Goal: Task Accomplishment & Management: Use online tool/utility

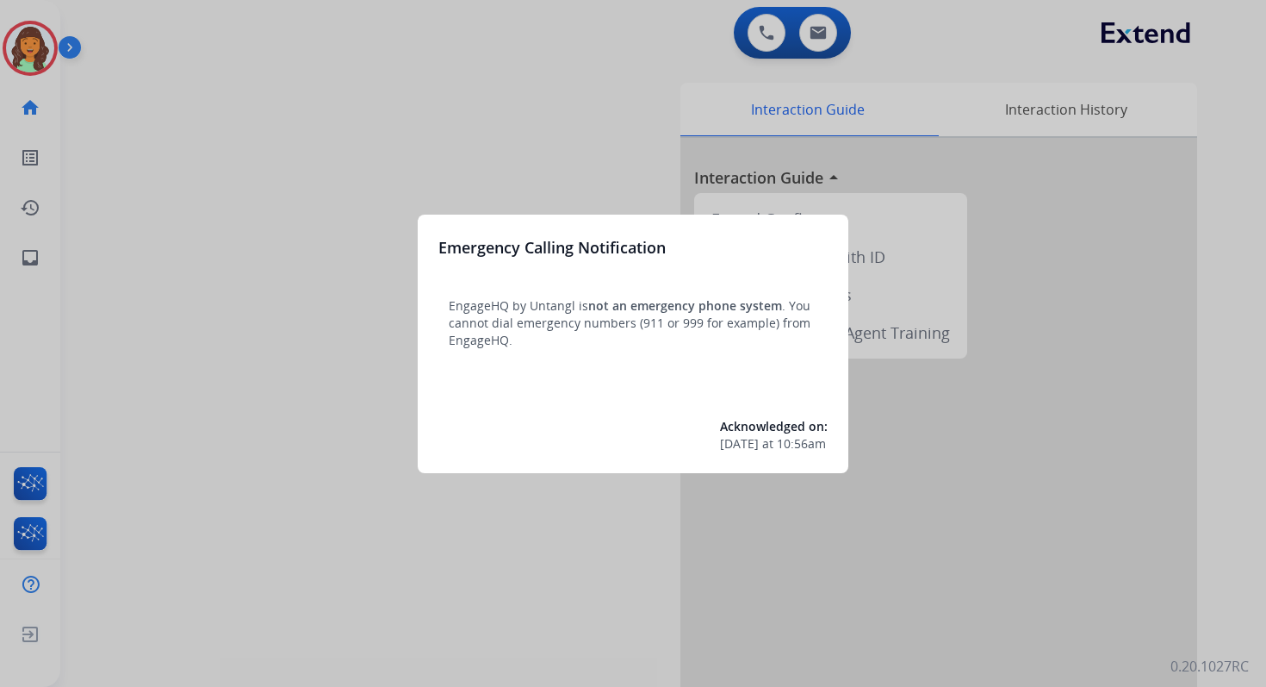
click at [610, 129] on div at bounding box center [633, 343] width 1266 height 687
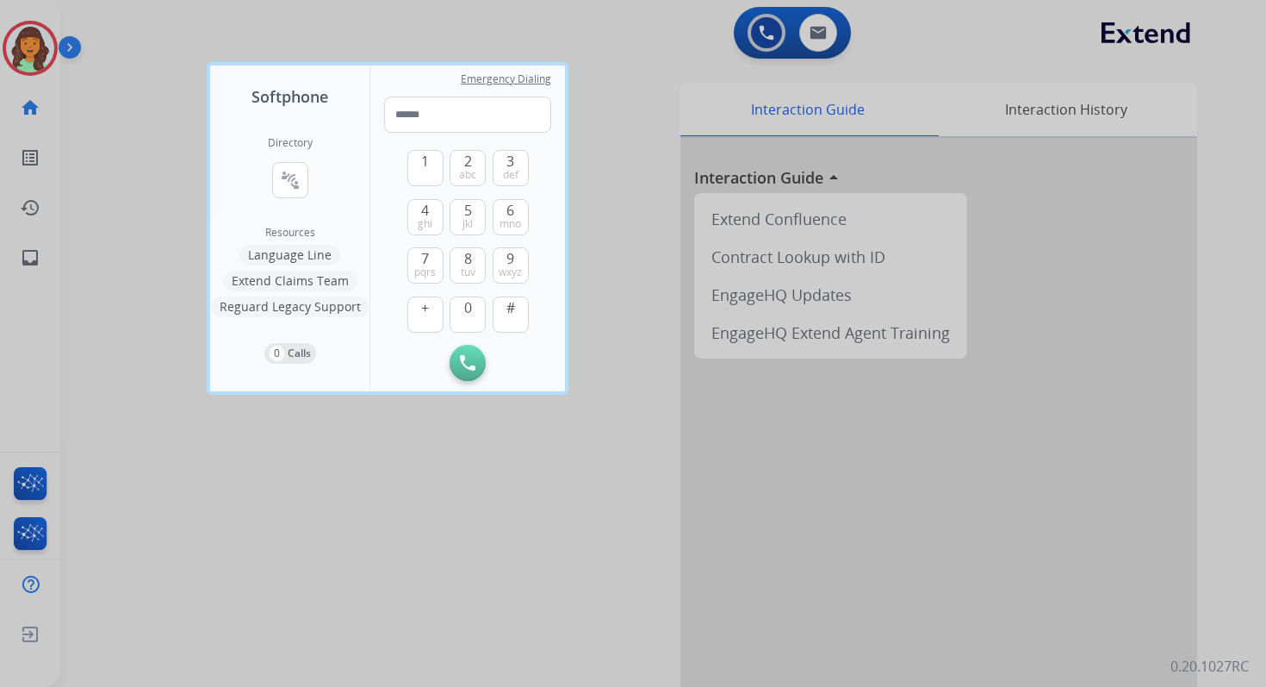
click at [610, 129] on div at bounding box center [633, 343] width 1266 height 687
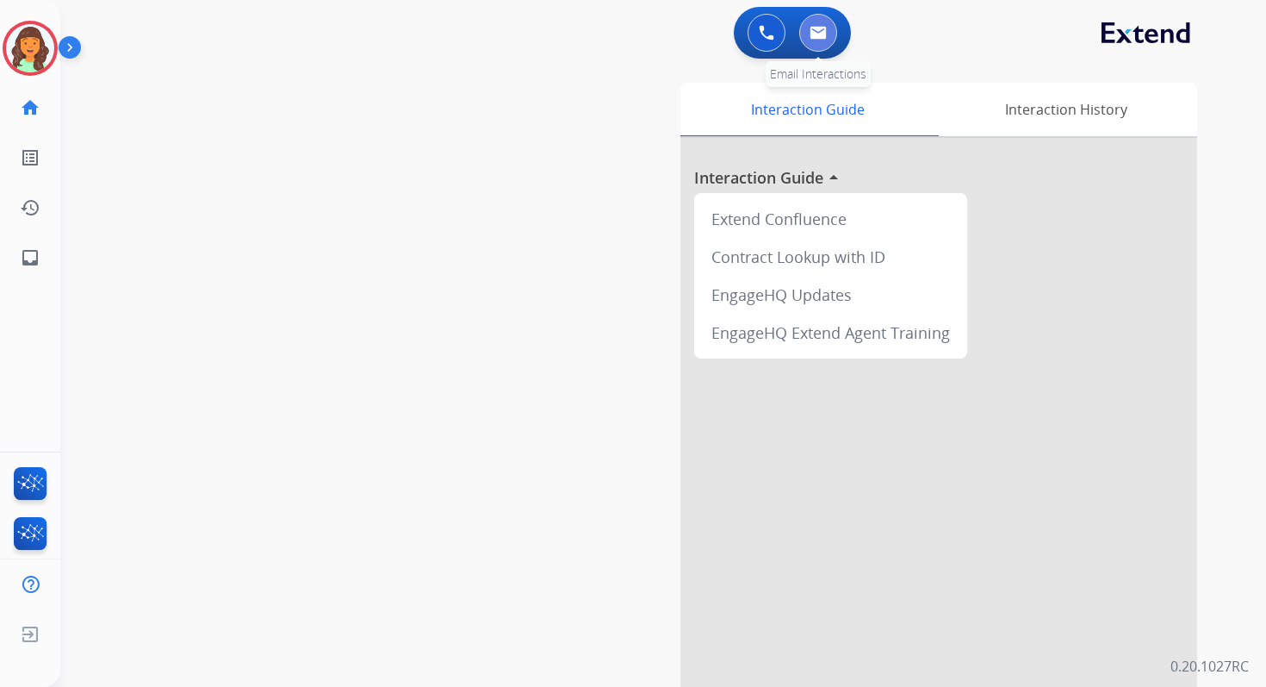
click at [818, 35] on img at bounding box center [818, 33] width 17 height 14
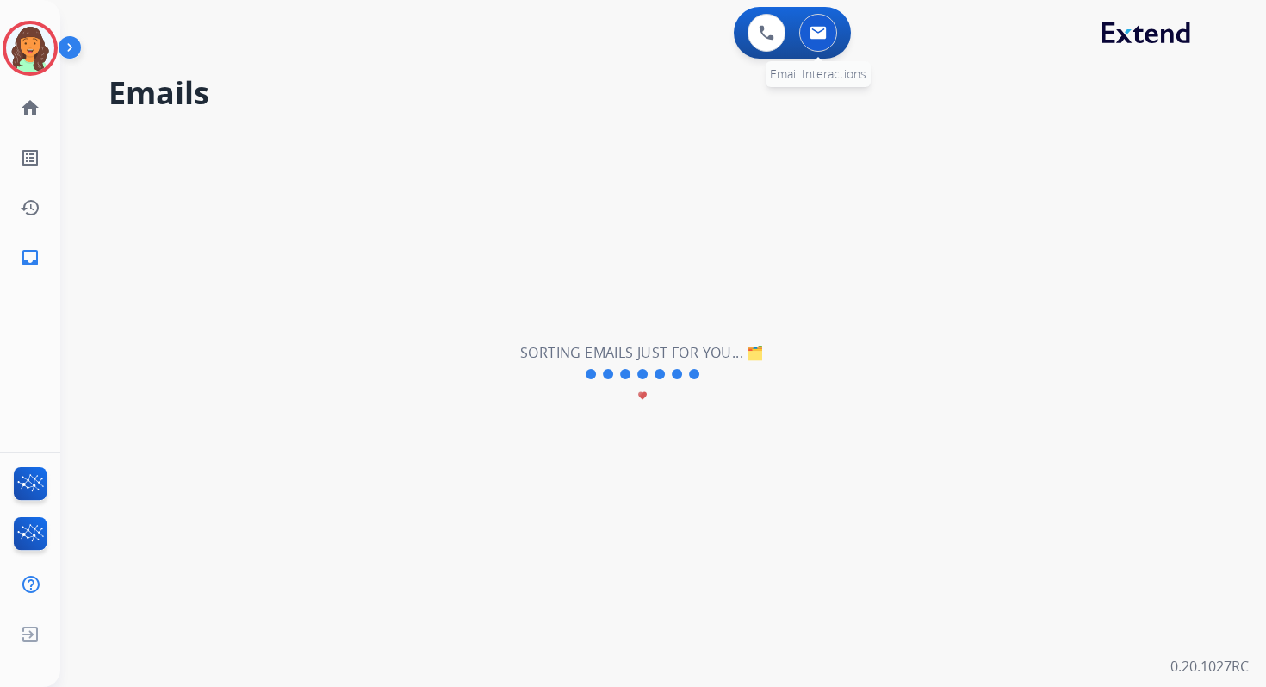
click at [818, 35] on img at bounding box center [818, 33] width 17 height 14
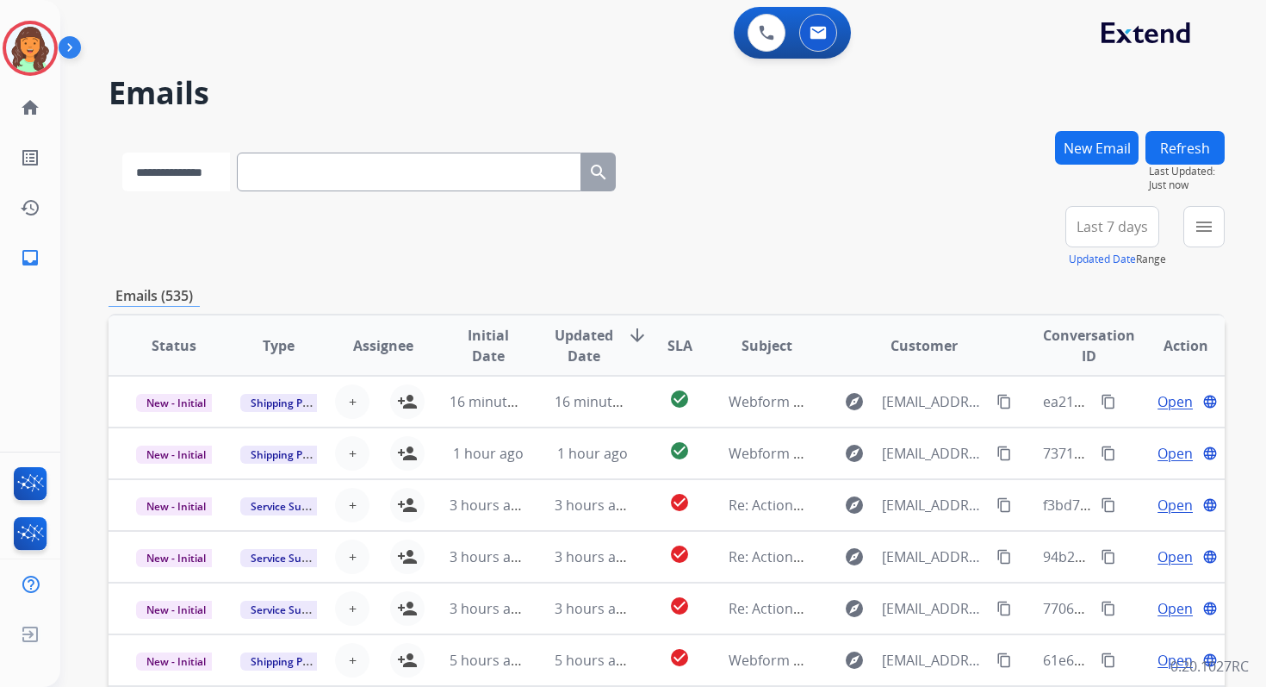
click at [218, 173] on select "**********" at bounding box center [176, 171] width 108 height 39
select select "**********"
click at [122, 152] on select "**********" at bounding box center [176, 171] width 108 height 39
click at [295, 171] on input "text" at bounding box center [411, 171] width 345 height 39
paste input "**********"
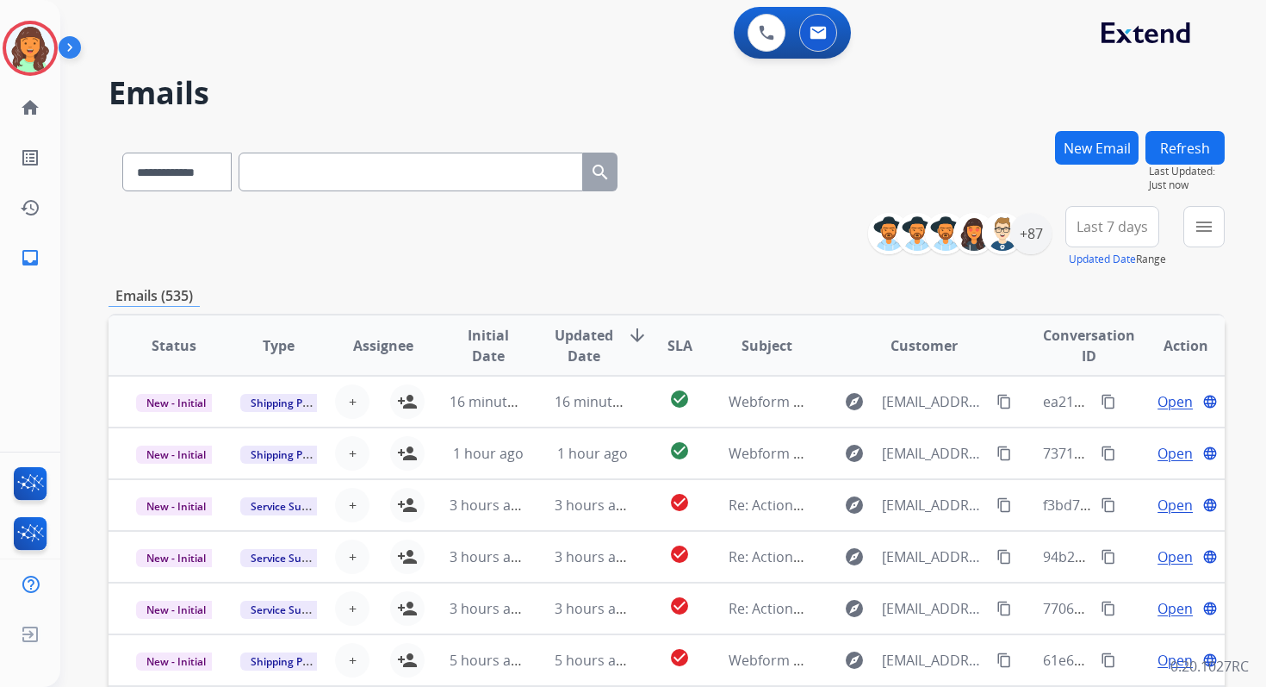
type input "**********"
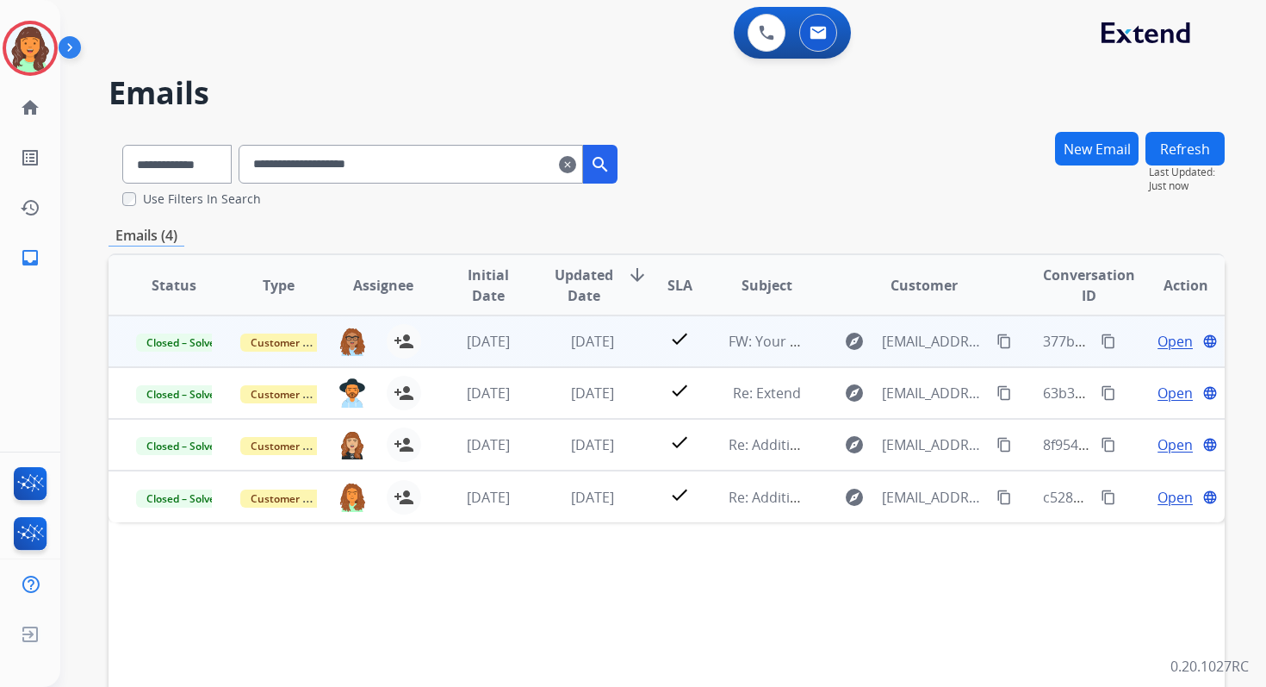
click at [1158, 334] on span "Open" at bounding box center [1175, 341] width 35 height 21
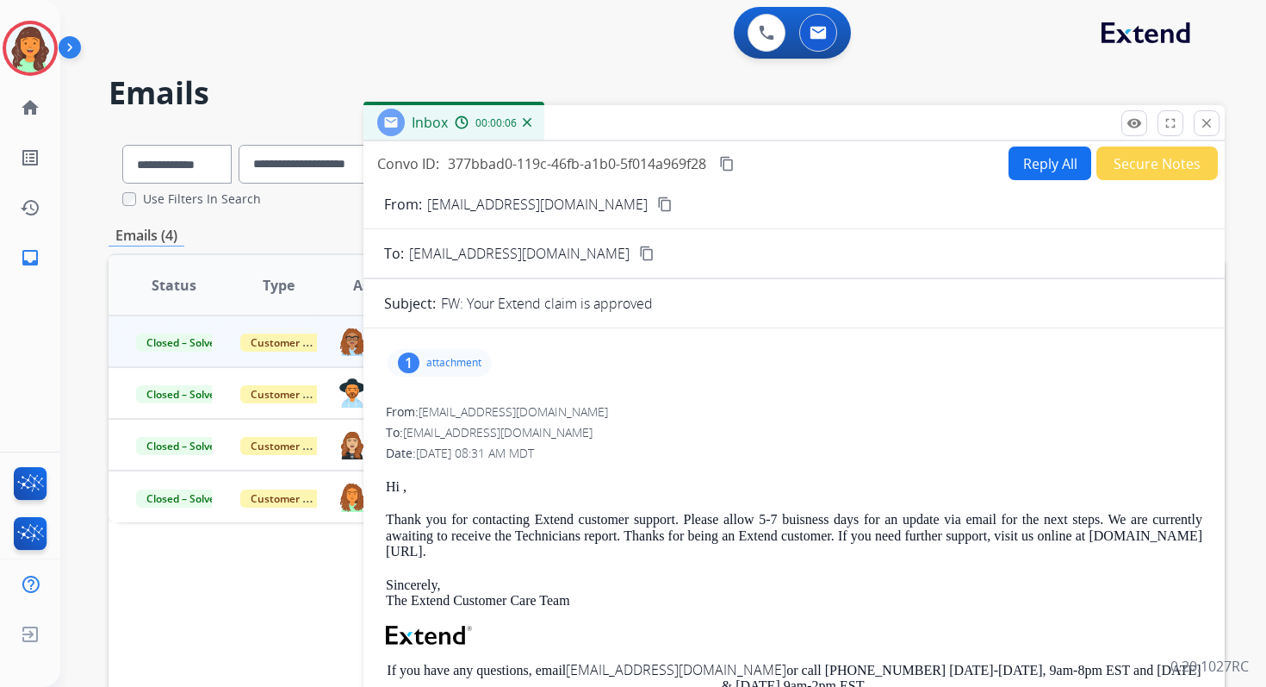
click at [1010, 158] on button "Reply All" at bounding box center [1050, 163] width 83 height 34
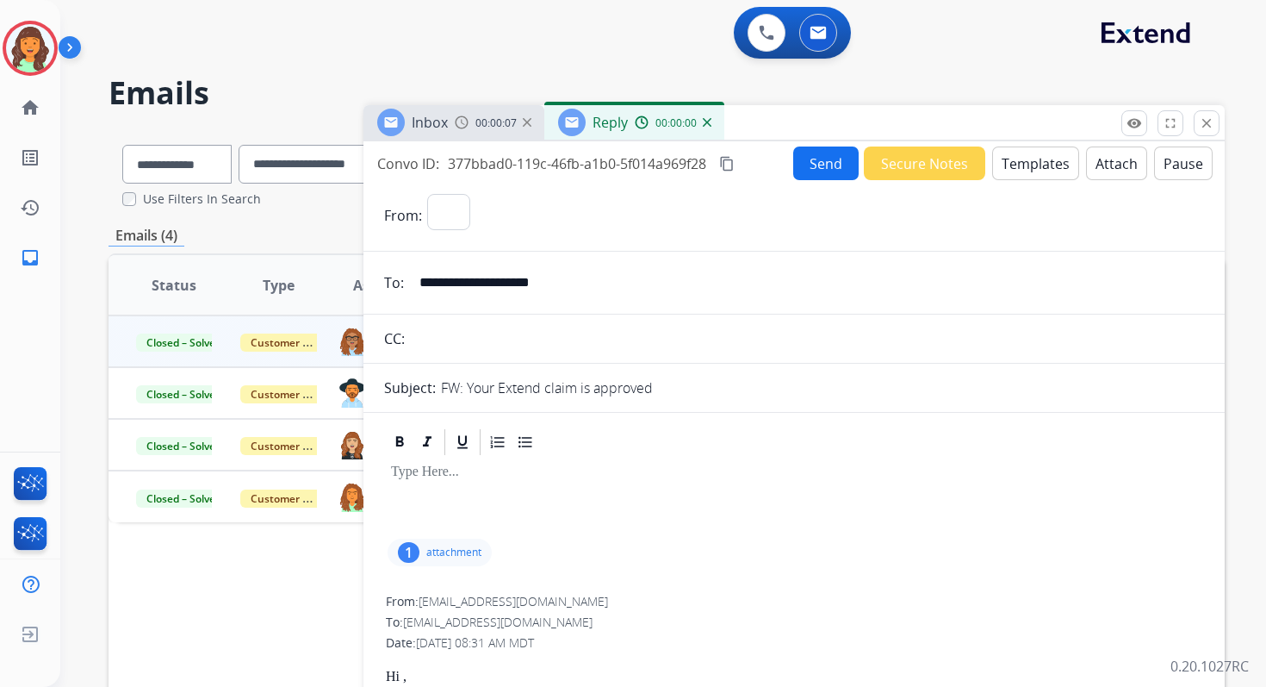
click at [1010, 158] on button "Templates" at bounding box center [1035, 163] width 87 height 34
select select "**********"
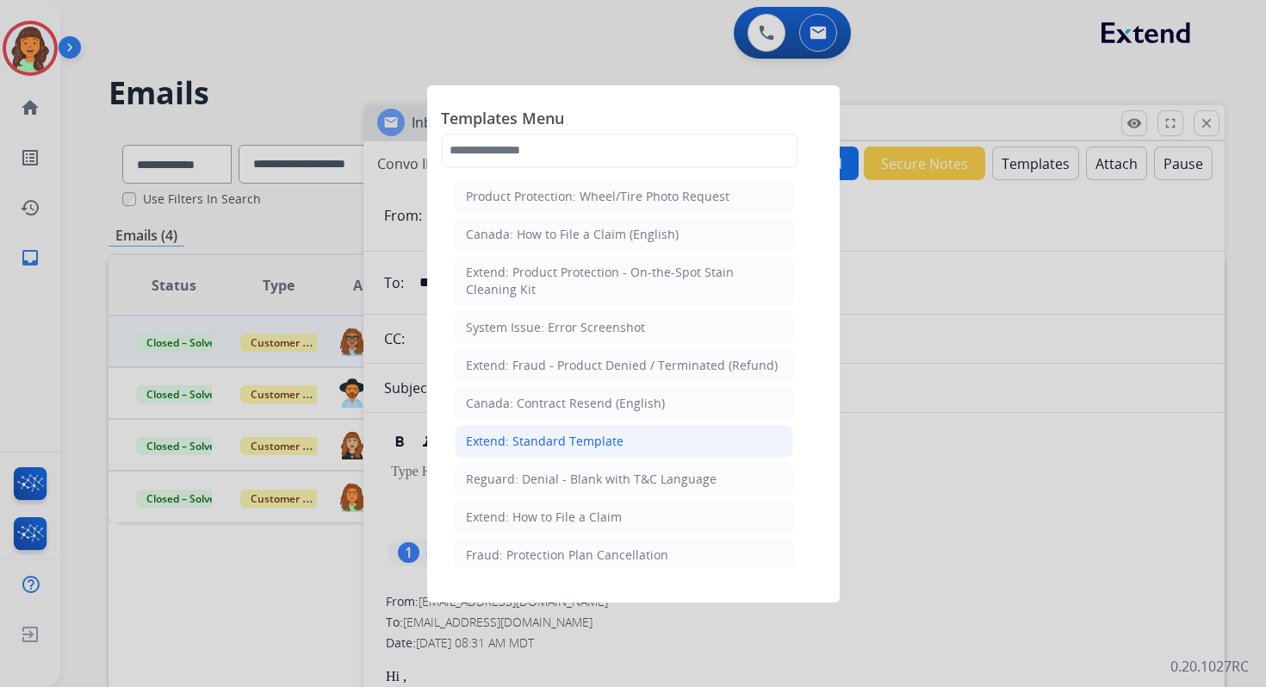
click at [511, 432] on div "Extend: Standard Template" at bounding box center [545, 440] width 158 height 17
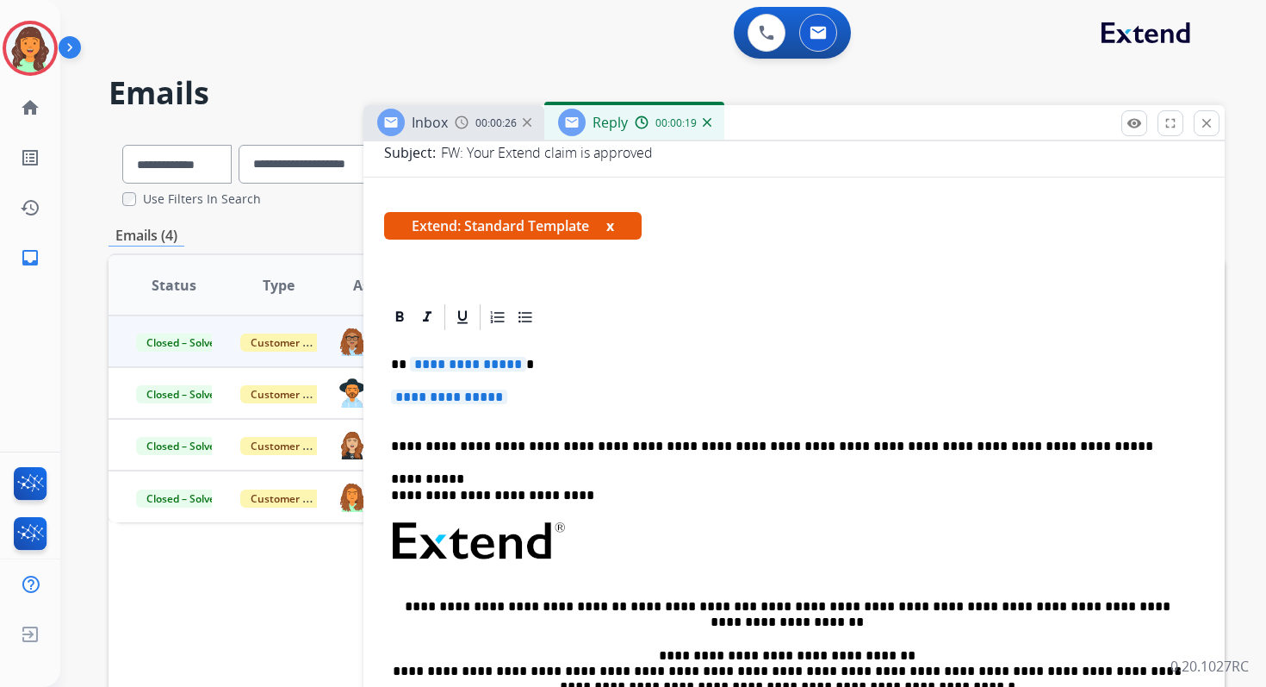
scroll to position [223, 0]
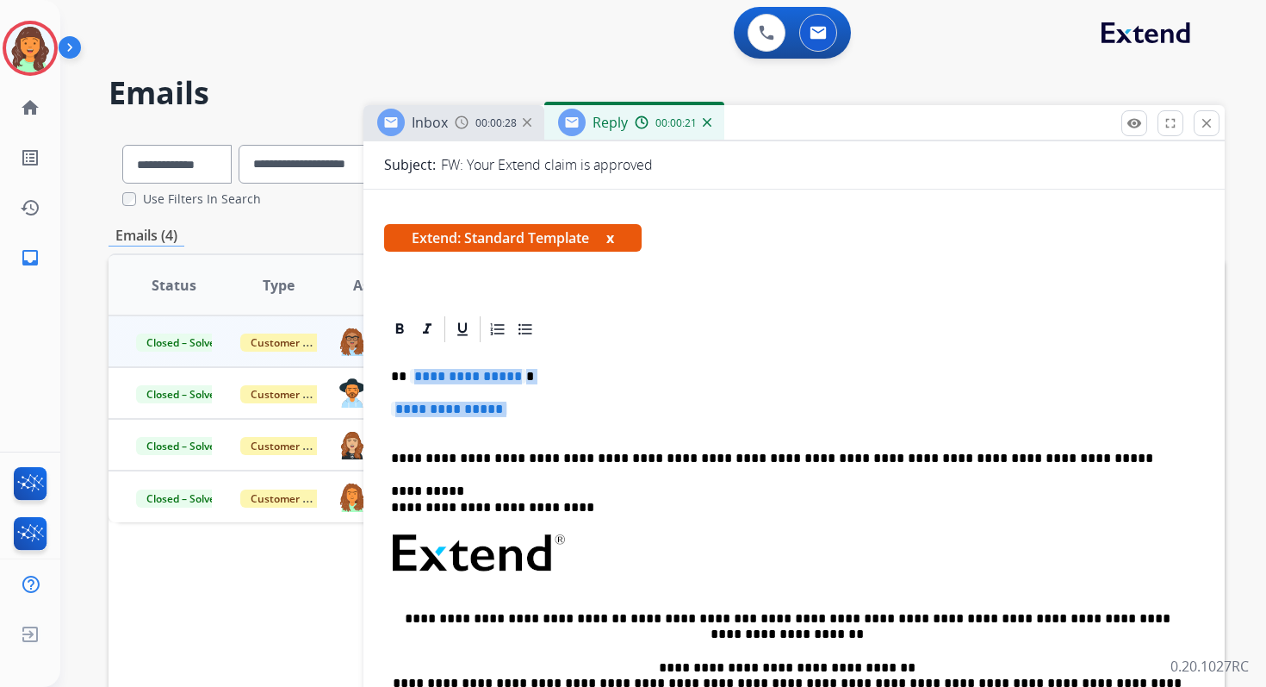
drag, startPoint x: 408, startPoint y: 375, endPoint x: 529, endPoint y: 419, distance: 128.4
click at [529, 419] on div "**********" at bounding box center [794, 594] width 820 height 498
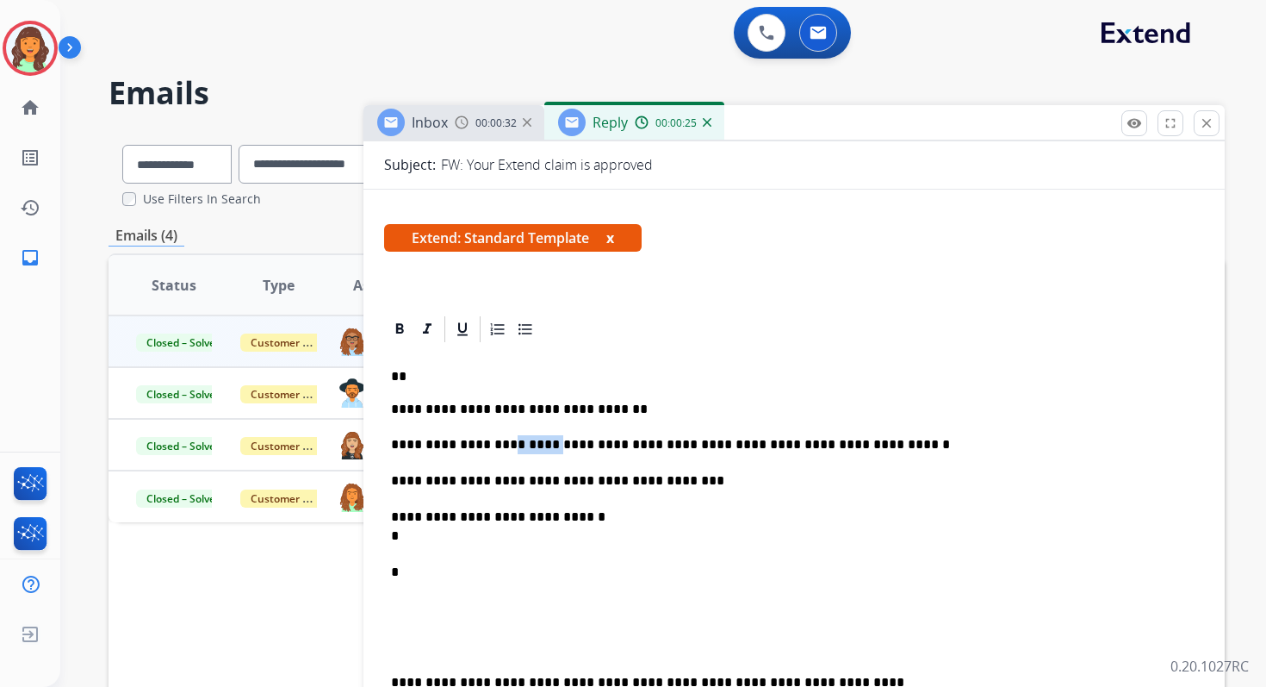
drag, startPoint x: 544, startPoint y: 443, endPoint x: 497, endPoint y: 445, distance: 46.6
click at [497, 445] on p "**********" at bounding box center [787, 444] width 793 height 19
click at [585, 522] on p "**********" at bounding box center [787, 526] width 793 height 38
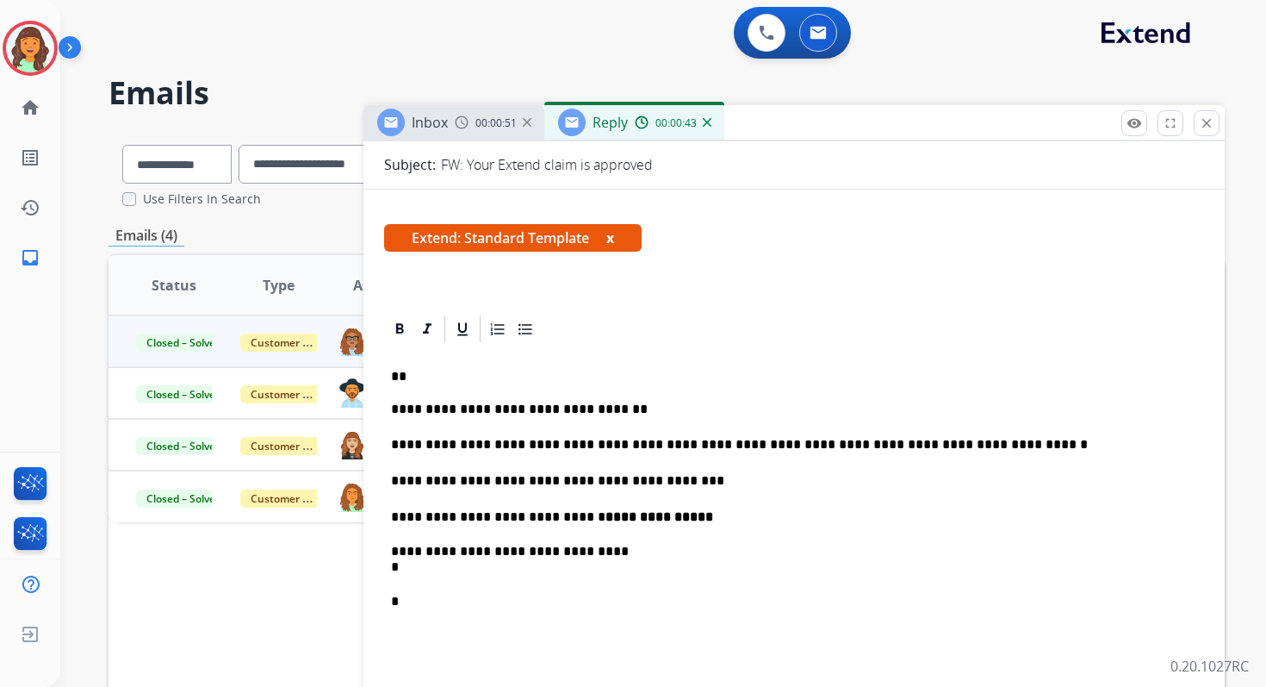
click at [392, 549] on p "**********" at bounding box center [787, 560] width 793 height 32
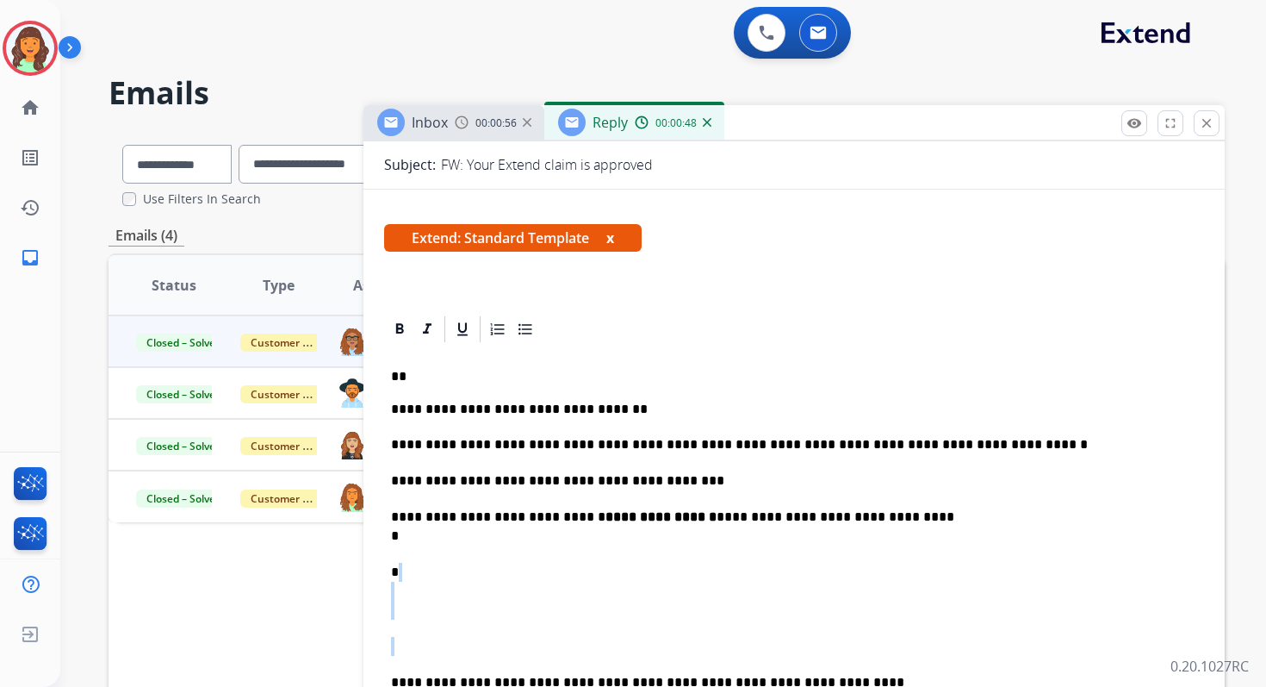
drag, startPoint x: 394, startPoint y: 634, endPoint x: 395, endPoint y: 596, distance: 37.9
click at [410, 536] on p "**********" at bounding box center [787, 526] width 793 height 38
click at [440, 573] on p "*" at bounding box center [787, 591] width 793 height 57
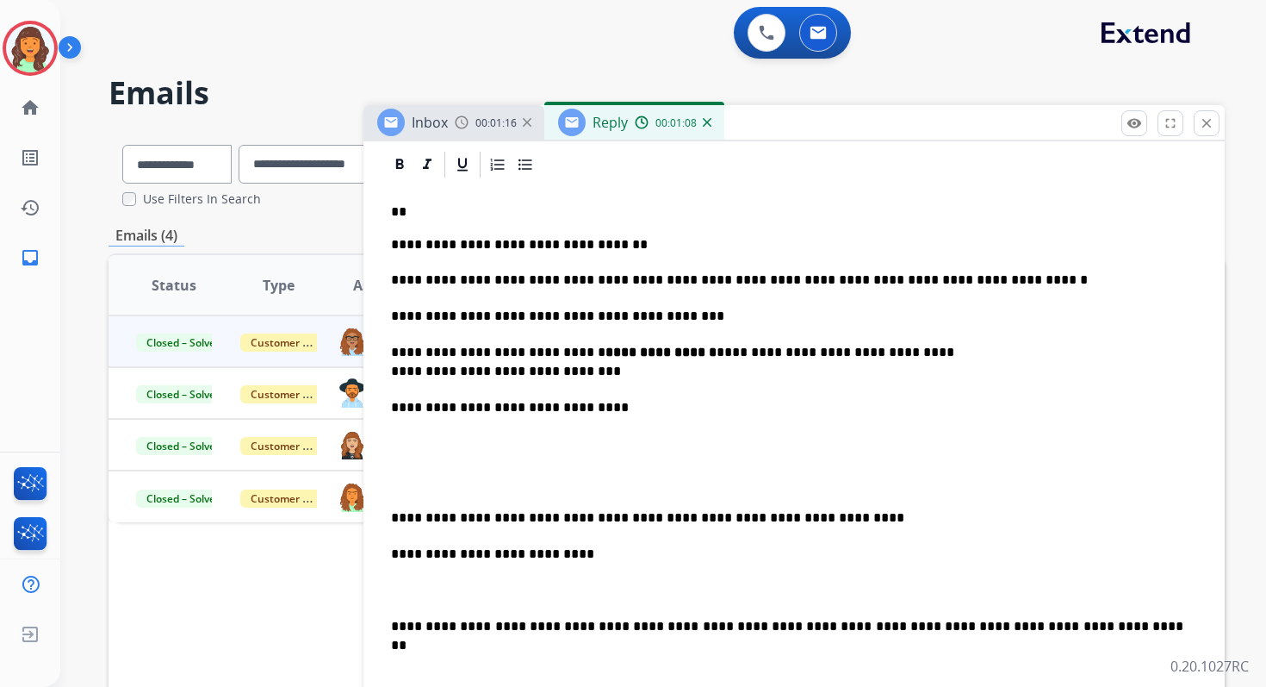
scroll to position [389, 0]
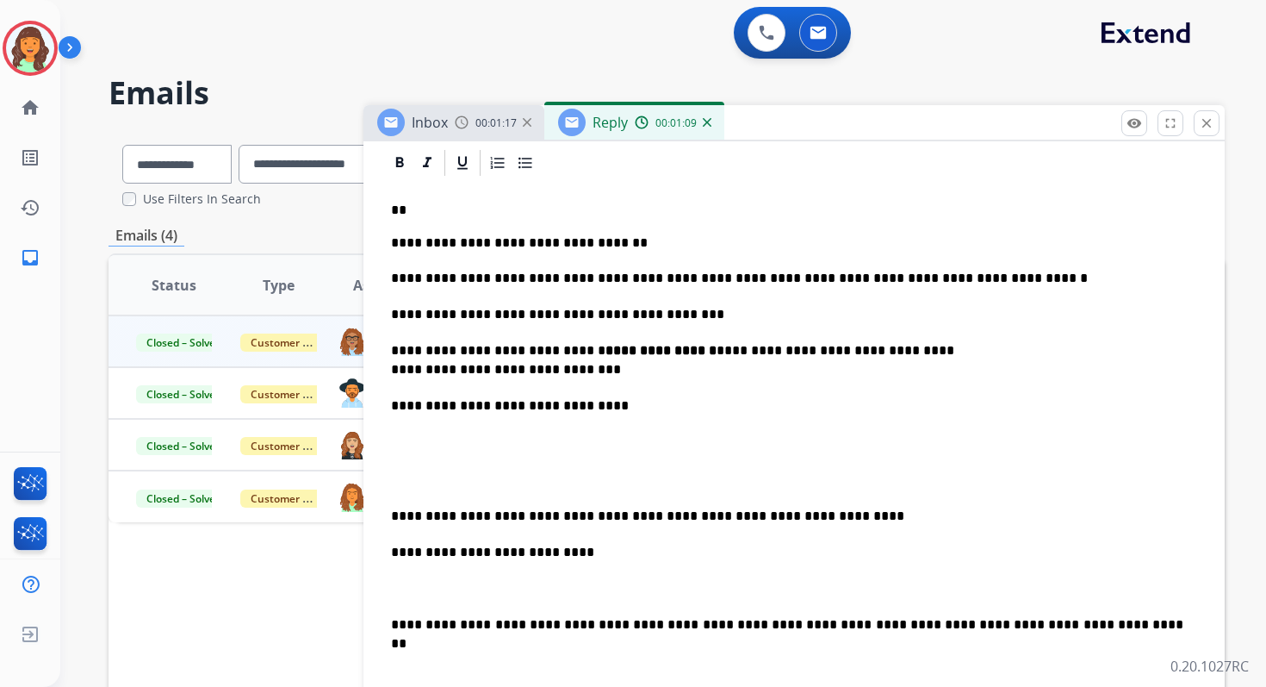
click at [441, 517] on p "**********" at bounding box center [787, 516] width 793 height 19
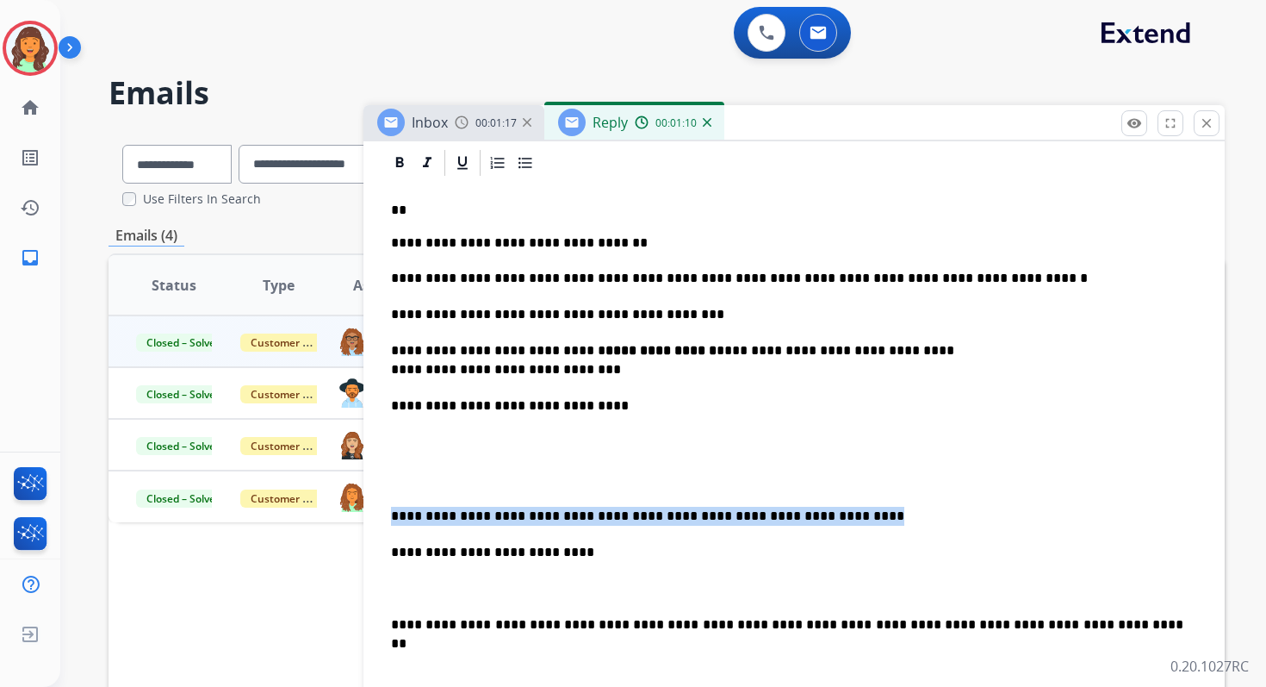
click at [441, 517] on p "**********" at bounding box center [787, 516] width 793 height 19
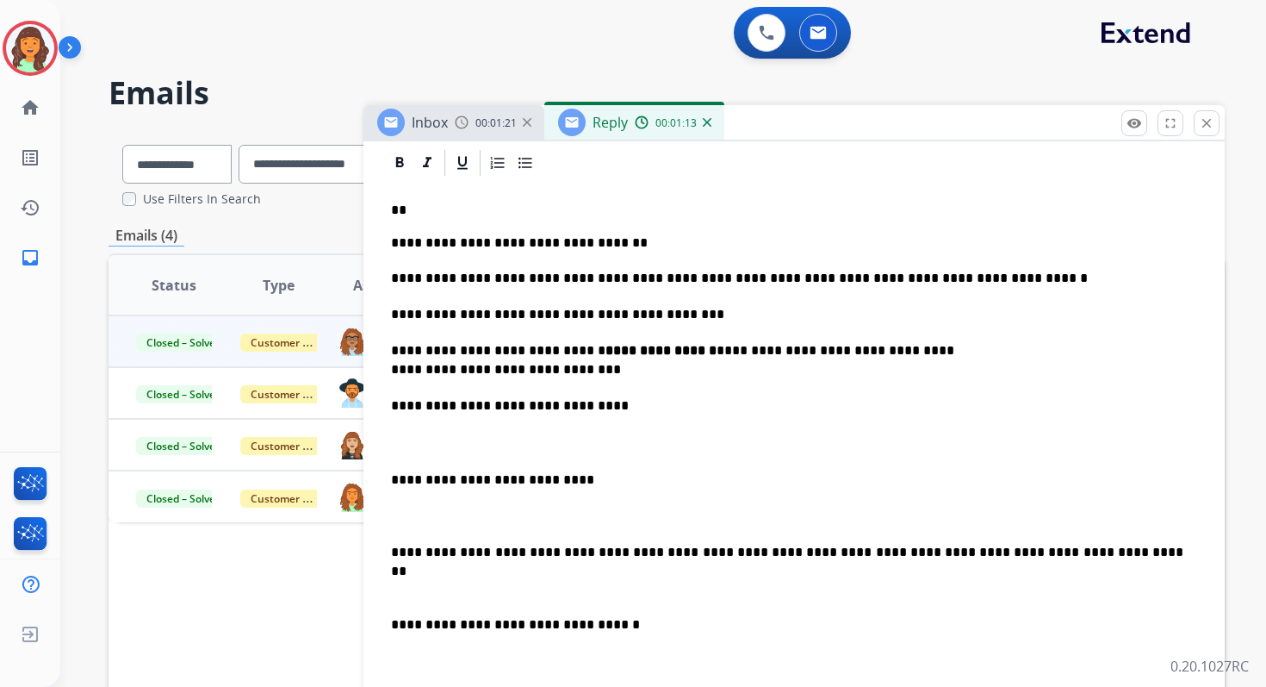
click at [619, 554] on p "**********" at bounding box center [787, 552] width 793 height 19
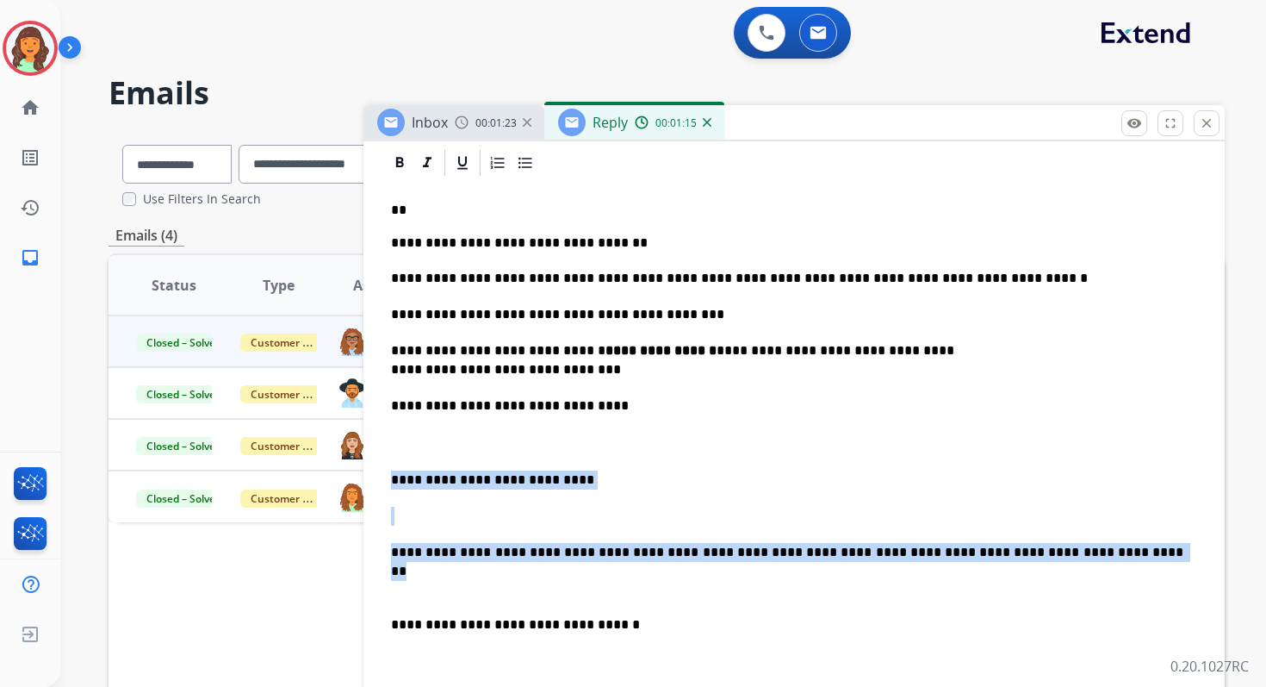
drag, startPoint x: 1040, startPoint y: 554, endPoint x: 409, endPoint y: 468, distance: 636.5
click at [409, 468] on div "**********" at bounding box center [794, 628] width 820 height 901
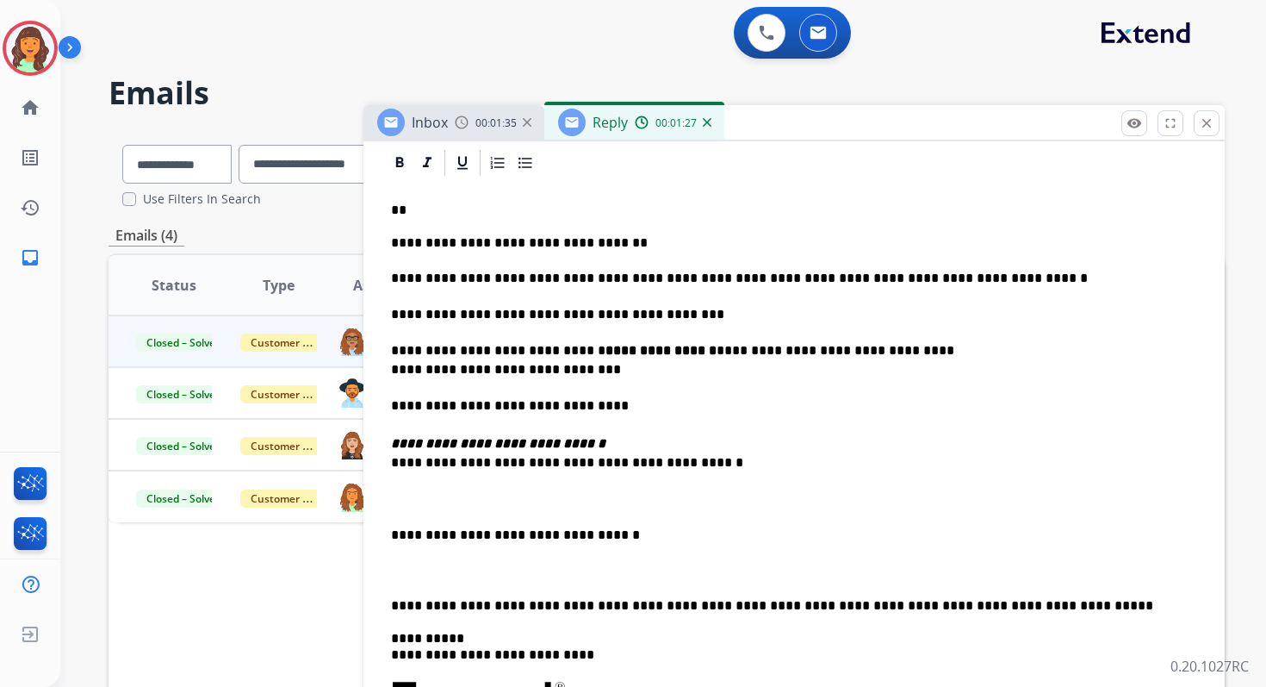
click at [438, 464] on p "**********" at bounding box center [787, 434] width 793 height 76
click at [550, 463] on p "**********" at bounding box center [787, 434] width 793 height 76
click at [393, 538] on p "**********" at bounding box center [787, 535] width 793 height 19
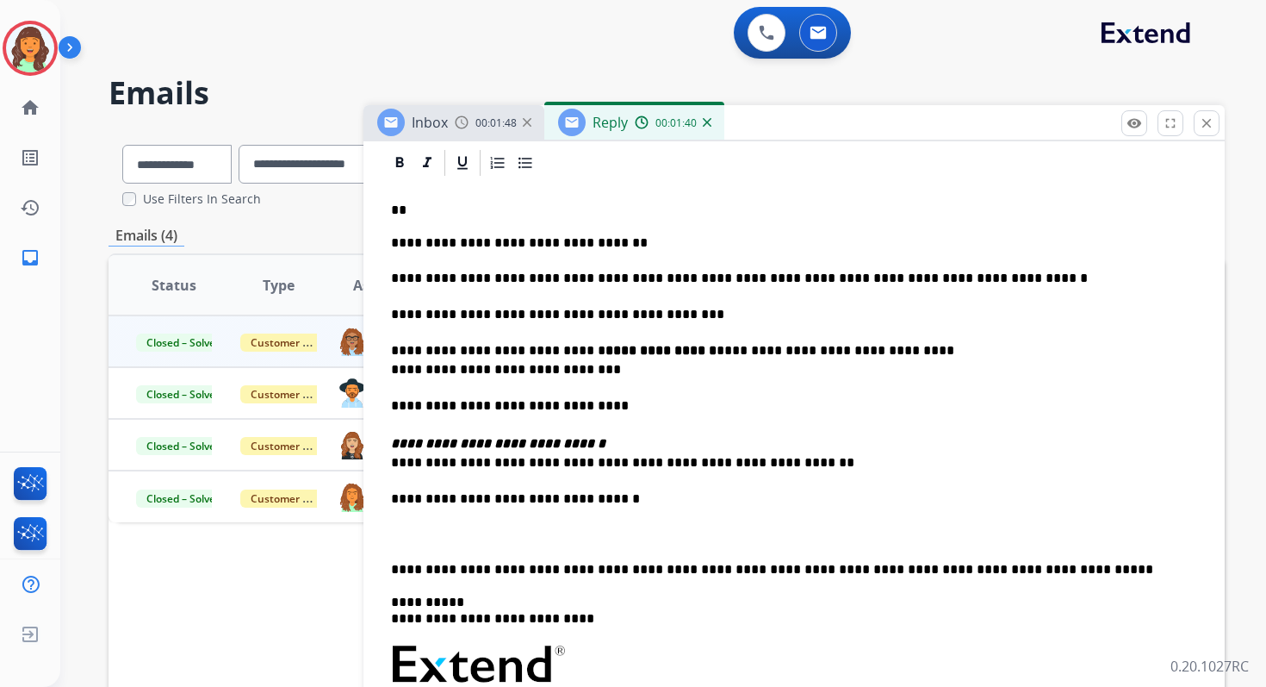
click at [463, 215] on p "**" at bounding box center [787, 210] width 793 height 16
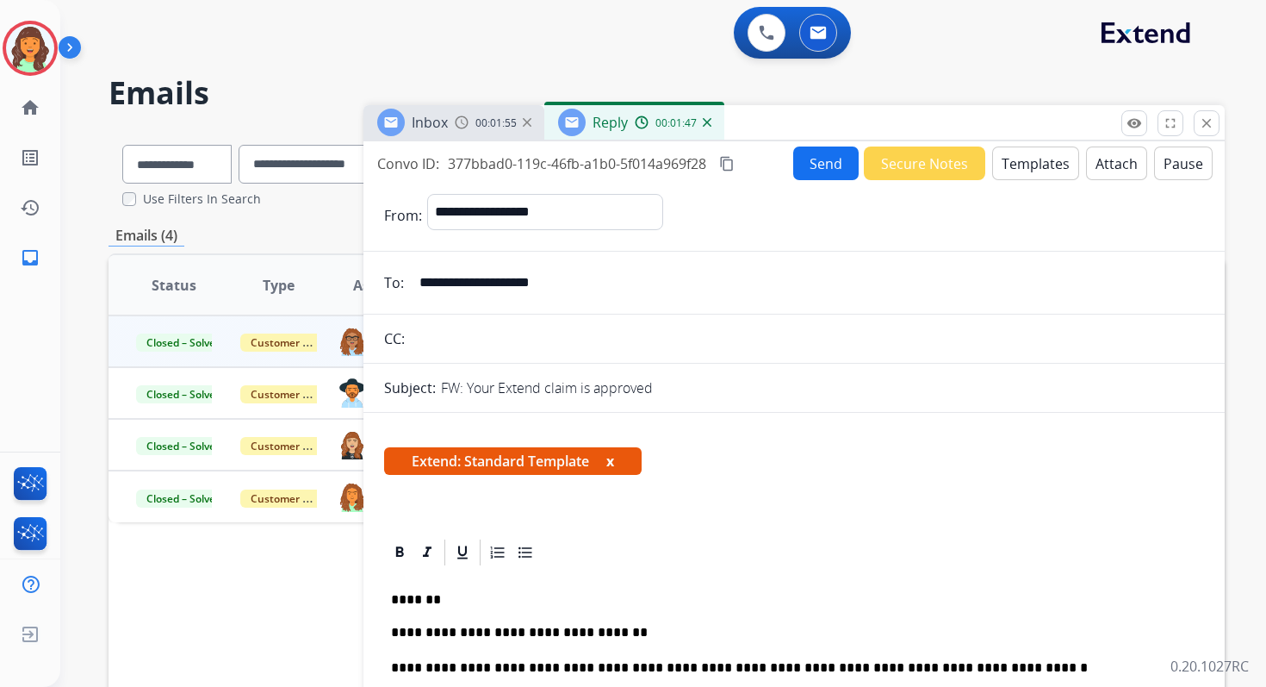
click at [813, 154] on button "Send" at bounding box center [825, 163] width 65 height 34
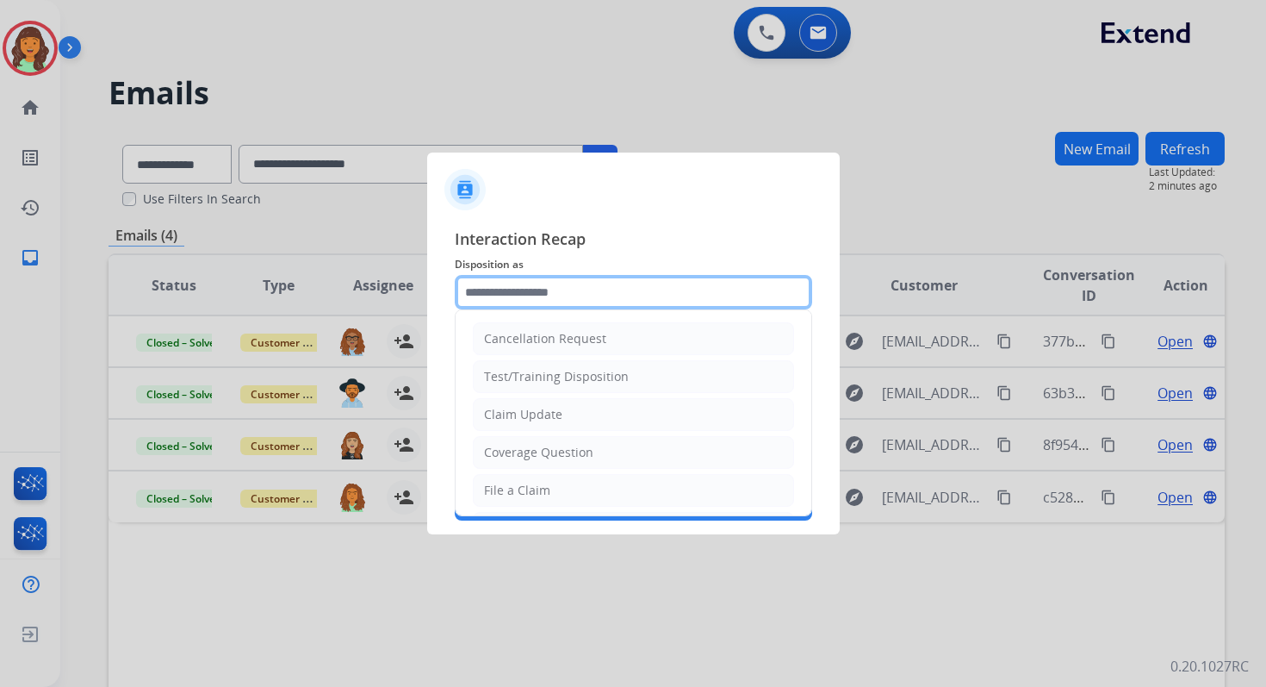
click at [589, 295] on input "text" at bounding box center [634, 292] width 358 height 34
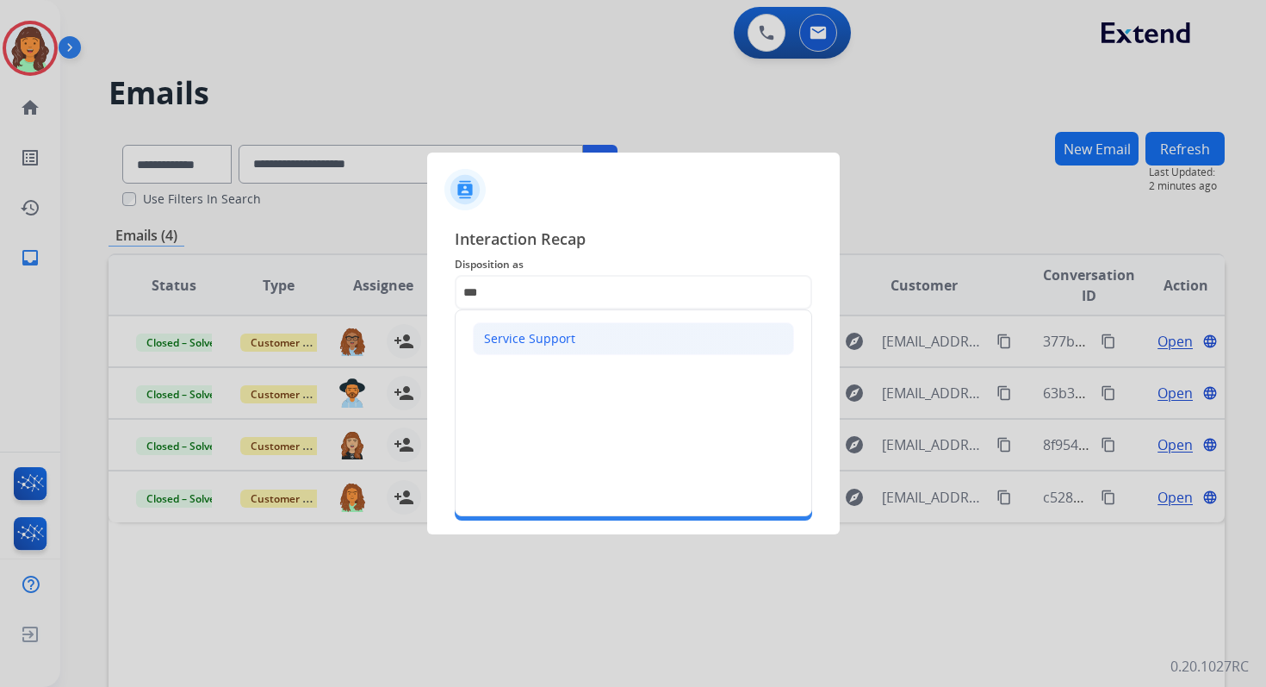
click at [548, 334] on div "Service Support" at bounding box center [529, 338] width 91 height 17
type input "**********"
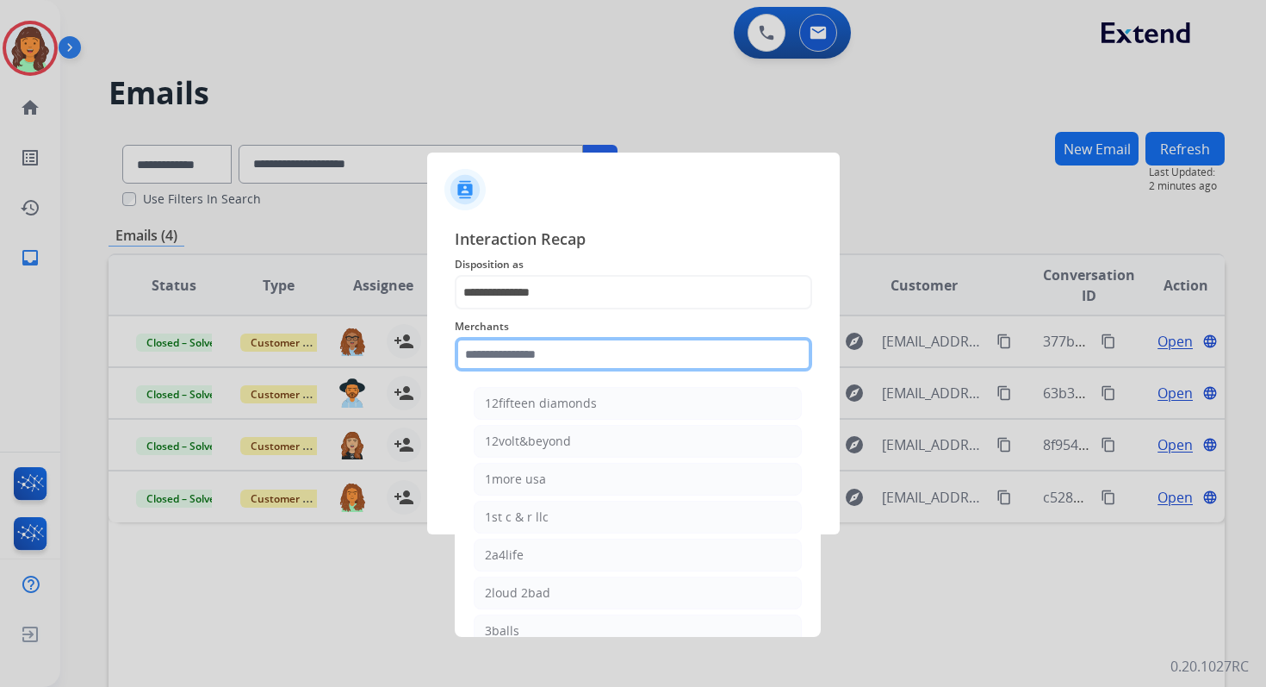
click at [543, 349] on input "text" at bounding box center [634, 354] width 358 height 34
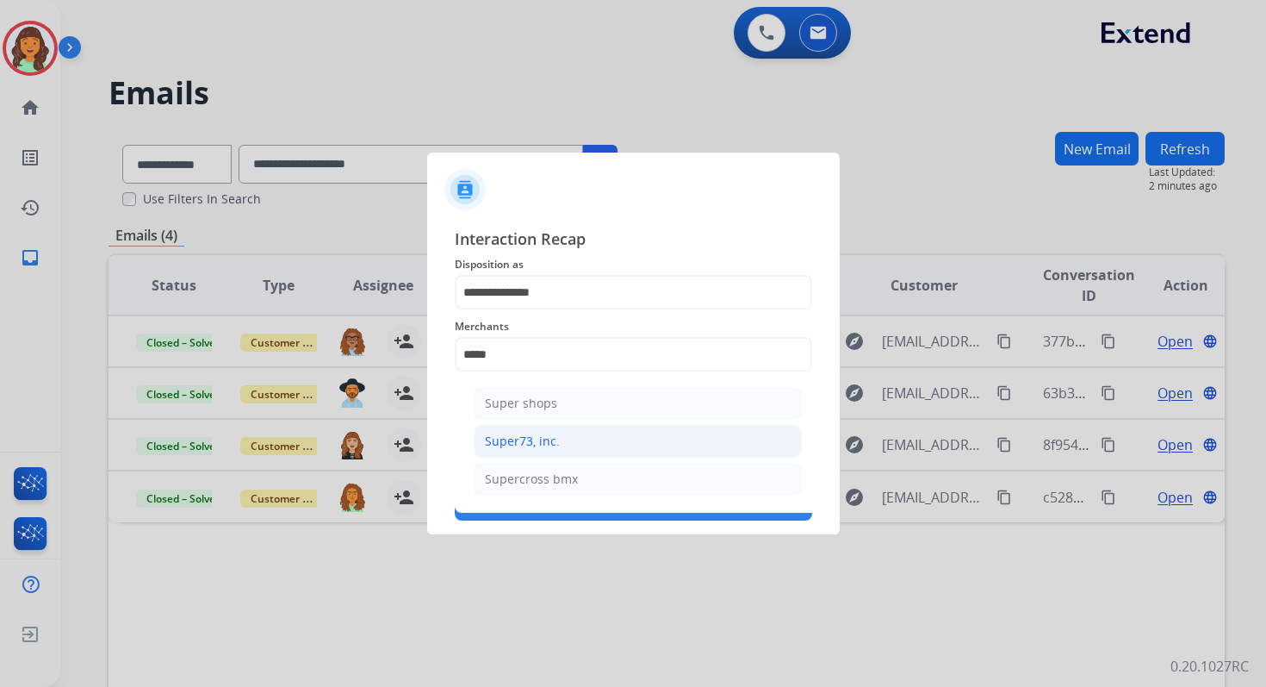
click at [542, 428] on li "Super73, inc." at bounding box center [638, 441] width 328 height 33
type input "**********"
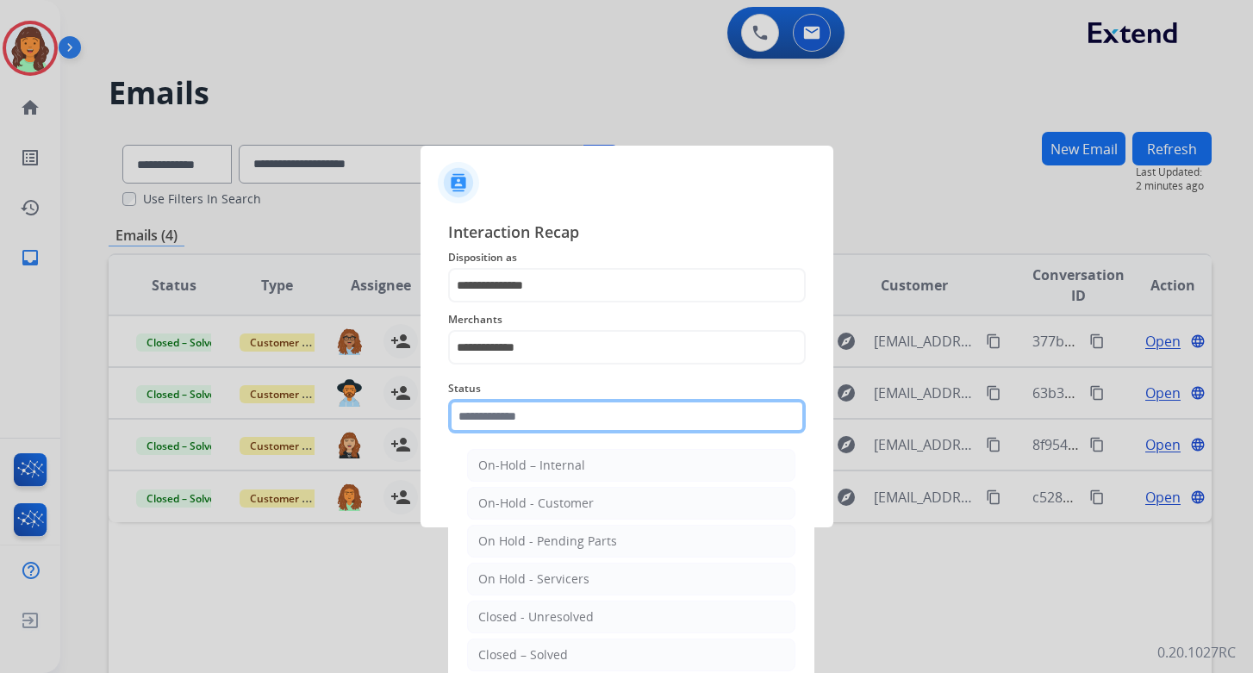
click at [519, 409] on input "text" at bounding box center [627, 416] width 358 height 34
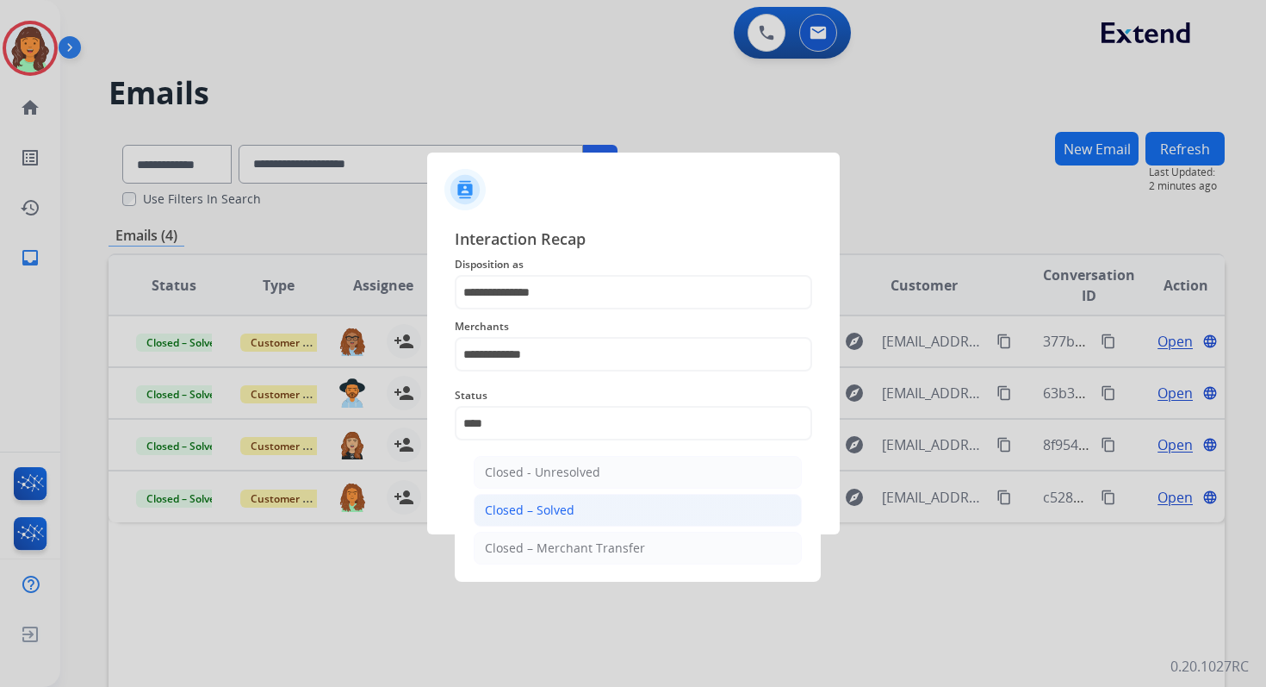
click at [544, 507] on div "Closed – Solved" at bounding box center [530, 509] width 90 height 17
type input "**********"
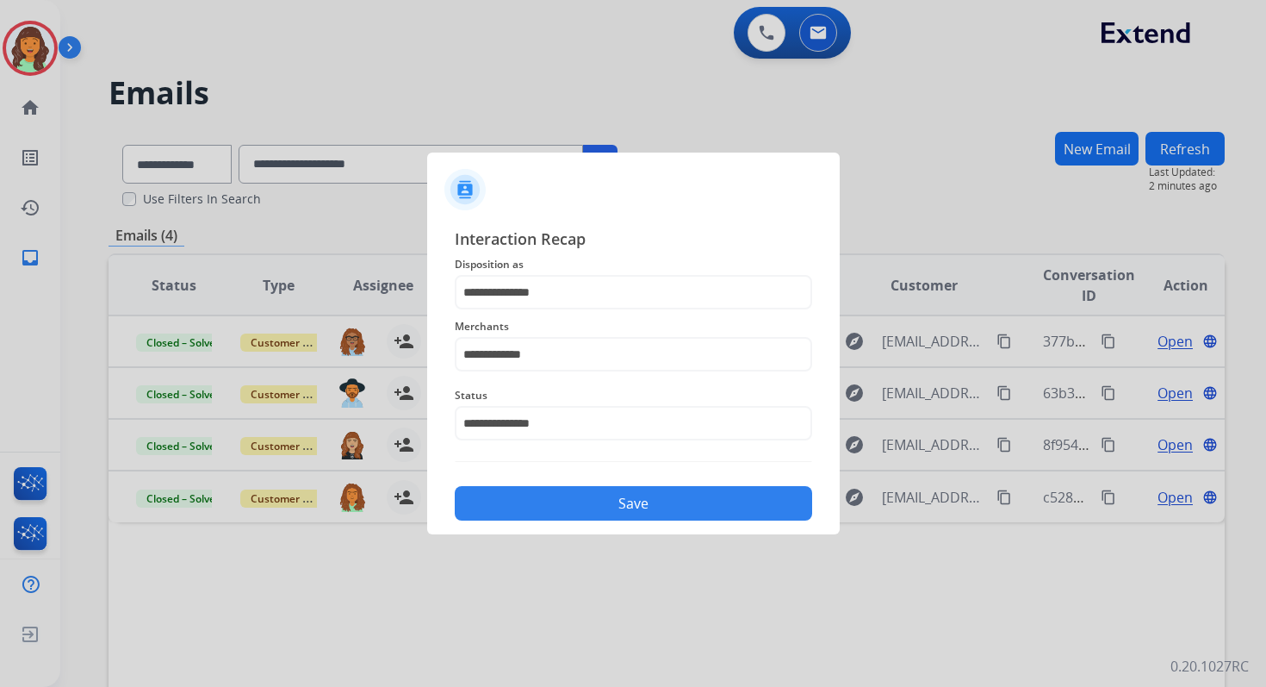
click at [544, 507] on button "Save" at bounding box center [634, 503] width 358 height 34
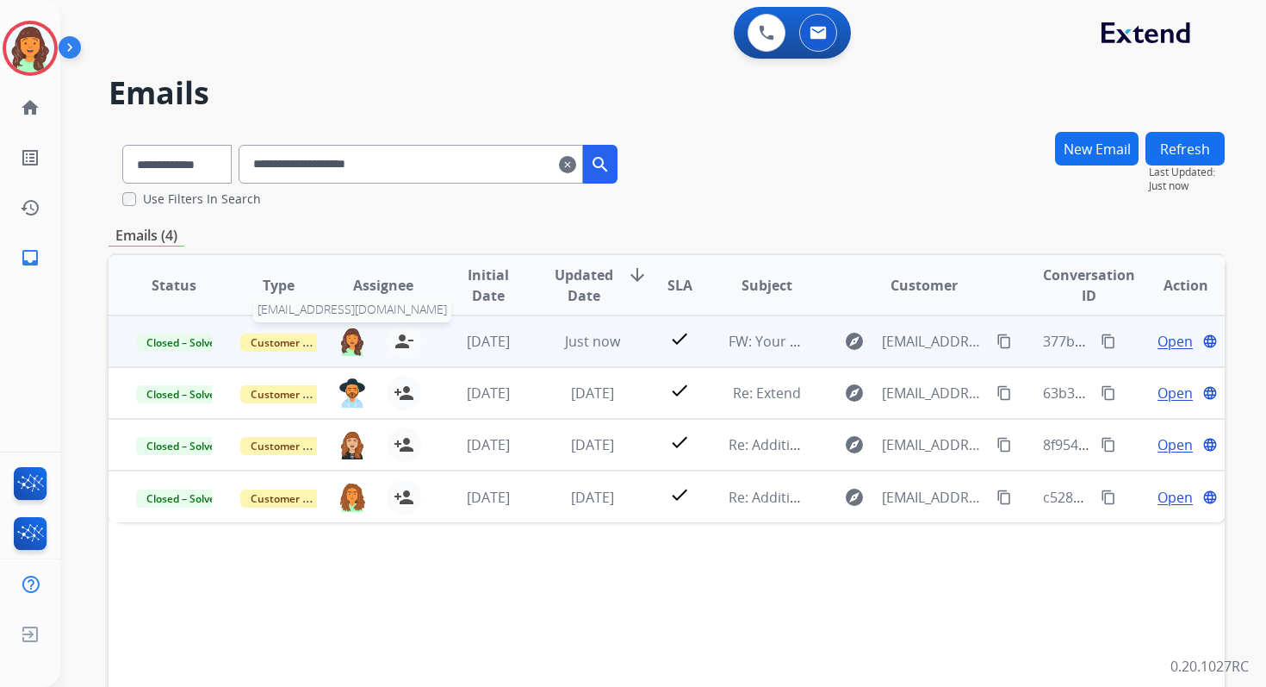
click at [344, 339] on img at bounding box center [353, 340] width 28 height 29
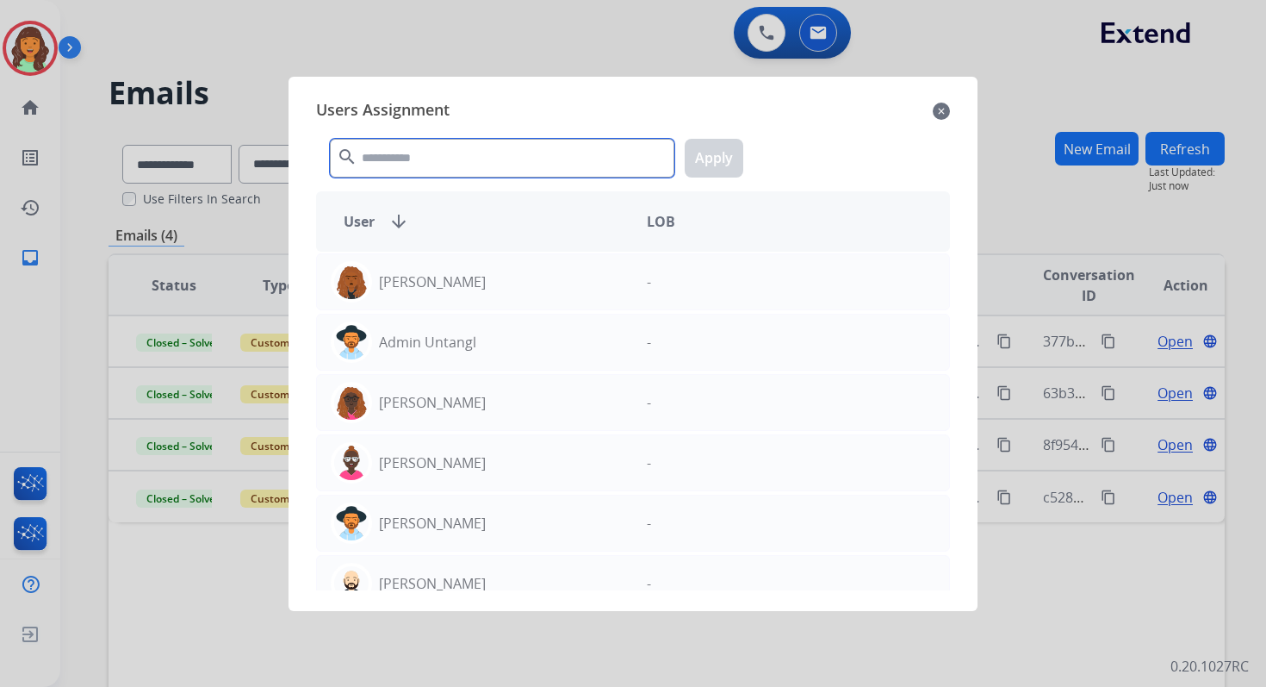
click at [415, 152] on input "text" at bounding box center [502, 158] width 345 height 39
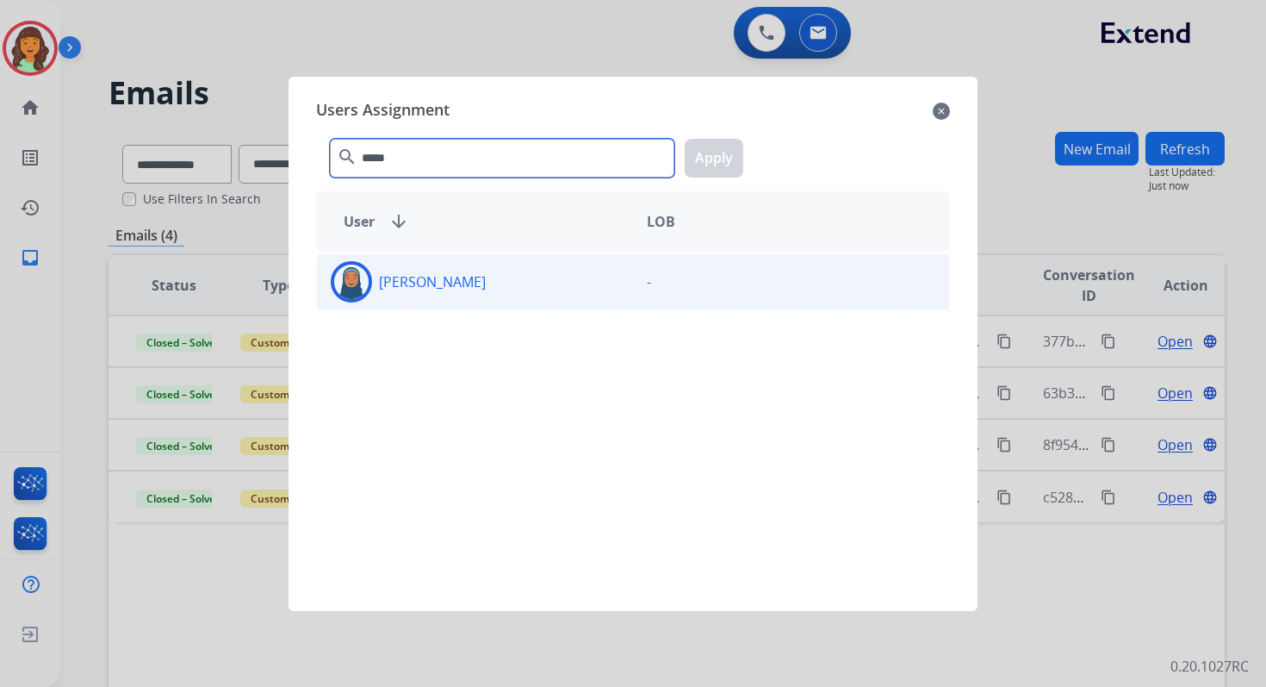
type input "*****"
click at [438, 271] on p "[PERSON_NAME]" at bounding box center [432, 281] width 107 height 21
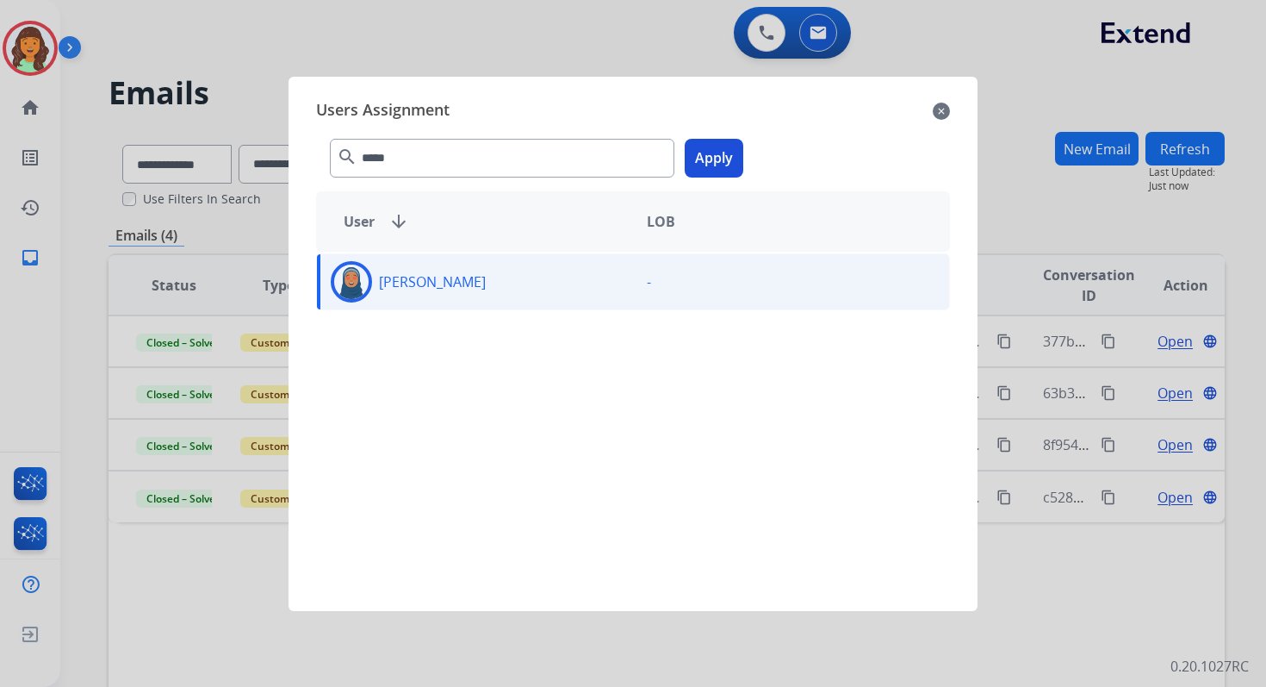
click at [714, 167] on button "Apply" at bounding box center [714, 158] width 59 height 39
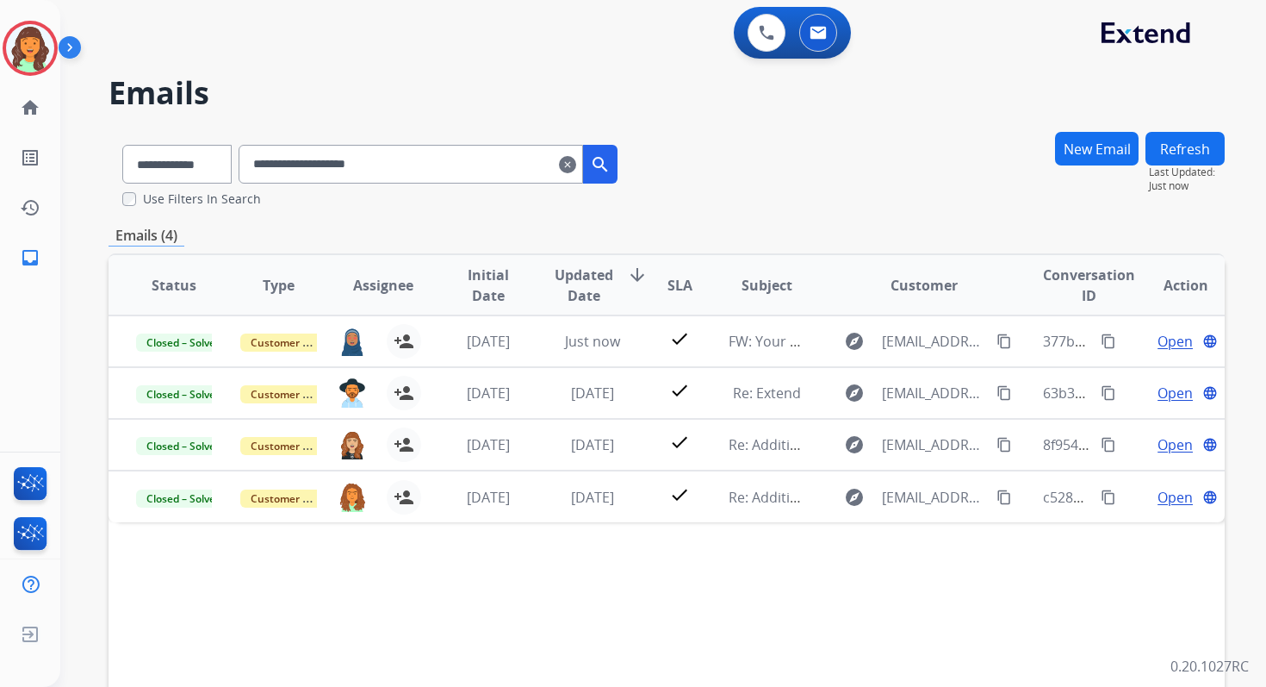
click at [576, 161] on mat-icon "clear" at bounding box center [567, 164] width 17 height 21
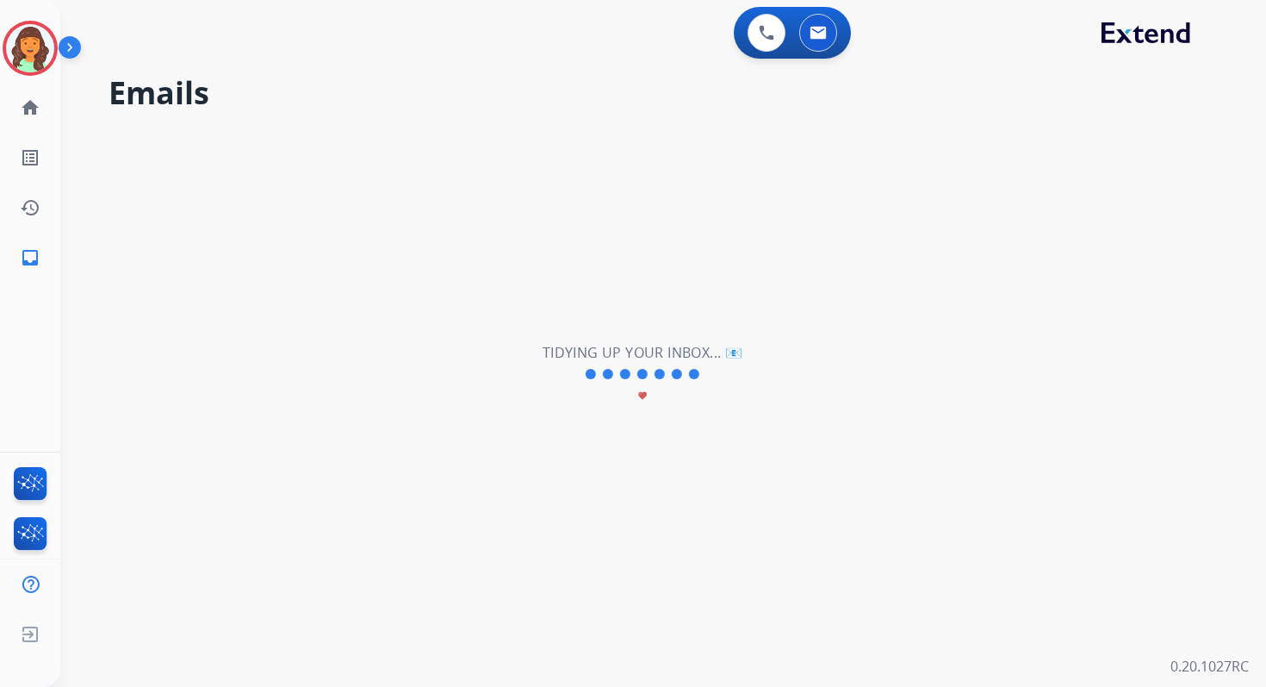
select select "**********"
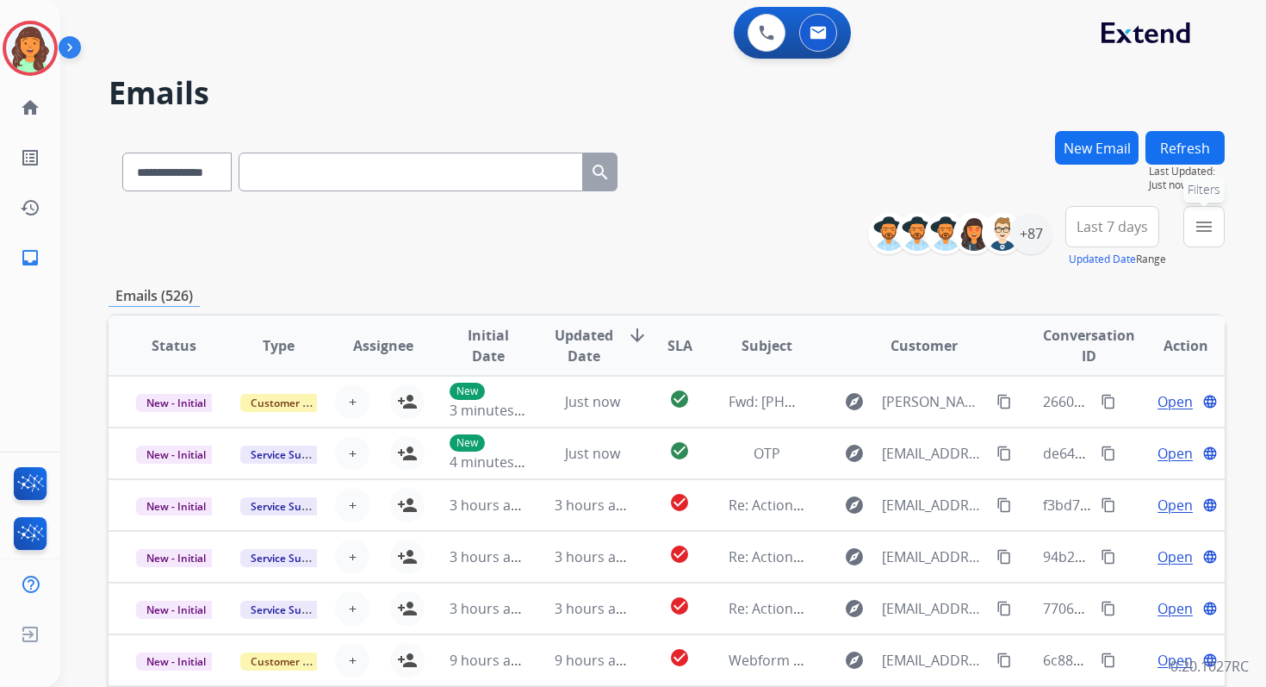
click at [1193, 227] on button "menu Filters" at bounding box center [1204, 226] width 41 height 41
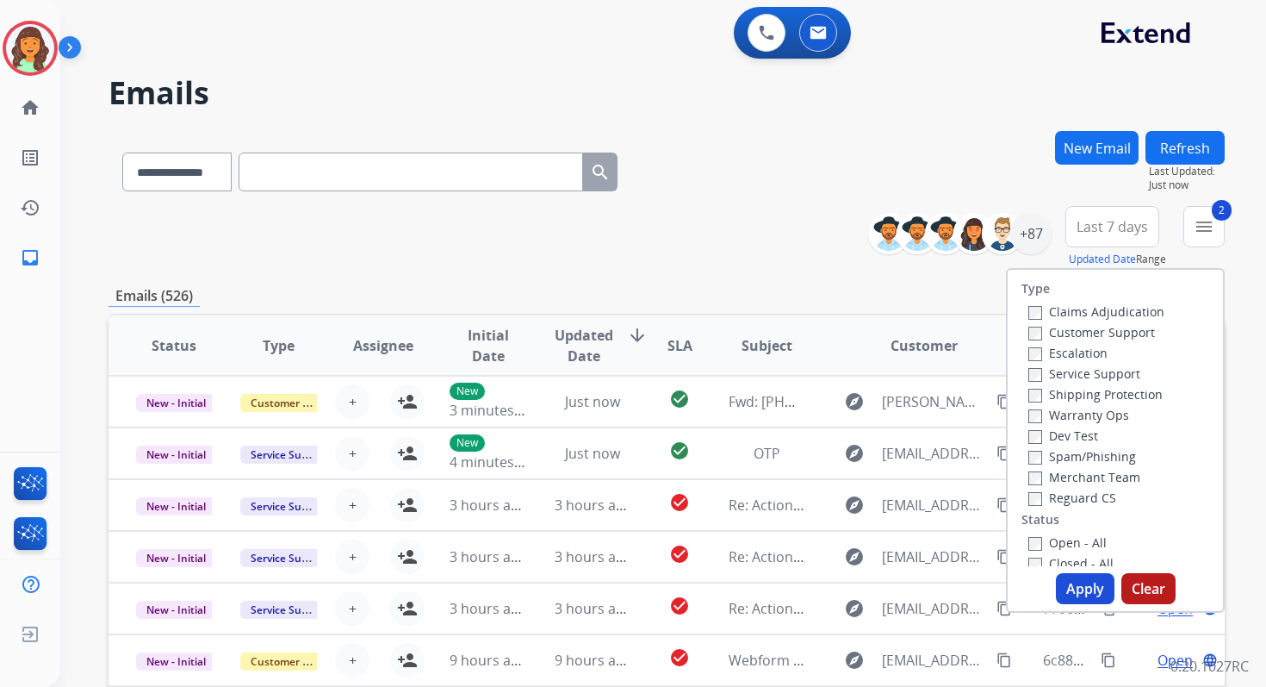
click at [1070, 578] on button "Apply" at bounding box center [1085, 588] width 59 height 31
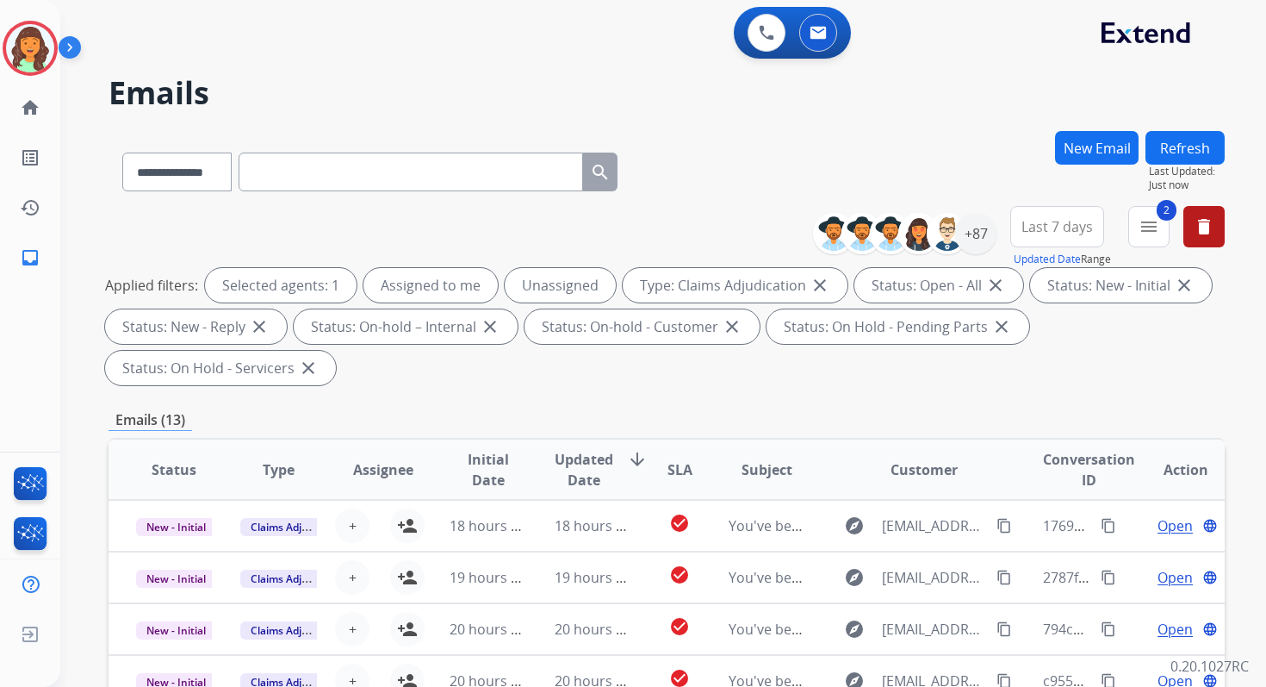
click at [1027, 230] on span "Last 7 days" at bounding box center [1058, 226] width 72 height 7
click at [1031, 434] on div "Last 90 days" at bounding box center [1051, 436] width 95 height 26
click at [981, 228] on div "+87" at bounding box center [975, 233] width 41 height 41
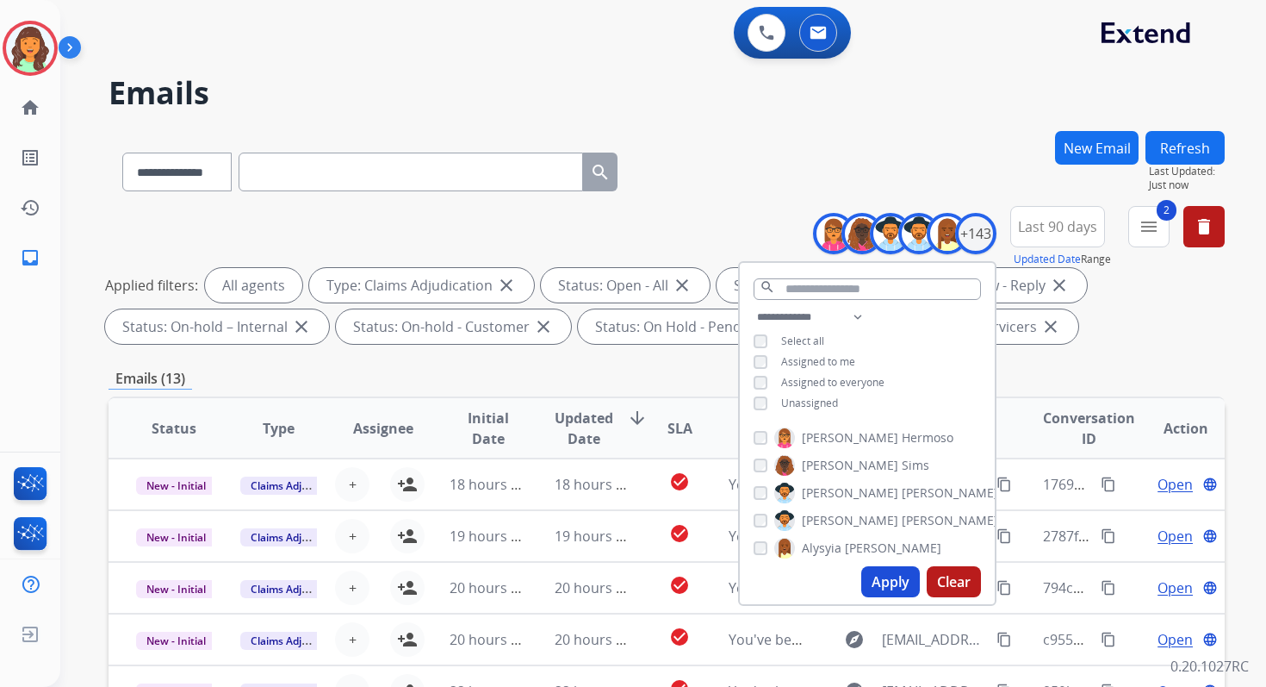
click at [874, 584] on button "Apply" at bounding box center [890, 581] width 59 height 31
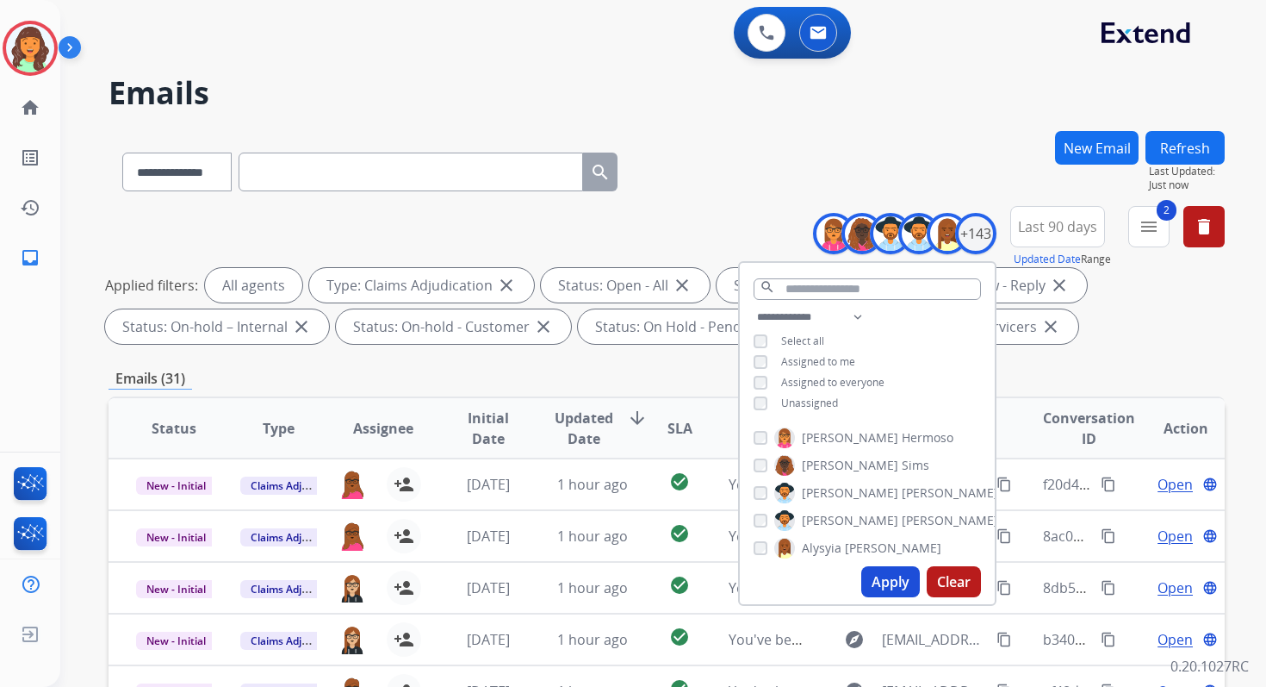
click at [561, 373] on div "Emails (31)" at bounding box center [667, 379] width 1116 height 22
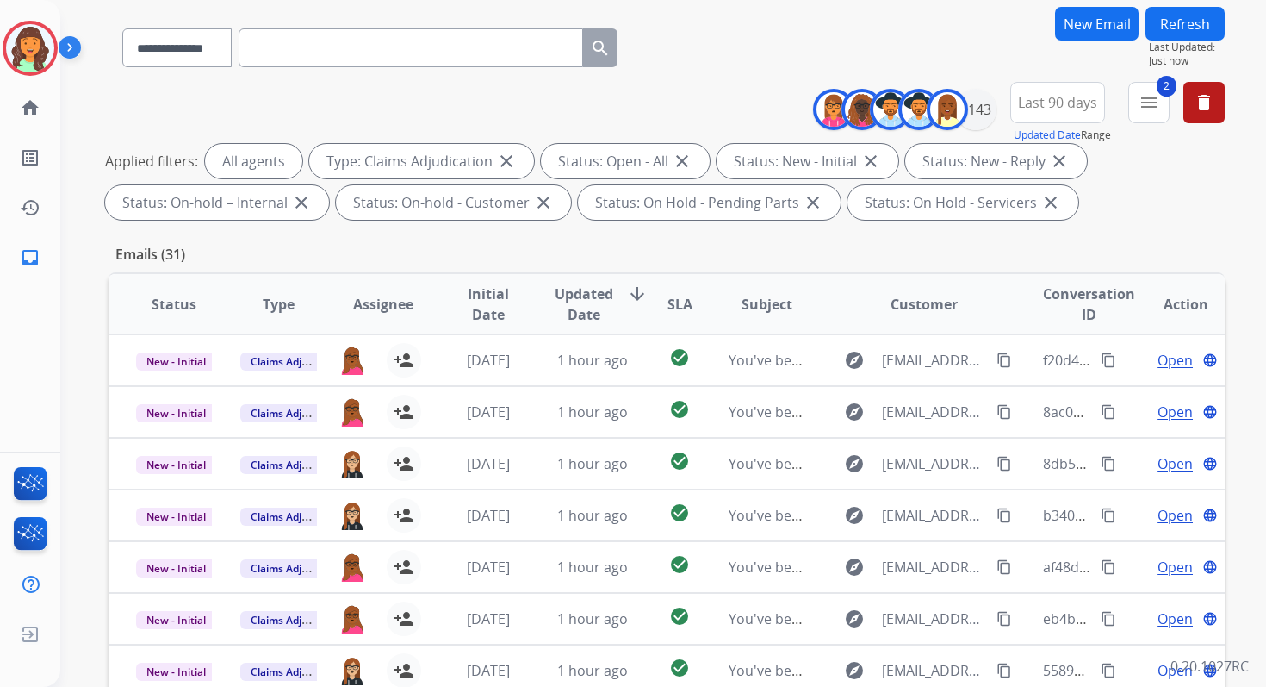
scroll to position [376, 0]
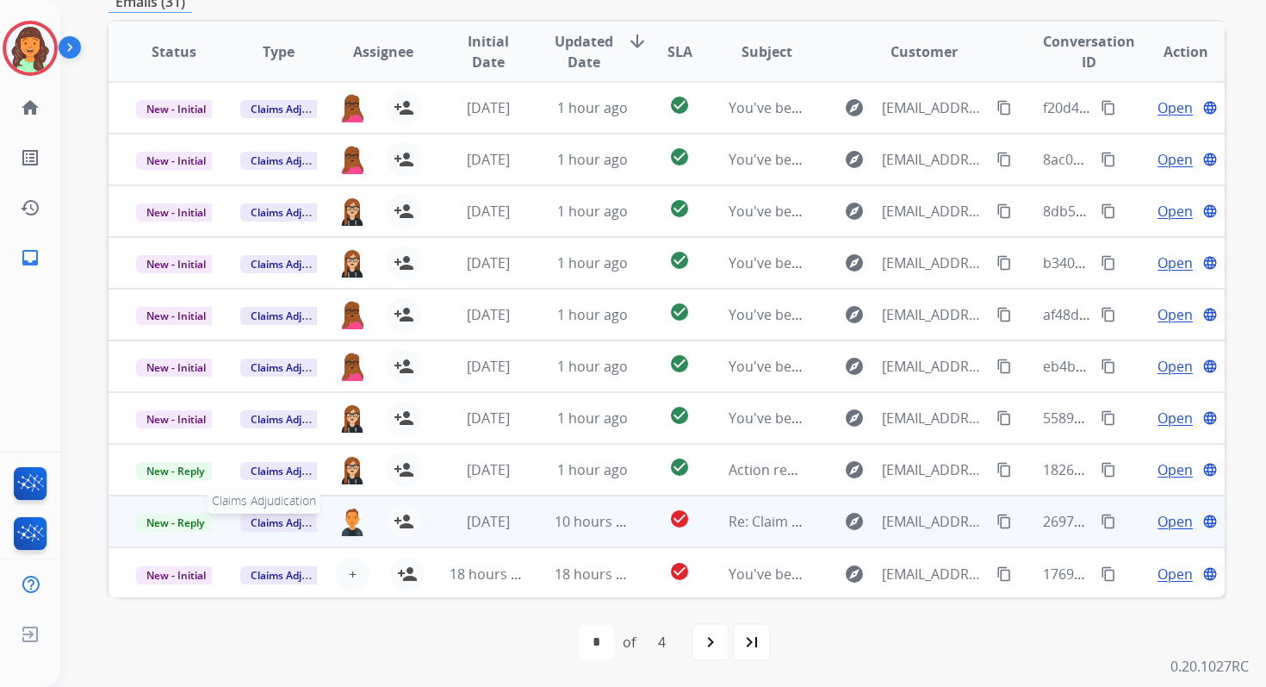
click at [285, 524] on span "Claims Adjudication" at bounding box center [299, 522] width 118 height 18
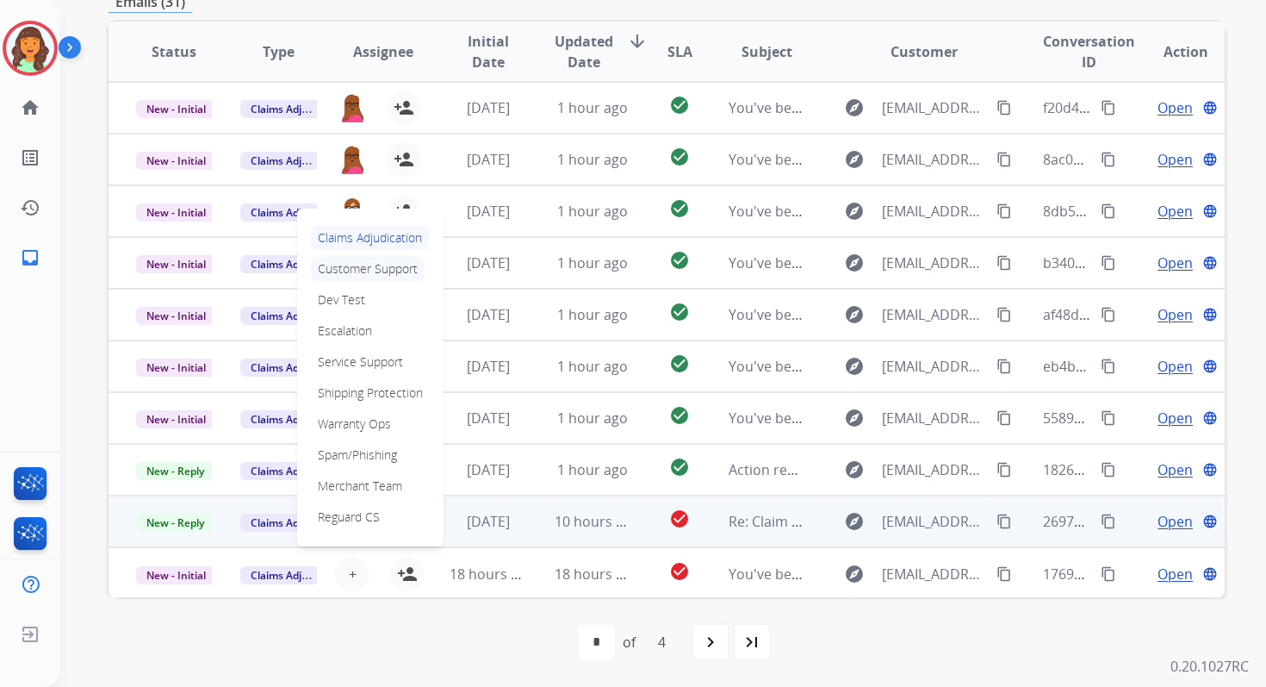
click at [349, 270] on p "Customer Support" at bounding box center [368, 269] width 114 height 24
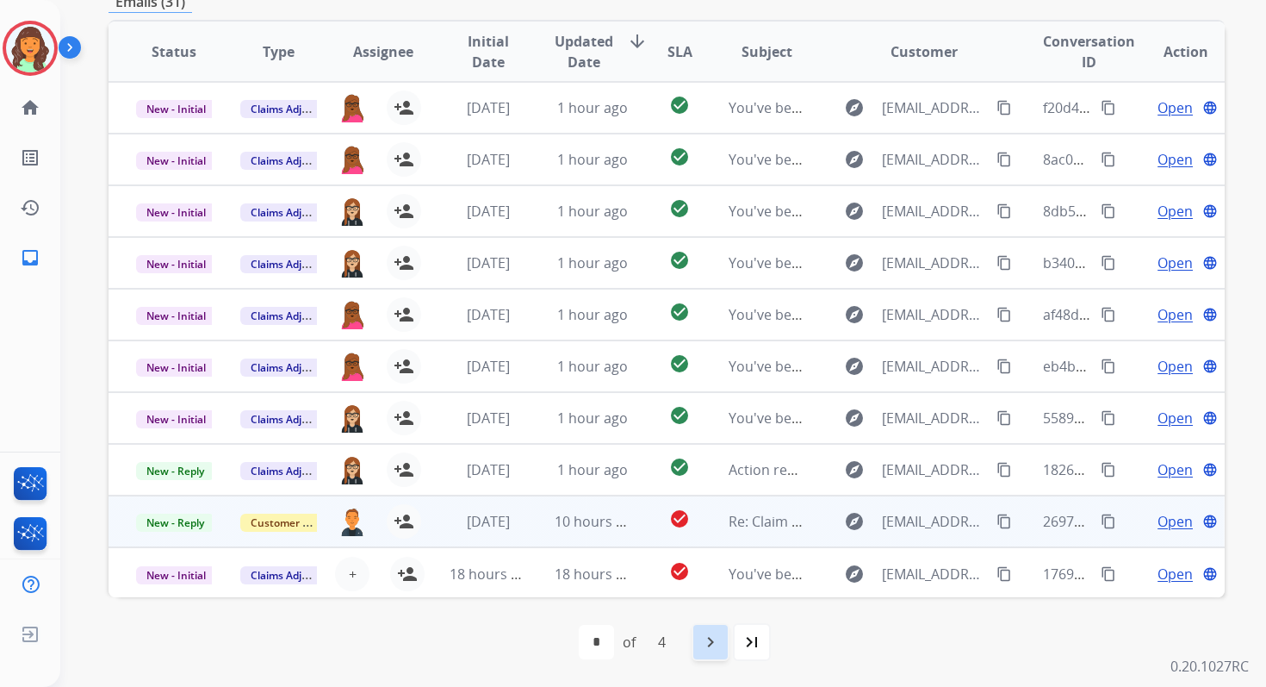
click at [713, 639] on mat-icon "navigate_next" at bounding box center [710, 641] width 21 height 21
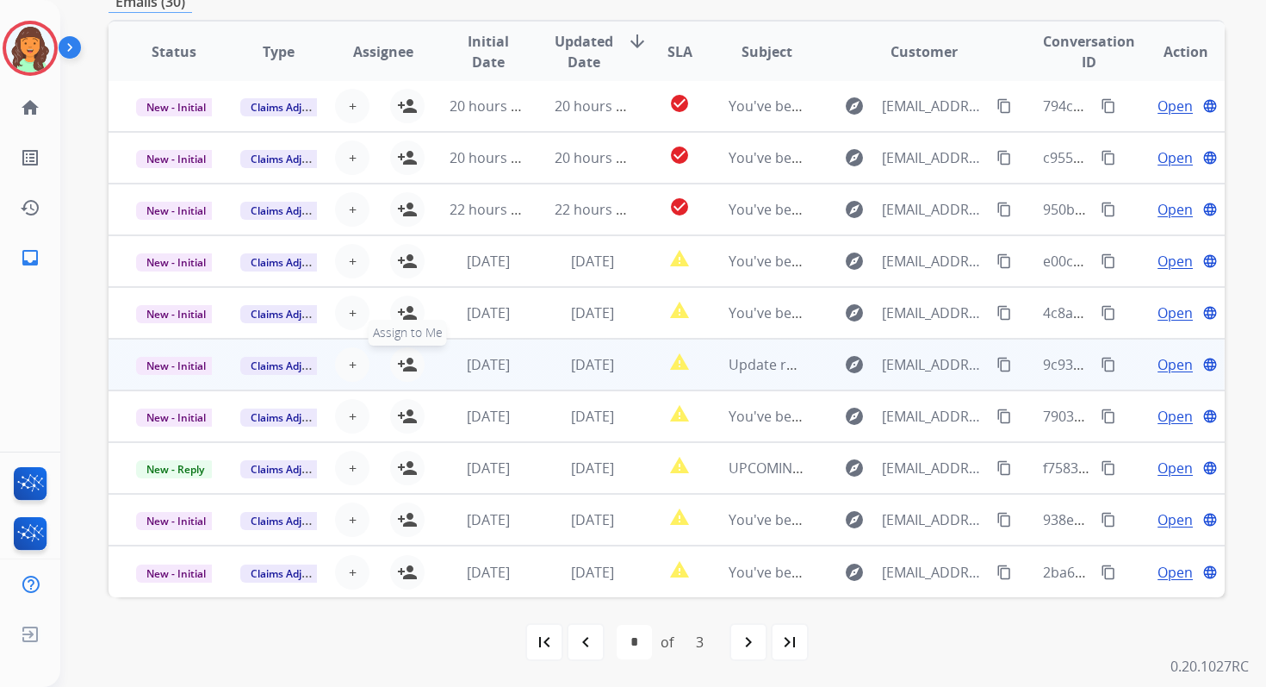
click at [407, 363] on mat-icon "person_add" at bounding box center [407, 364] width 21 height 21
click at [195, 367] on span "New - Initial" at bounding box center [176, 366] width 80 height 18
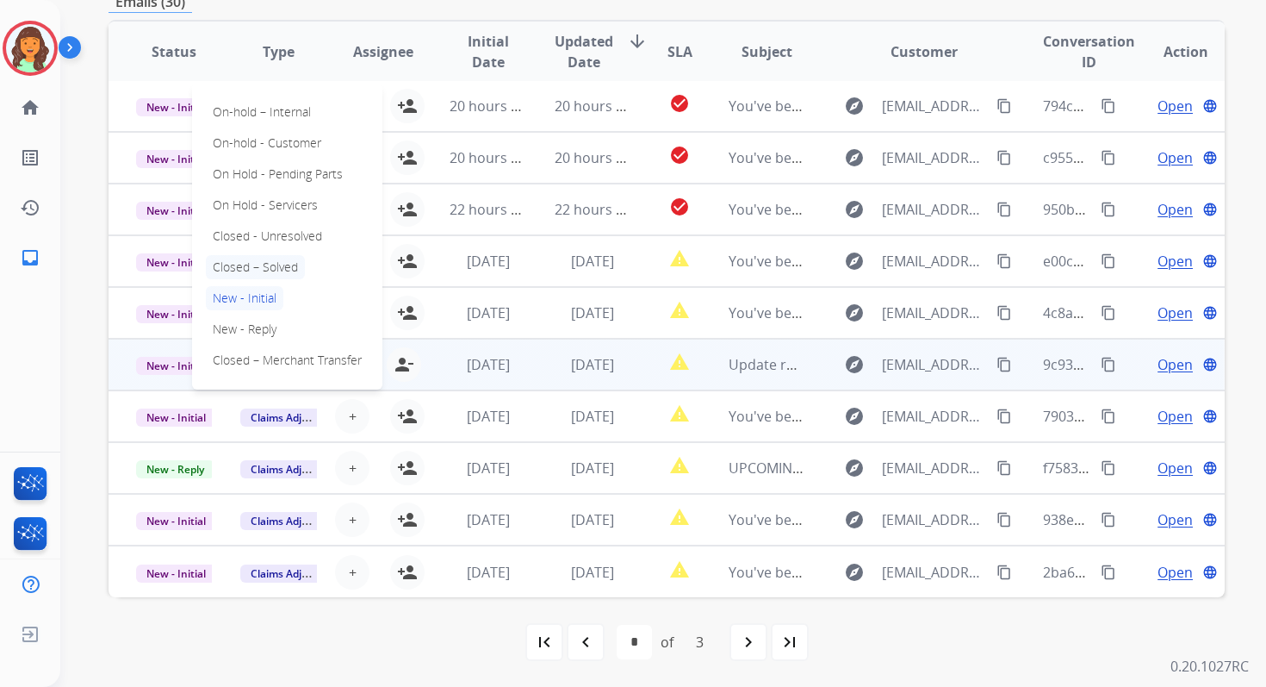
click at [258, 265] on p "Closed – Solved" at bounding box center [255, 267] width 99 height 24
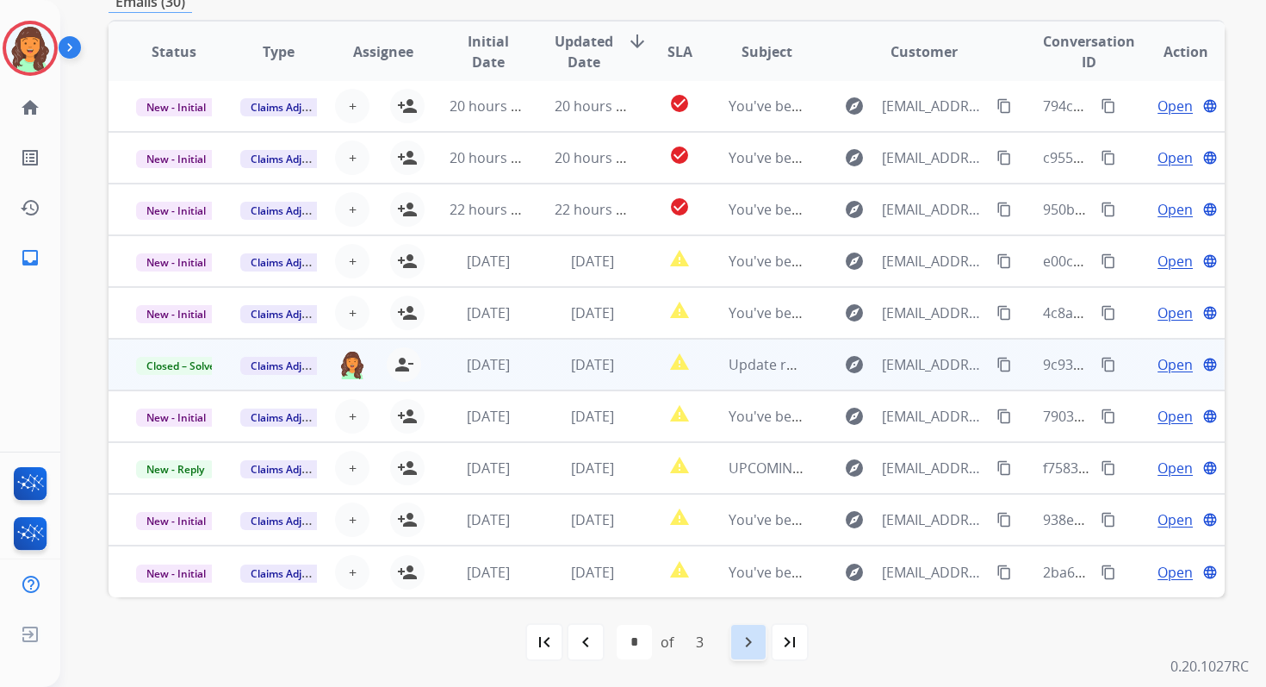
click at [742, 638] on mat-icon "navigate_next" at bounding box center [748, 641] width 21 height 21
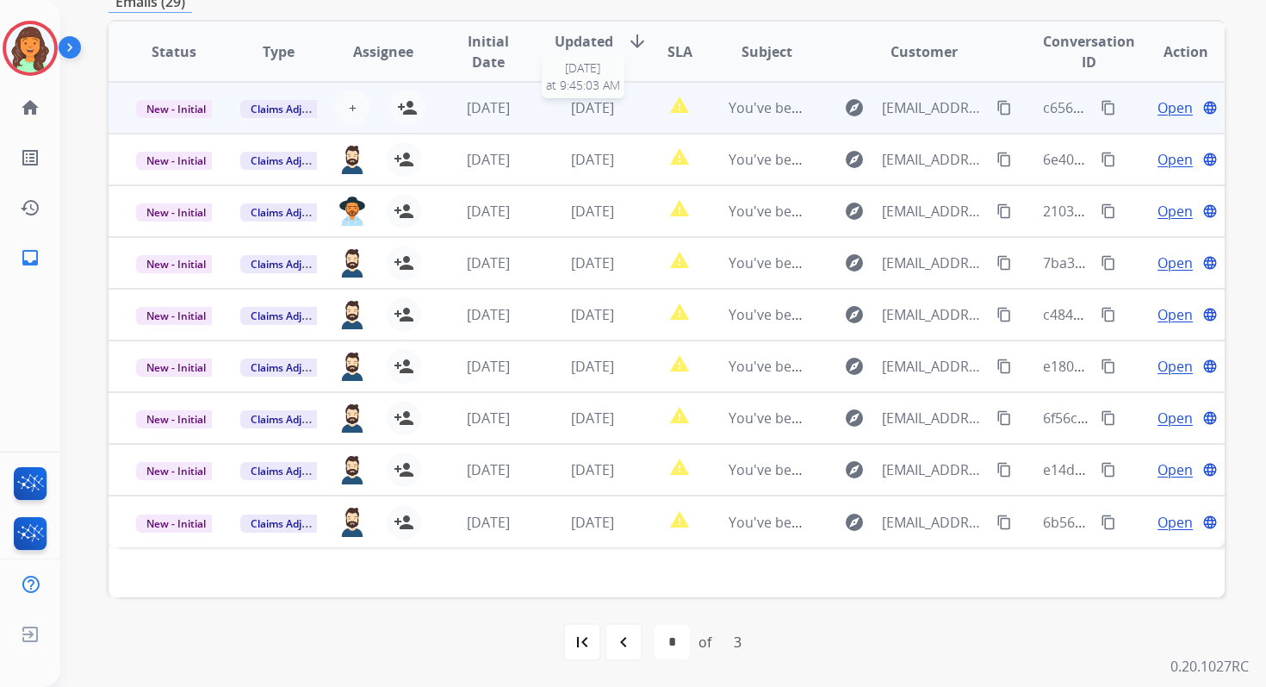
click at [575, 117] on div "[DATE]" at bounding box center [593, 107] width 76 height 21
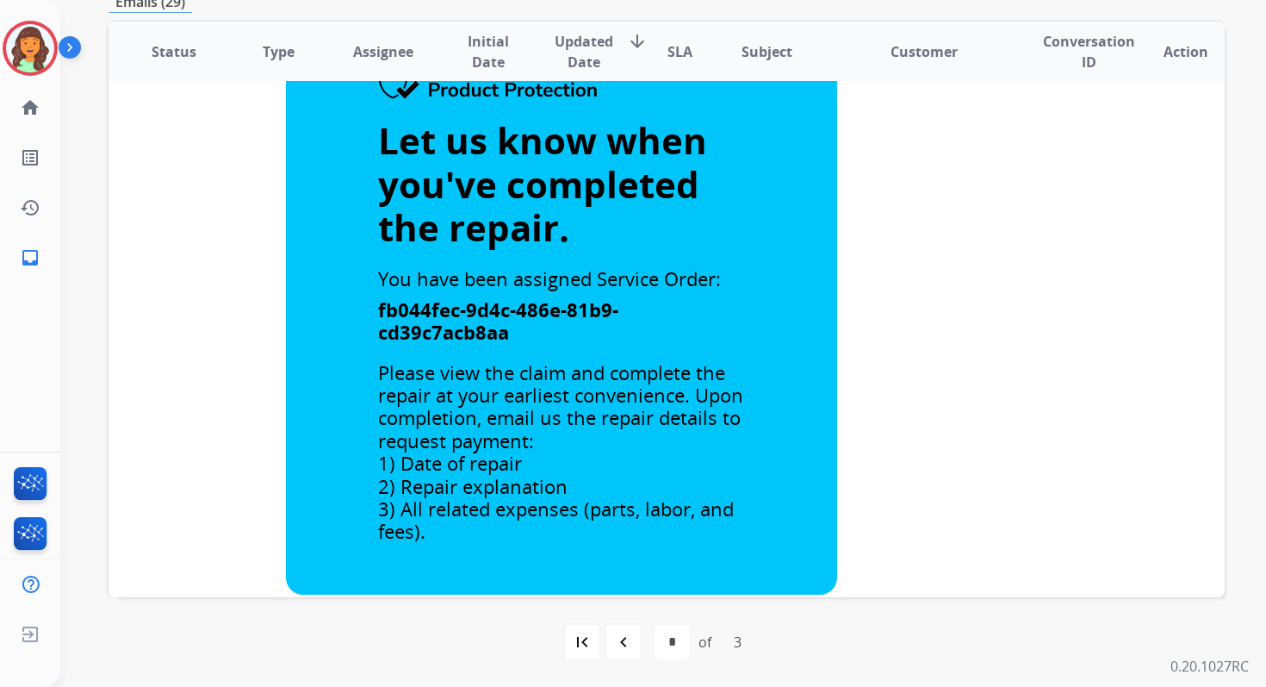
scroll to position [0, 0]
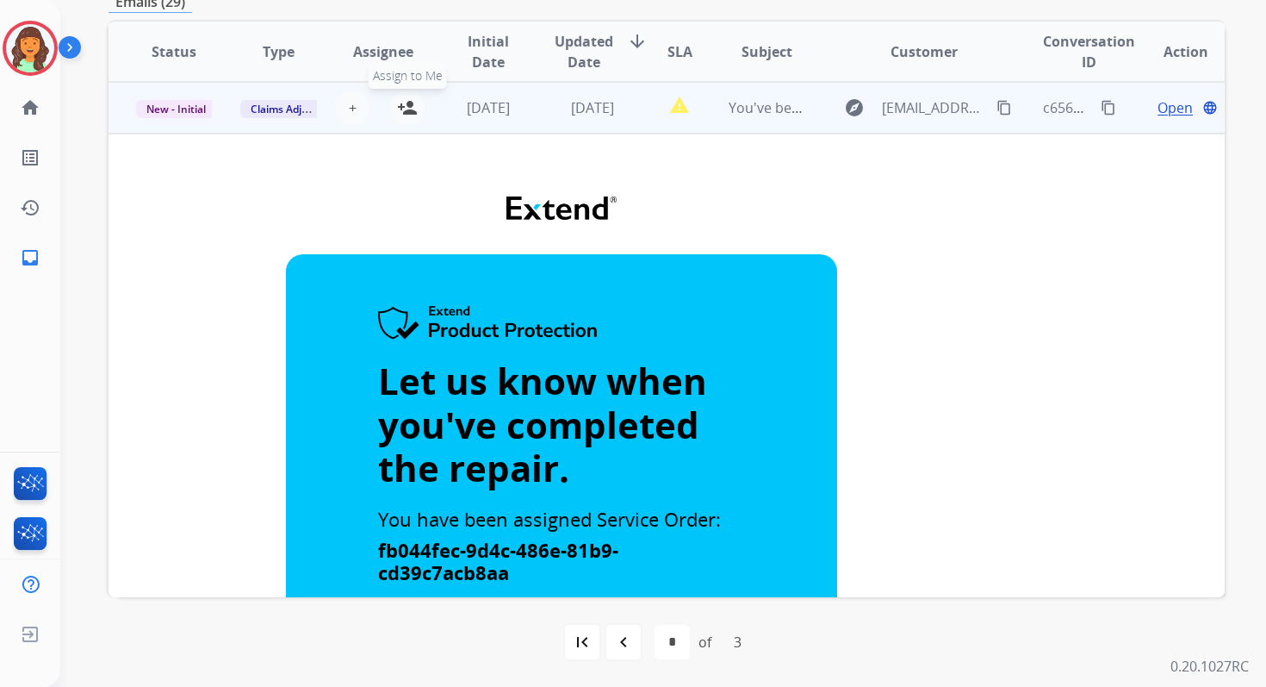
click at [409, 109] on mat-icon "person_add" at bounding box center [407, 107] width 21 height 21
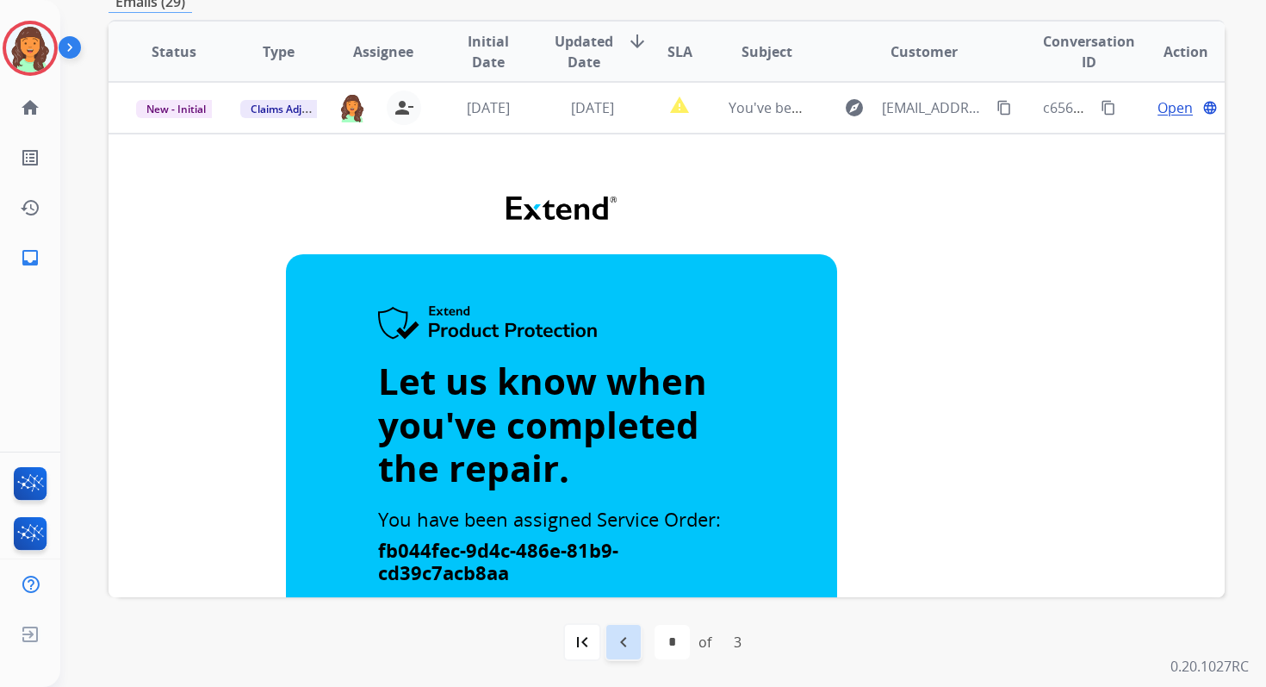
click at [624, 645] on mat-icon "navigate_before" at bounding box center [623, 641] width 21 height 21
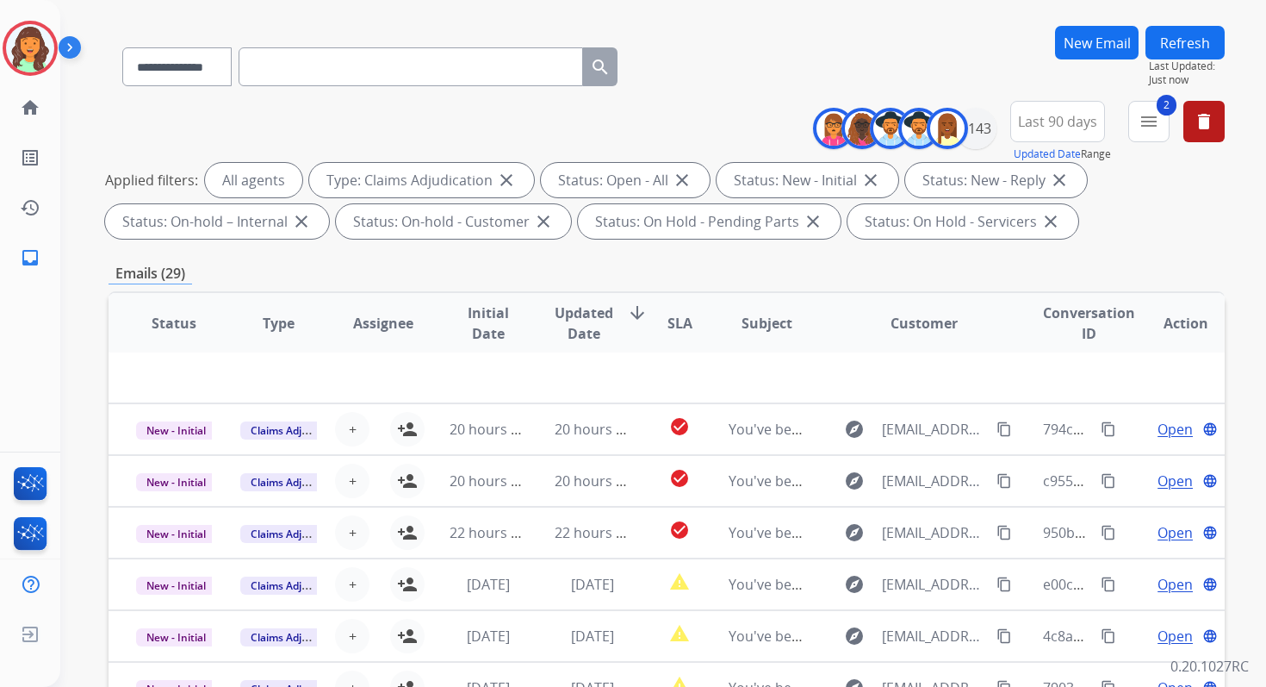
scroll to position [376, 0]
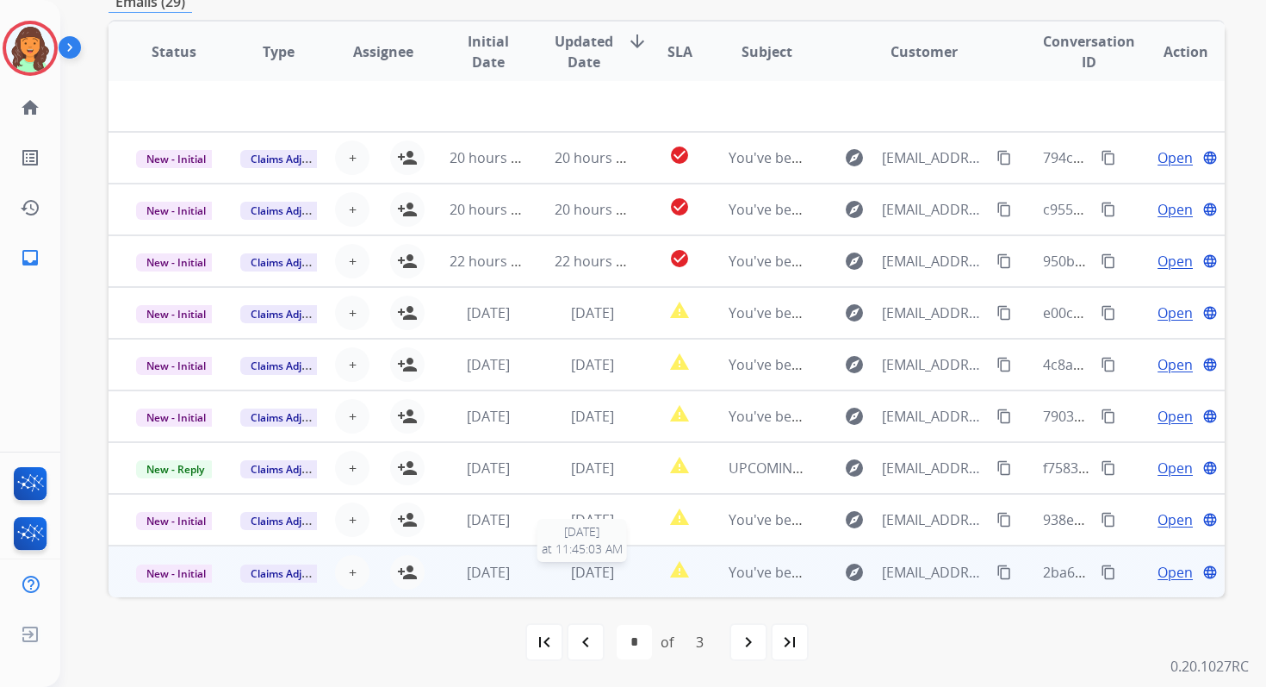
click at [571, 572] on span "[DATE]" at bounding box center [592, 572] width 43 height 19
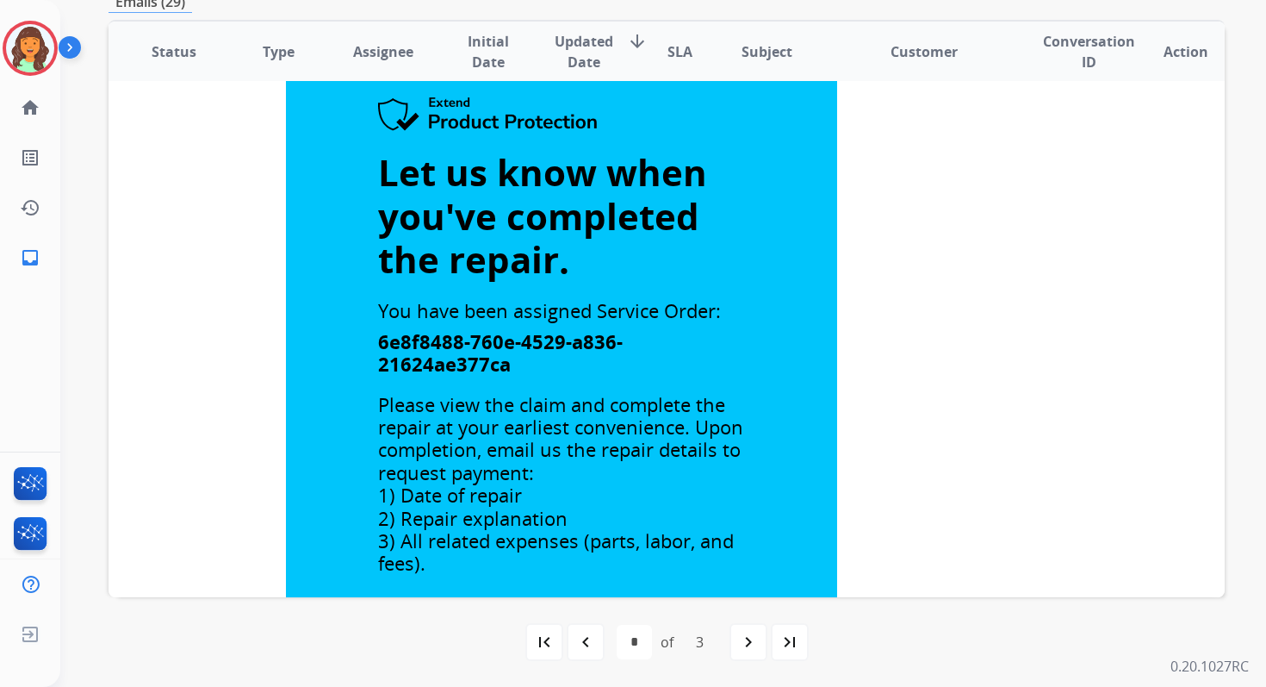
scroll to position [361, 0]
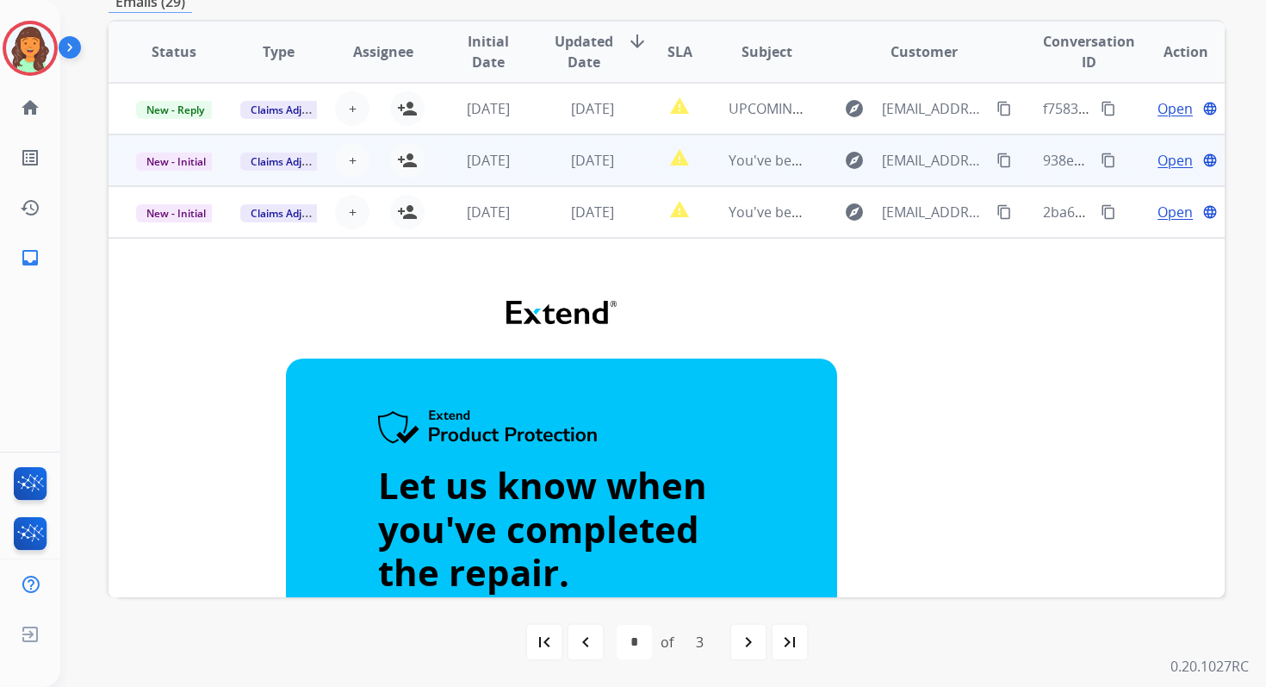
click at [571, 167] on span "[DATE]" at bounding box center [592, 160] width 43 height 19
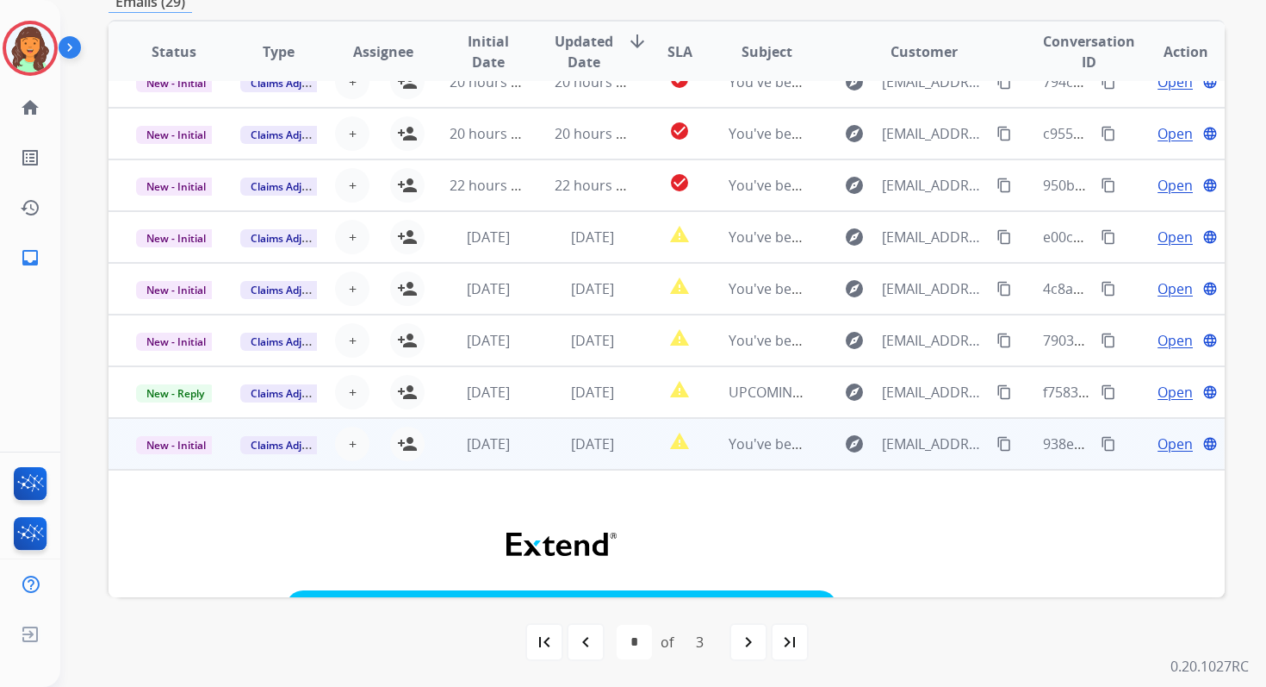
scroll to position [38, 0]
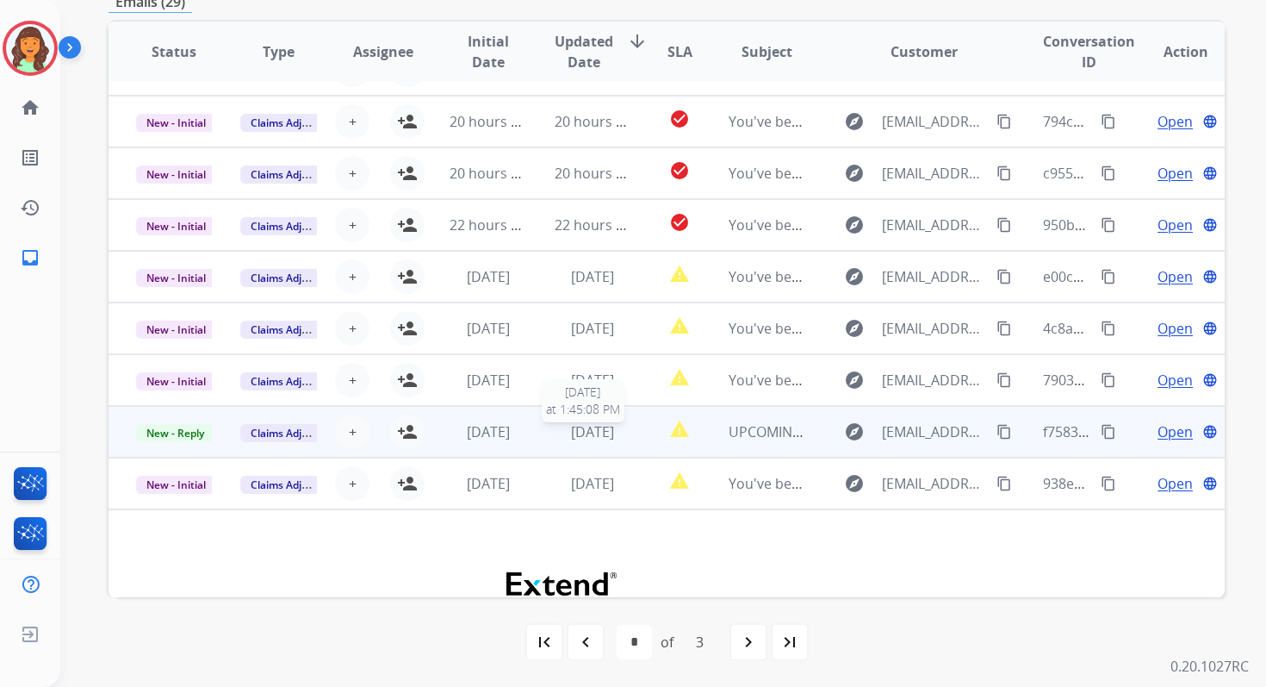
click at [571, 428] on span "[DATE]" at bounding box center [592, 431] width 43 height 19
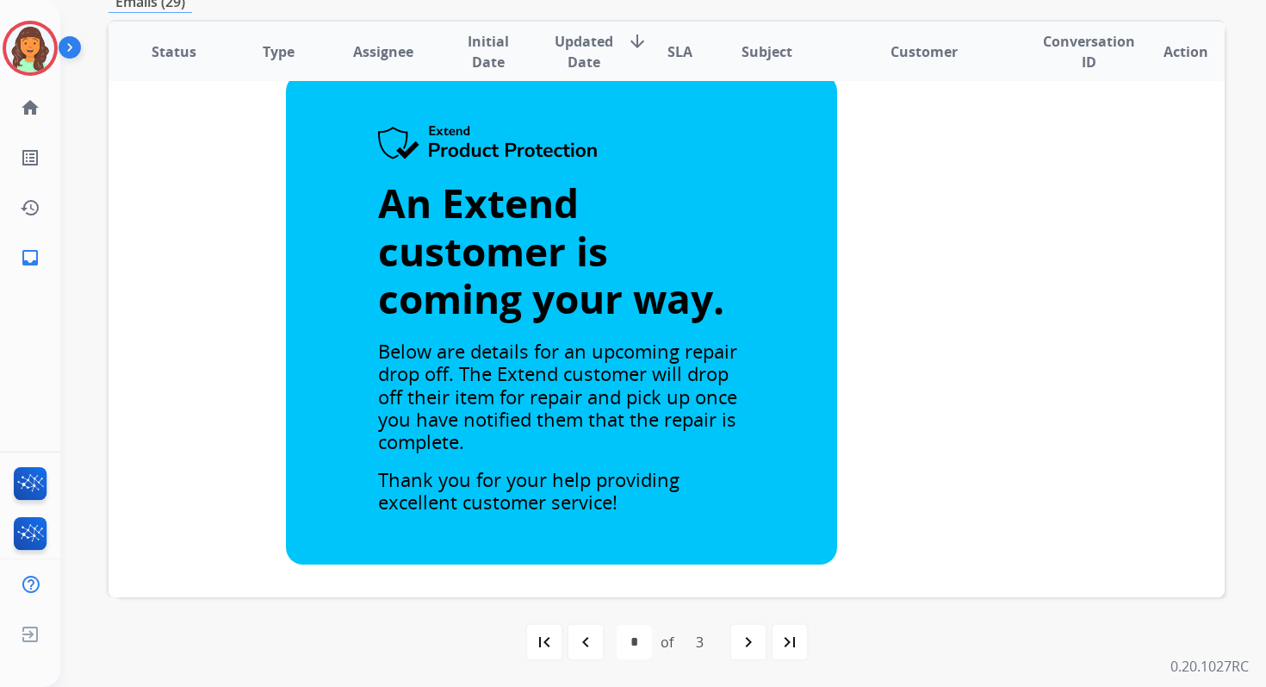
scroll to position [178, 0]
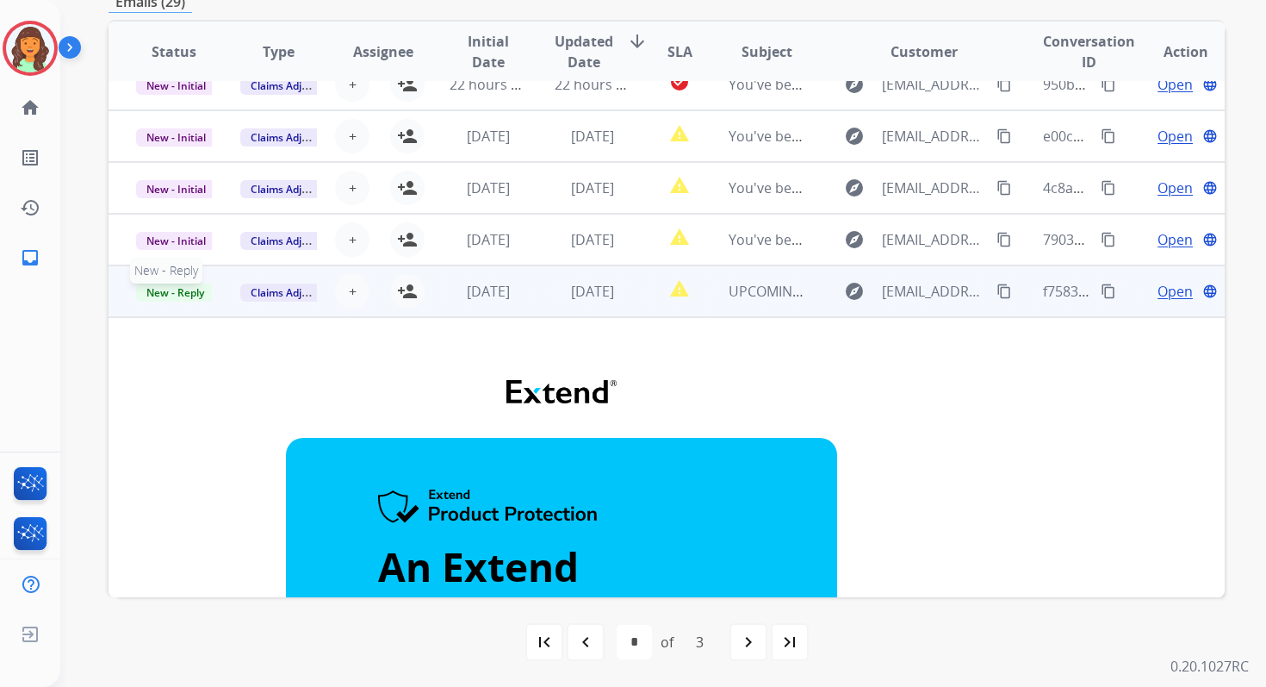
click at [176, 292] on span "New - Reply" at bounding box center [175, 292] width 78 height 18
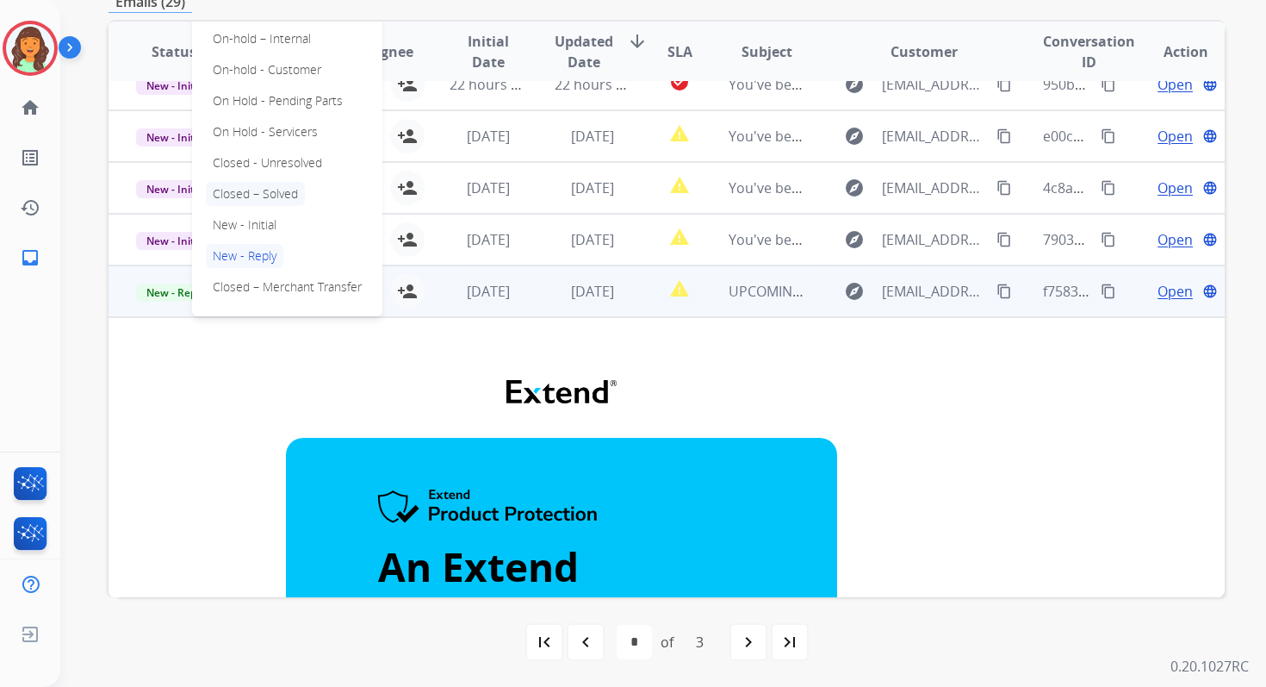
click at [243, 196] on p "Closed – Solved" at bounding box center [255, 194] width 99 height 24
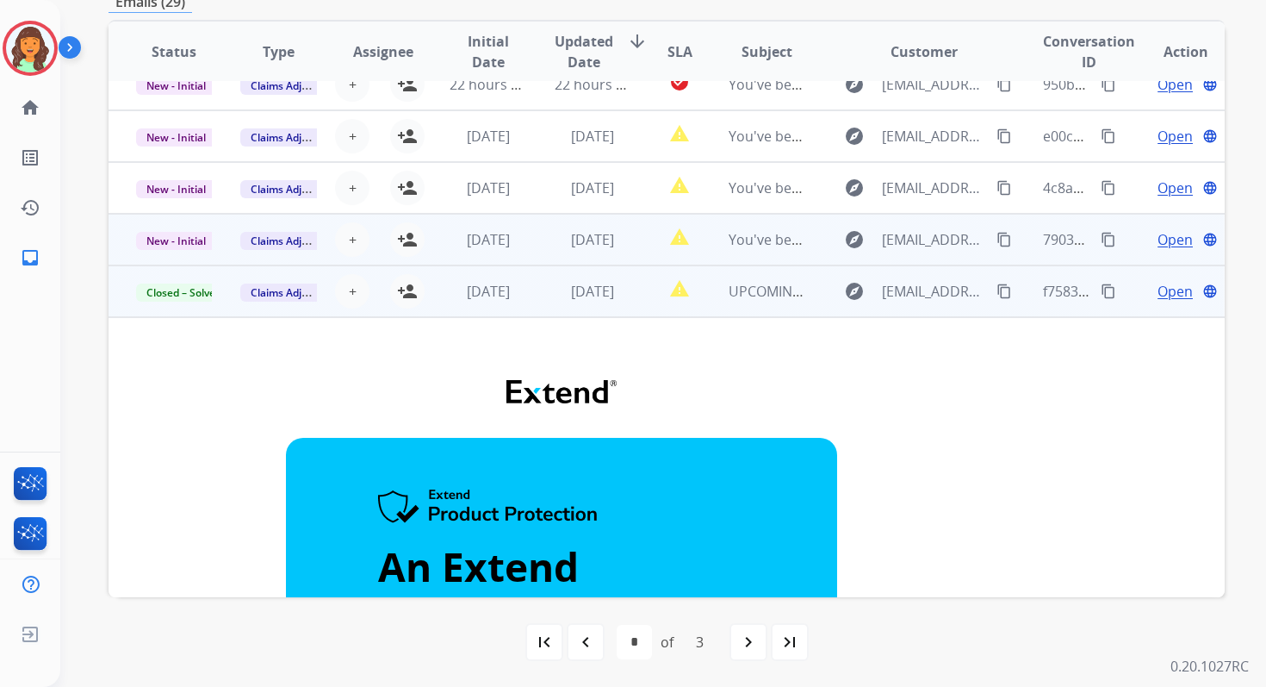
click at [527, 244] on td "[DATE]" at bounding box center [579, 240] width 104 height 52
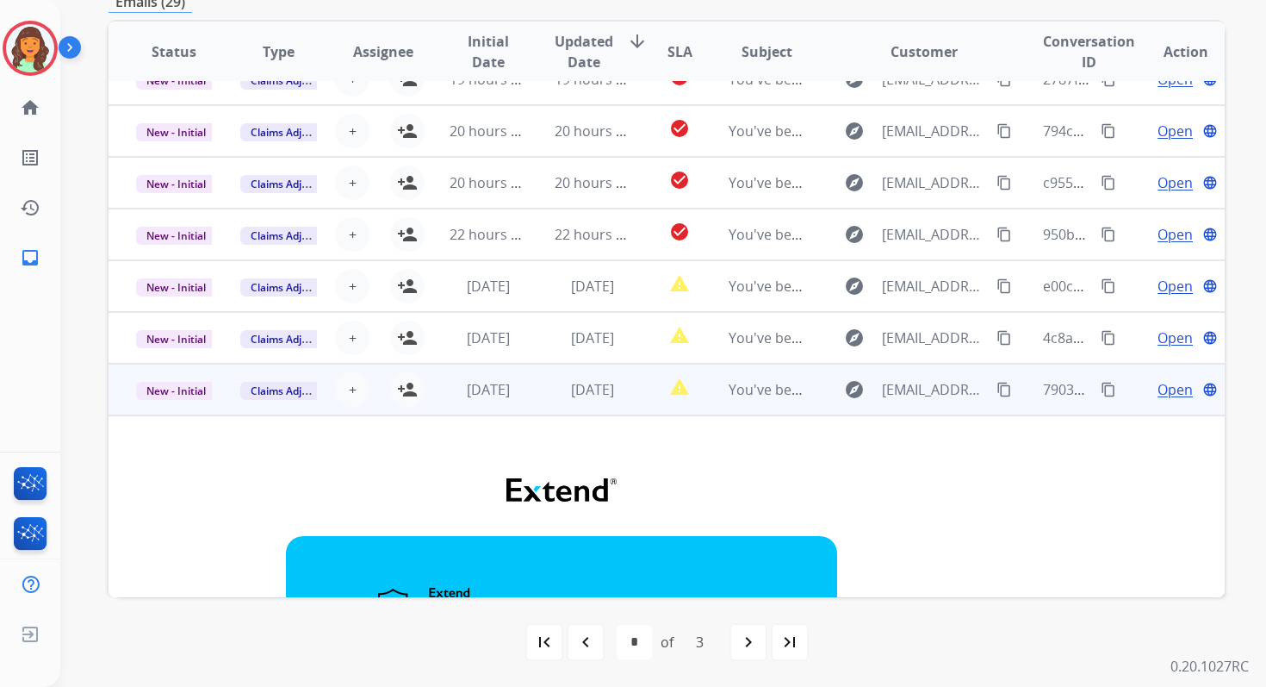
scroll to position [0, 0]
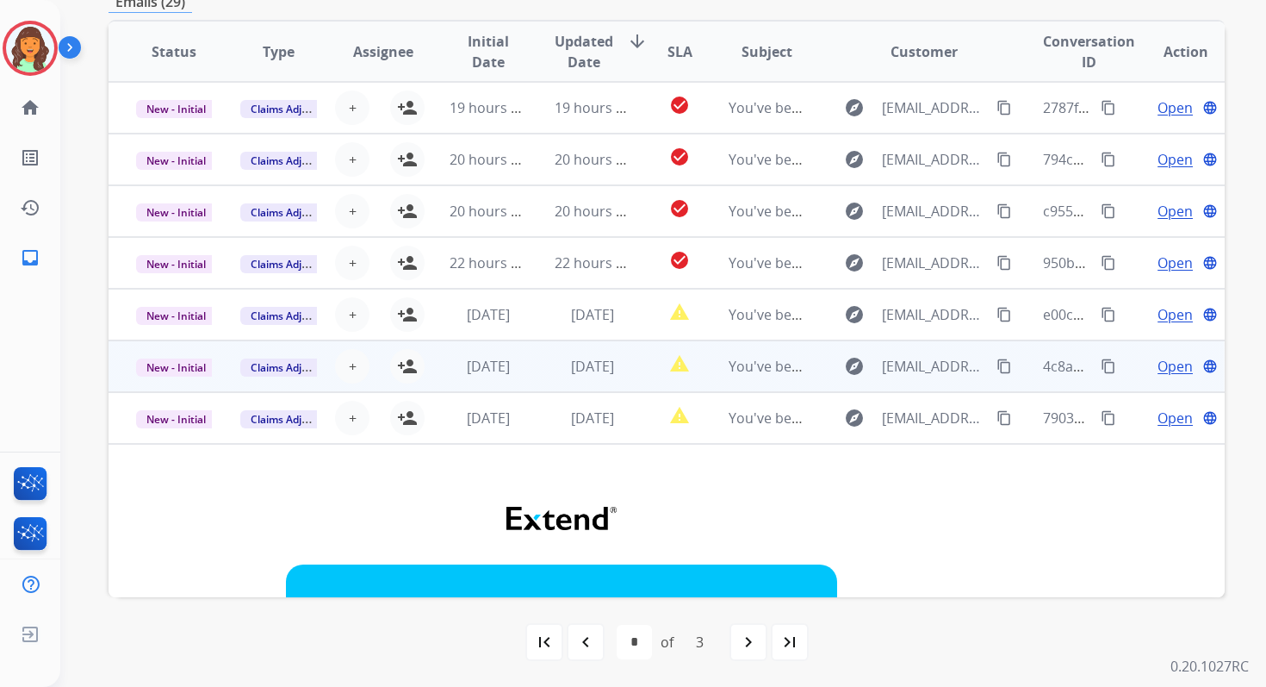
click at [527, 378] on td "[DATE]" at bounding box center [579, 366] width 104 height 52
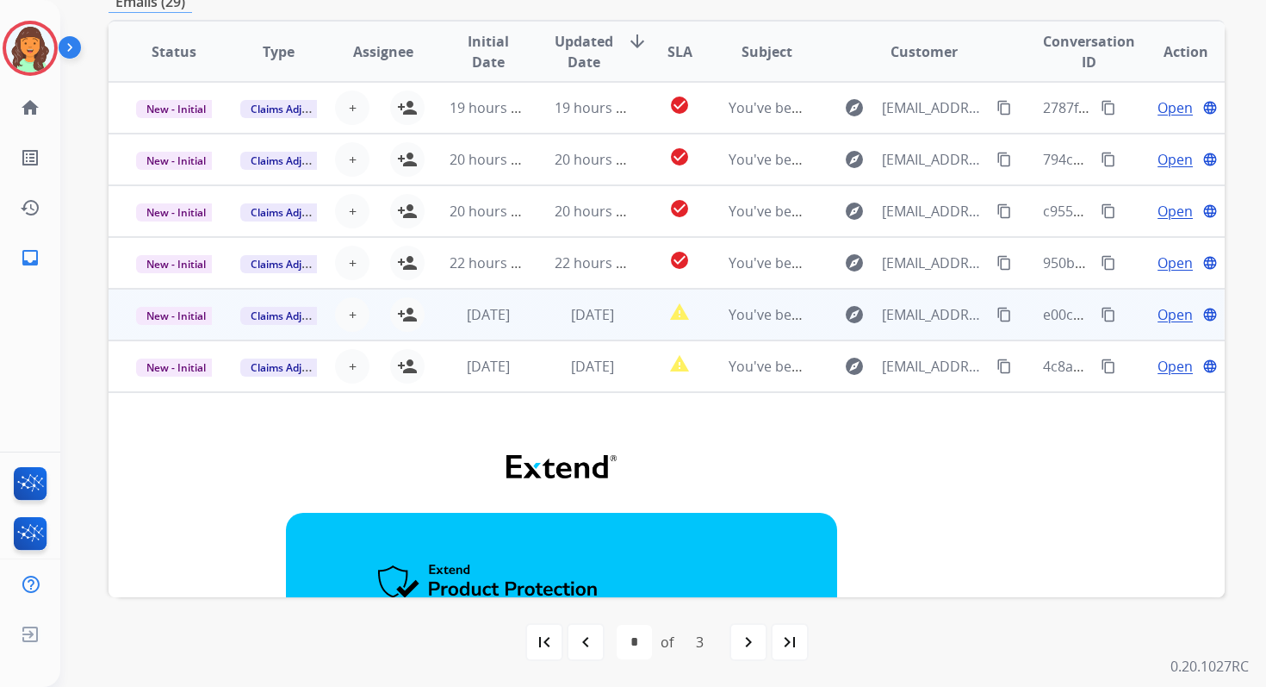
click at [544, 303] on td "[DATE]" at bounding box center [579, 315] width 104 height 52
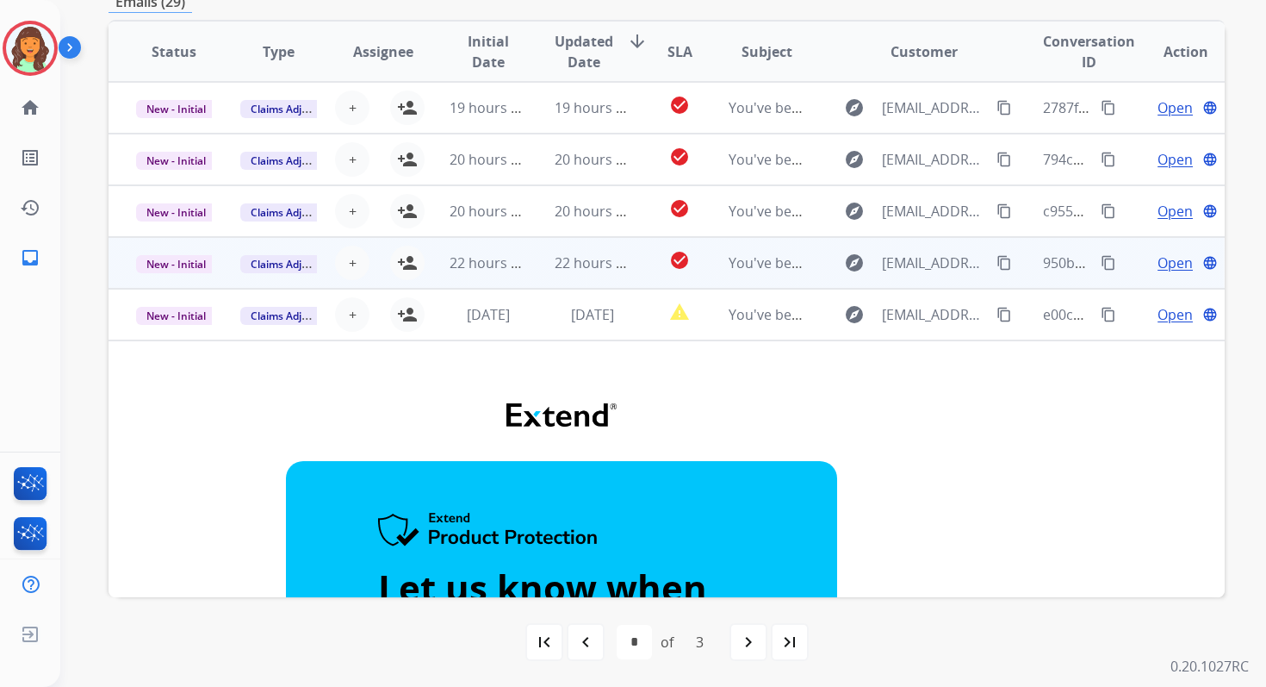
click at [535, 267] on td "22 hours ago" at bounding box center [579, 263] width 104 height 52
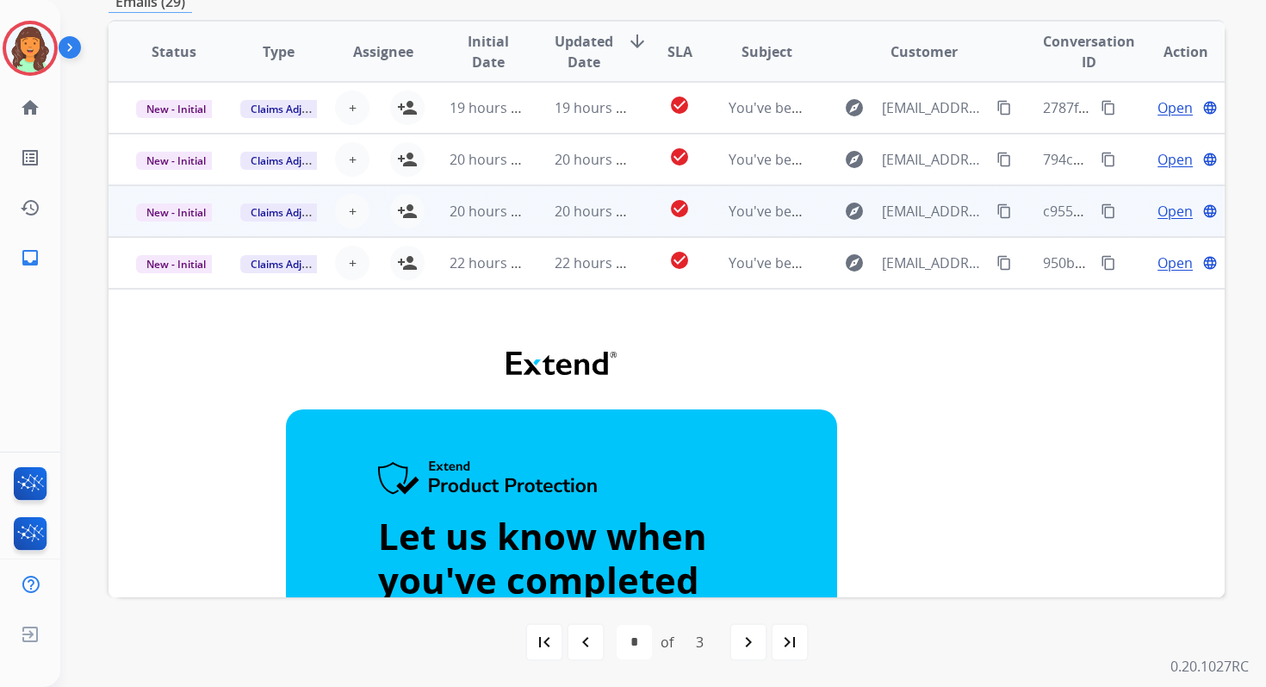
click at [544, 196] on td "20 hours ago" at bounding box center [579, 211] width 104 height 52
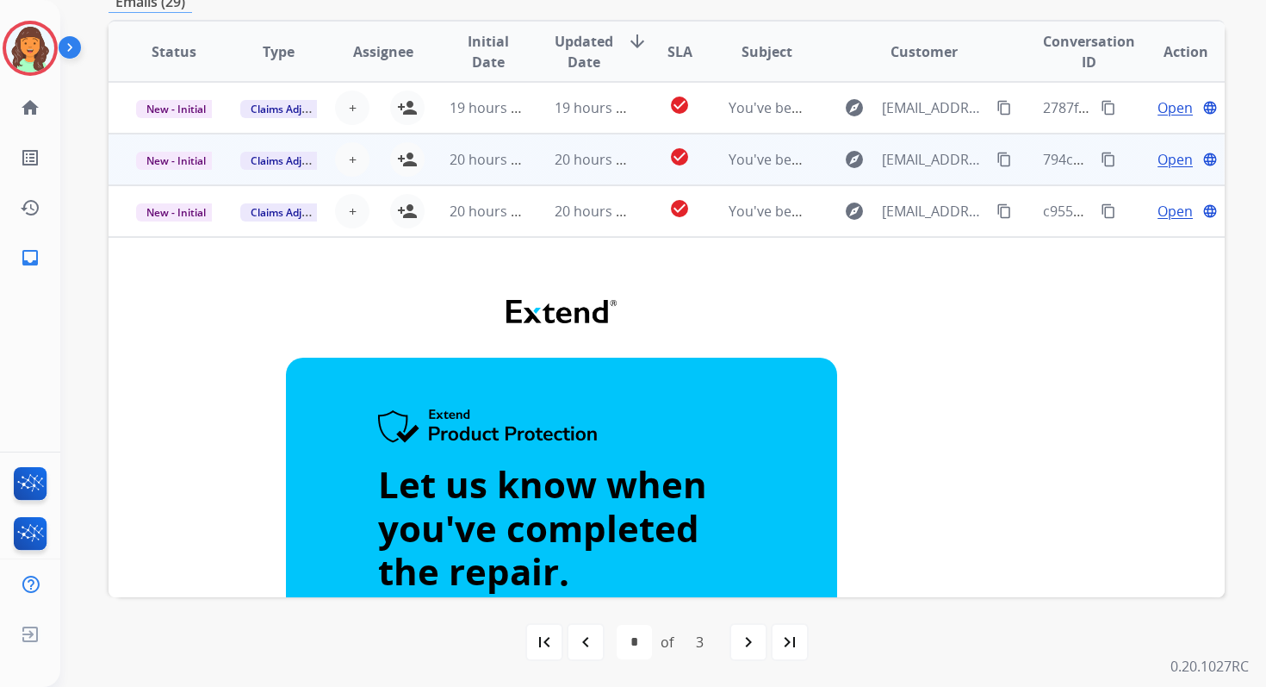
click at [542, 159] on td "20 hours ago" at bounding box center [579, 160] width 104 height 52
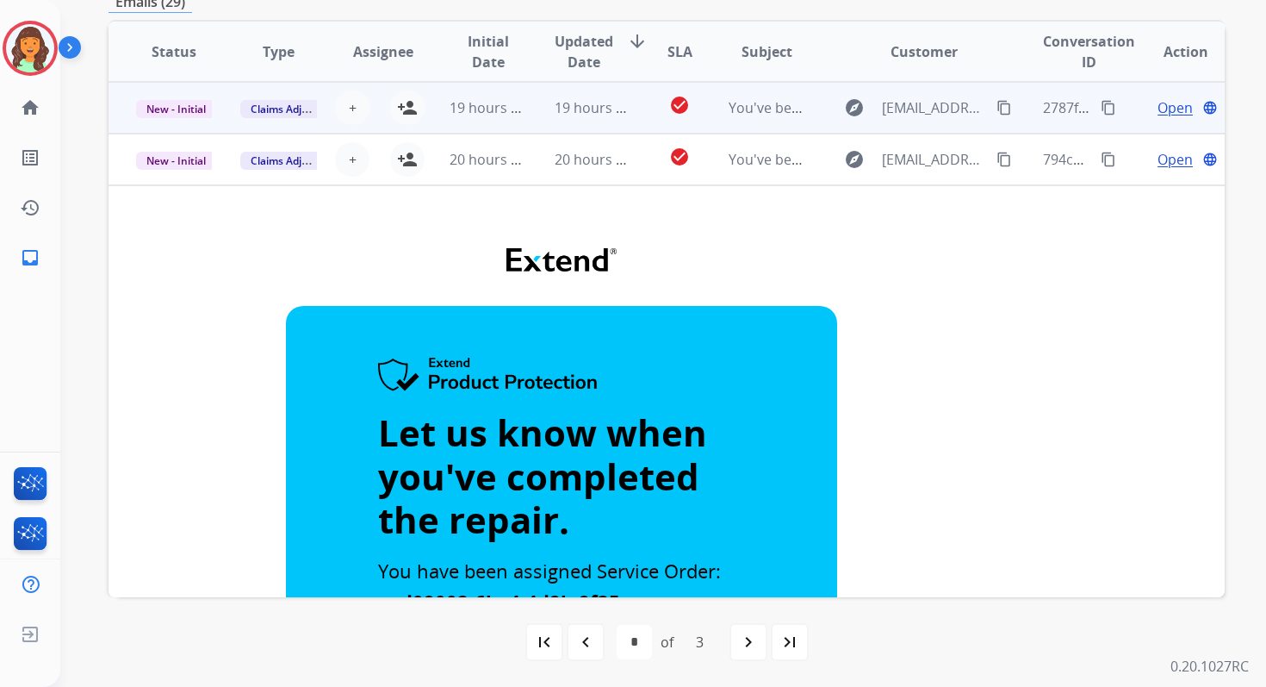
click at [547, 86] on td "19 hours ago" at bounding box center [579, 108] width 104 height 52
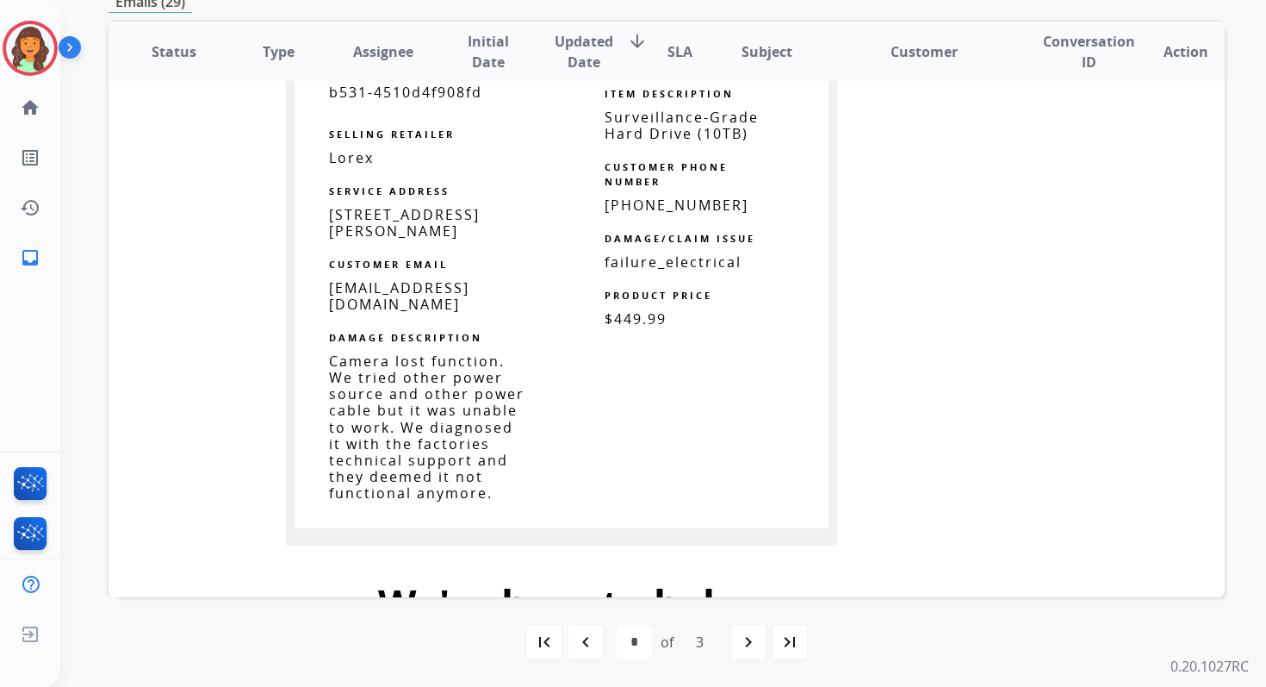
scroll to position [1011, 0]
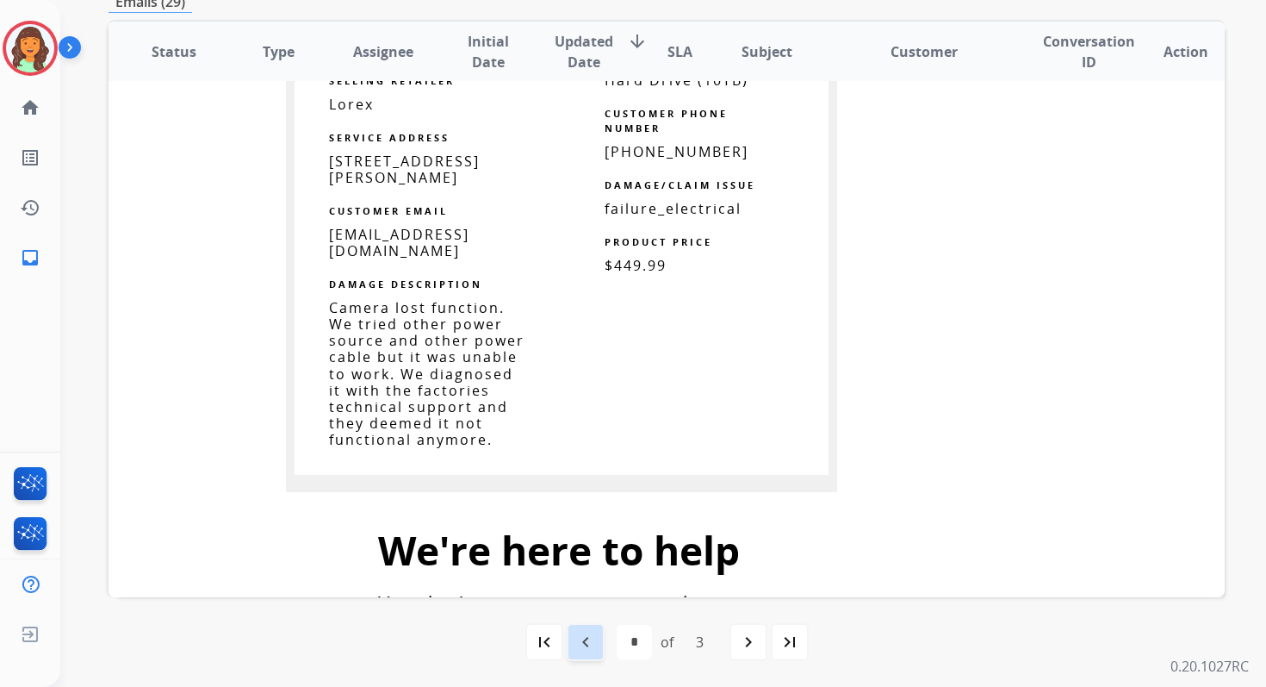
click at [589, 632] on mat-icon "navigate_before" at bounding box center [585, 641] width 21 height 21
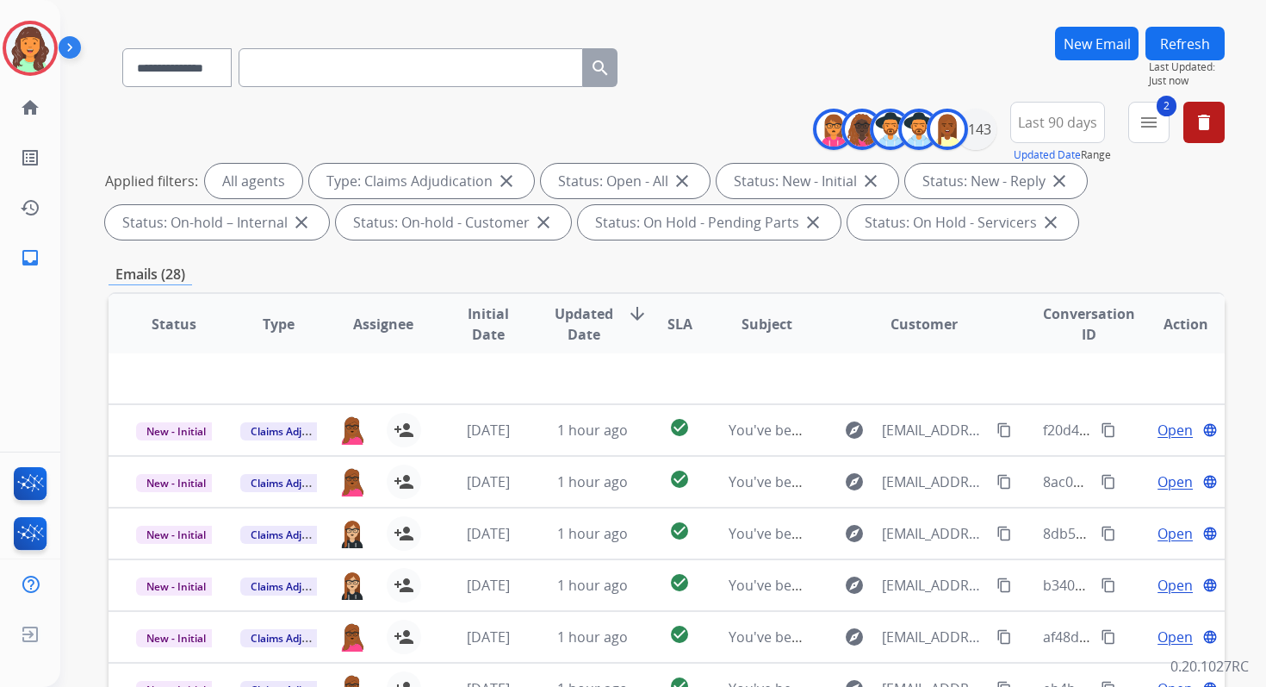
scroll to position [376, 0]
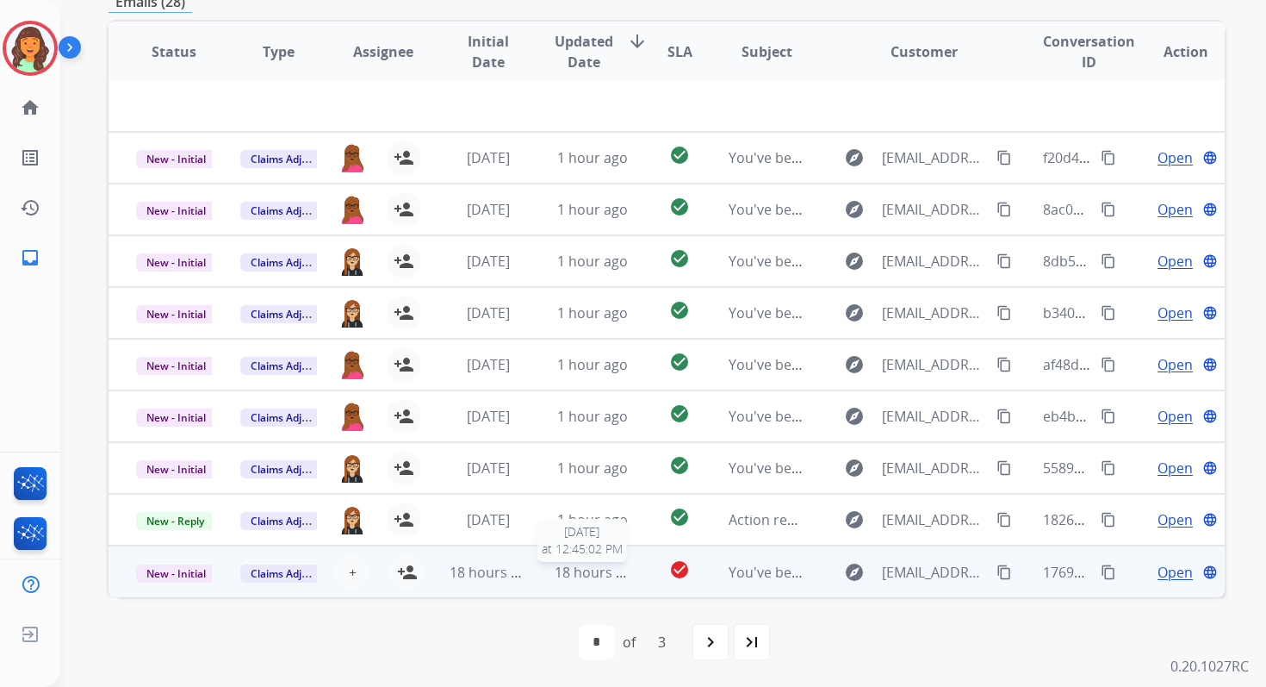
click at [572, 570] on span "18 hours ago" at bounding box center [597, 572] width 85 height 19
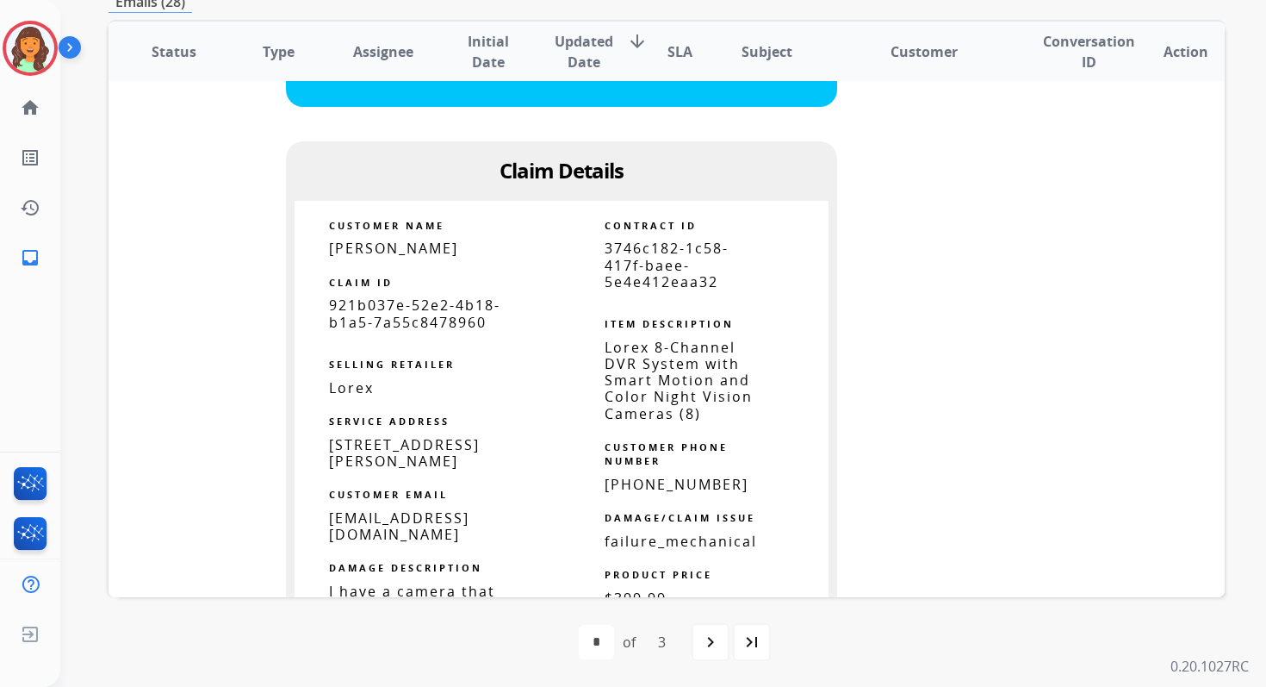
scroll to position [1258, 0]
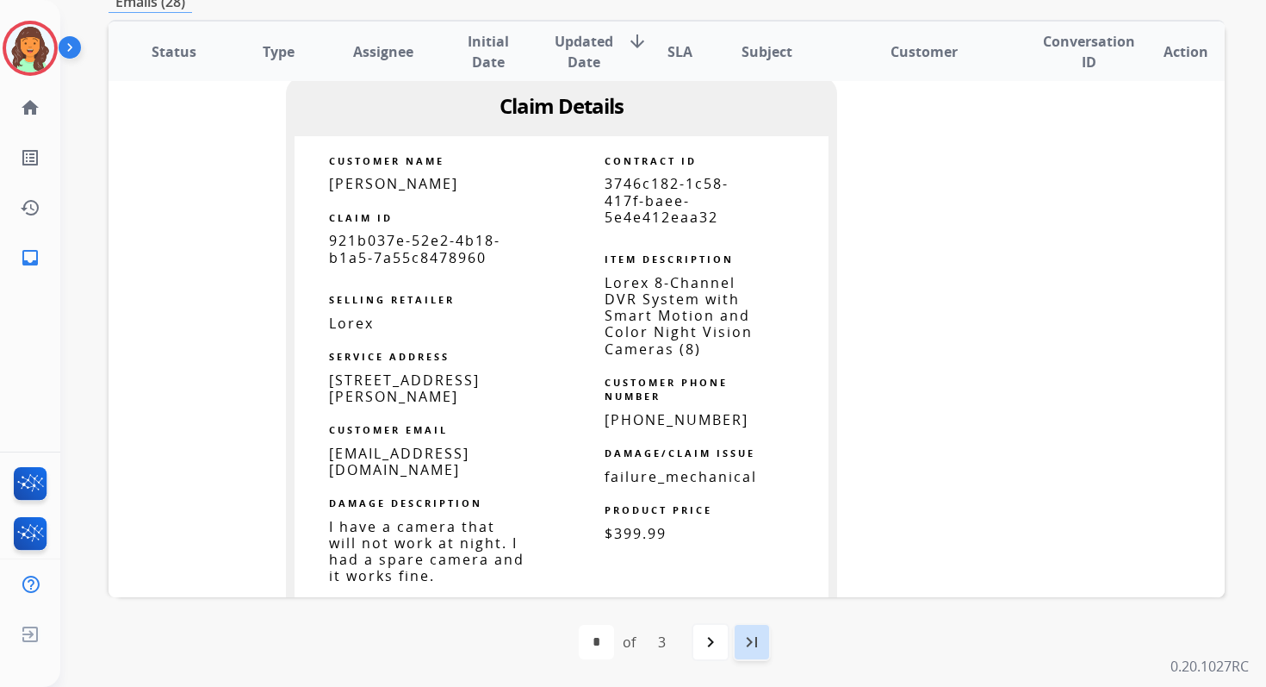
click at [764, 631] on div "last_page" at bounding box center [752, 642] width 38 height 38
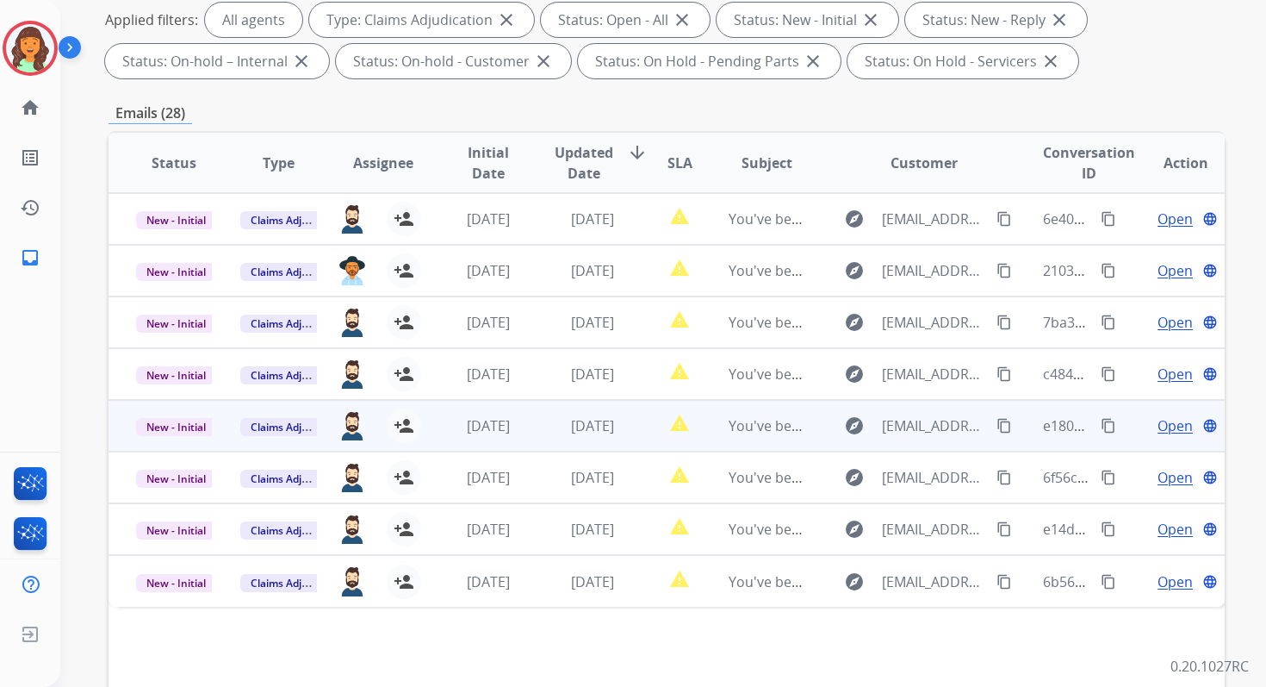
scroll to position [167, 0]
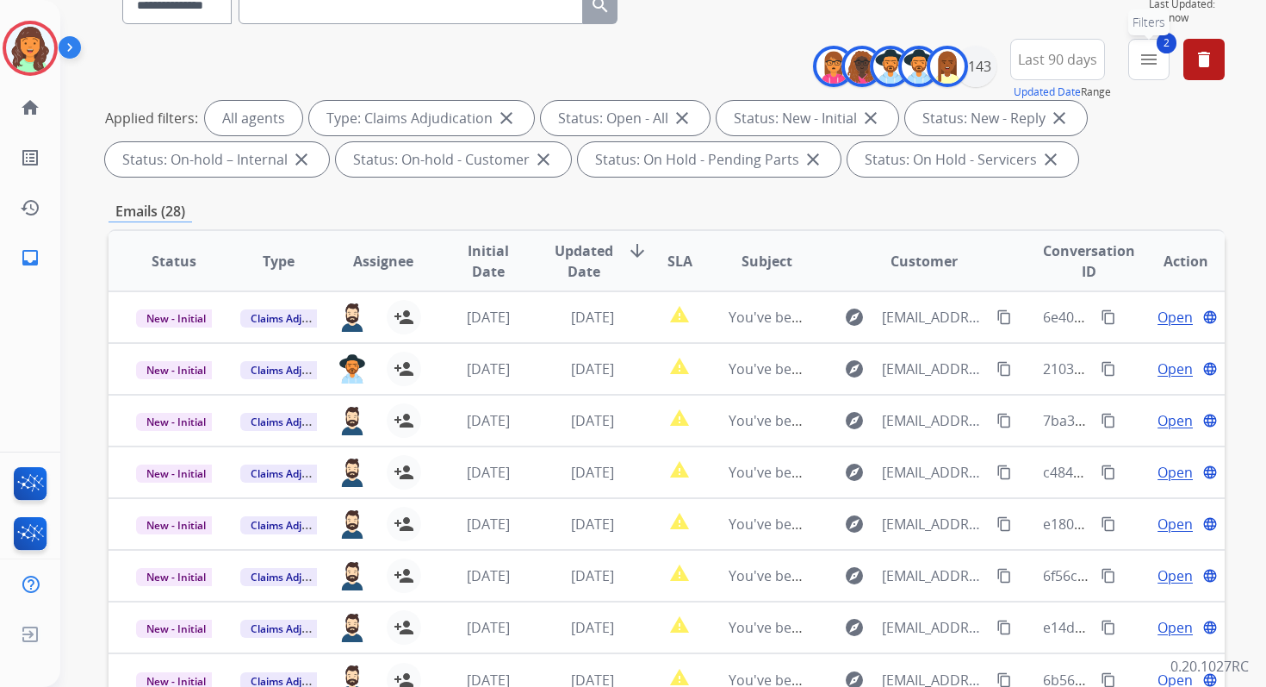
click at [1159, 67] on mat-icon "menu" at bounding box center [1149, 59] width 21 height 21
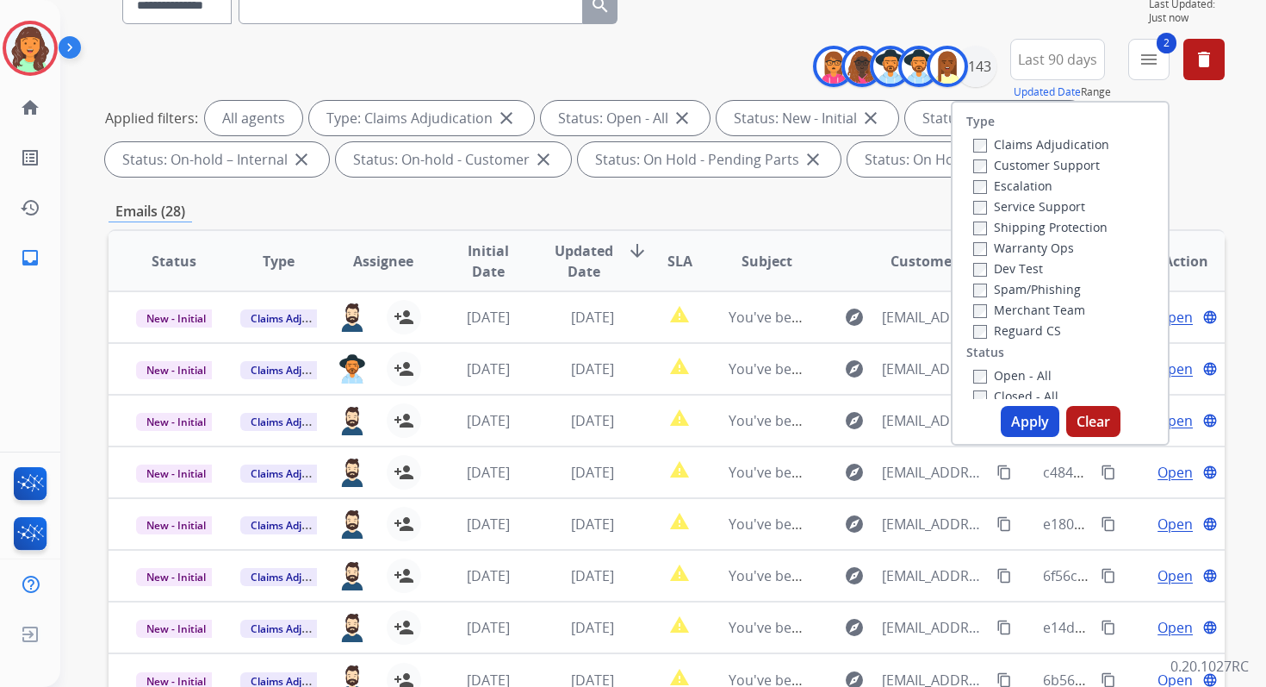
click at [1011, 417] on button "Apply" at bounding box center [1030, 421] width 59 height 31
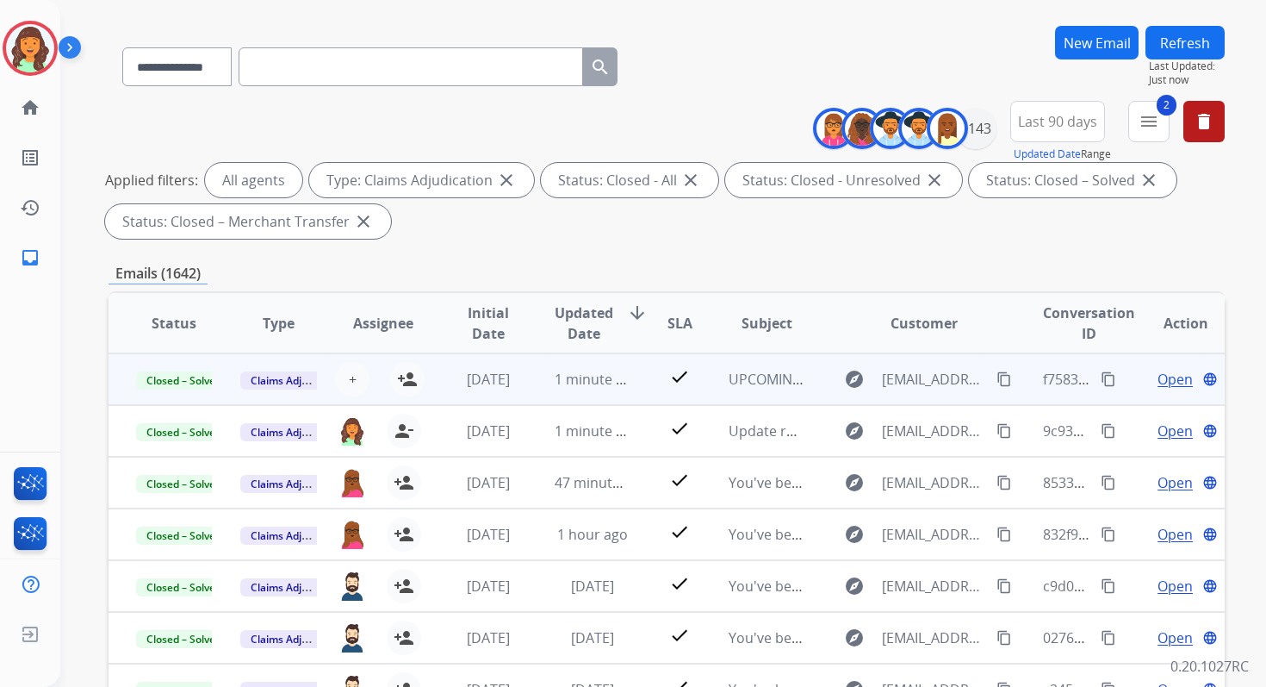
scroll to position [82, 0]
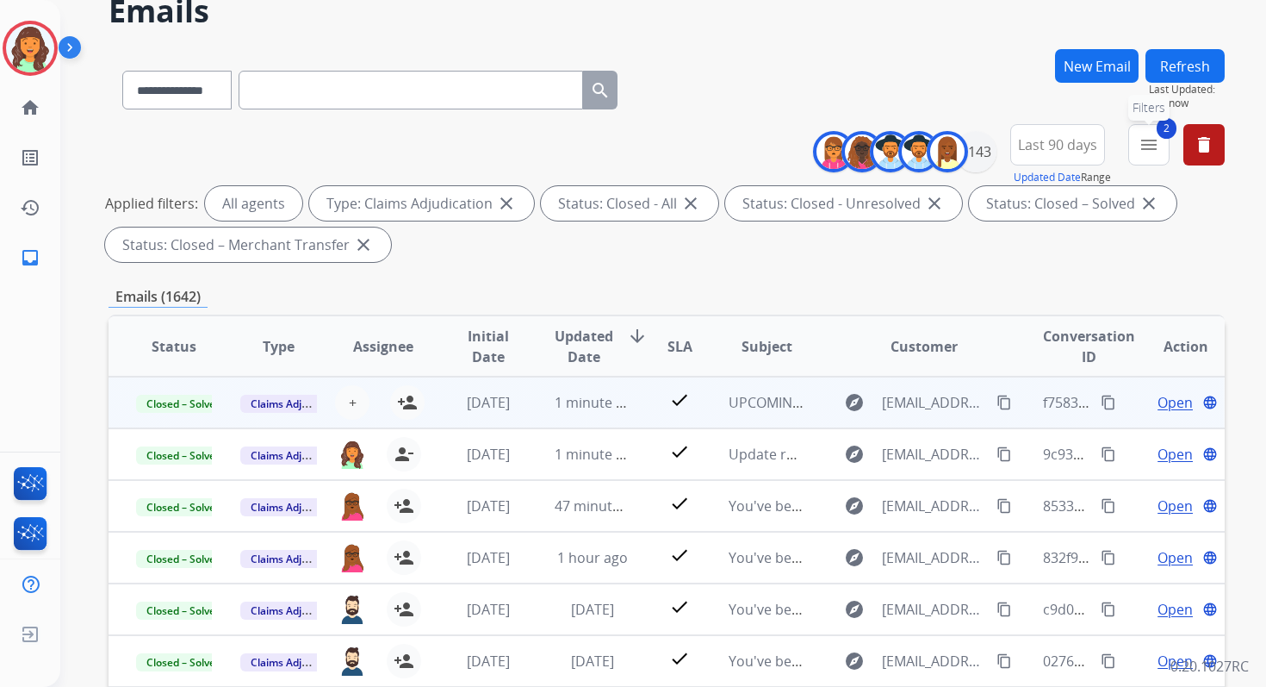
click at [1157, 143] on mat-icon "menu" at bounding box center [1149, 144] width 21 height 21
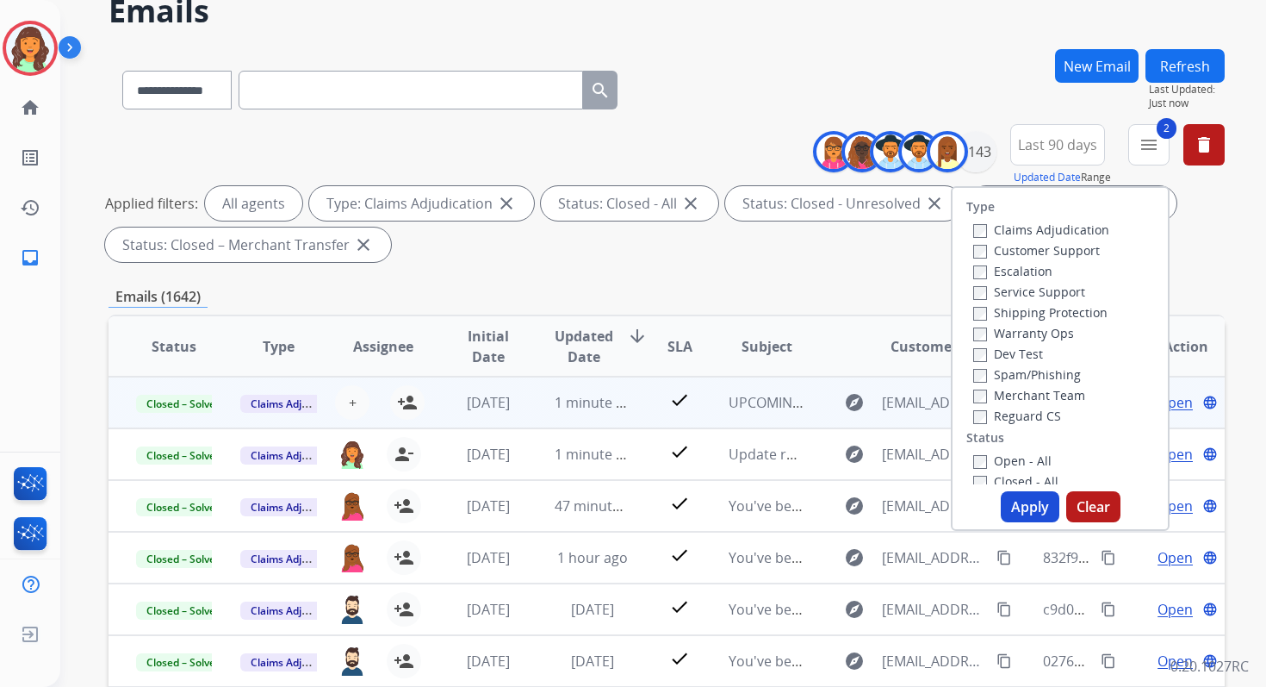
click at [1023, 507] on button "Apply" at bounding box center [1030, 506] width 59 height 31
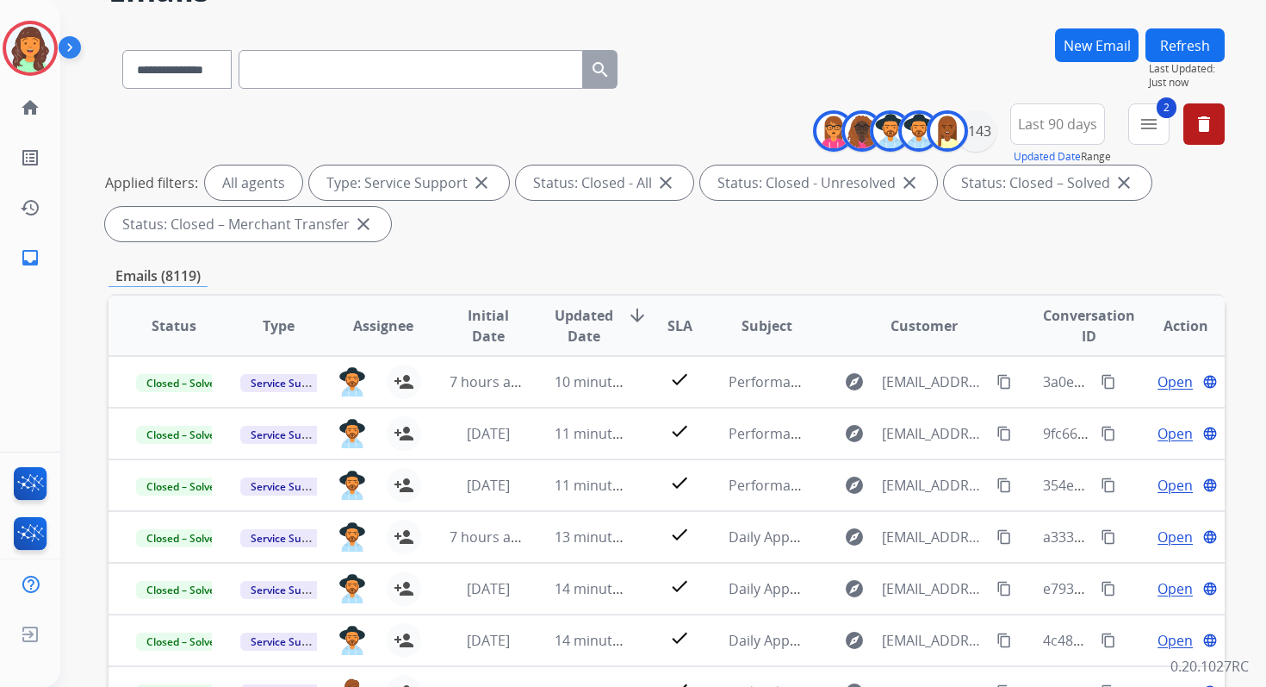
scroll to position [376, 0]
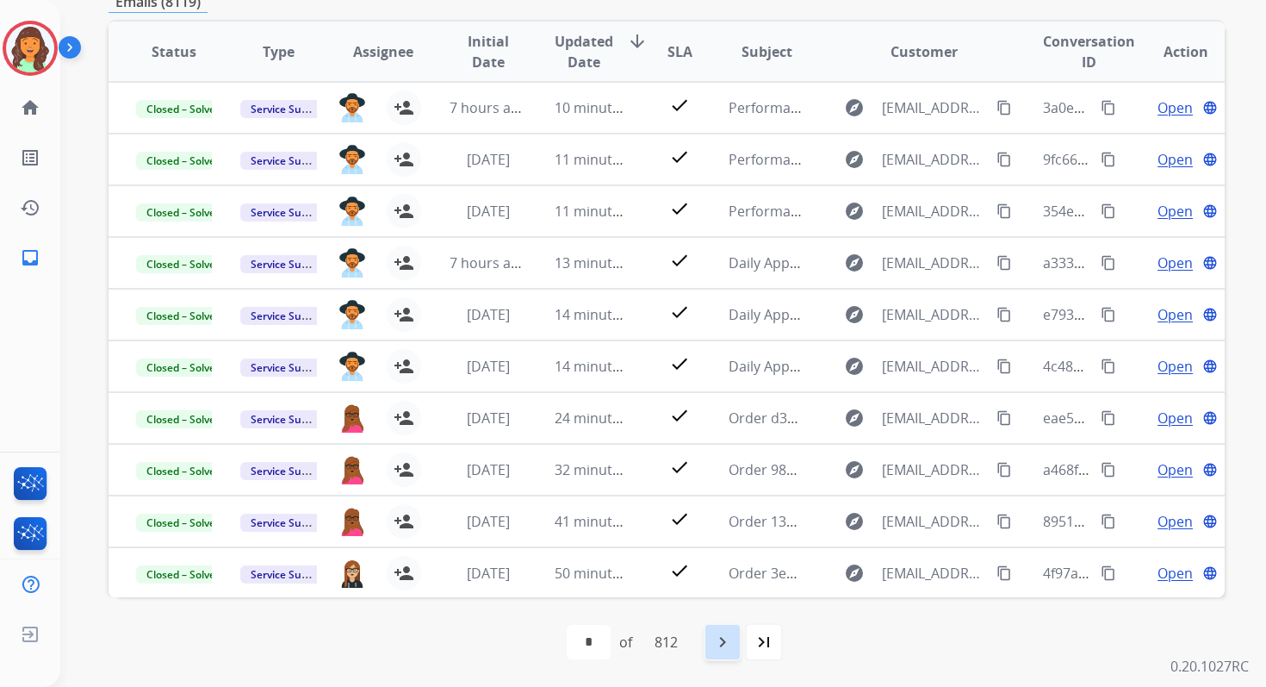
click at [731, 640] on mat-icon "navigate_next" at bounding box center [722, 641] width 21 height 21
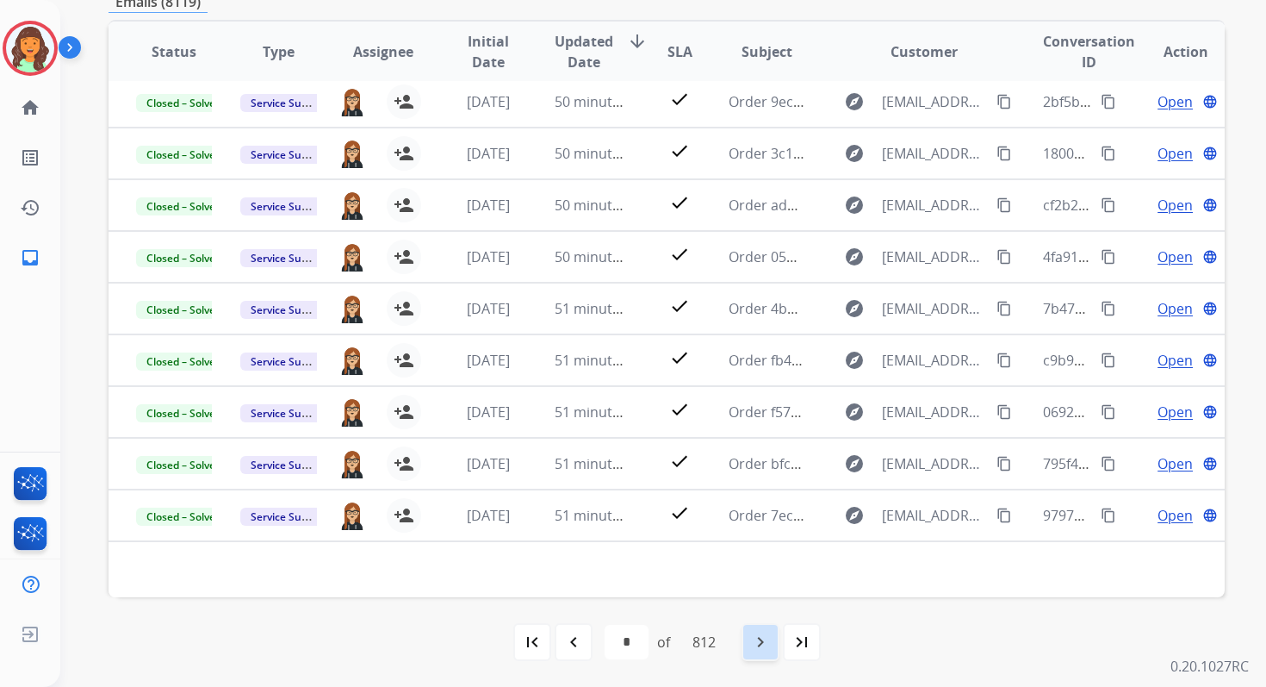
click at [766, 644] on mat-icon "navigate_next" at bounding box center [760, 641] width 21 height 21
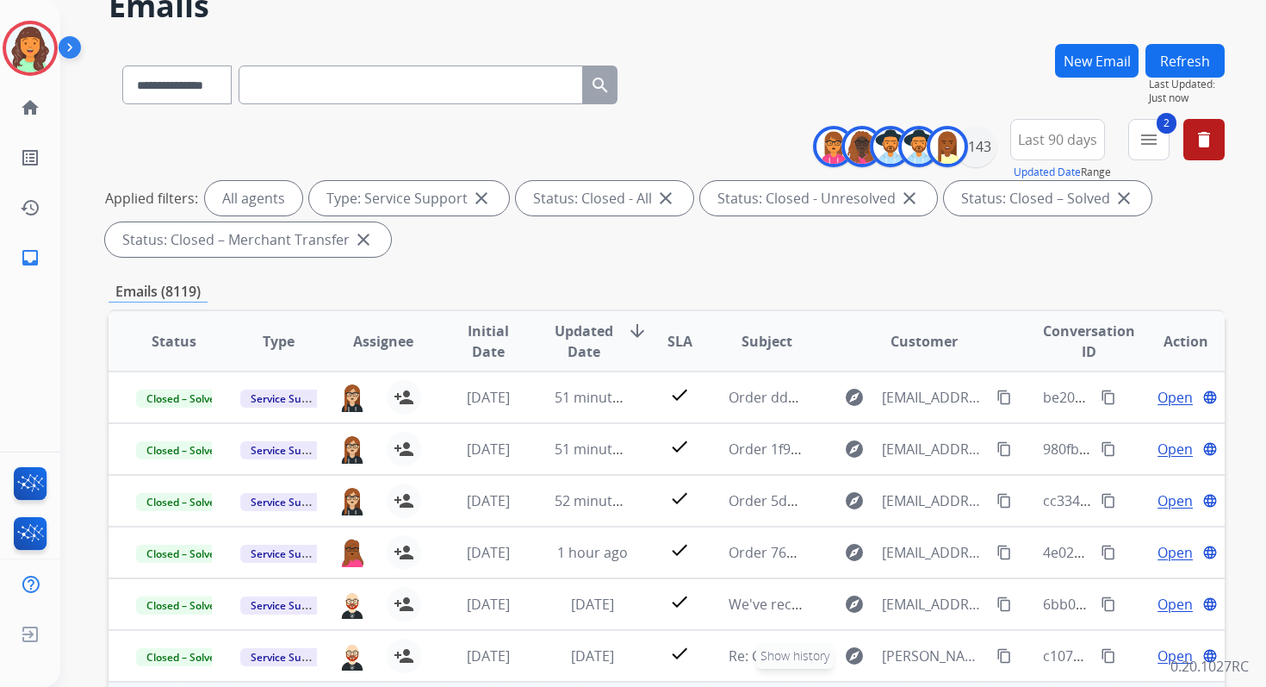
scroll to position [0, 0]
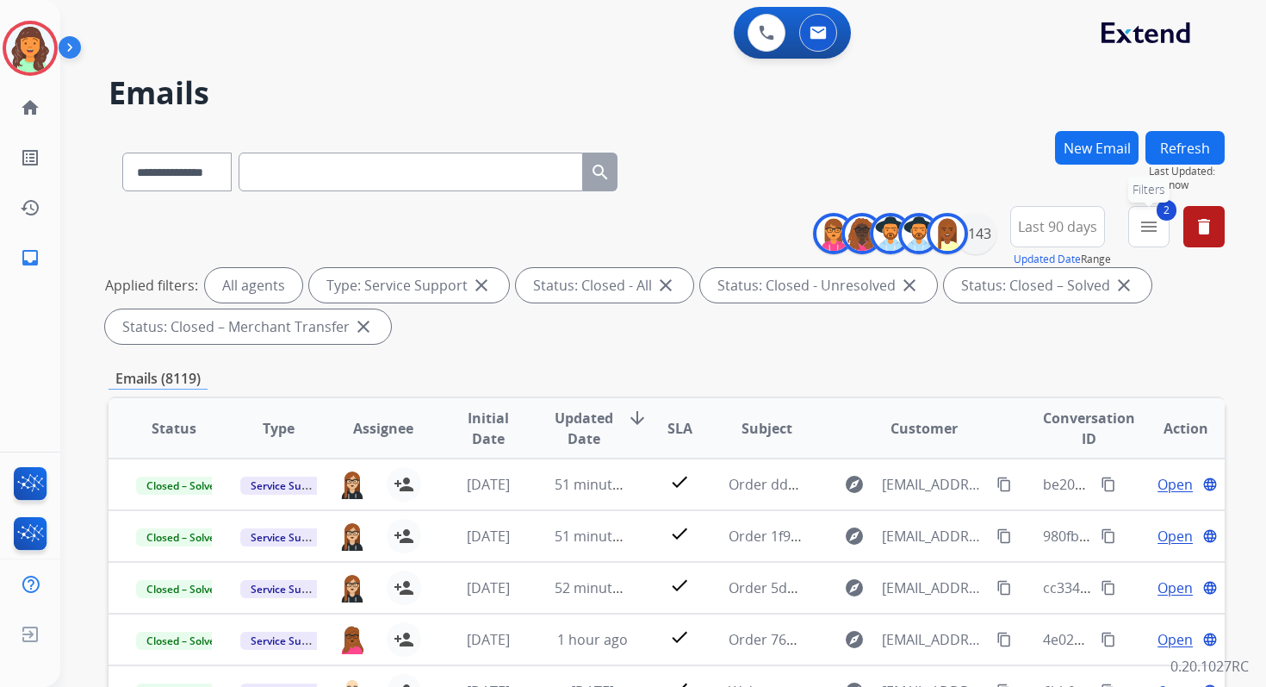
click at [1140, 221] on mat-icon "menu" at bounding box center [1149, 226] width 21 height 21
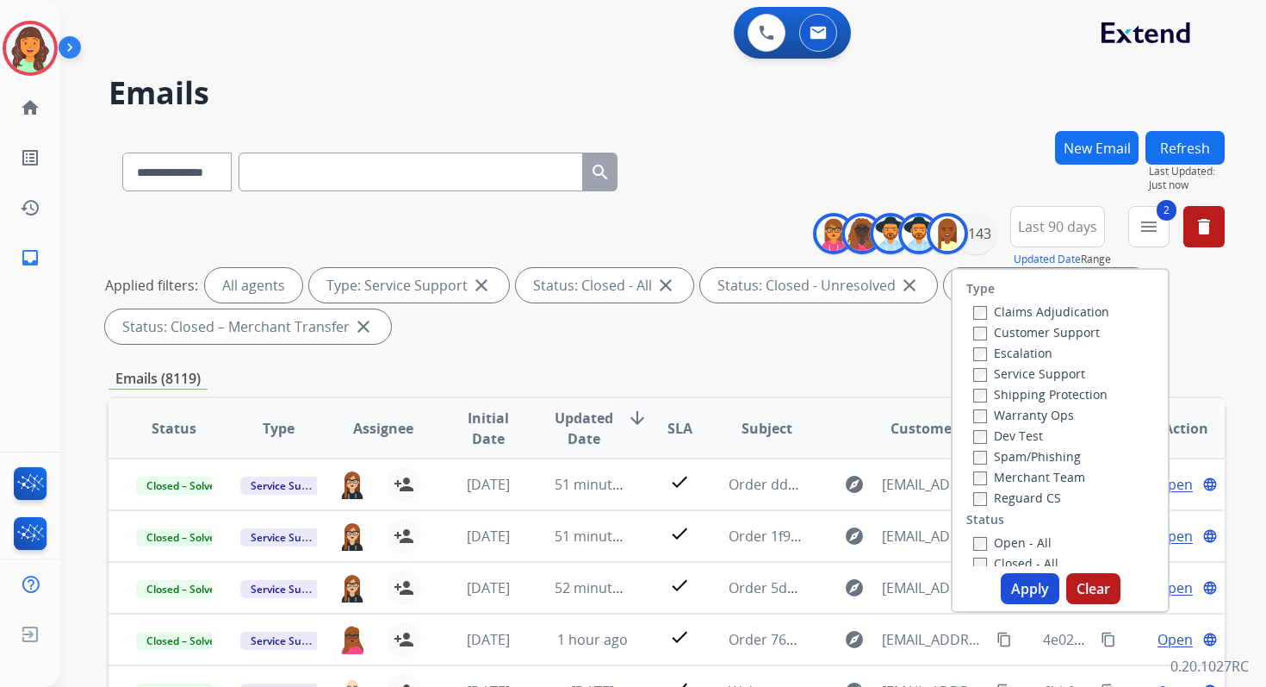
click at [1011, 583] on button "Apply" at bounding box center [1030, 588] width 59 height 31
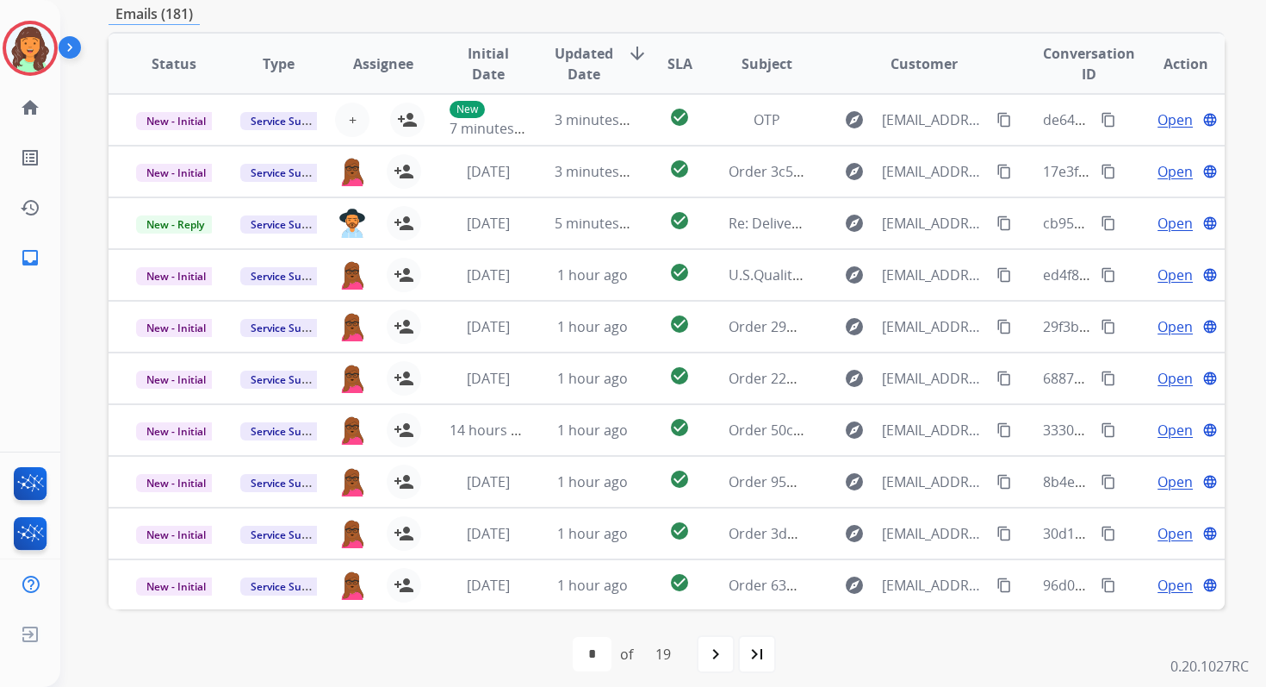
scroll to position [376, 0]
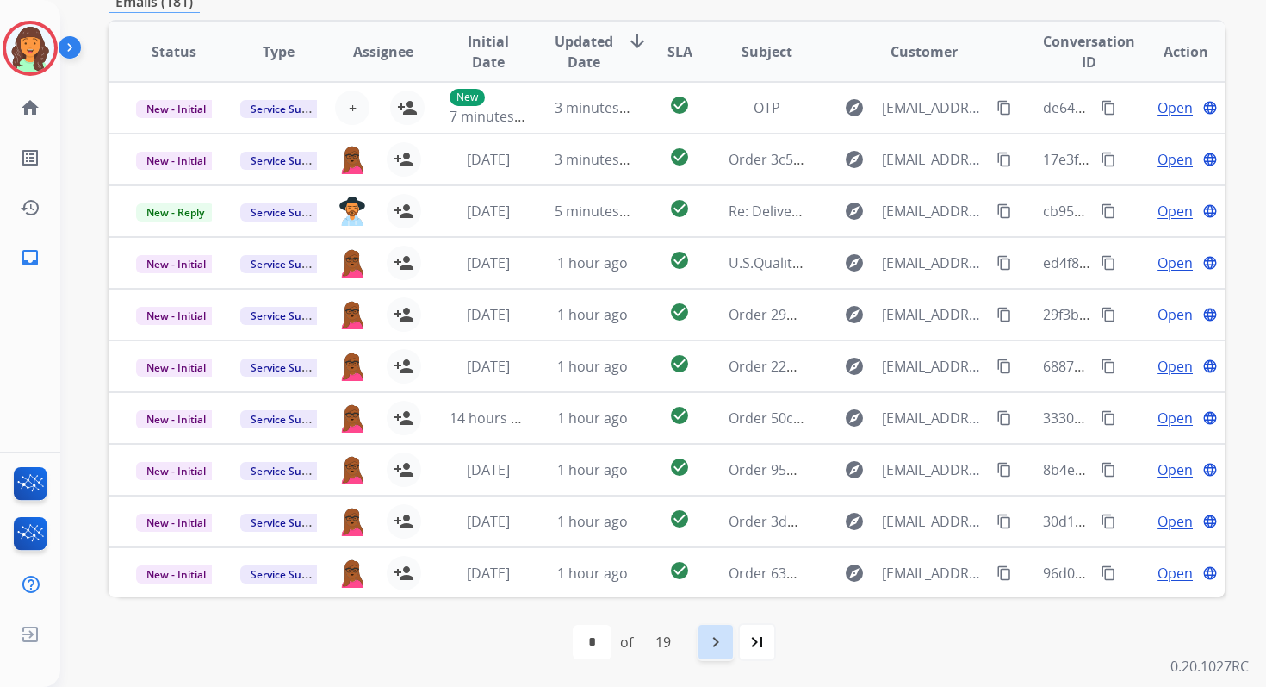
click at [724, 641] on mat-icon "navigate_next" at bounding box center [716, 641] width 21 height 21
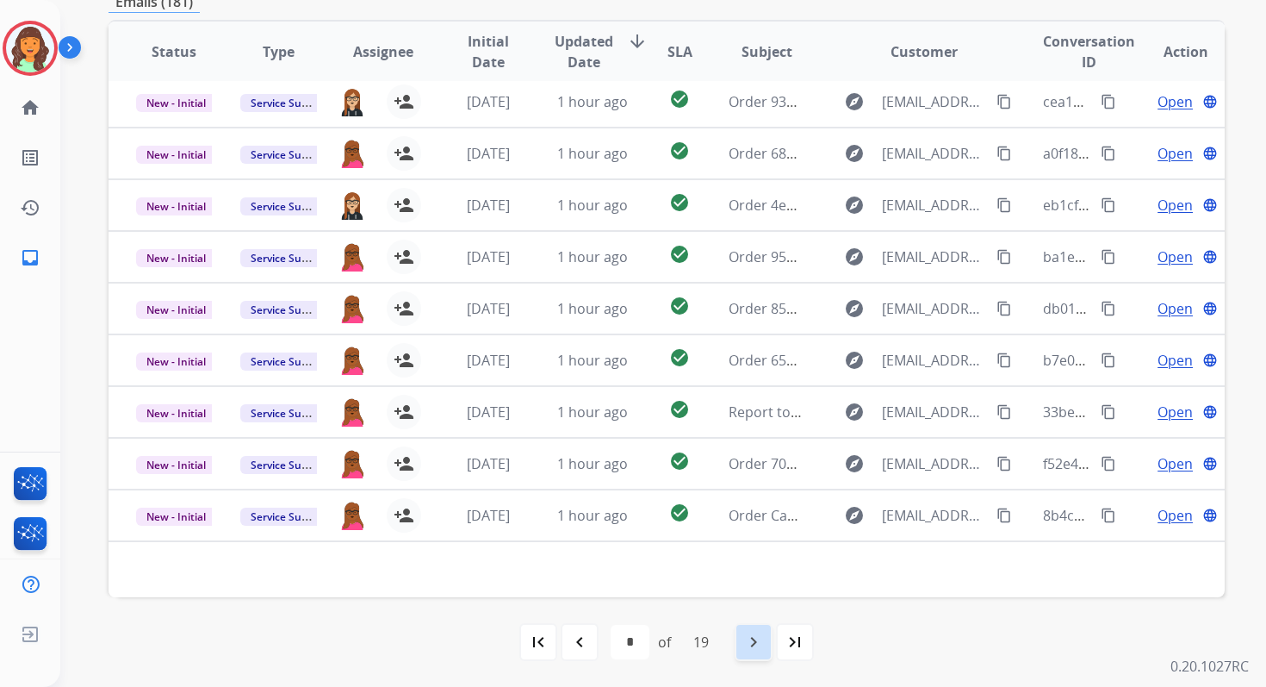
click at [758, 641] on mat-icon "navigate_next" at bounding box center [753, 641] width 21 height 21
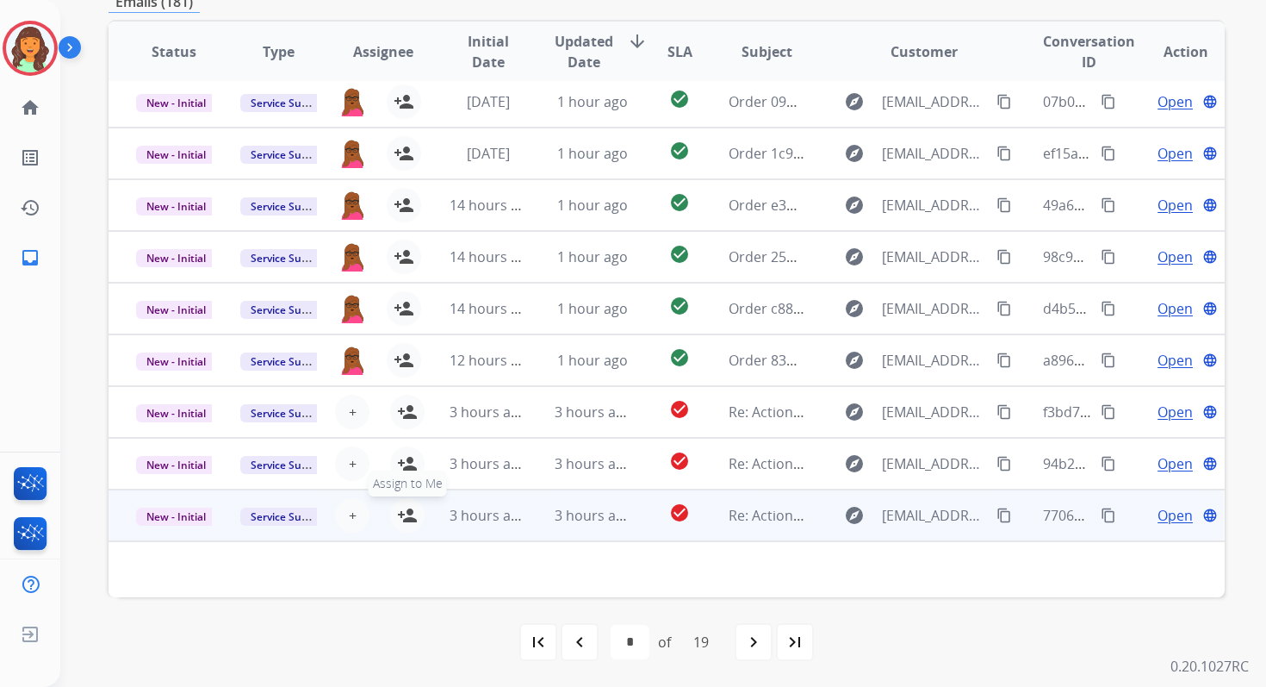
click at [401, 512] on mat-icon "person_add" at bounding box center [407, 515] width 21 height 21
click at [401, 470] on table "Status Type Assignee Initial Date Updated Date arrow_downward SLA Subject Custo…" at bounding box center [667, 280] width 1116 height 633
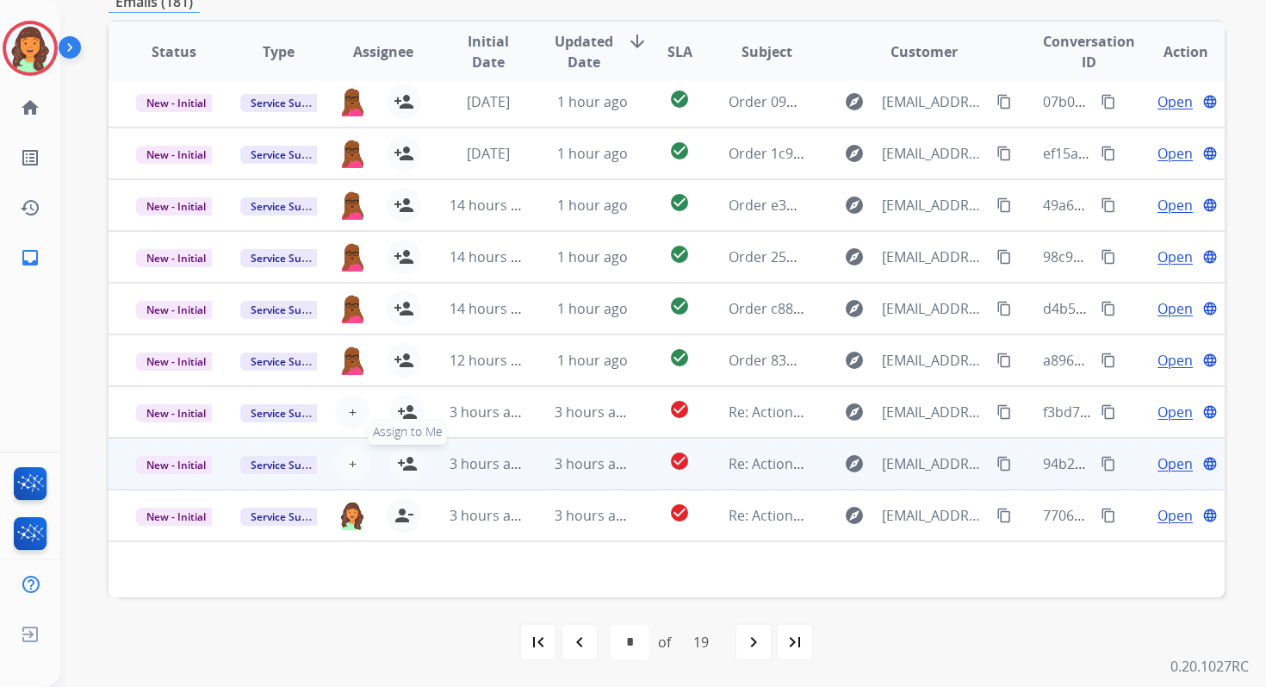
click at [407, 461] on mat-icon "person_add" at bounding box center [407, 463] width 21 height 21
click at [407, 423] on span "Unassign to Me" at bounding box center [404, 432] width 93 height 26
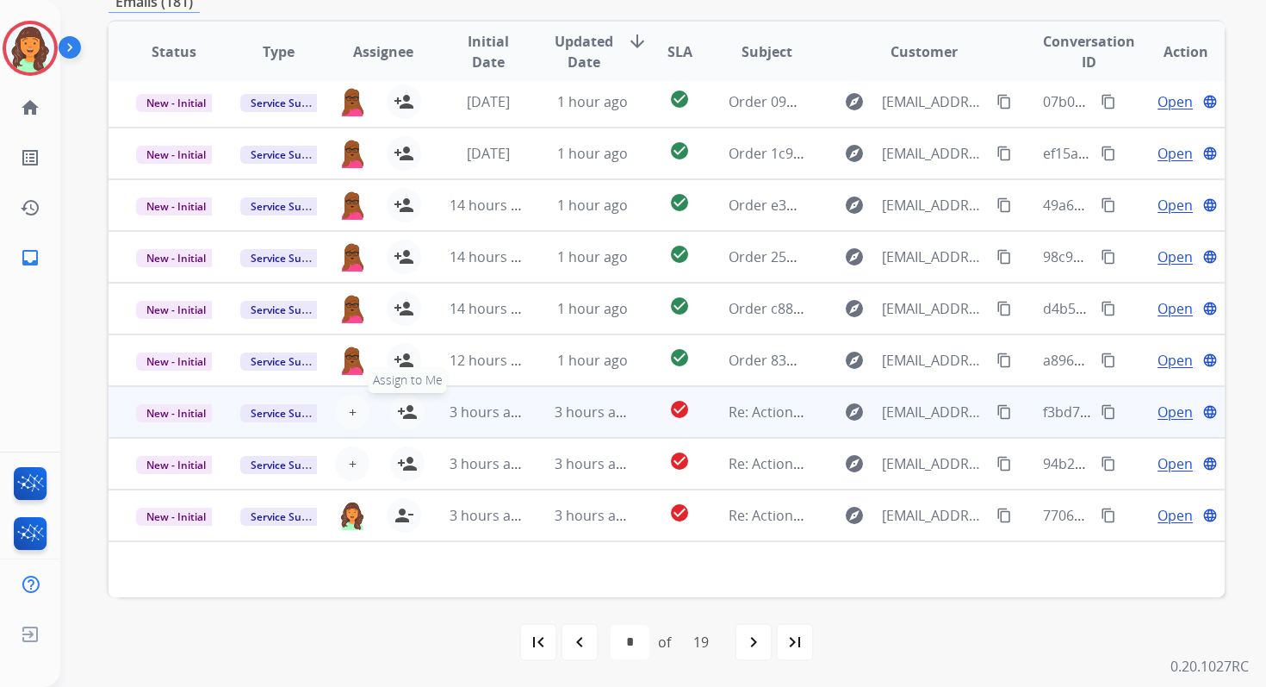
click at [405, 407] on mat-icon "person_add" at bounding box center [407, 411] width 21 height 21
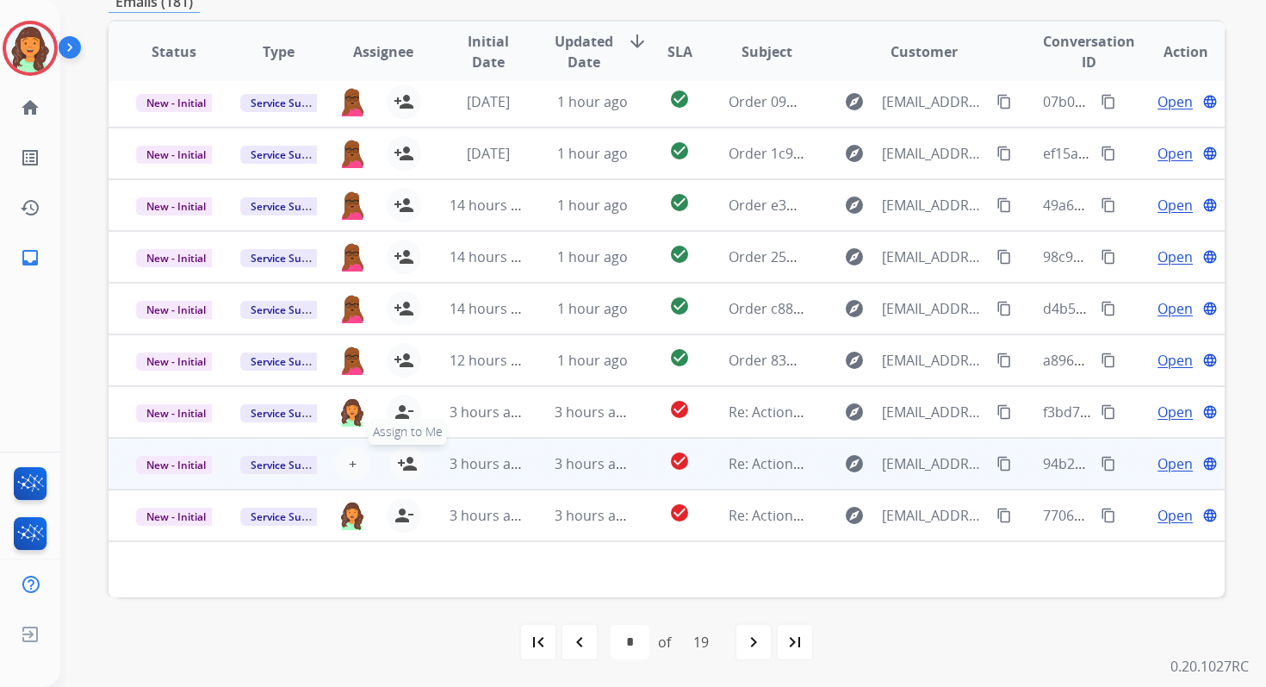
click at [405, 469] on mat-icon "person_add" at bounding box center [407, 463] width 21 height 21
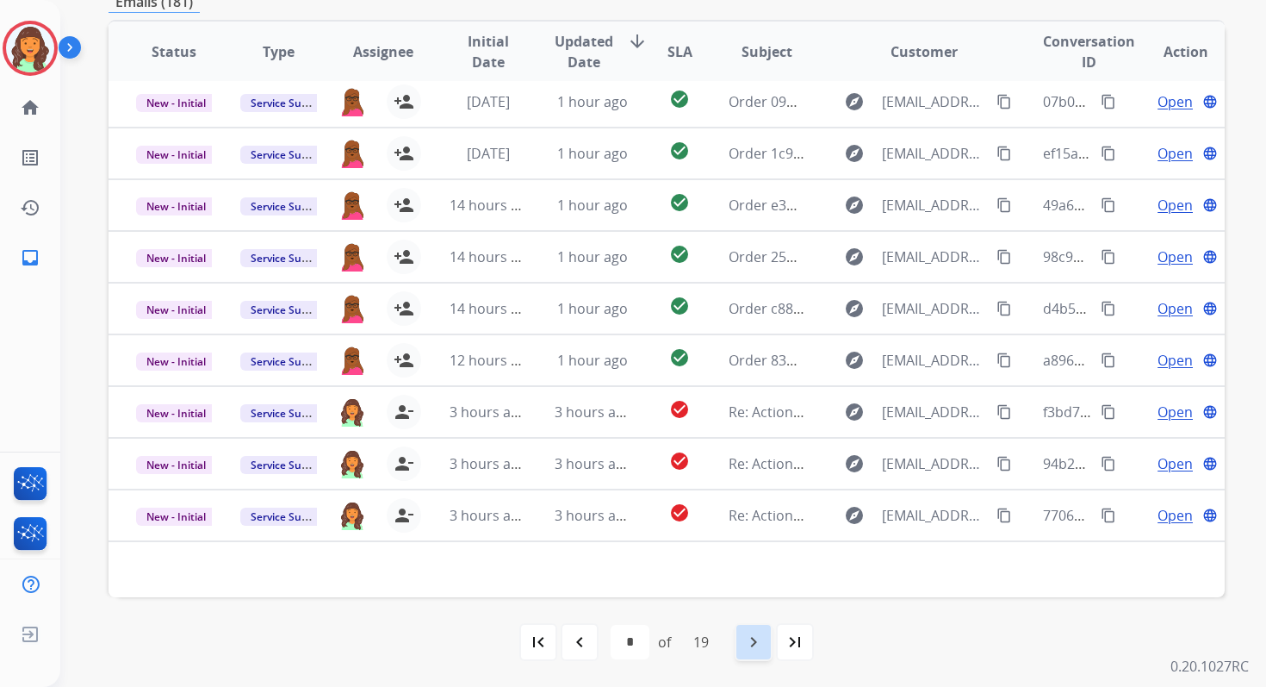
click at [761, 647] on mat-icon "navigate_next" at bounding box center [753, 641] width 21 height 21
select select "*"
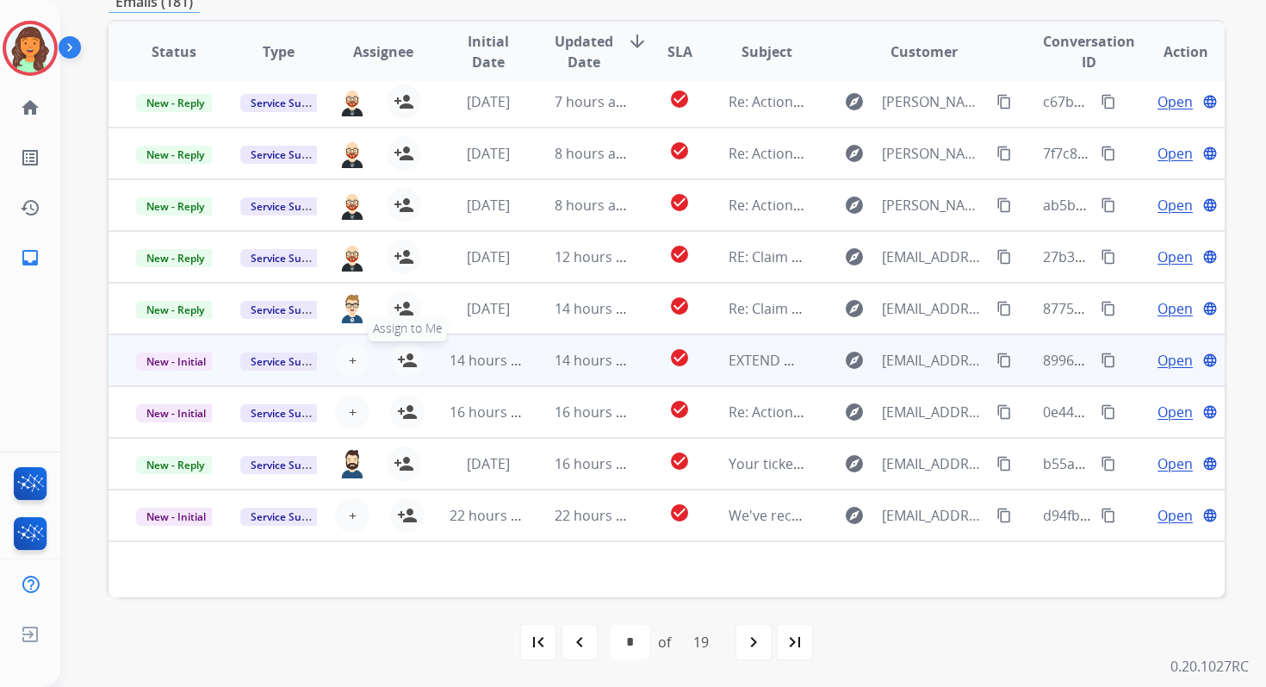
click at [401, 356] on mat-icon "person_add" at bounding box center [407, 360] width 21 height 21
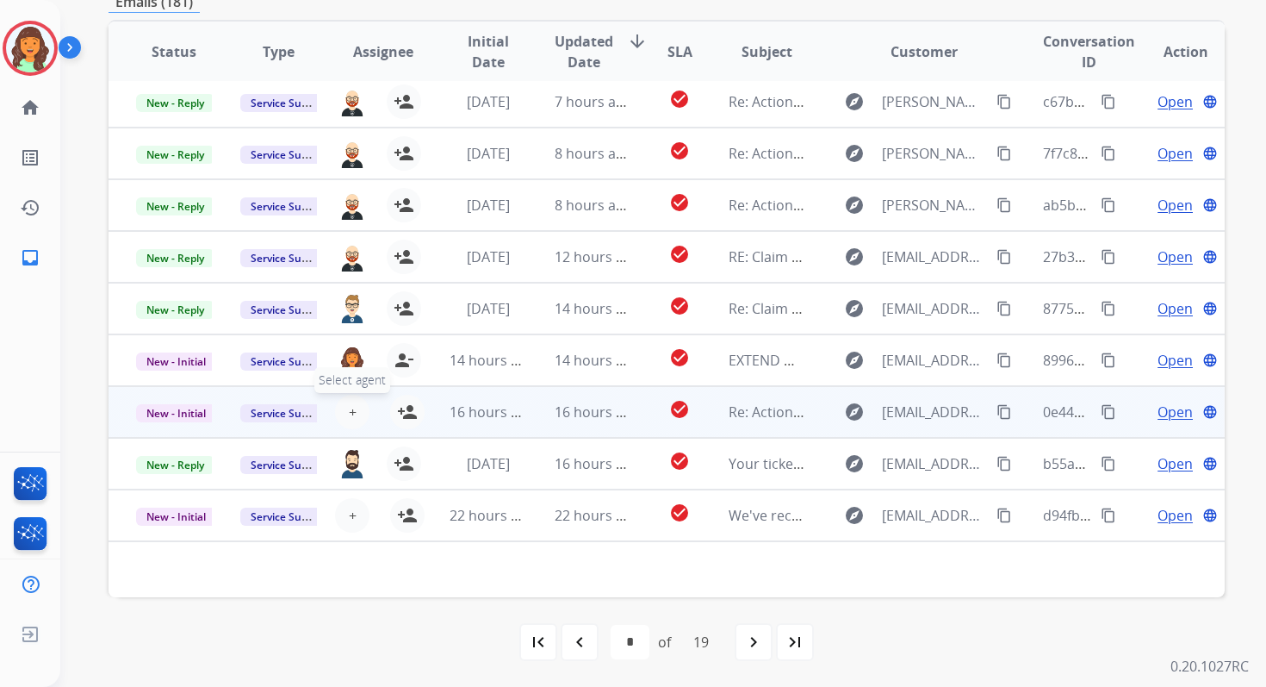
click at [349, 407] on span "+" at bounding box center [353, 411] width 8 height 21
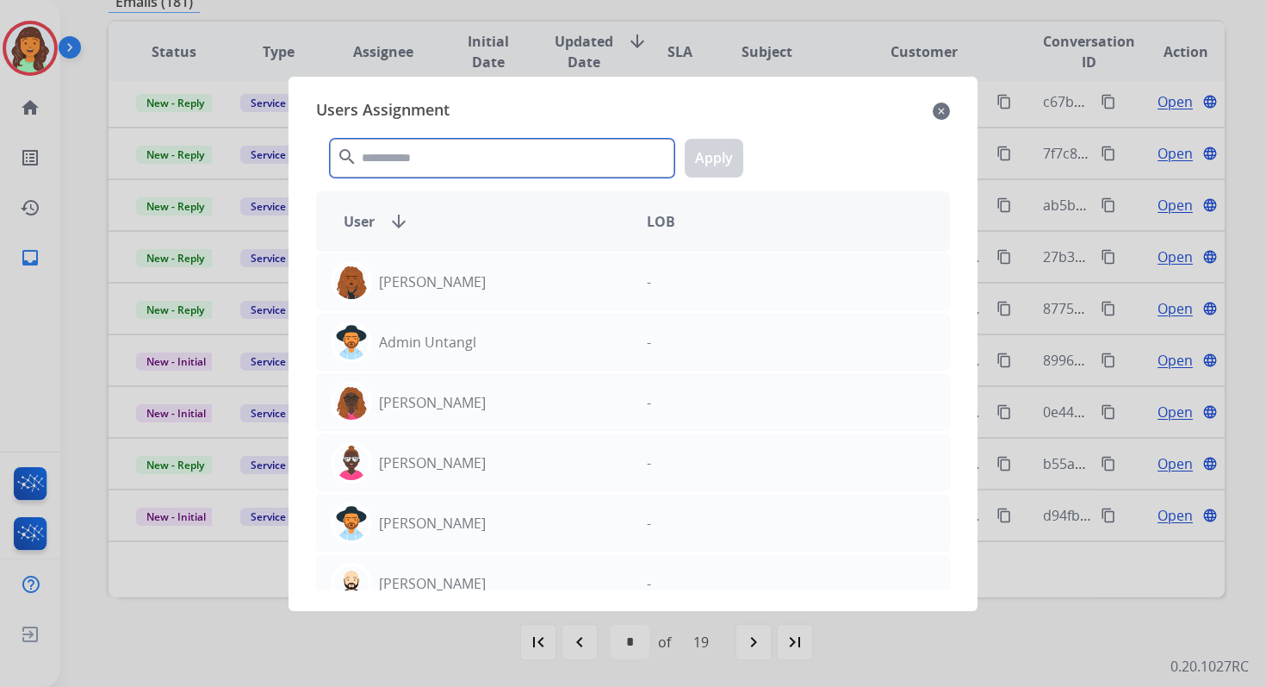
click at [464, 166] on input "text" at bounding box center [502, 158] width 345 height 39
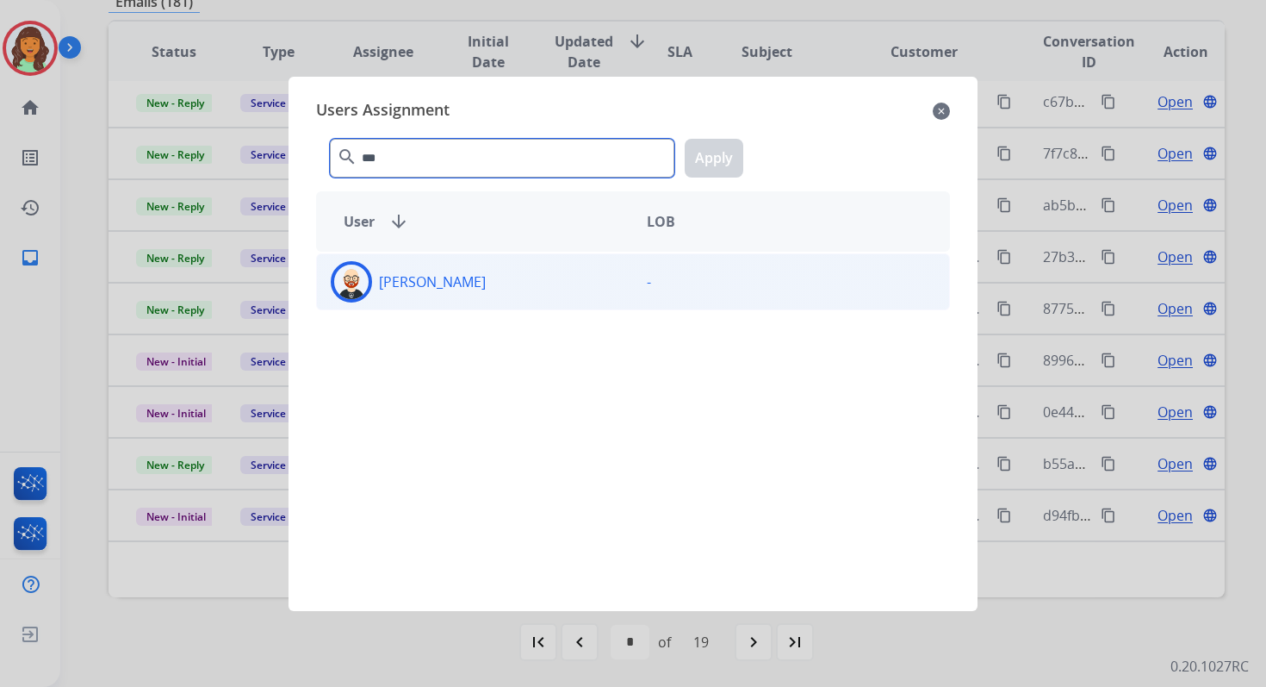
type input "***"
click at [476, 283] on div "[PERSON_NAME]" at bounding box center [475, 281] width 316 height 41
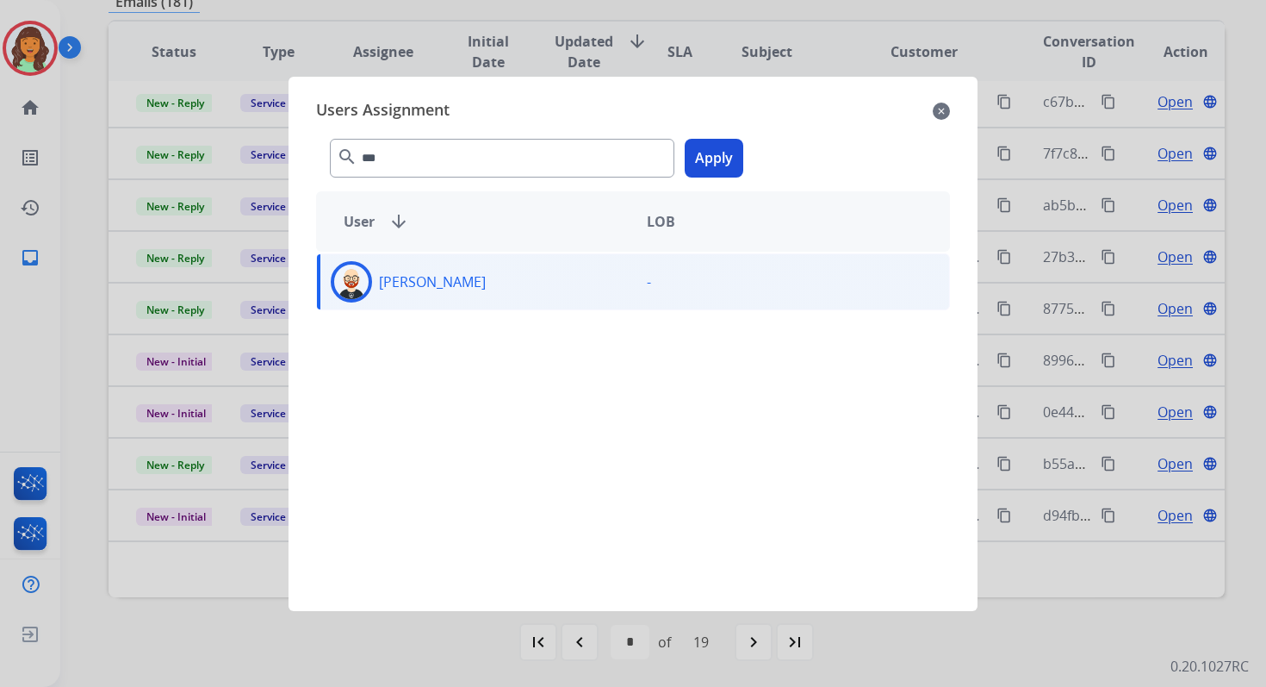
click at [718, 164] on button "Apply" at bounding box center [714, 158] width 59 height 39
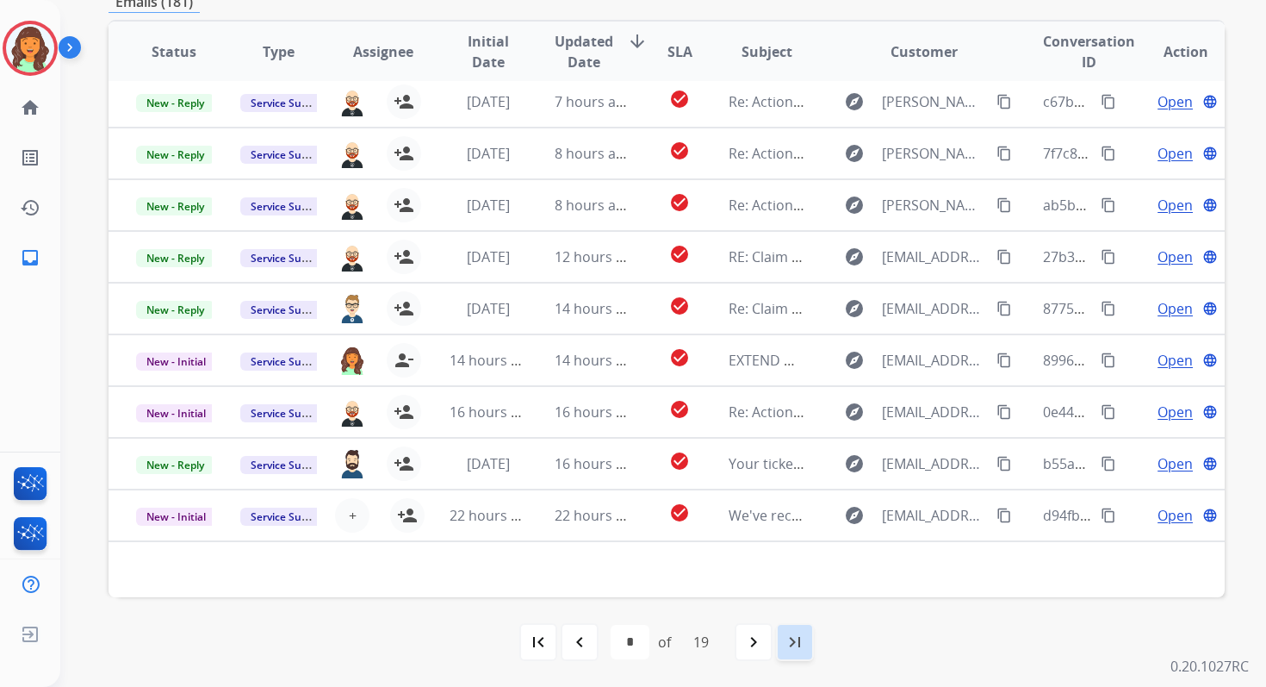
click at [799, 642] on mat-icon "last_page" at bounding box center [795, 641] width 21 height 21
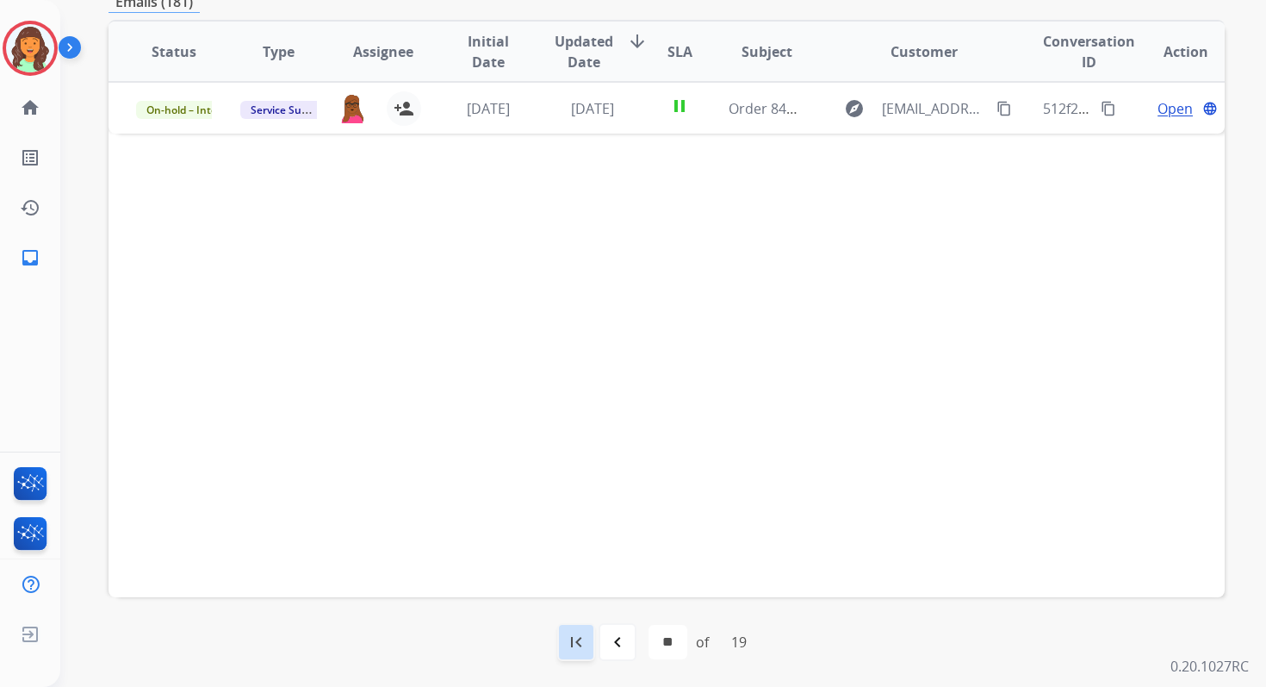
click at [581, 637] on mat-icon "first_page" at bounding box center [576, 641] width 21 height 21
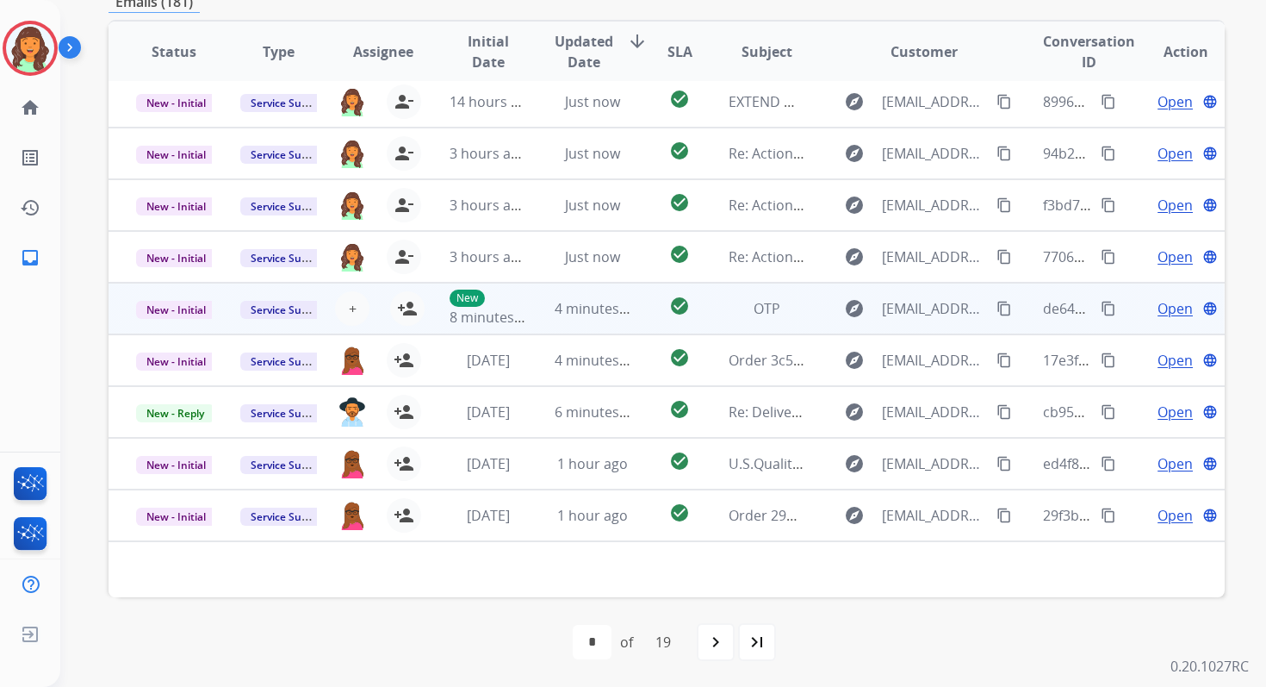
click at [611, 293] on td "4 minutes ago" at bounding box center [579, 309] width 104 height 52
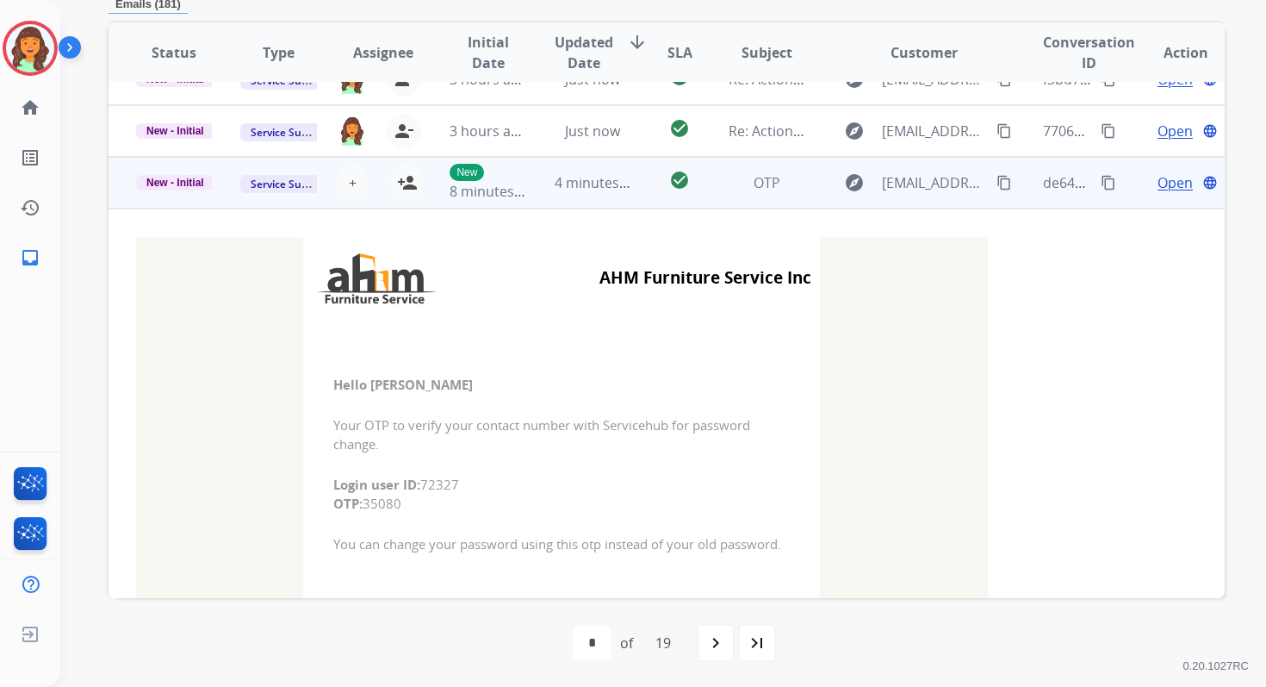
scroll to position [258, 0]
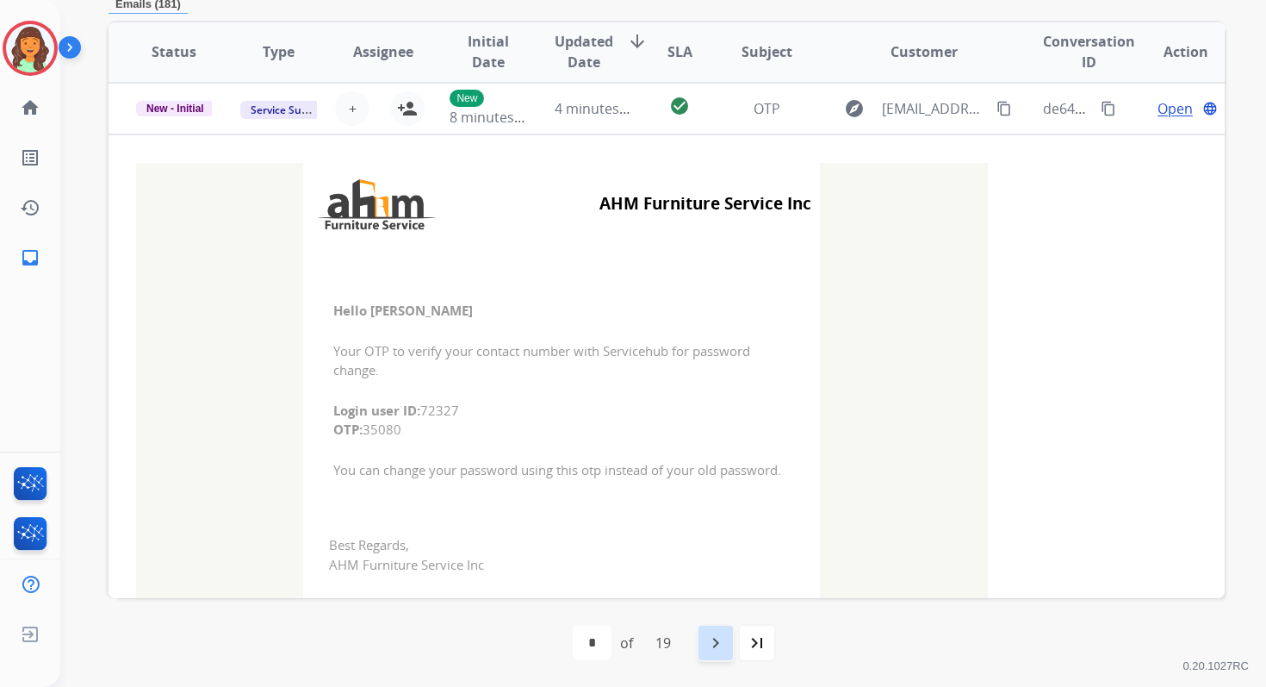
click at [721, 634] on mat-icon "navigate_next" at bounding box center [716, 642] width 21 height 21
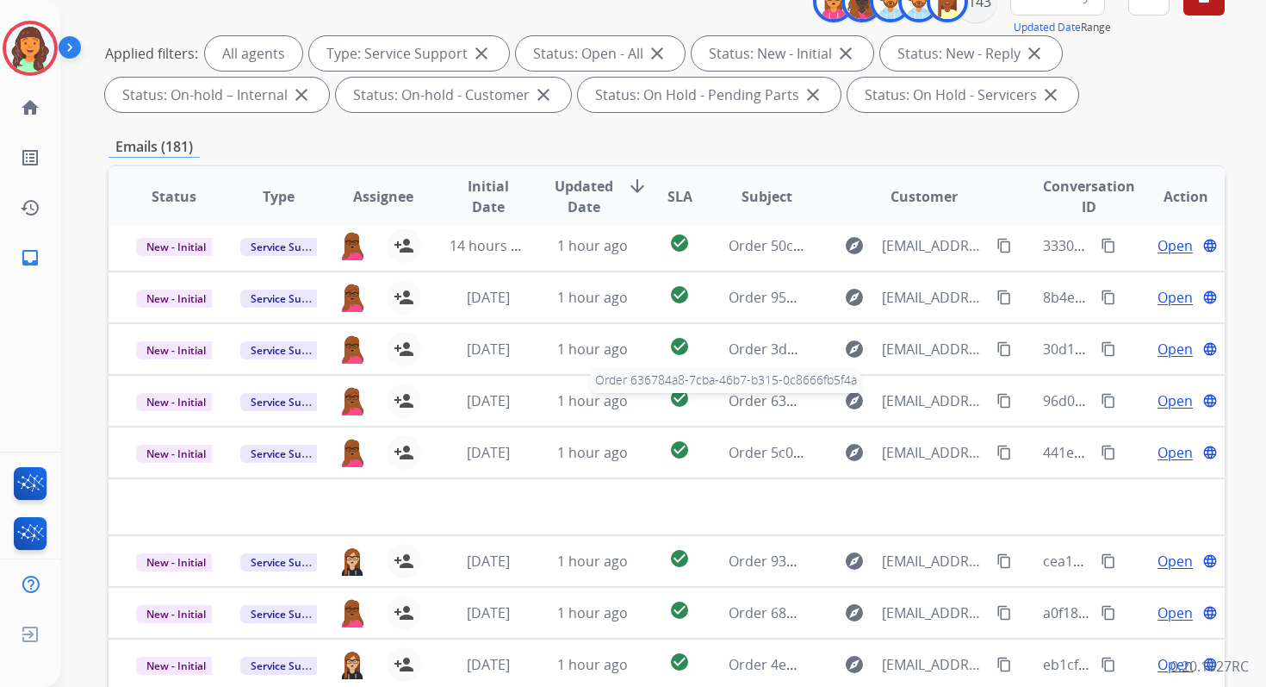
scroll to position [376, 0]
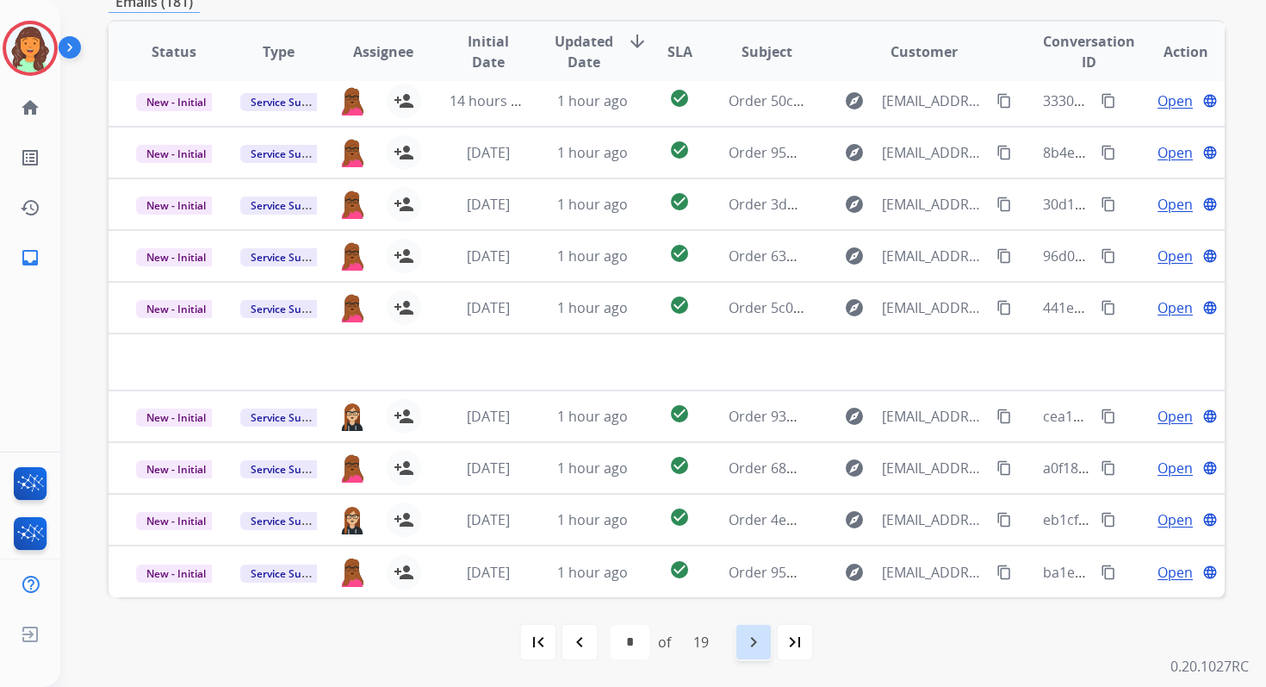
click at [764, 644] on mat-icon "navigate_next" at bounding box center [753, 641] width 21 height 21
click at [539, 646] on mat-icon "first_page" at bounding box center [538, 641] width 21 height 21
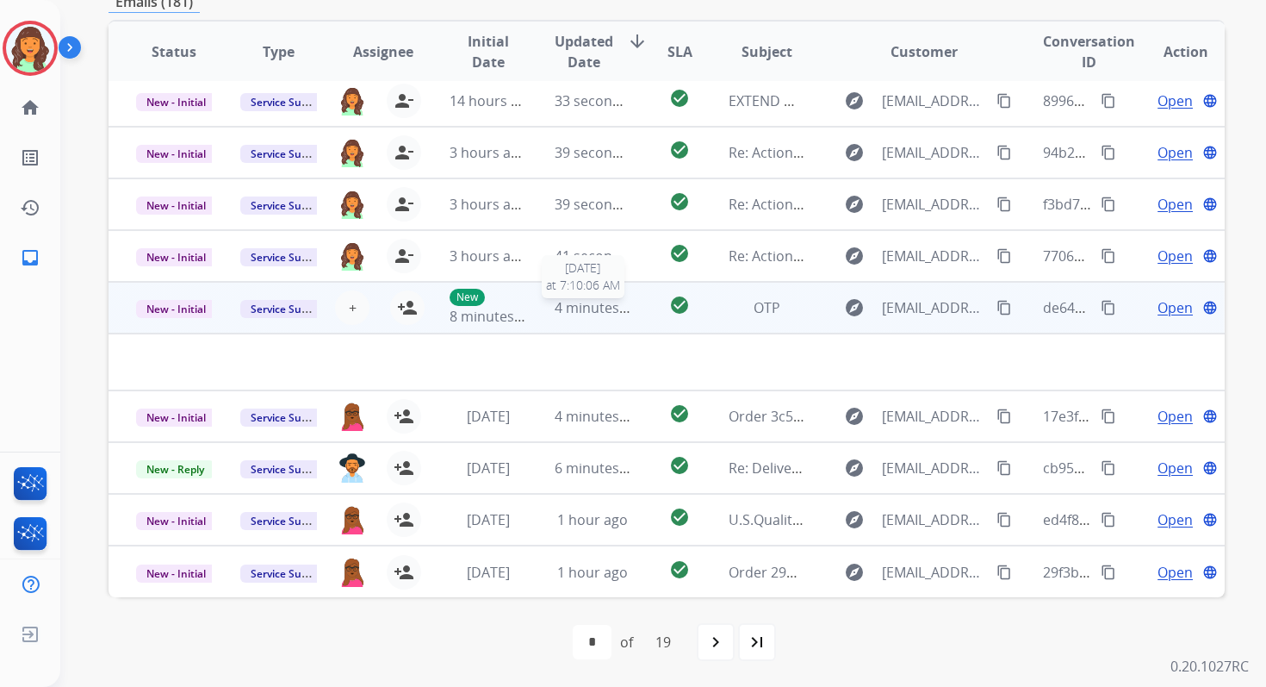
click at [569, 314] on span "4 minutes ago" at bounding box center [601, 307] width 92 height 19
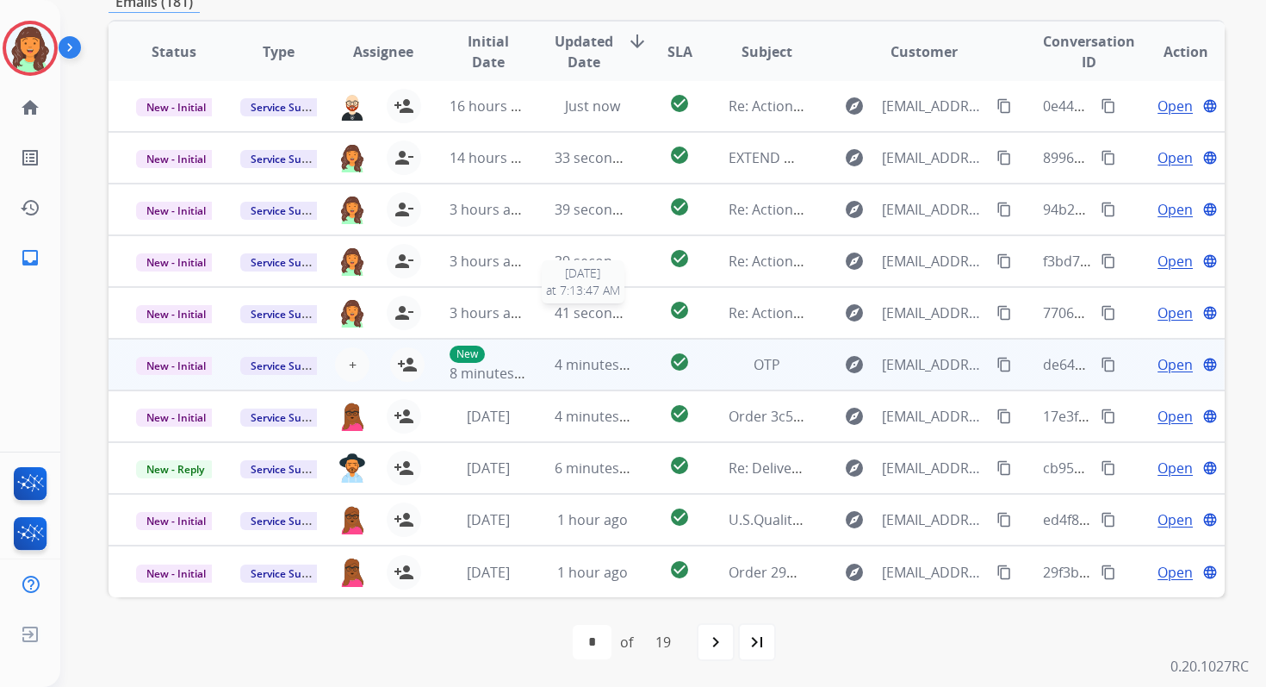
scroll to position [2, 0]
click at [584, 365] on span "4 minutes ago" at bounding box center [601, 364] width 92 height 19
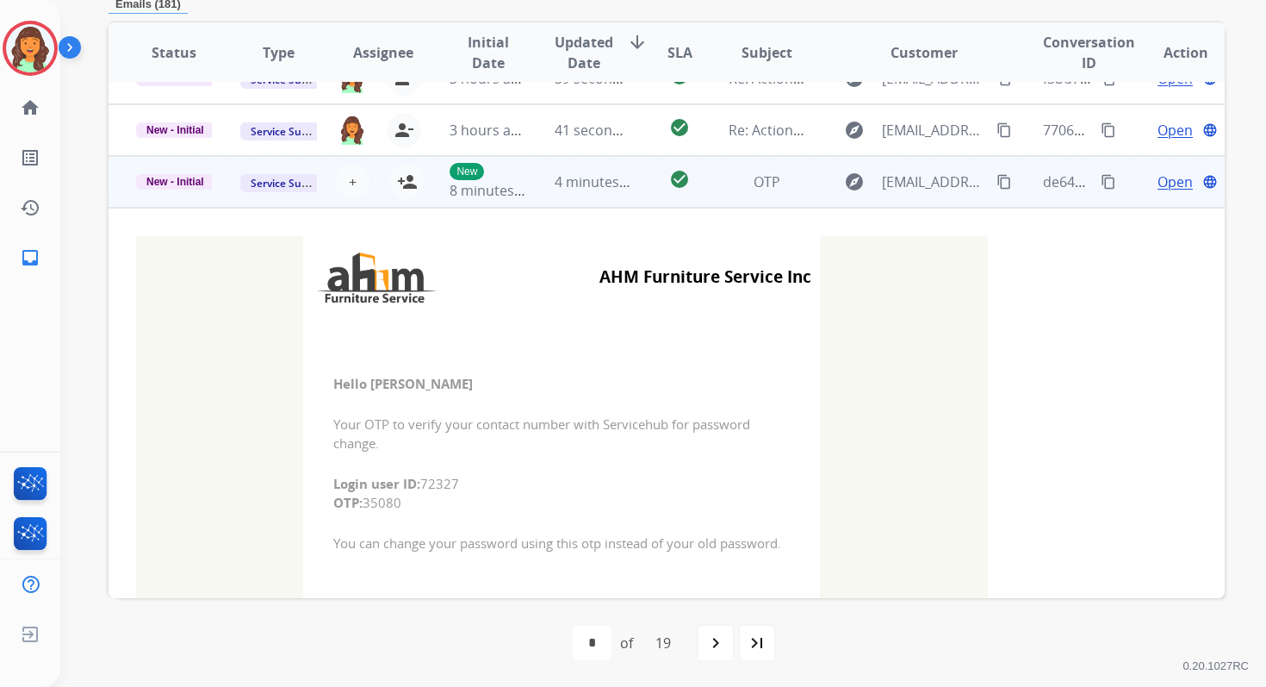
scroll to position [258, 0]
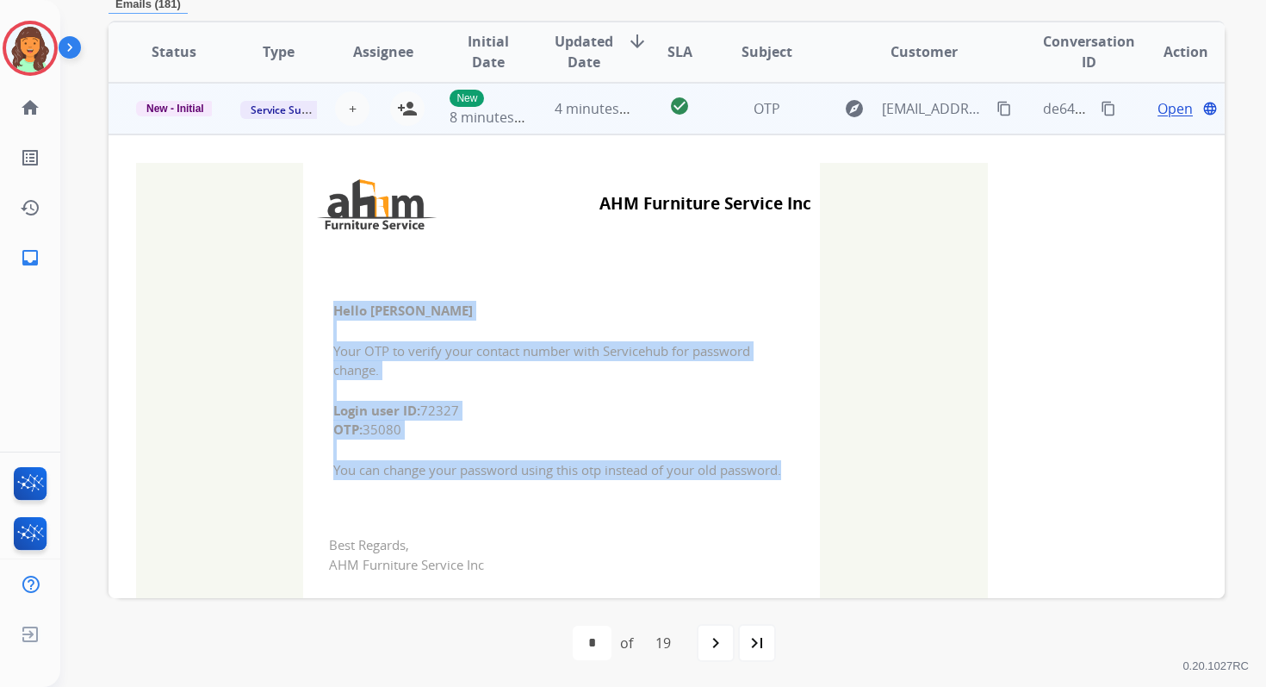
drag, startPoint x: 326, startPoint y: 308, endPoint x: 794, endPoint y: 472, distance: 495.6
click at [794, 471] on td "Hello [PERSON_NAME] Your OTP to verify your contact number with Servicehub for …" at bounding box center [561, 390] width 517 height 239
copy td "Hello [PERSON_NAME] Your OTP to verify your contact number with Servicehub for …"
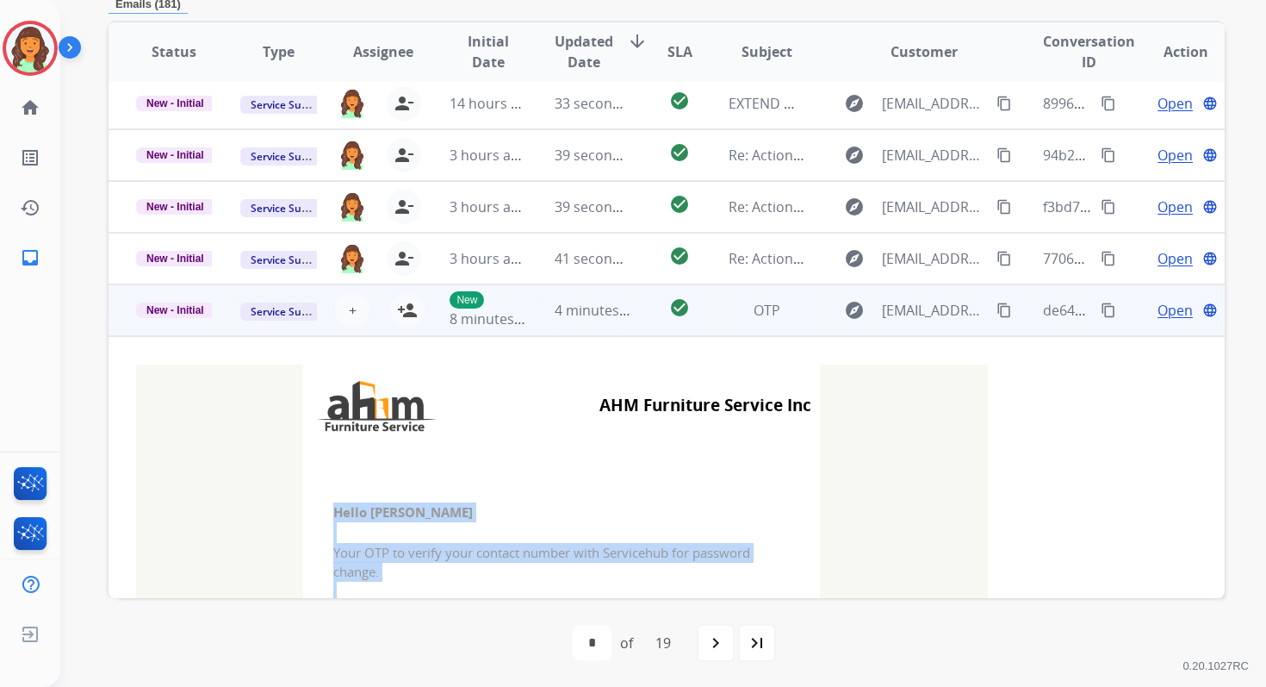
scroll to position [0, 0]
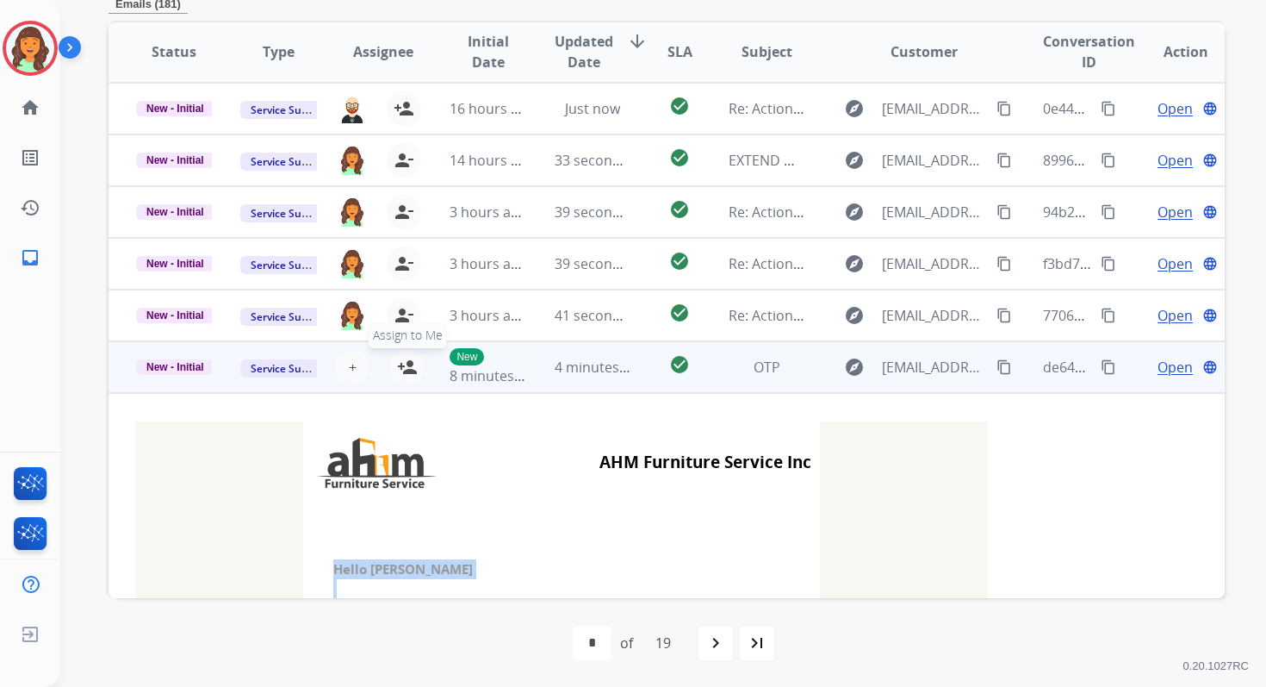
click at [407, 366] on mat-icon "person_add" at bounding box center [407, 367] width 21 height 21
click at [188, 366] on span "New - Initial" at bounding box center [175, 367] width 78 height 16
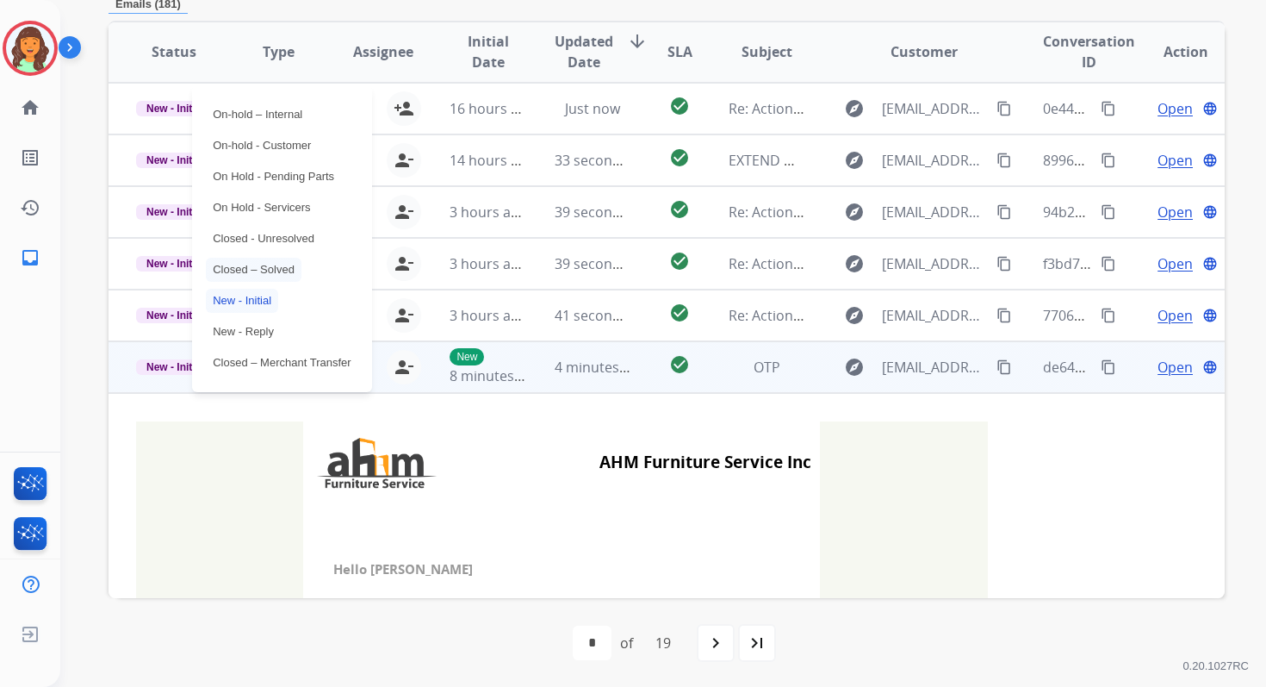
click at [259, 264] on p "Closed – Solved" at bounding box center [254, 270] width 96 height 24
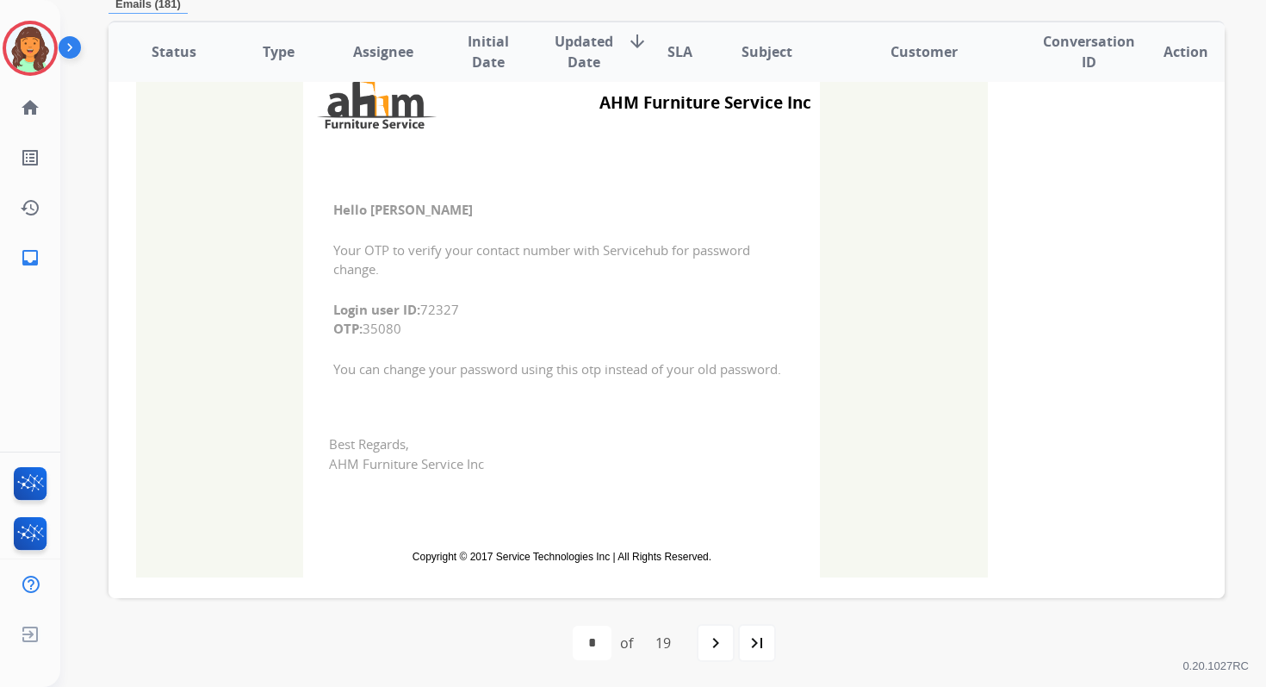
scroll to position [574, 0]
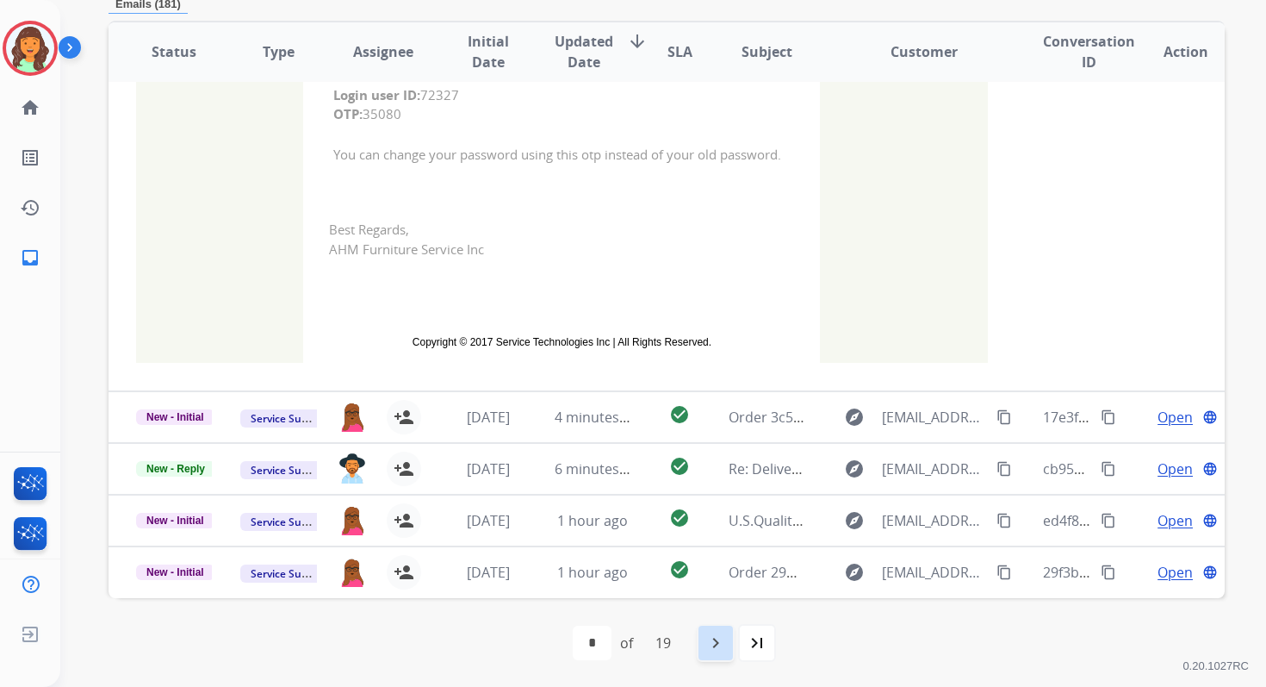
click at [726, 636] on mat-icon "navigate_next" at bounding box center [716, 642] width 21 height 21
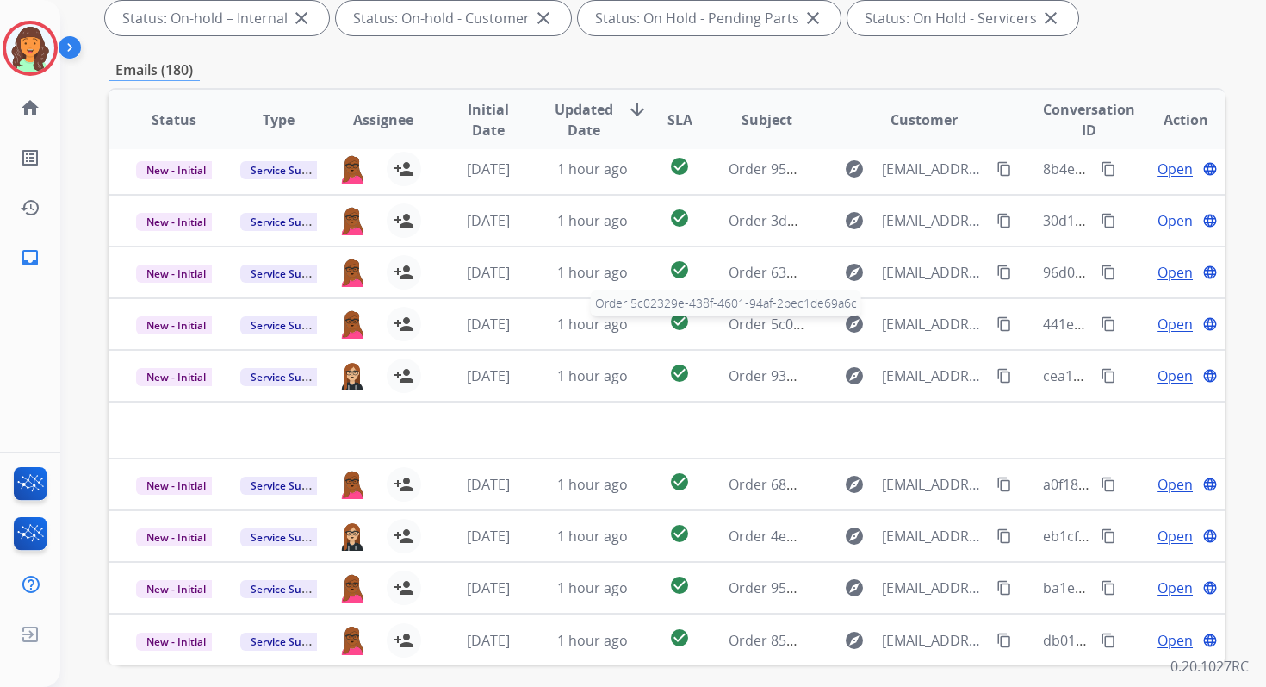
scroll to position [376, 0]
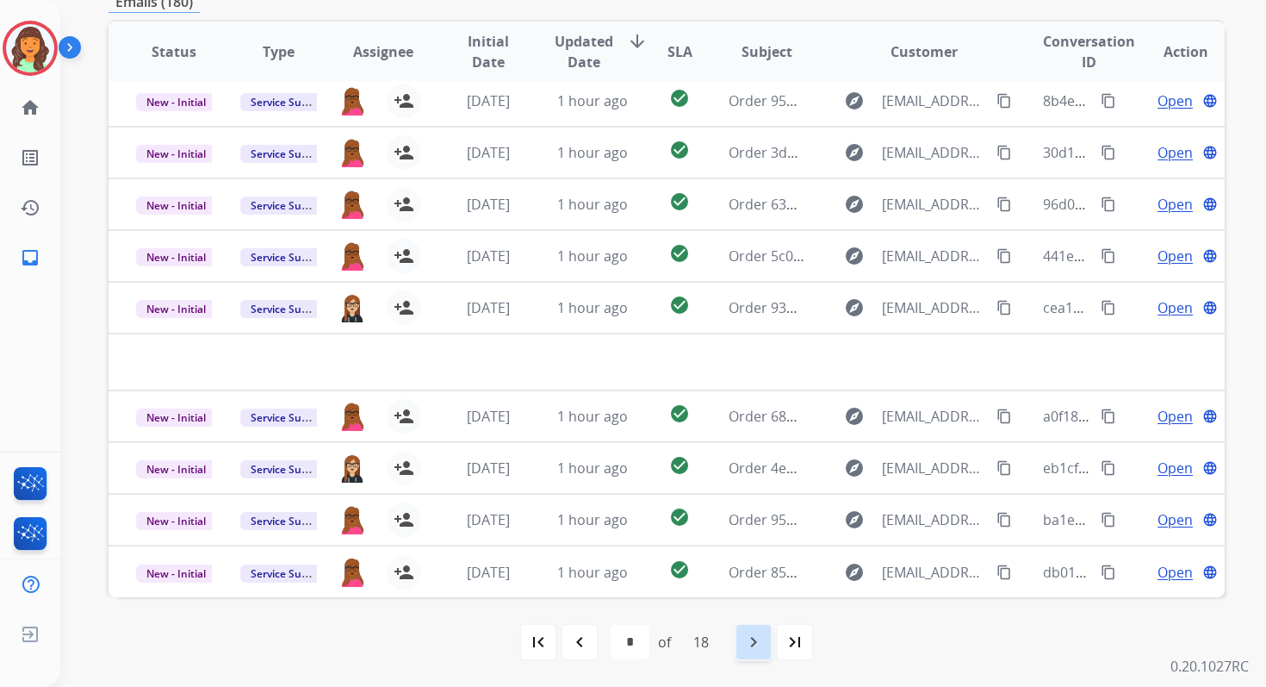
click at [768, 644] on div "navigate_next" at bounding box center [754, 642] width 38 height 38
click at [757, 648] on mat-icon "navigate_next" at bounding box center [753, 641] width 21 height 21
click at [757, 647] on mat-icon "navigate_next" at bounding box center [753, 641] width 21 height 21
select select "*"
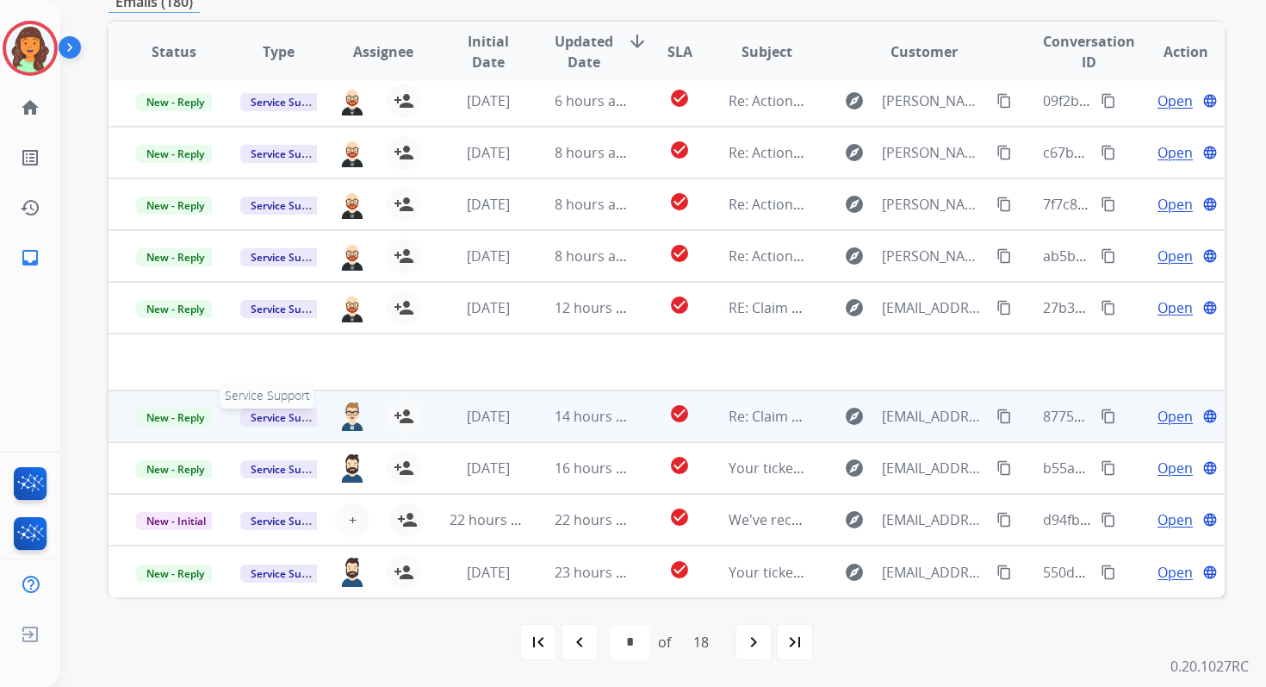
click at [257, 416] on span "Service Support" at bounding box center [289, 417] width 98 height 18
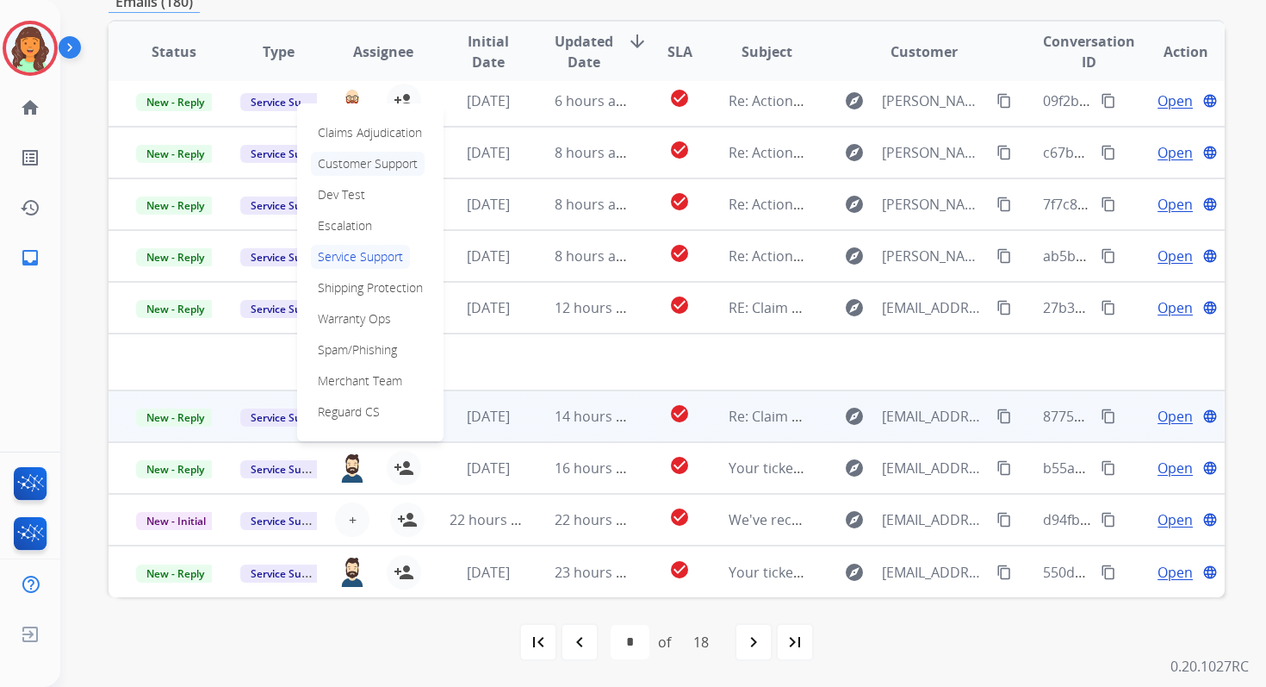
click at [357, 165] on p "Customer Support" at bounding box center [368, 164] width 114 height 24
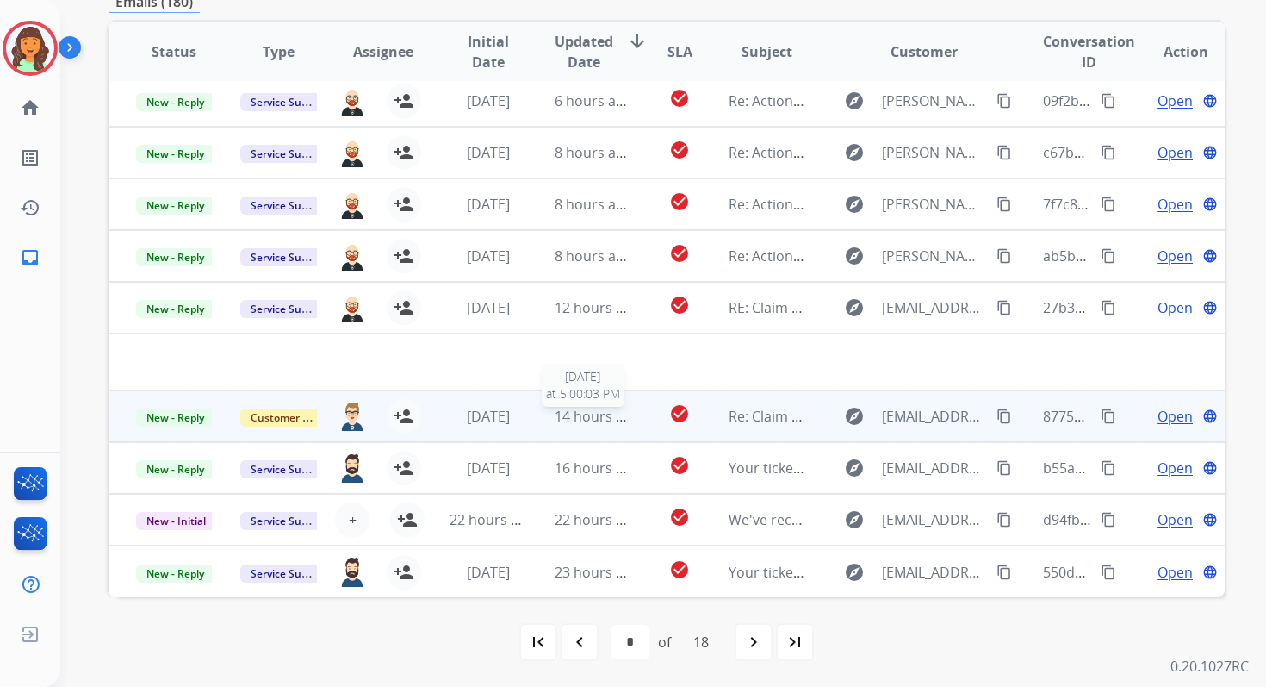
click at [584, 426] on div "14 hours ago" at bounding box center [593, 416] width 76 height 21
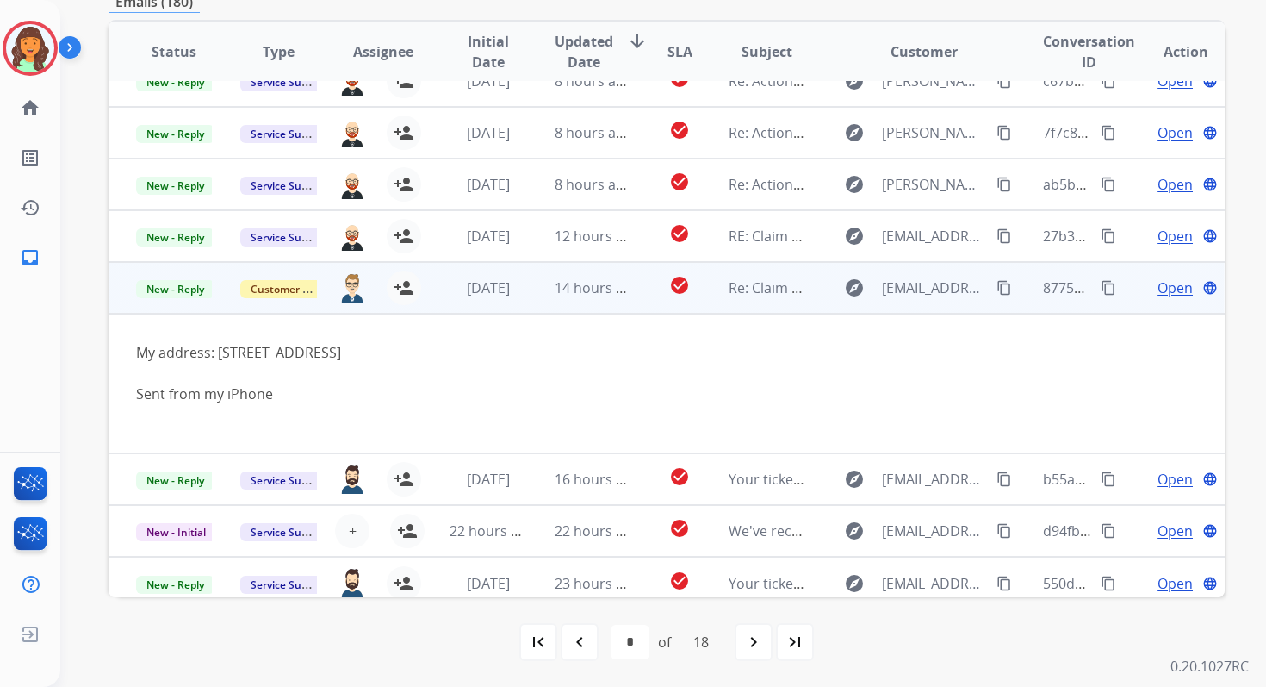
scroll to position [141, 0]
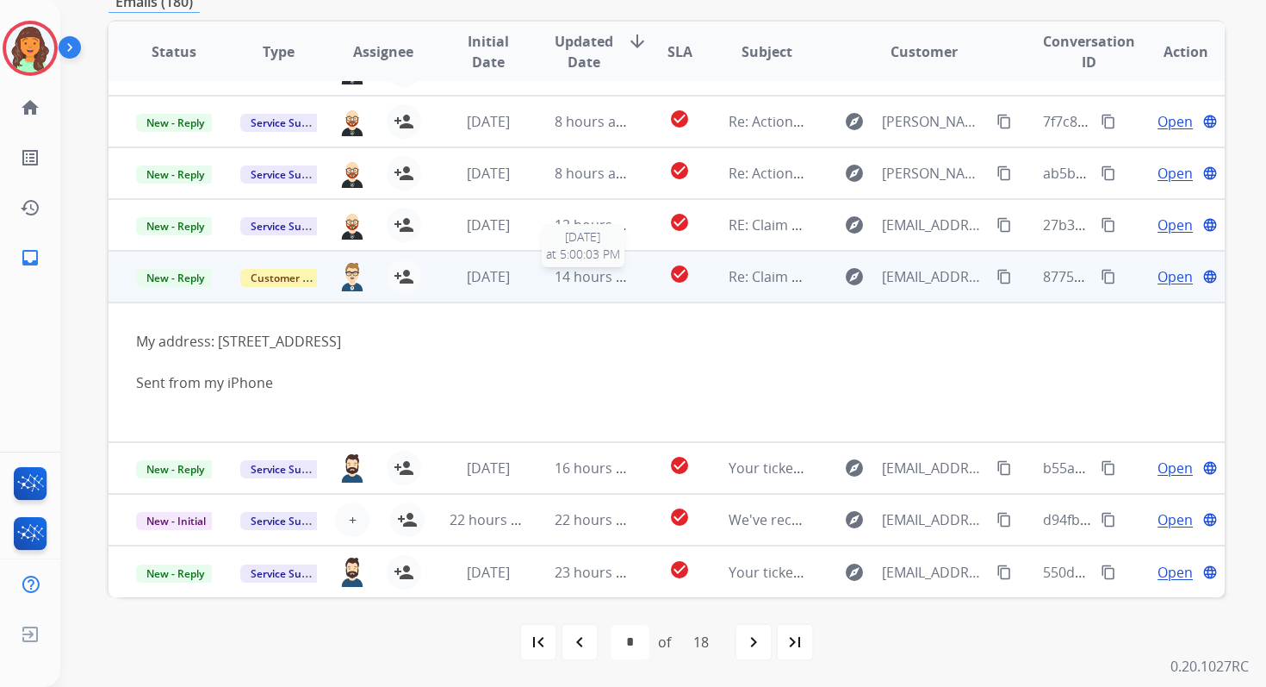
click at [577, 272] on span "14 hours ago" at bounding box center [597, 276] width 85 height 19
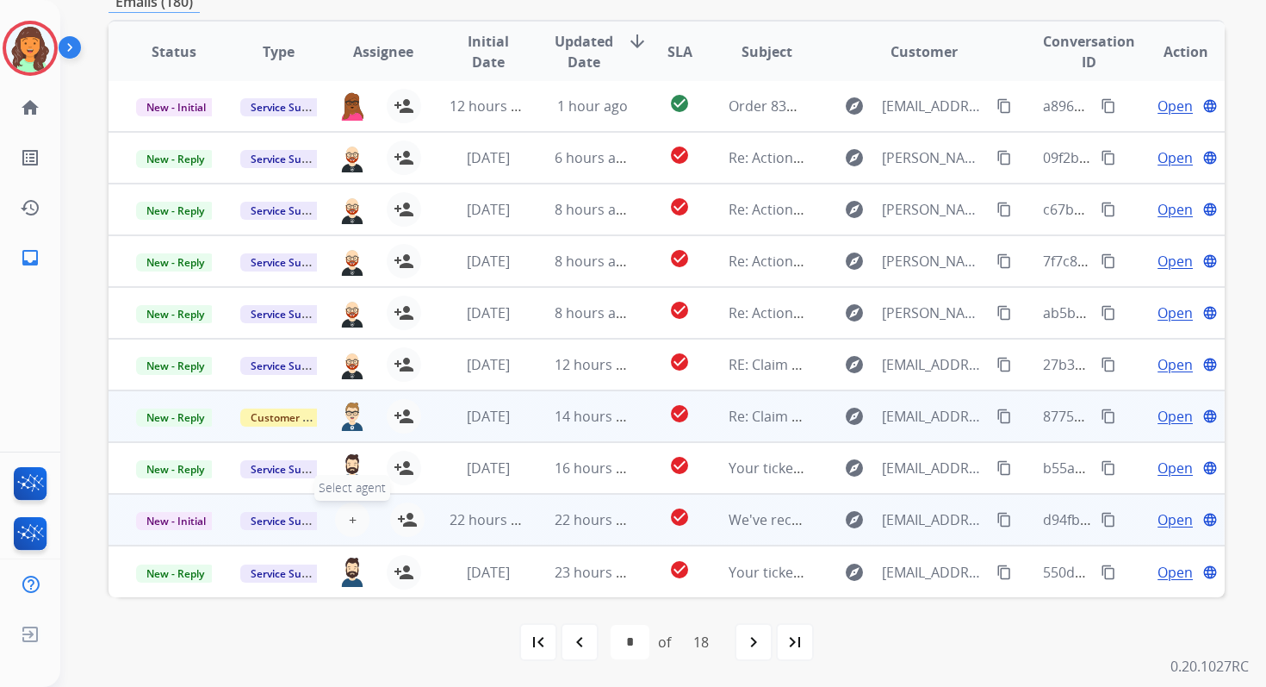
click at [349, 517] on span "+" at bounding box center [353, 519] width 8 height 21
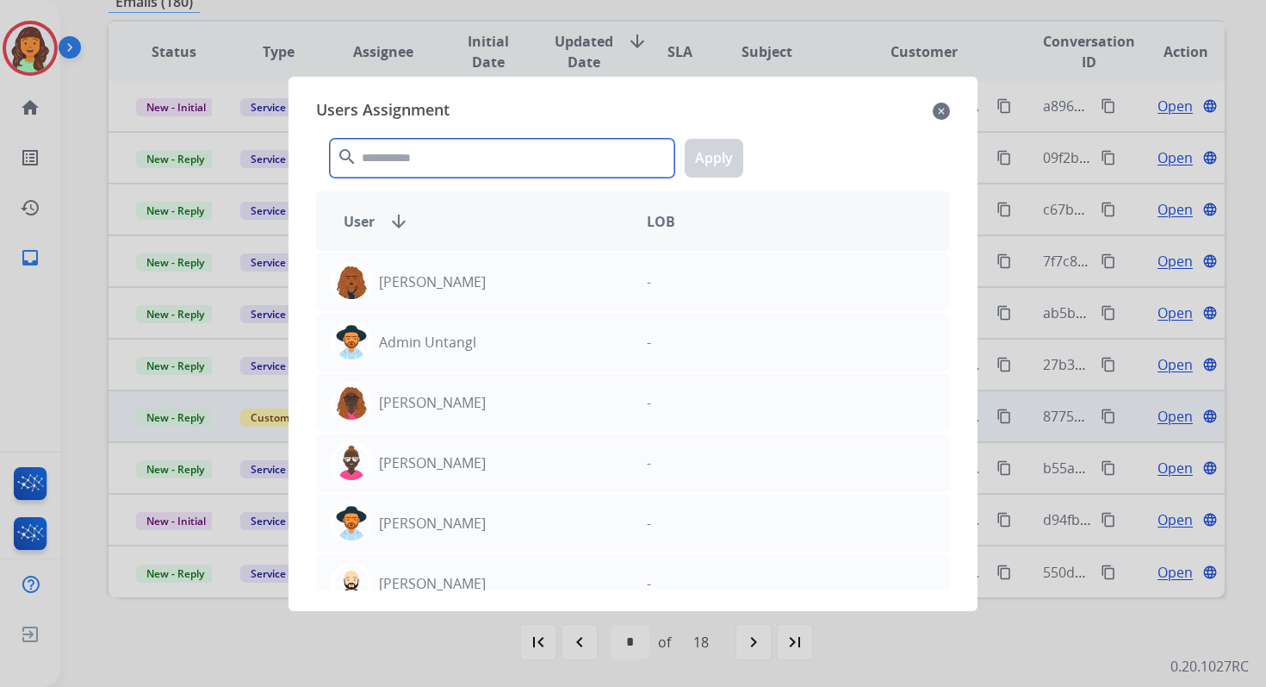
click at [437, 146] on input "text" at bounding box center [502, 158] width 345 height 39
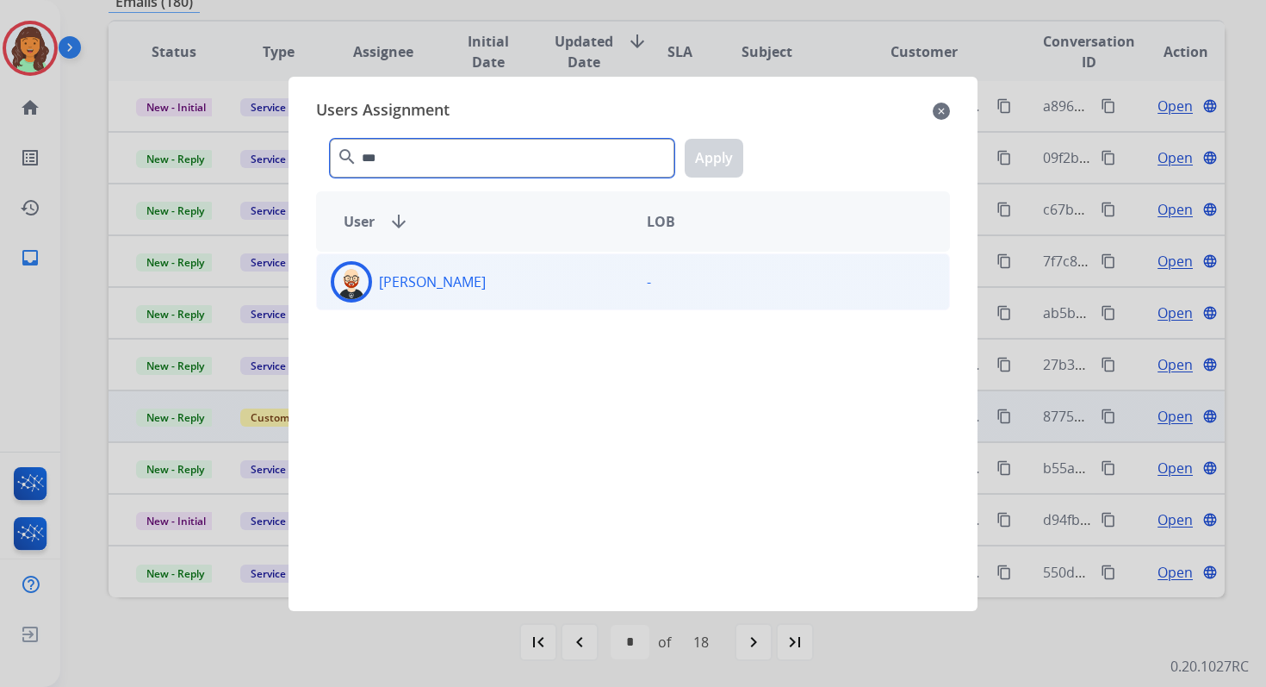
type input "***"
click at [498, 277] on div "[PERSON_NAME]" at bounding box center [475, 281] width 316 height 41
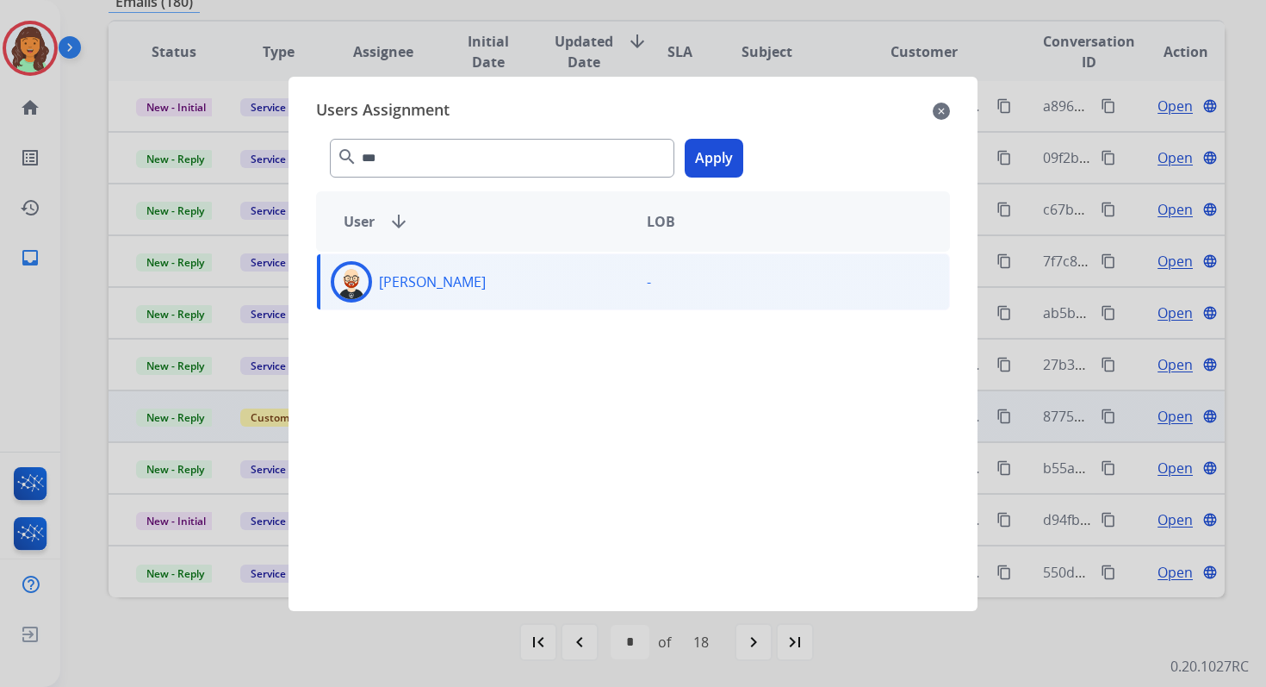
click at [696, 167] on button "Apply" at bounding box center [714, 158] width 59 height 39
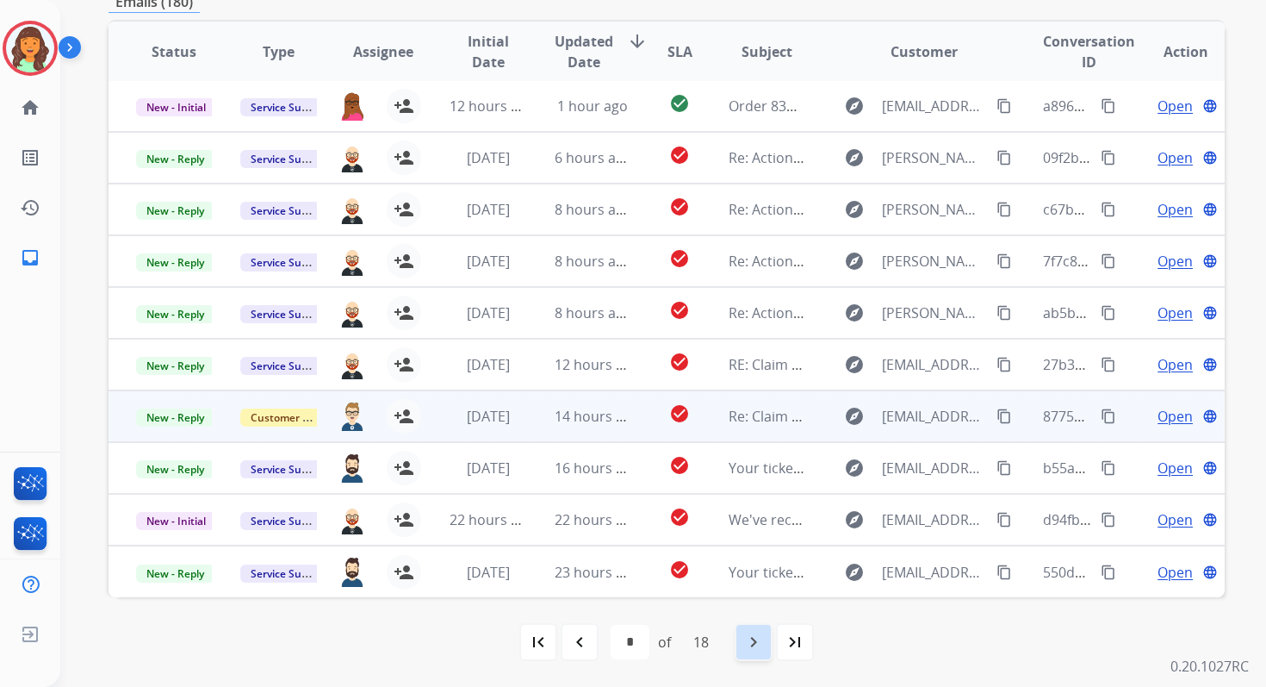
click at [751, 640] on mat-icon "navigate_next" at bounding box center [753, 641] width 21 height 21
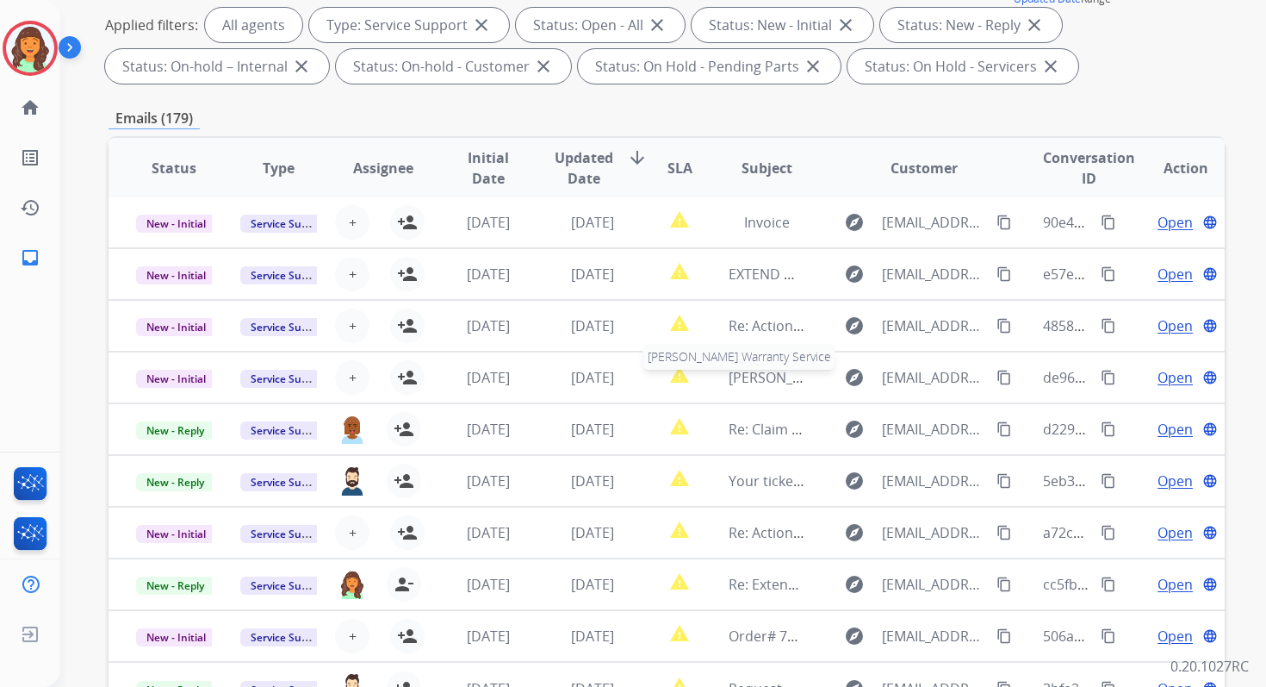
scroll to position [376, 0]
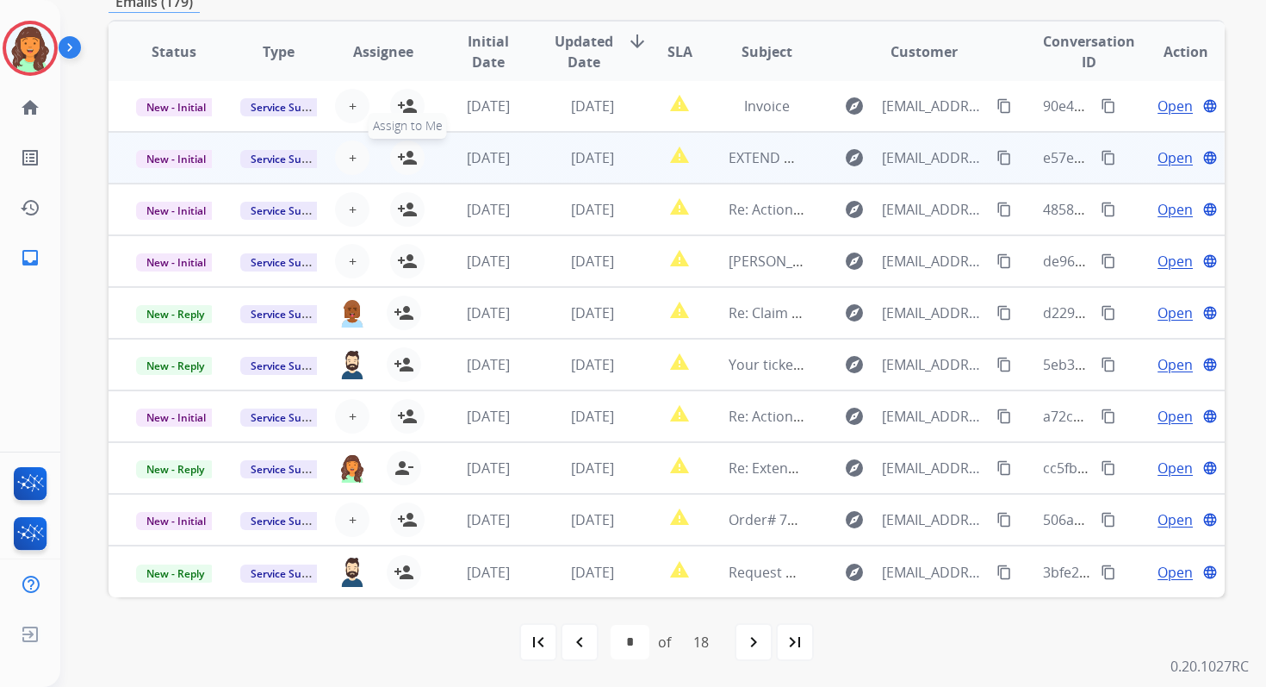
click at [405, 154] on mat-icon "person_add" at bounding box center [407, 157] width 21 height 21
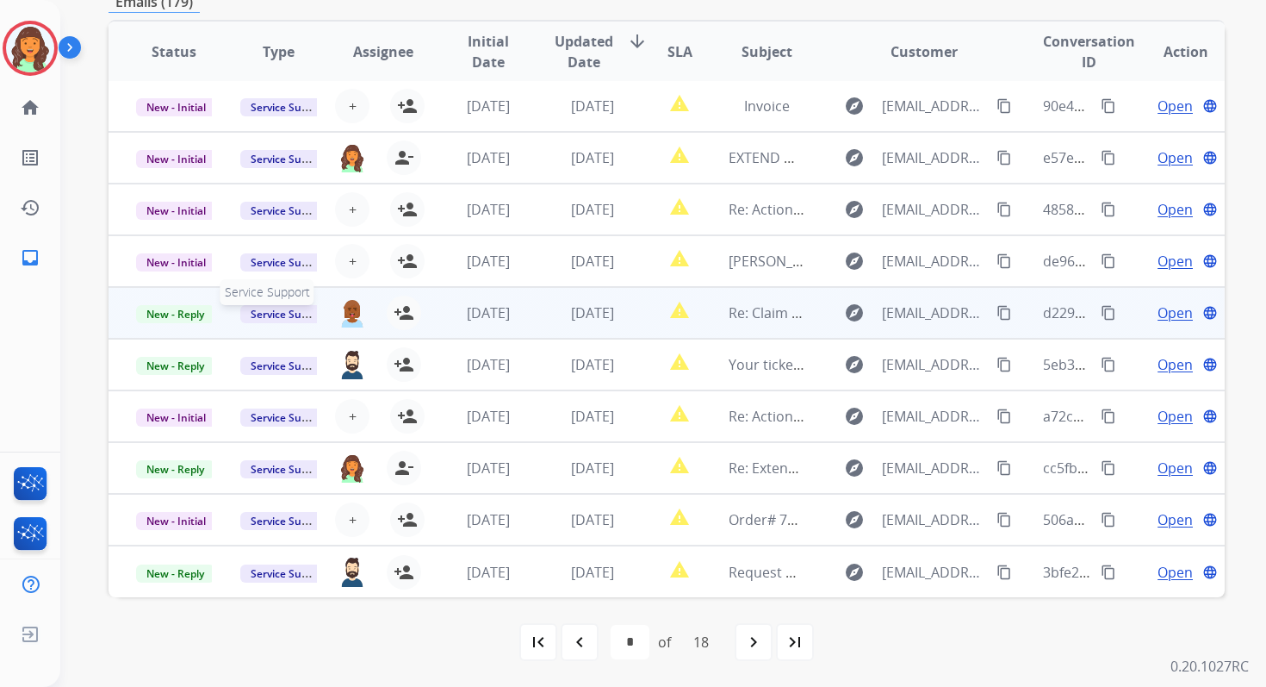
click at [279, 314] on span "Service Support" at bounding box center [289, 314] width 98 height 18
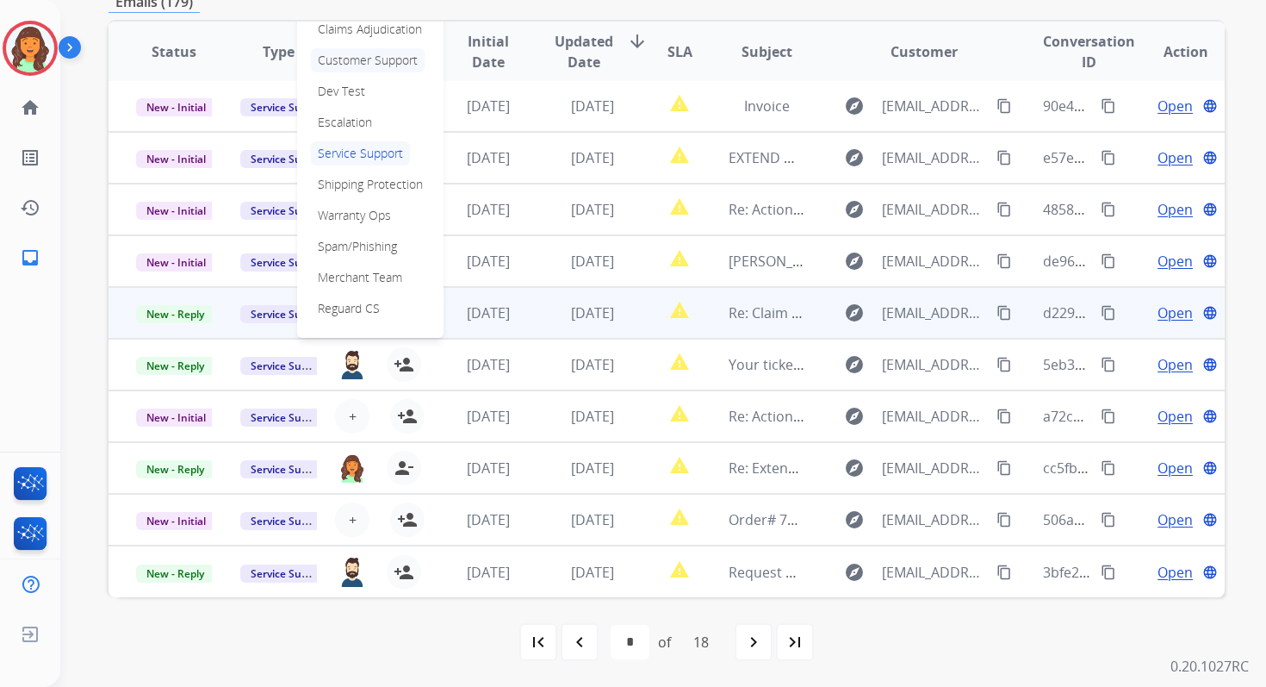
click at [351, 58] on p "Customer Support" at bounding box center [368, 60] width 114 height 24
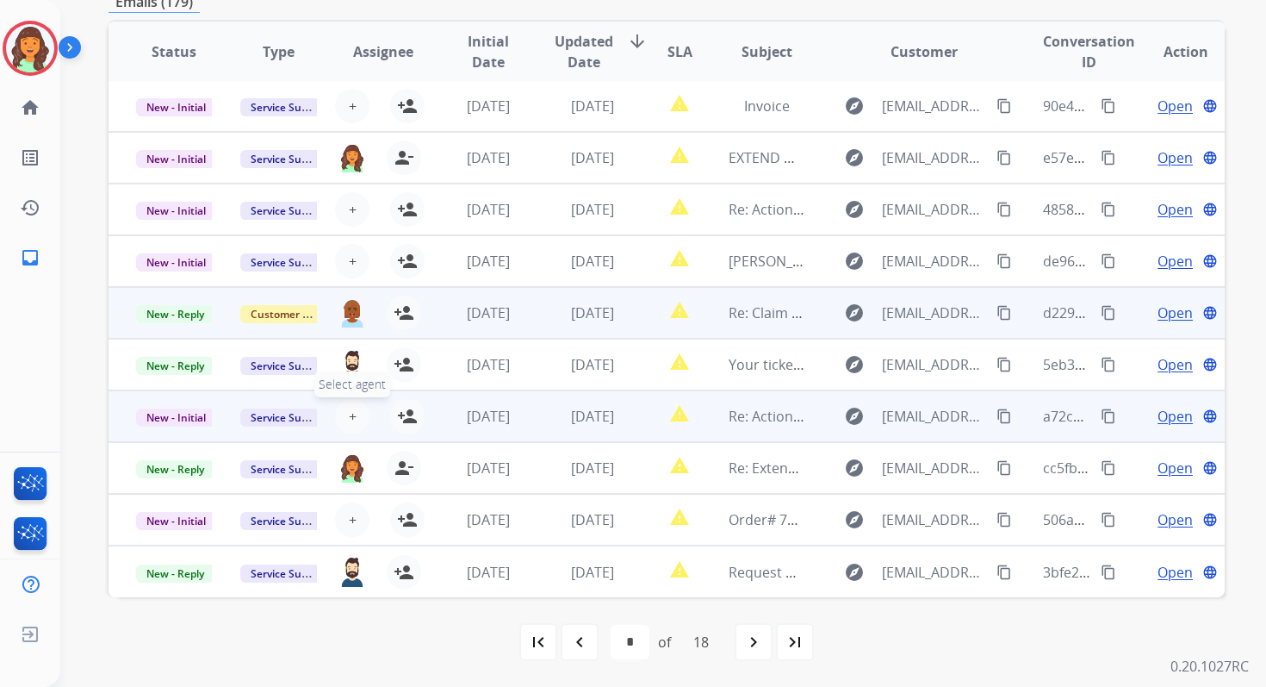
click at [351, 414] on span "+" at bounding box center [353, 416] width 8 height 21
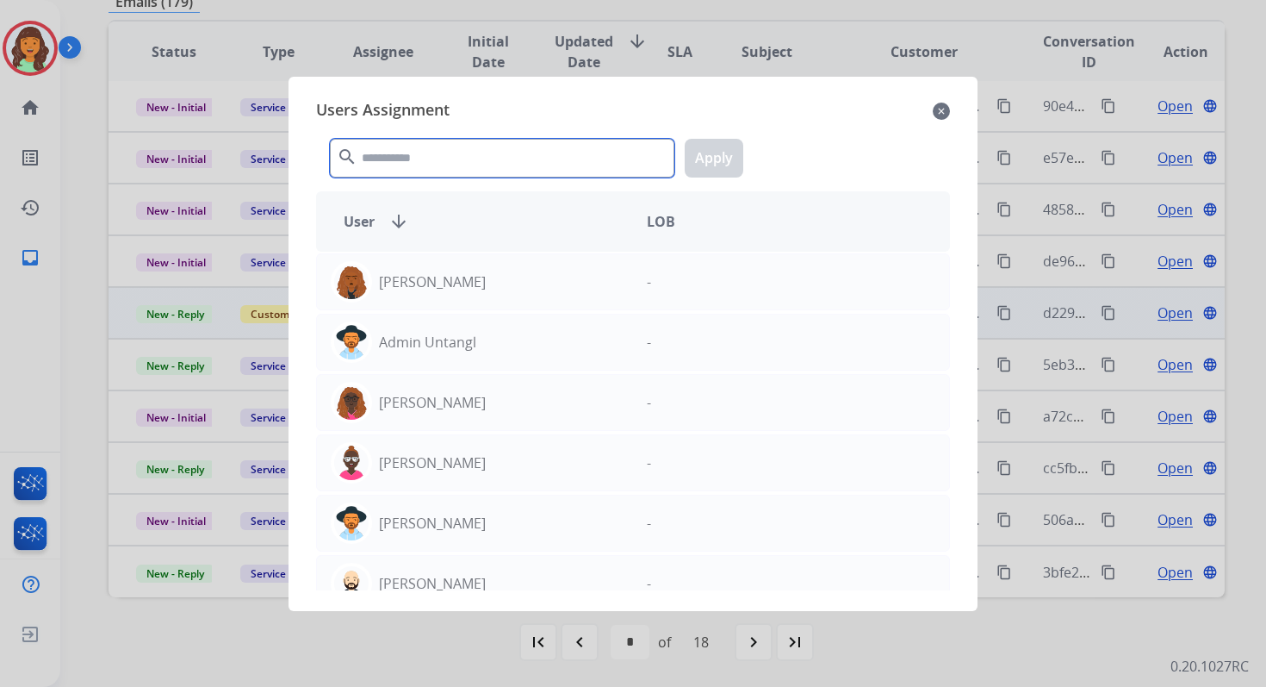
click at [463, 164] on input "text" at bounding box center [502, 158] width 345 height 39
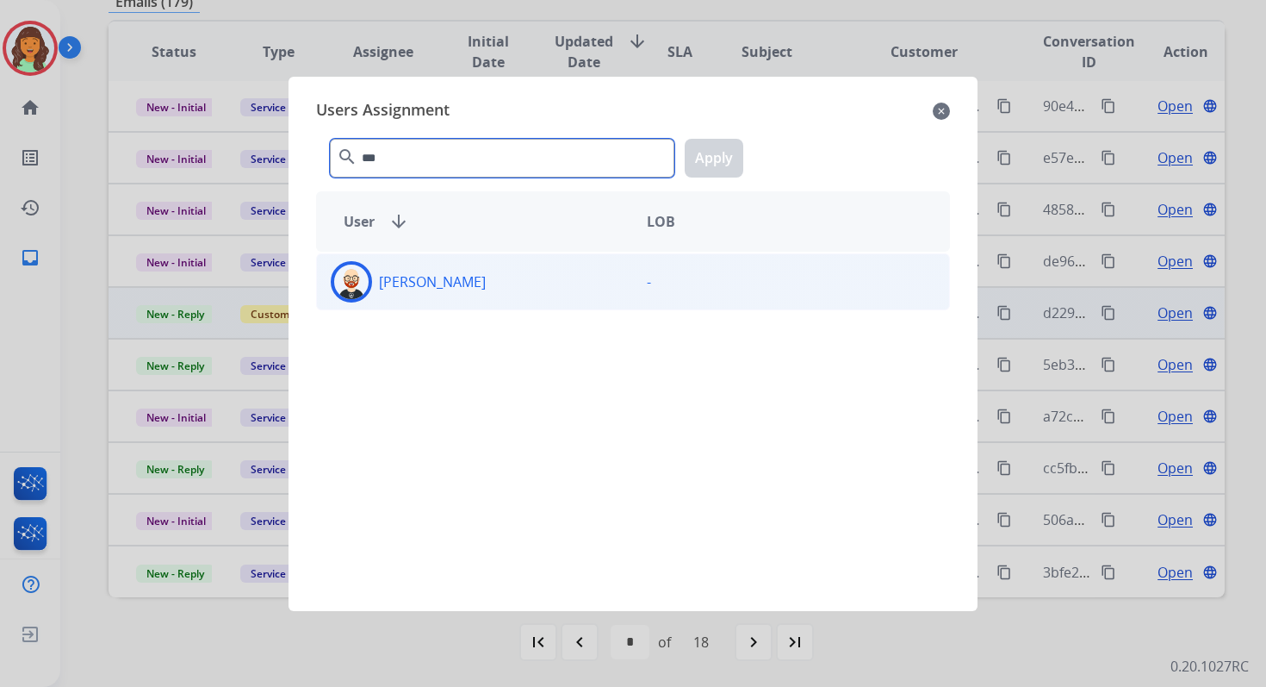
type input "***"
click at [504, 295] on div "[PERSON_NAME]" at bounding box center [475, 281] width 316 height 41
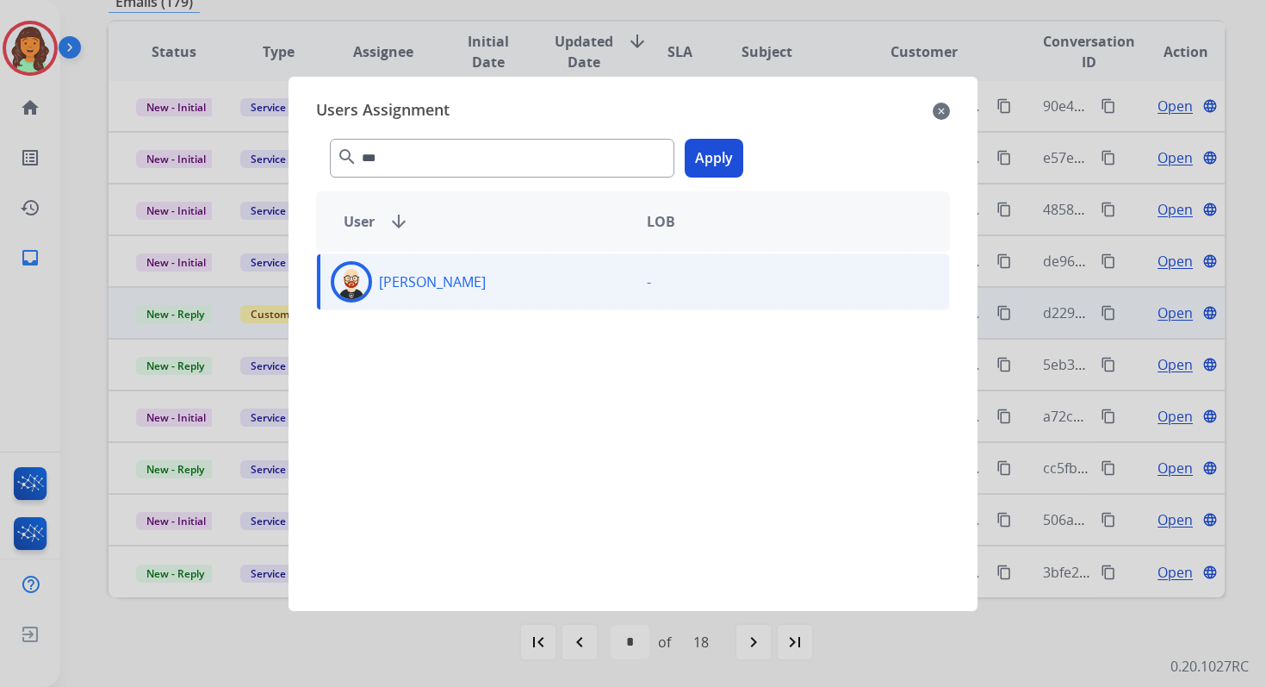
click at [711, 168] on button "Apply" at bounding box center [714, 158] width 59 height 39
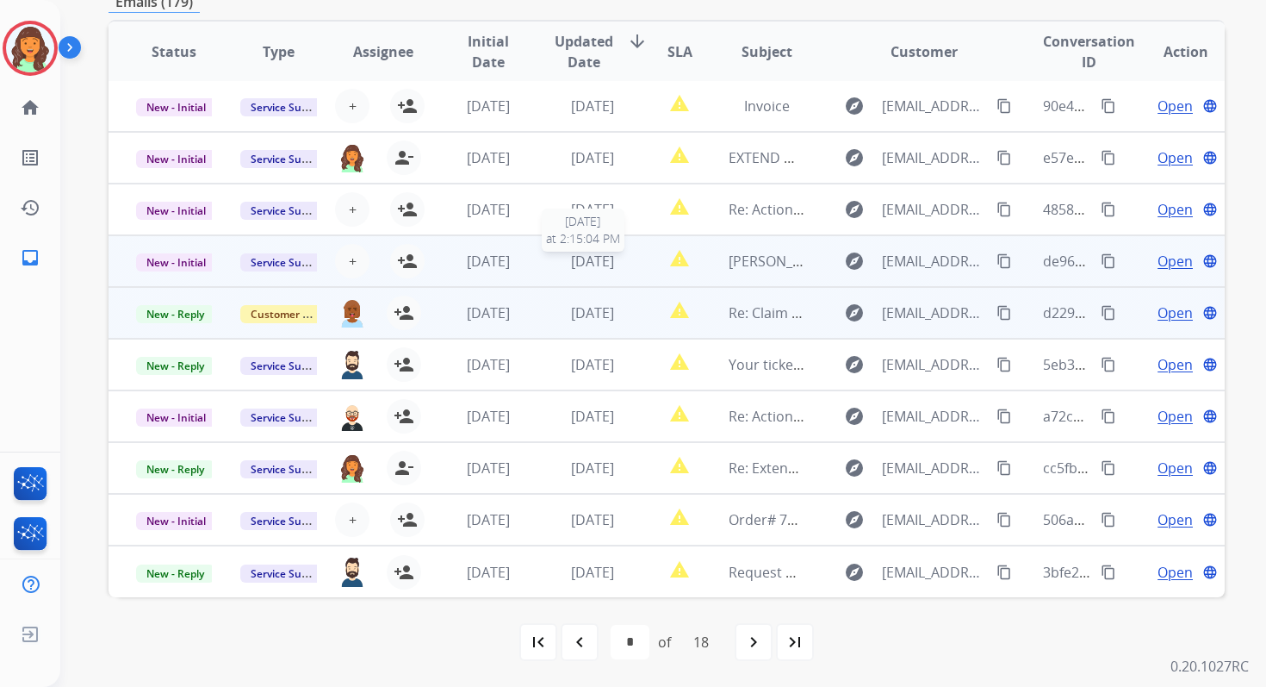
click at [583, 267] on span "[DATE]" at bounding box center [592, 261] width 43 height 19
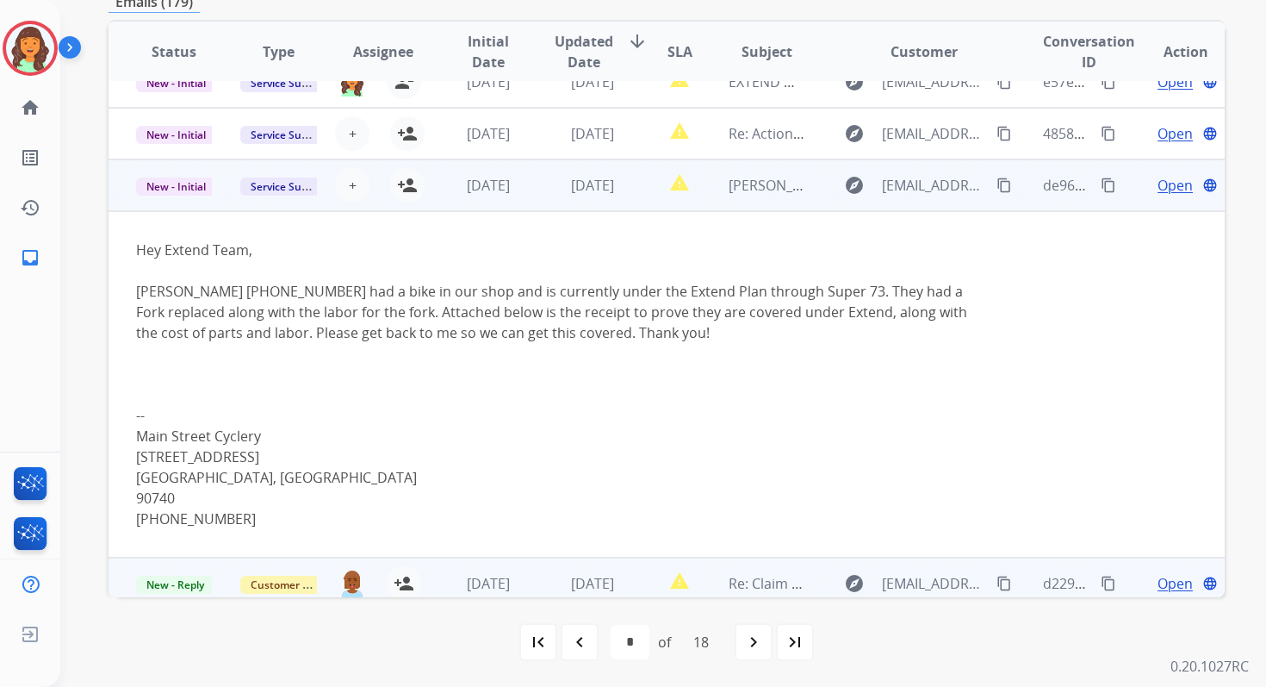
scroll to position [0, 0]
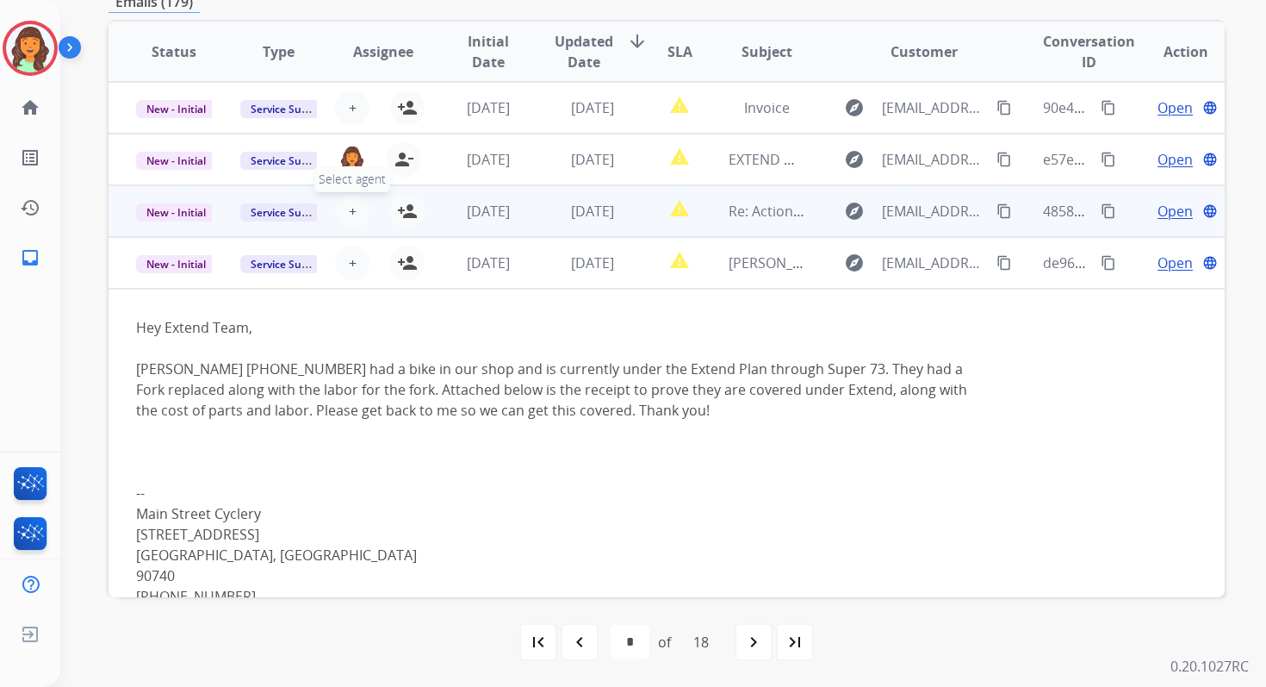
click at [344, 207] on button "+ Select agent" at bounding box center [352, 211] width 34 height 34
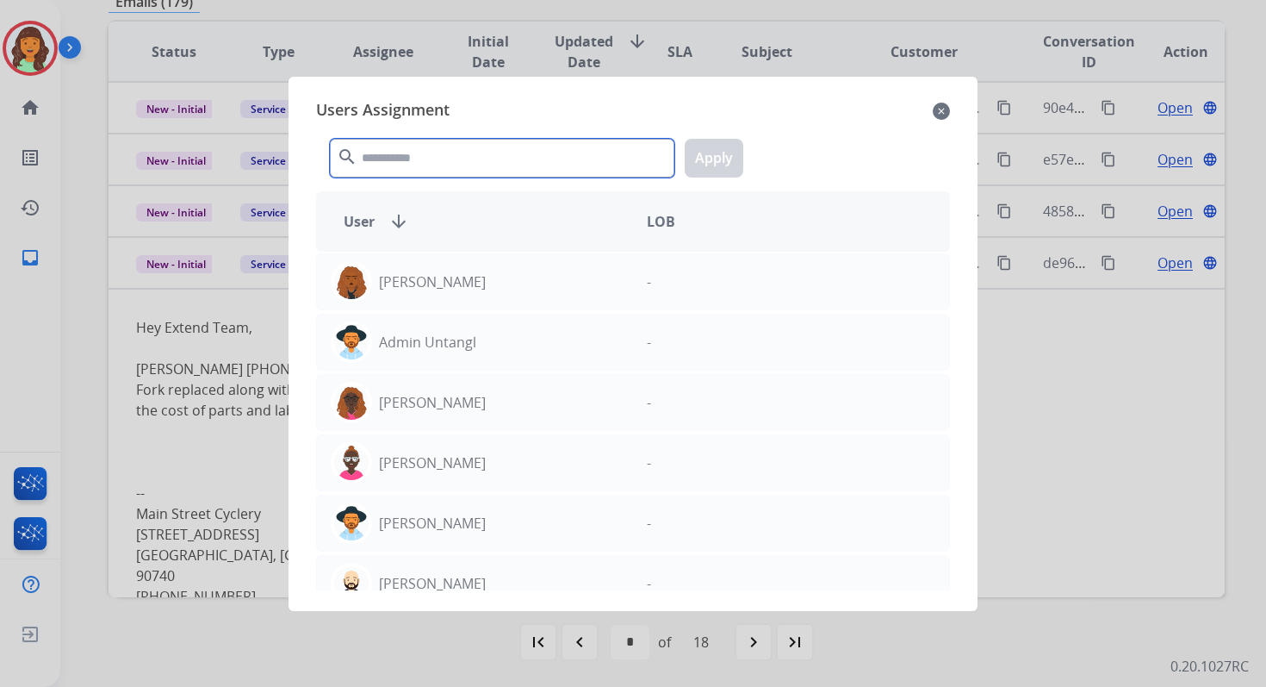
click at [415, 176] on input "text" at bounding box center [502, 158] width 345 height 39
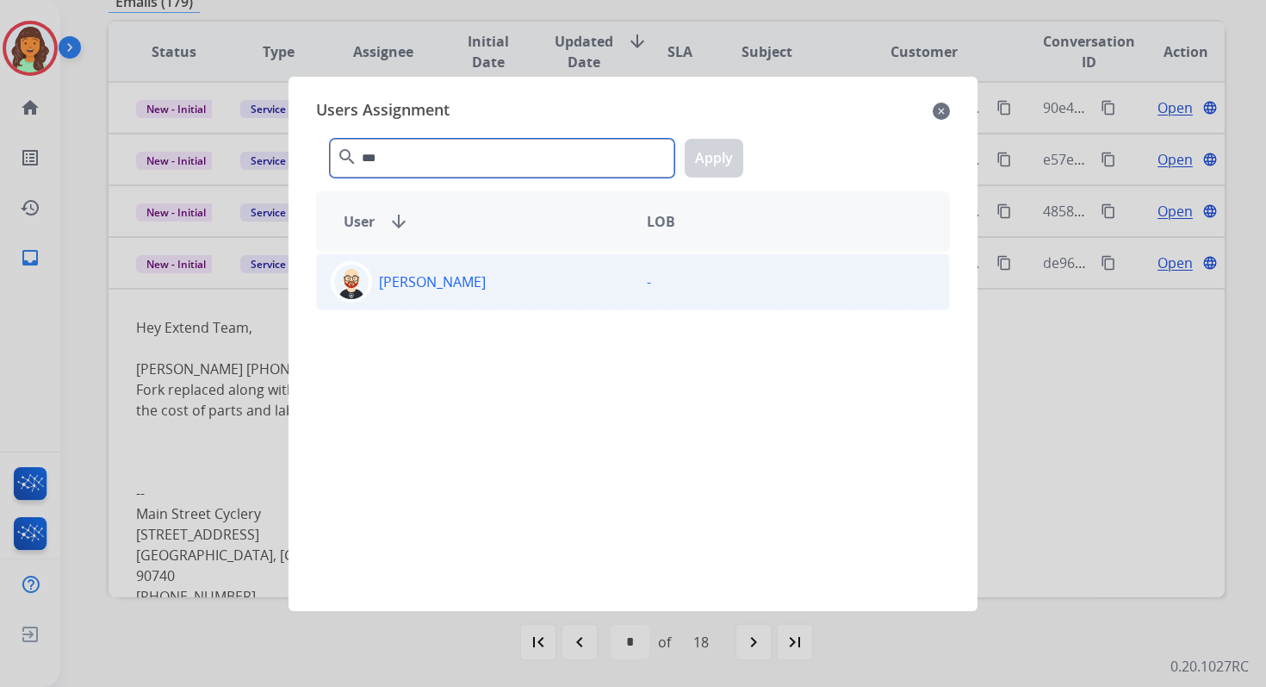
type input "***"
click at [468, 263] on div "[PERSON_NAME]" at bounding box center [475, 281] width 316 height 41
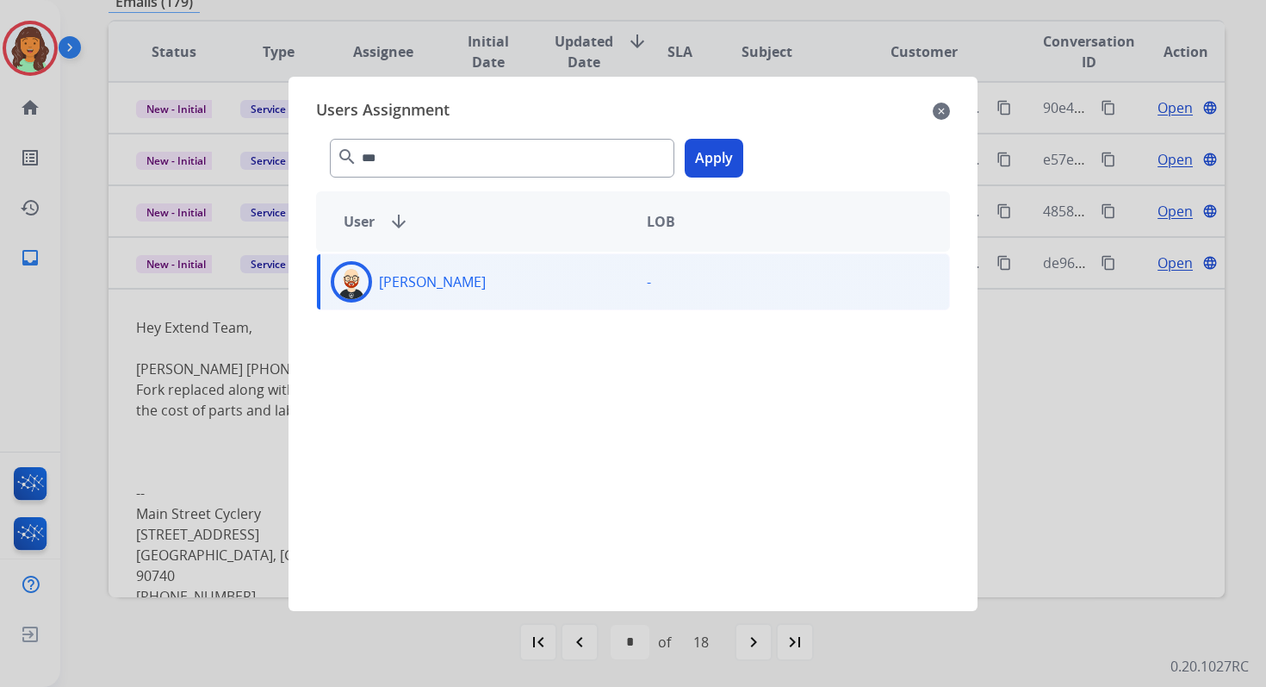
click at [718, 148] on button "Apply" at bounding box center [714, 158] width 59 height 39
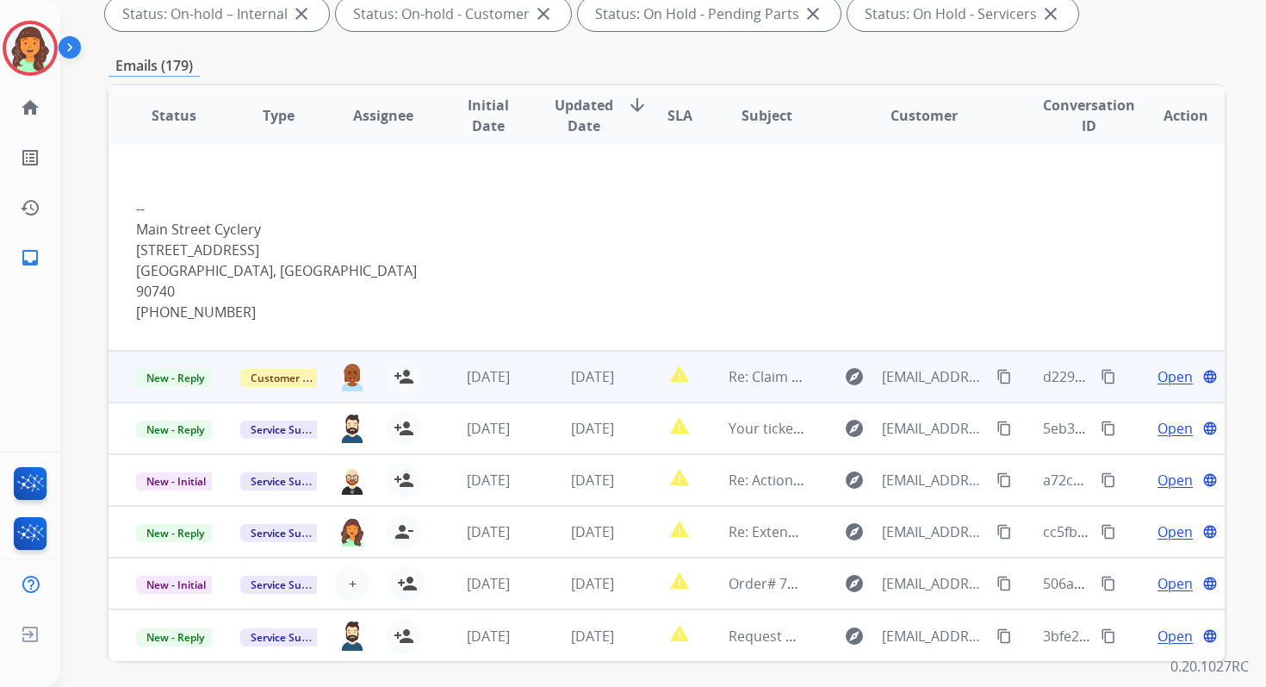
scroll to position [376, 0]
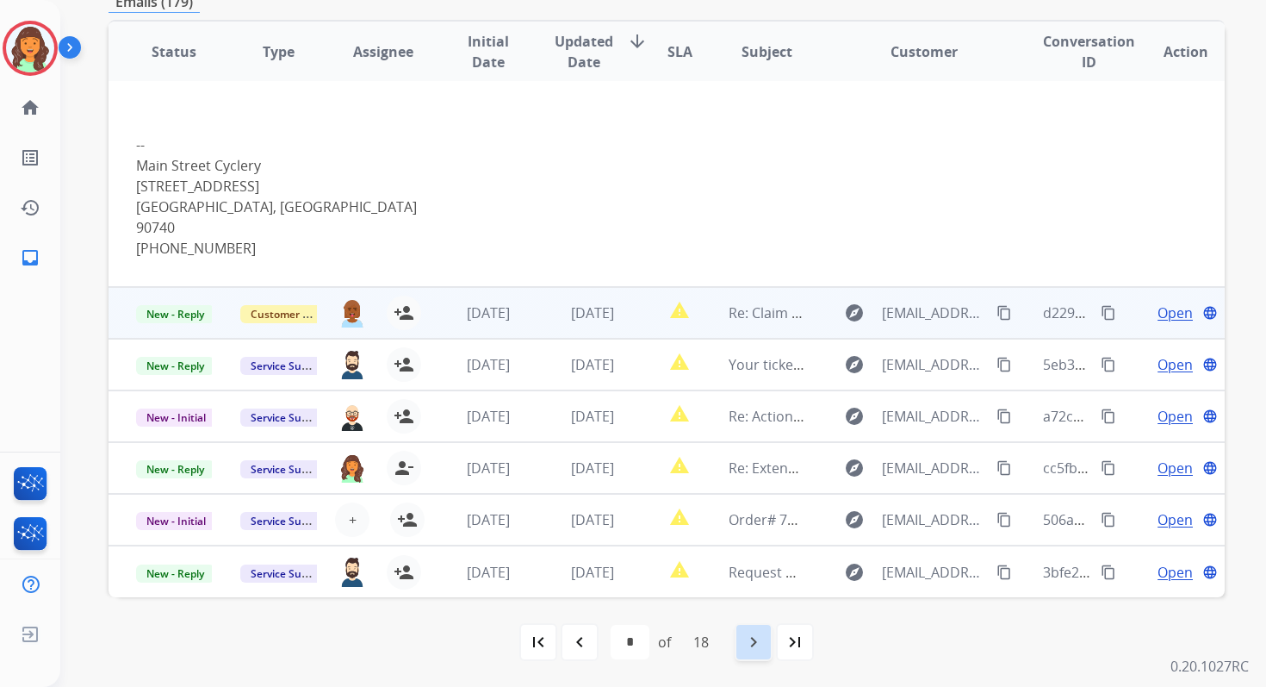
click at [762, 644] on mat-icon "navigate_next" at bounding box center [753, 641] width 21 height 21
select select "*"
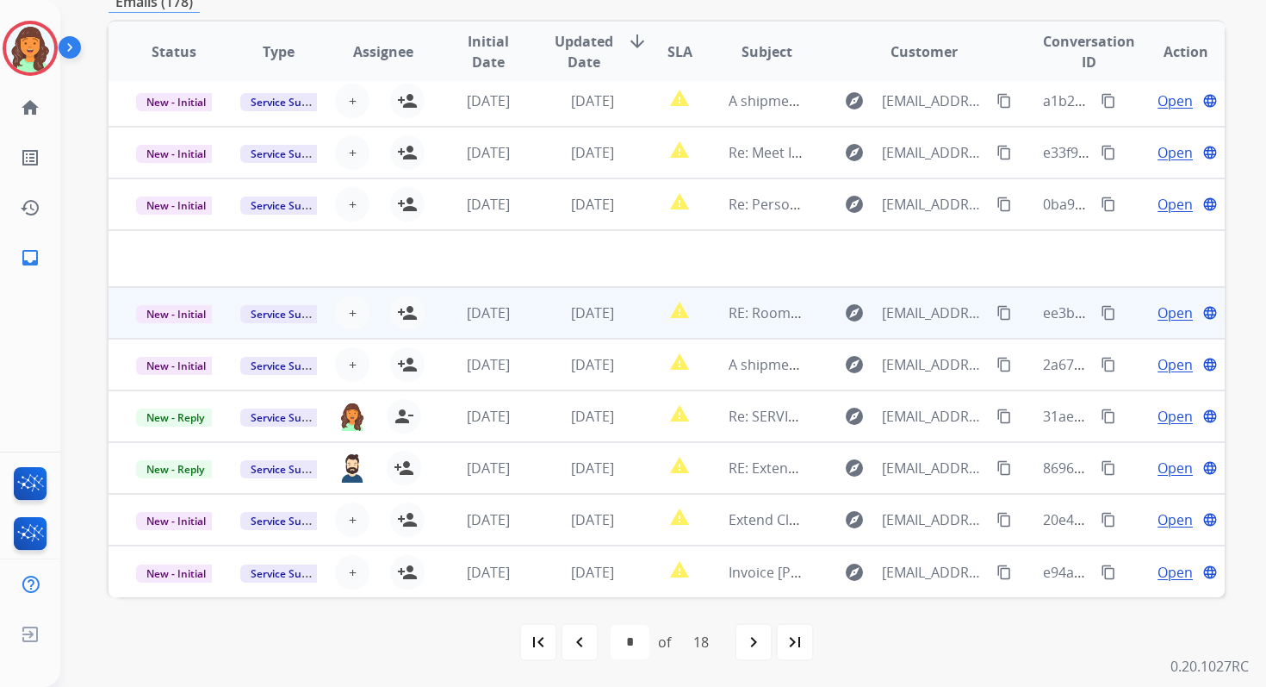
click at [631, 297] on td "report_problem" at bounding box center [666, 313] width 70 height 52
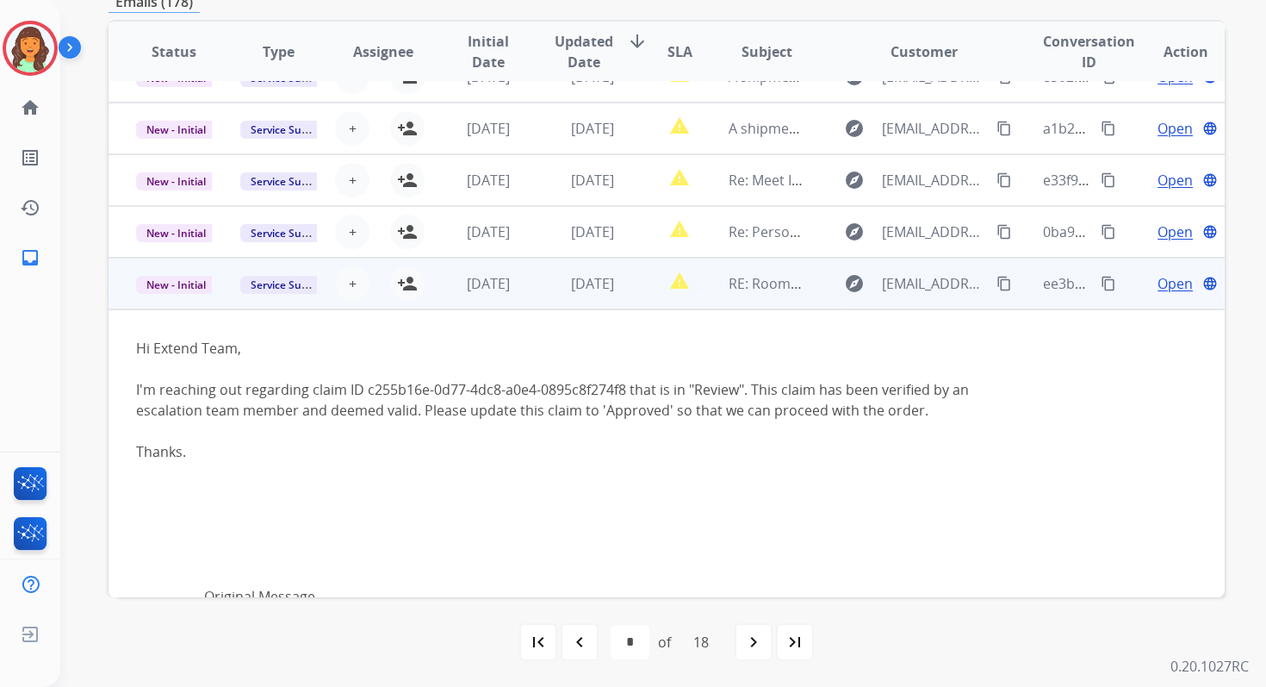
scroll to position [28, 0]
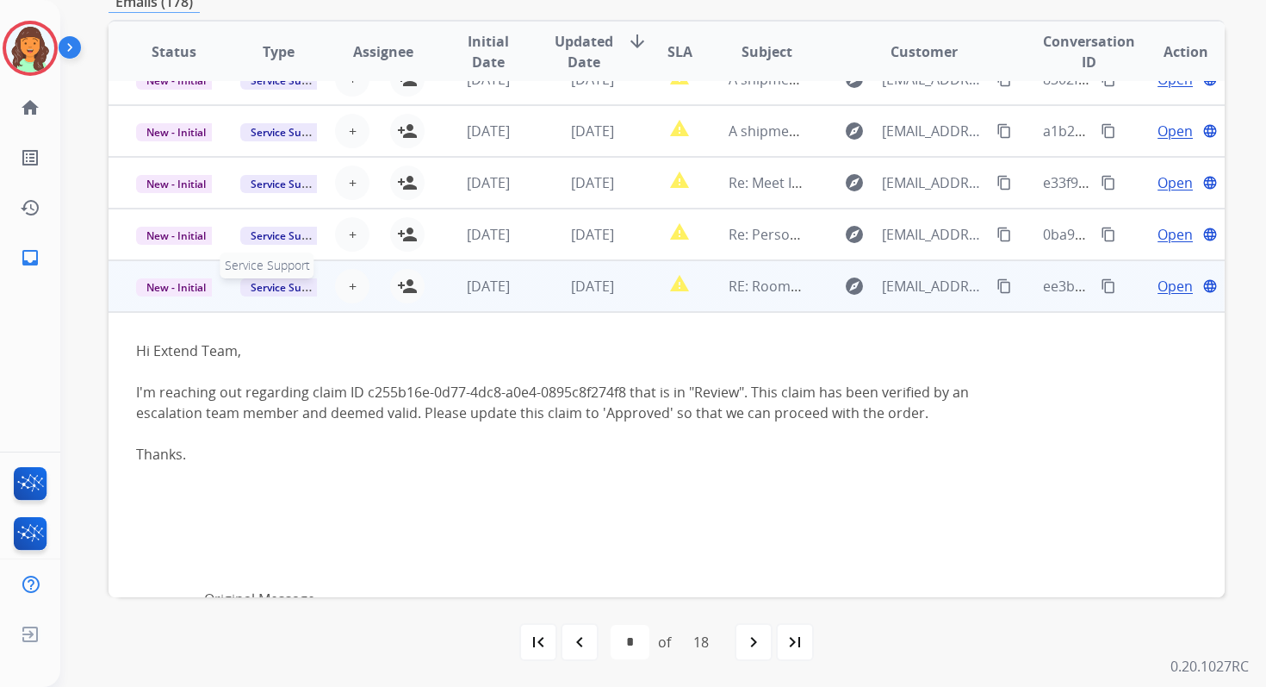
click at [295, 289] on span "Service Support" at bounding box center [289, 287] width 98 height 18
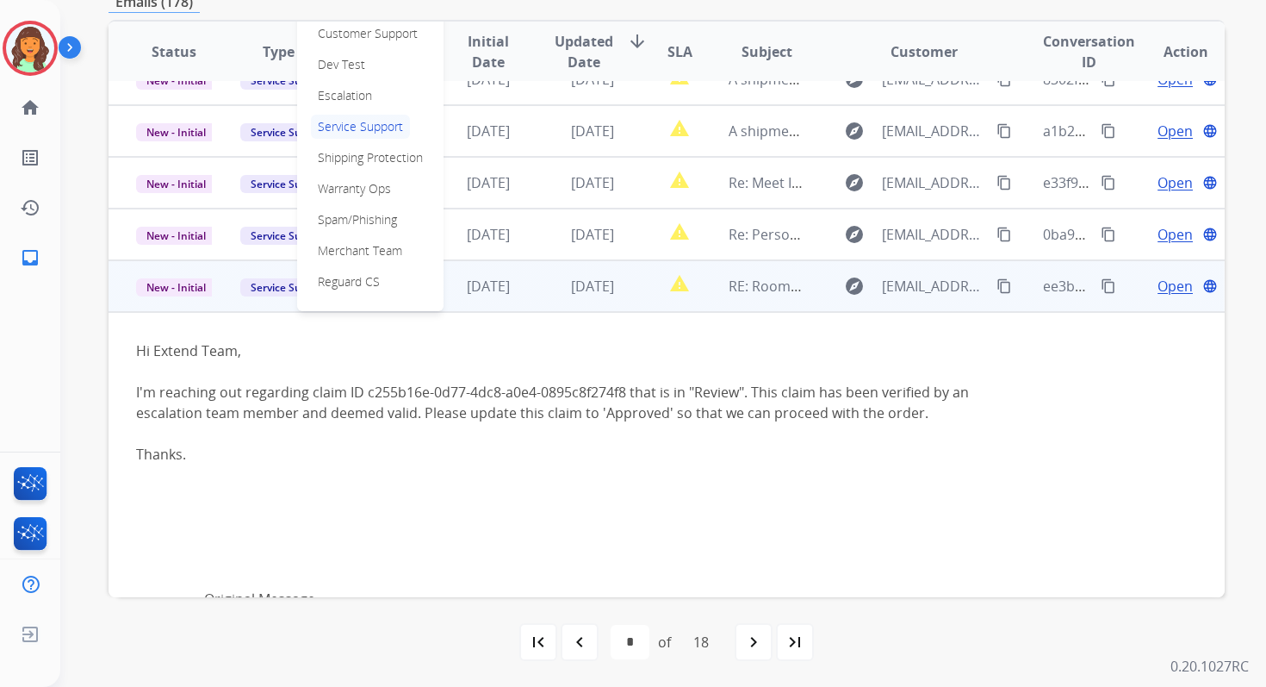
scroll to position [0, 0]
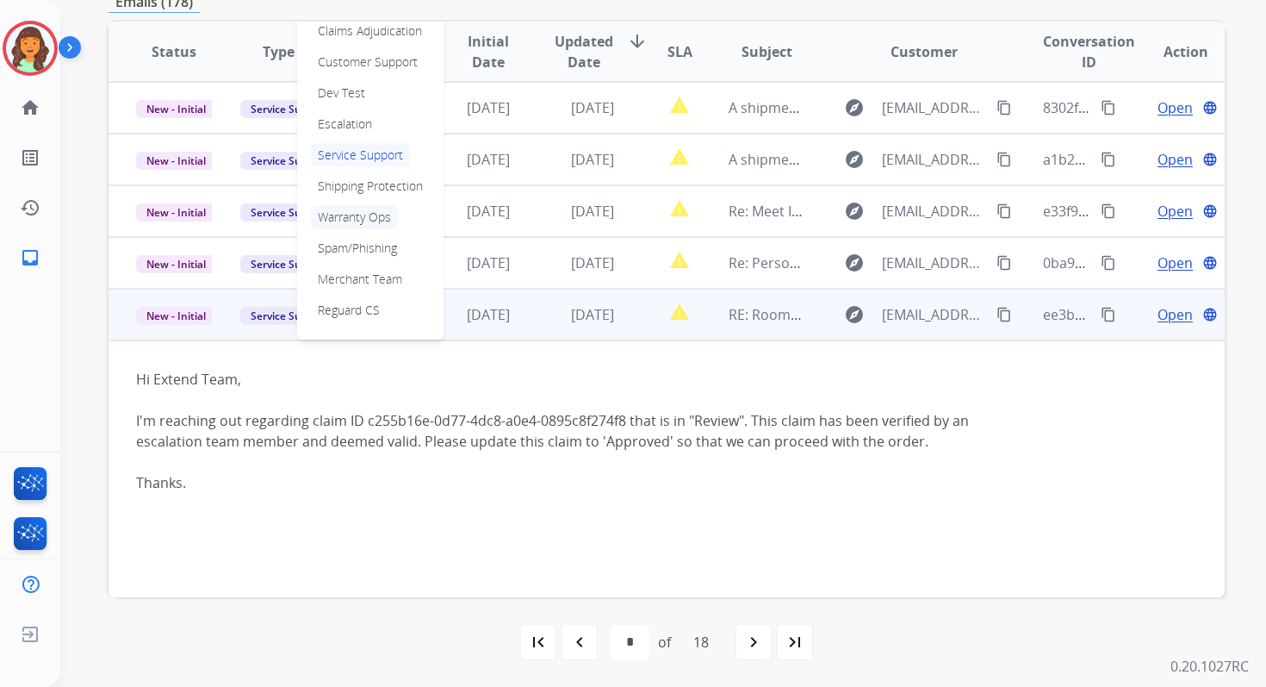
click at [351, 219] on p "Warranty Ops" at bounding box center [354, 217] width 87 height 24
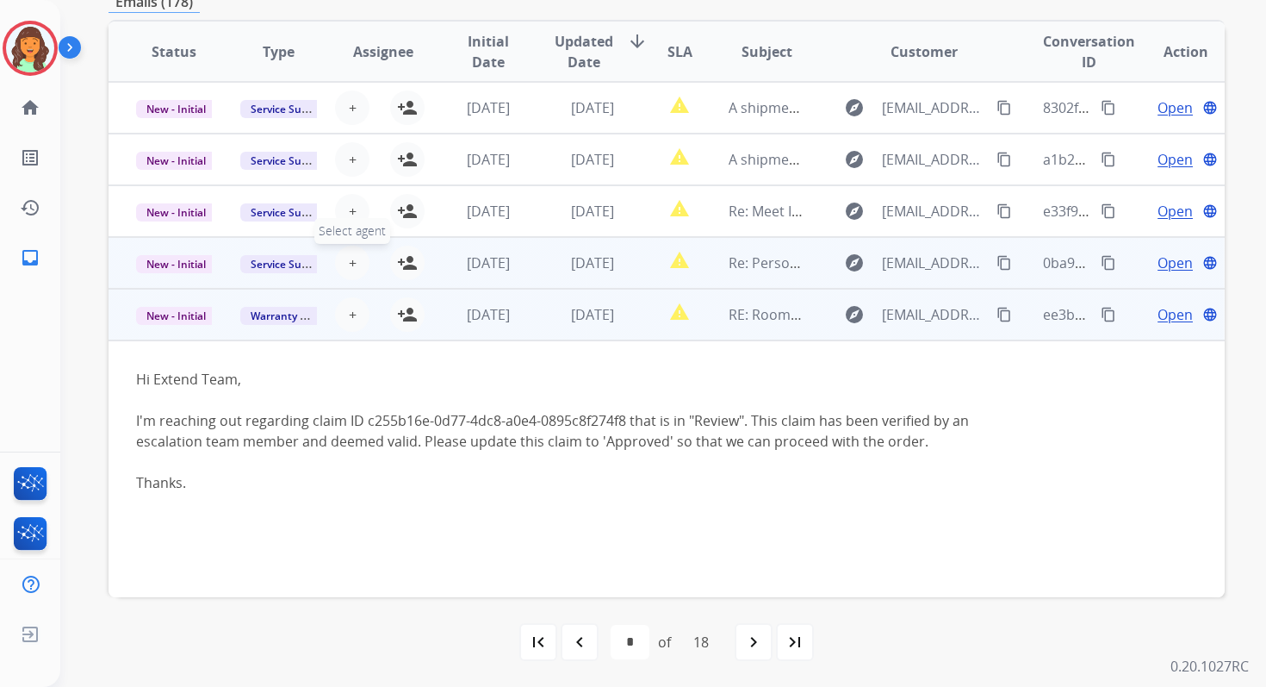
click at [351, 259] on span "+" at bounding box center [353, 262] width 8 height 21
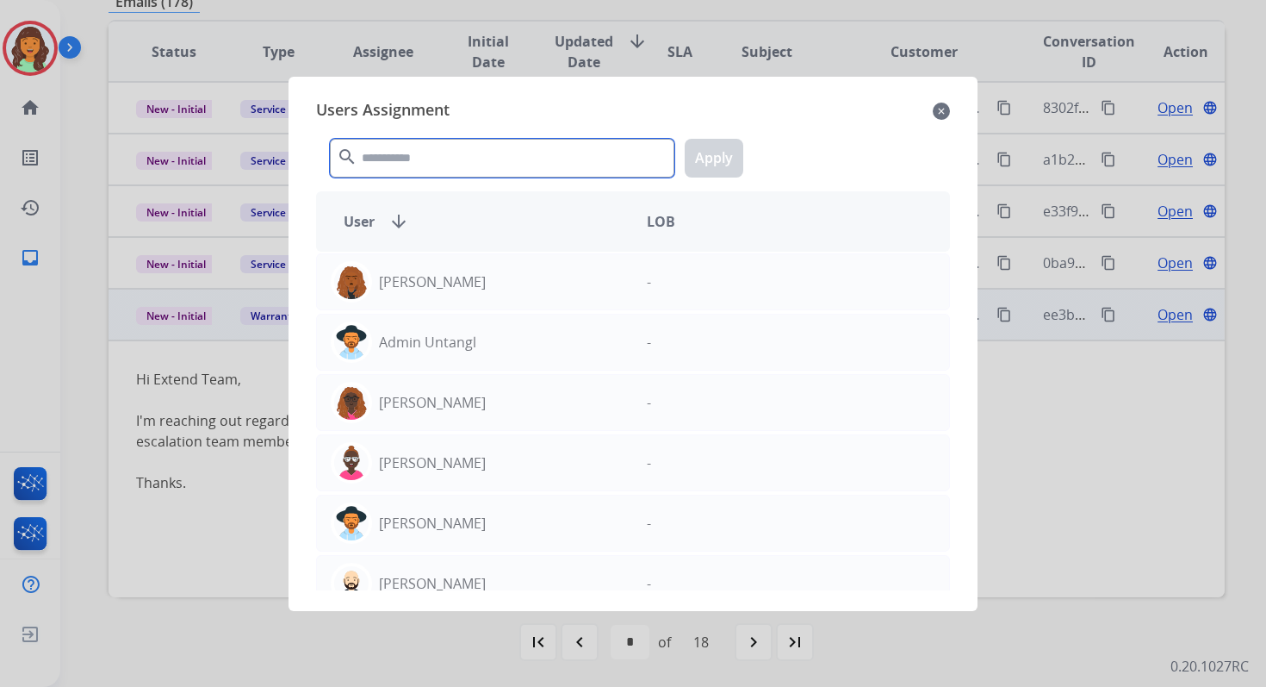
click at [416, 159] on input "text" at bounding box center [502, 158] width 345 height 39
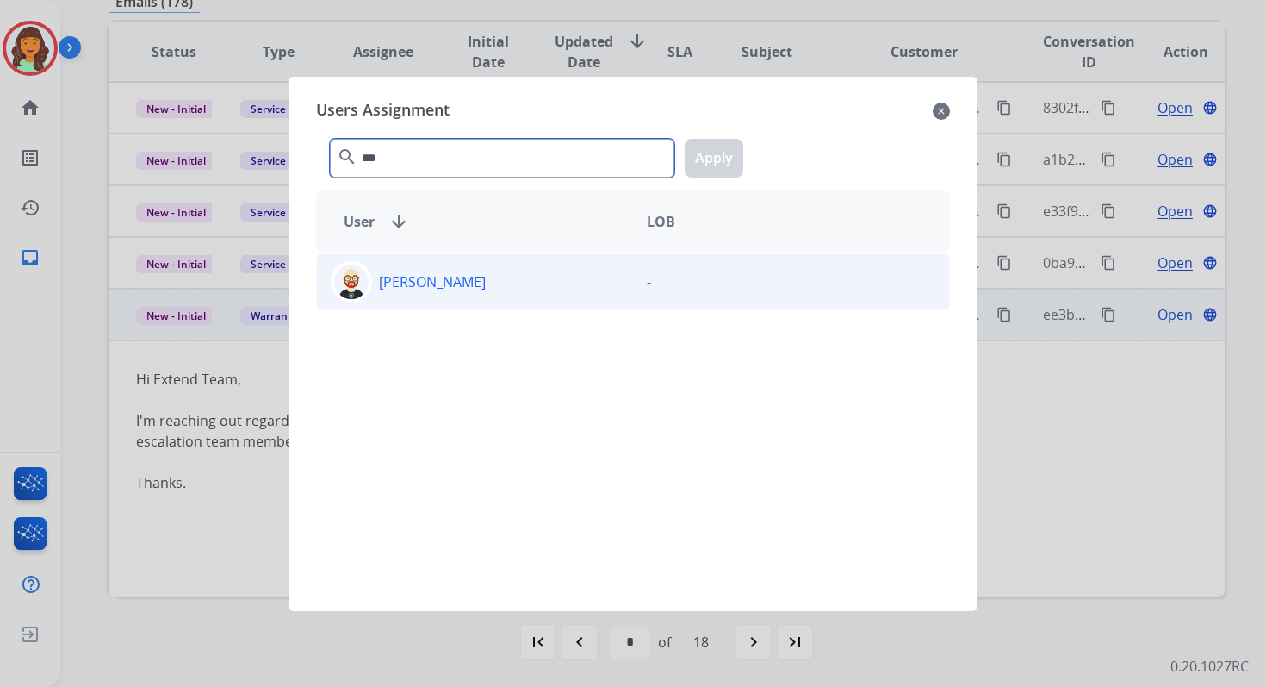
type input "***"
click at [463, 294] on div "[PERSON_NAME]" at bounding box center [475, 281] width 316 height 41
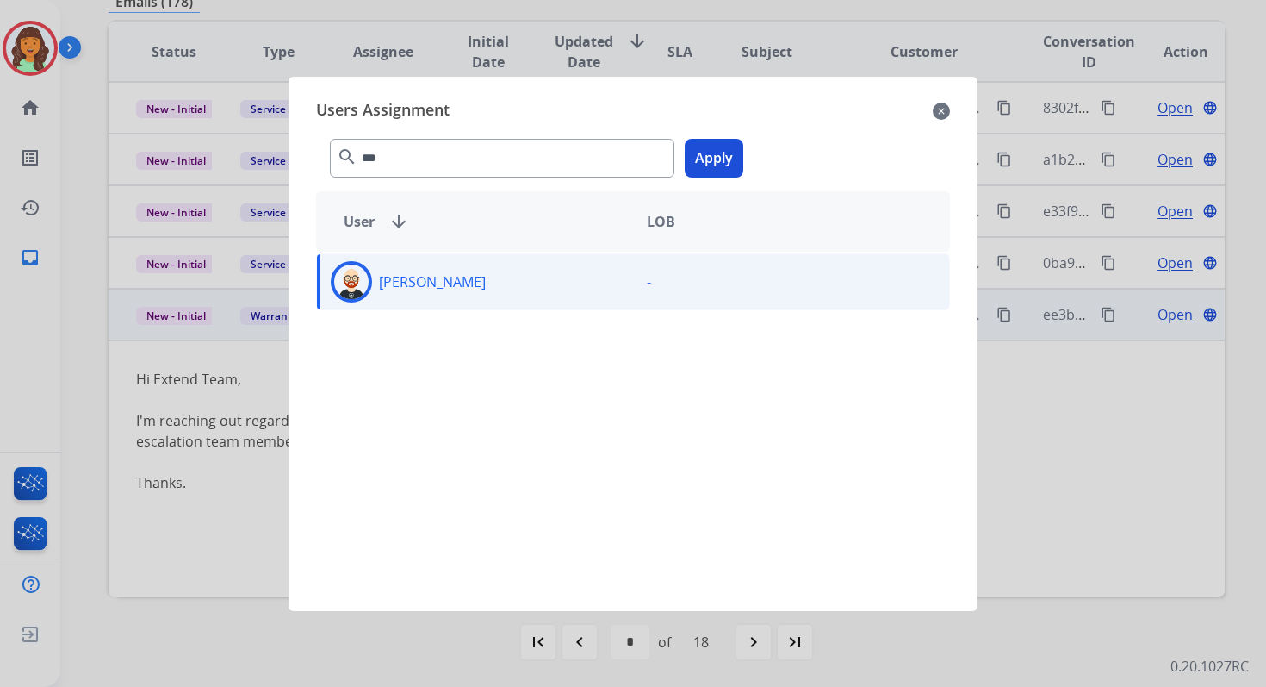
click at [712, 164] on button "Apply" at bounding box center [714, 158] width 59 height 39
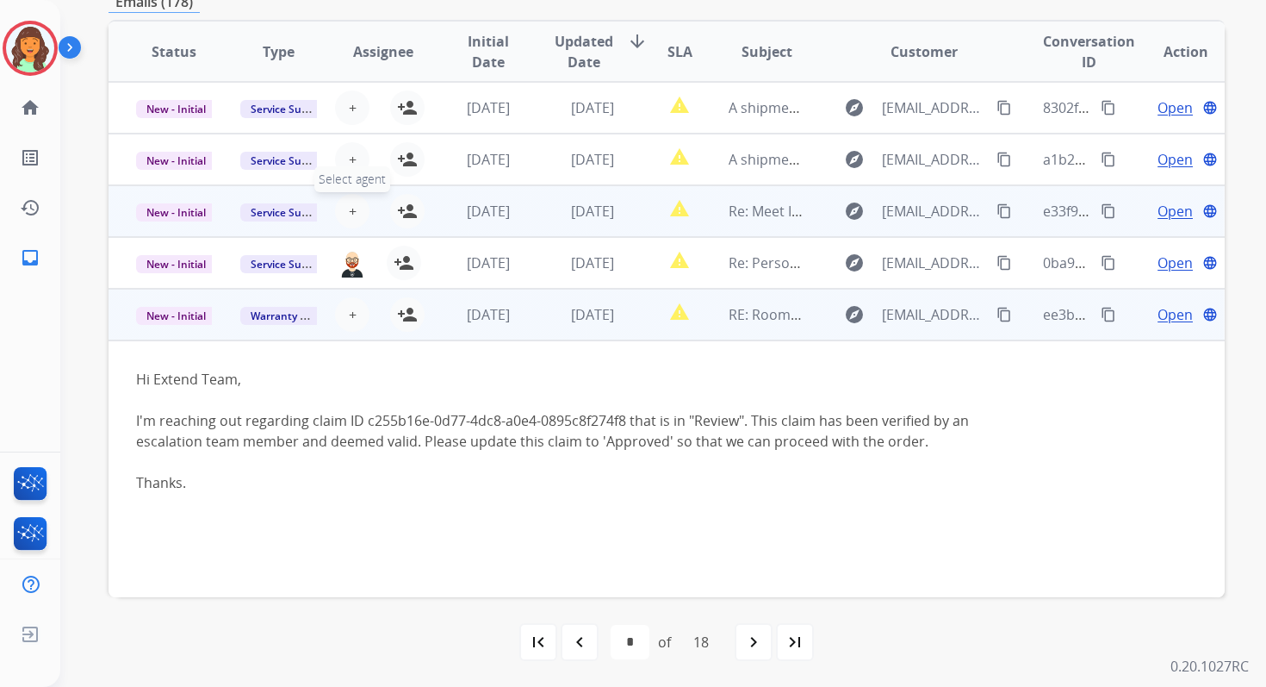
click at [350, 209] on span "+" at bounding box center [353, 211] width 8 height 21
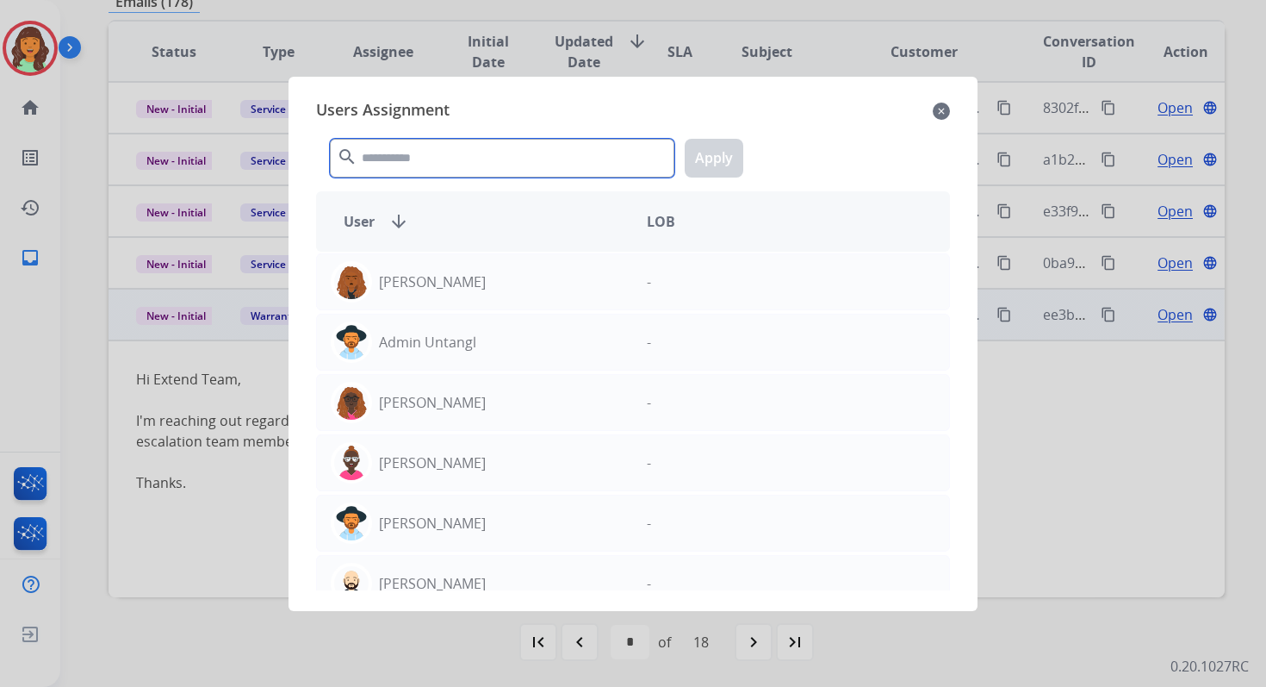
click at [397, 157] on input "text" at bounding box center [502, 158] width 345 height 39
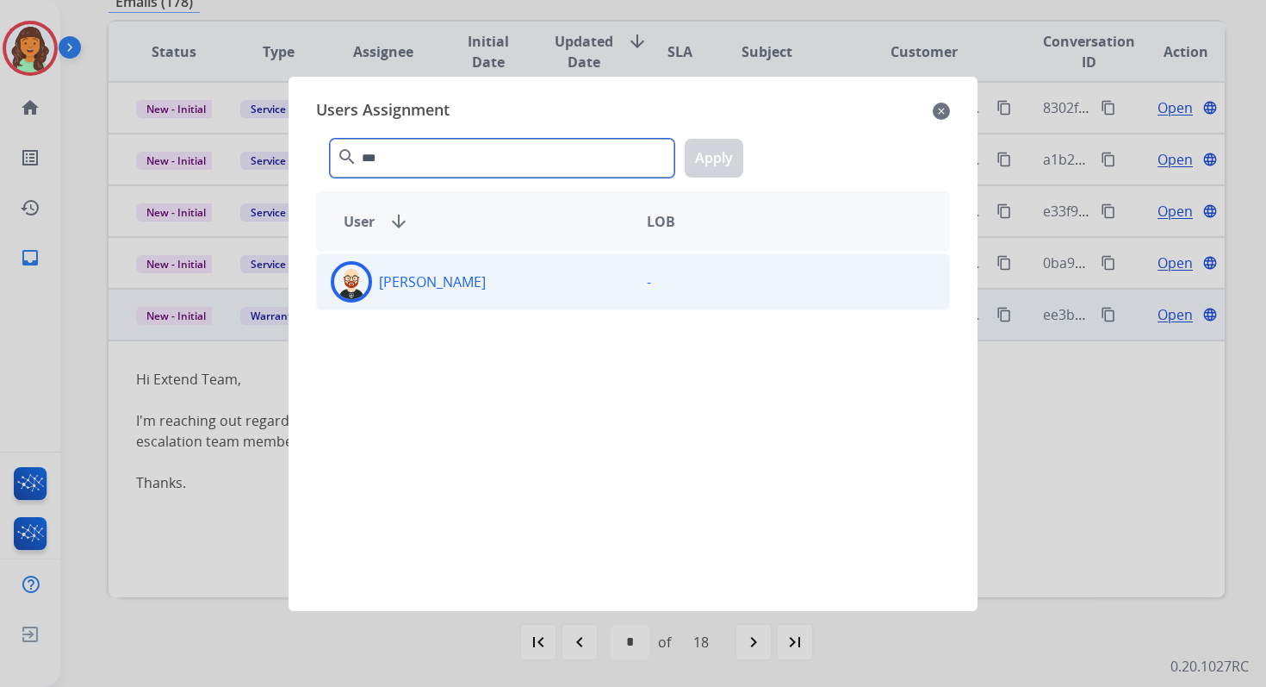
type input "***"
click at [465, 284] on div "[PERSON_NAME]" at bounding box center [475, 281] width 316 height 41
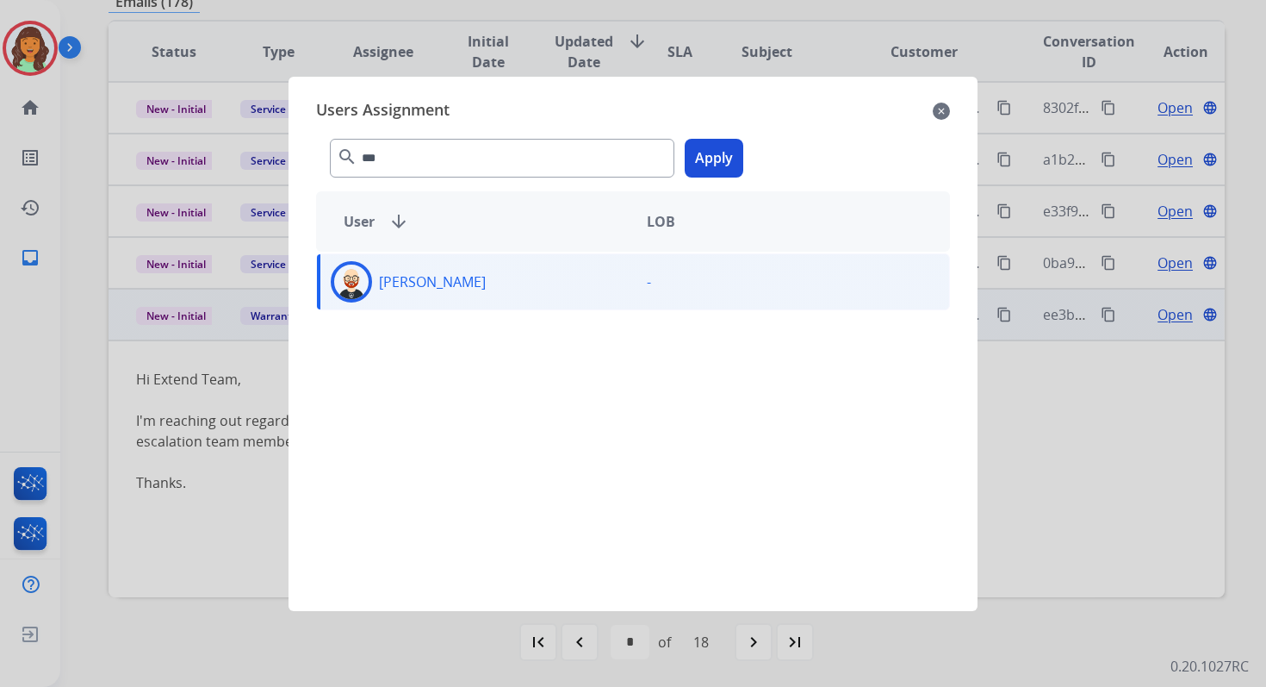
click at [705, 165] on button "Apply" at bounding box center [714, 158] width 59 height 39
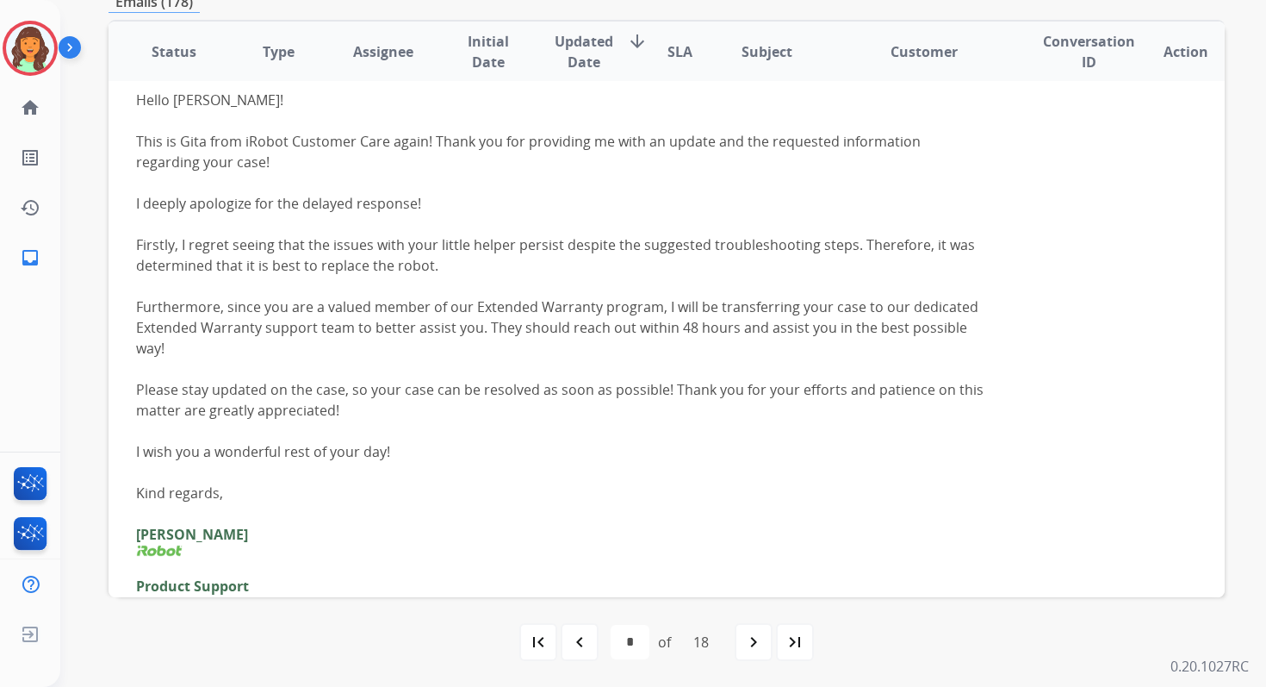
scroll to position [1042, 0]
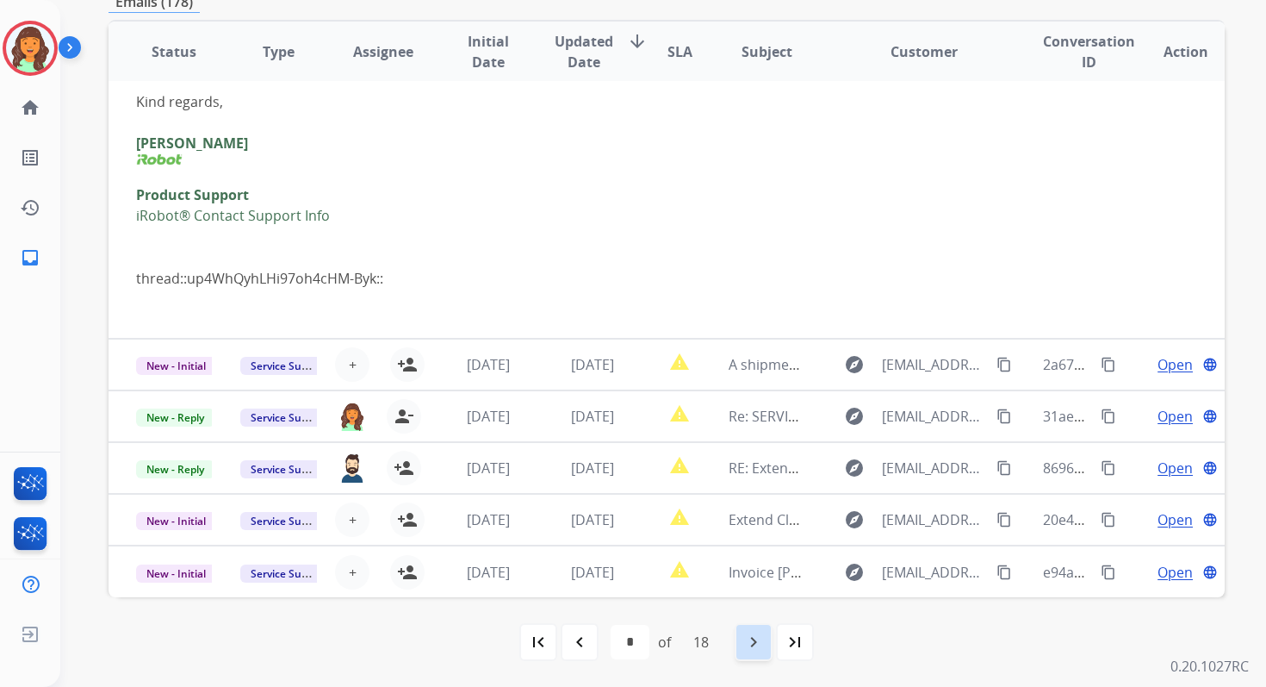
click at [753, 644] on mat-icon "navigate_next" at bounding box center [753, 641] width 21 height 21
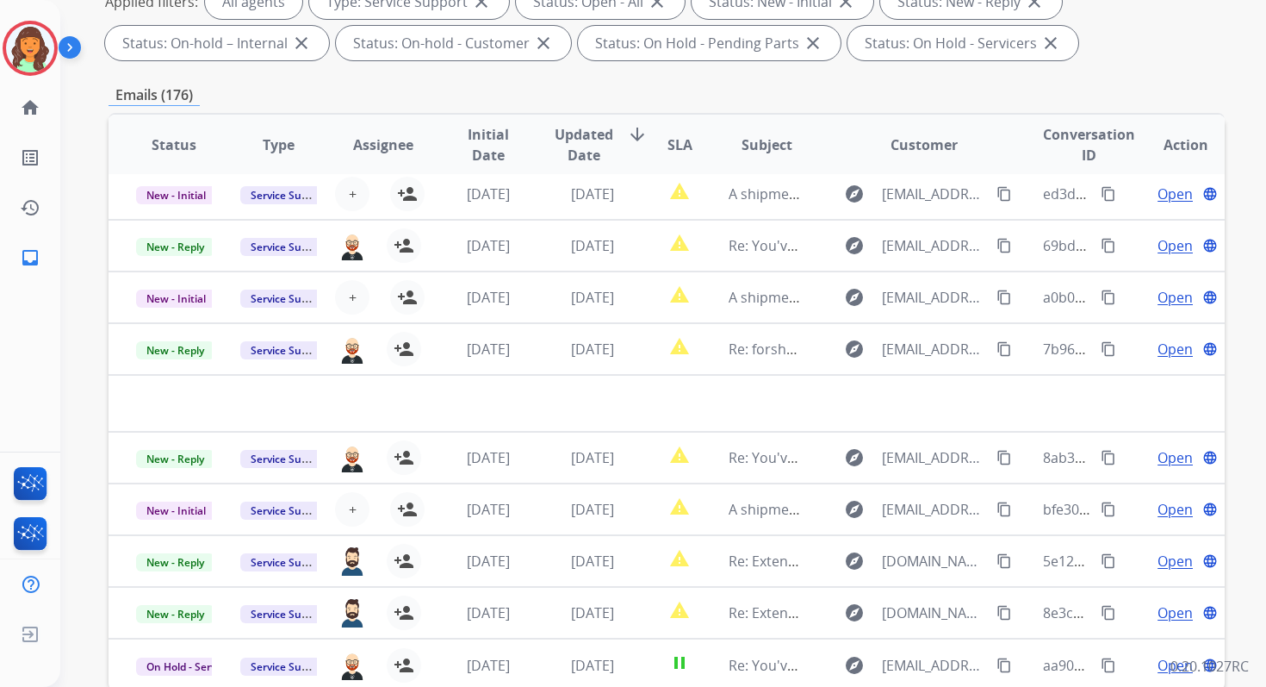
scroll to position [376, 0]
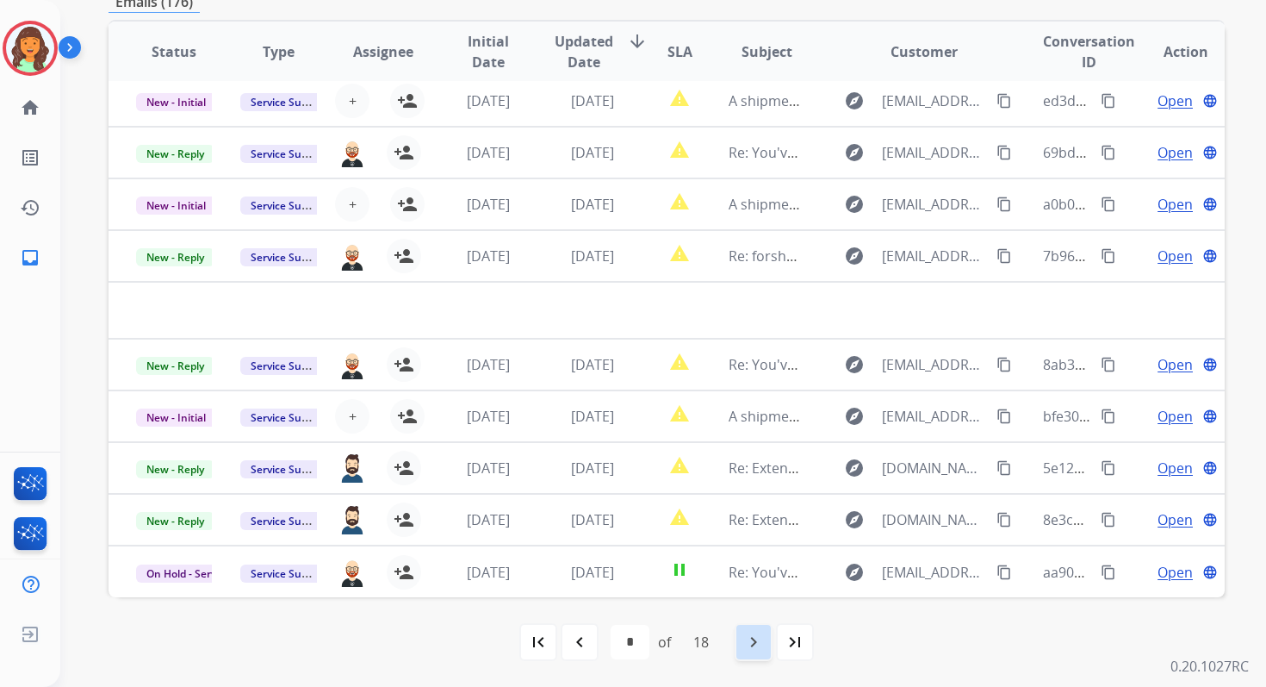
click at [762, 643] on mat-icon "navigate_next" at bounding box center [753, 641] width 21 height 21
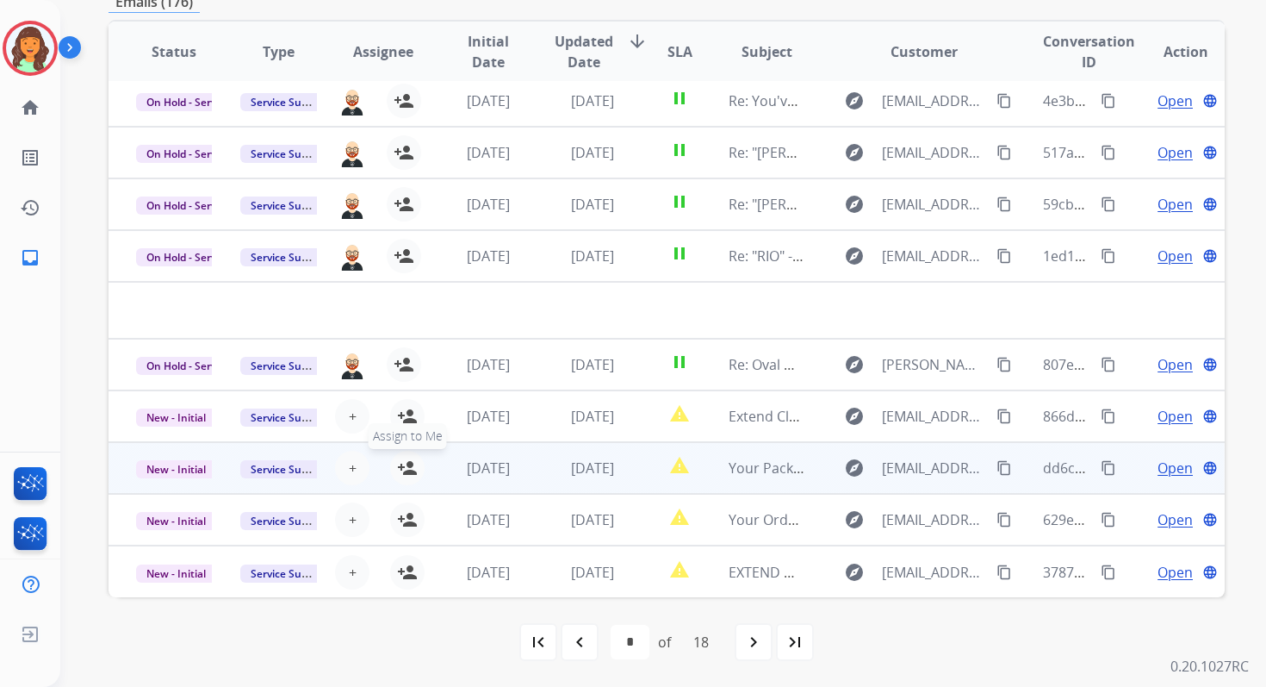
click at [406, 465] on mat-icon "person_add" at bounding box center [407, 467] width 21 height 21
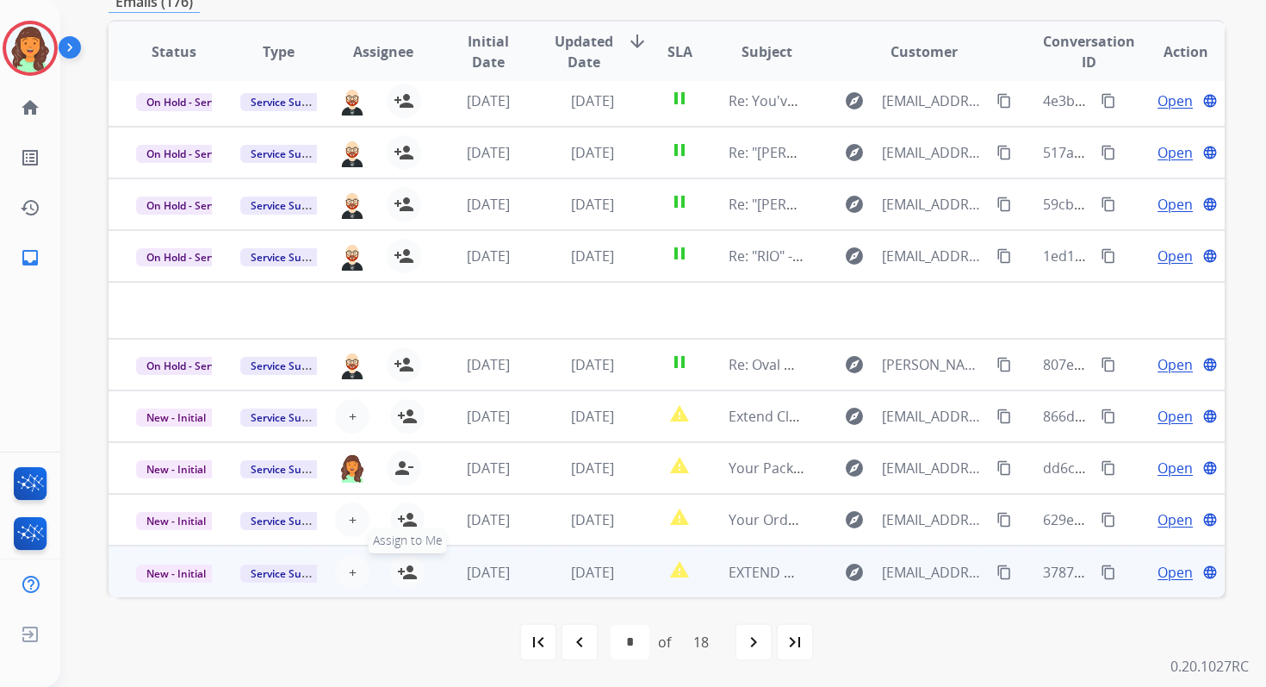
click at [410, 569] on mat-icon "person_add" at bounding box center [407, 572] width 21 height 21
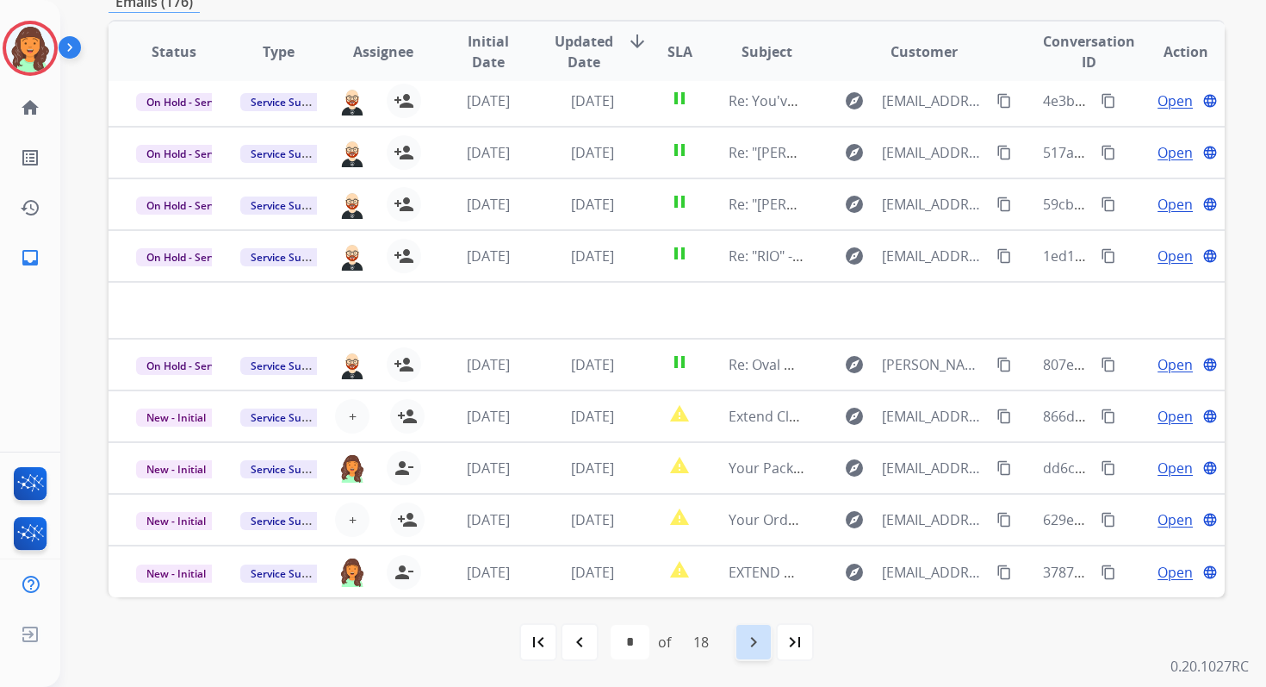
click at [762, 631] on mat-icon "navigate_next" at bounding box center [753, 641] width 21 height 21
select select "**"
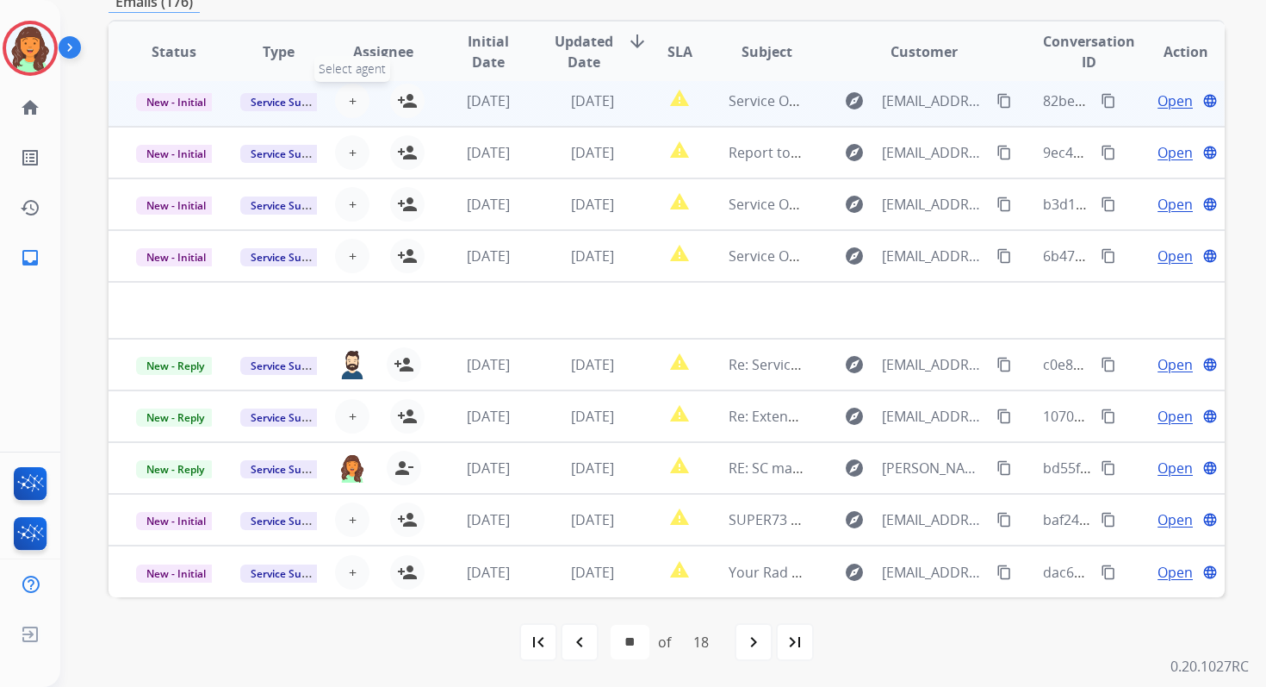
click at [358, 101] on button "+ Select agent" at bounding box center [352, 101] width 34 height 34
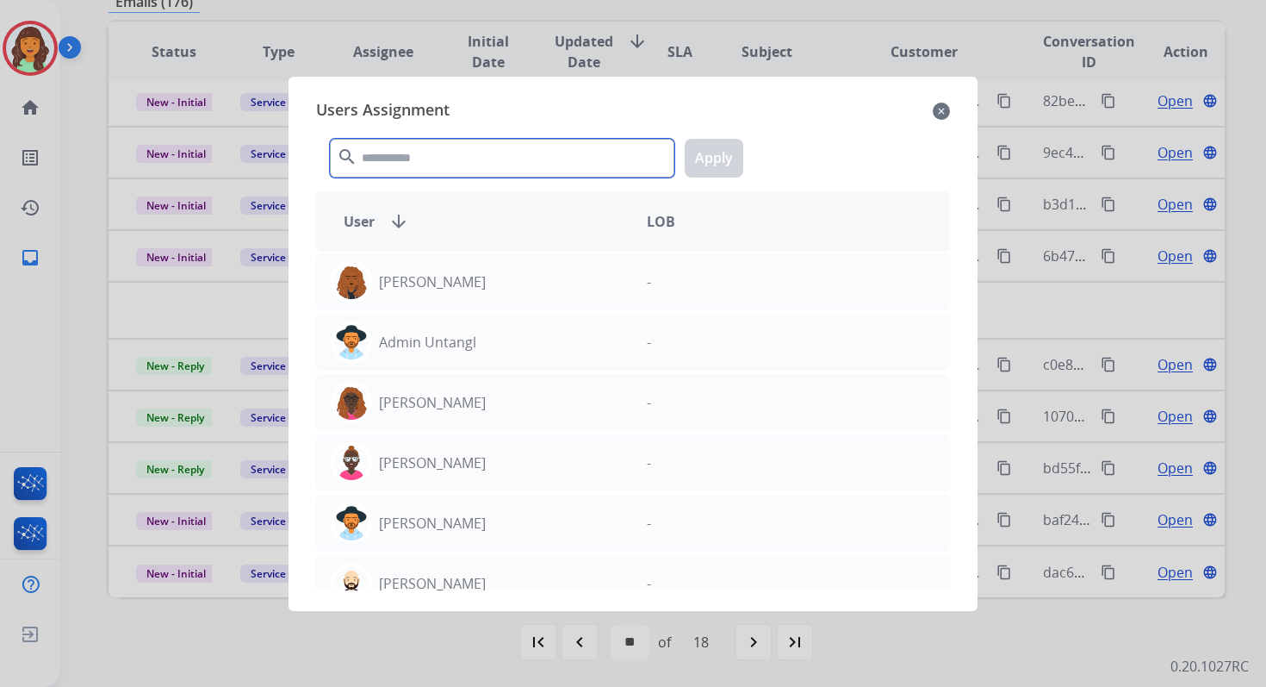
click at [425, 153] on input "text" at bounding box center [502, 158] width 345 height 39
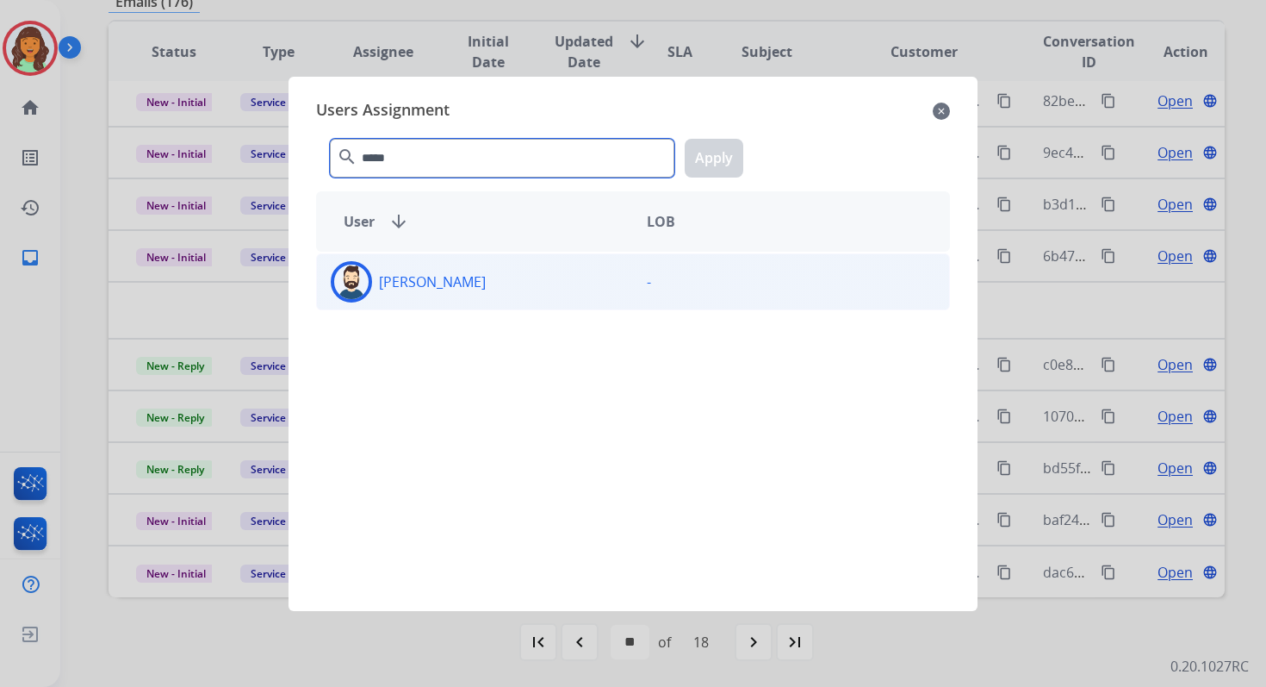
type input "*****"
click at [431, 284] on p "[PERSON_NAME]" at bounding box center [432, 281] width 107 height 21
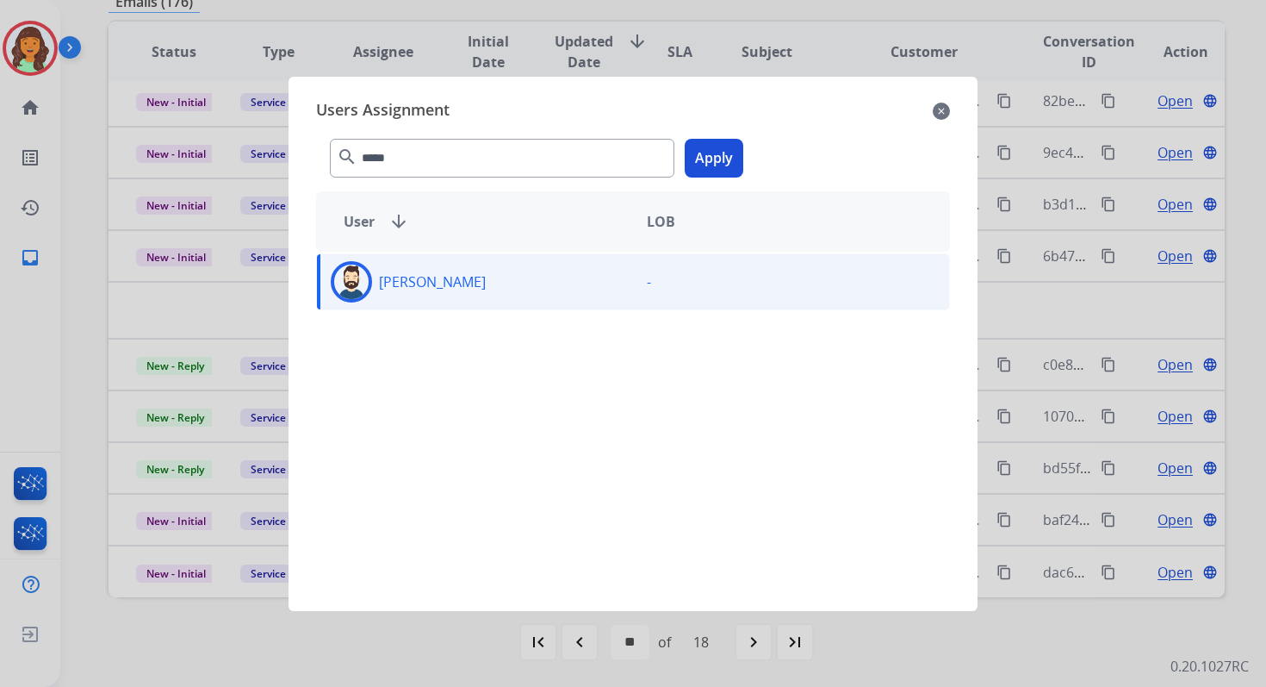
click at [706, 165] on button "Apply" at bounding box center [714, 158] width 59 height 39
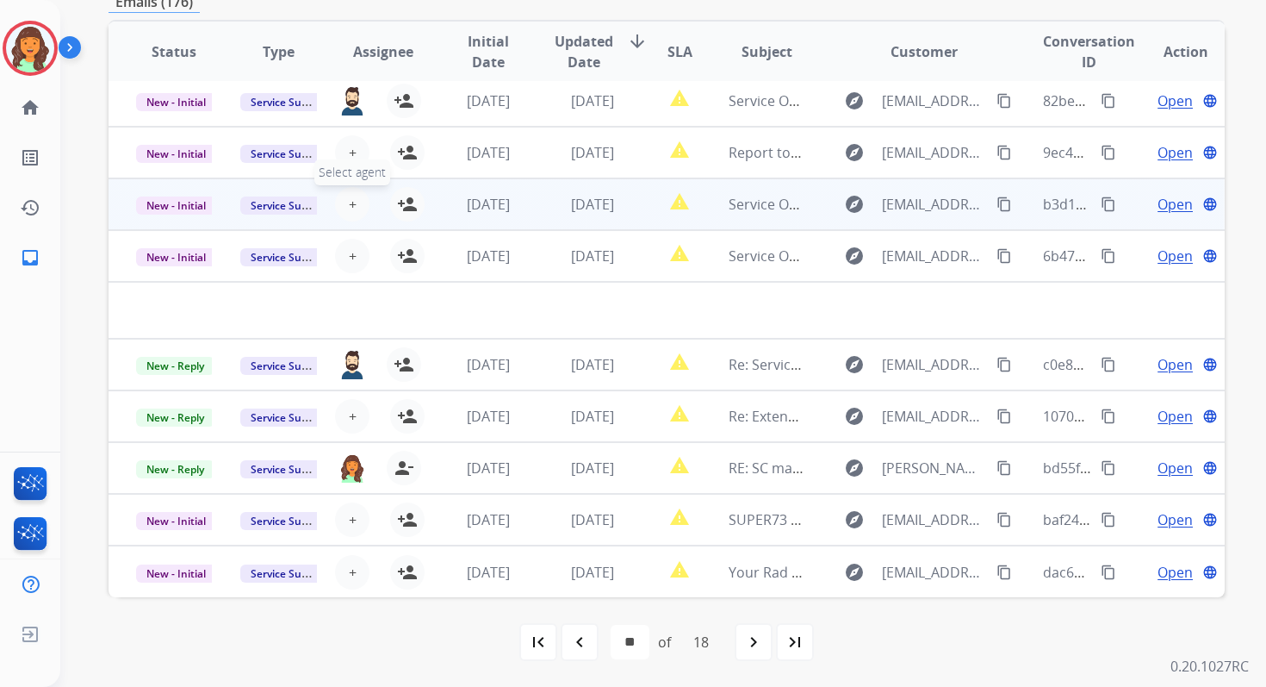
click at [349, 202] on span "+" at bounding box center [353, 204] width 8 height 21
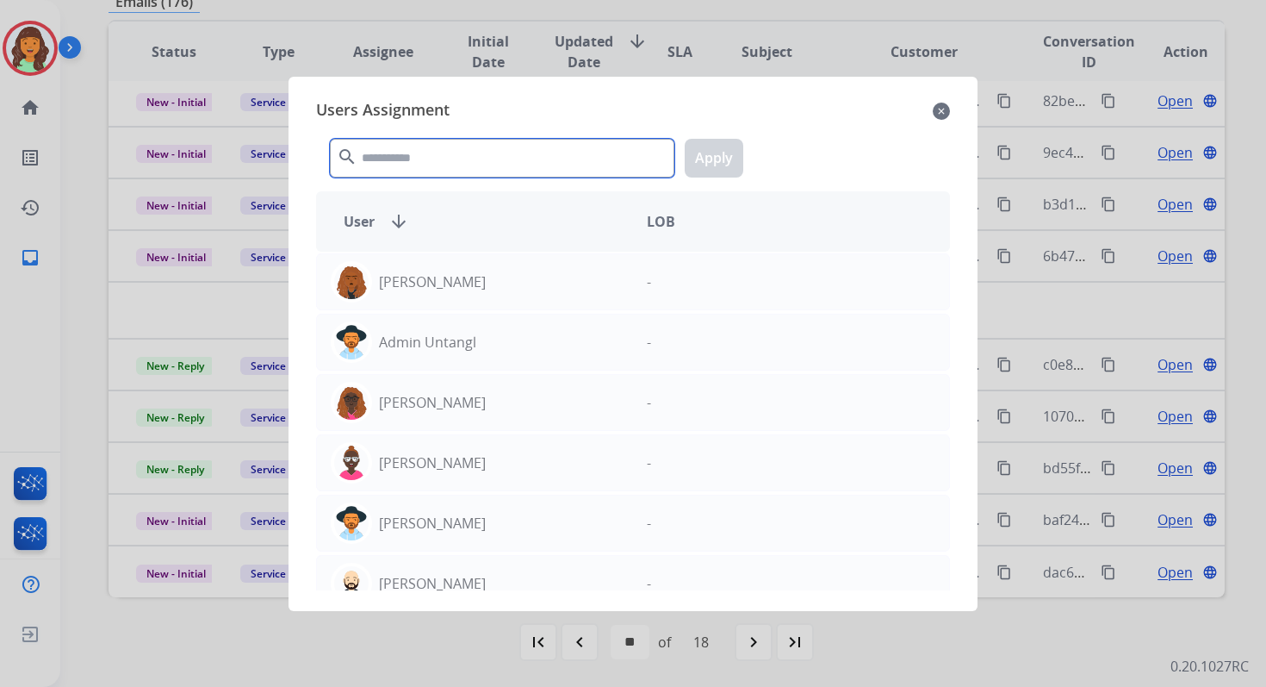
click at [427, 153] on input "text" at bounding box center [502, 158] width 345 height 39
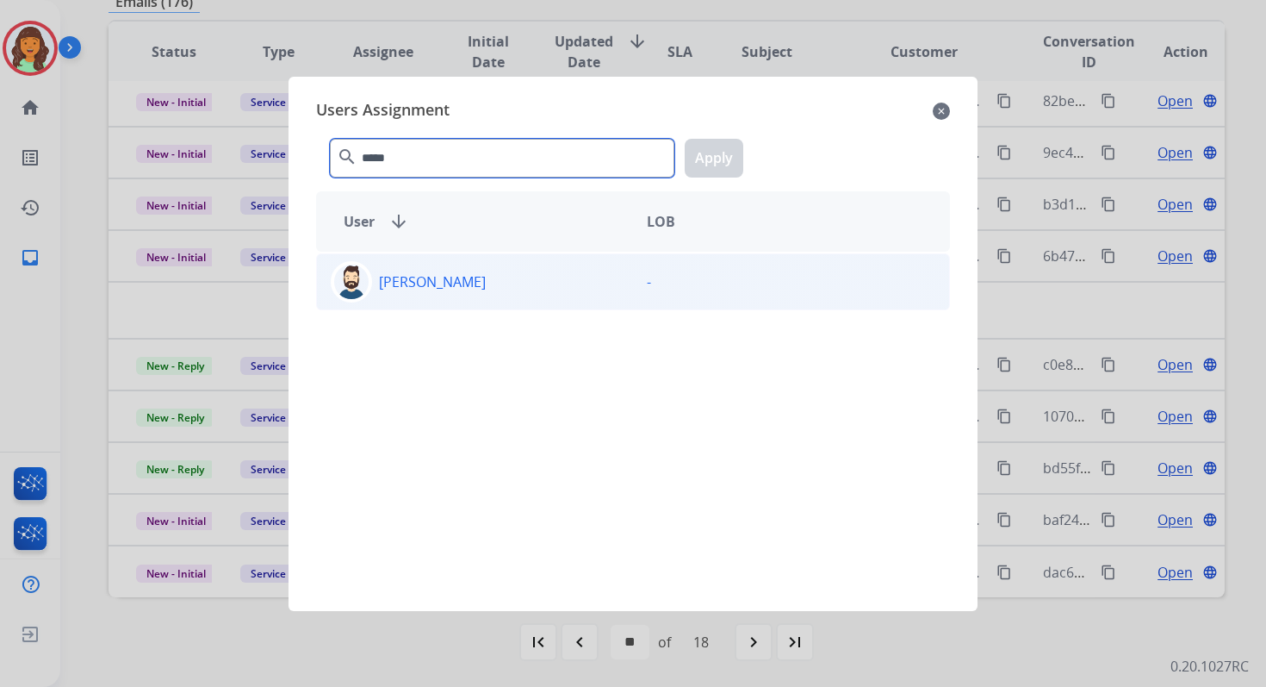
type input "*****"
click at [449, 280] on div "[PERSON_NAME]" at bounding box center [475, 281] width 316 height 41
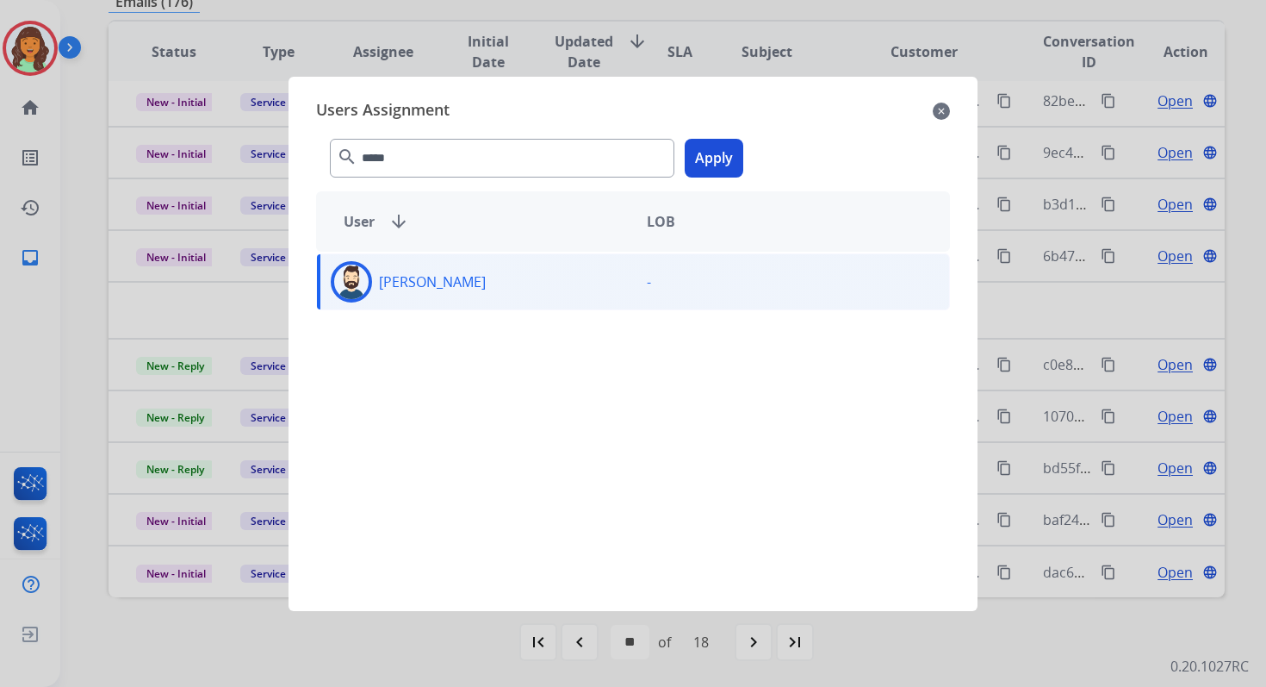
click at [718, 167] on button "Apply" at bounding box center [714, 158] width 59 height 39
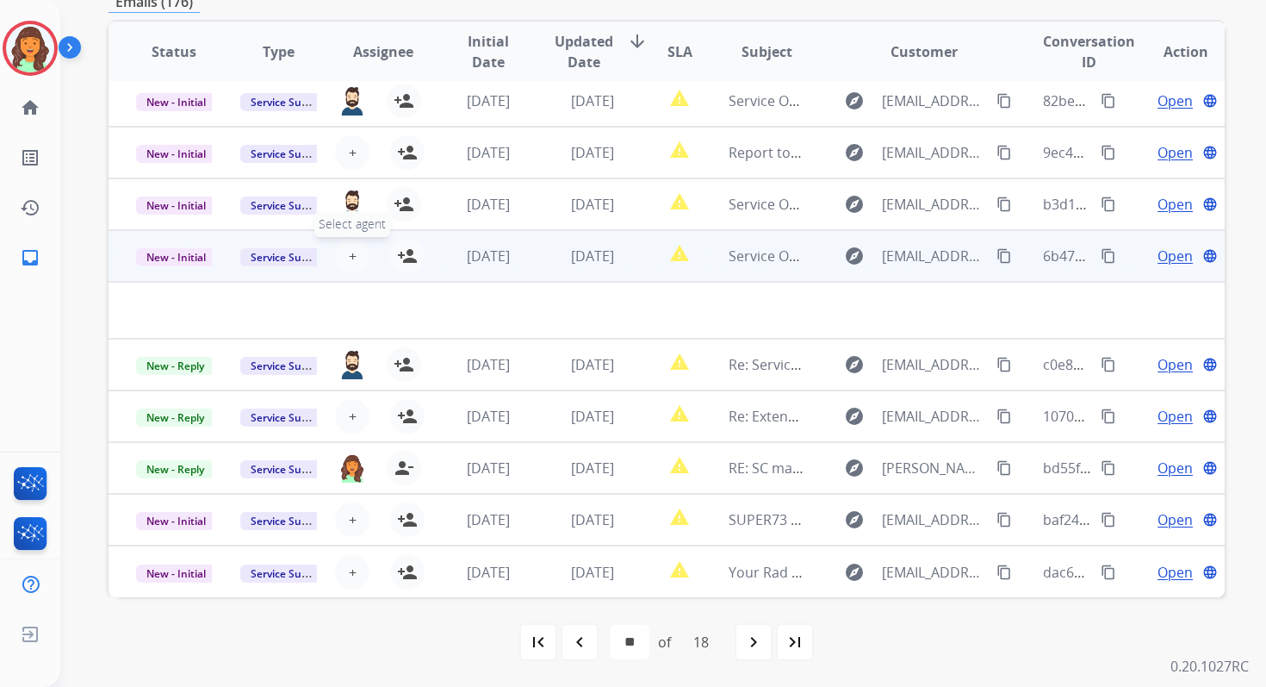
click at [351, 258] on span "+" at bounding box center [353, 256] width 8 height 21
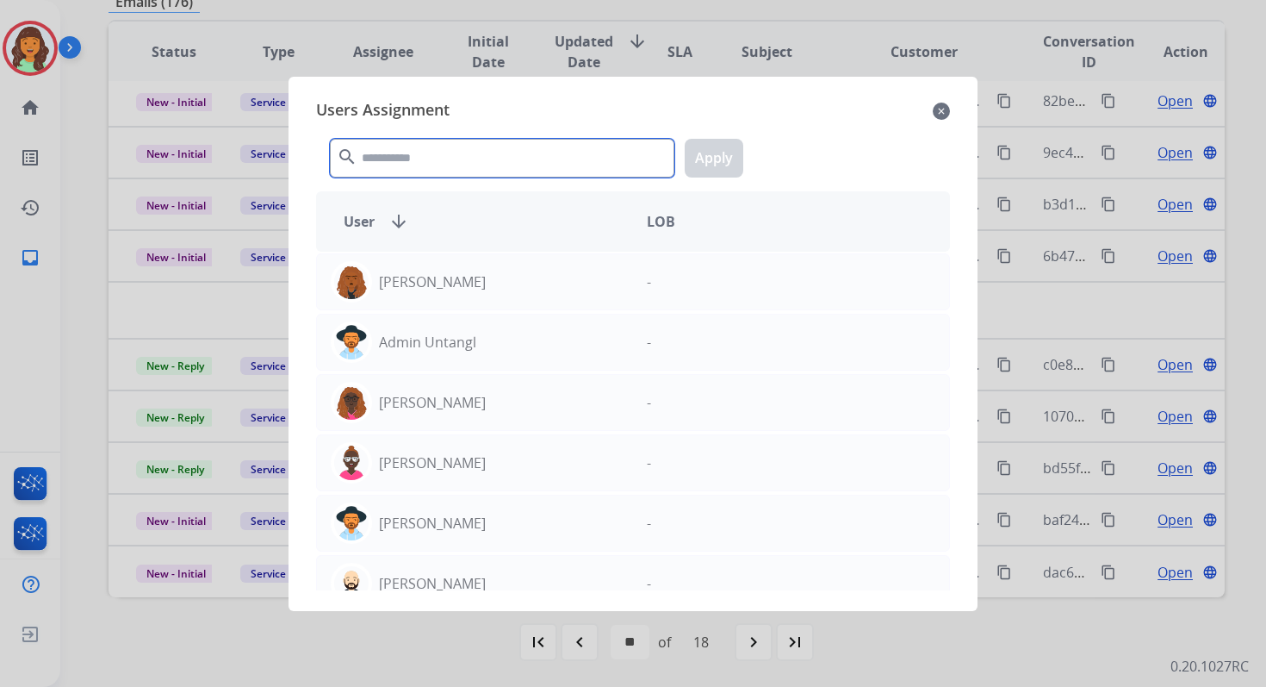
click at [433, 147] on input "text" at bounding box center [502, 158] width 345 height 39
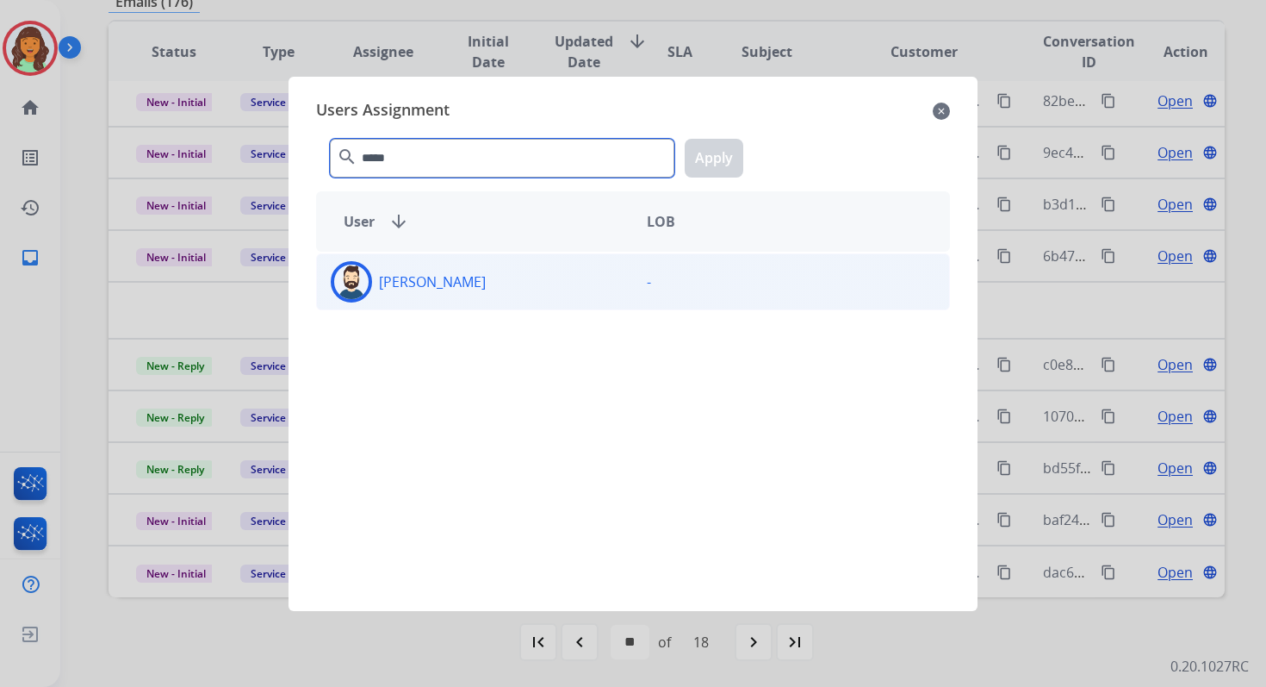
type input "*****"
click at [469, 278] on div "[PERSON_NAME]" at bounding box center [475, 281] width 316 height 41
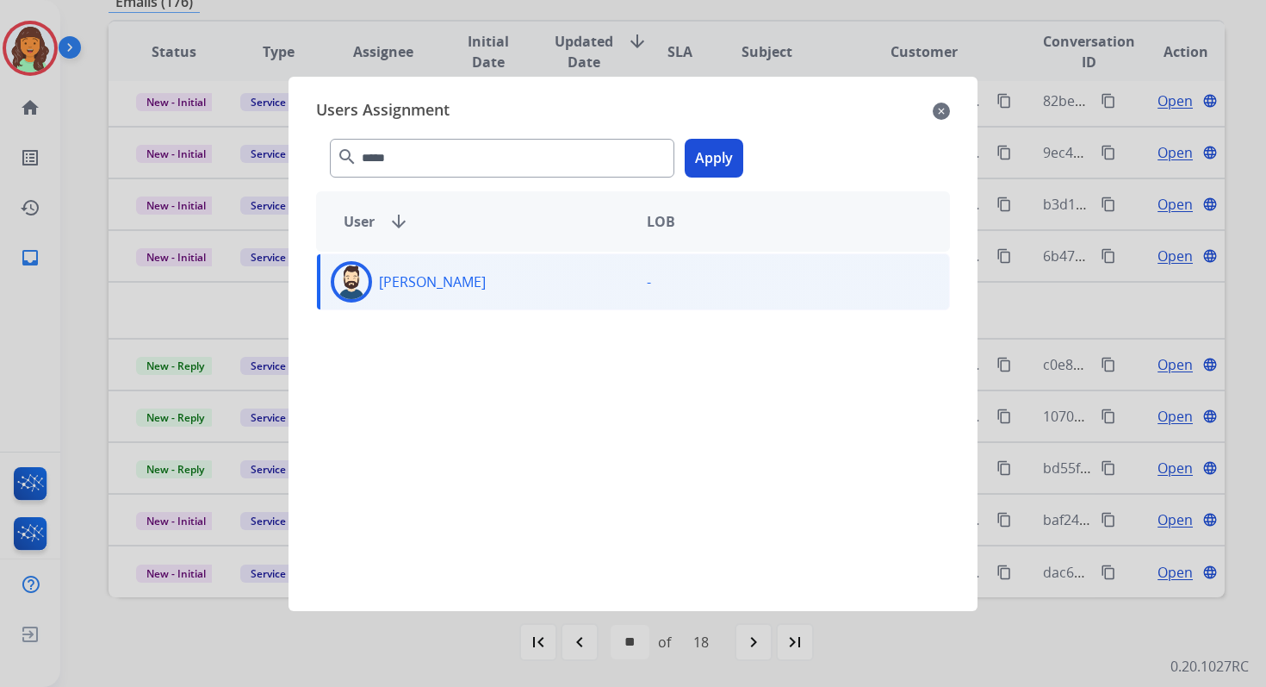
click at [693, 165] on button "Apply" at bounding box center [714, 158] width 59 height 39
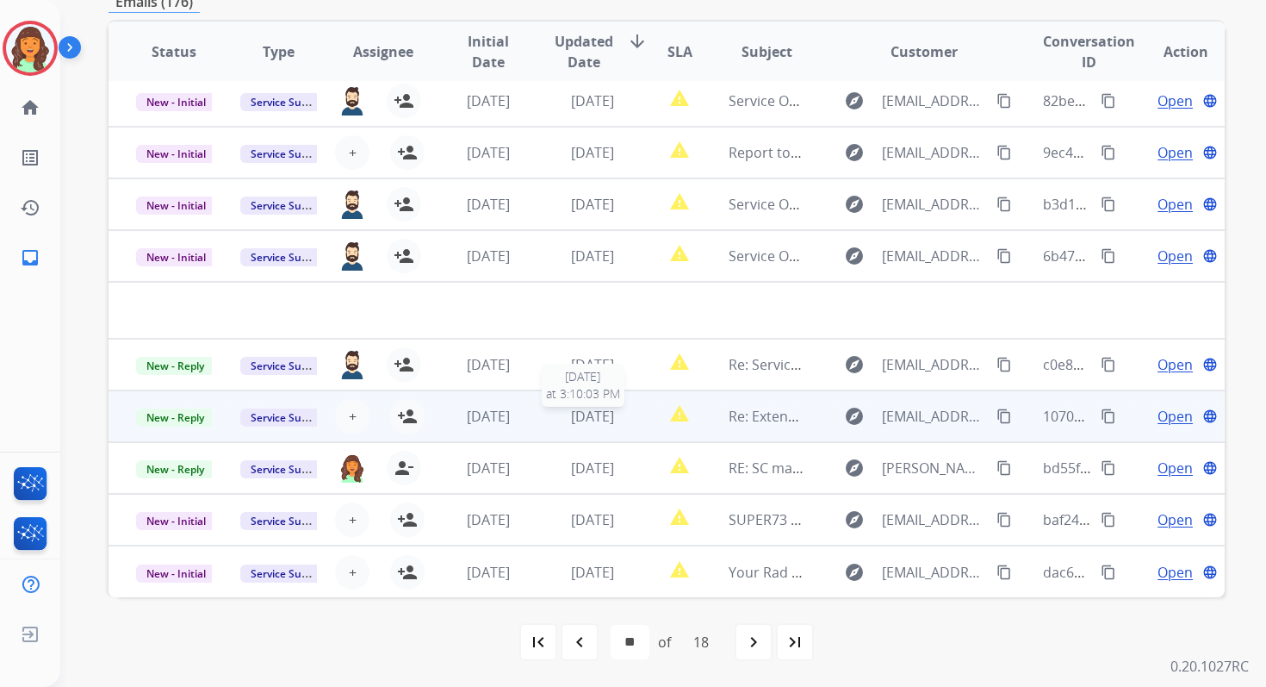
click at [595, 424] on span "[DATE]" at bounding box center [592, 416] width 43 height 19
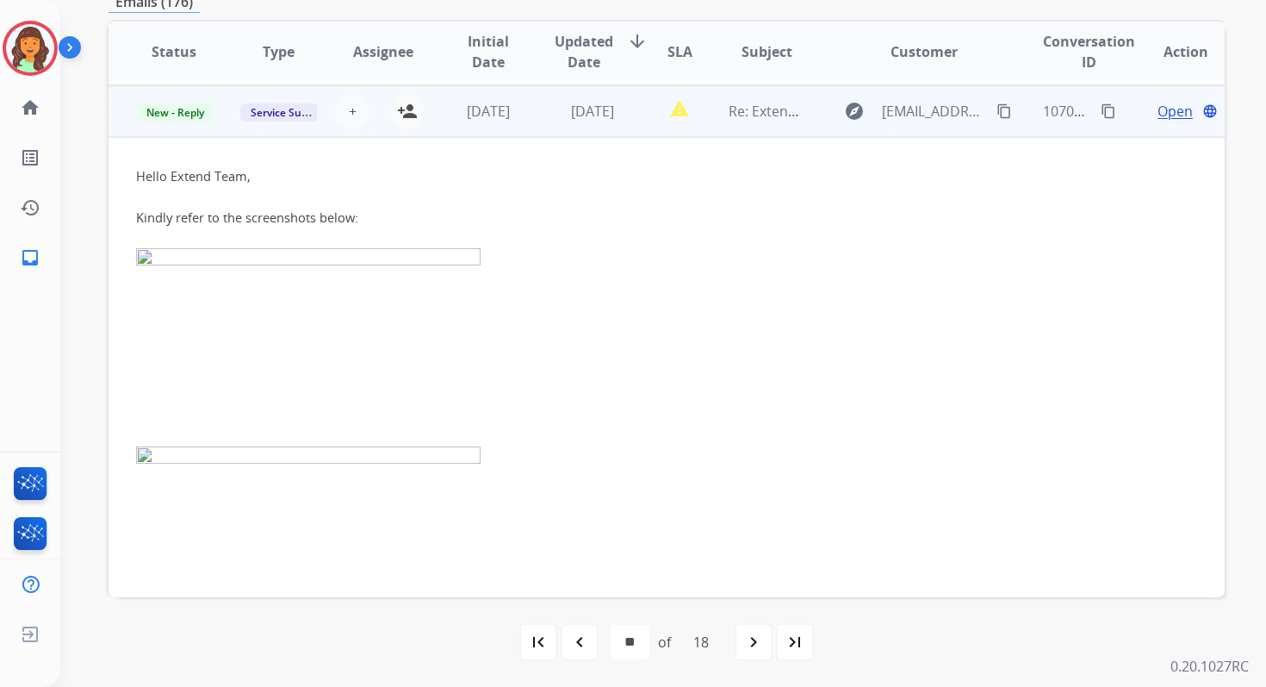
scroll to position [310, 0]
click at [596, 121] on td "[DATE]" at bounding box center [579, 108] width 104 height 52
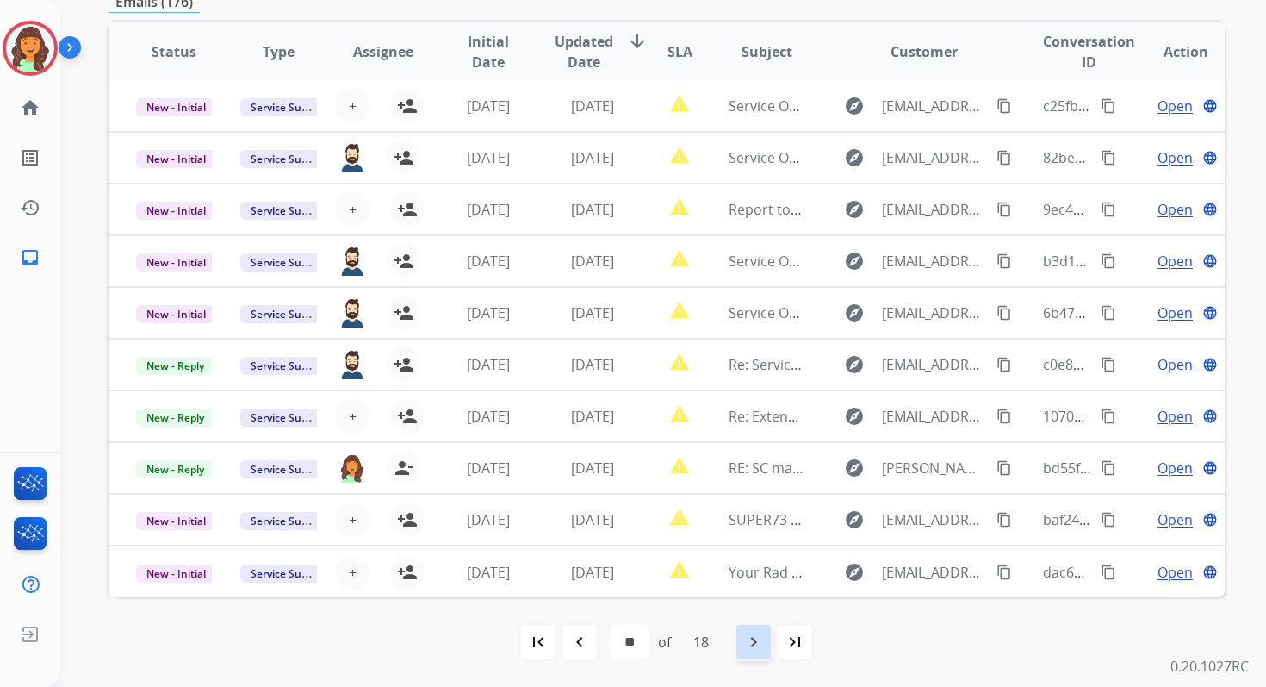
click at [758, 637] on mat-icon "navigate_next" at bounding box center [753, 641] width 21 height 21
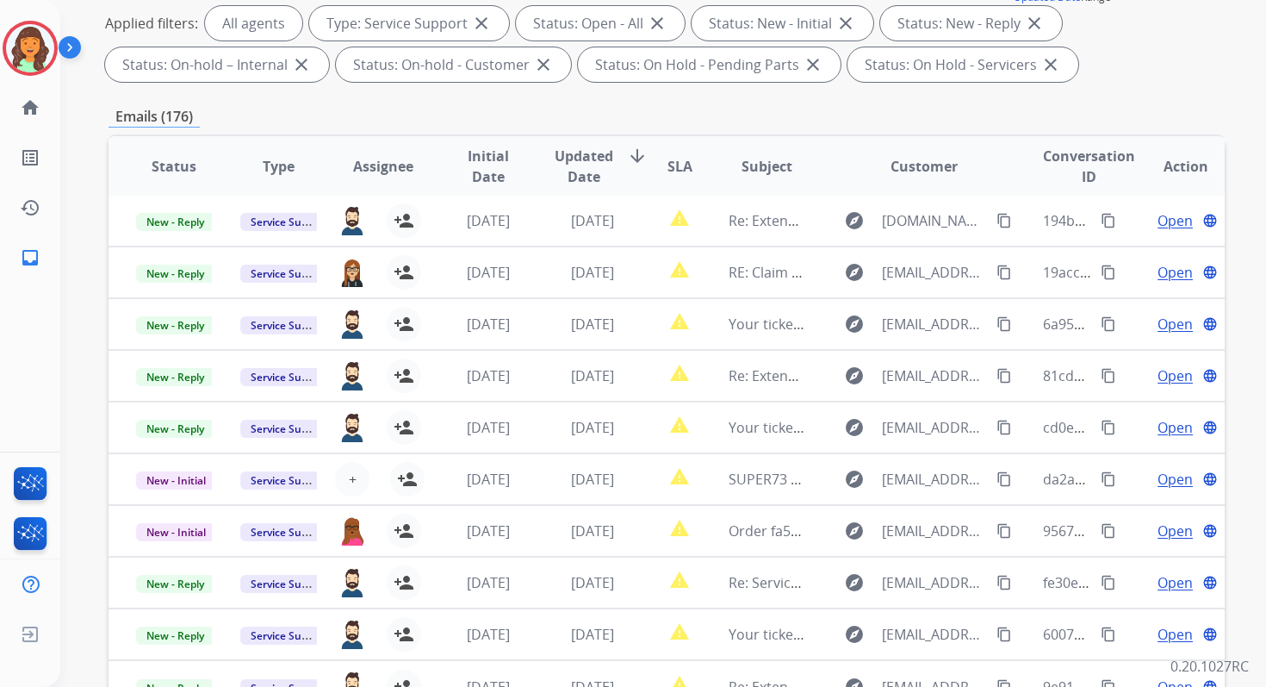
scroll to position [376, 0]
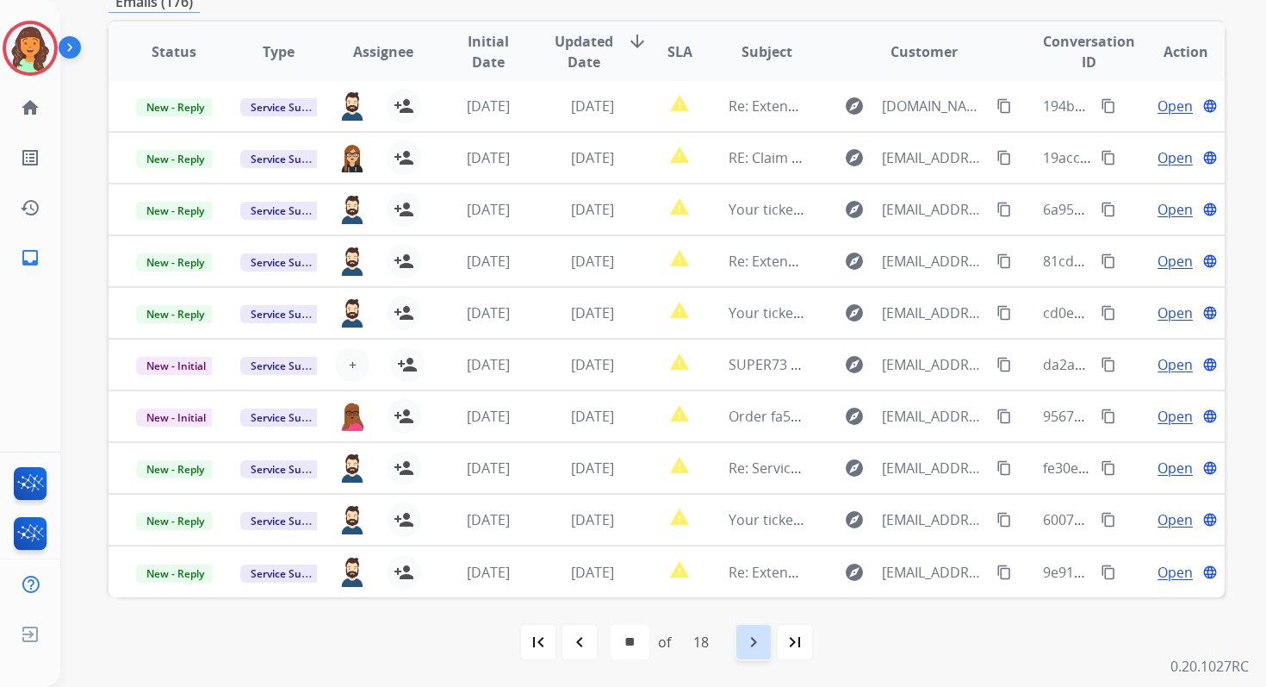
click at [756, 649] on mat-icon "navigate_next" at bounding box center [753, 641] width 21 height 21
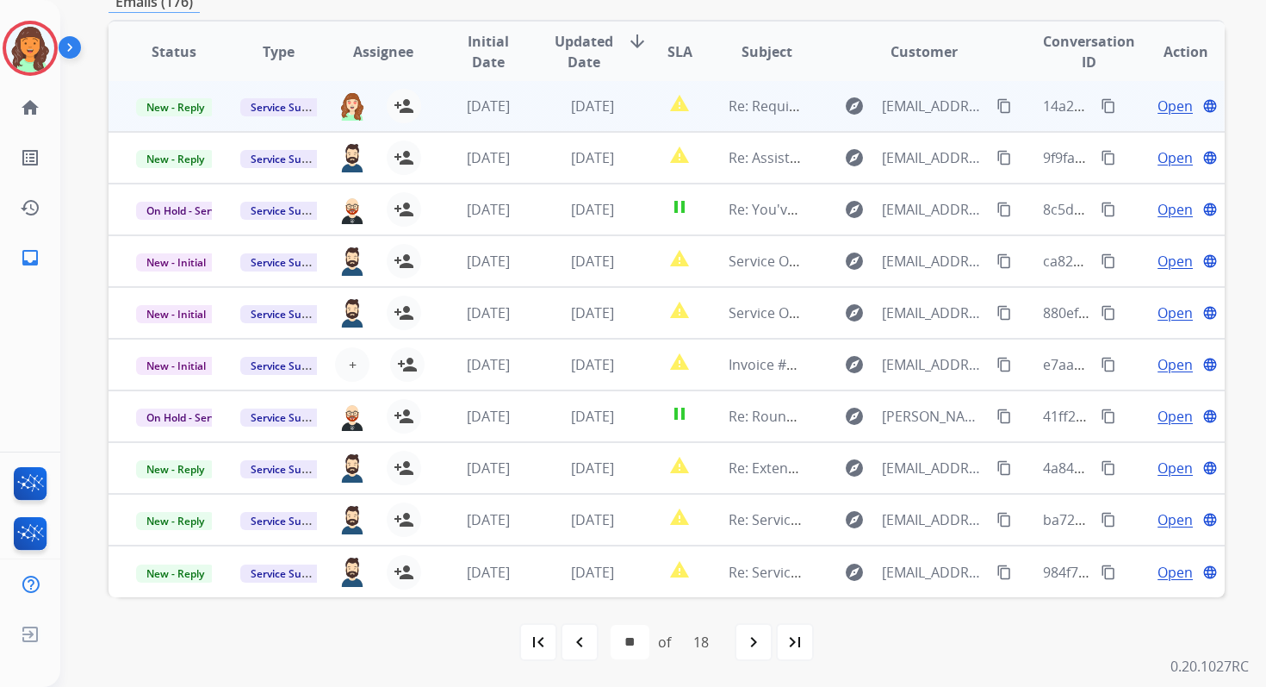
click at [635, 109] on td "report_problem" at bounding box center [666, 106] width 70 height 52
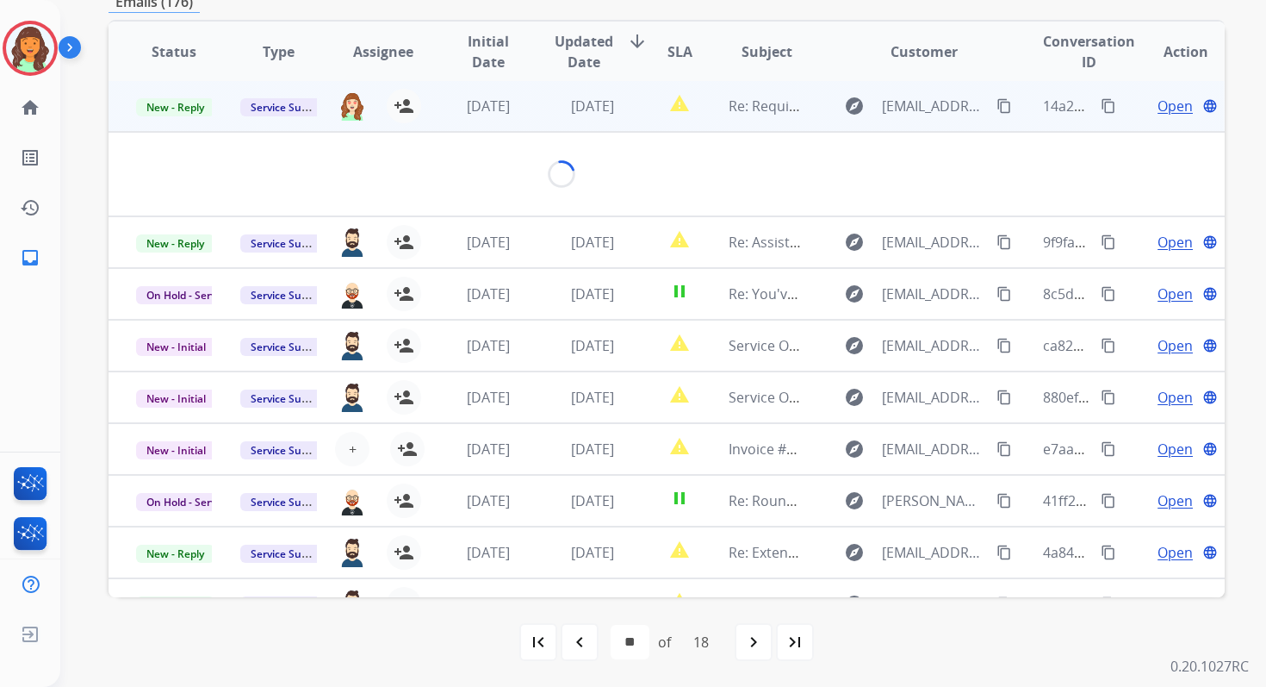
scroll to position [0, 0]
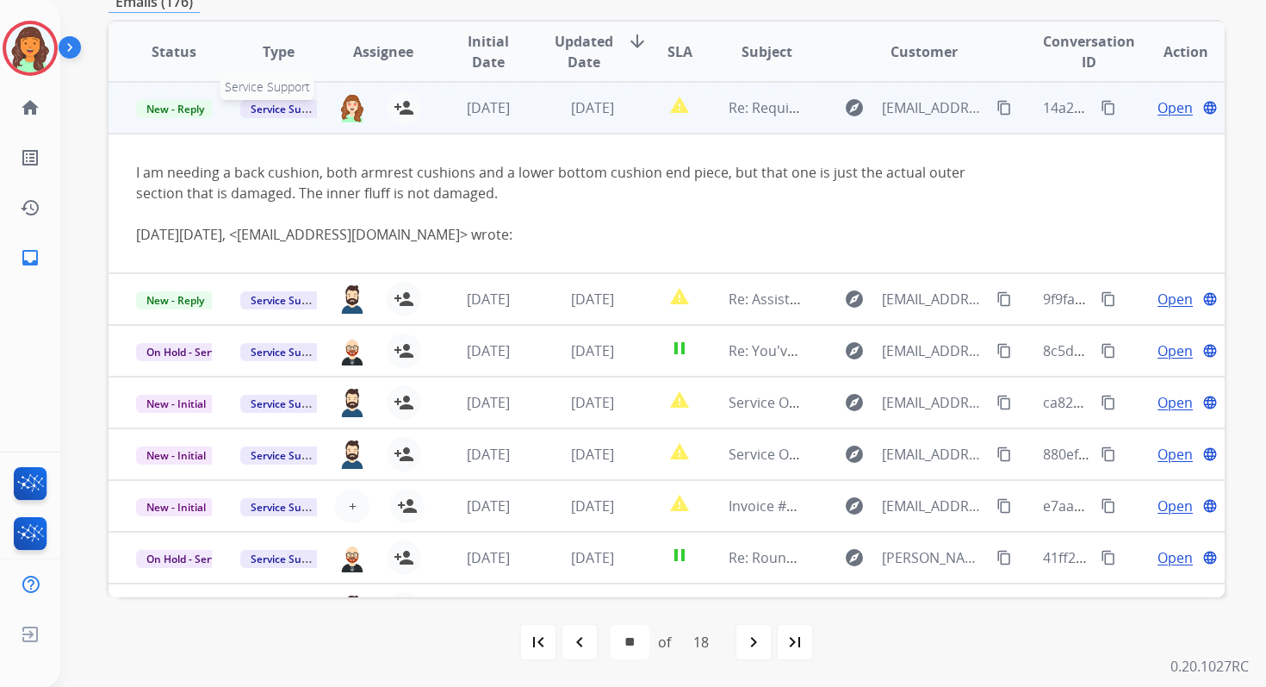
click at [289, 106] on span "Service Support" at bounding box center [289, 109] width 98 height 18
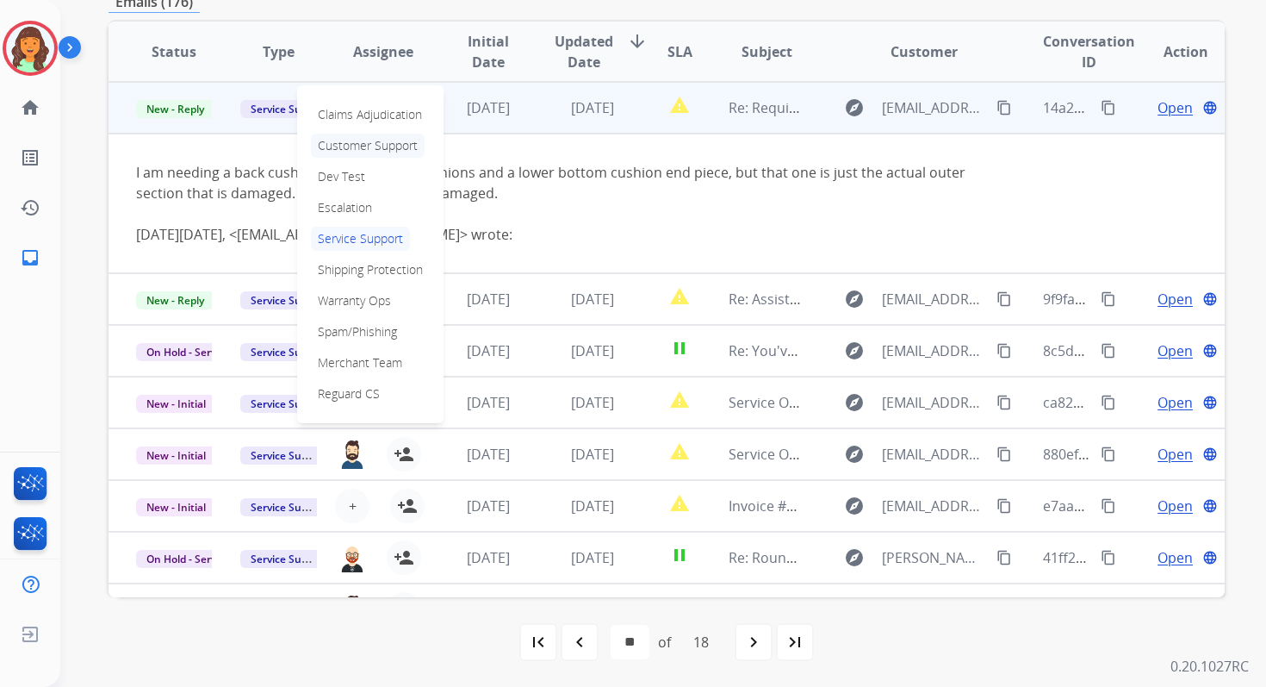
click at [331, 144] on p "Customer Support" at bounding box center [368, 146] width 114 height 24
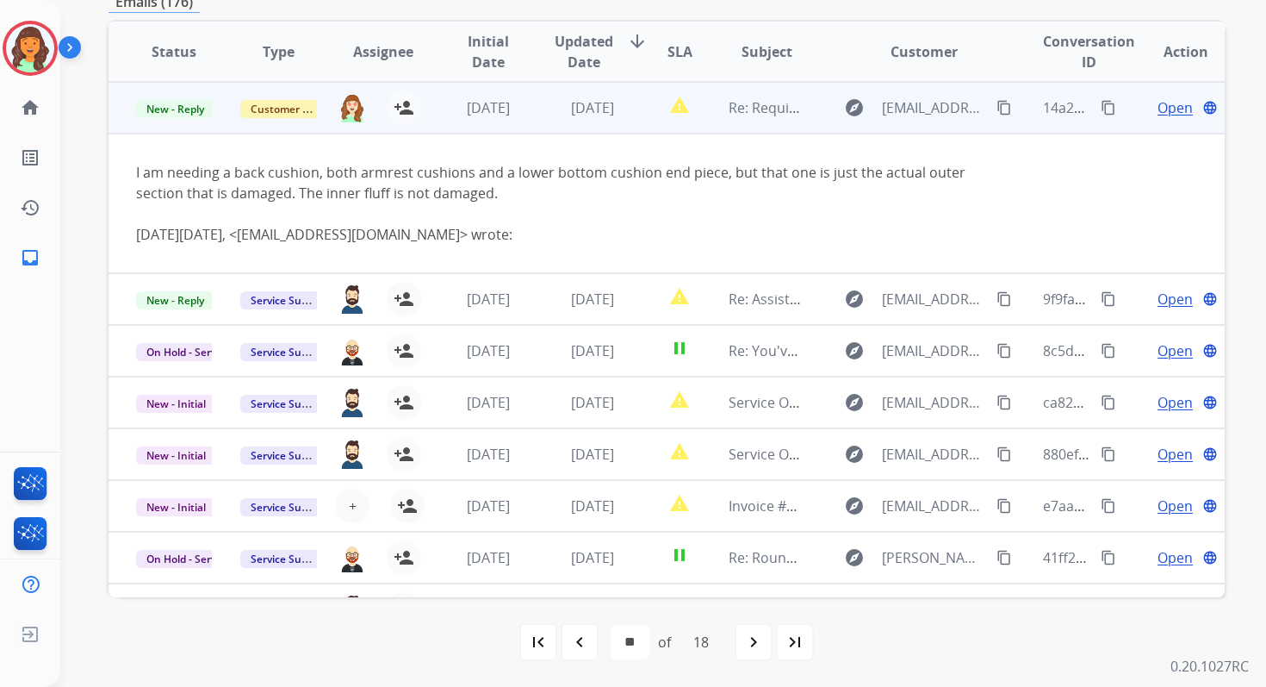
click at [539, 110] on td "[DATE]" at bounding box center [579, 108] width 104 height 52
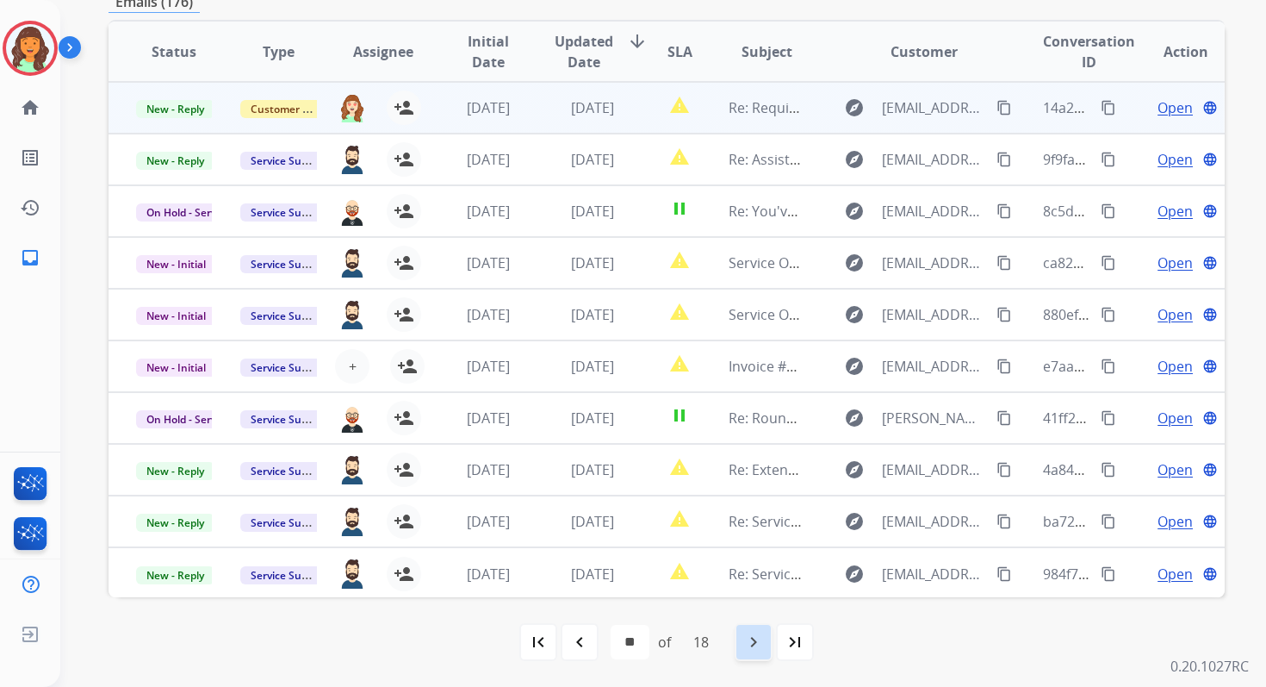
click at [768, 647] on div "navigate_next" at bounding box center [754, 642] width 38 height 38
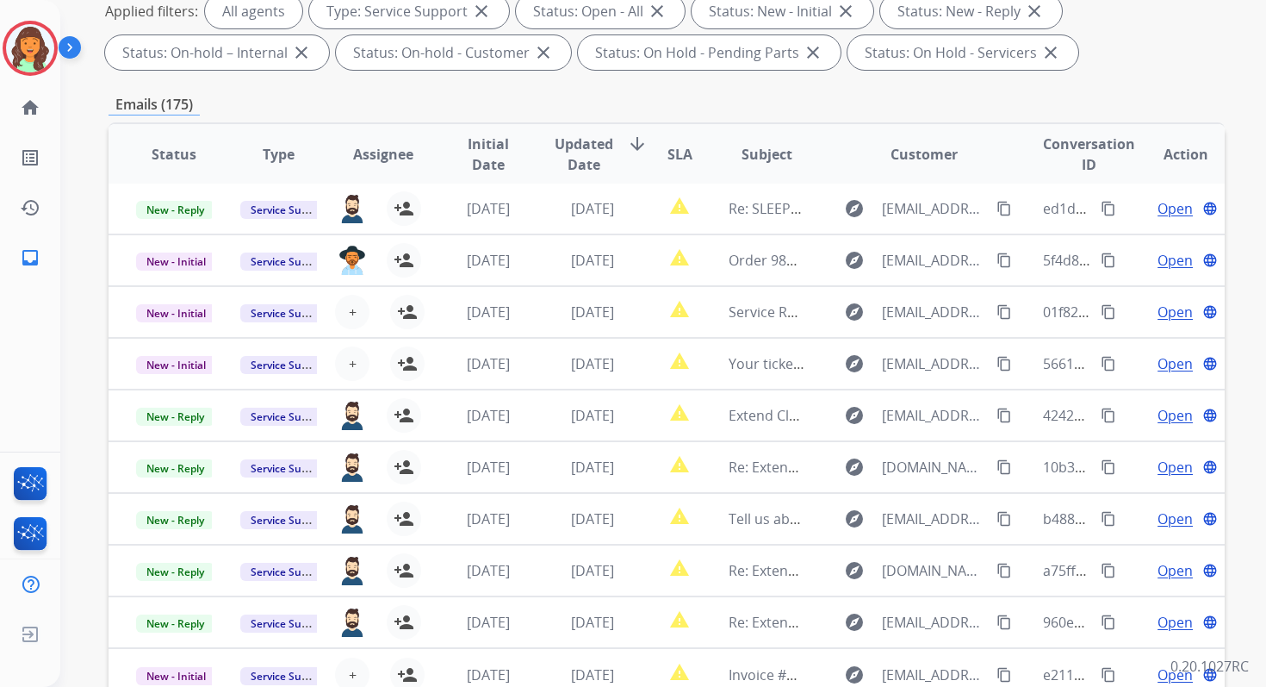
scroll to position [376, 0]
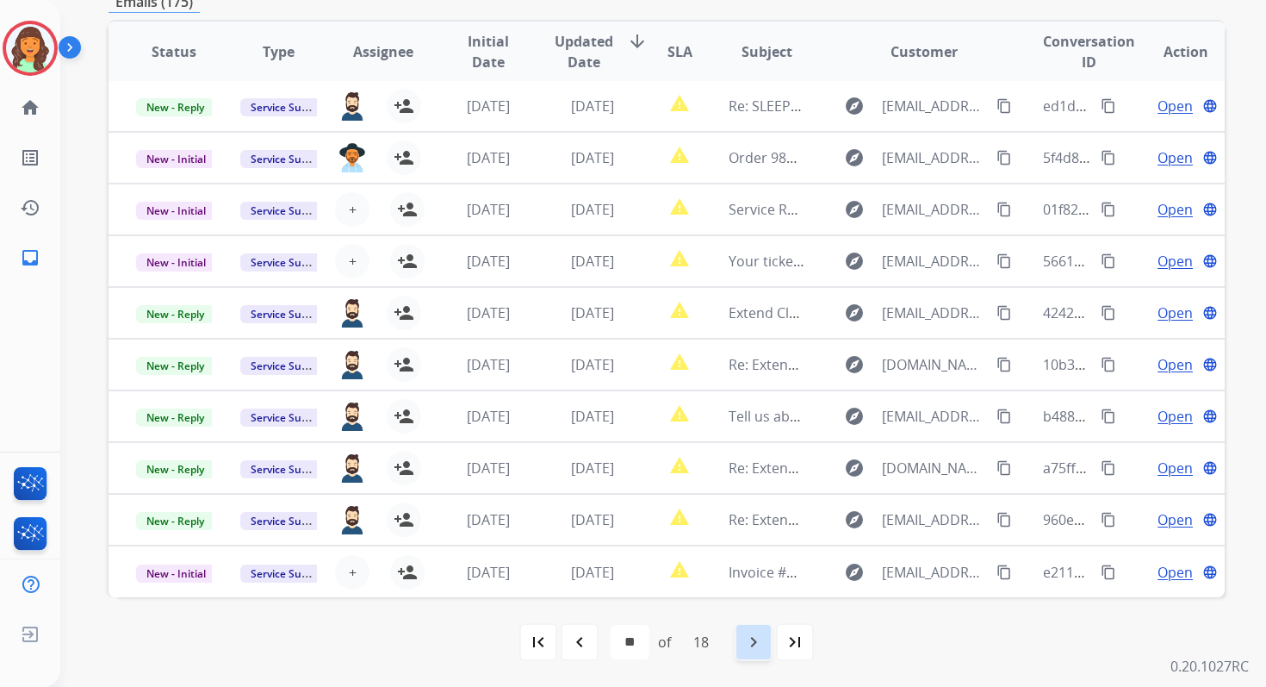
click at [764, 644] on mat-icon "navigate_next" at bounding box center [753, 641] width 21 height 21
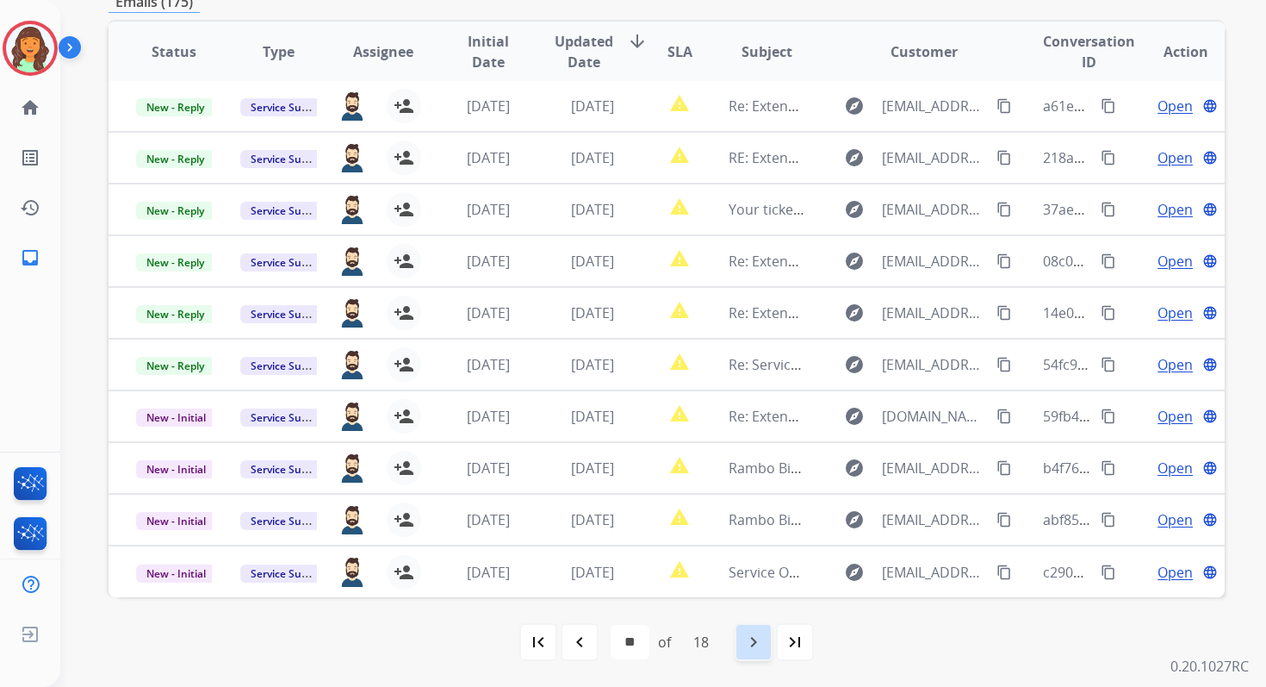
click at [748, 643] on mat-icon "navigate_next" at bounding box center [753, 641] width 21 height 21
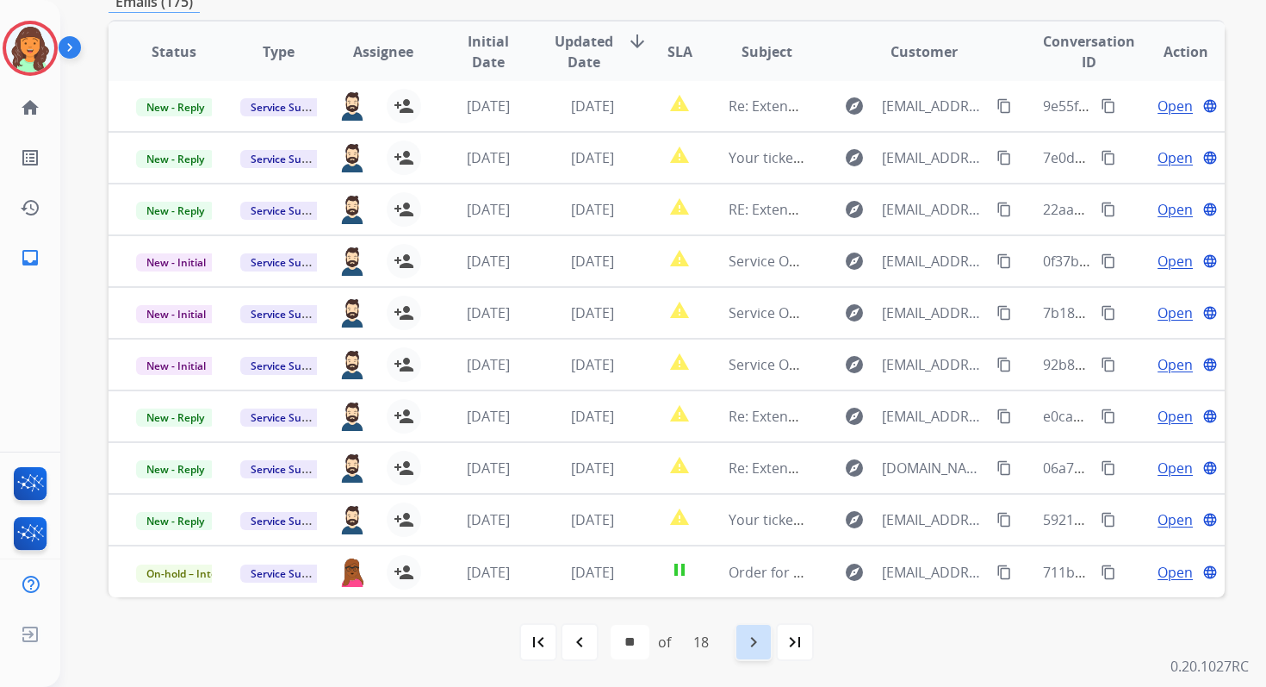
click at [748, 637] on mat-icon "navigate_next" at bounding box center [753, 641] width 21 height 21
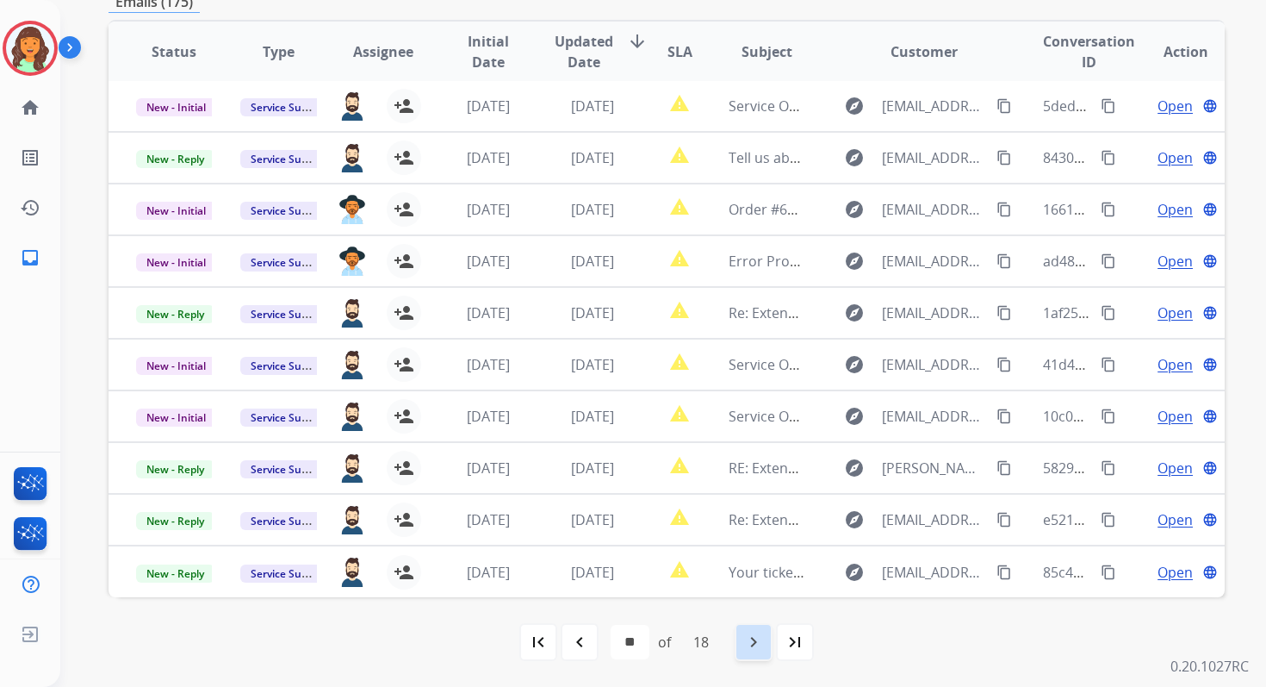
click at [757, 640] on mat-icon "navigate_next" at bounding box center [753, 641] width 21 height 21
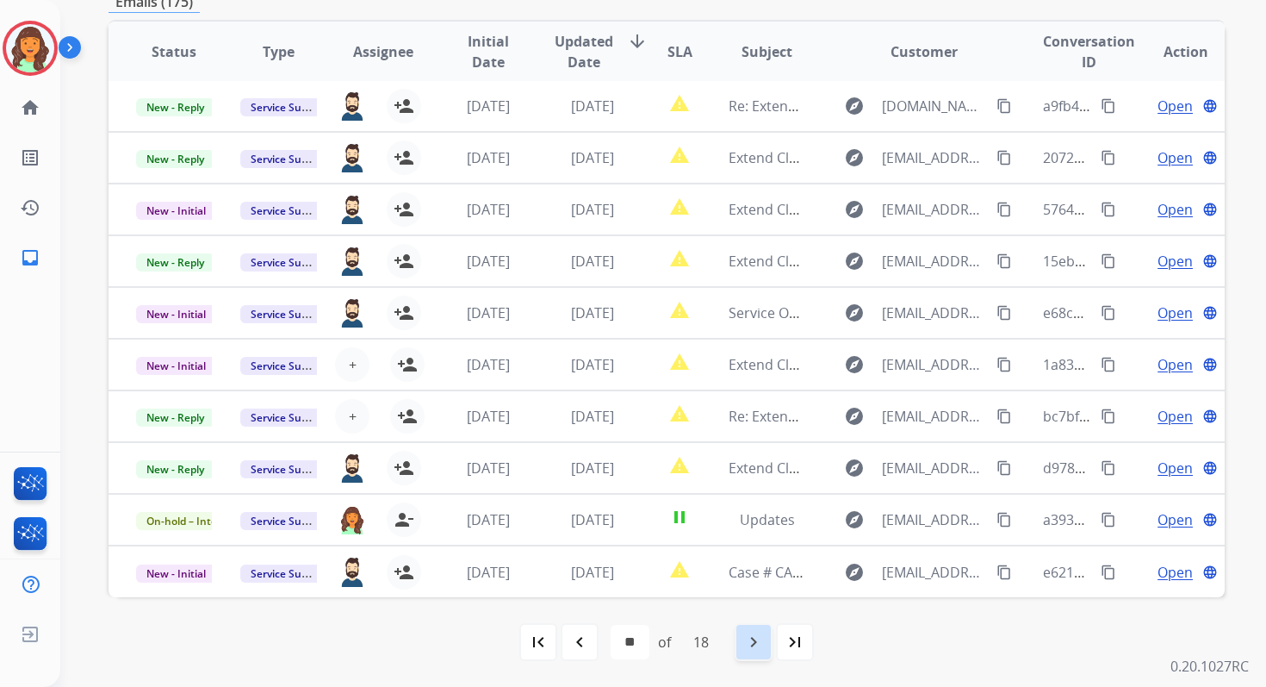
click at [757, 638] on mat-icon "navigate_next" at bounding box center [753, 641] width 21 height 21
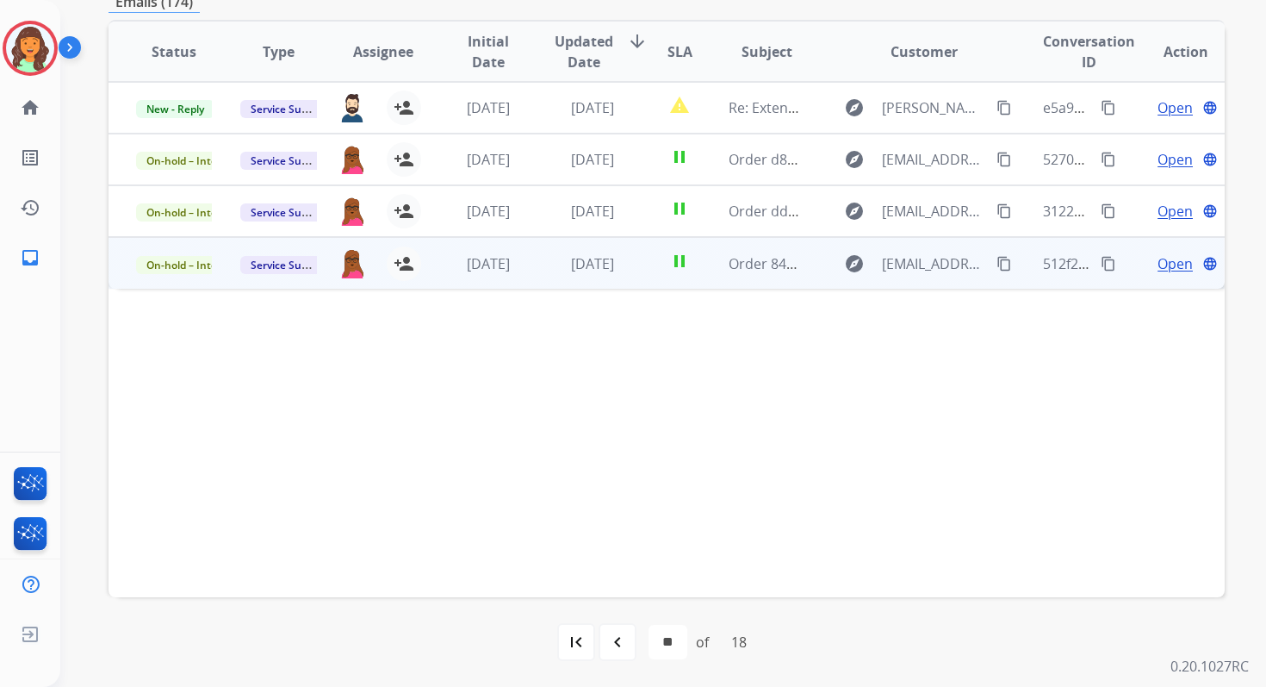
scroll to position [0, 0]
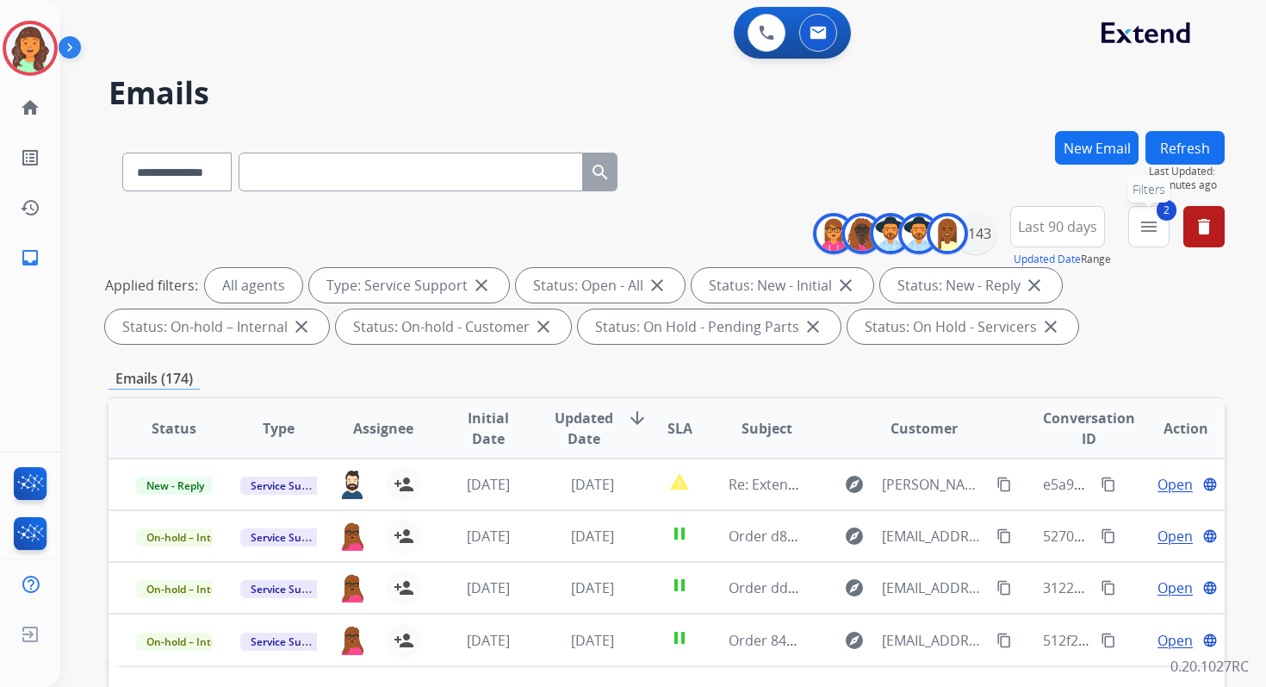
click at [1150, 218] on mat-icon "menu" at bounding box center [1149, 226] width 21 height 21
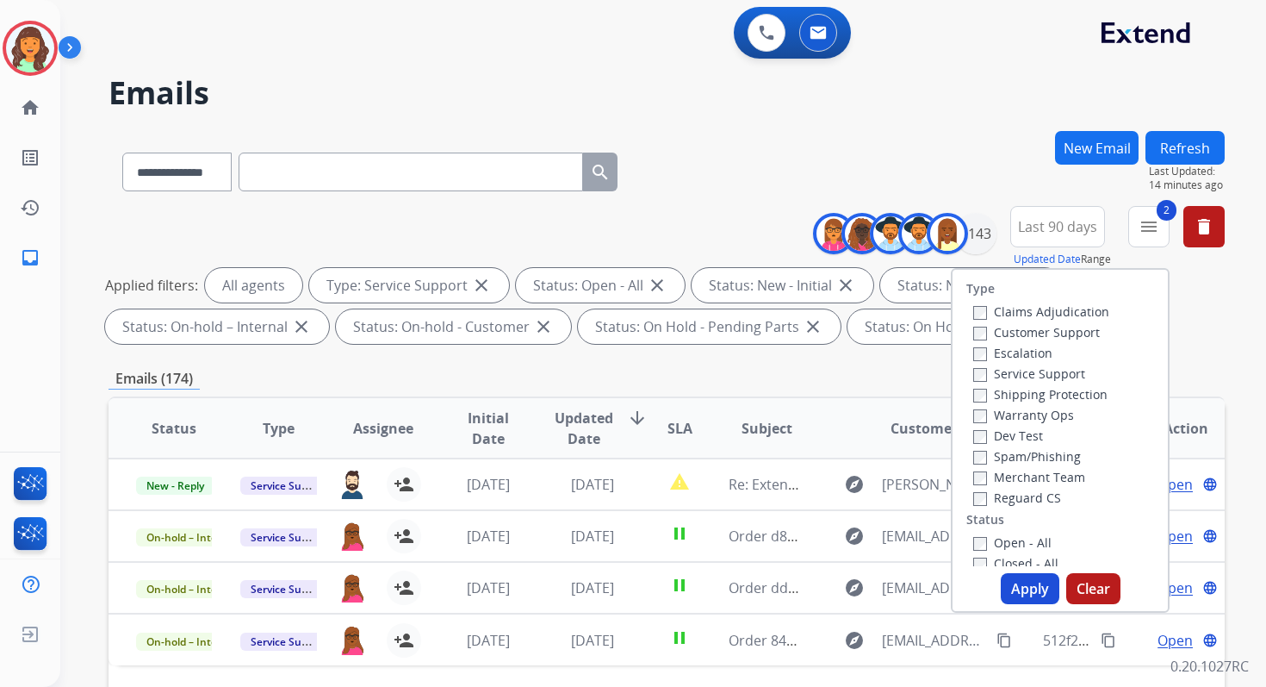
click at [836, 362] on div "**********" at bounding box center [667, 597] width 1116 height 932
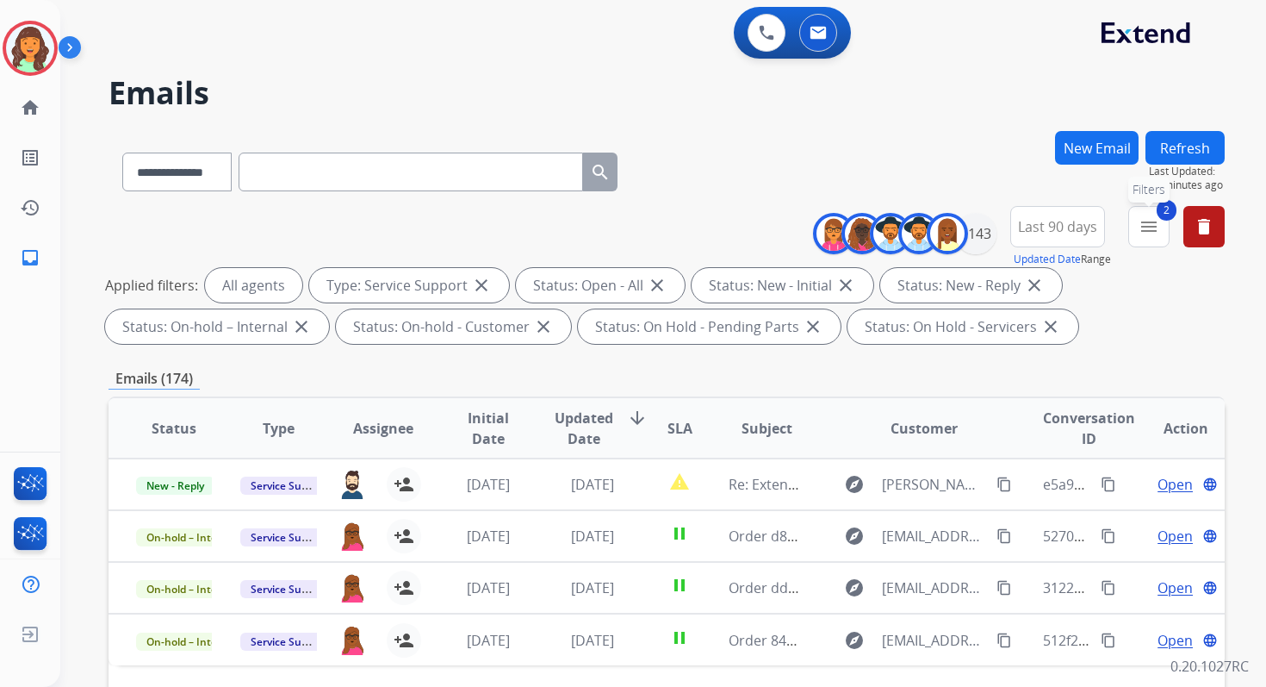
click at [1152, 236] on button "2 menu Filters" at bounding box center [1149, 226] width 41 height 41
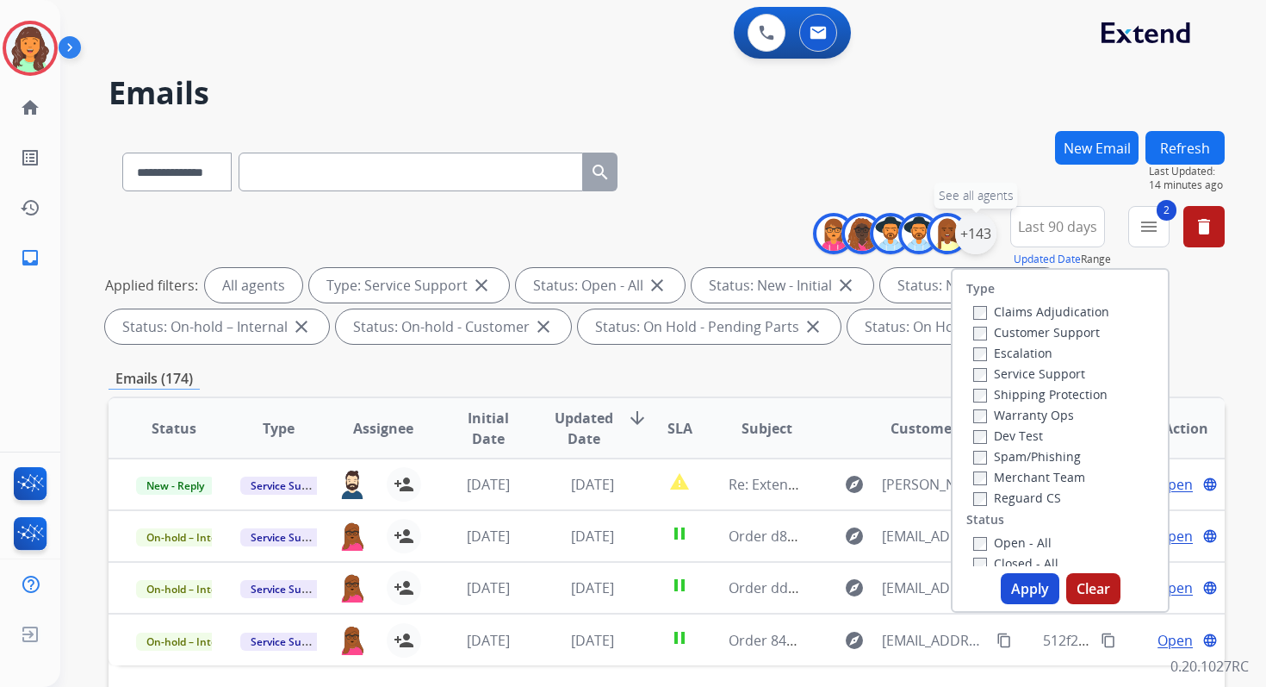
click at [984, 227] on div "+143" at bounding box center [975, 233] width 41 height 41
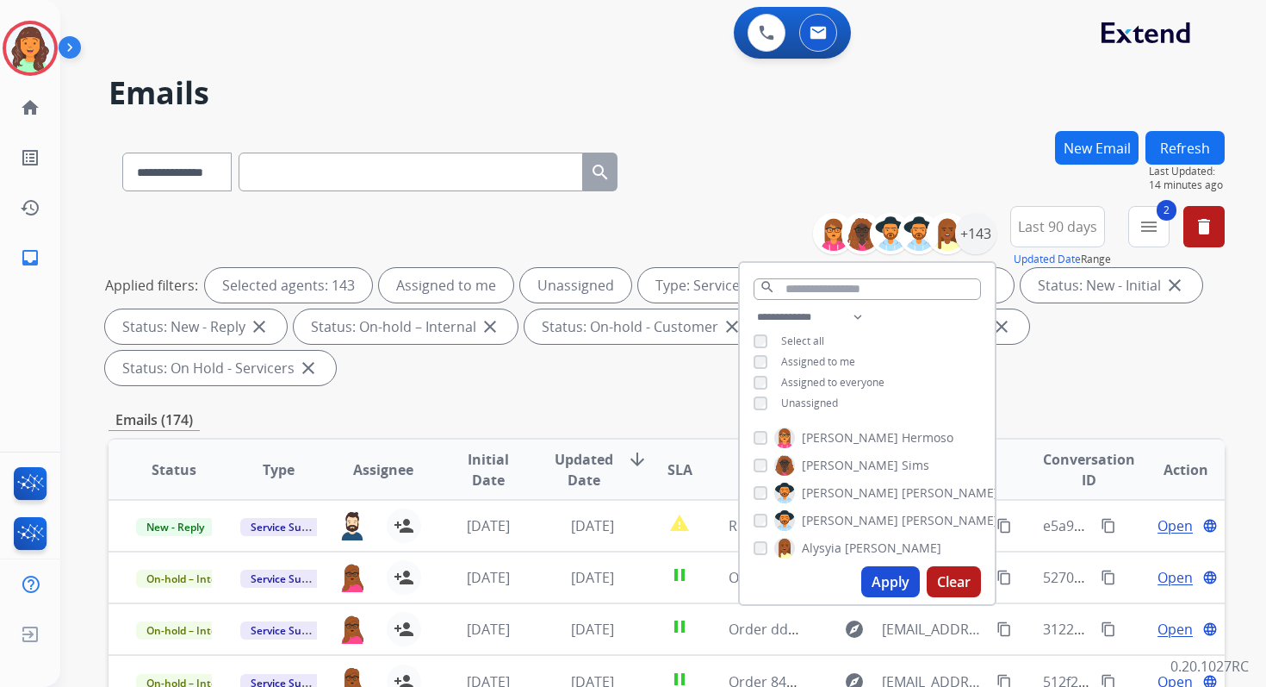
click at [892, 576] on button "Apply" at bounding box center [890, 581] width 59 height 31
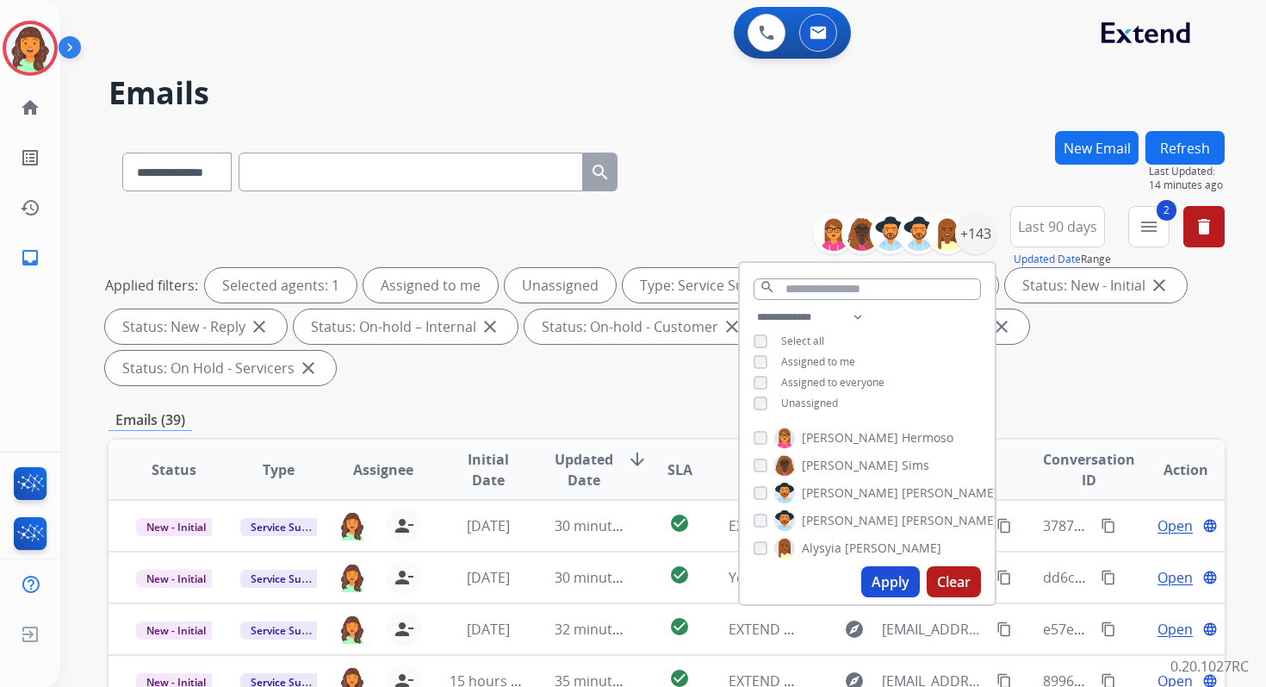
click at [566, 369] on div "Applied filters: Selected agents: 1 Assigned to me Unassigned Type: Service Sup…" at bounding box center [663, 326] width 1116 height 117
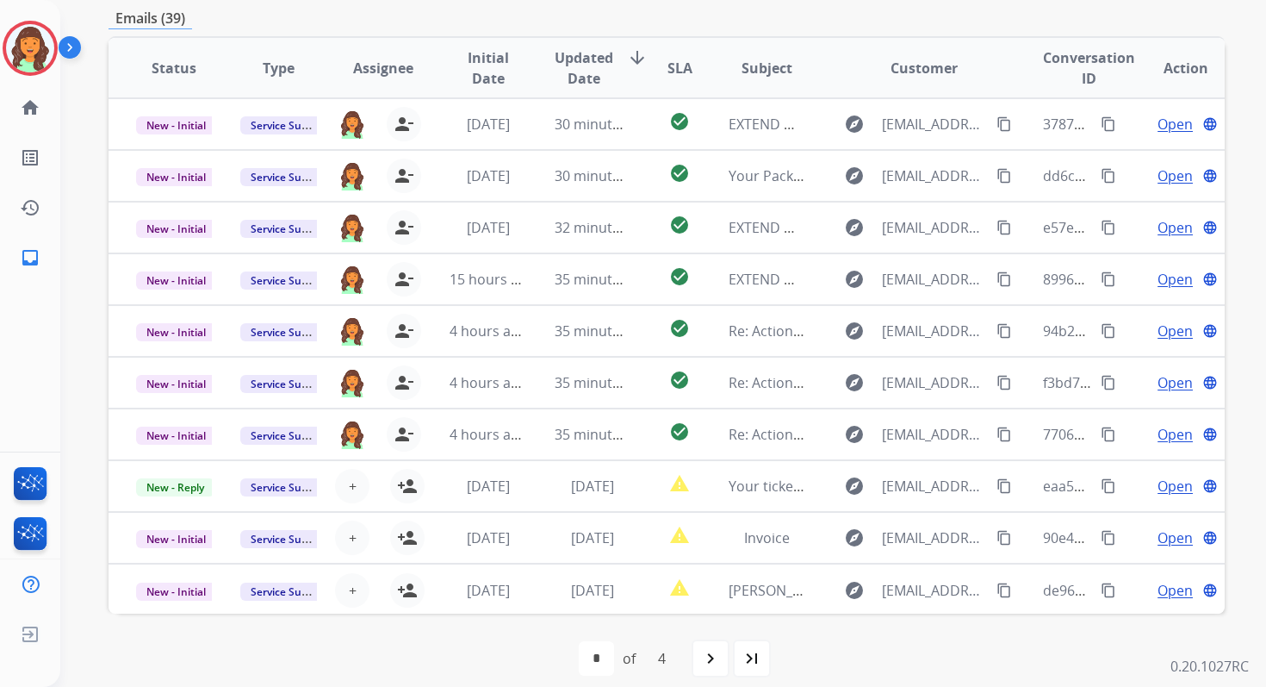
scroll to position [418, 0]
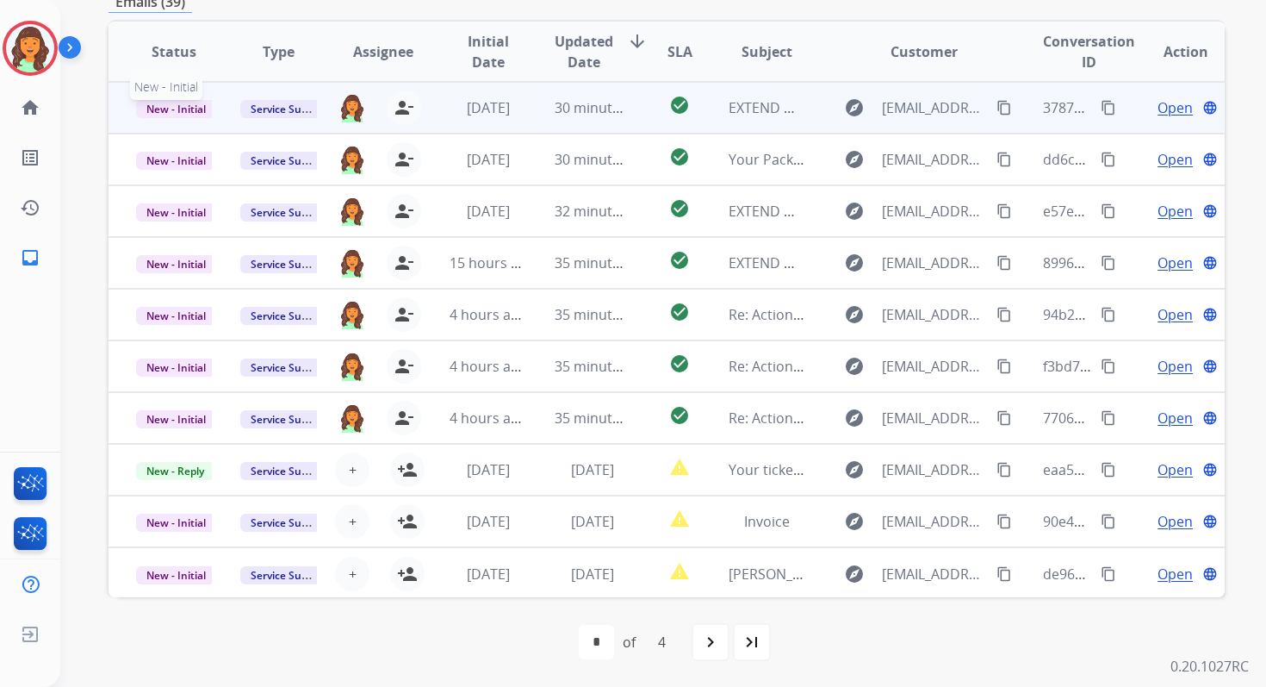
click at [190, 109] on span "New - Initial" at bounding box center [176, 109] width 80 height 18
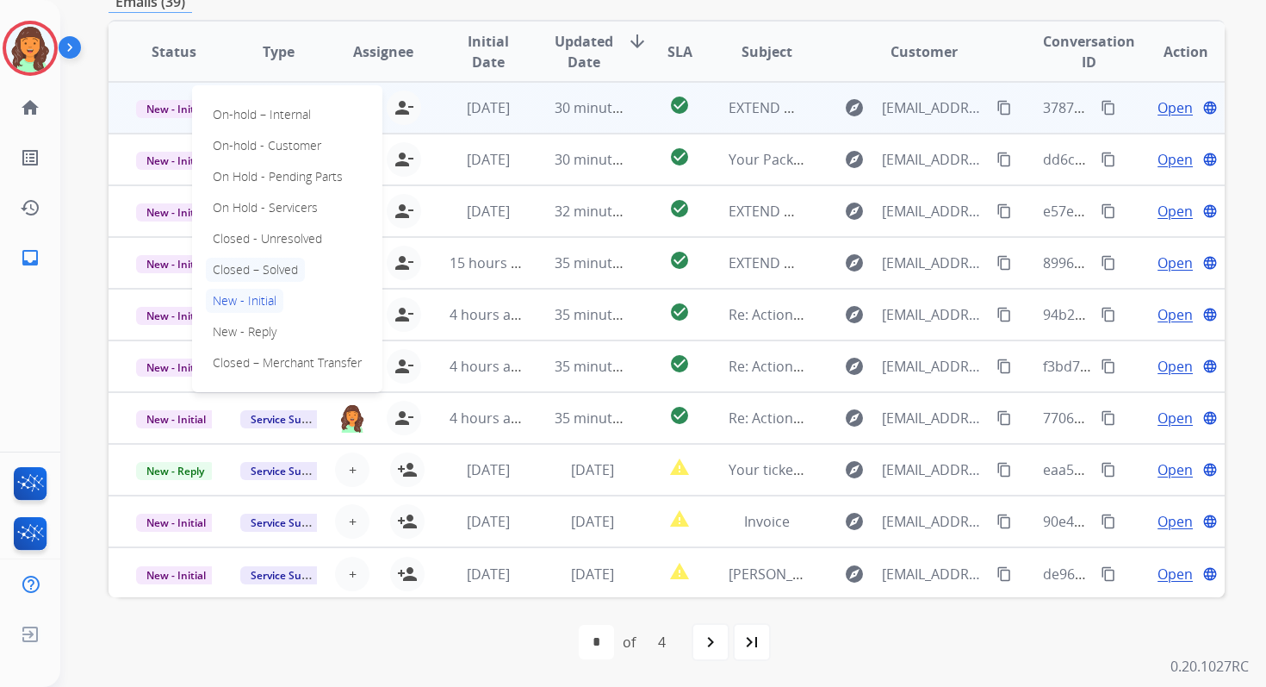
click at [246, 272] on p "Closed – Solved" at bounding box center [255, 270] width 99 height 24
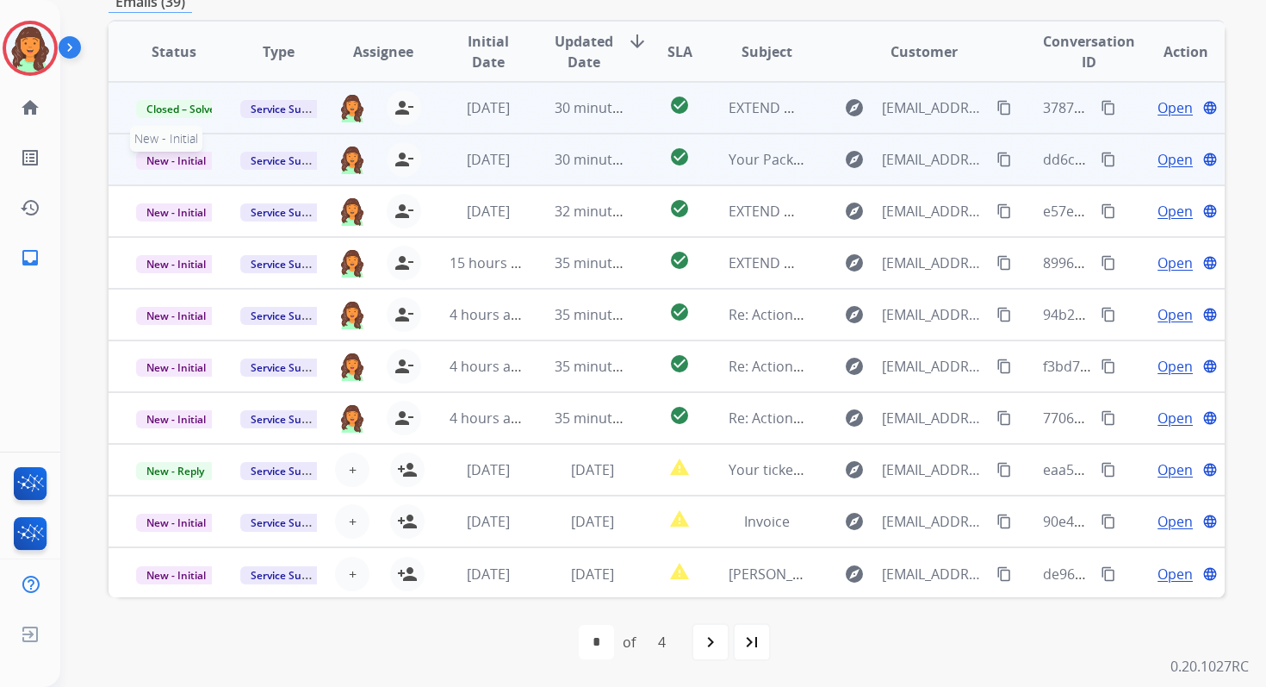
click at [196, 165] on span "New - Initial" at bounding box center [176, 161] width 80 height 18
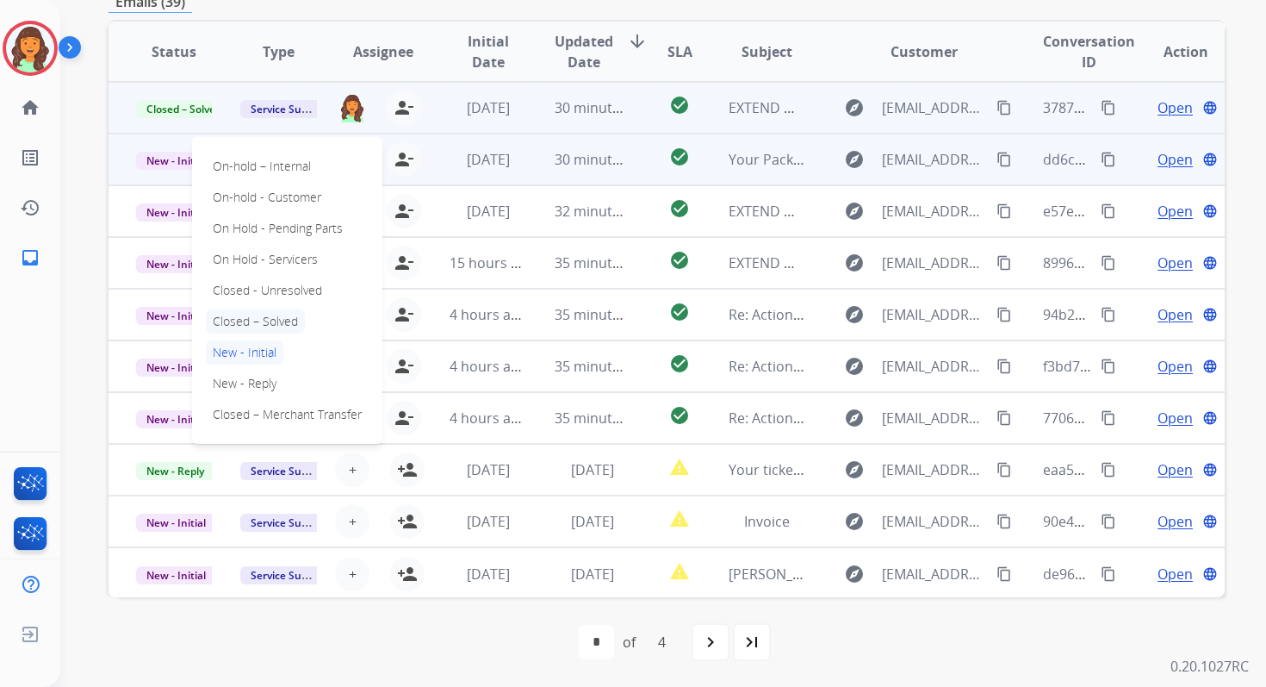
click at [242, 320] on p "Closed – Solved" at bounding box center [255, 321] width 99 height 24
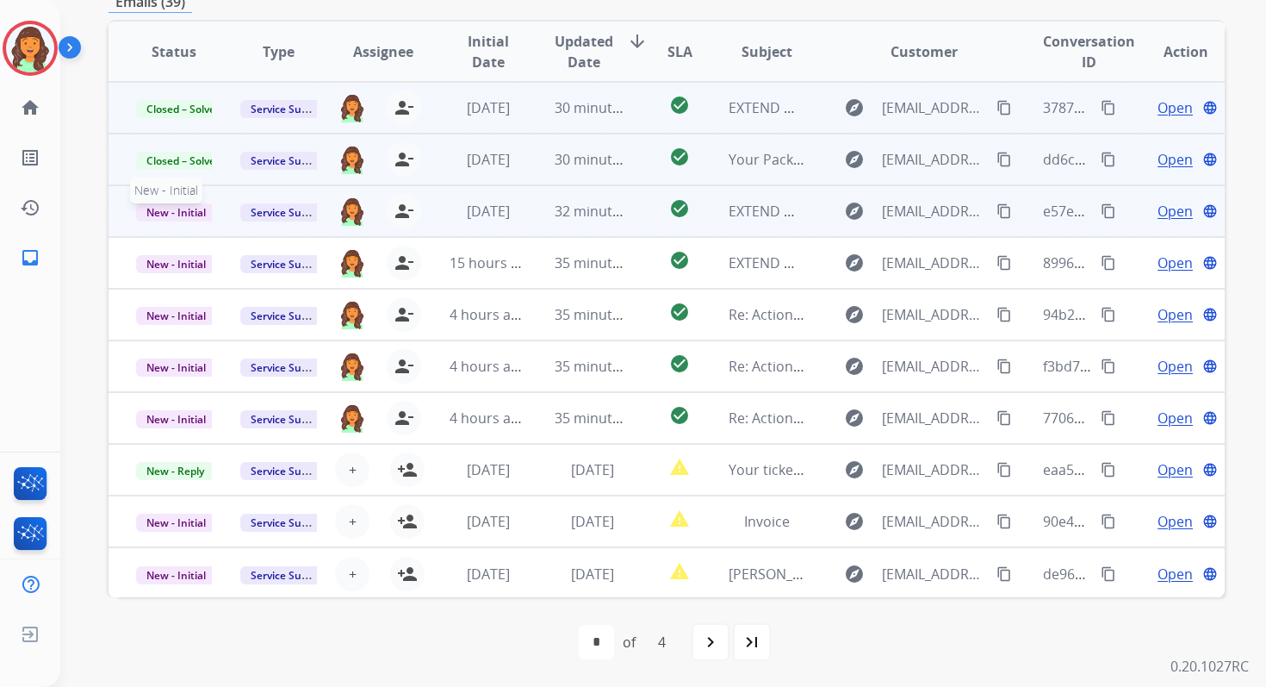
click at [197, 215] on span "New - Initial" at bounding box center [176, 212] width 80 height 18
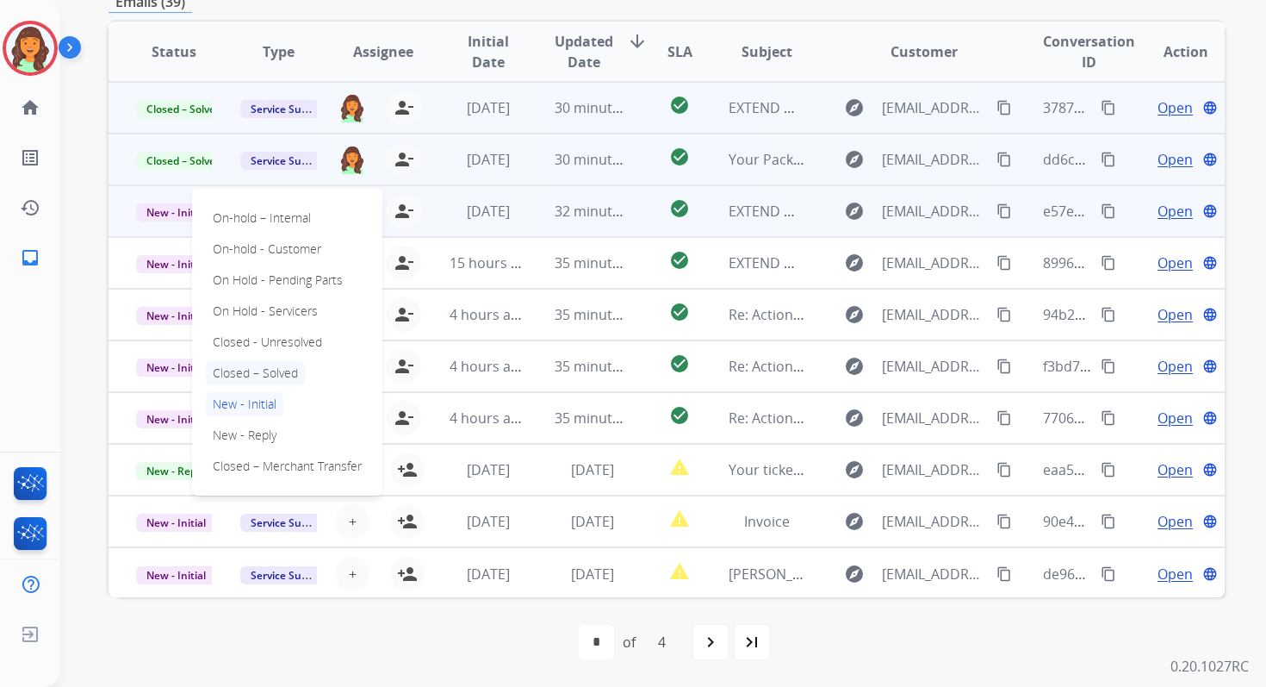
click at [245, 367] on p "Closed – Solved" at bounding box center [255, 373] width 99 height 24
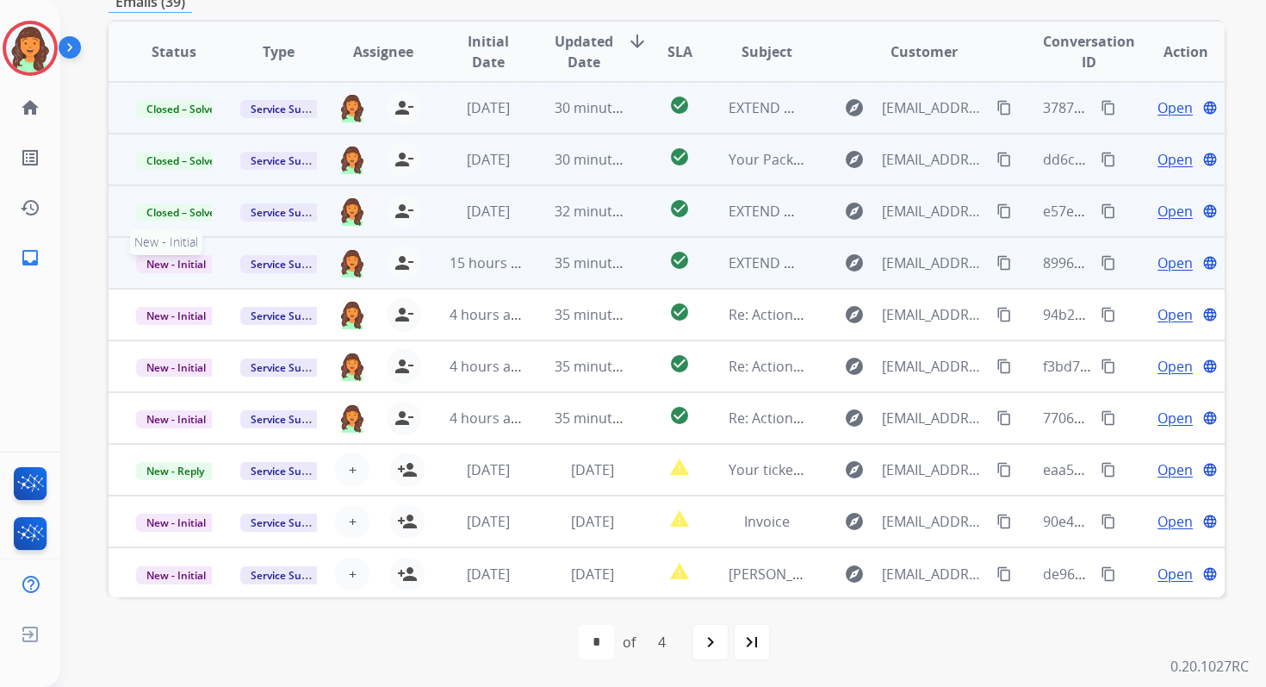
click at [196, 262] on span "New - Initial" at bounding box center [176, 264] width 80 height 18
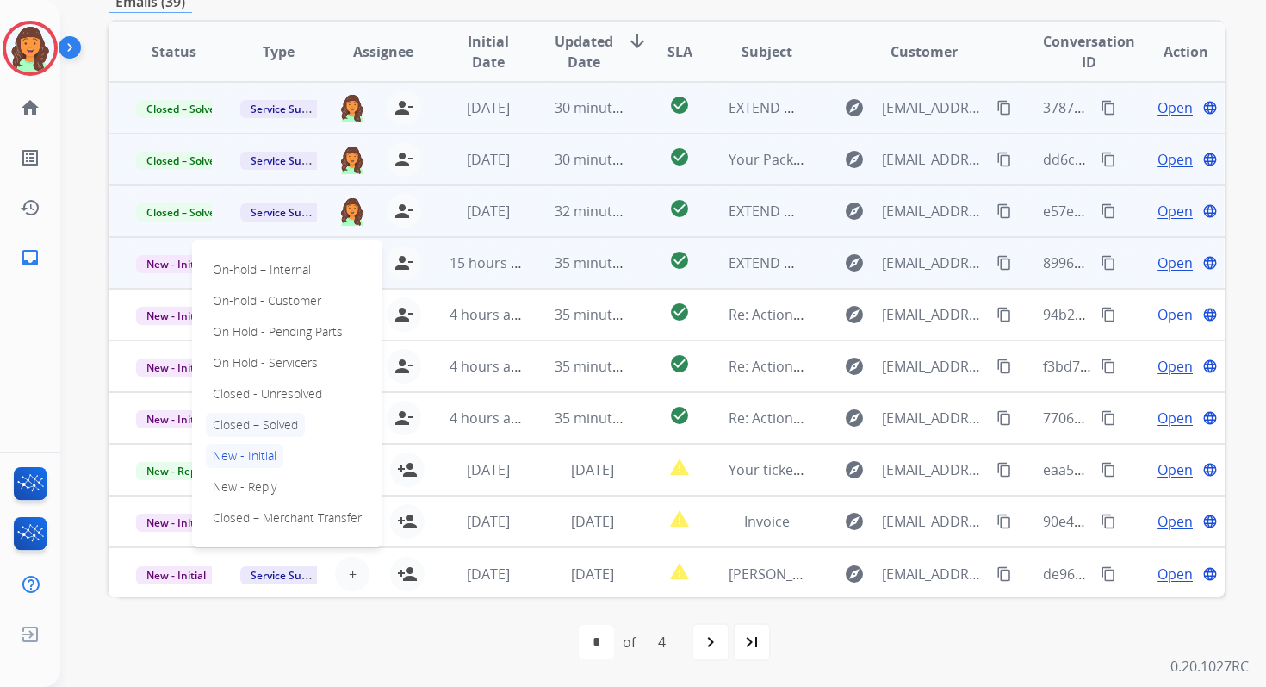
click at [231, 419] on p "Closed – Solved" at bounding box center [255, 425] width 99 height 24
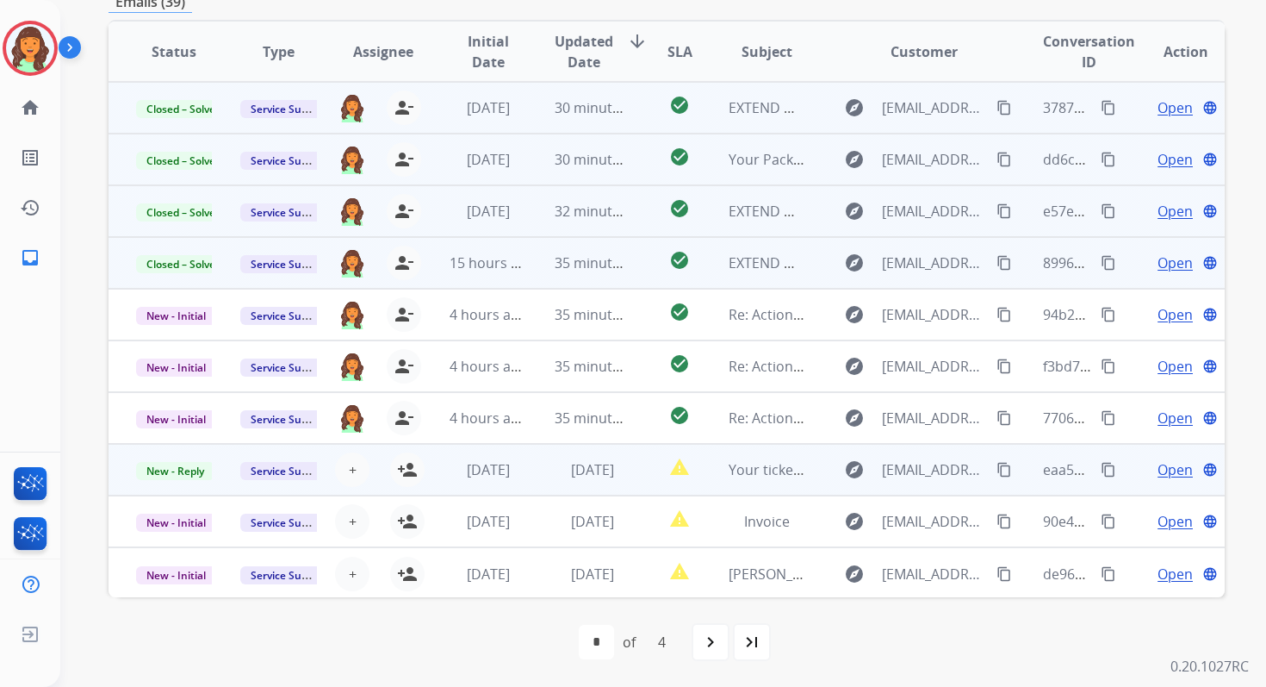
click at [538, 468] on td "[DATE]" at bounding box center [579, 470] width 104 height 52
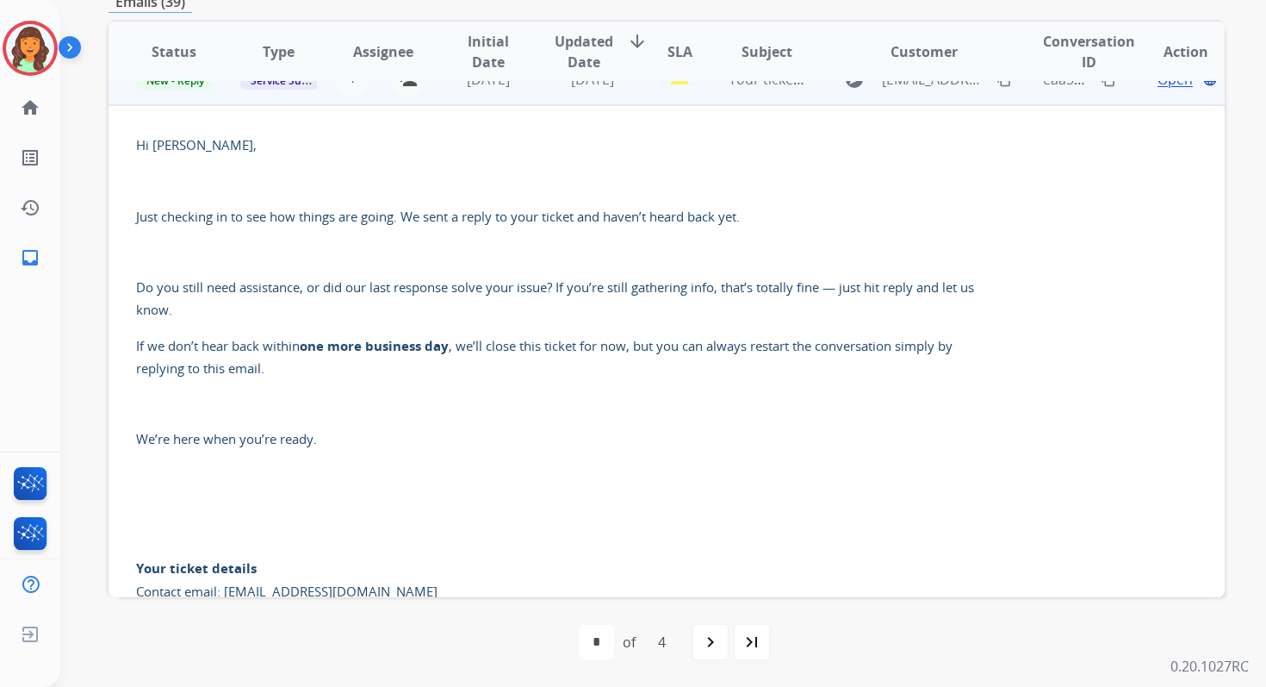
scroll to position [407, 0]
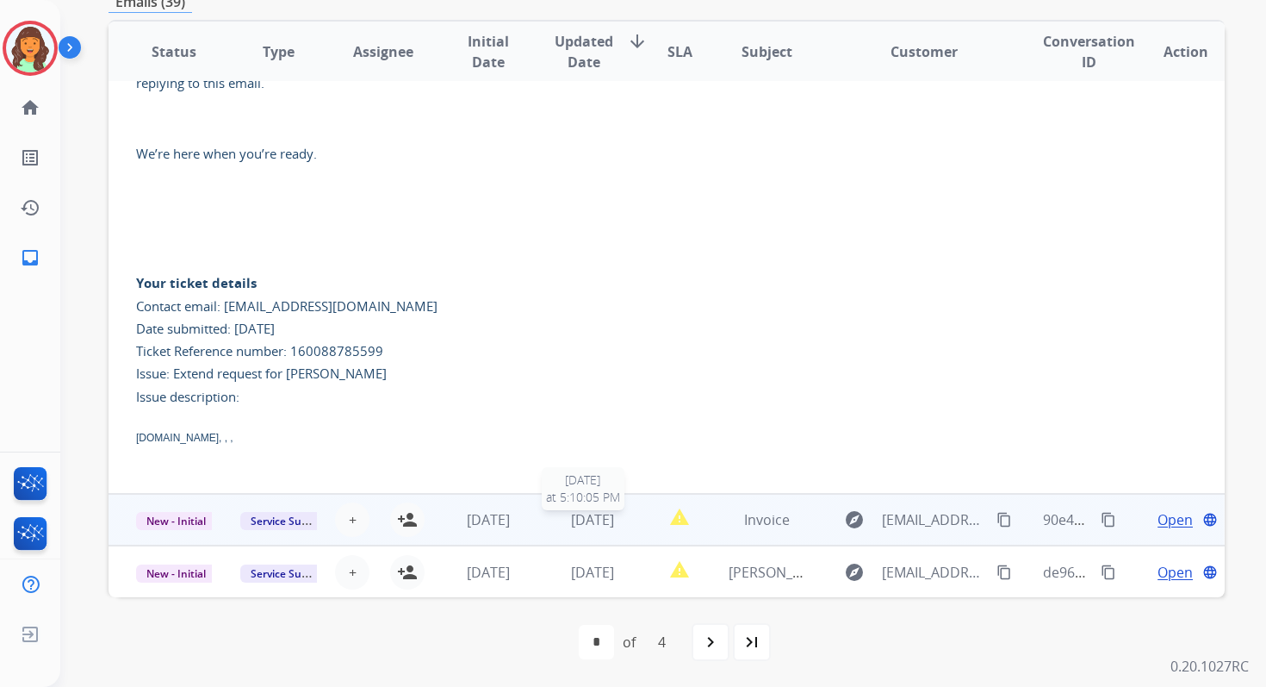
click at [594, 531] on td "[DATE] [DATE] 5:10:05 PM" at bounding box center [579, 520] width 104 height 52
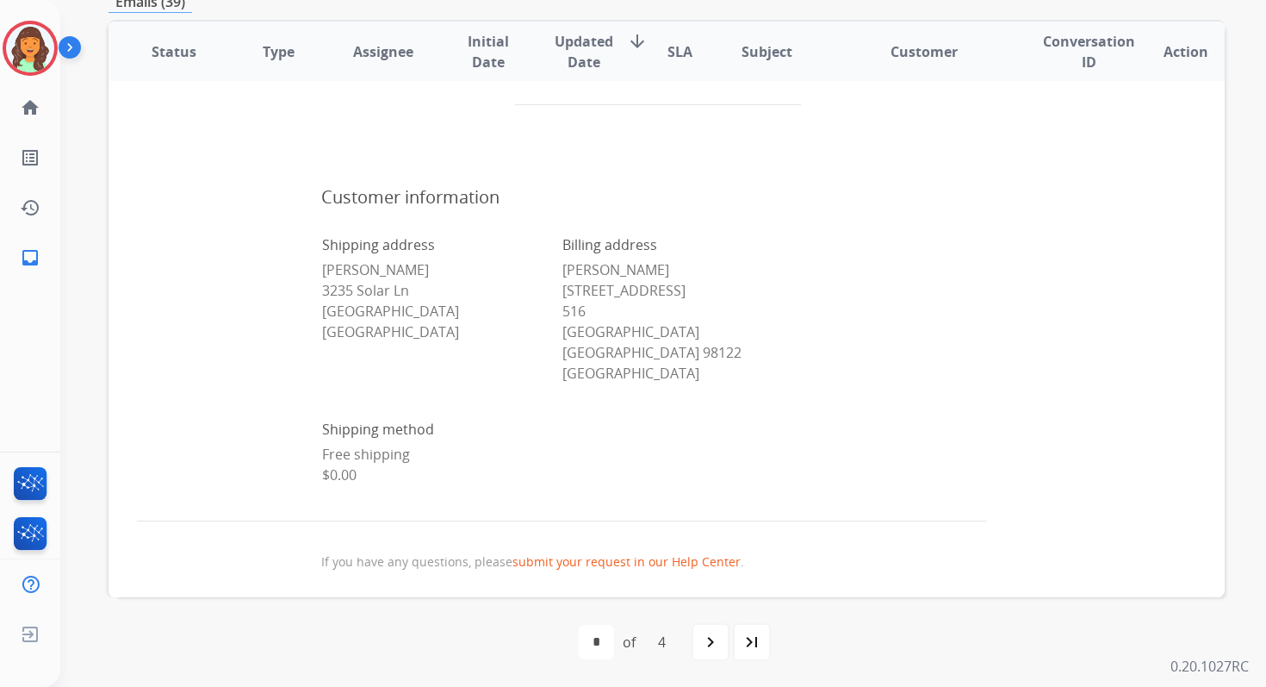
scroll to position [1108, 0]
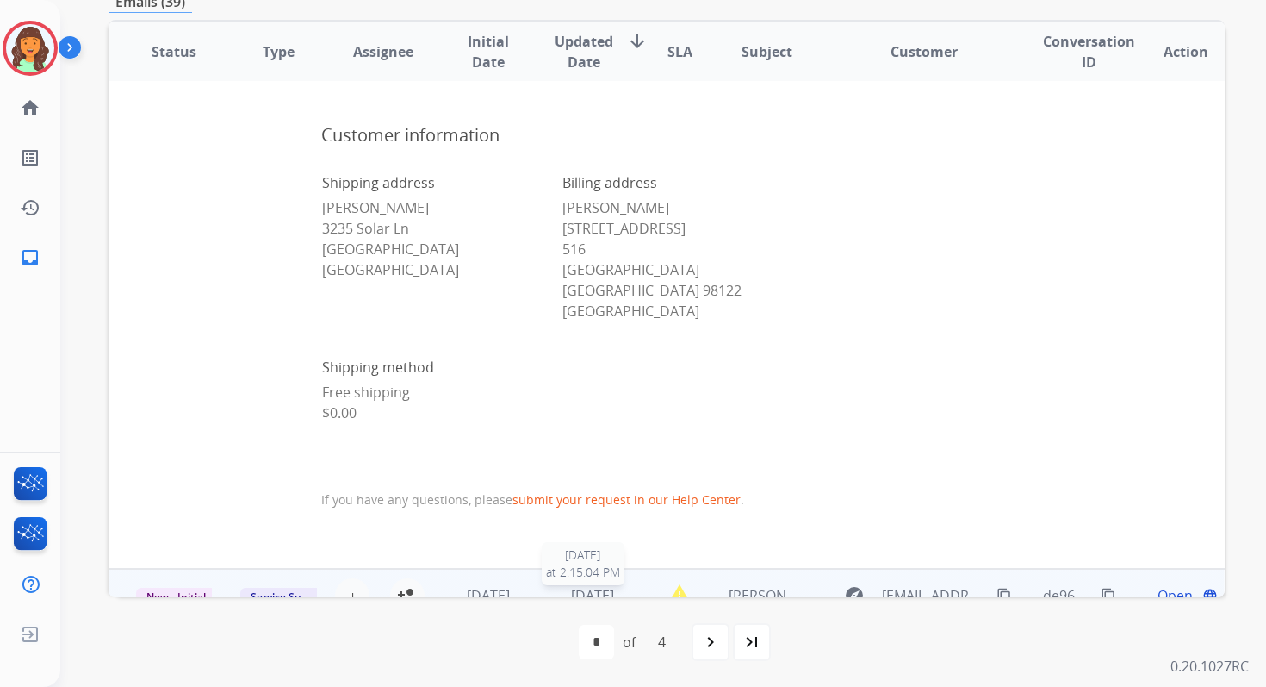
click at [610, 586] on span "[DATE]" at bounding box center [592, 595] width 43 height 19
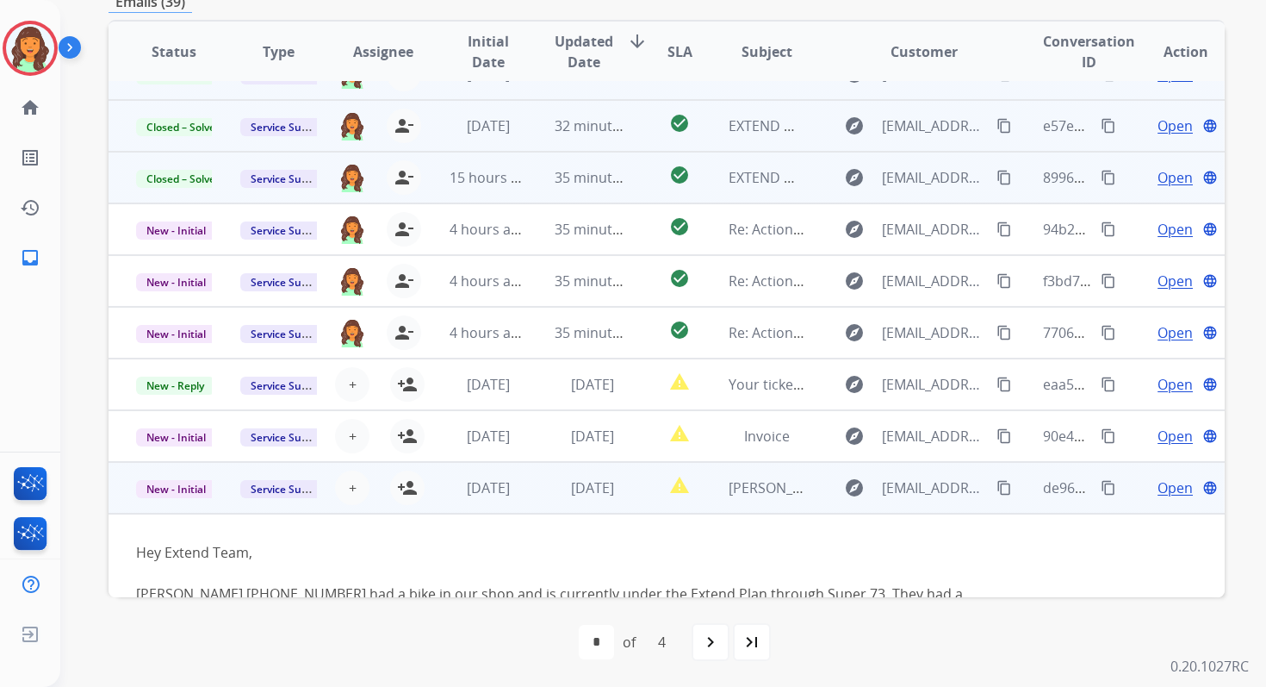
scroll to position [347, 0]
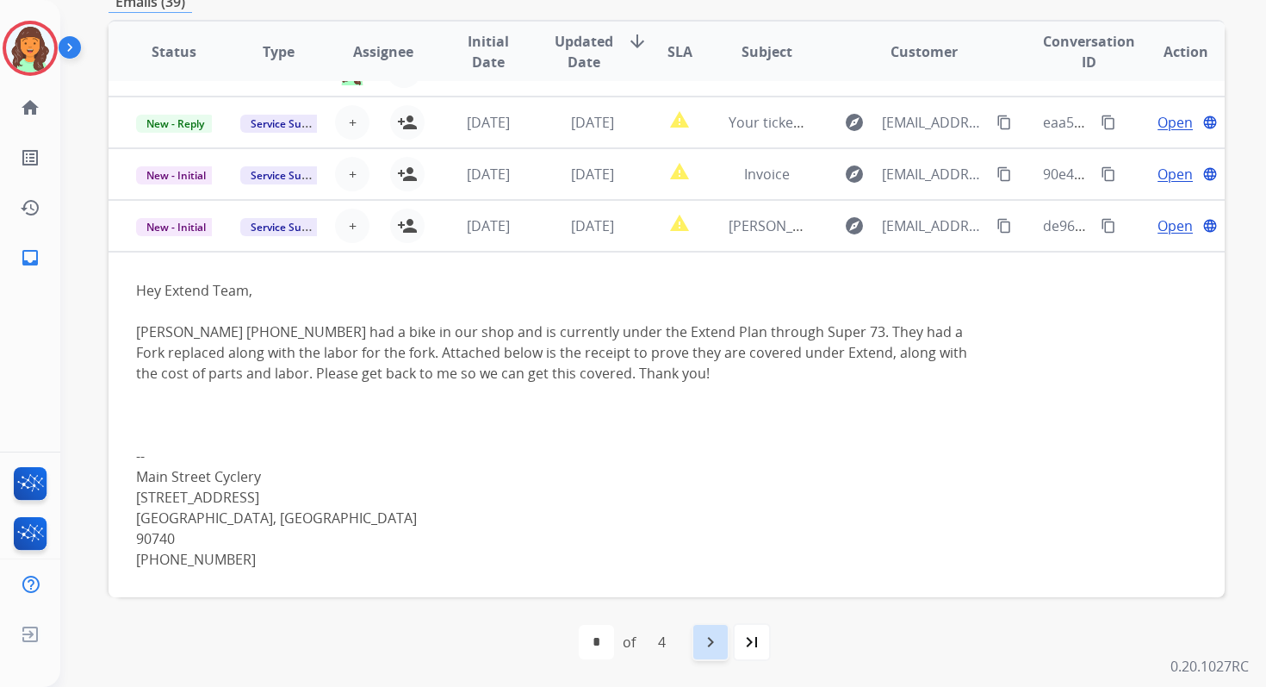
click at [710, 648] on mat-icon "navigate_next" at bounding box center [710, 641] width 21 height 21
select select "*"
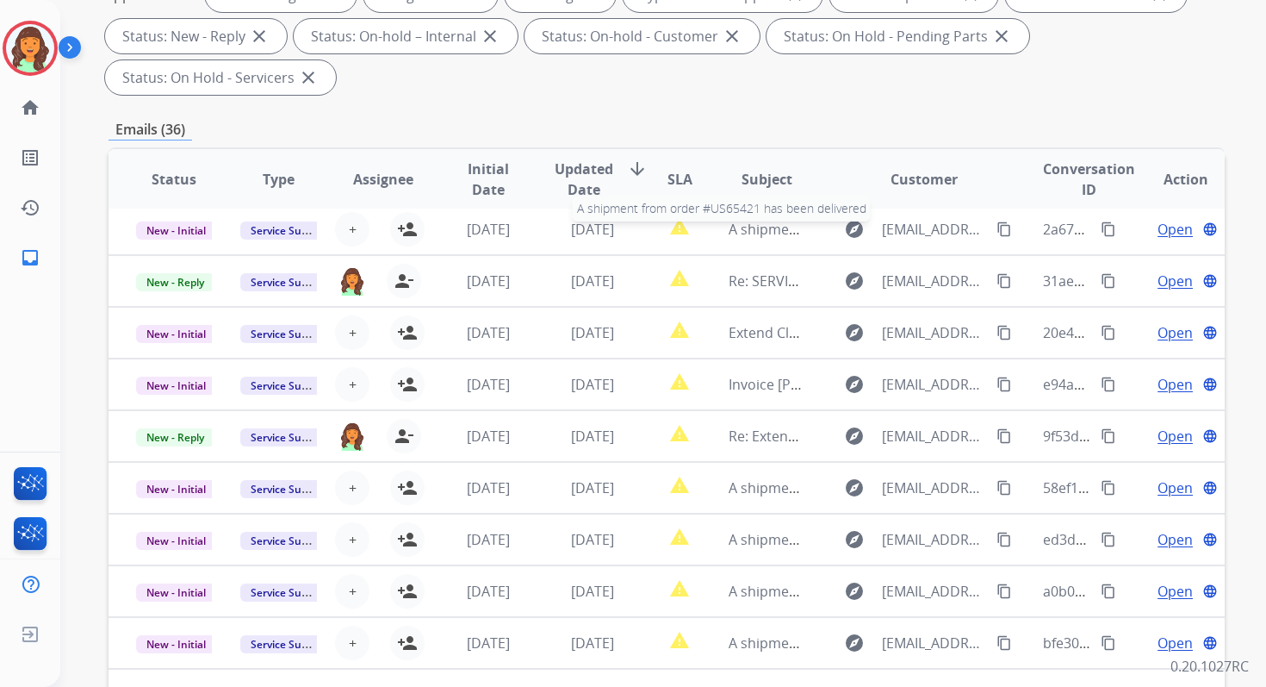
scroll to position [418, 0]
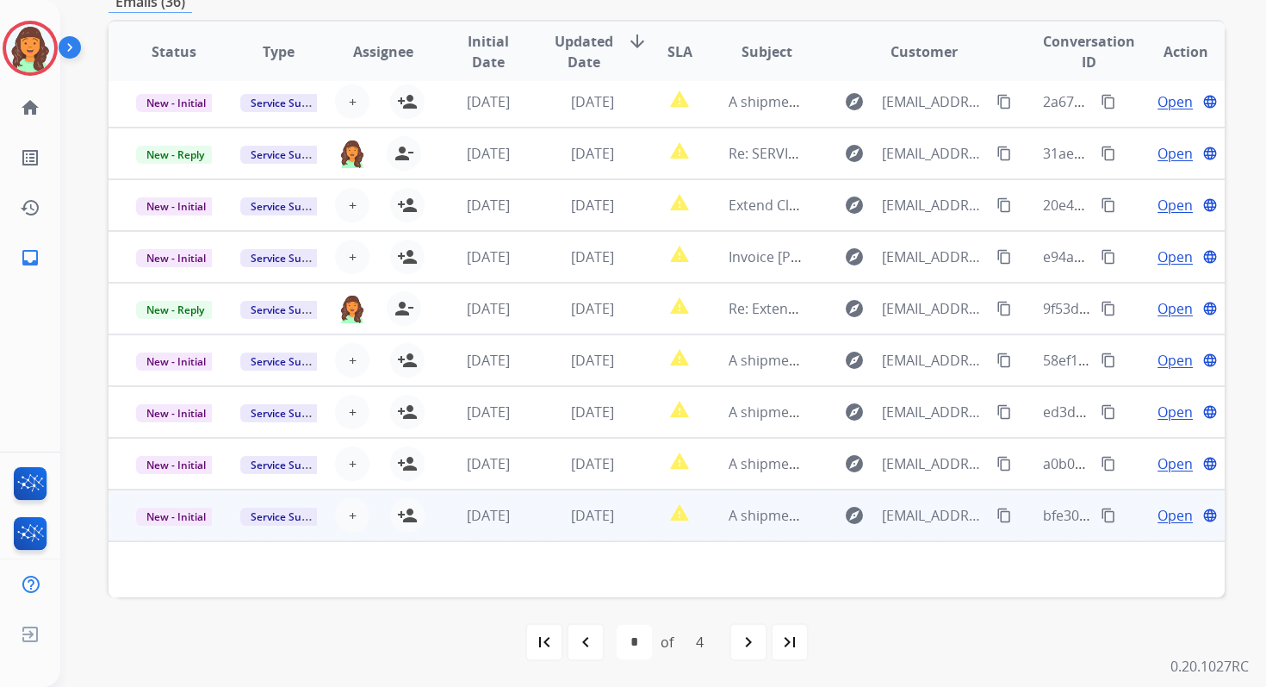
click at [637, 514] on td "report_problem" at bounding box center [666, 515] width 70 height 52
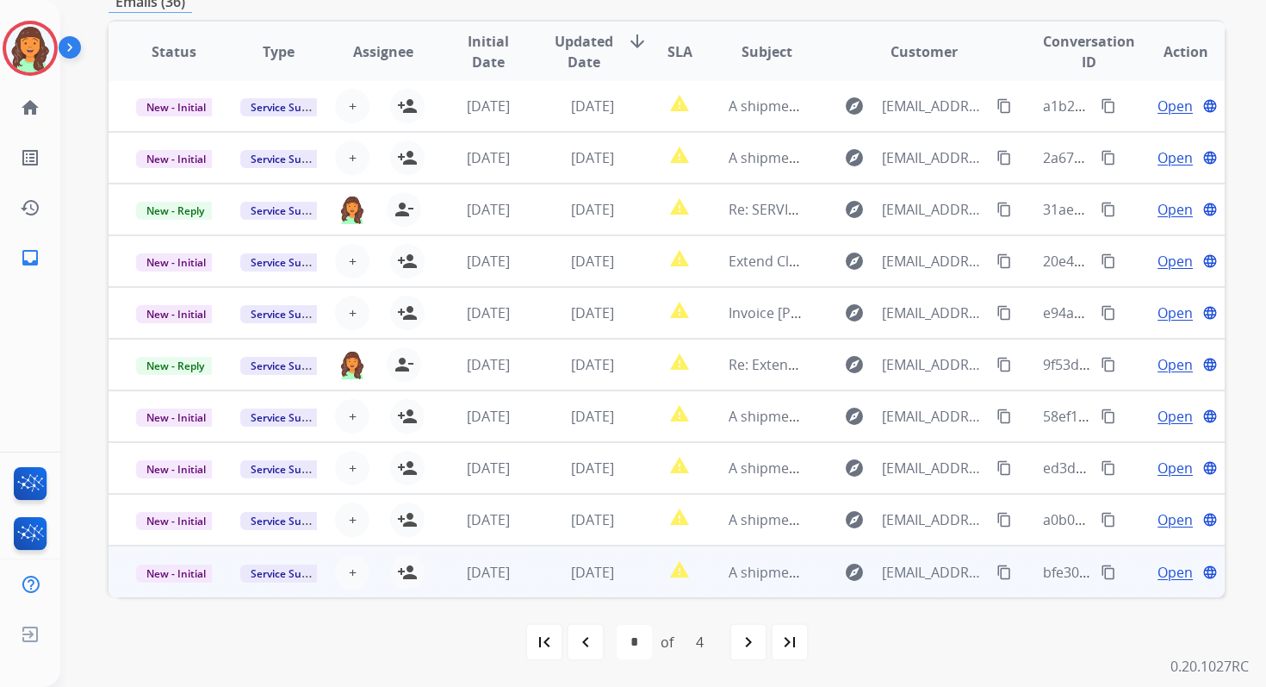
scroll to position [2, 0]
click at [591, 574] on span "[DATE]" at bounding box center [592, 572] width 43 height 19
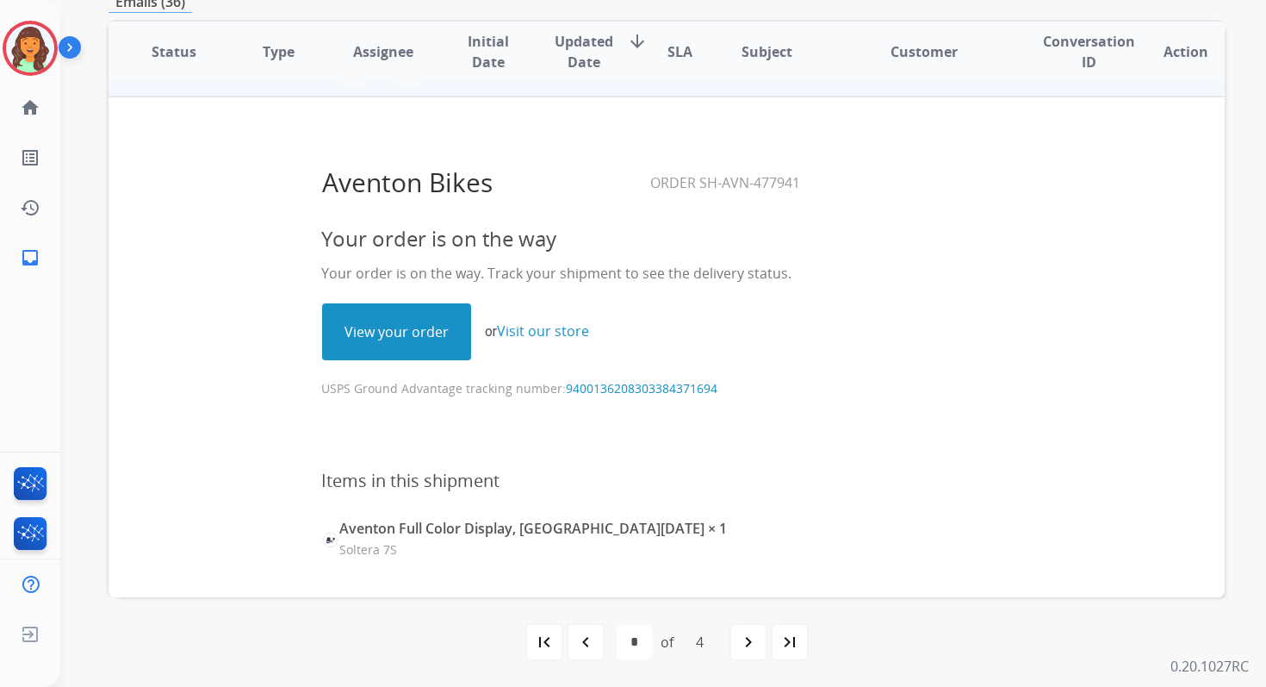
scroll to position [519, 0]
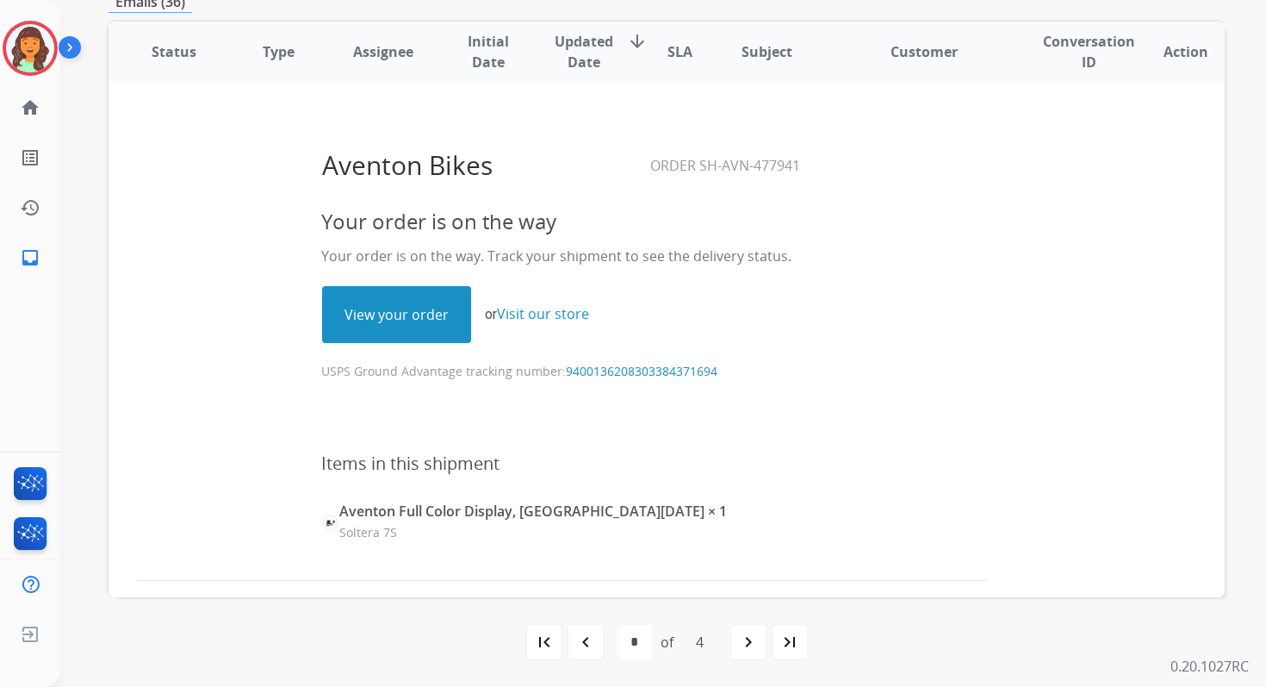
click at [423, 325] on link "View your order" at bounding box center [396, 314] width 147 height 55
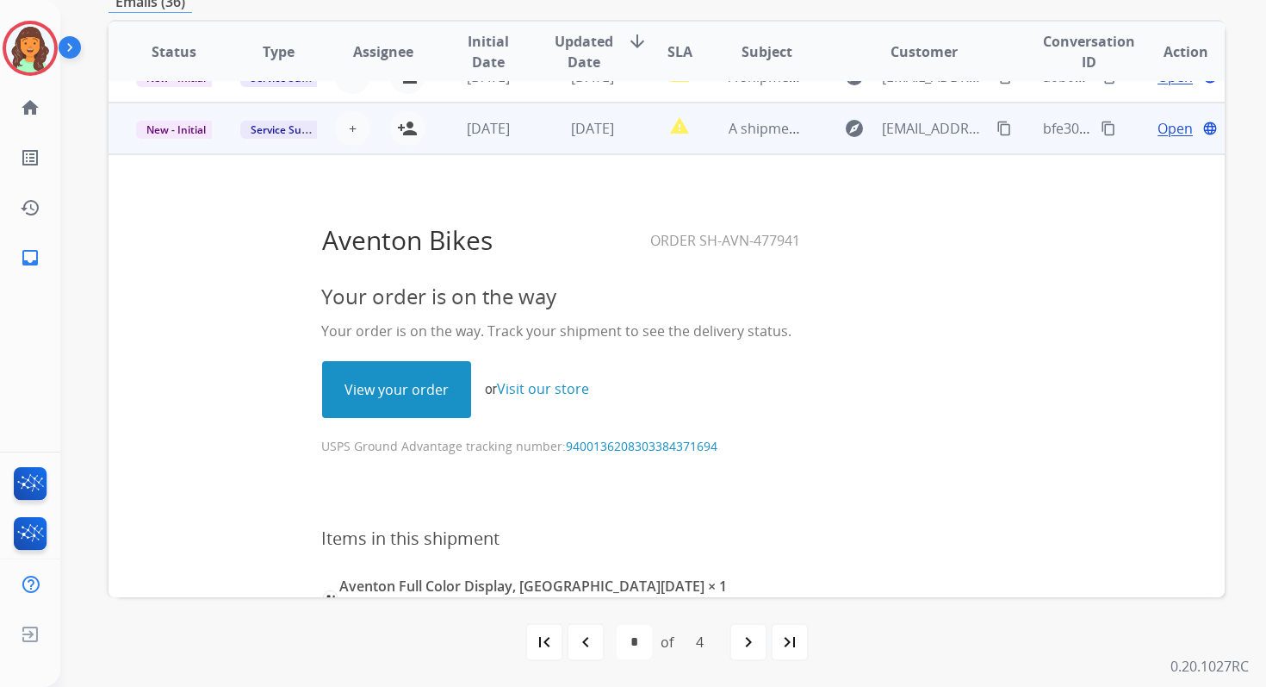
scroll to position [421, 0]
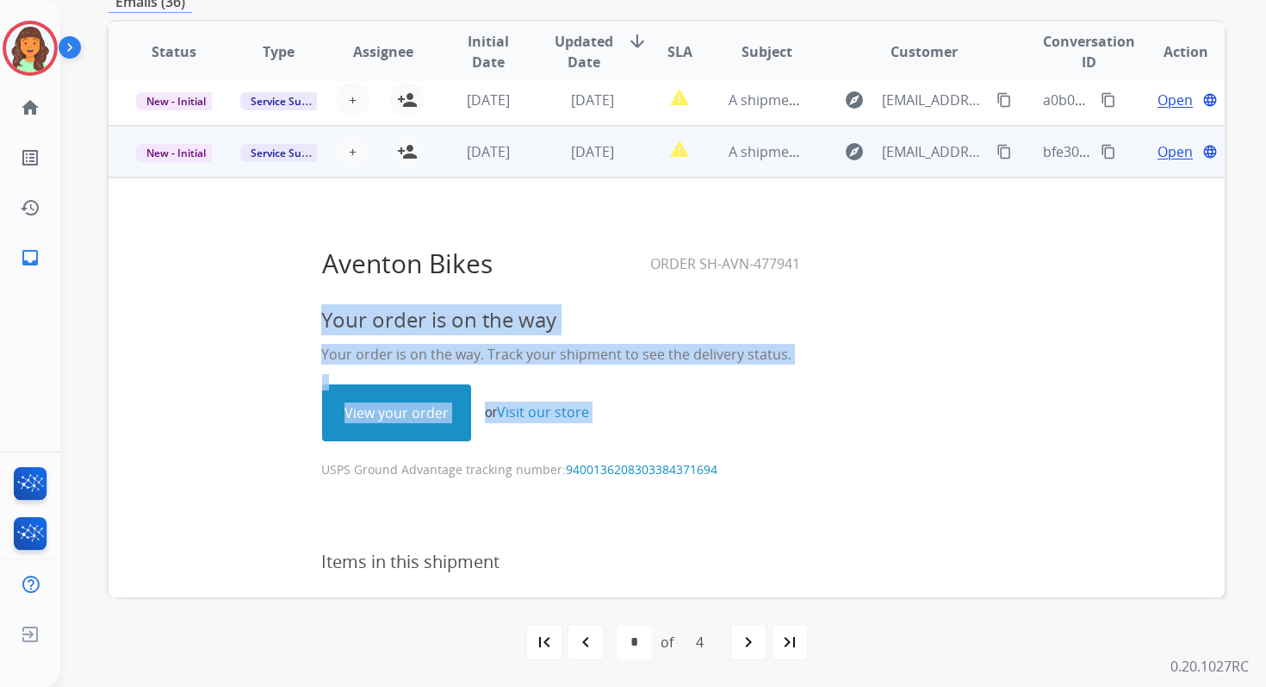
drag, startPoint x: 314, startPoint y: 470, endPoint x: 739, endPoint y: 457, distance: 424.9
click at [739, 457] on center "Your order is on the way Your order is on the way. Track your shipment to see t…" at bounding box center [562, 391] width 849 height 176
click at [739, 457] on p "USPS Ground Advantage tracking number: 9400136208303384371694" at bounding box center [561, 460] width 481 height 36
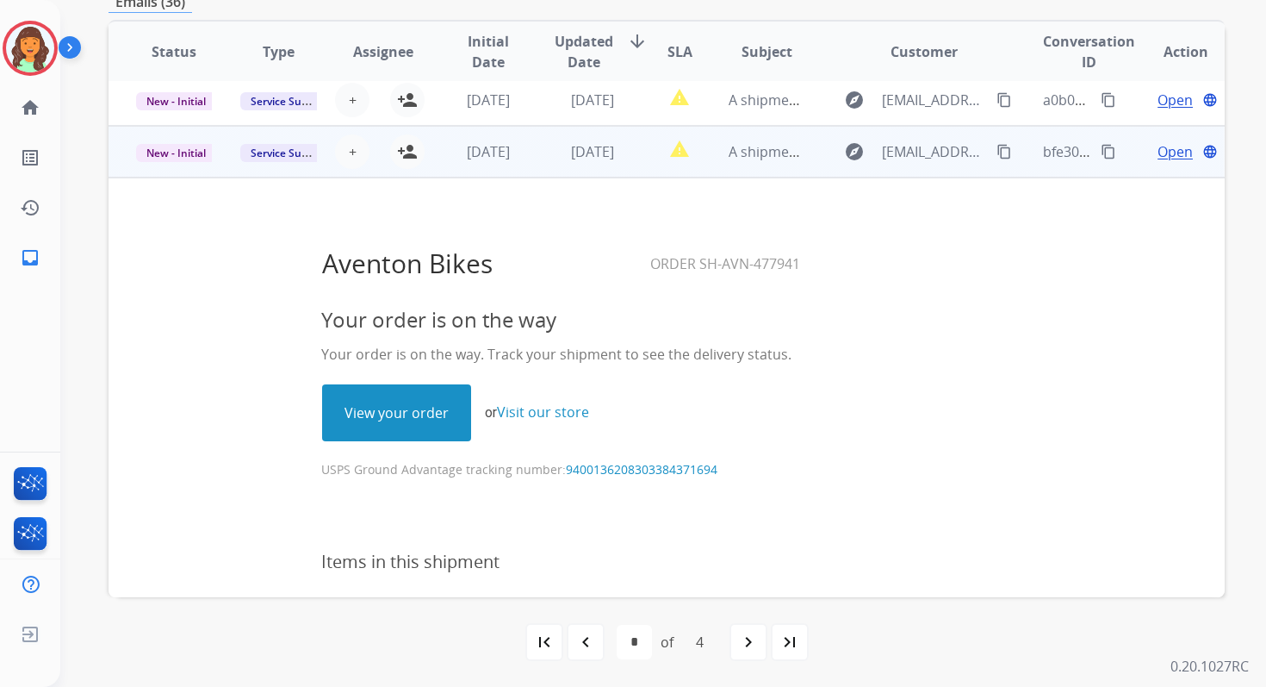
click at [436, 473] on p "USPS Ground Advantage tracking number: 9400136208303384371694" at bounding box center [561, 460] width 481 height 36
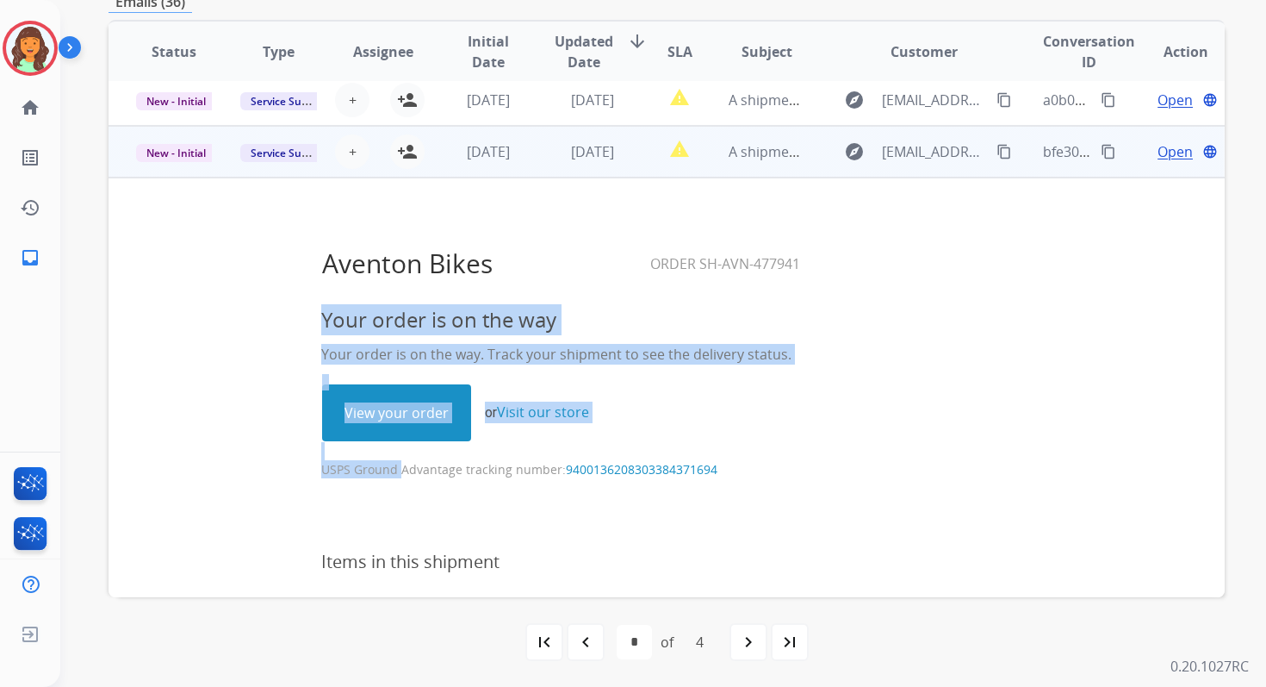
click at [436, 473] on p "USPS Ground Advantage tracking number: 9400136208303384371694" at bounding box center [561, 460] width 481 height 36
copy table "Your order is on the way Your order is on the way. Track your shipment to see t…"
click at [401, 156] on mat-icon "person_add" at bounding box center [407, 151] width 21 height 21
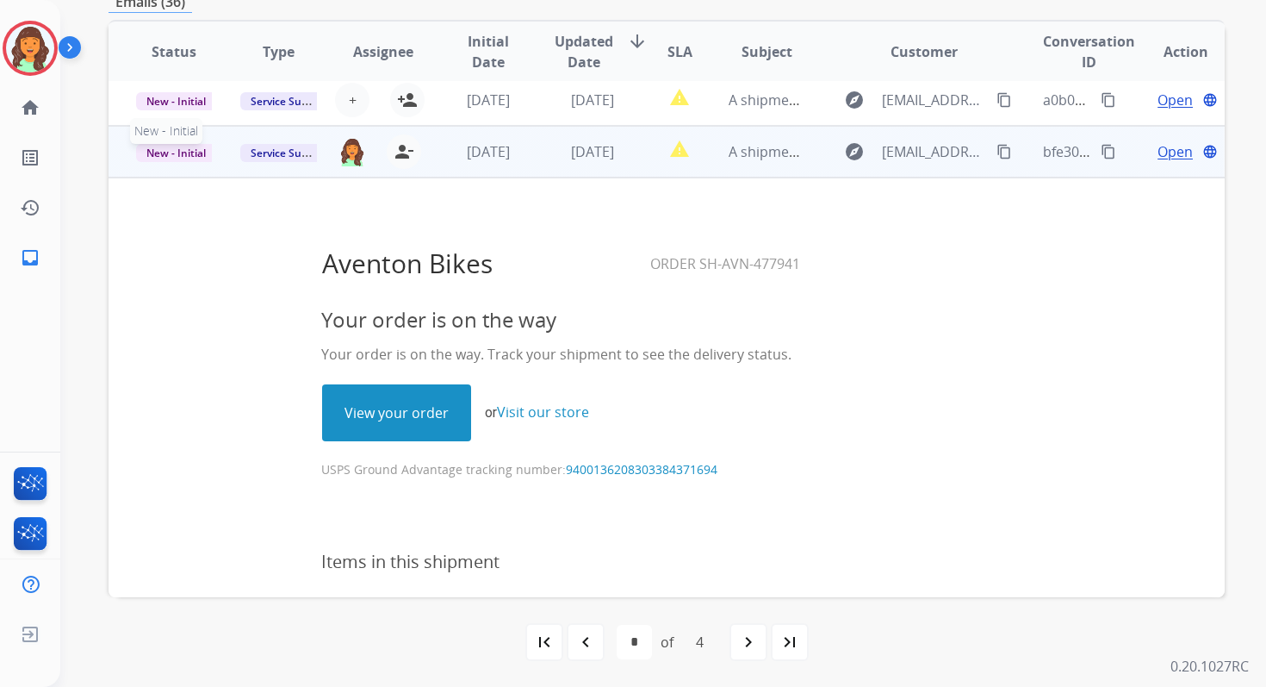
click at [184, 151] on span "New - Initial" at bounding box center [176, 153] width 80 height 18
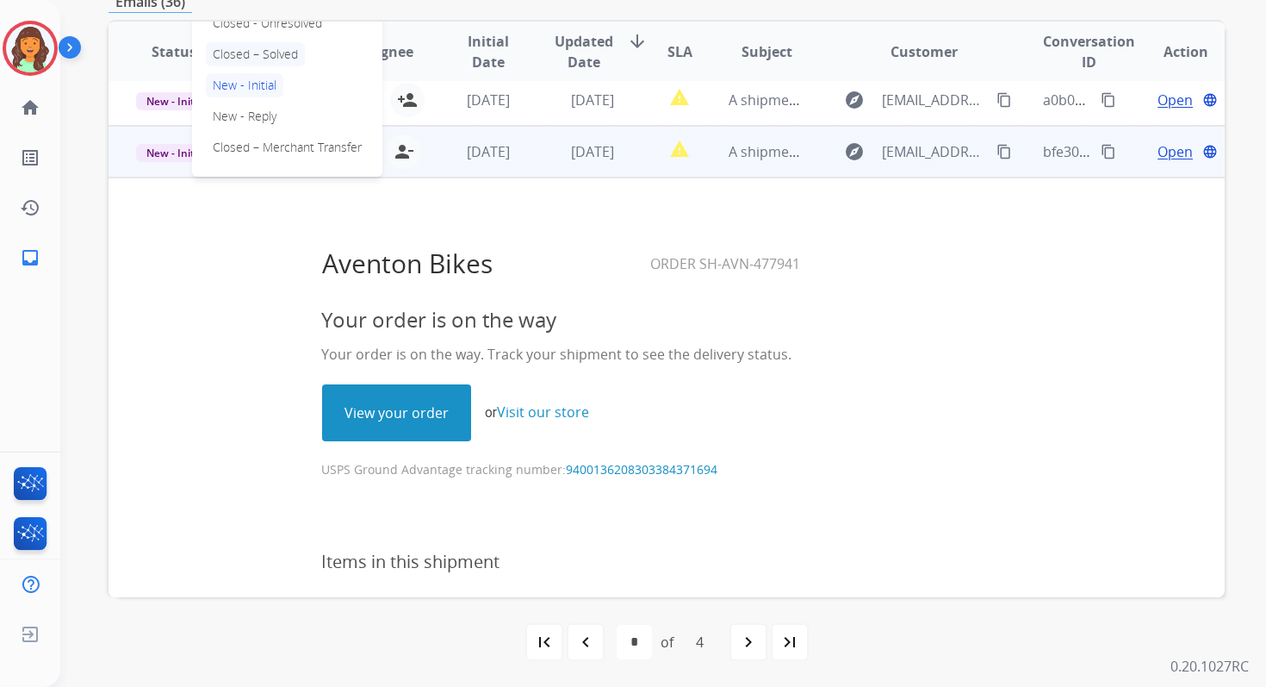
click at [252, 56] on p "Closed – Solved" at bounding box center [255, 54] width 99 height 24
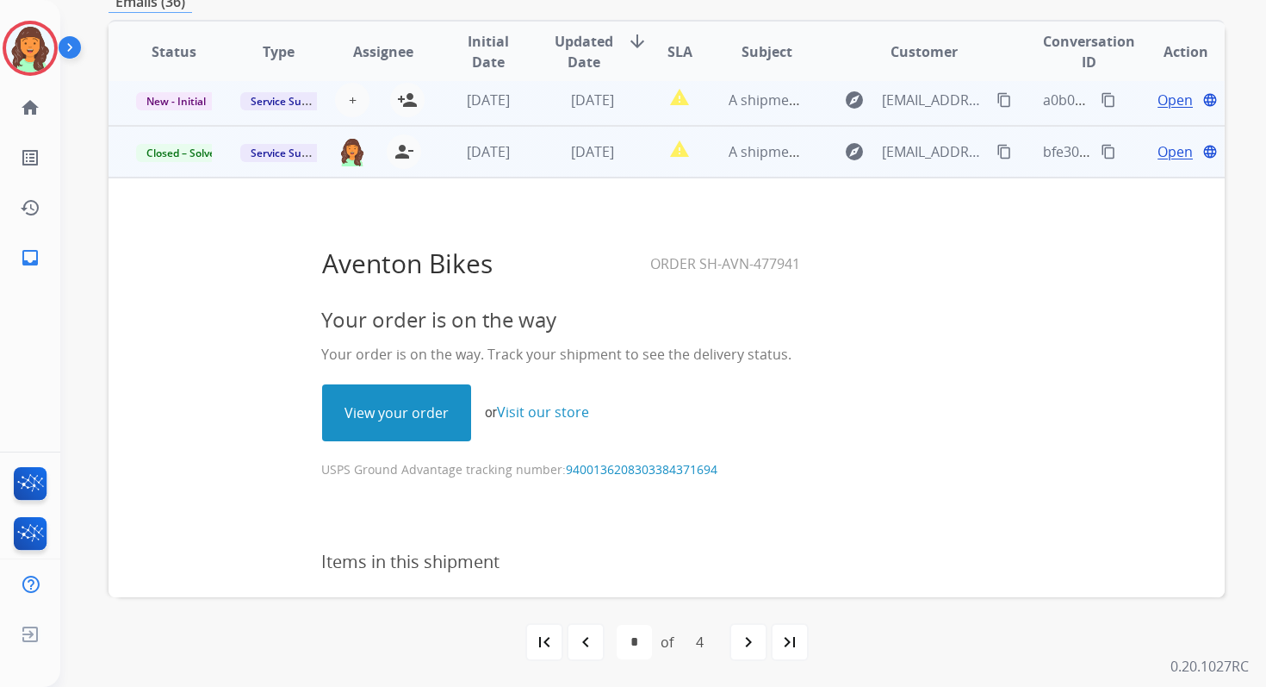
click at [533, 107] on td "[DATE]" at bounding box center [579, 100] width 104 height 52
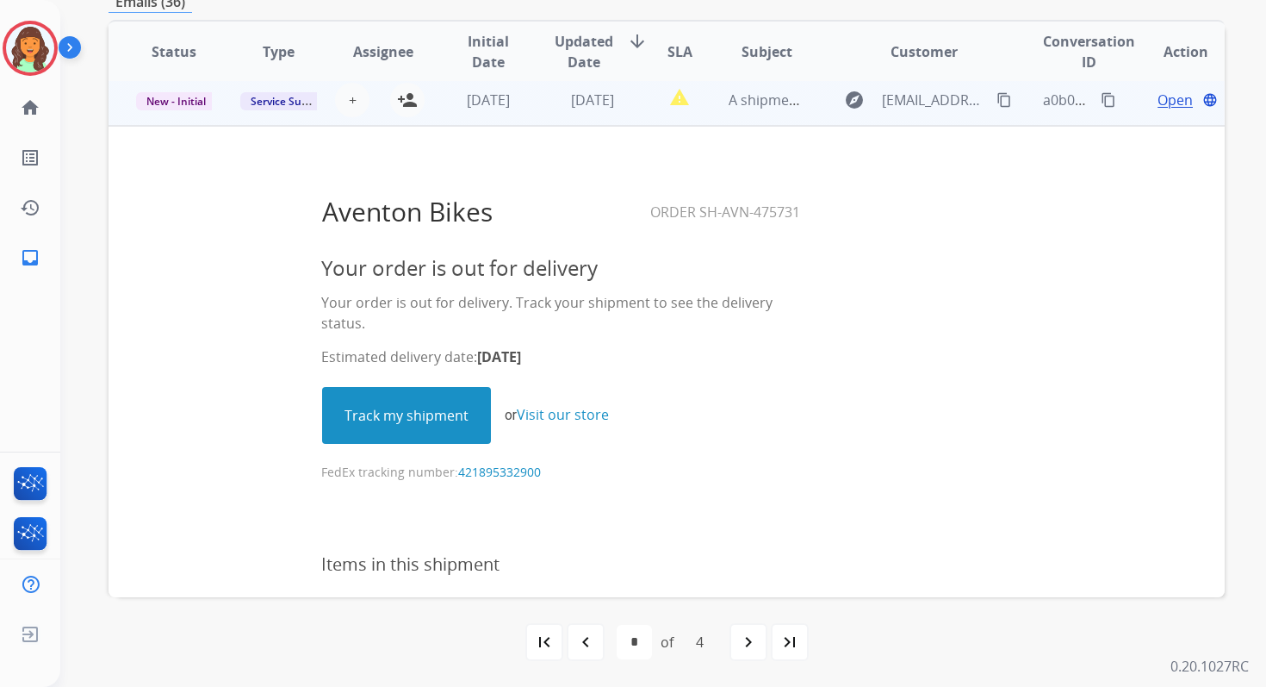
scroll to position [414, 0]
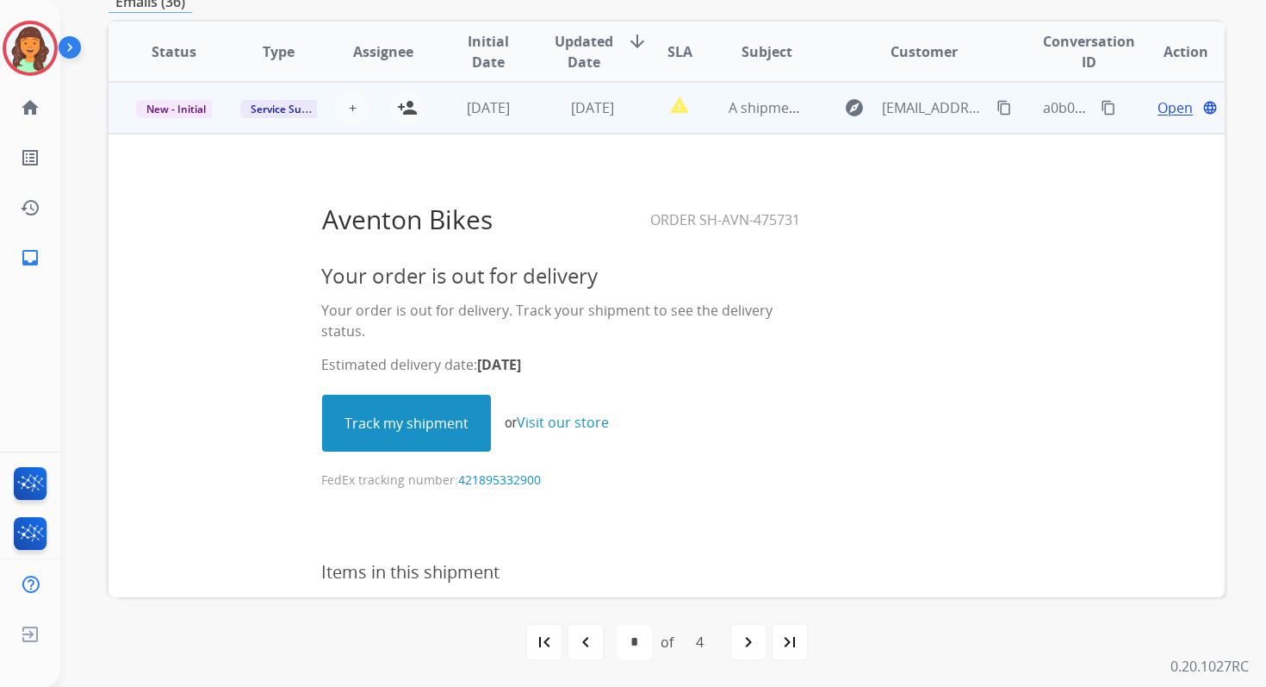
click at [417, 401] on link "Track my shipment" at bounding box center [406, 422] width 167 height 55
click at [397, 110] on mat-icon "person_add" at bounding box center [407, 107] width 21 height 21
click at [191, 112] on span "New - Initial" at bounding box center [176, 109] width 80 height 18
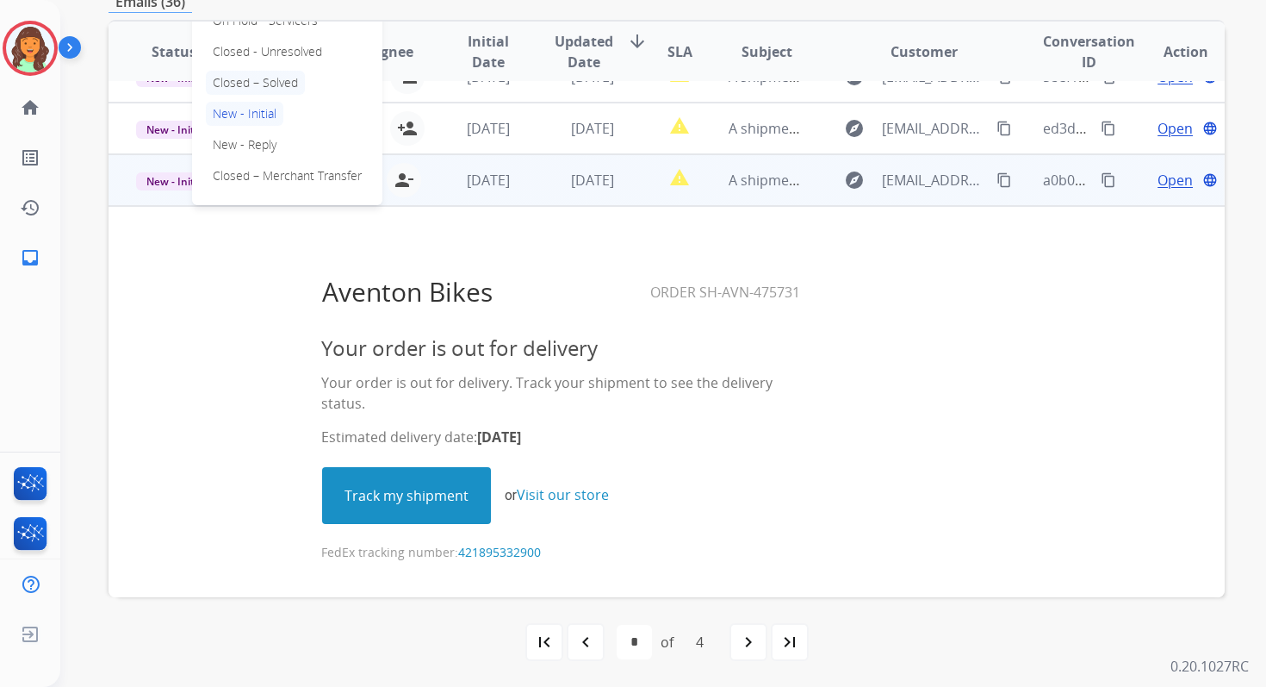
click at [243, 78] on p "Closed – Solved" at bounding box center [255, 83] width 99 height 24
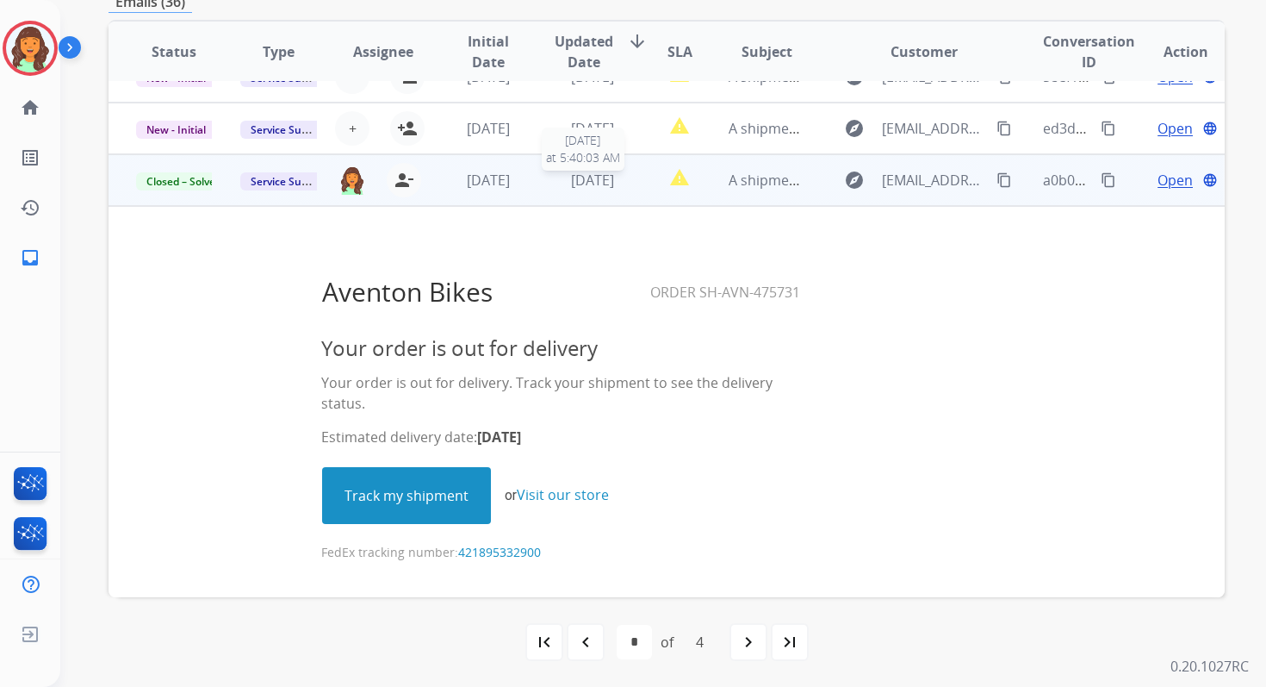
click at [571, 185] on span "[DATE]" at bounding box center [592, 180] width 43 height 19
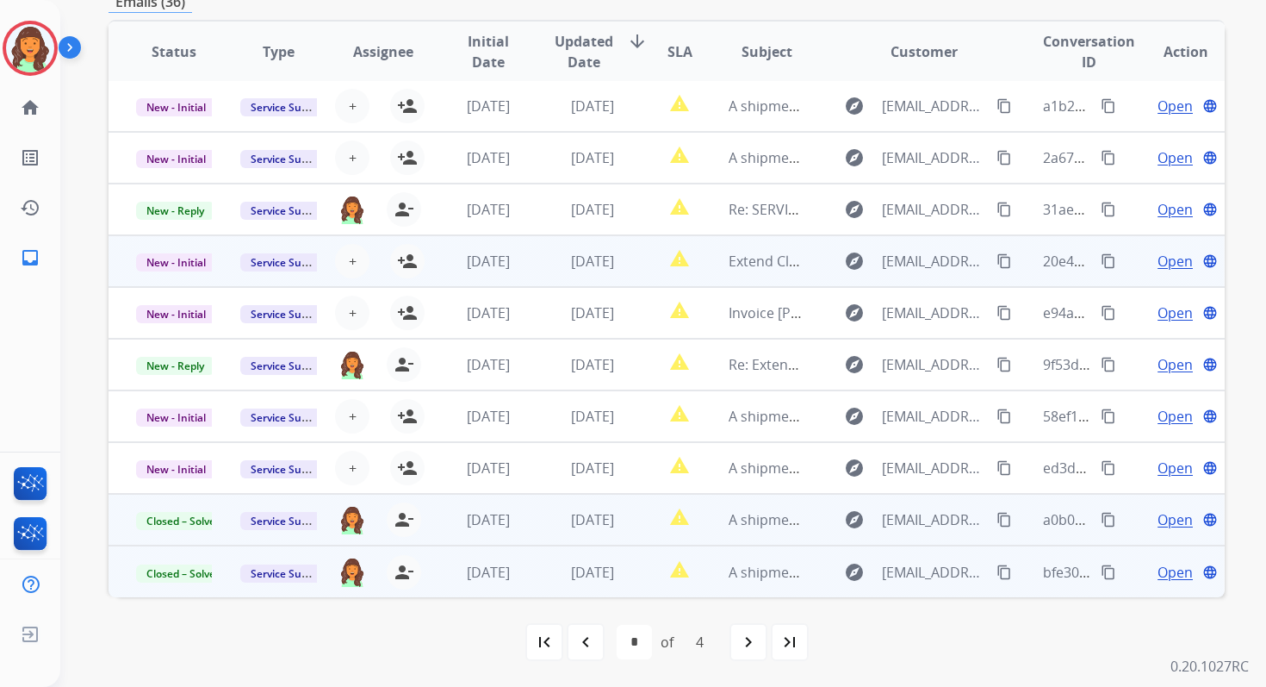
scroll to position [0, 0]
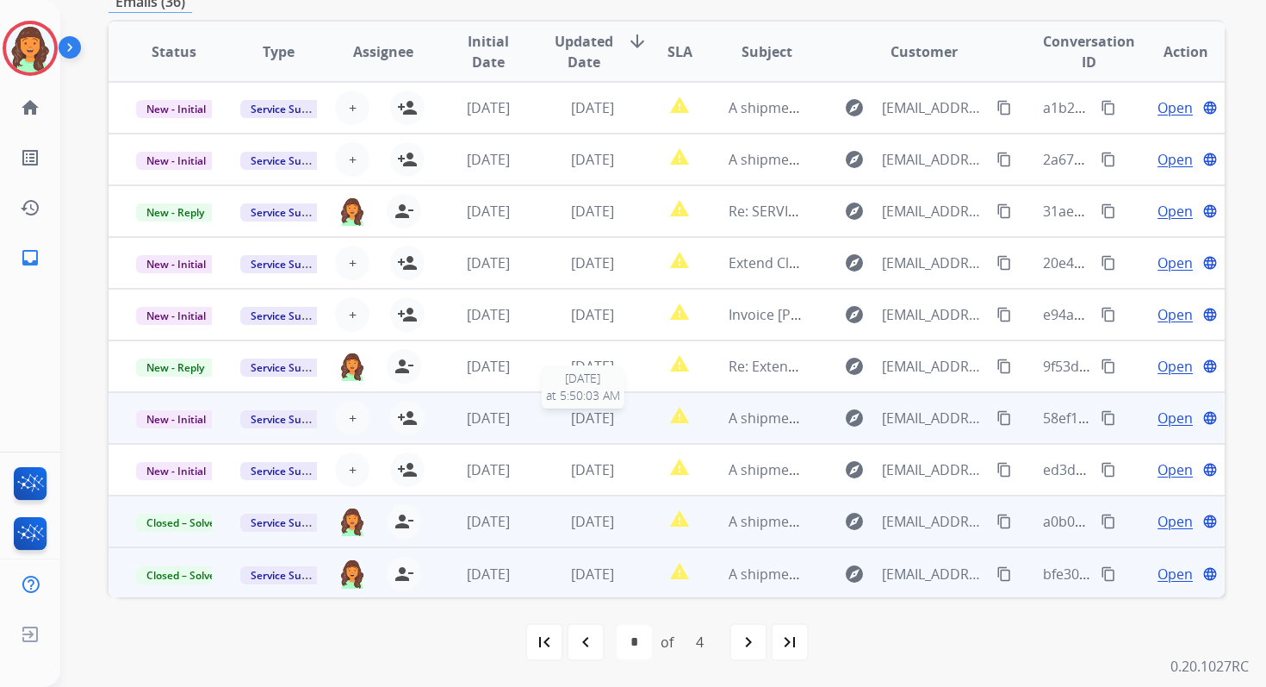
click at [571, 422] on span "[DATE]" at bounding box center [592, 417] width 43 height 19
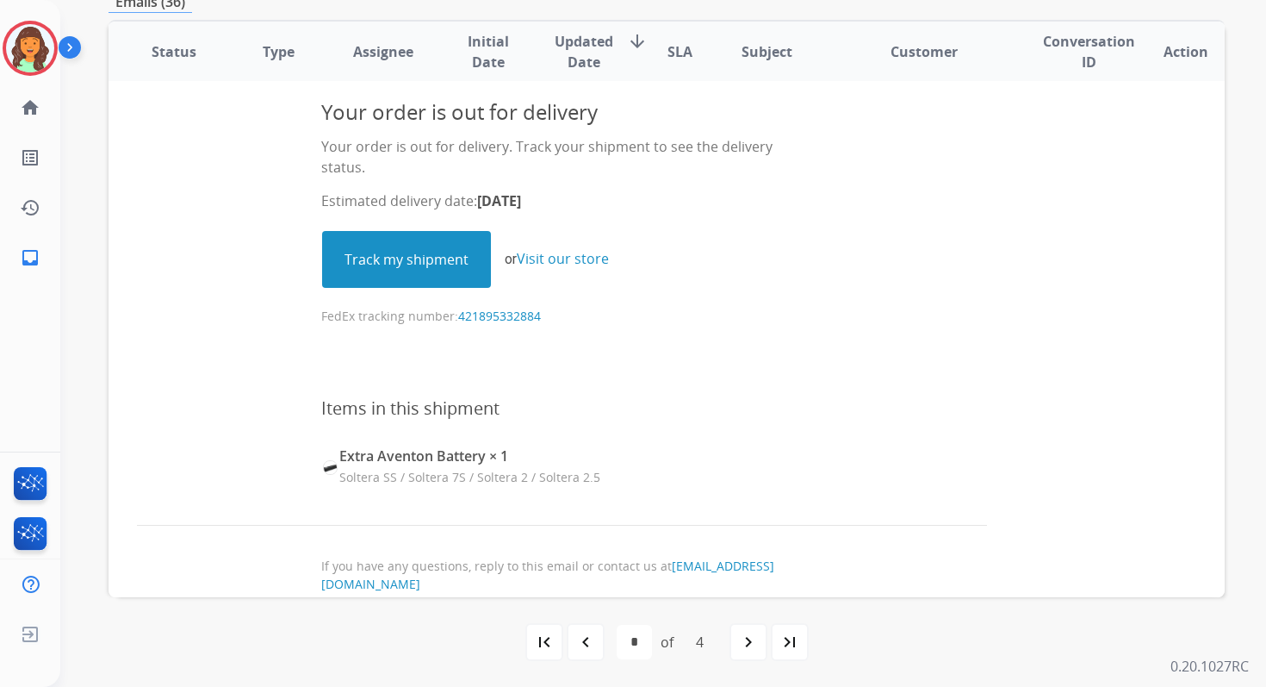
scroll to position [530, 0]
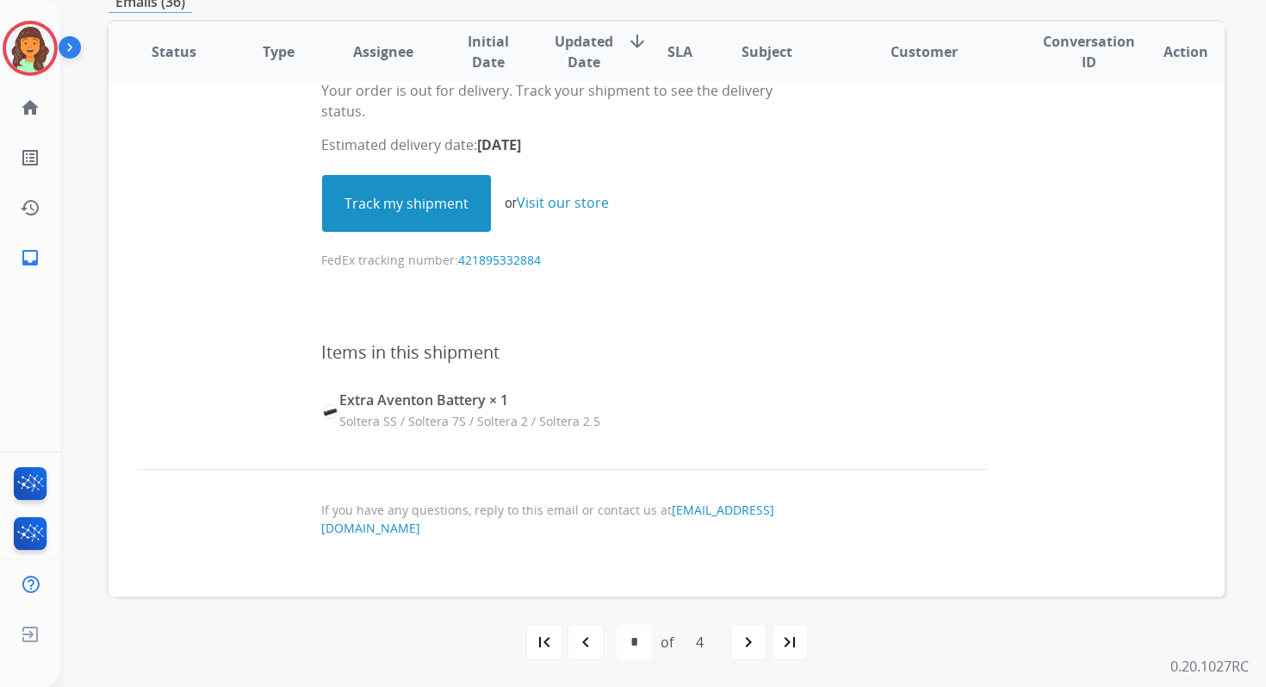
click at [430, 201] on link "Track my shipment" at bounding box center [406, 203] width 167 height 55
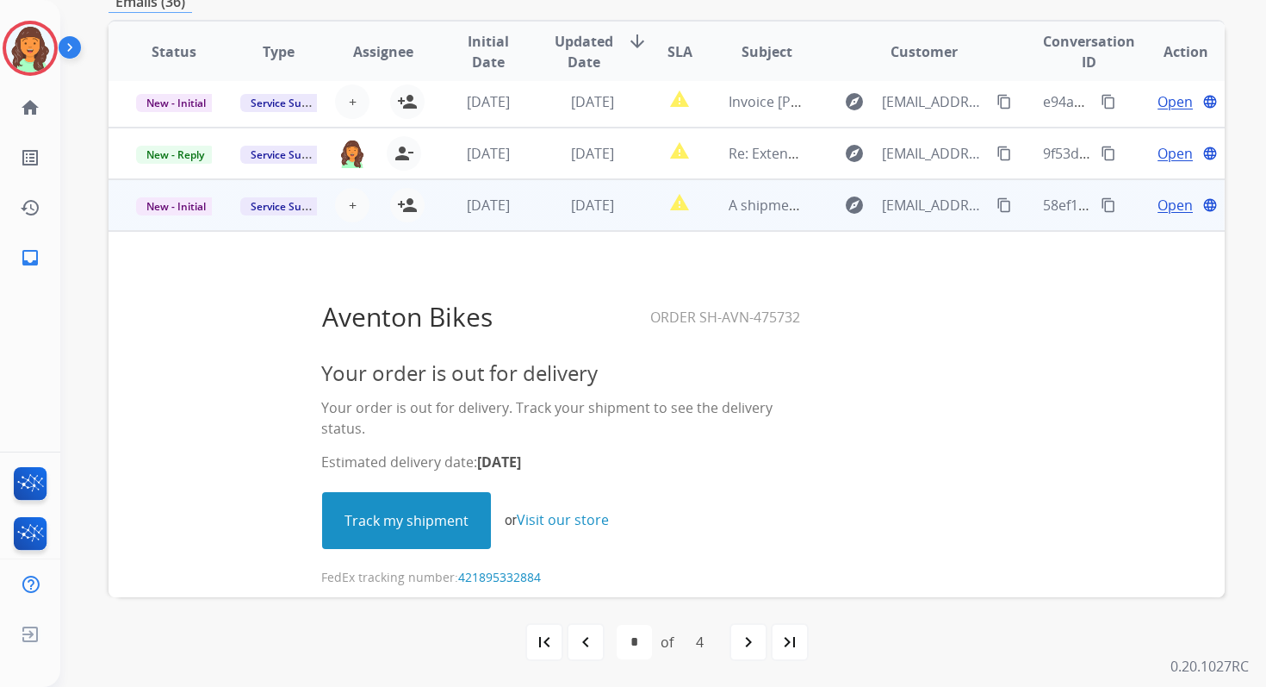
scroll to position [196, 0]
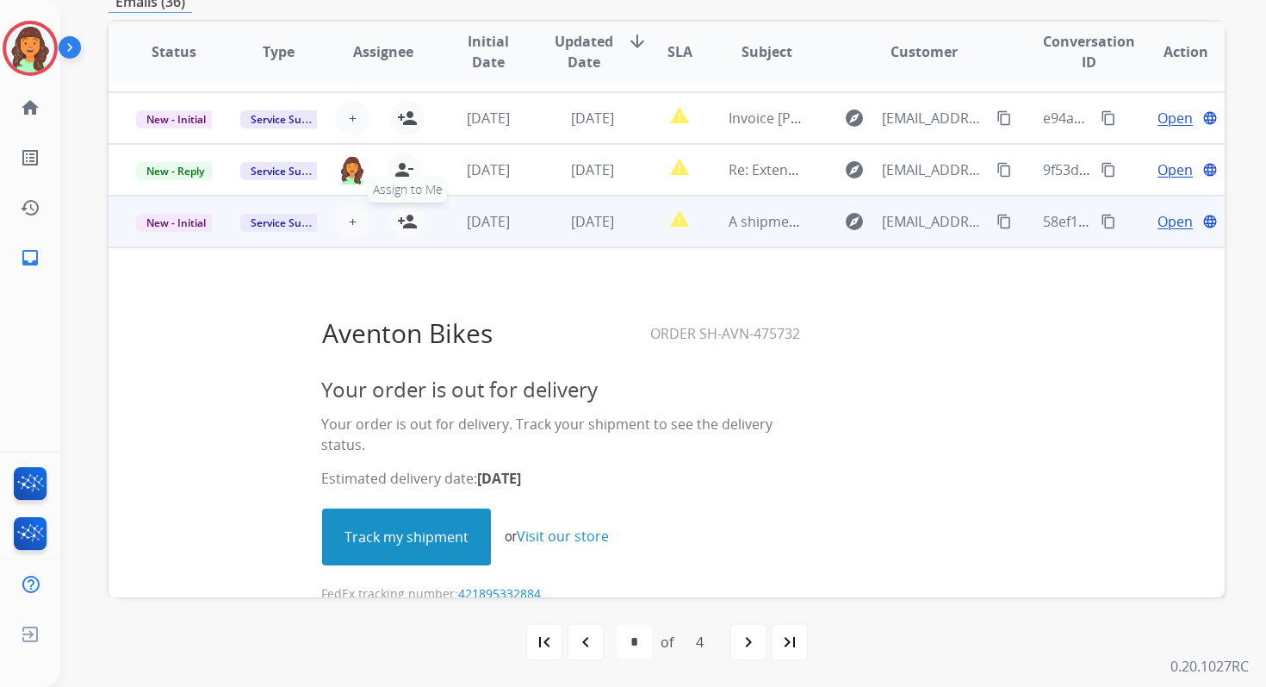
click at [416, 213] on button "person_add Assign to Me" at bounding box center [407, 221] width 34 height 34
click at [183, 225] on span "New - Initial" at bounding box center [176, 223] width 80 height 18
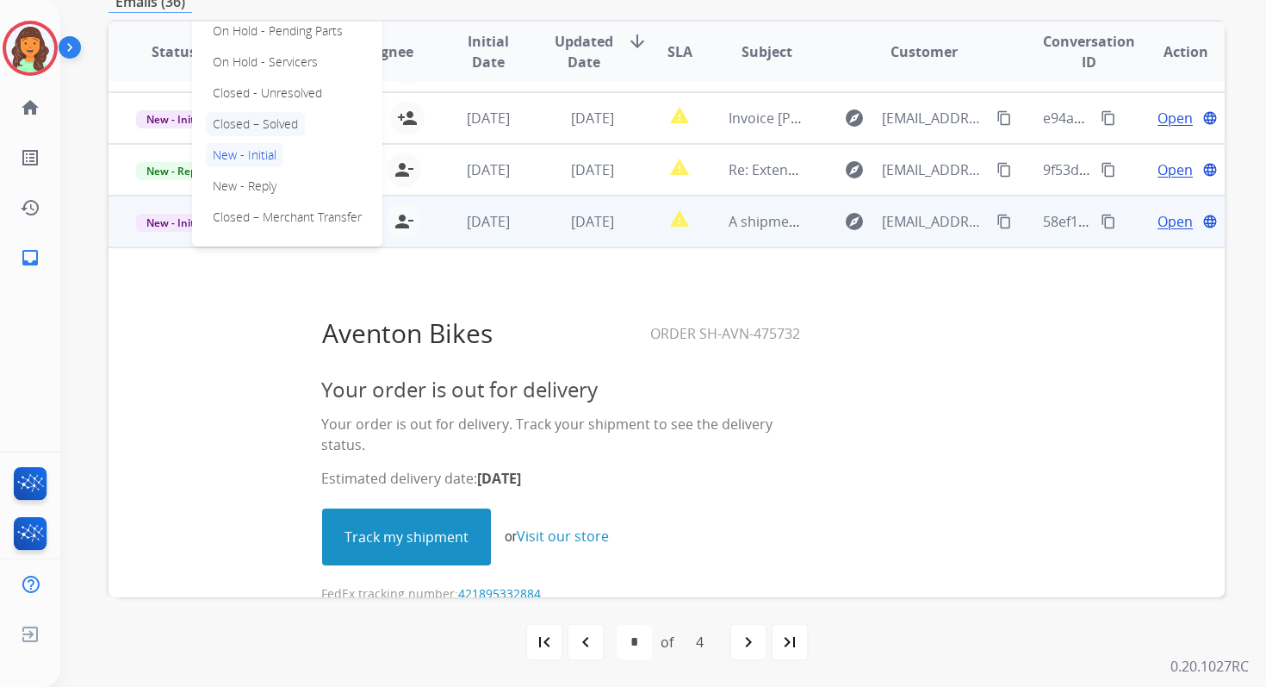
click at [259, 119] on p "Closed – Solved" at bounding box center [255, 124] width 99 height 24
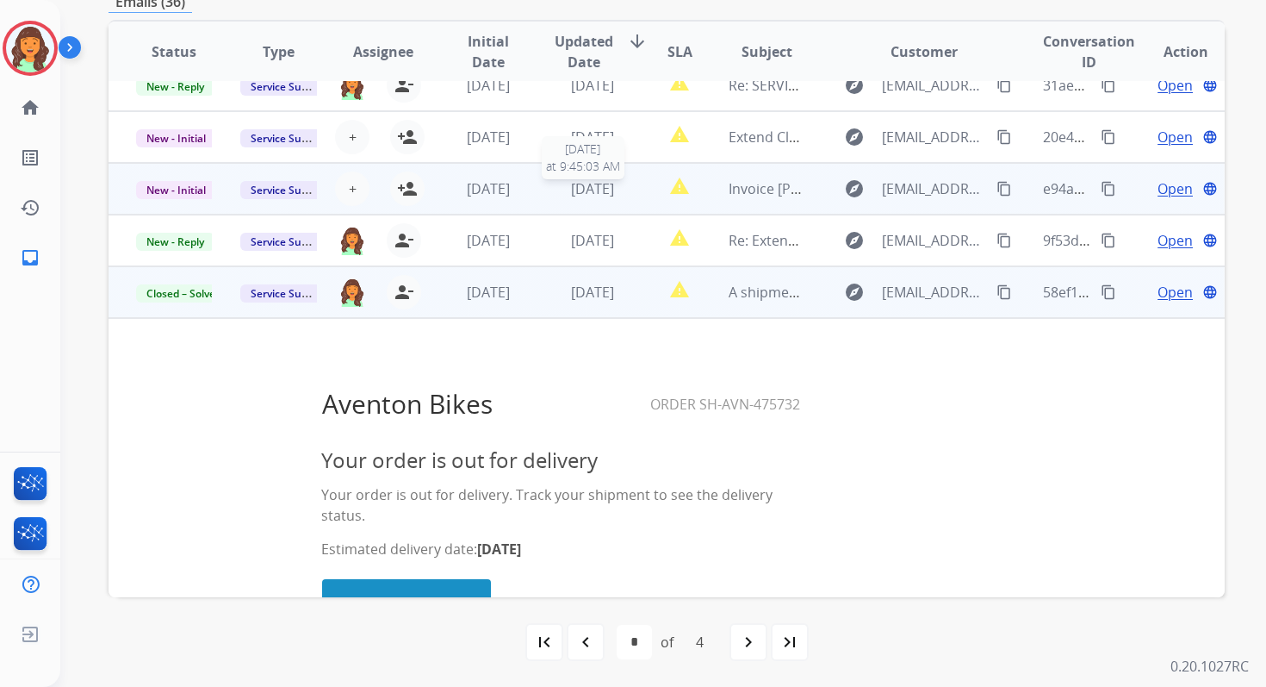
click at [571, 196] on span "[DATE]" at bounding box center [592, 188] width 43 height 19
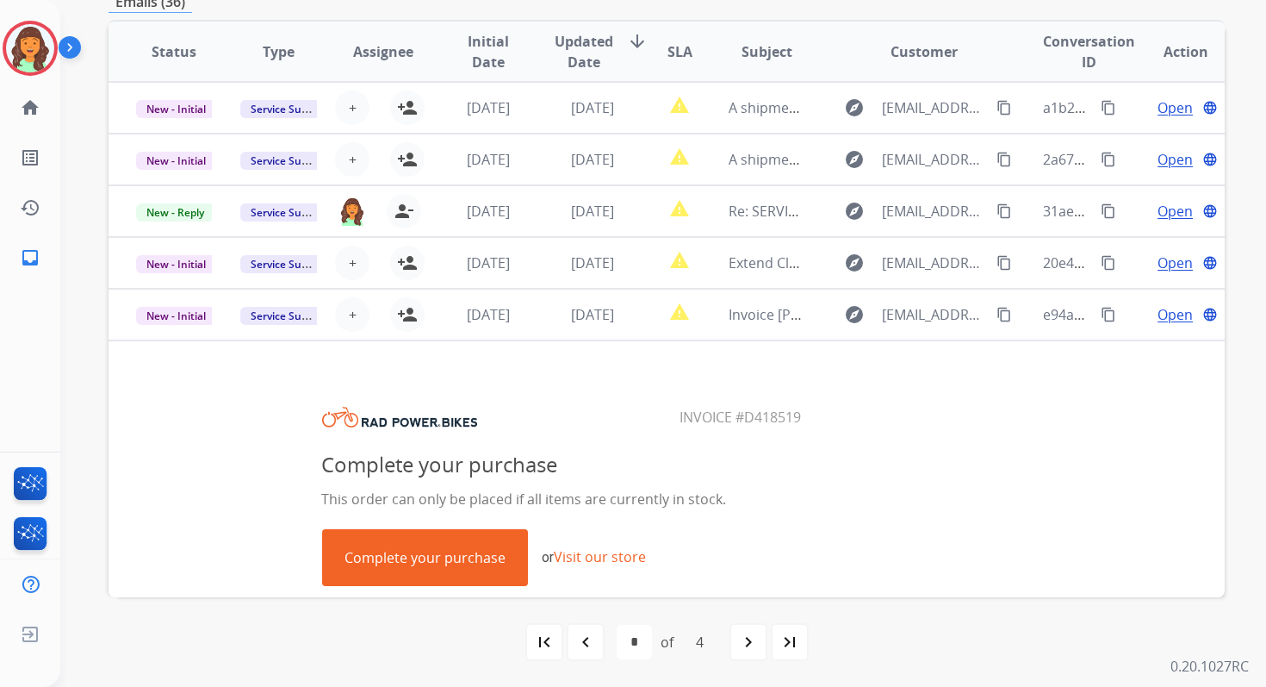
scroll to position [0, 0]
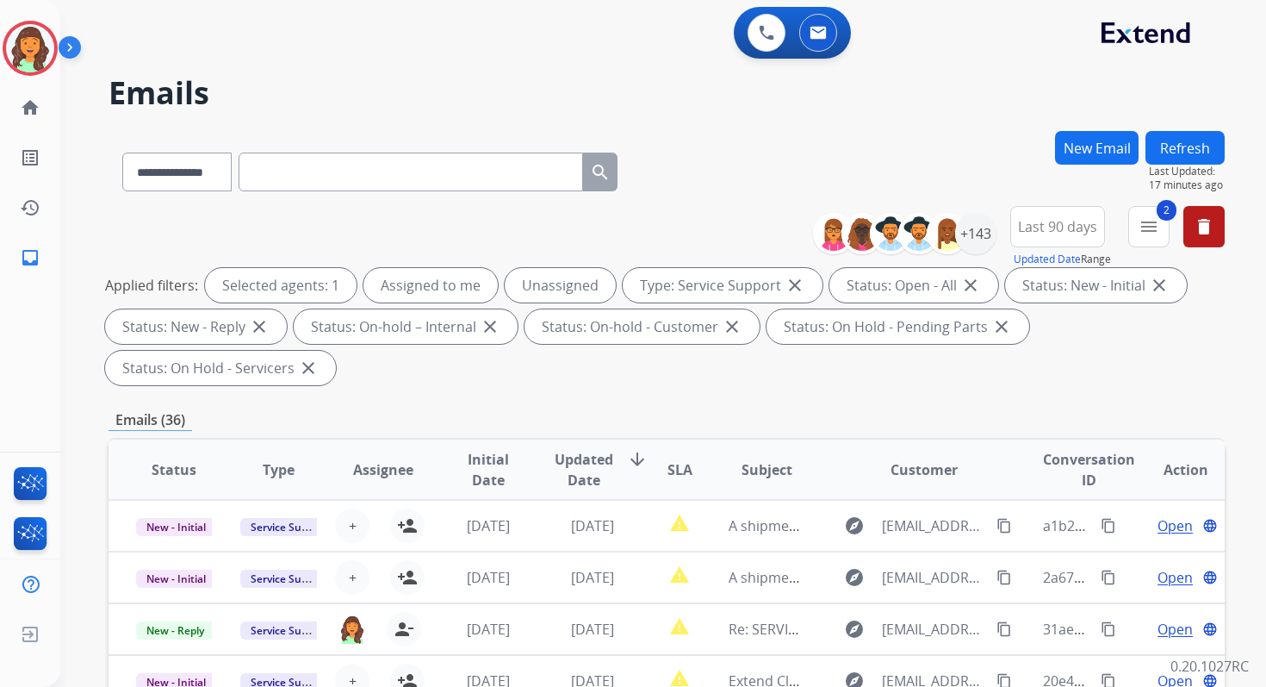
click at [1186, 137] on button "Refresh" at bounding box center [1185, 148] width 79 height 34
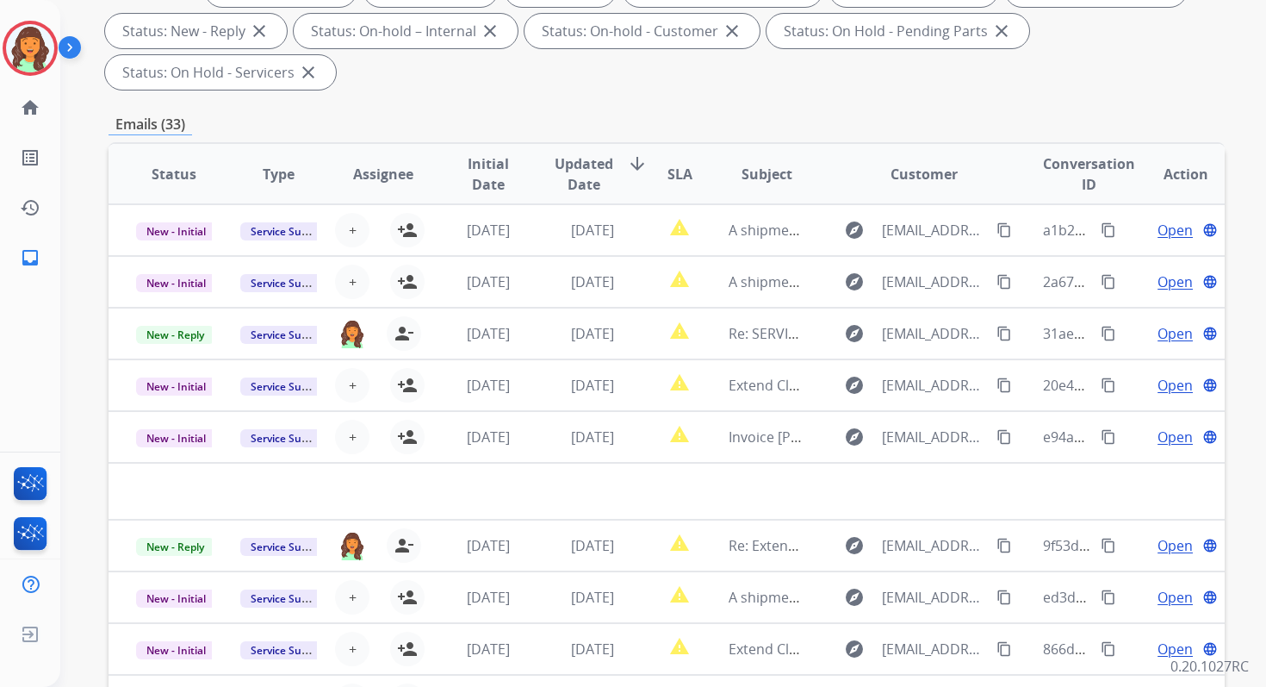
scroll to position [418, 0]
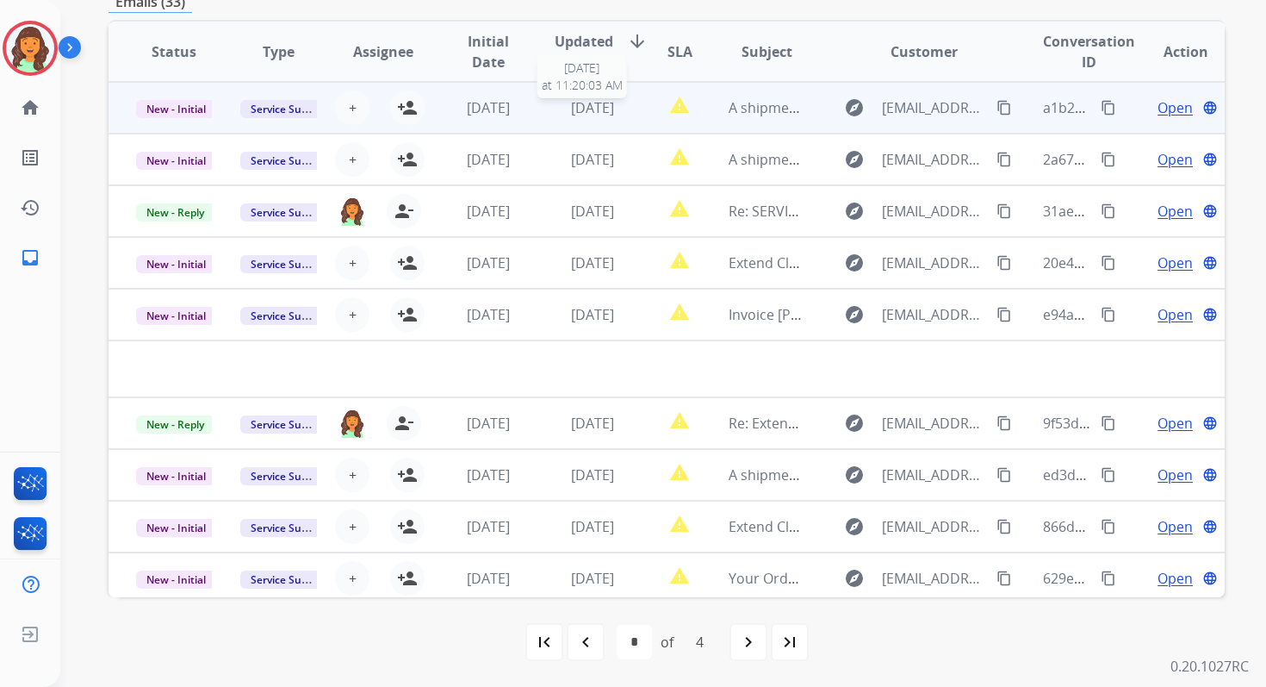
click at [590, 103] on span "[DATE]" at bounding box center [592, 107] width 43 height 19
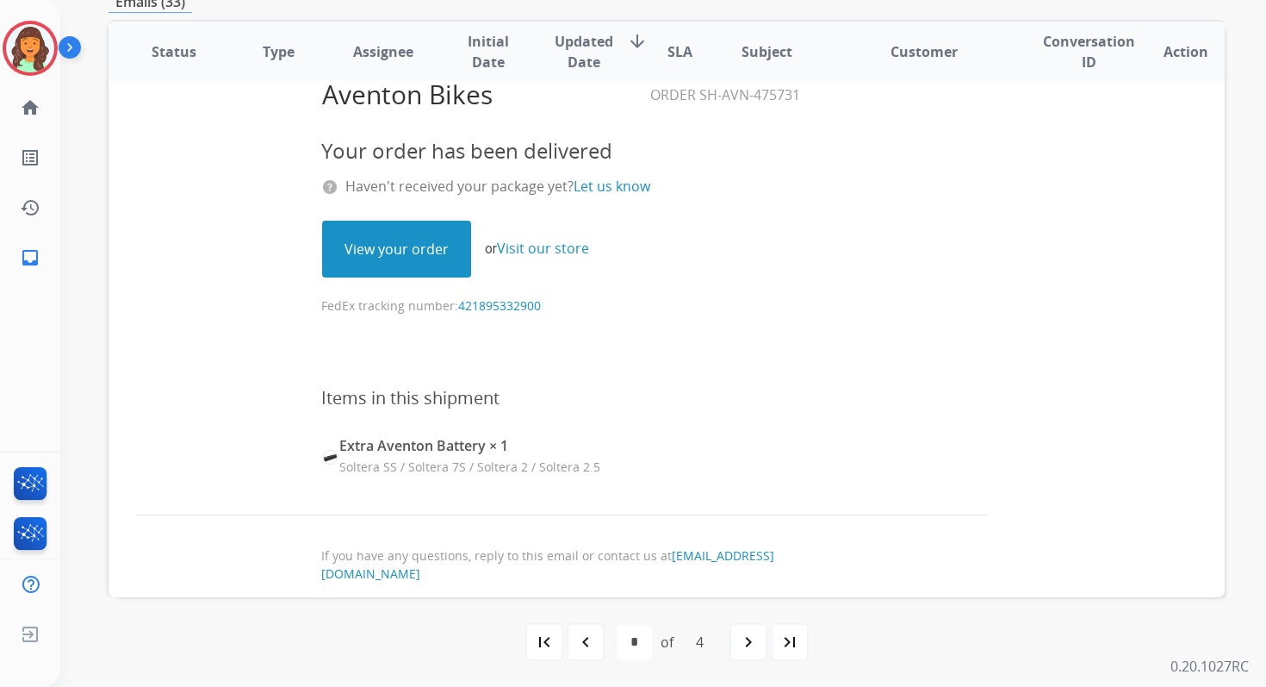
scroll to position [0, 0]
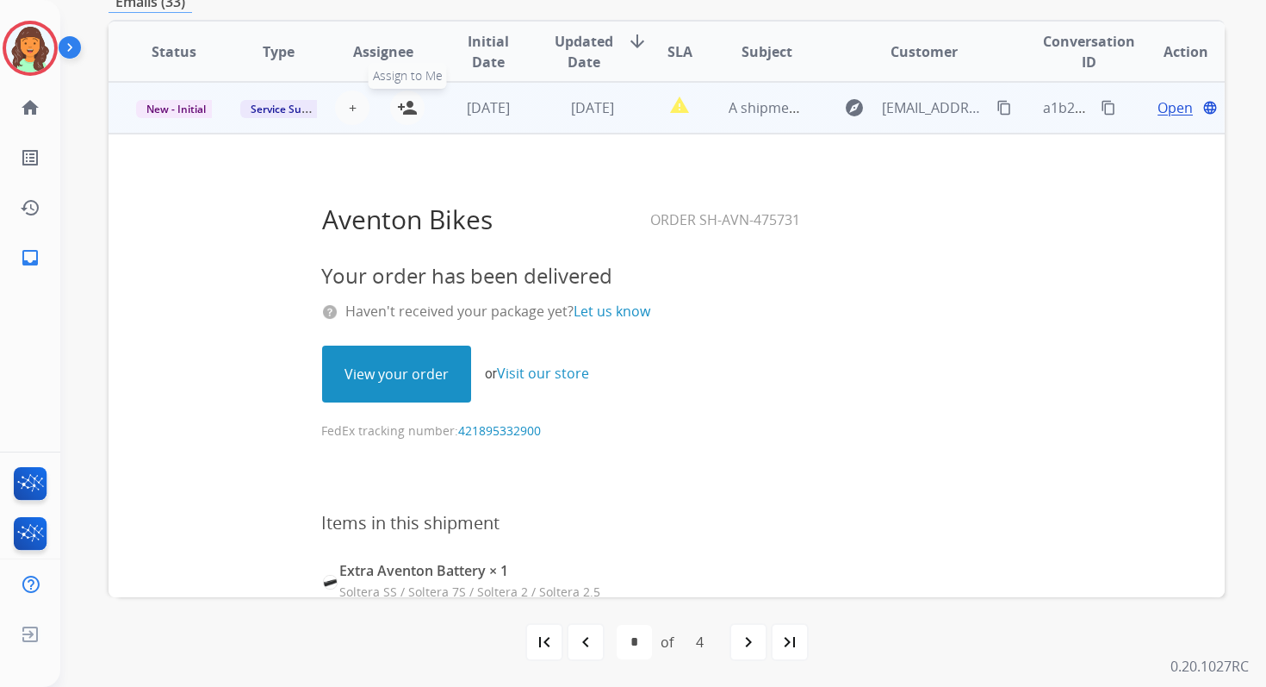
click at [407, 104] on mat-icon "person_add" at bounding box center [407, 107] width 21 height 21
click at [159, 106] on span "New - Initial" at bounding box center [176, 109] width 80 height 18
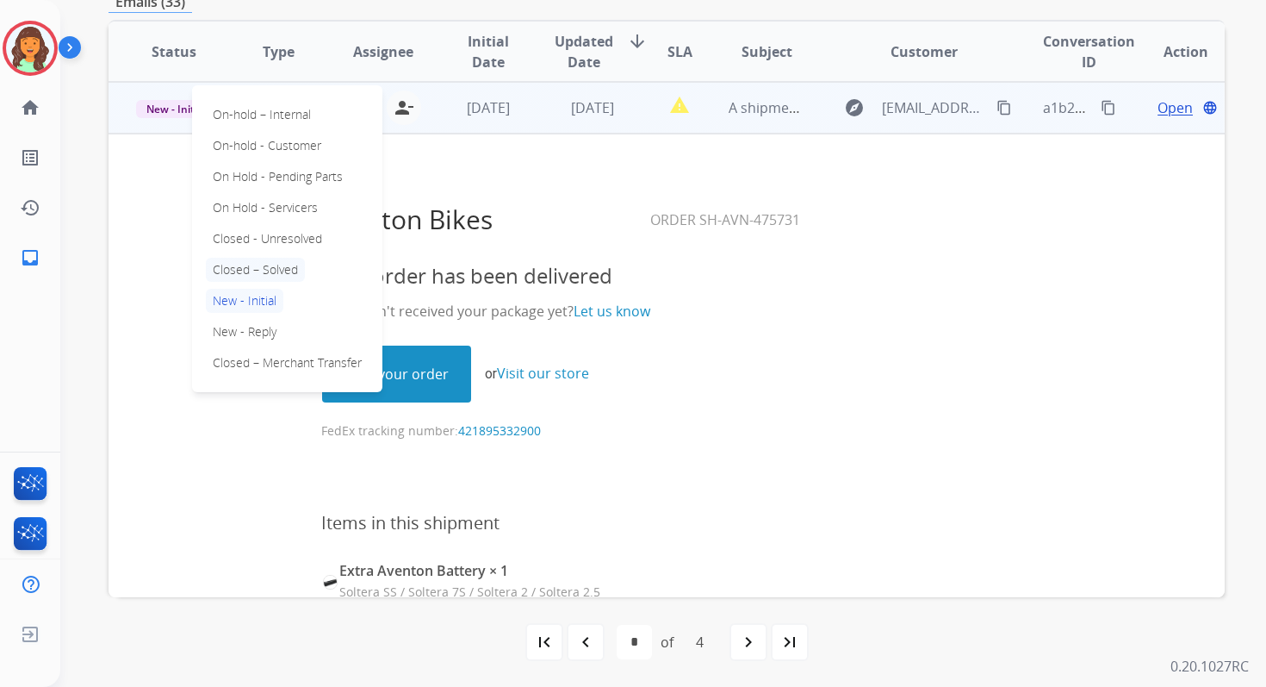
click at [234, 263] on p "Closed – Solved" at bounding box center [255, 270] width 99 height 24
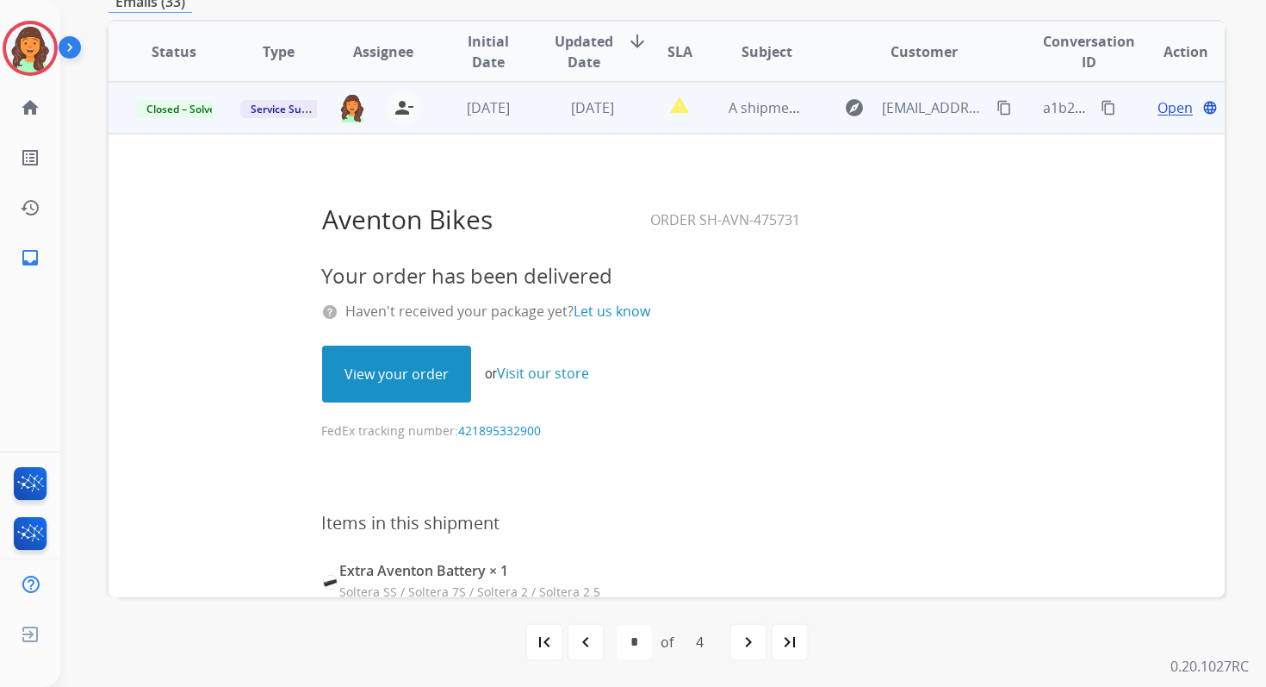
click at [535, 85] on td "[DATE]" at bounding box center [579, 108] width 104 height 52
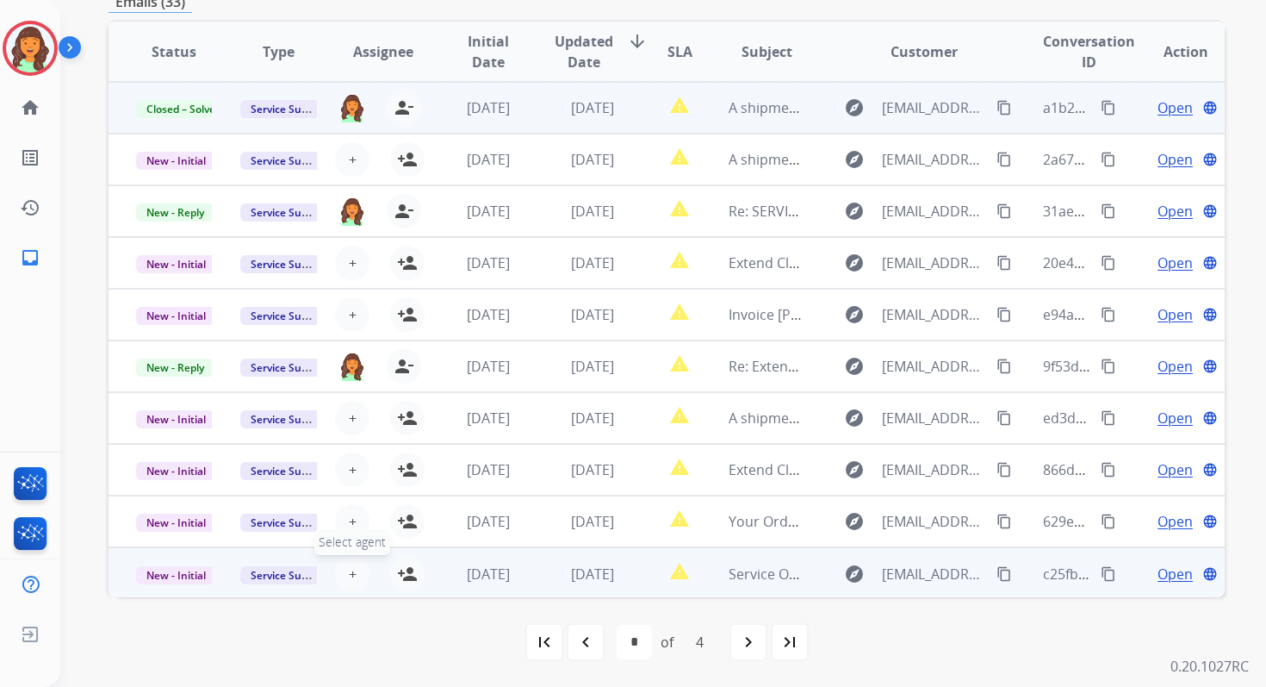
click at [352, 571] on span "+" at bounding box center [353, 573] width 8 height 21
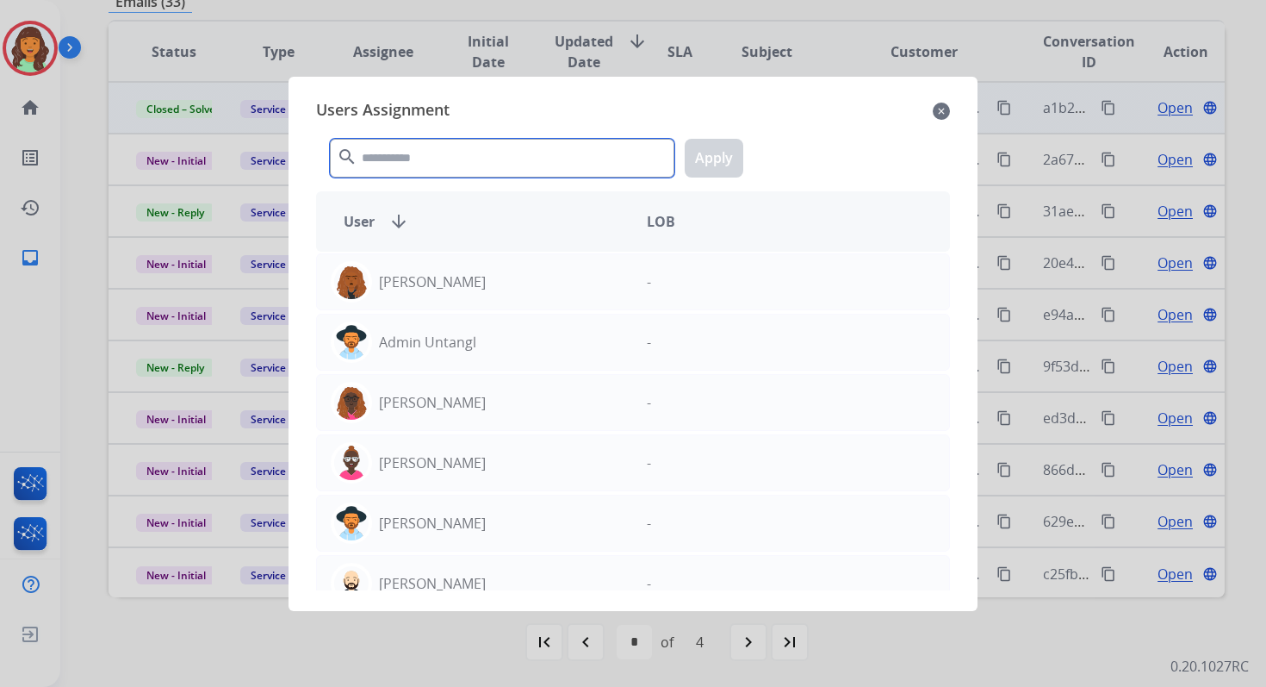
click at [485, 166] on input "text" at bounding box center [502, 158] width 345 height 39
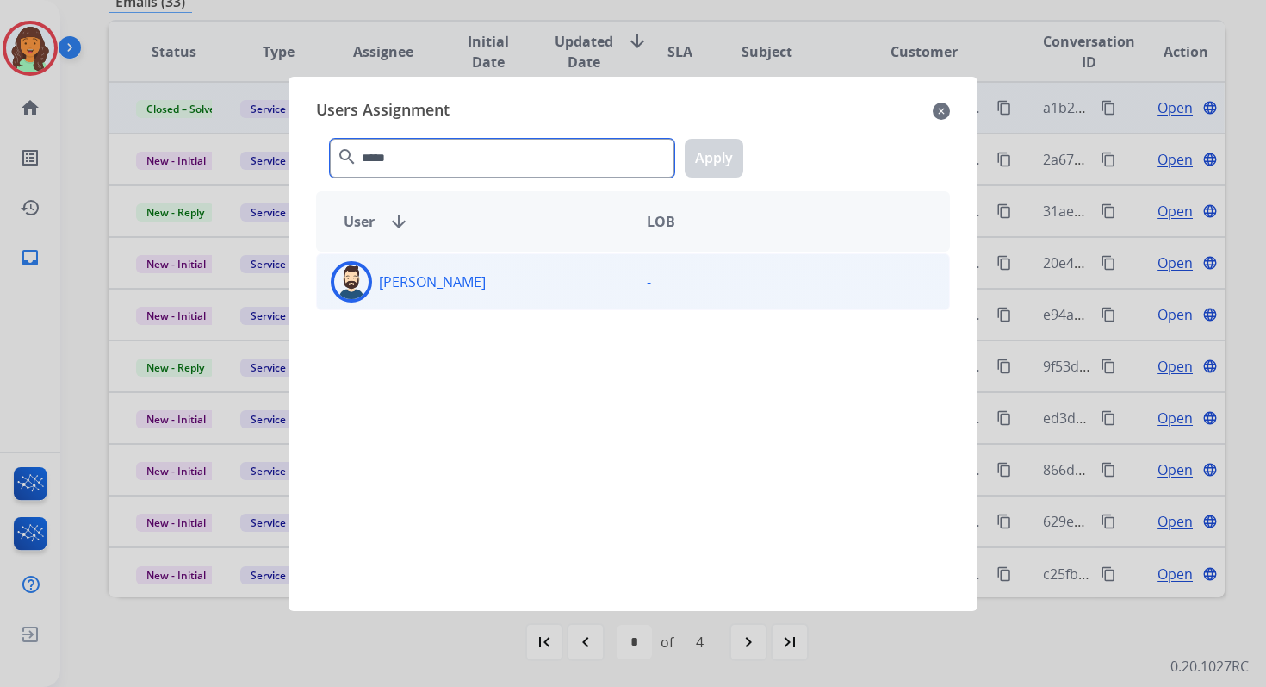
type input "*****"
click at [498, 280] on div "[PERSON_NAME]" at bounding box center [475, 281] width 316 height 41
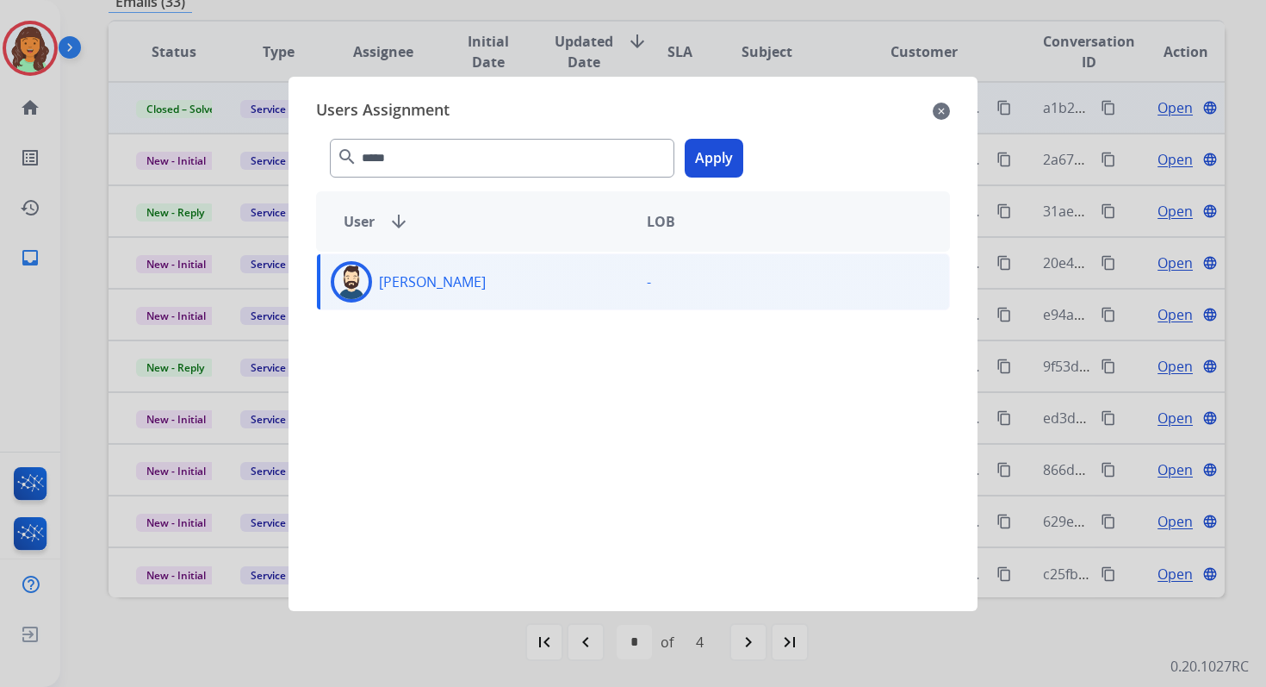
click at [719, 166] on button "Apply" at bounding box center [714, 158] width 59 height 39
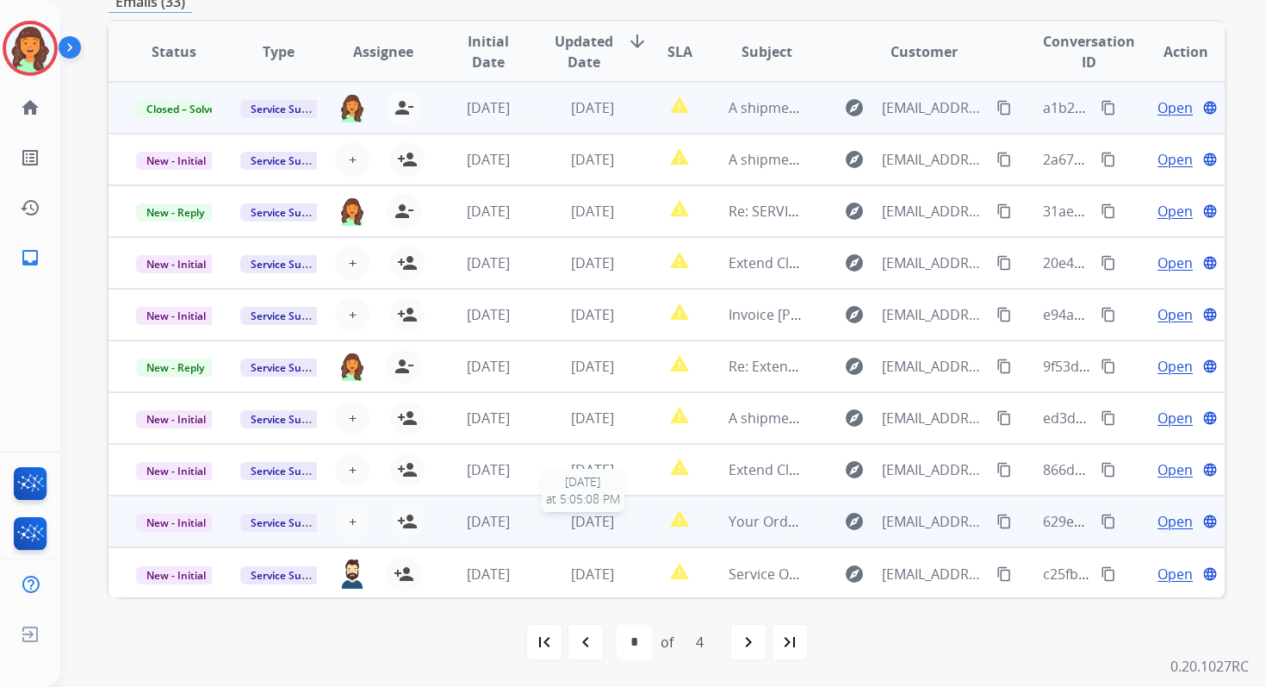
click at [594, 519] on span "[DATE]" at bounding box center [592, 521] width 43 height 19
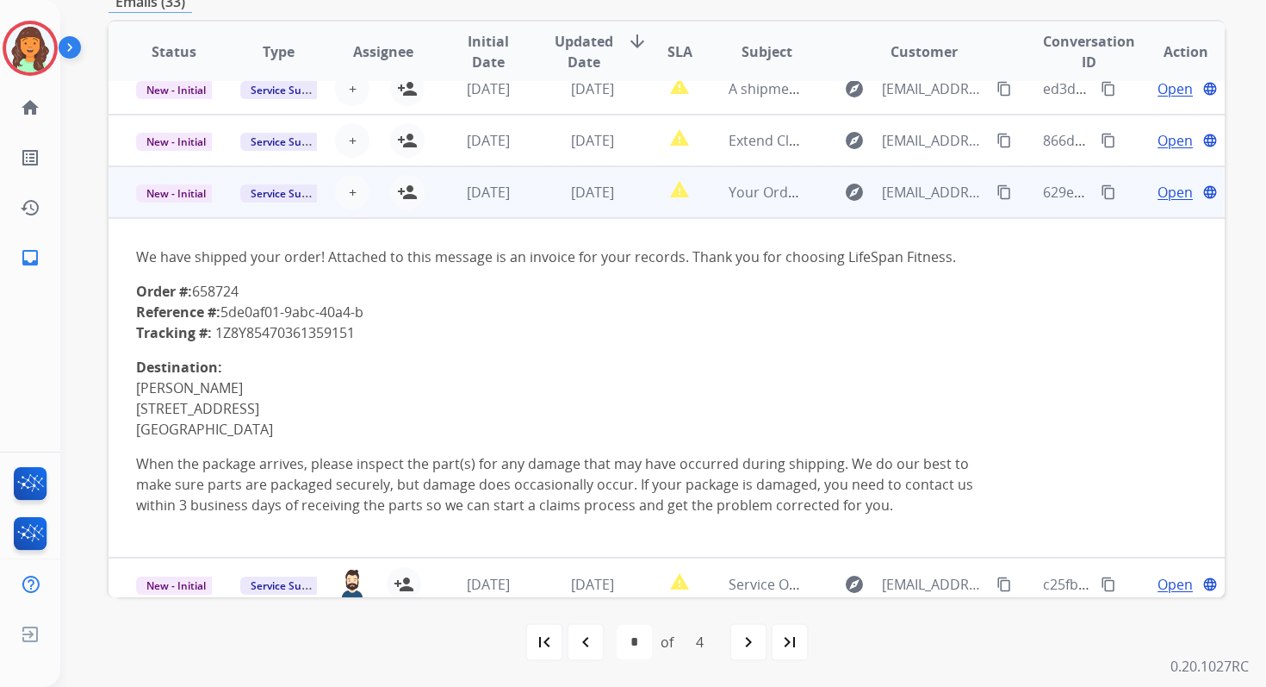
scroll to position [341, 0]
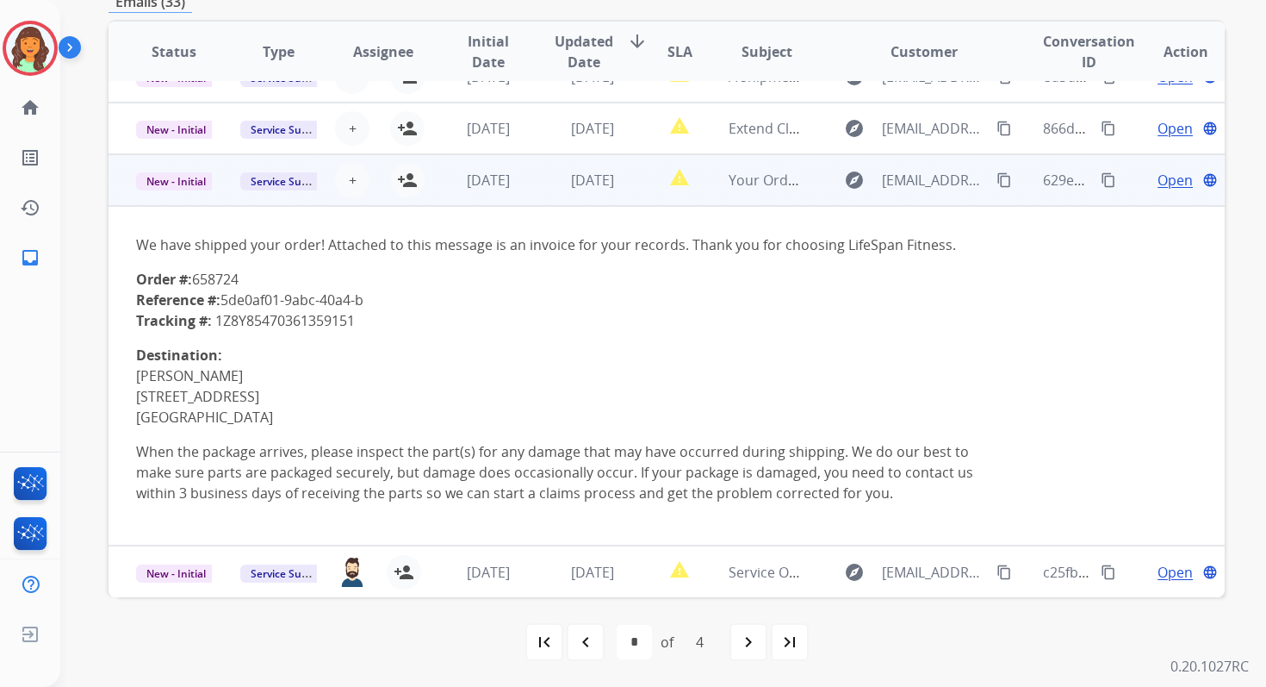
click at [1163, 179] on span "Open" at bounding box center [1175, 180] width 35 height 21
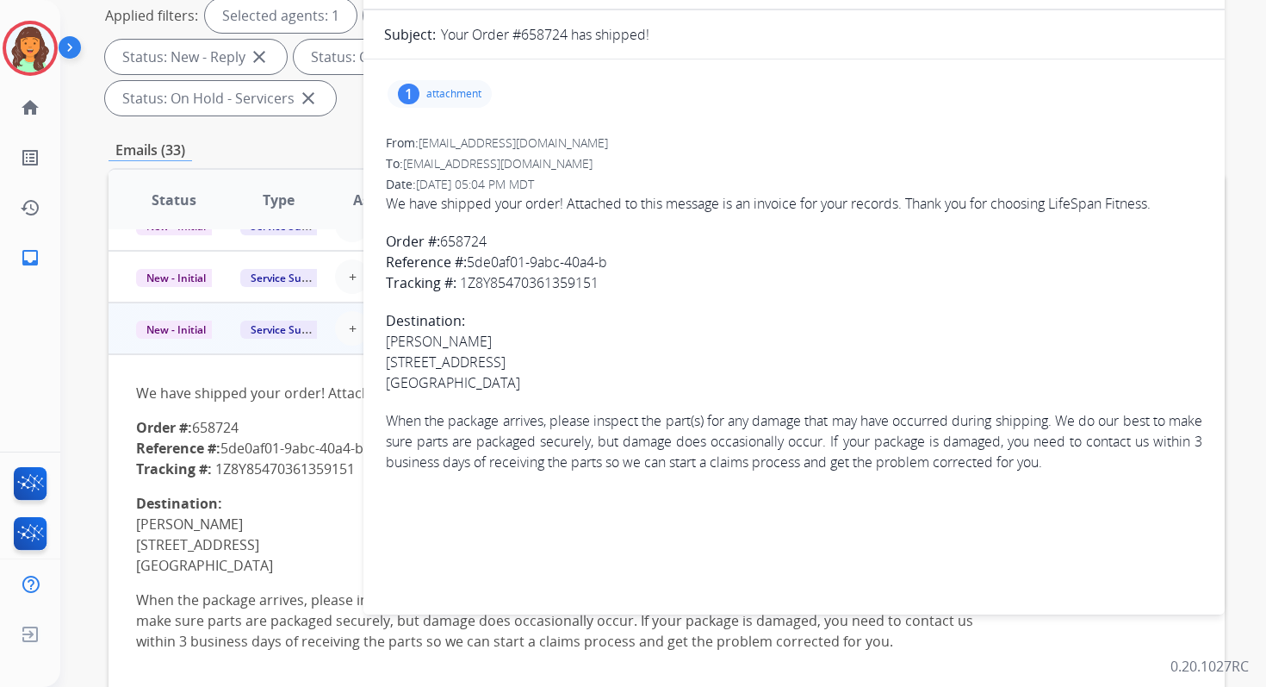
scroll to position [182, 0]
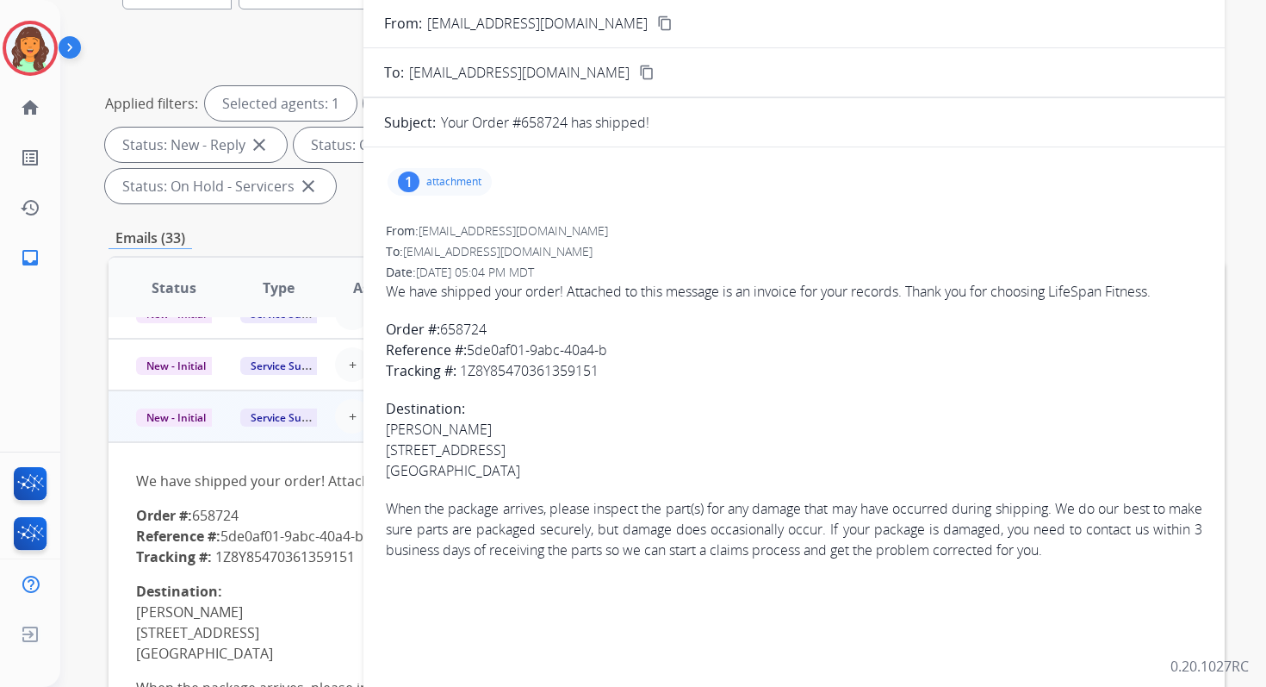
click at [458, 171] on div "1 attachment" at bounding box center [440, 182] width 104 height 28
click at [643, 216] on mat-icon "download" at bounding box center [643, 223] width 16 height 16
click at [386, 326] on strong "Order #:" at bounding box center [413, 329] width 54 height 19
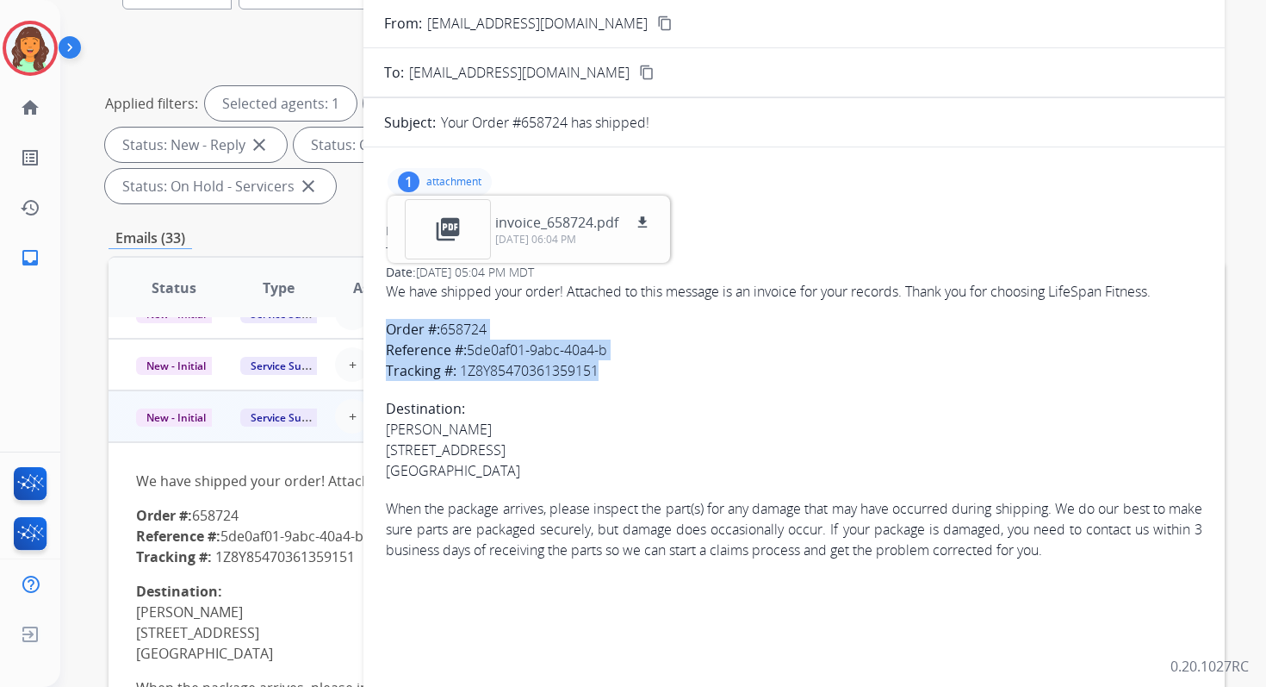
copy p "Order #: 658724 Reference #: 5de0af01-9abc-40a4-b Tracking #: 1Z8Y85470361359151"
drag, startPoint x: 386, startPoint y: 326, endPoint x: 662, endPoint y: 371, distance: 279.4
click at [662, 371] on p "Order #: 658724 Reference #: 5de0af01-9abc-40a4-b Tracking #: 1Z8Y85470361359151" at bounding box center [794, 350] width 817 height 62
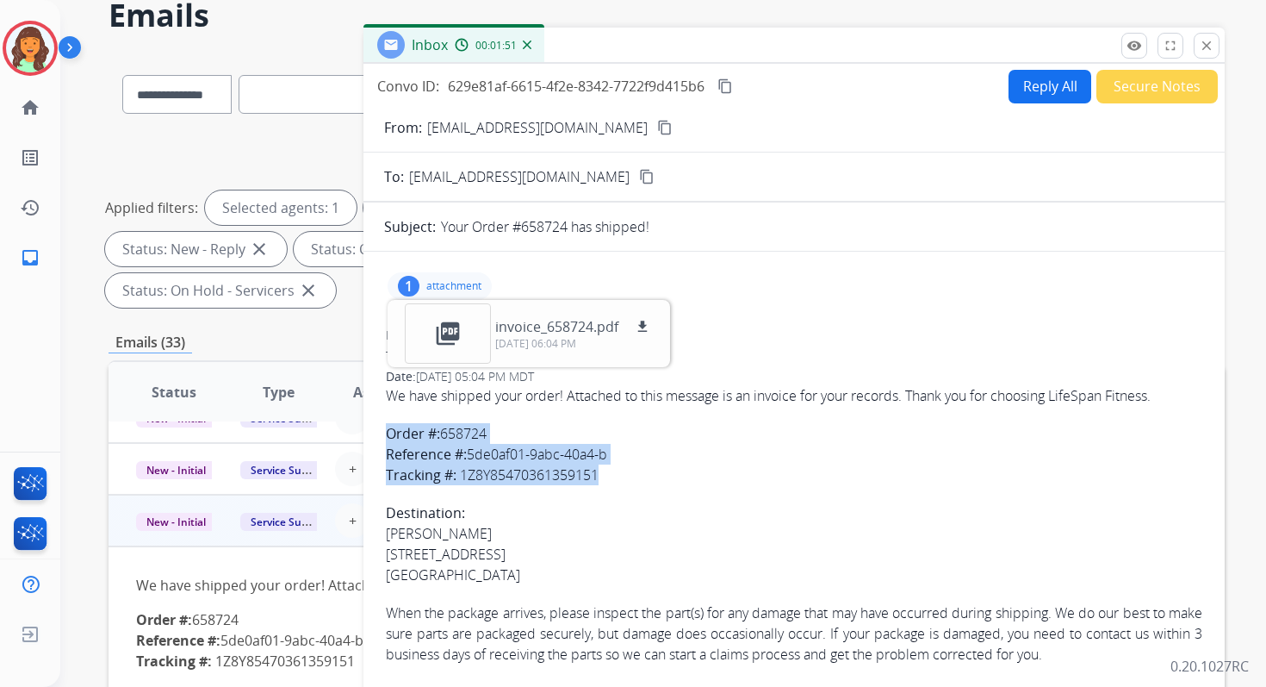
scroll to position [22, 0]
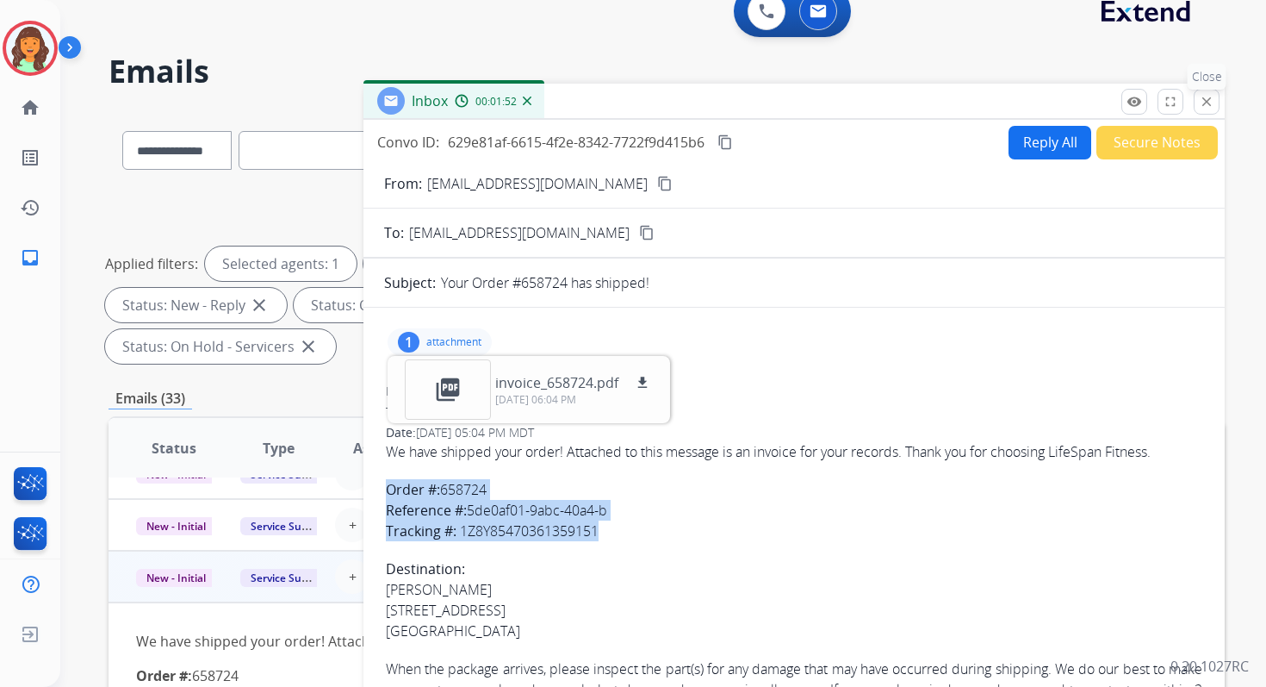
click at [1207, 100] on mat-icon "close" at bounding box center [1207, 102] width 16 height 16
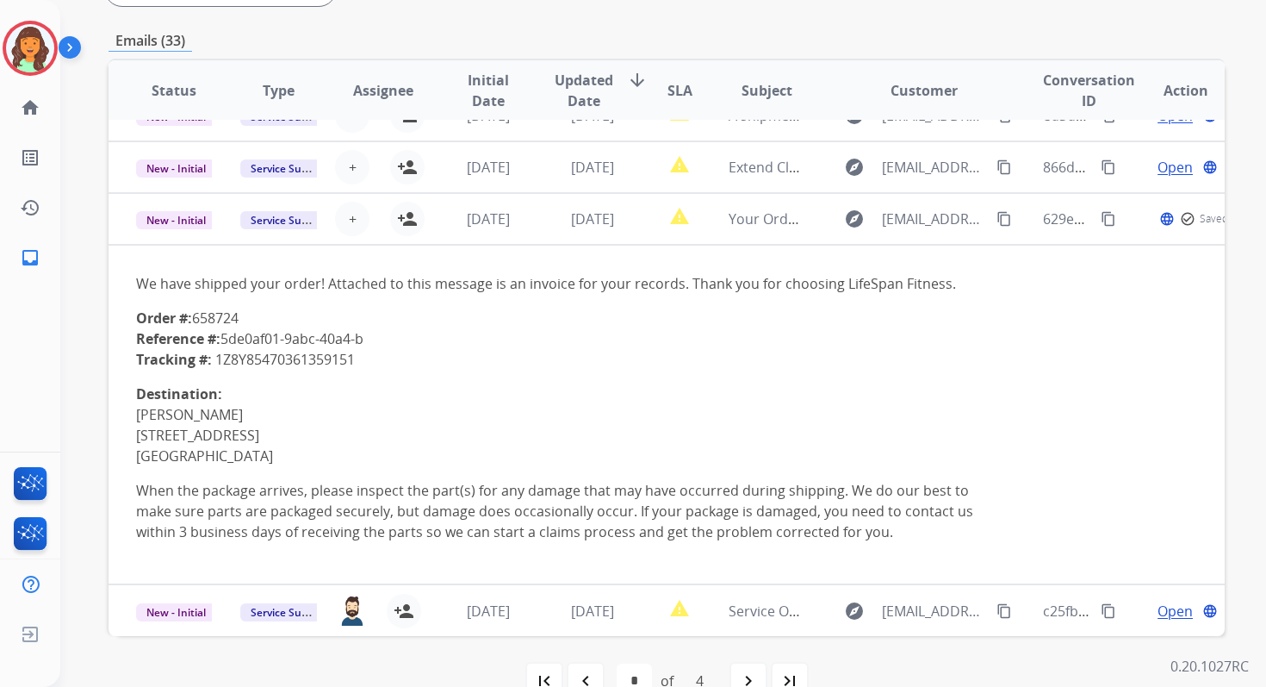
scroll to position [418, 0]
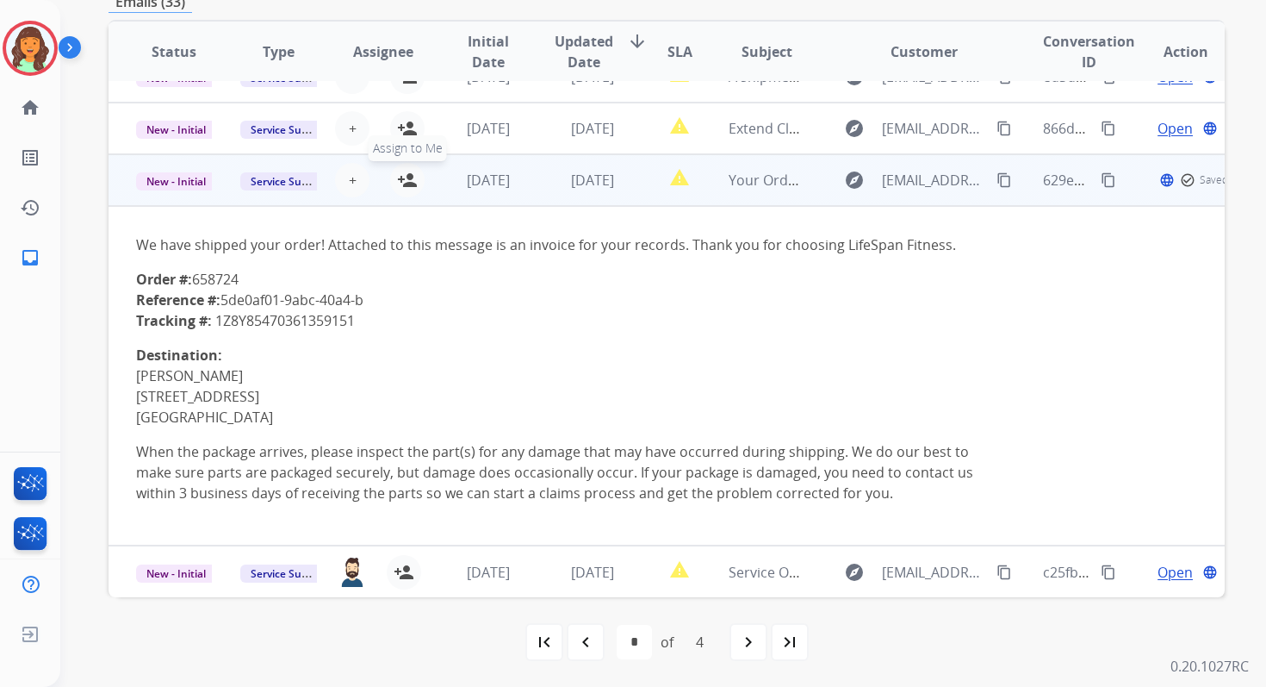
click at [407, 184] on mat-icon "person_add" at bounding box center [407, 180] width 21 height 21
click at [186, 185] on span "New - Initial" at bounding box center [176, 181] width 80 height 18
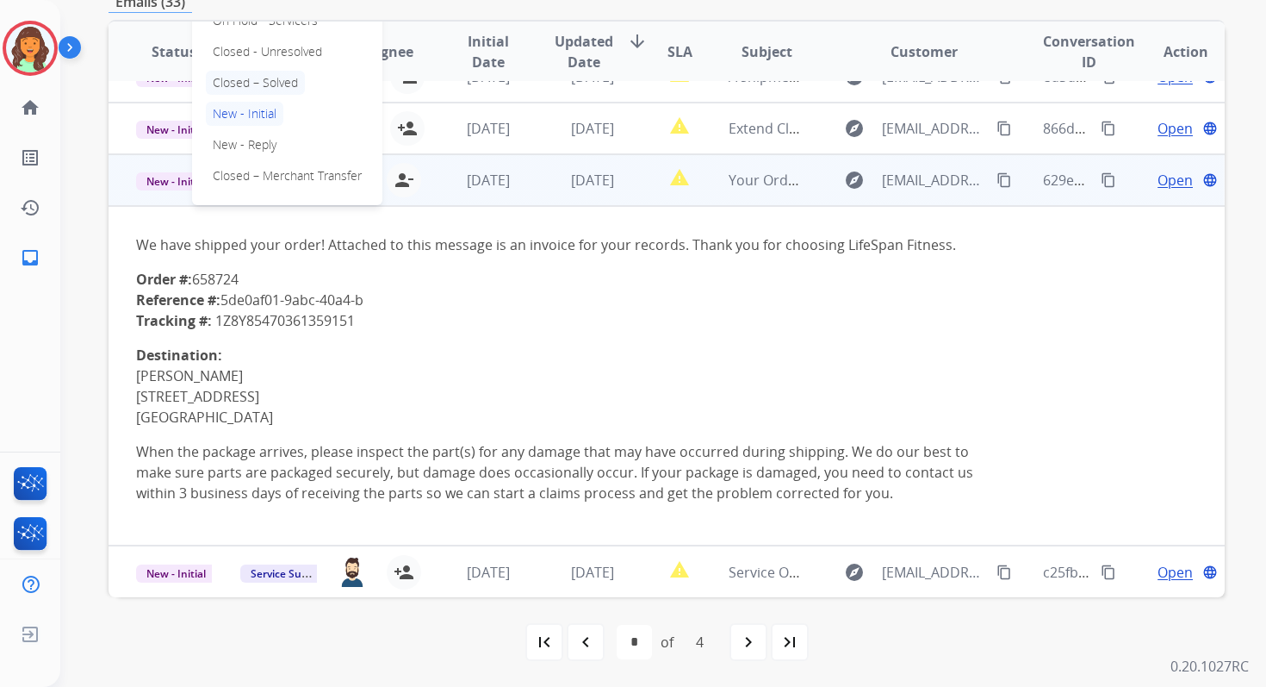
click at [262, 81] on p "Closed – Solved" at bounding box center [255, 83] width 99 height 24
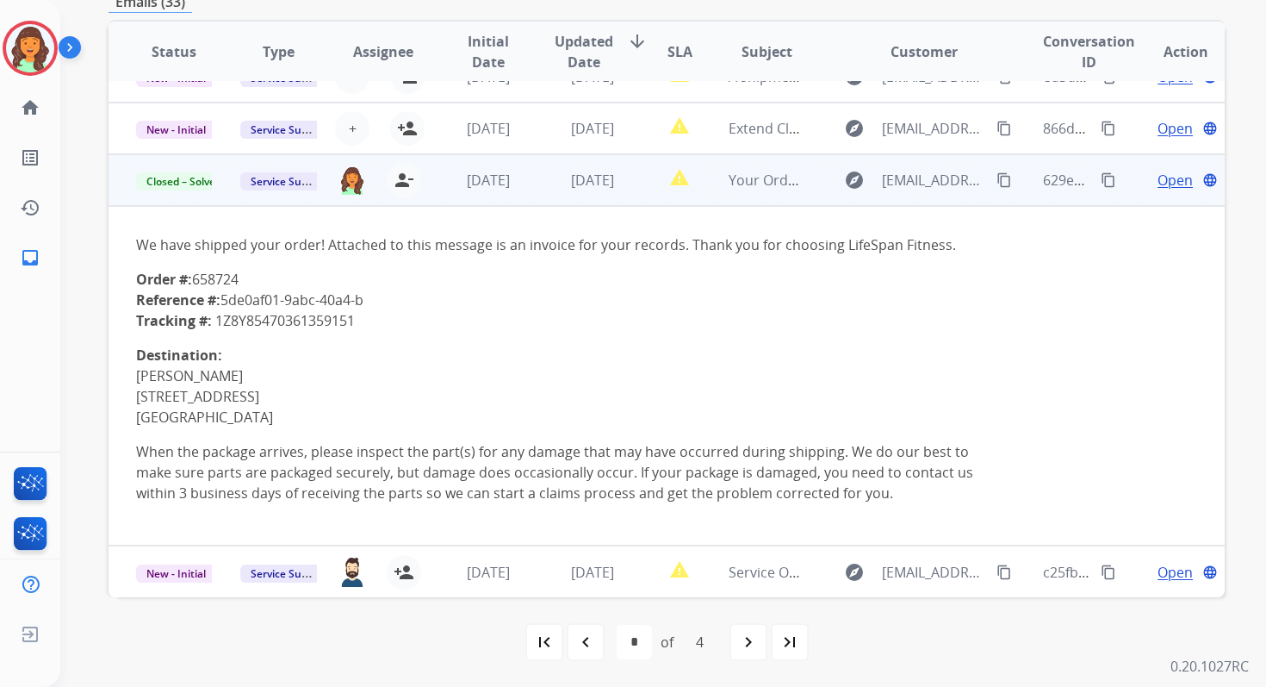
click at [1101, 173] on mat-icon "content_copy" at bounding box center [1109, 180] width 16 height 16
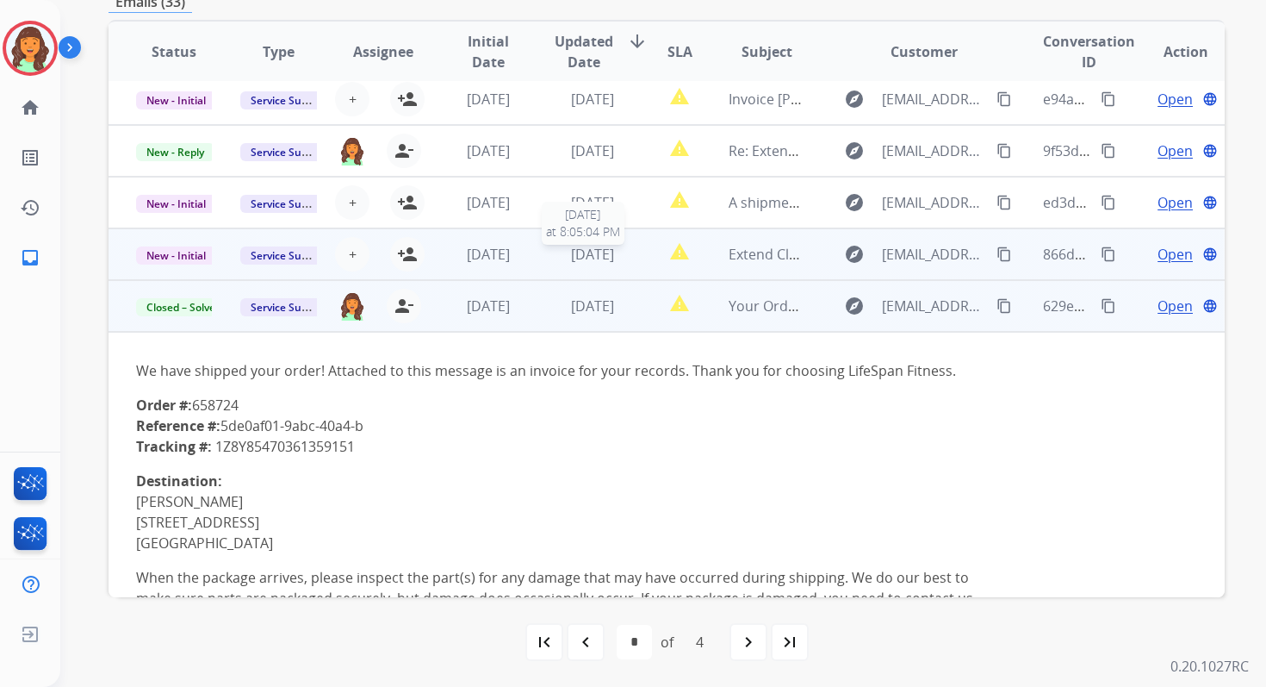
click at [610, 264] on div "[DATE]" at bounding box center [593, 254] width 76 height 21
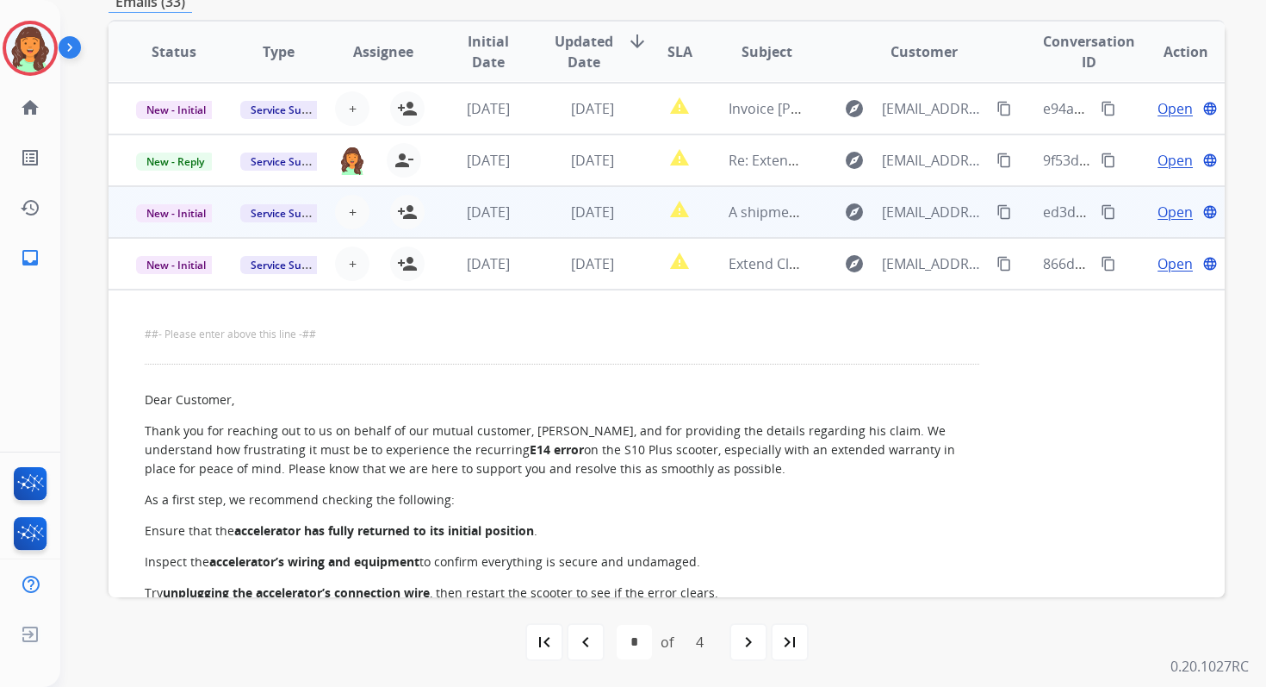
click at [598, 222] on td "[DATE]" at bounding box center [579, 212] width 104 height 52
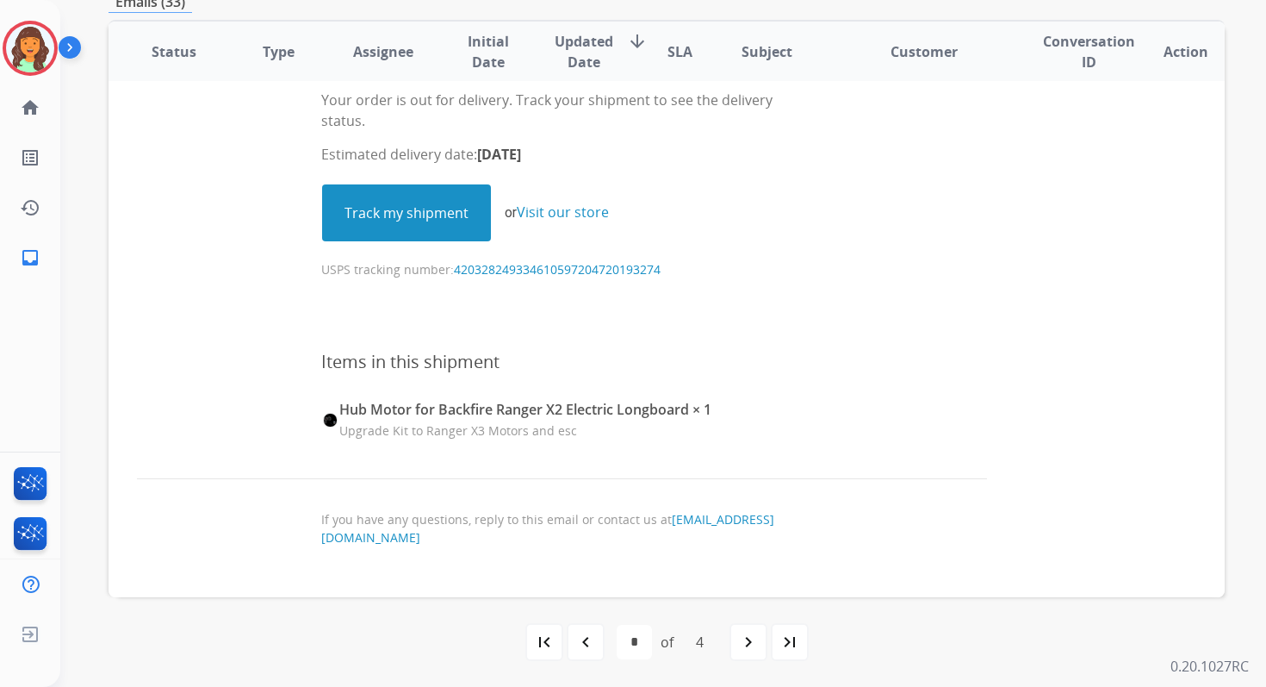
scroll to position [420, 0]
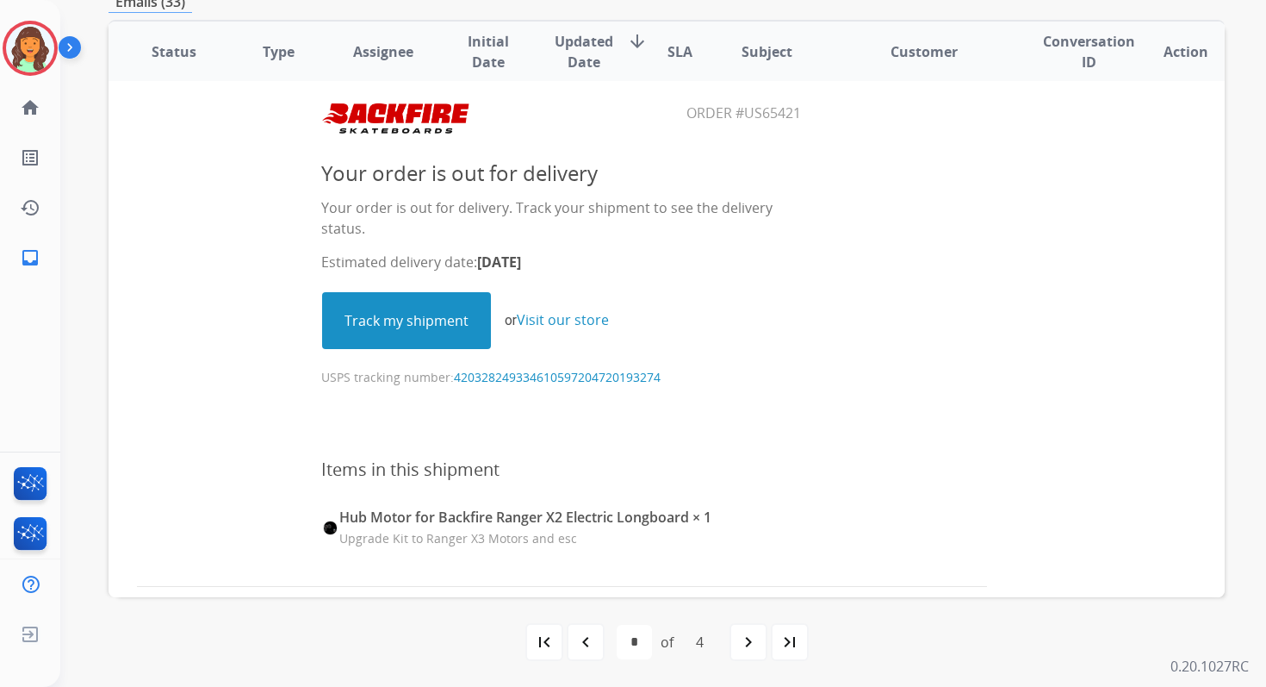
drag, startPoint x: 737, startPoint y: 115, endPoint x: 815, endPoint y: 115, distance: 78.4
click at [815, 115] on center "Order #US65421" at bounding box center [562, 113] width 849 height 50
copy table "Order #"
click at [398, 338] on link "Track my shipment" at bounding box center [406, 320] width 167 height 55
click at [399, 381] on p "USPS tracking number: 420328249334610597204720193274" at bounding box center [561, 368] width 481 height 36
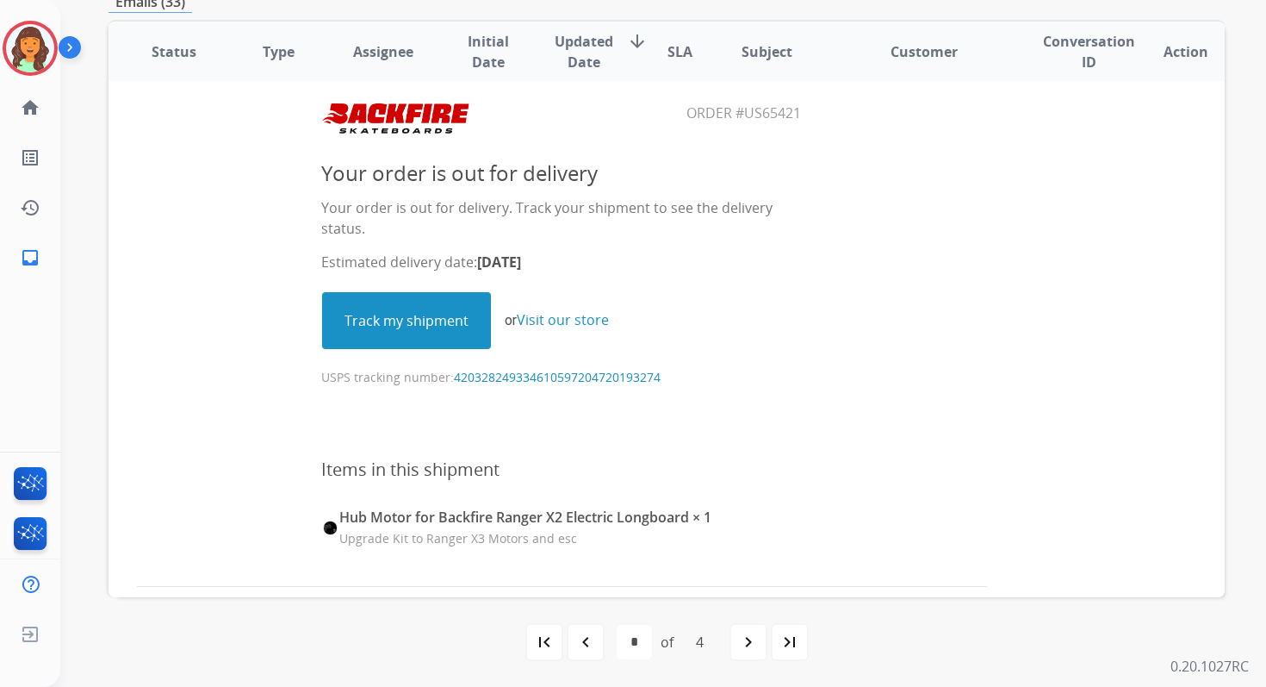
click at [399, 381] on p "USPS tracking number: 420328249334610597204720193274" at bounding box center [561, 368] width 481 height 36
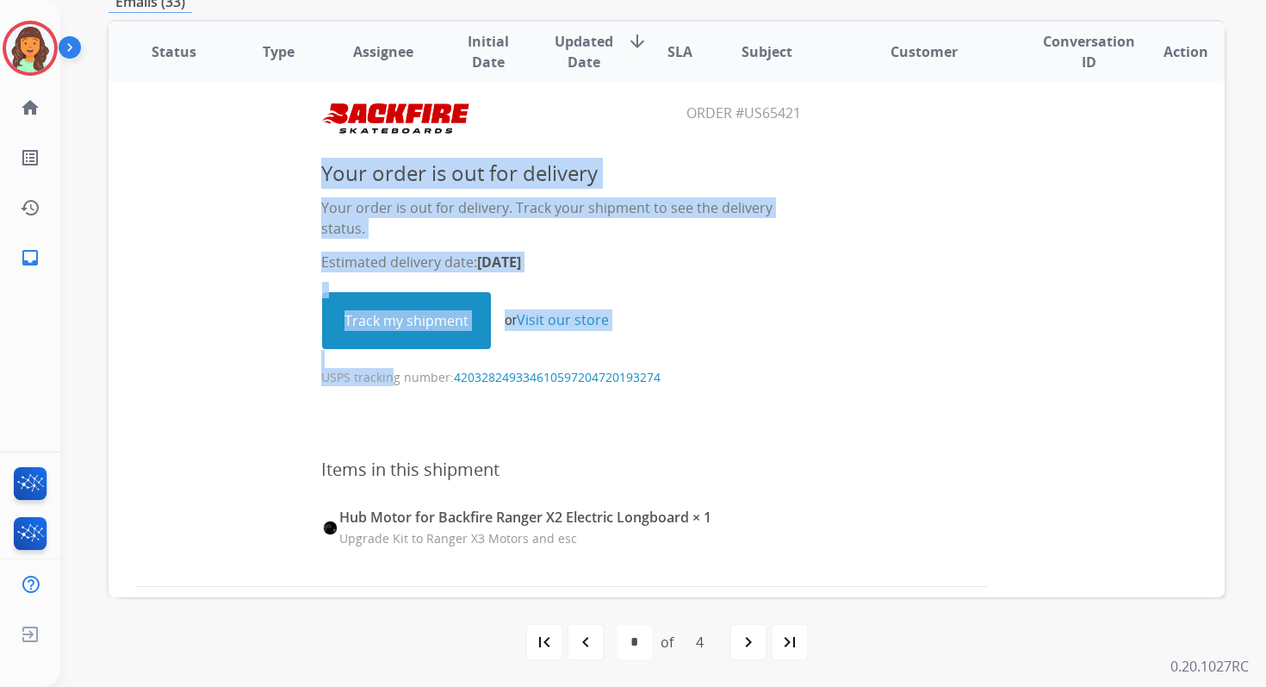
click at [399, 381] on p "USPS tracking number: 420328249334610597204720193274" at bounding box center [561, 368] width 481 height 36
copy table "Your order is out for delivery Your order is out for delivery. Track your shipm…"
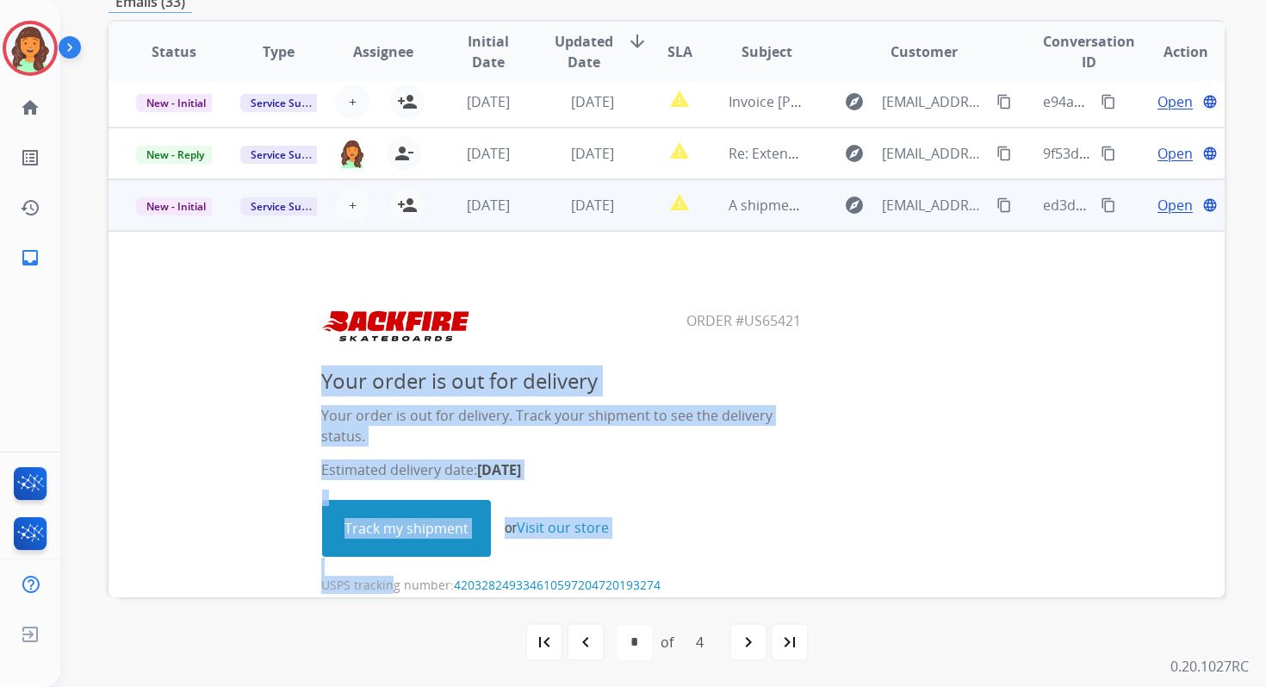
scroll to position [166, 0]
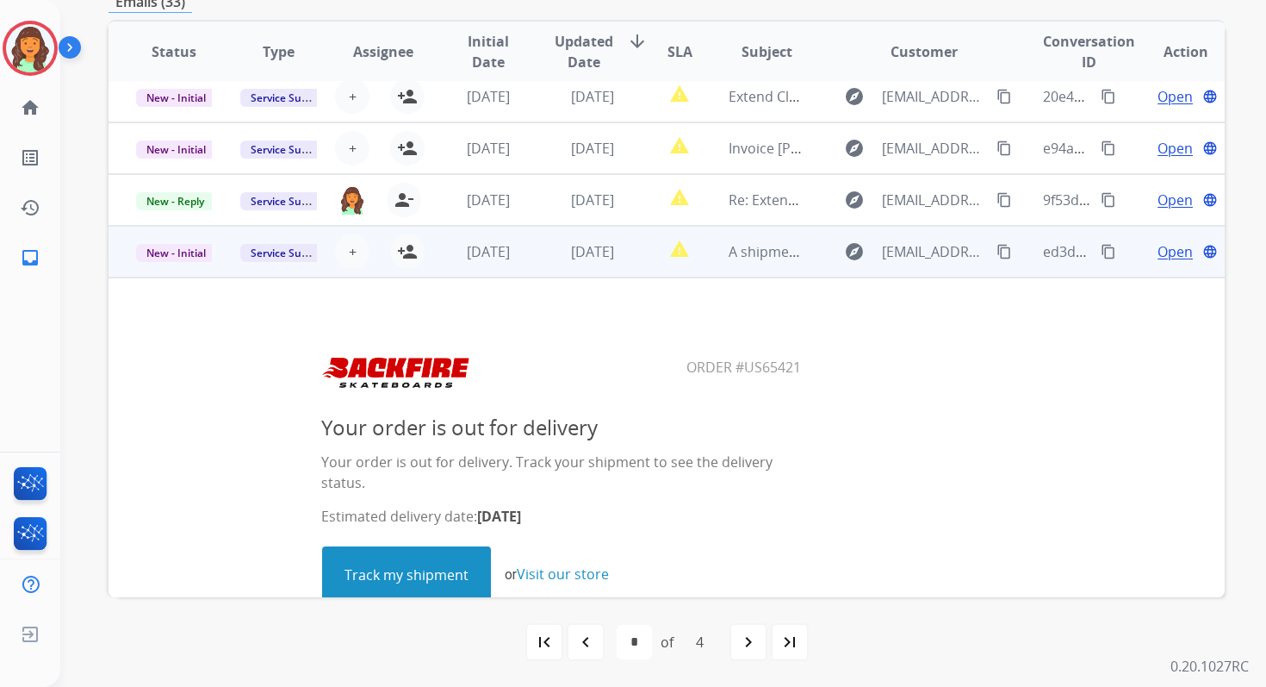
click at [534, 254] on td "[DATE]" at bounding box center [579, 252] width 104 height 52
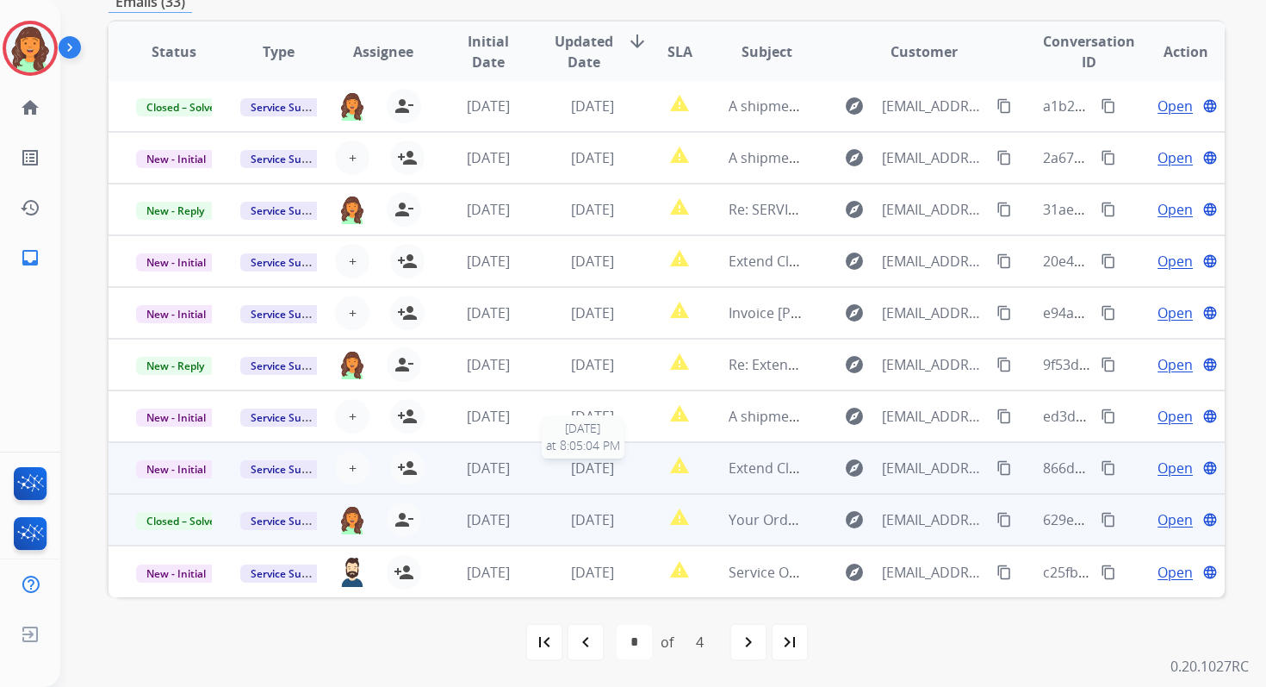
click at [585, 472] on span "[DATE]" at bounding box center [592, 467] width 43 height 19
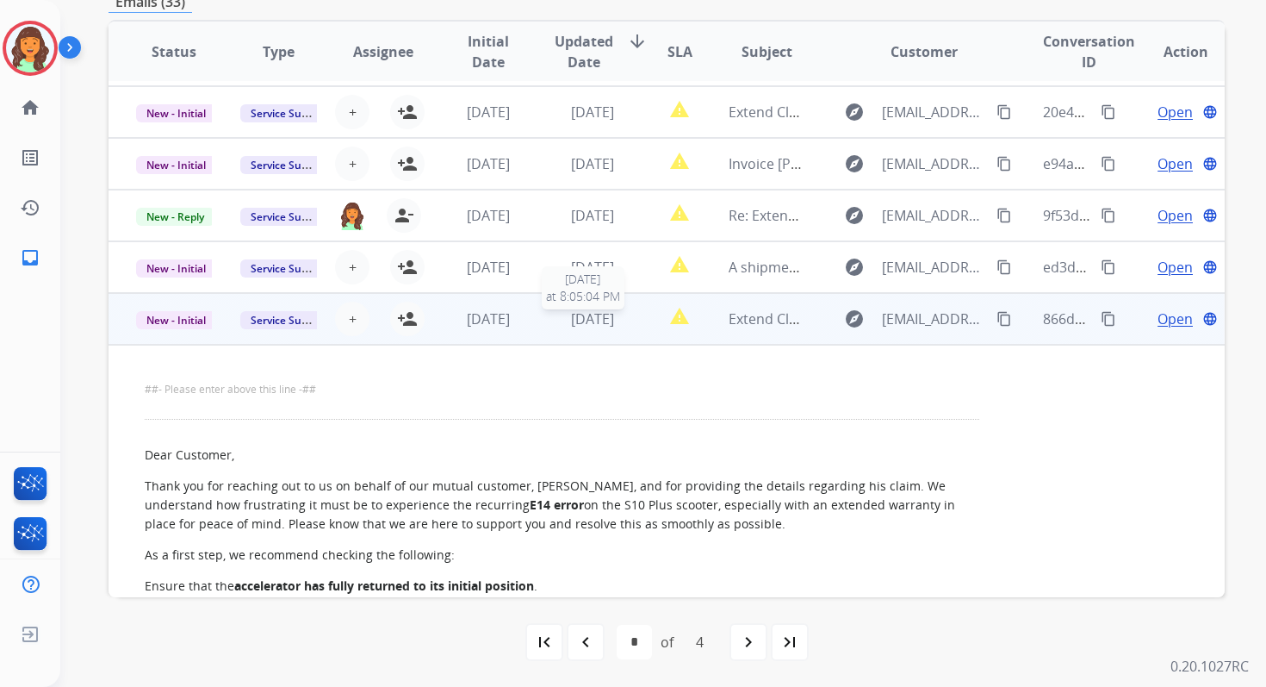
click at [571, 311] on span "[DATE]" at bounding box center [592, 318] width 43 height 19
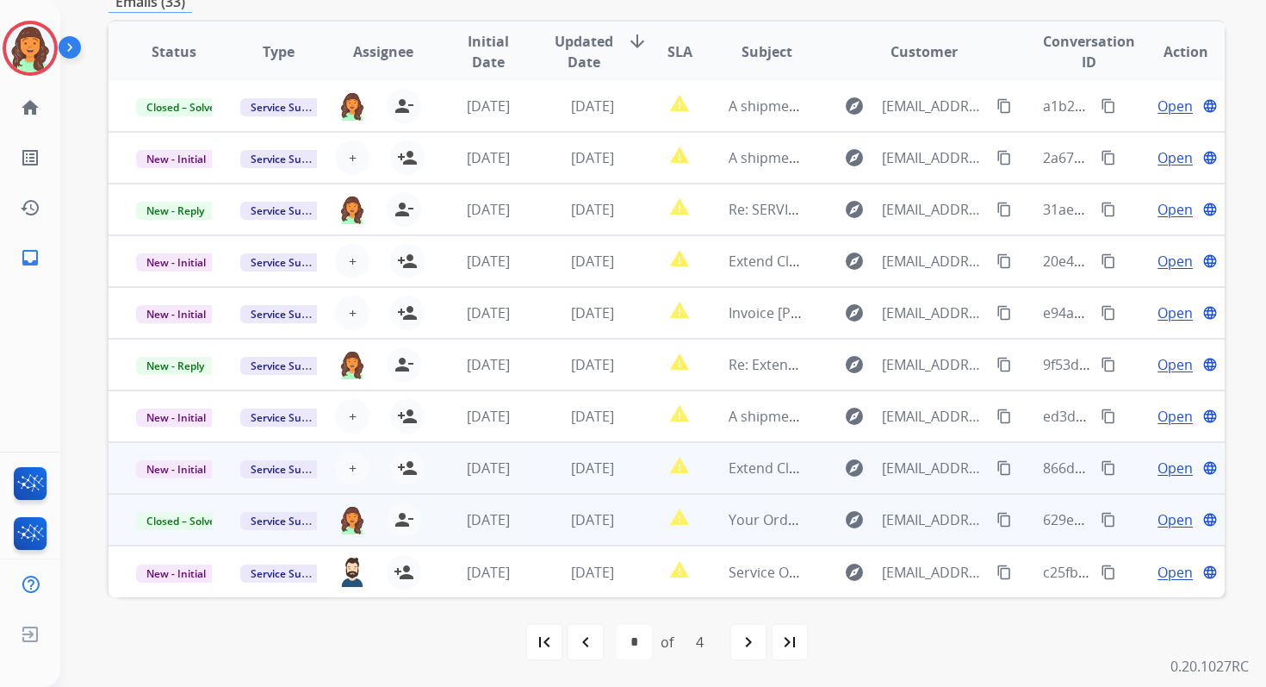
click at [577, 457] on td "[DATE]" at bounding box center [579, 468] width 104 height 52
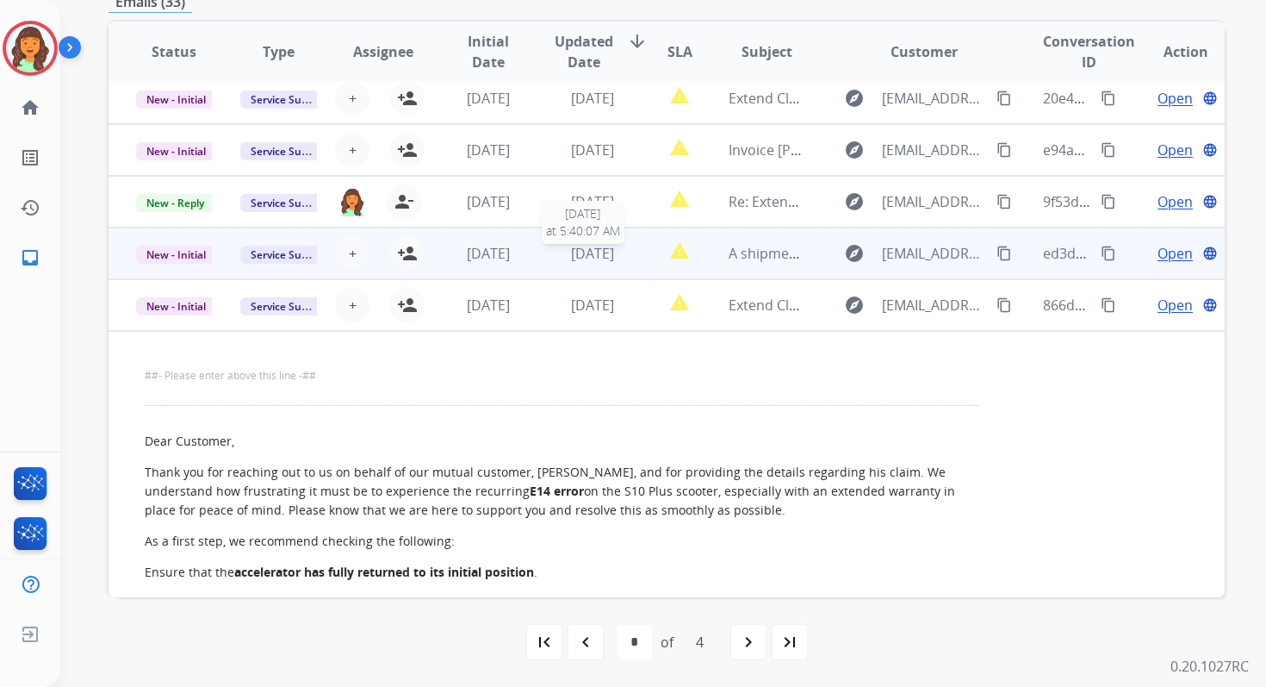
click at [571, 255] on span "[DATE]" at bounding box center [592, 253] width 43 height 19
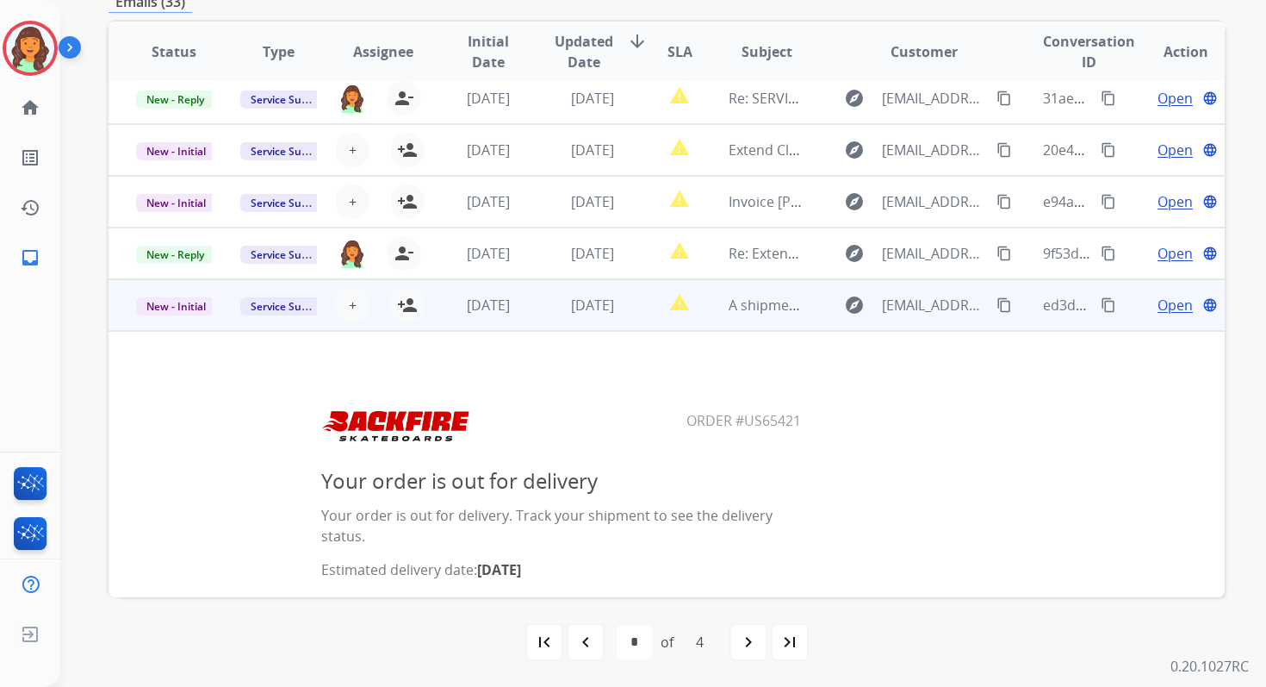
scroll to position [106, 0]
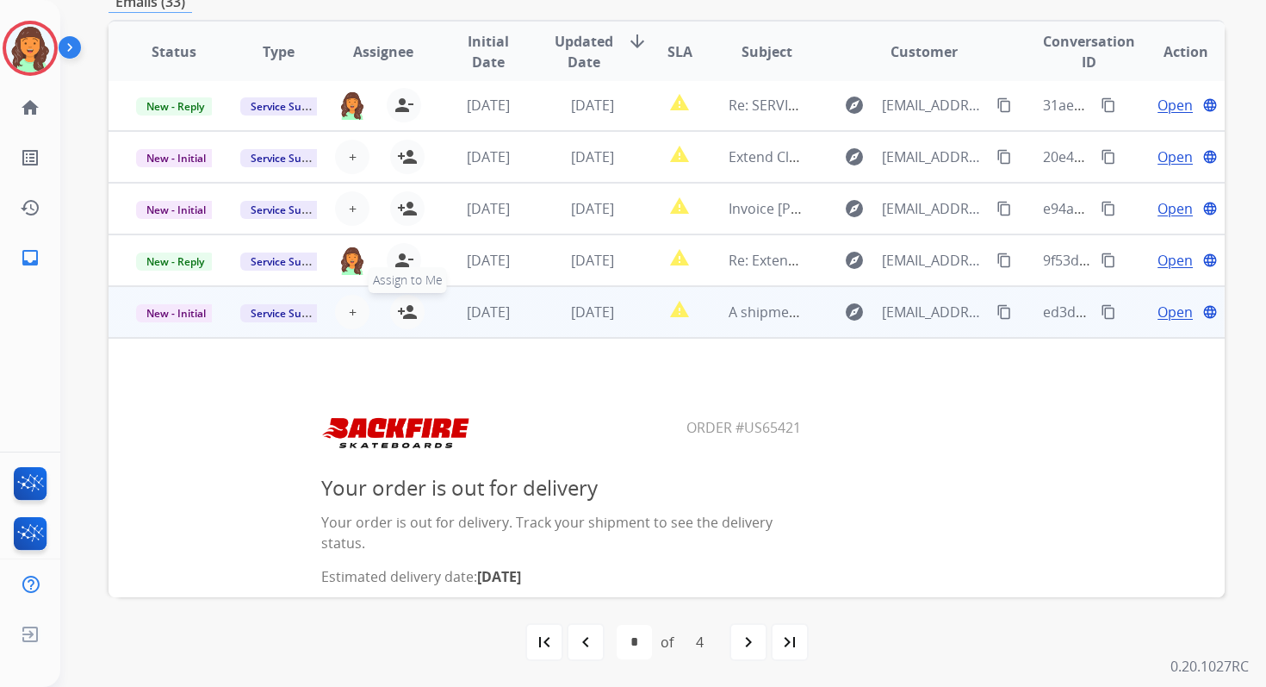
click at [399, 310] on mat-icon "person_add" at bounding box center [407, 312] width 21 height 21
click at [188, 312] on span "New - Initial" at bounding box center [176, 313] width 80 height 18
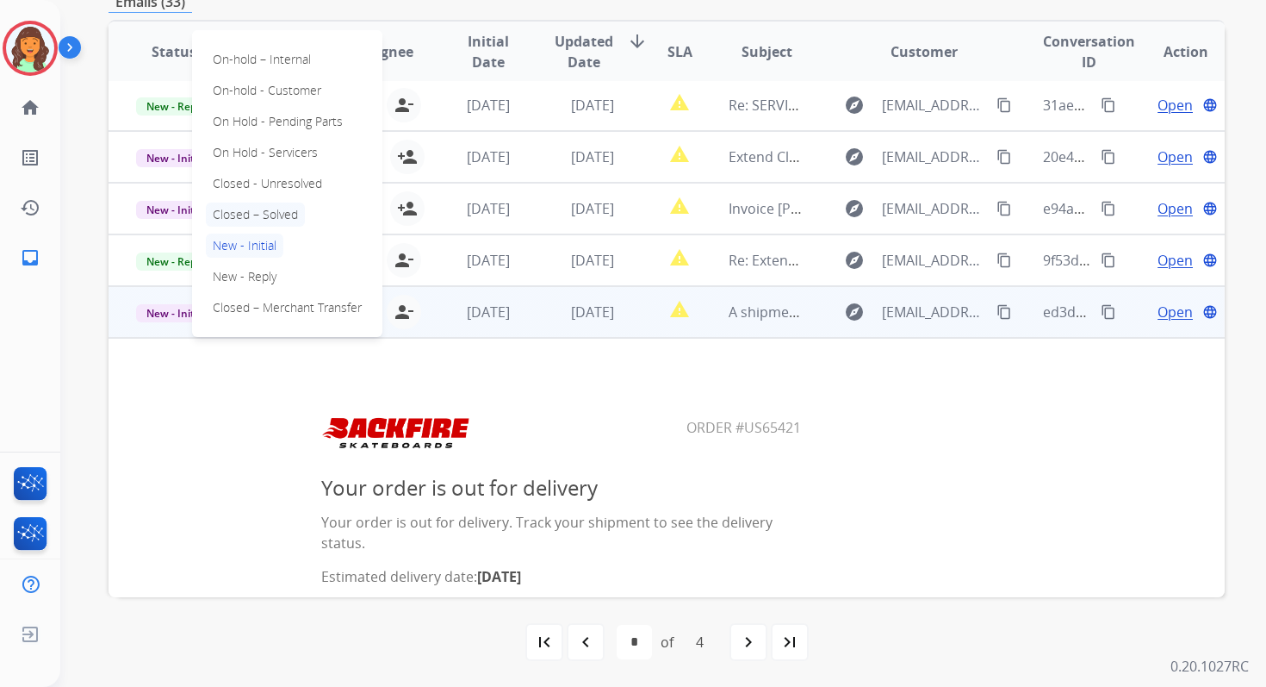
click at [265, 206] on p "Closed – Solved" at bounding box center [255, 214] width 99 height 24
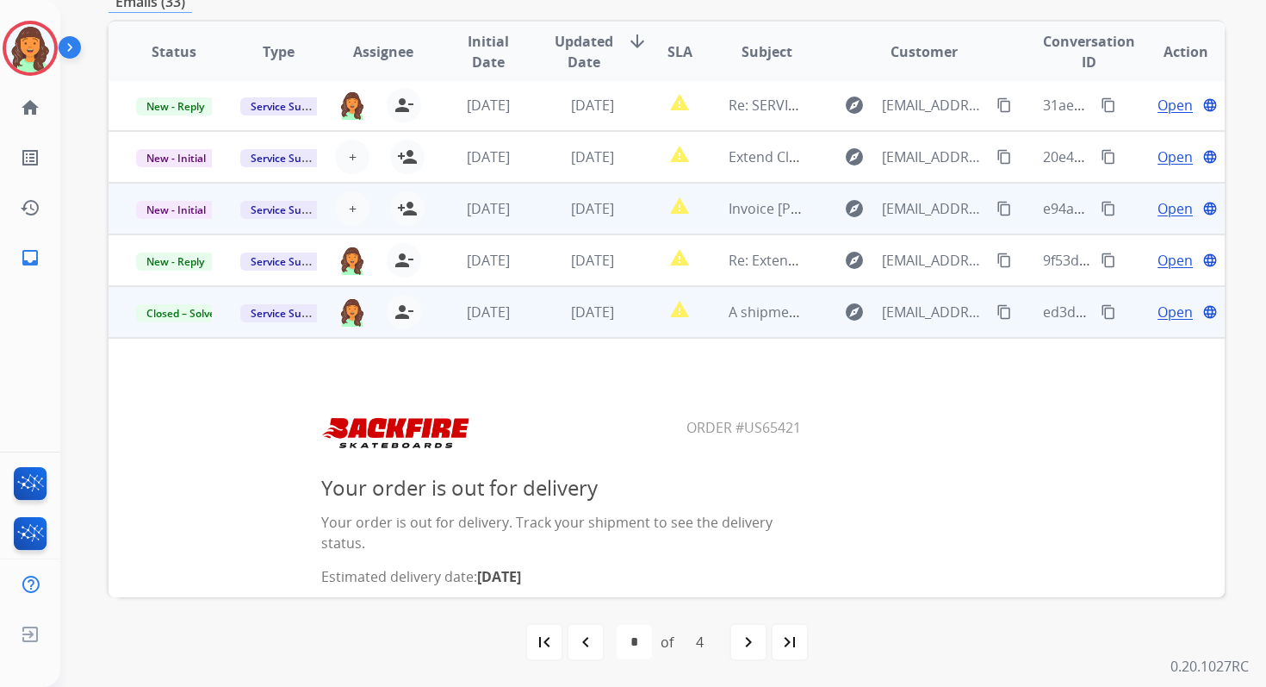
click at [556, 221] on td "[DATE]" at bounding box center [579, 209] width 104 height 52
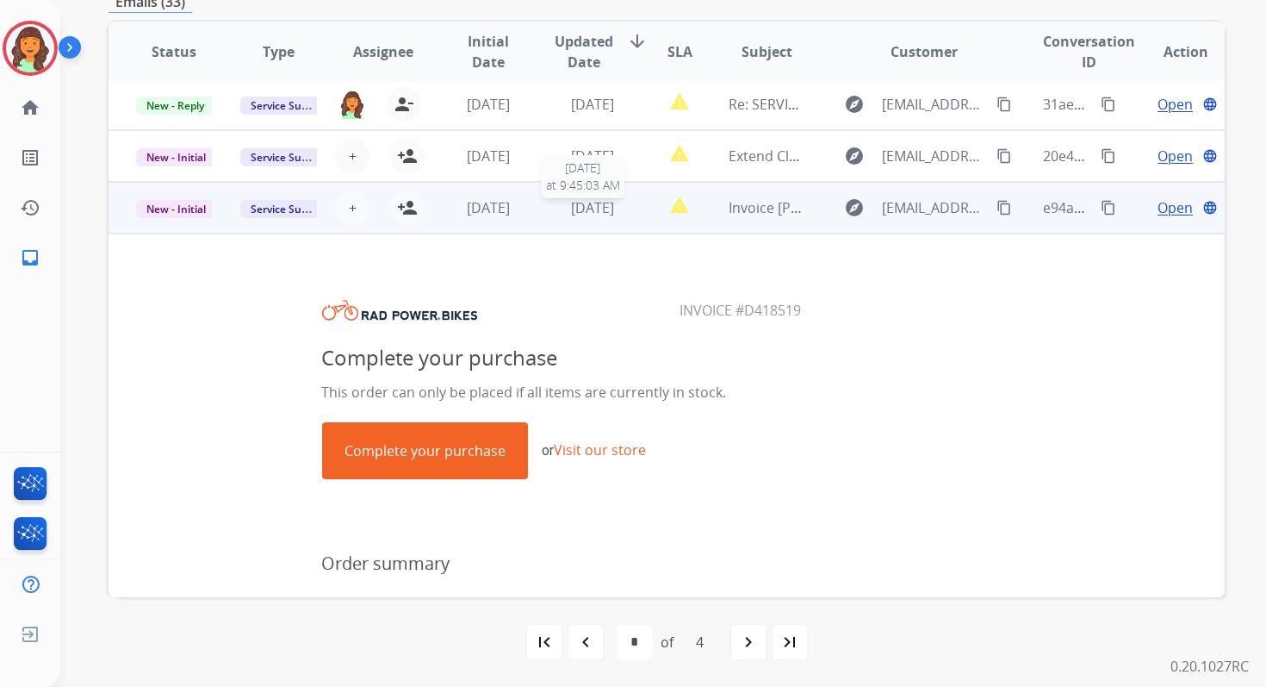
click at [572, 207] on span "[DATE]" at bounding box center [592, 207] width 43 height 19
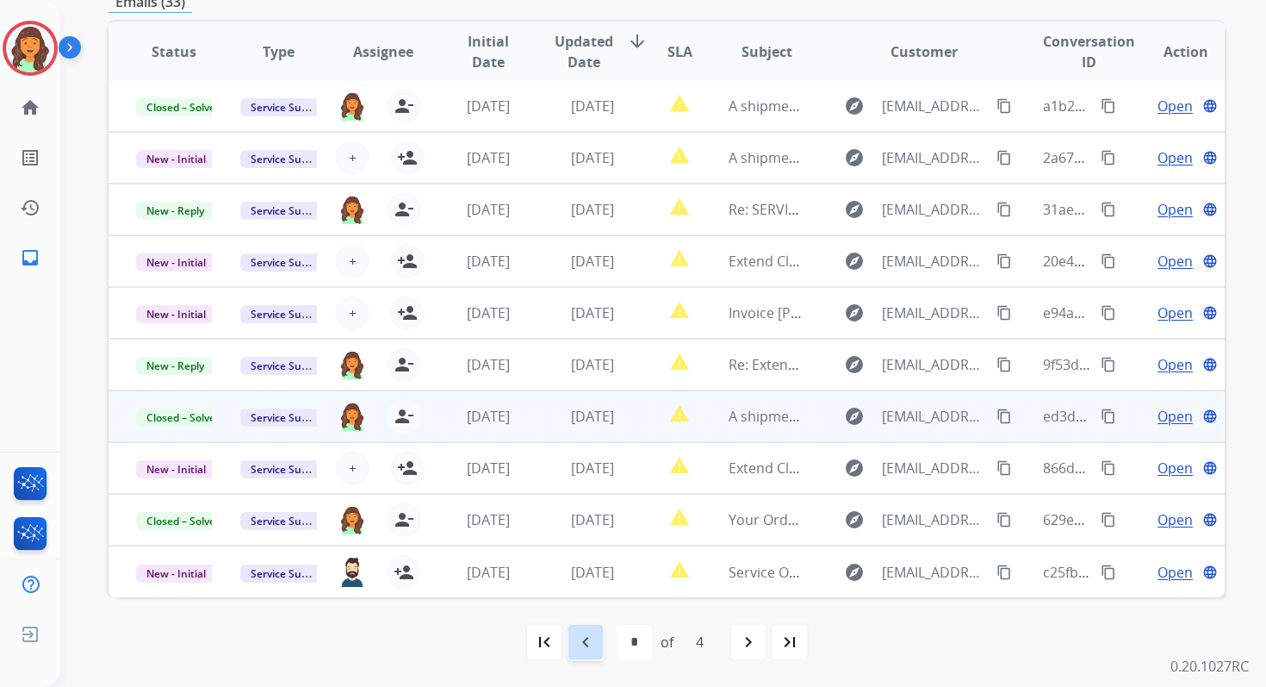
click at [588, 638] on mat-icon "navigate_before" at bounding box center [585, 641] width 21 height 21
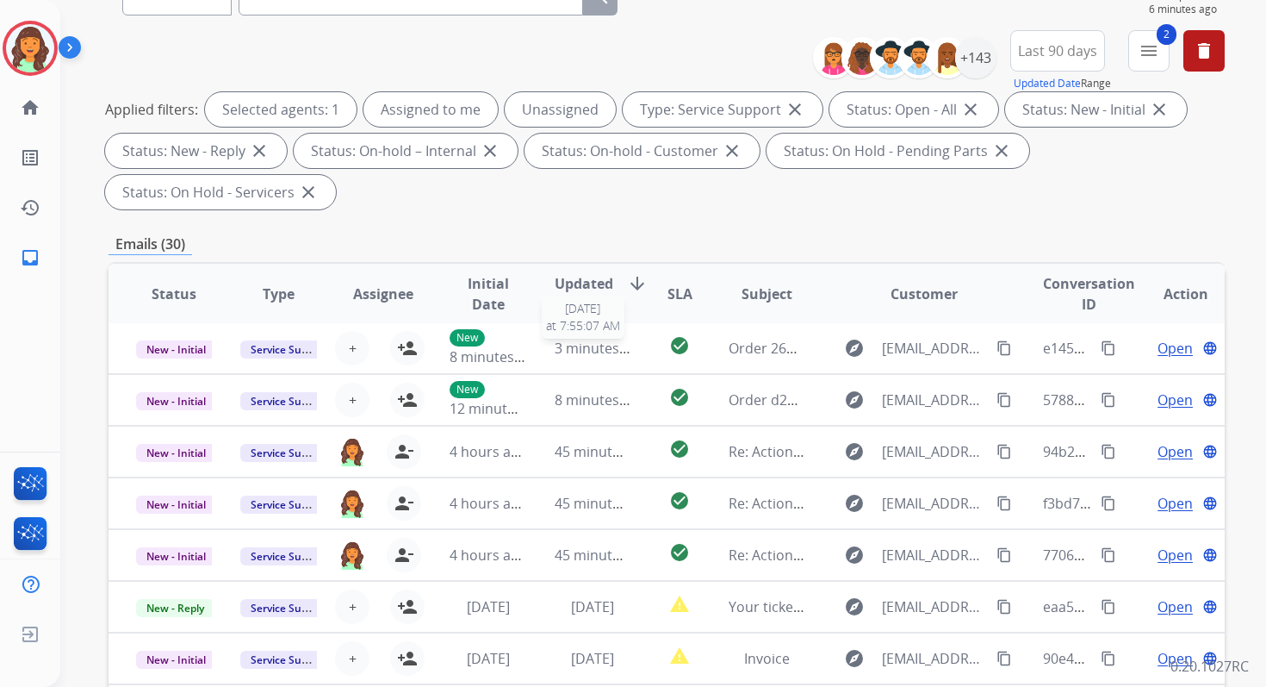
scroll to position [418, 0]
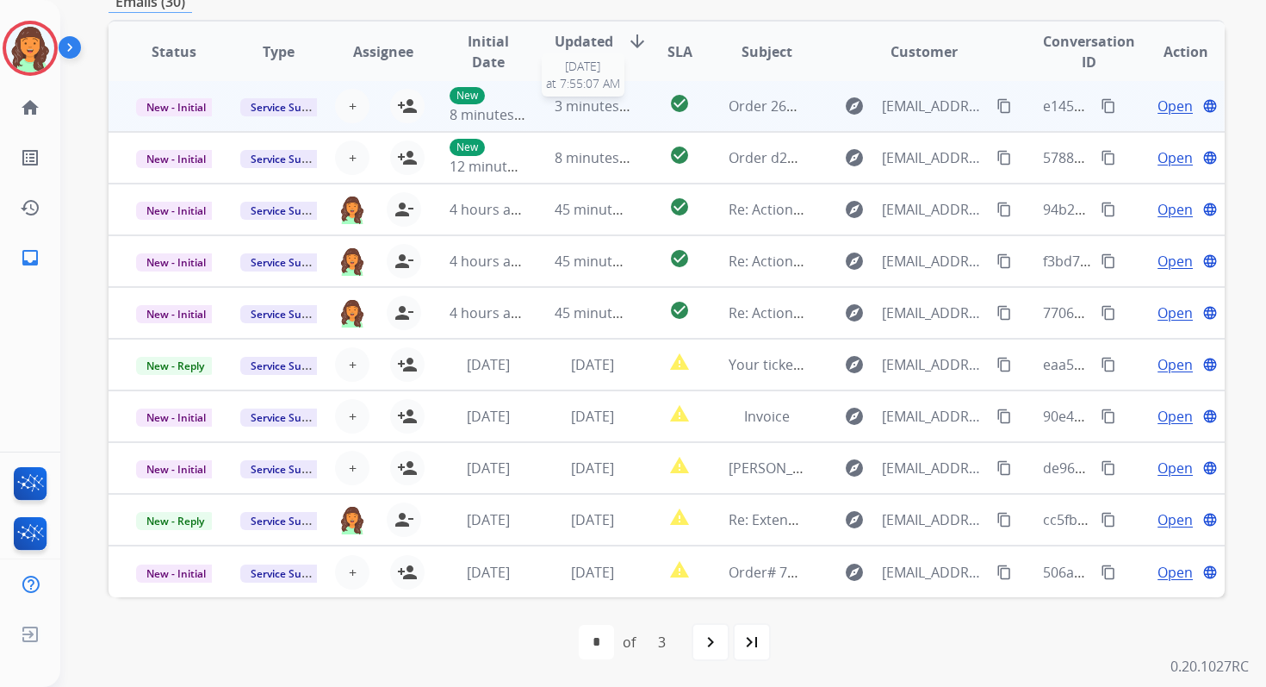
click at [565, 100] on span "3 minutes ago" at bounding box center [601, 105] width 92 height 19
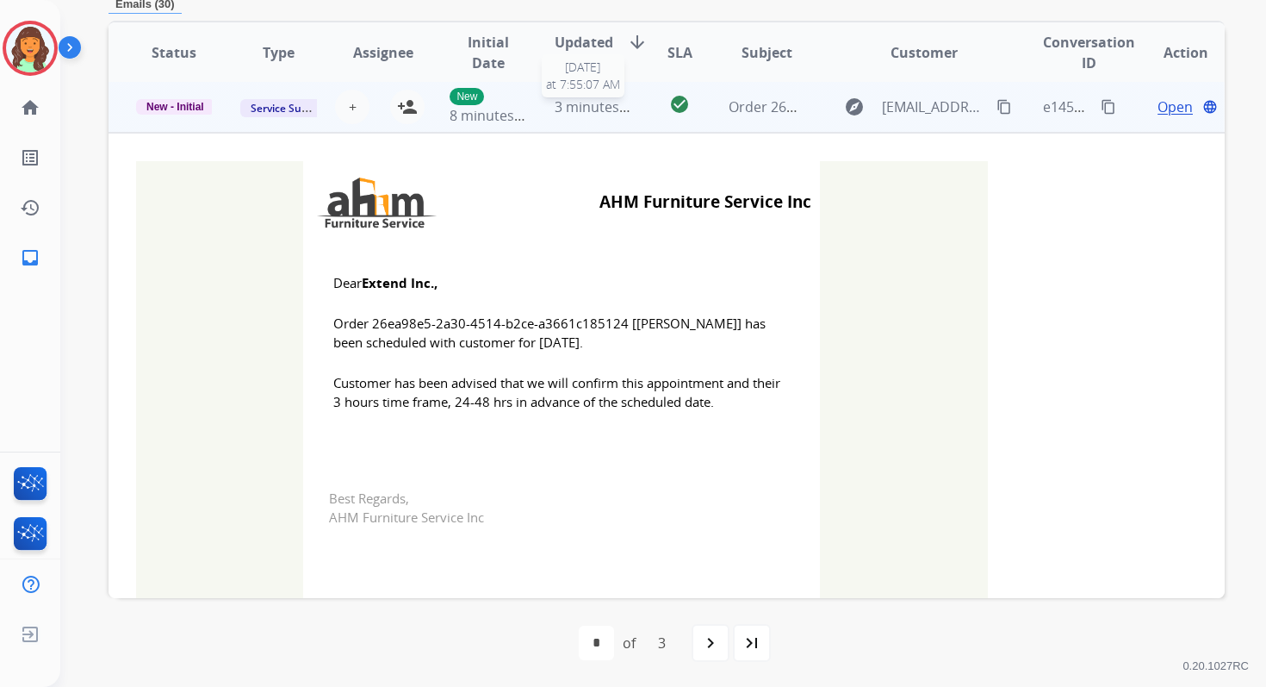
scroll to position [0, 0]
click at [405, 108] on mat-icon "person_add" at bounding box center [407, 108] width 21 height 21
click at [167, 108] on span "New - Initial" at bounding box center [175, 109] width 78 height 16
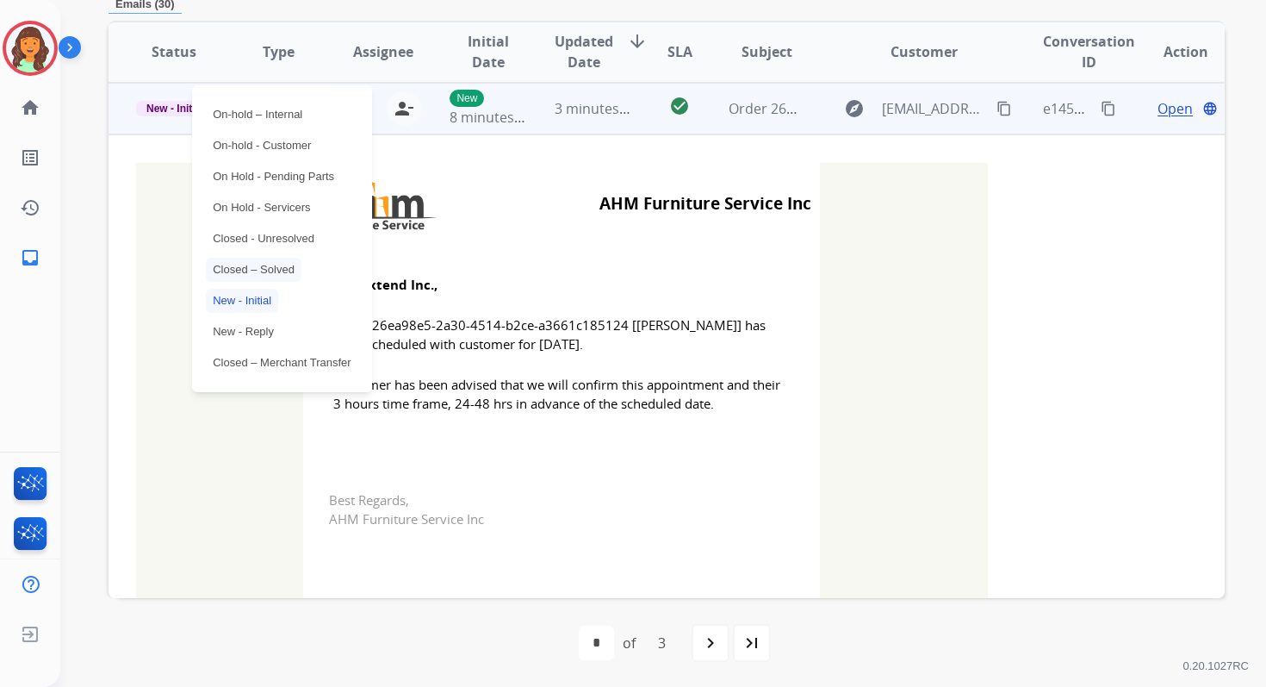
click at [245, 264] on p "Closed – Solved" at bounding box center [254, 270] width 96 height 24
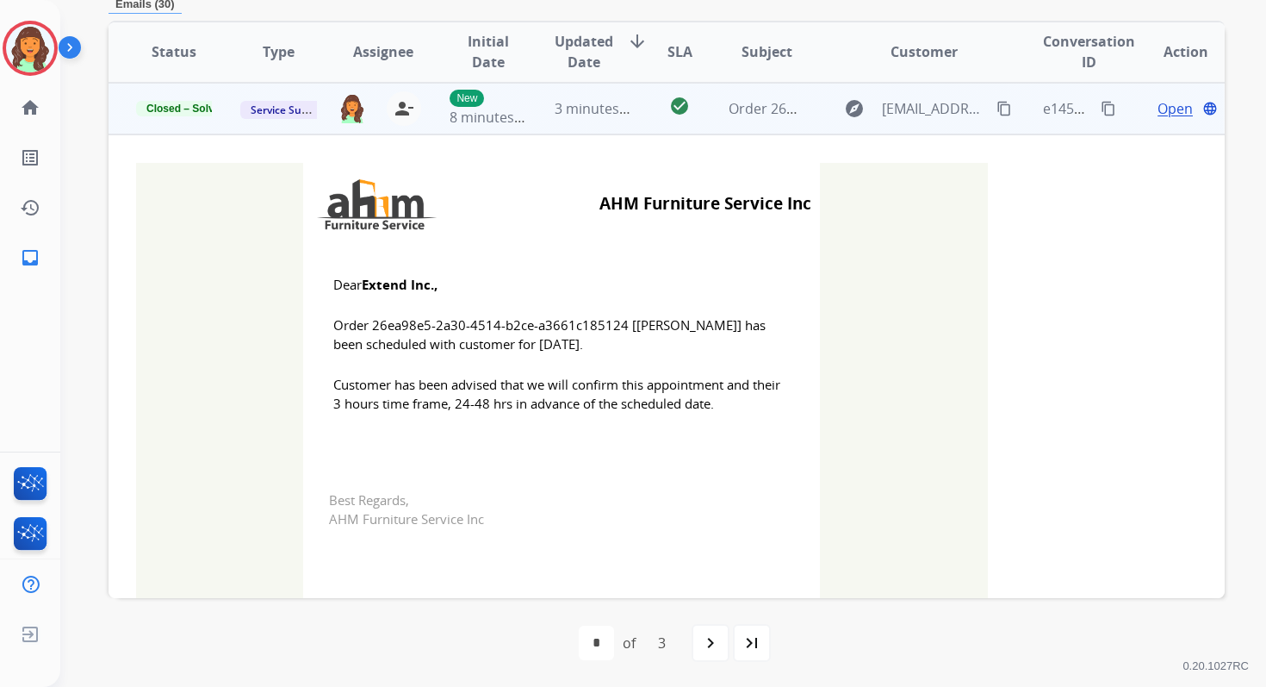
click at [584, 94] on td "3 minutes ago" at bounding box center [579, 109] width 104 height 52
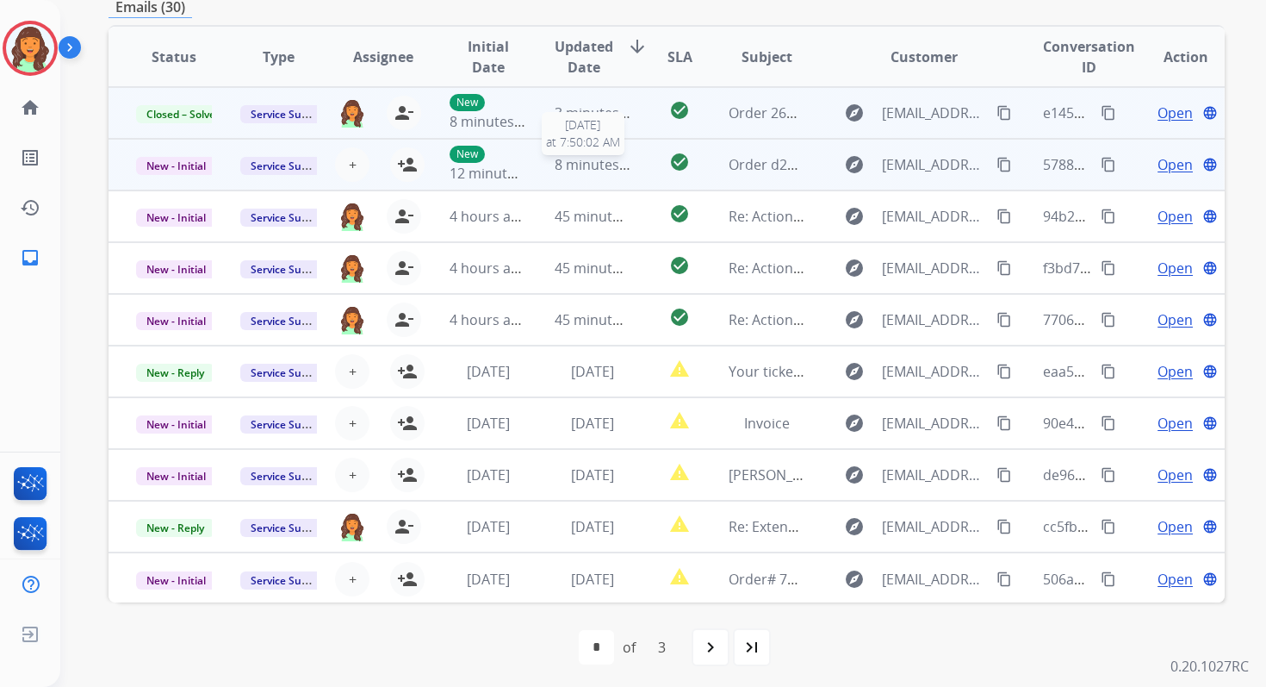
click at [594, 159] on span "8 minutes ago" at bounding box center [601, 164] width 92 height 19
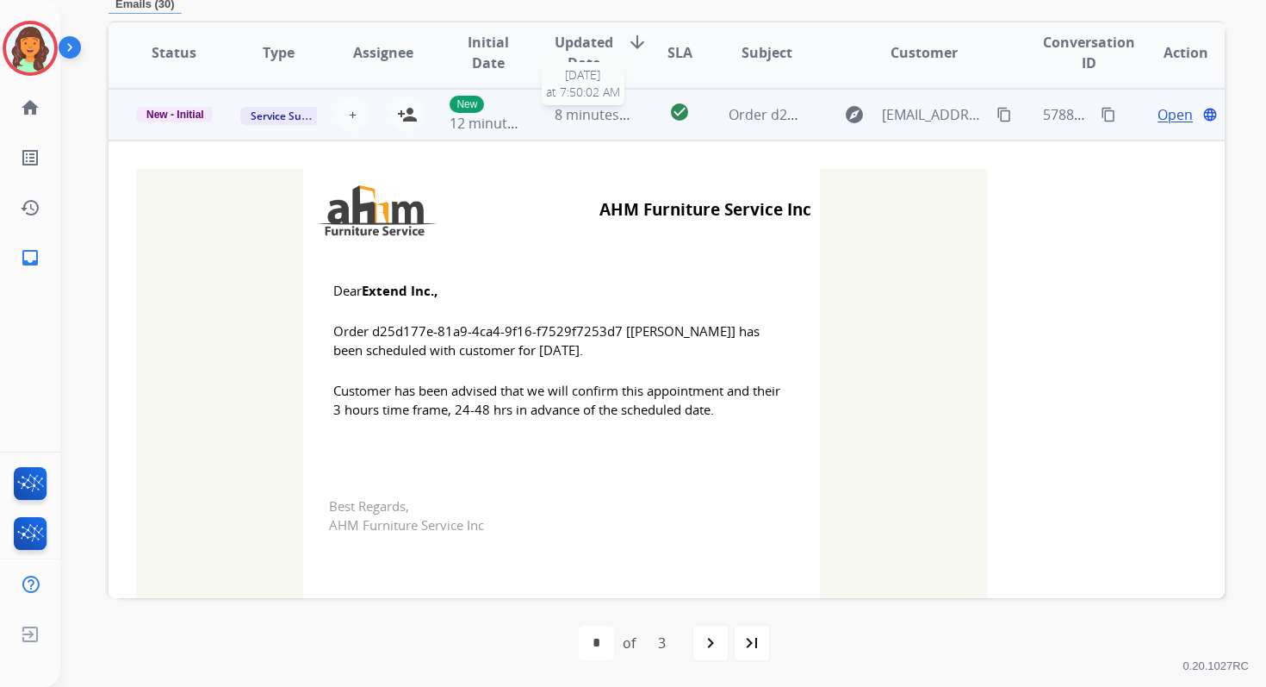
scroll to position [52, 0]
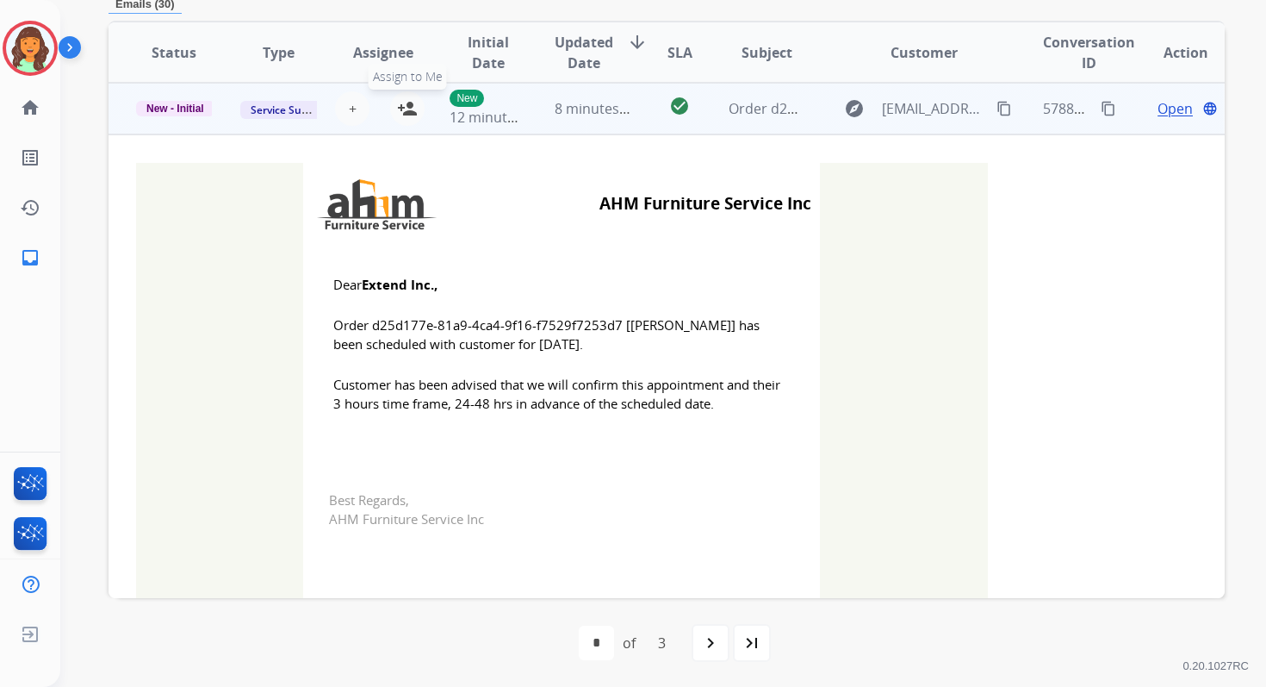
click at [403, 107] on mat-icon "person_add" at bounding box center [407, 108] width 21 height 21
click at [183, 110] on span "New - Initial" at bounding box center [175, 109] width 78 height 16
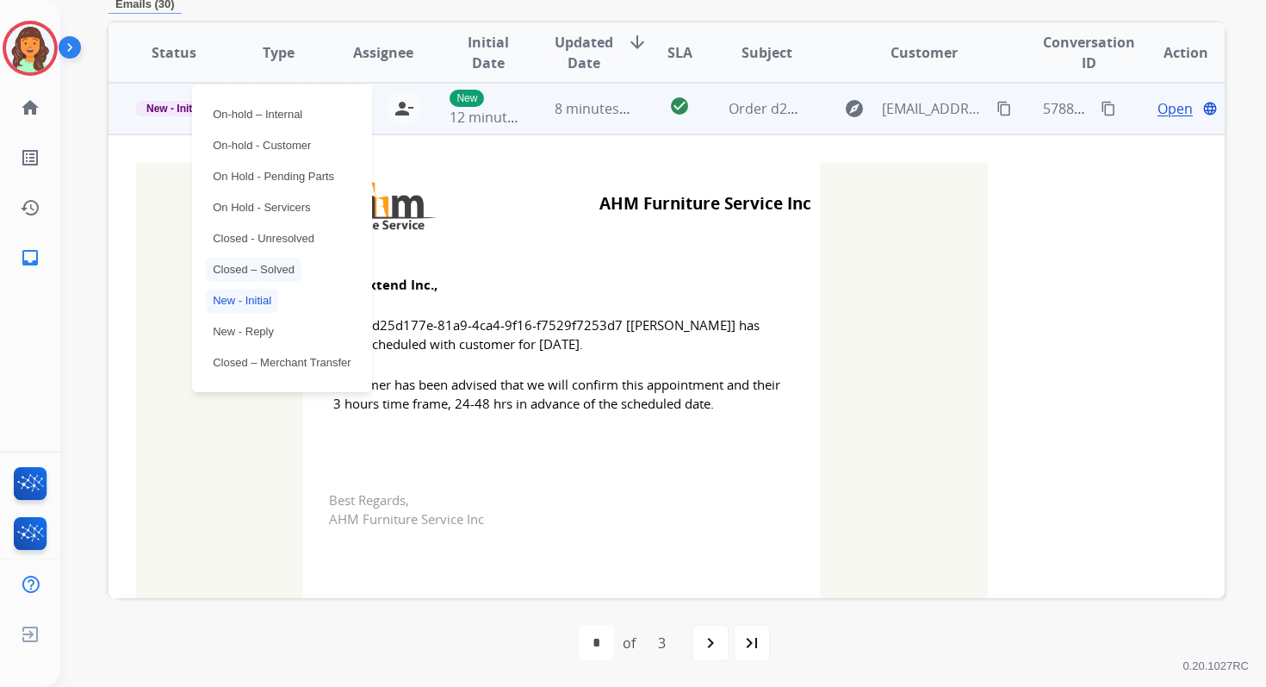
click at [247, 266] on p "Closed – Solved" at bounding box center [254, 270] width 96 height 24
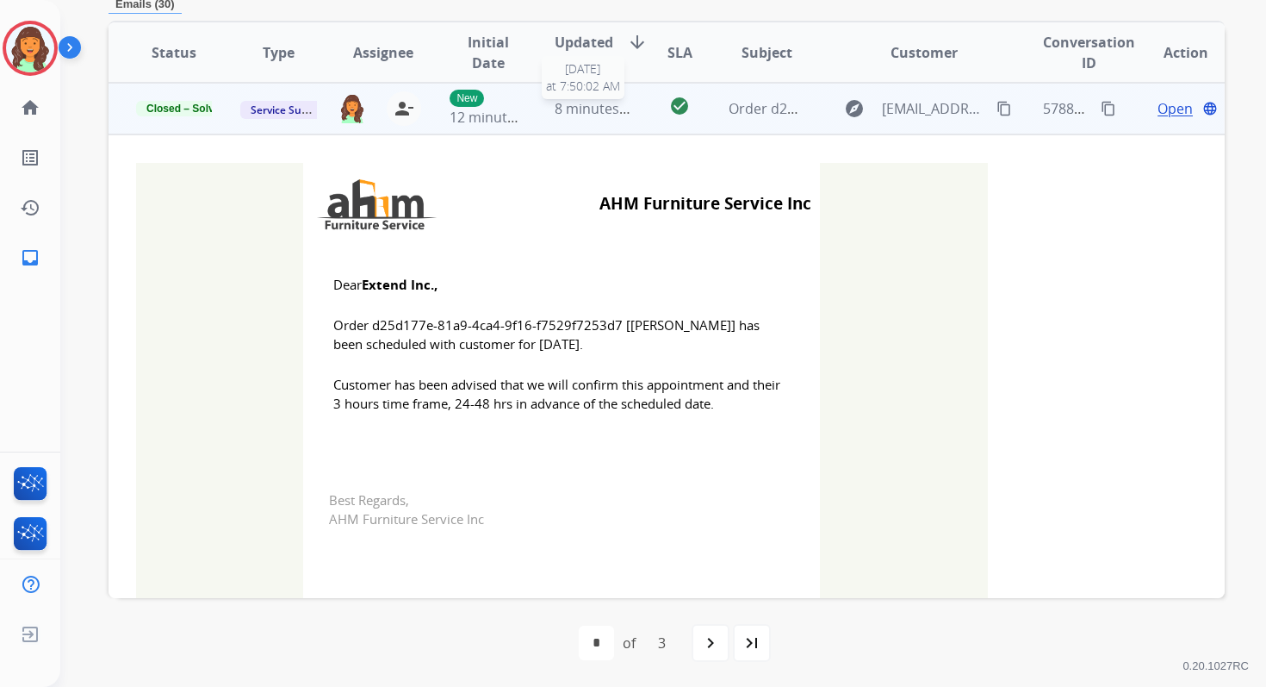
click at [600, 105] on span "8 minutes ago" at bounding box center [601, 108] width 92 height 19
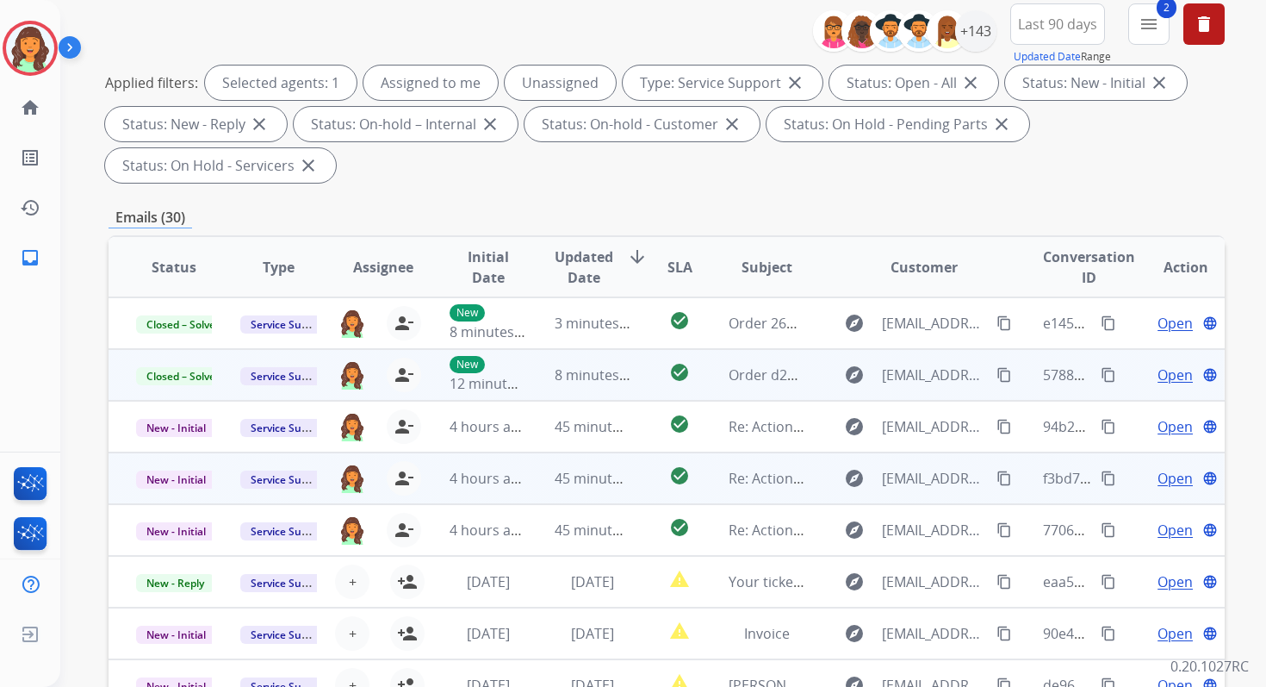
scroll to position [135, 0]
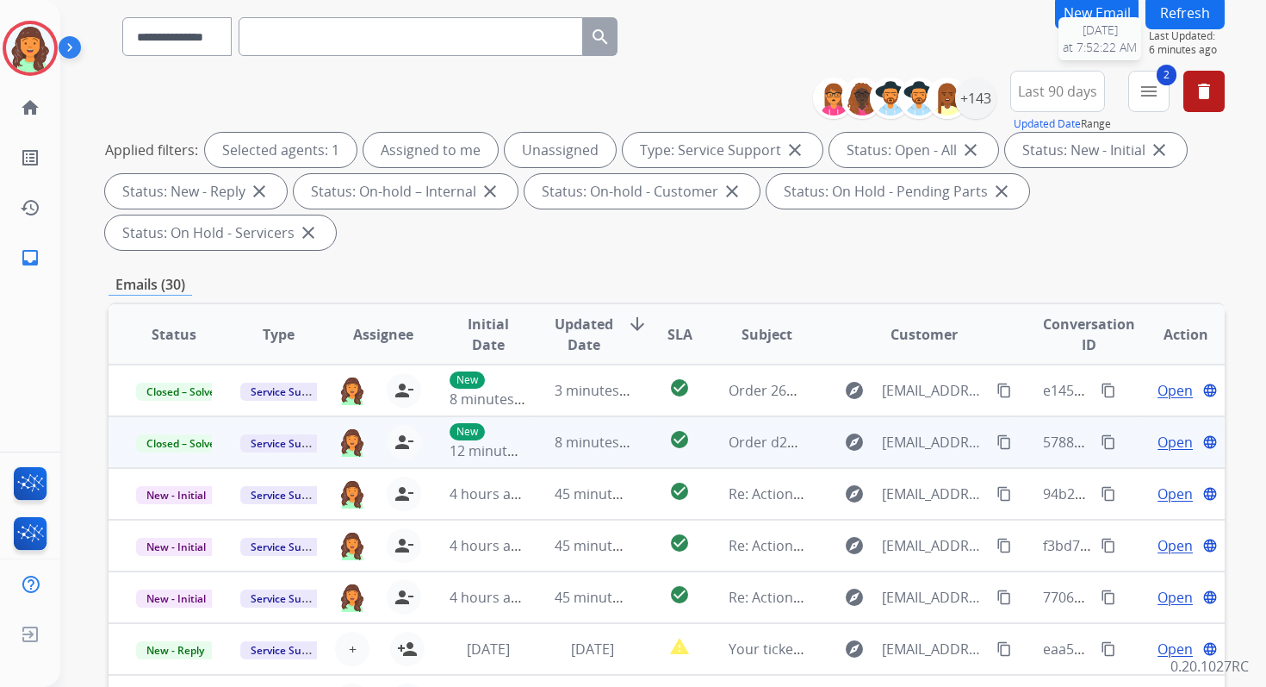
click at [1166, 27] on button "Refresh" at bounding box center [1185, 13] width 79 height 34
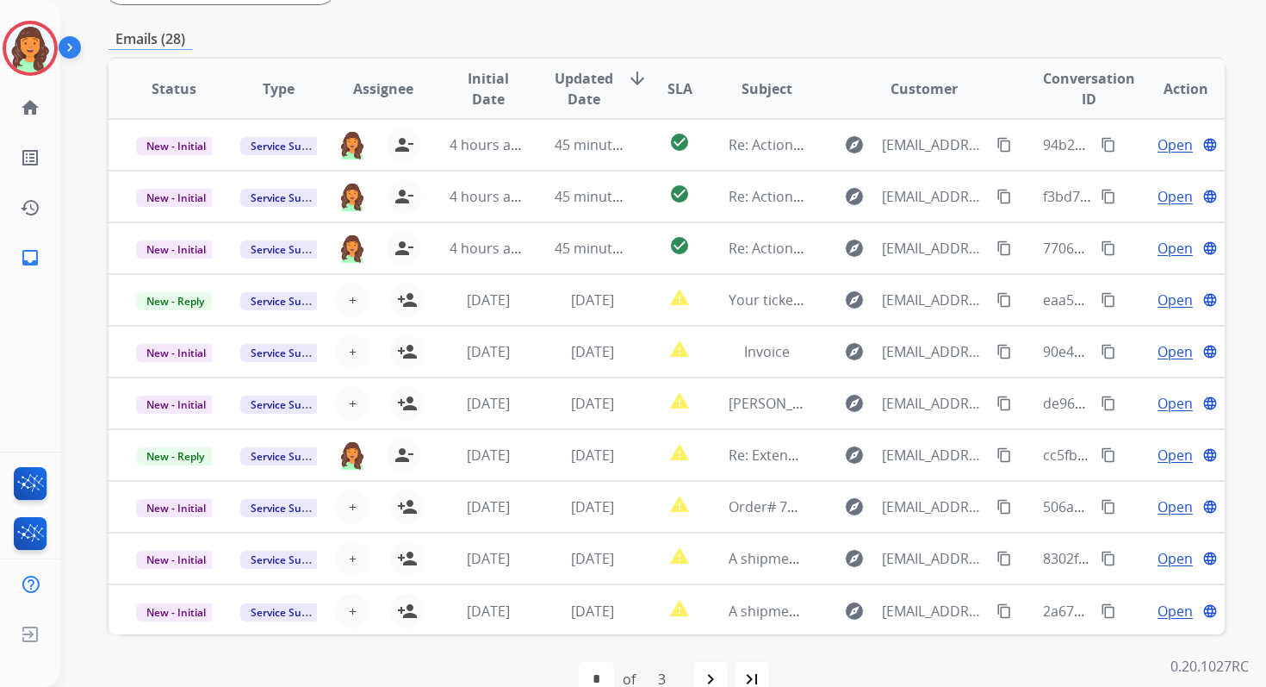
scroll to position [418, 0]
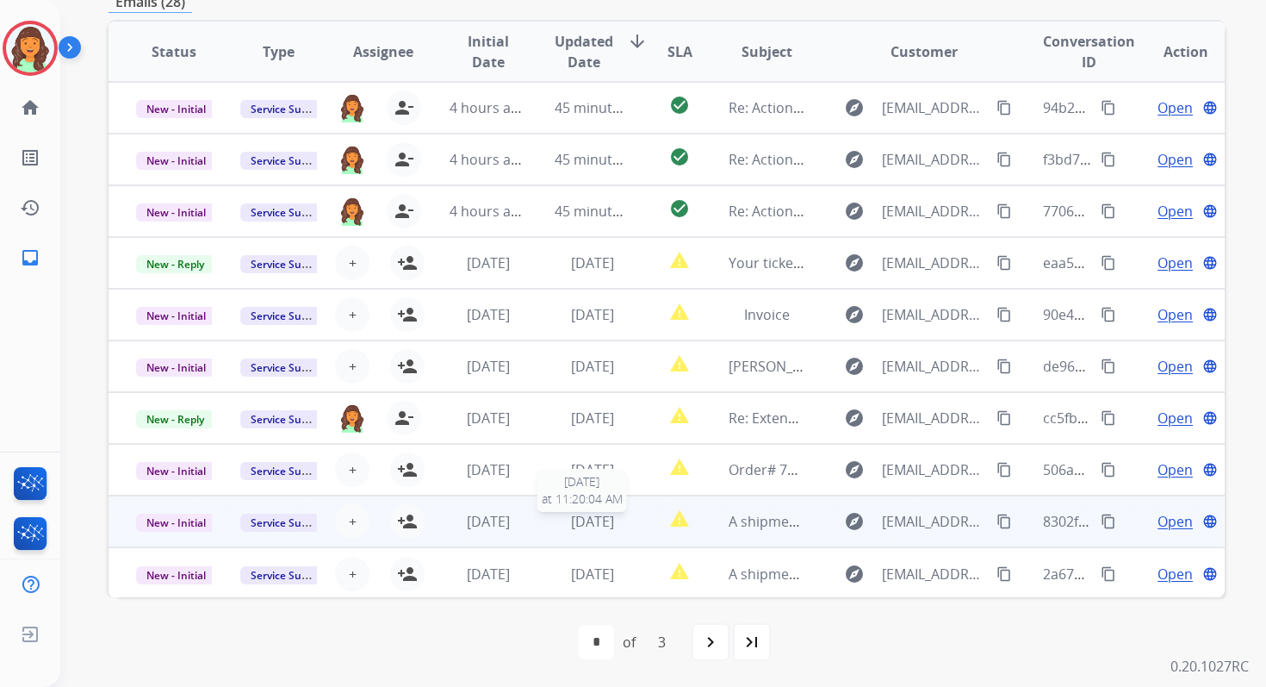
click at [614, 516] on span "[DATE]" at bounding box center [592, 521] width 43 height 19
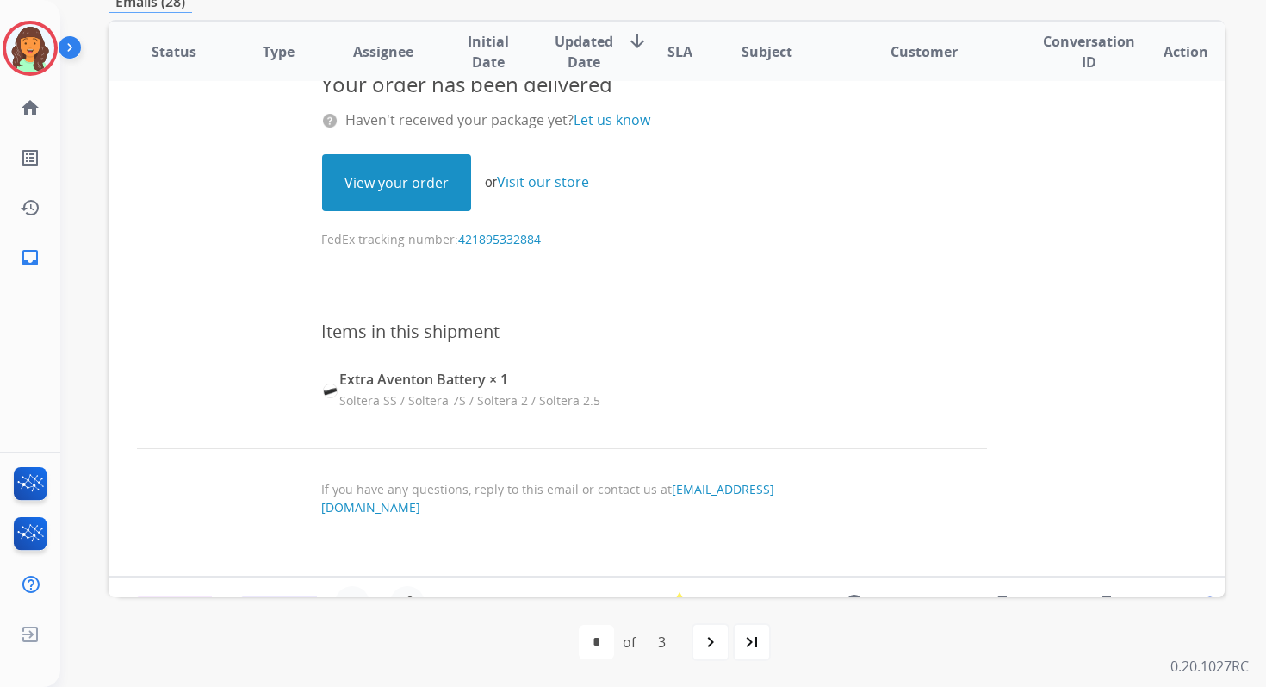
scroll to position [618, 0]
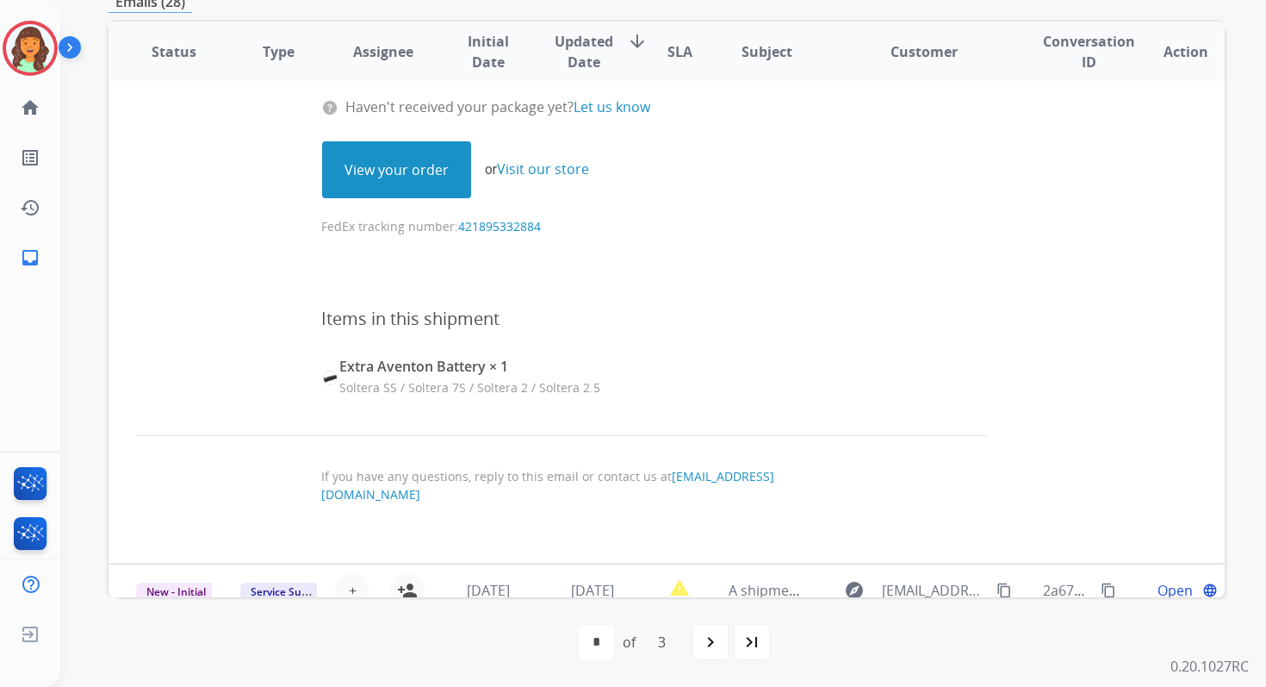
click at [407, 174] on link "View your order" at bounding box center [396, 169] width 147 height 55
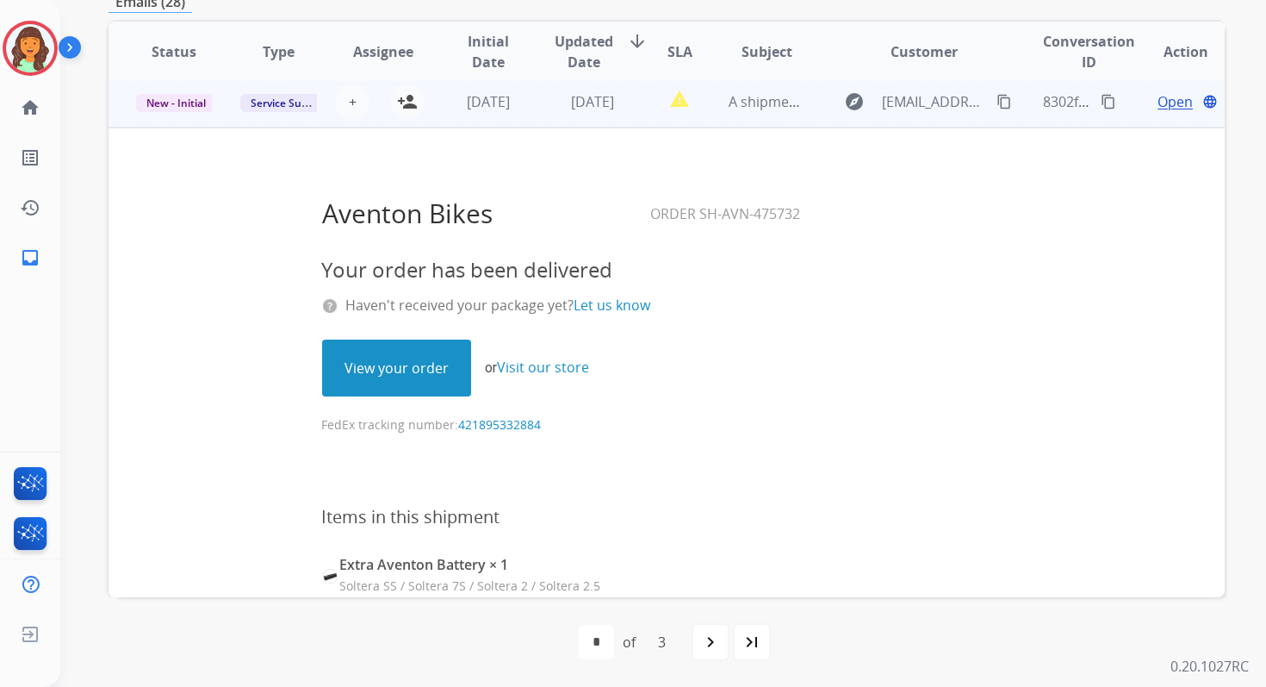
scroll to position [325, 0]
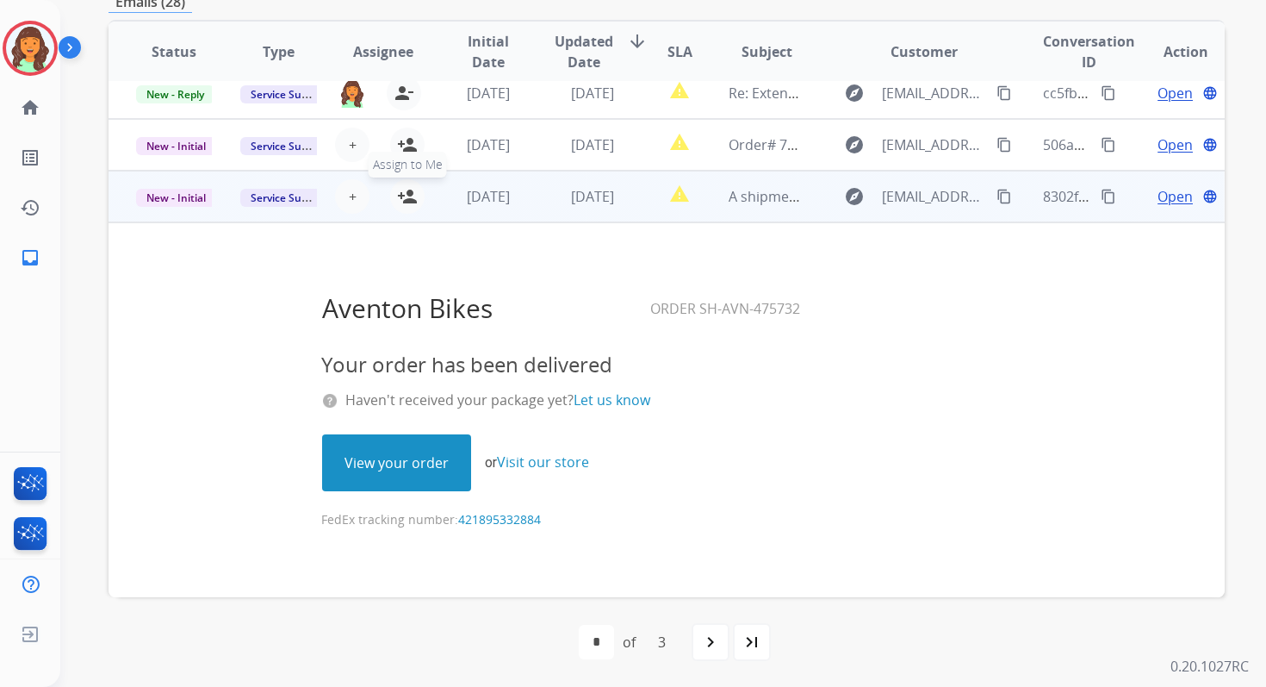
click at [411, 187] on mat-icon "person_add" at bounding box center [407, 196] width 21 height 21
click at [189, 194] on span "New - Initial" at bounding box center [176, 198] width 80 height 18
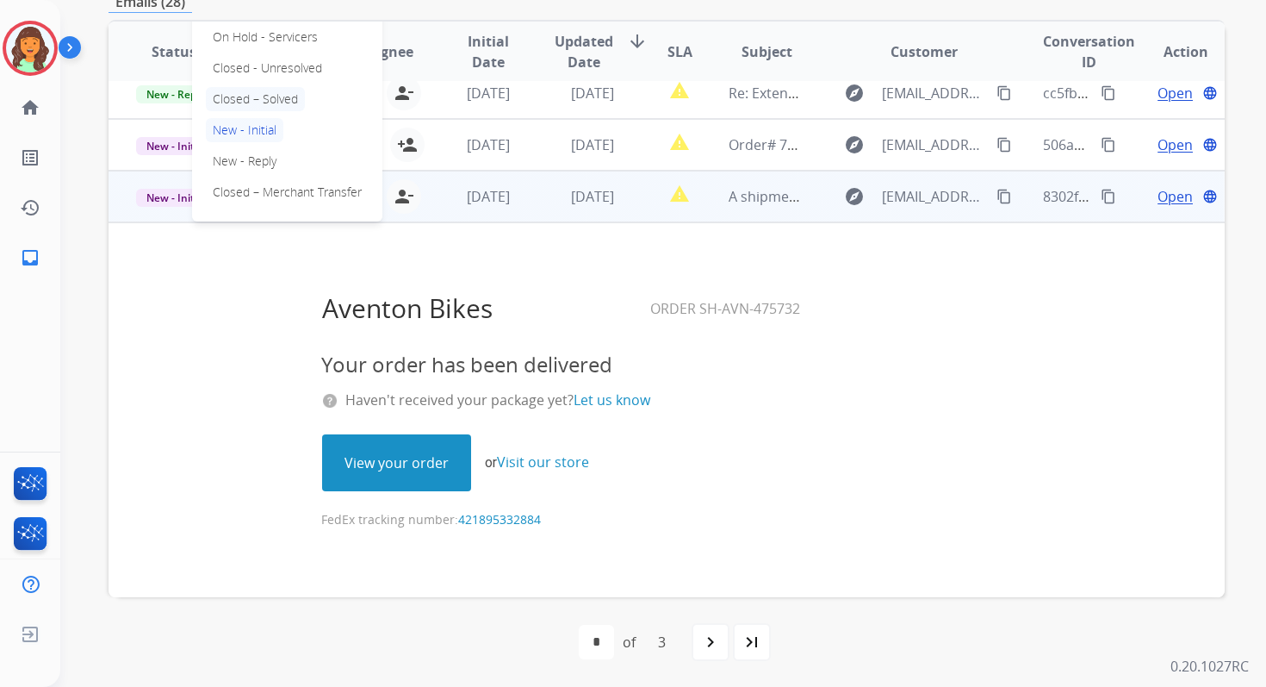
click at [258, 96] on p "Closed – Solved" at bounding box center [255, 99] width 99 height 24
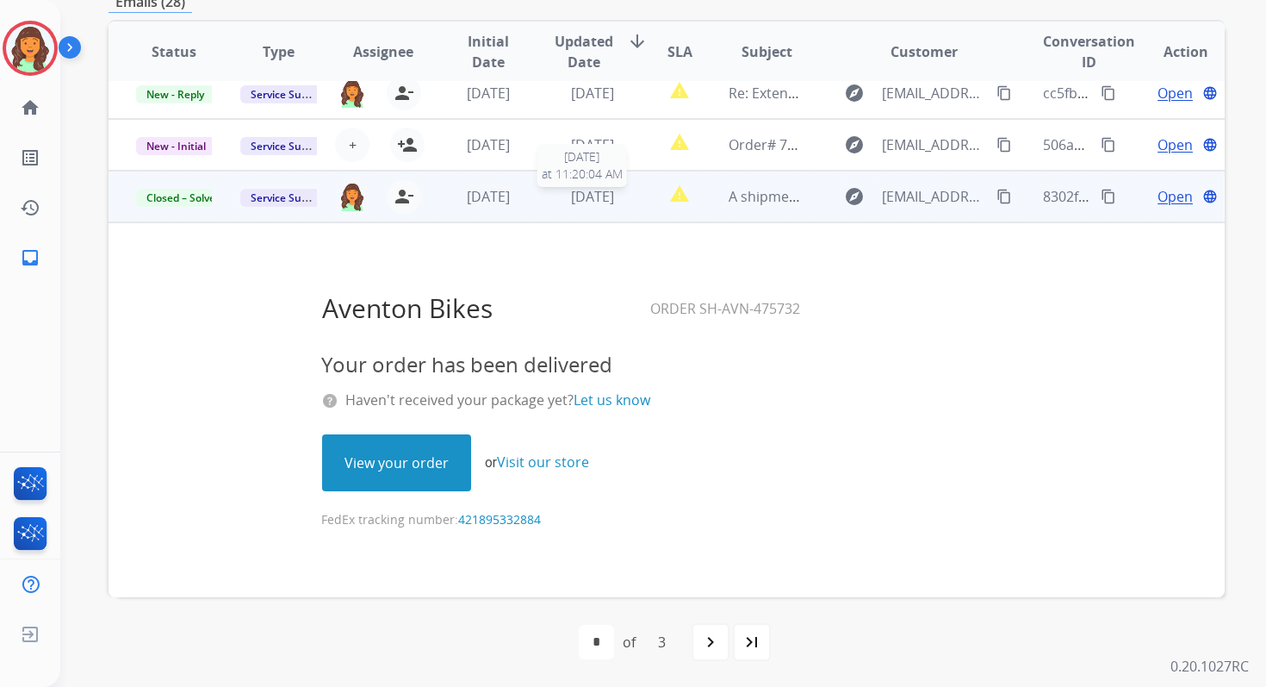
click at [586, 206] on div "[DATE]" at bounding box center [593, 196] width 76 height 21
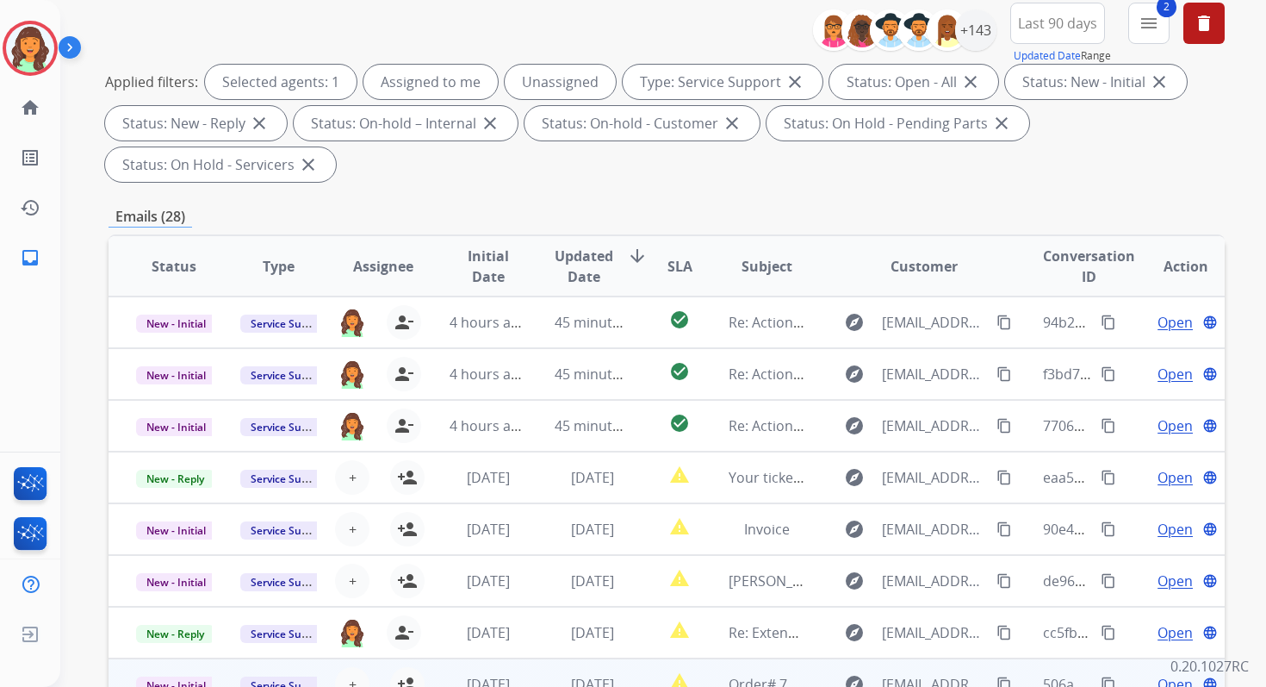
scroll to position [115, 0]
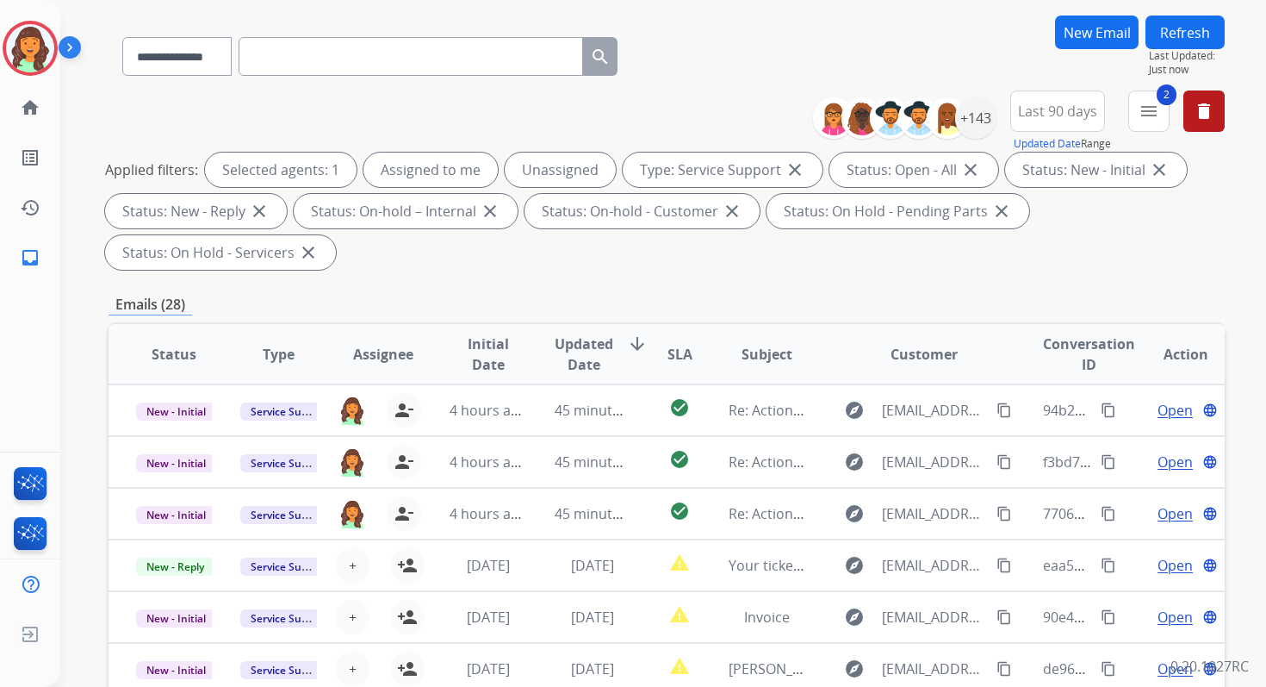
click at [1170, 34] on button "Refresh" at bounding box center [1185, 33] width 79 height 34
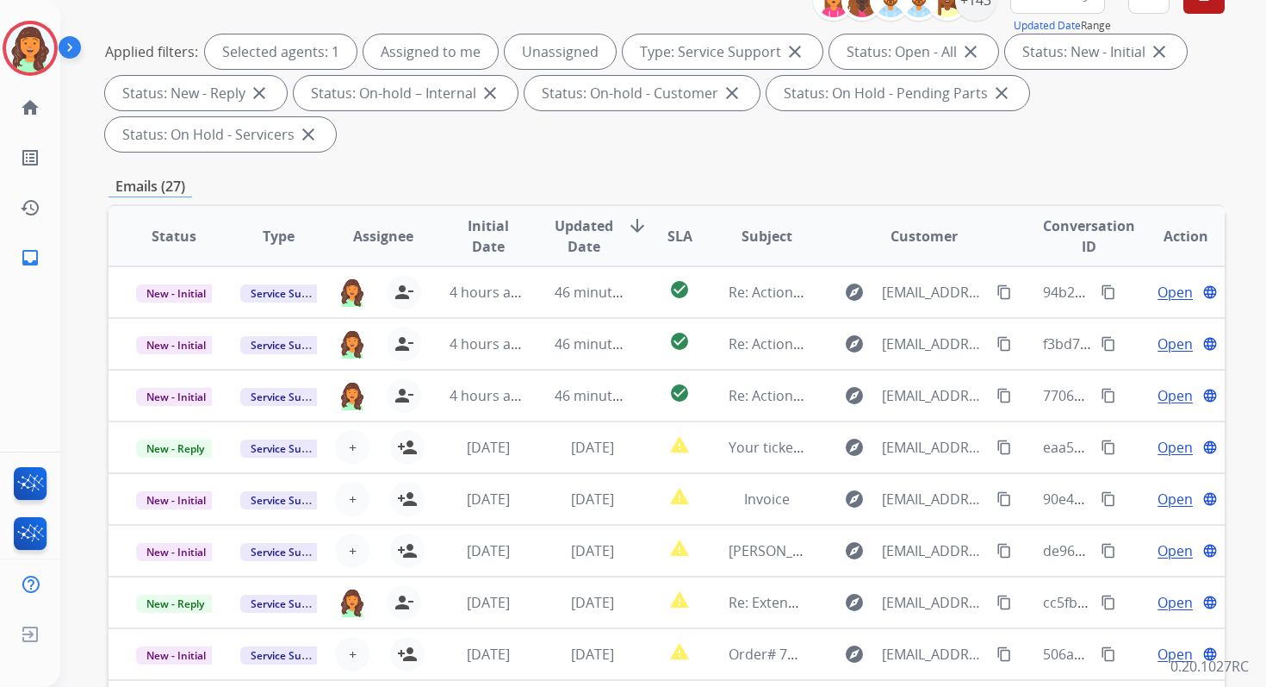
scroll to position [418, 0]
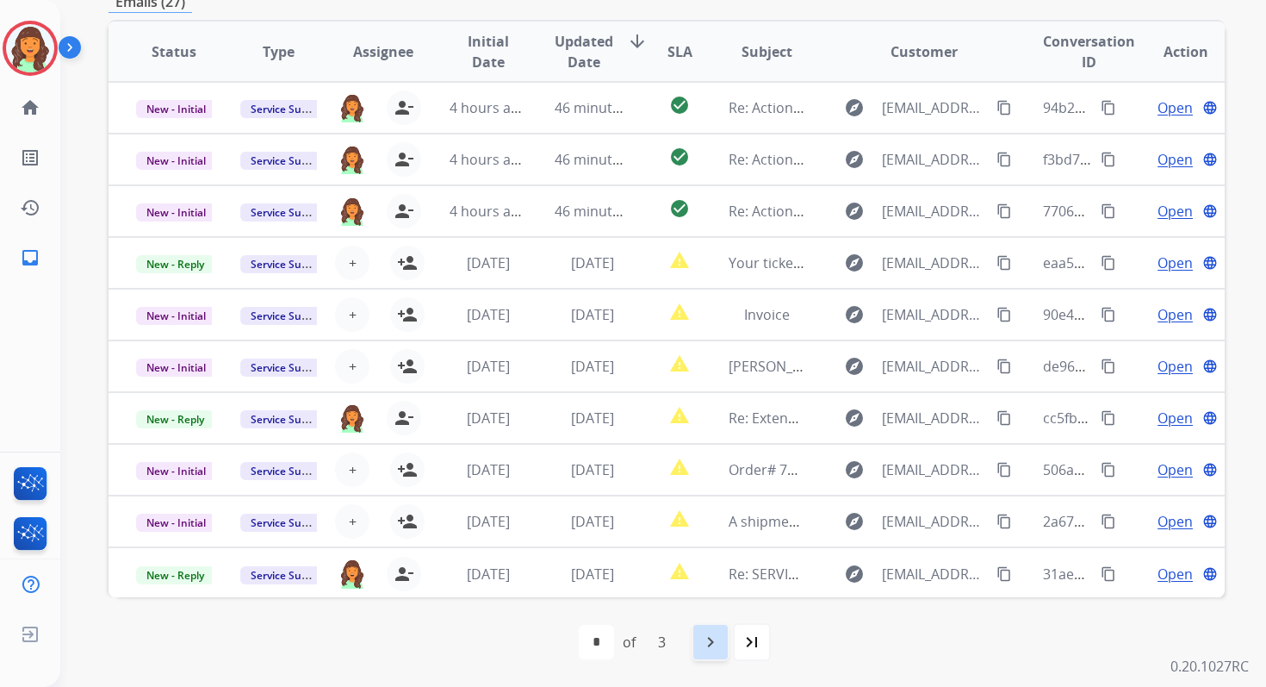
click at [692, 644] on div "navigate_next" at bounding box center [711, 642] width 38 height 38
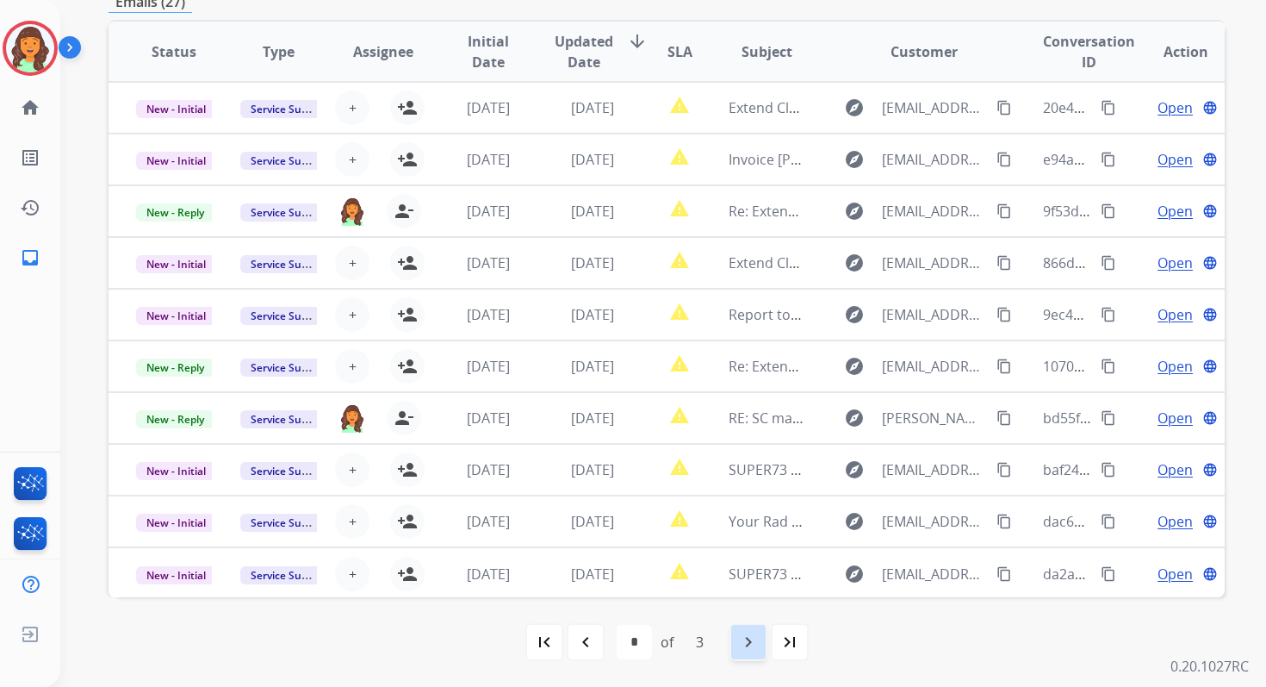
click at [751, 637] on mat-icon "navigate_next" at bounding box center [748, 641] width 21 height 21
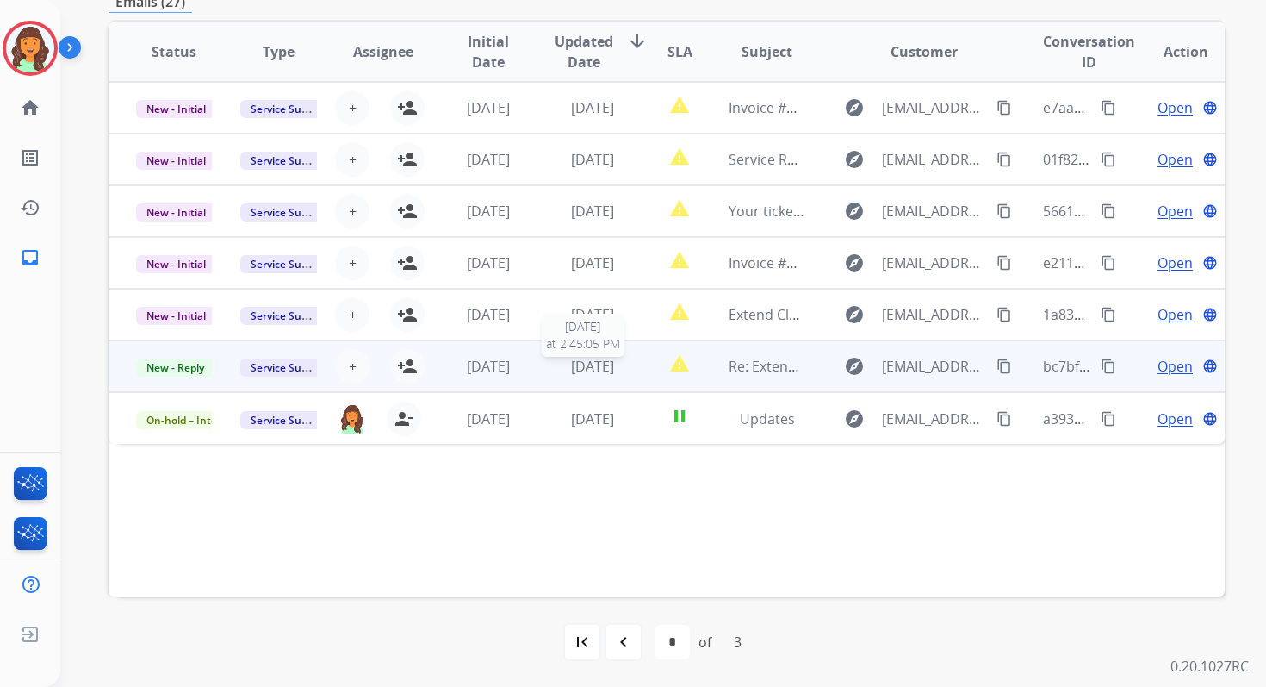
click at [598, 364] on span "[DATE]" at bounding box center [592, 366] width 43 height 19
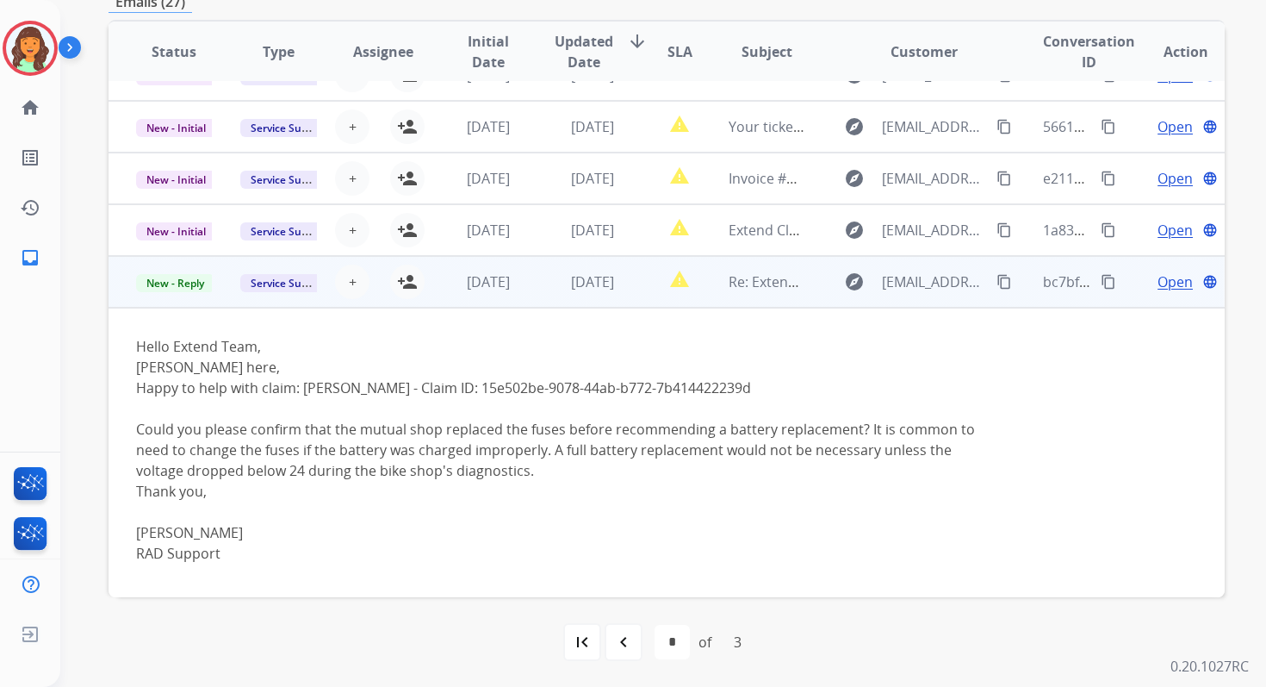
scroll to position [51, 0]
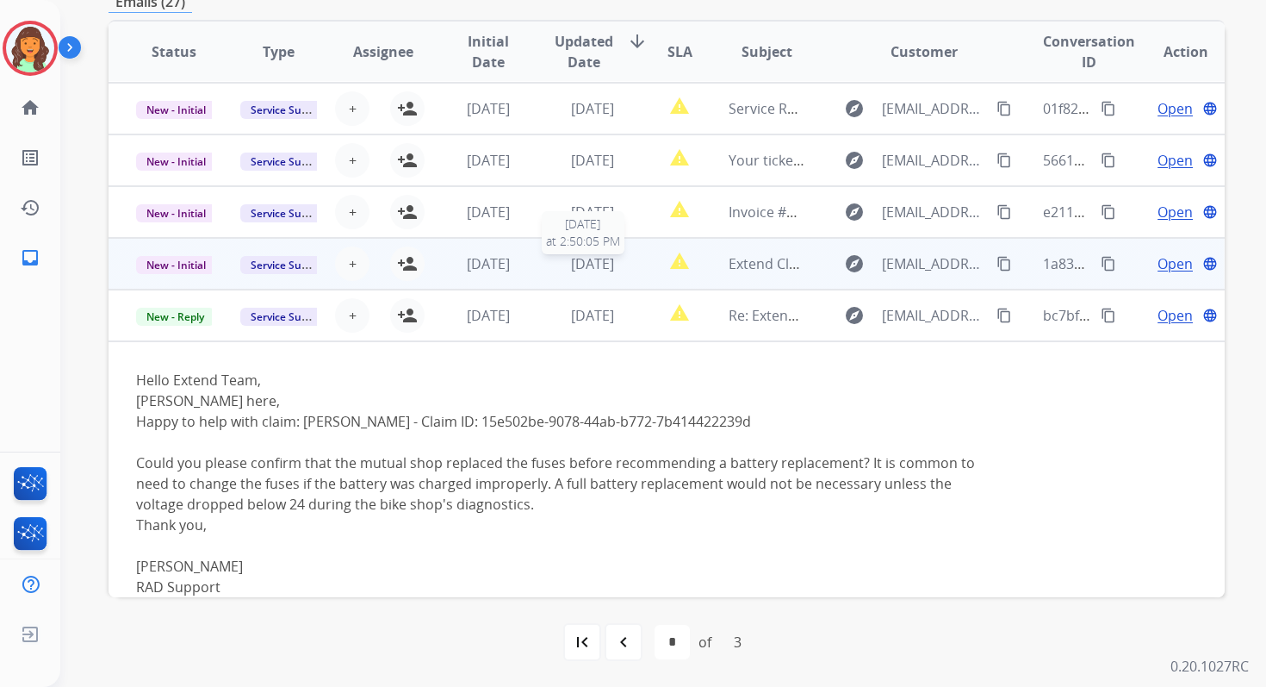
click at [579, 264] on span "[DATE]" at bounding box center [592, 263] width 43 height 19
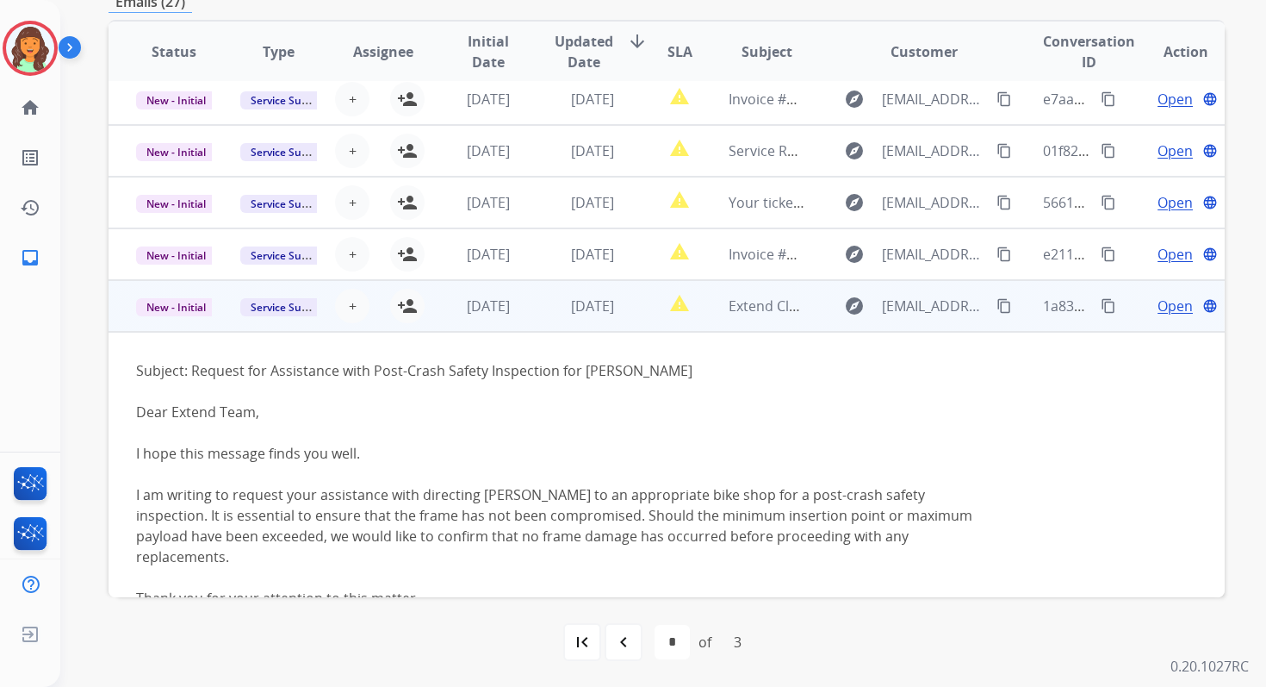
scroll to position [0, 0]
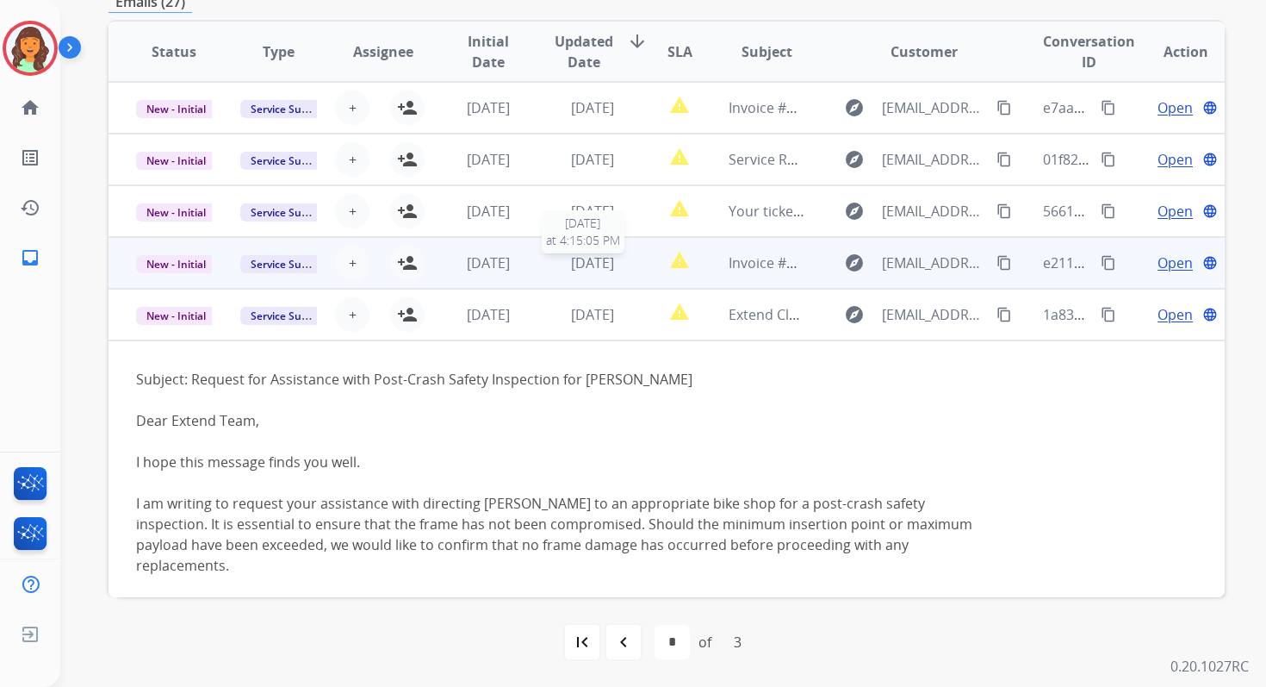
click at [579, 263] on span "[DATE]" at bounding box center [592, 262] width 43 height 19
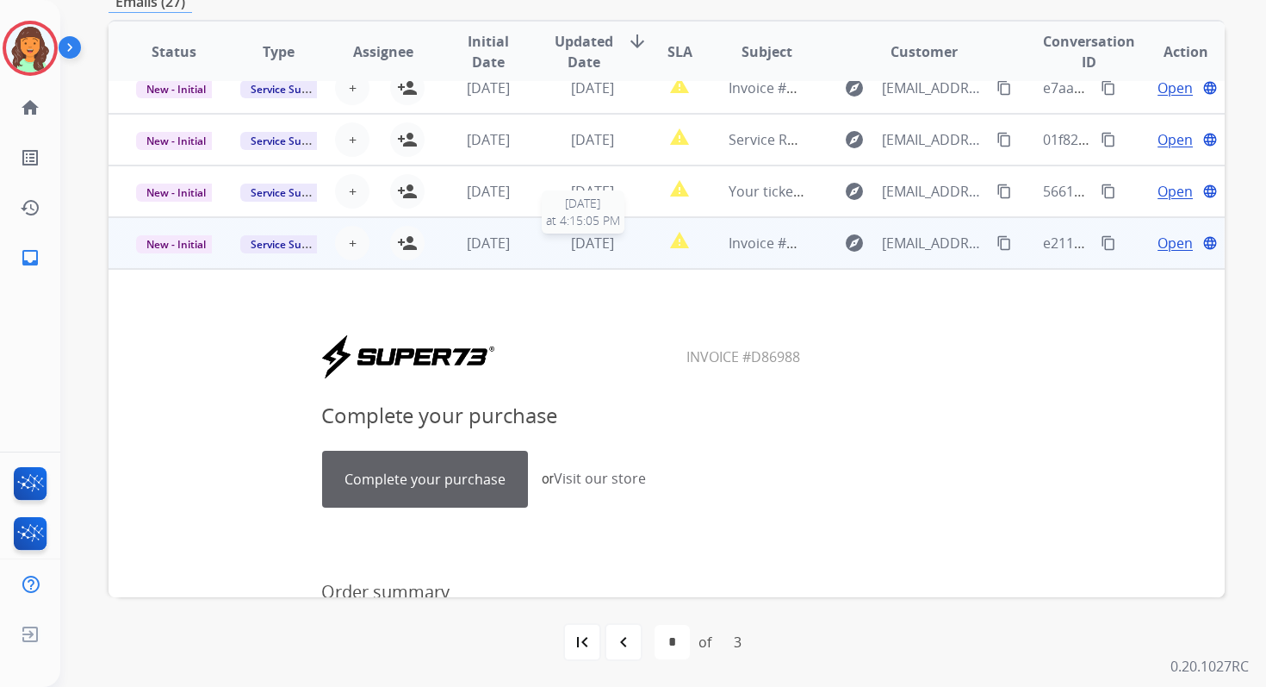
scroll to position [6, 0]
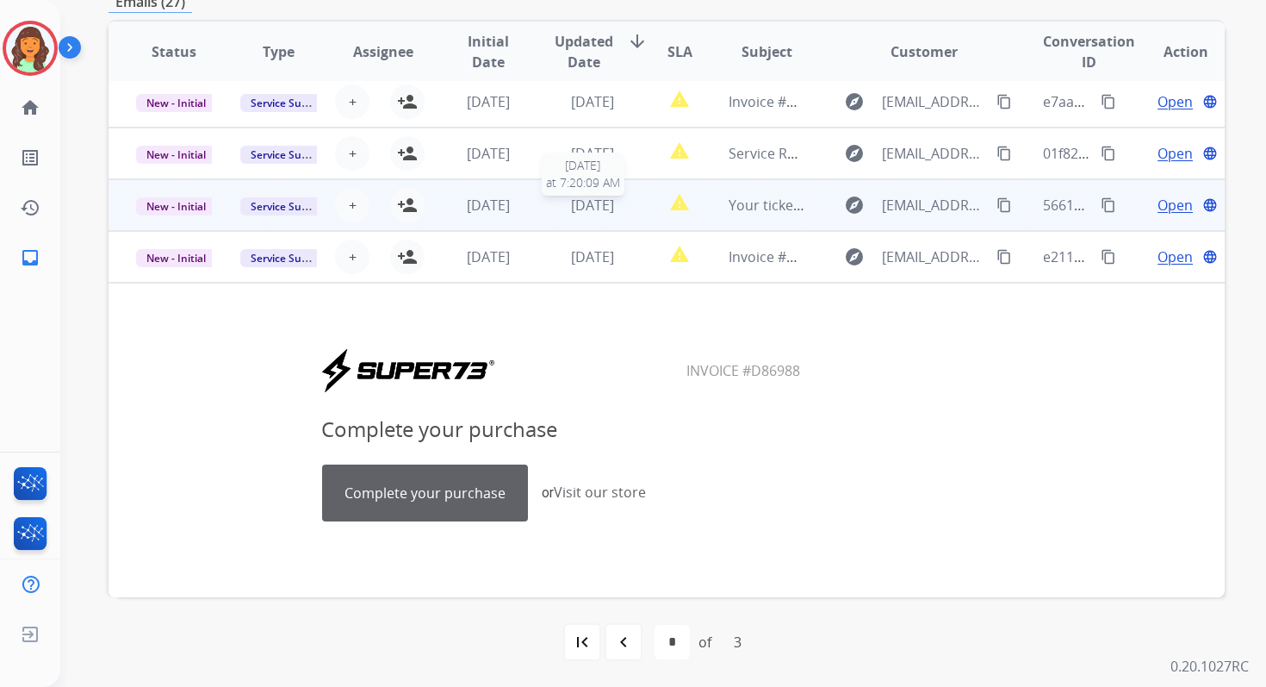
click at [578, 208] on span "[DATE]" at bounding box center [592, 205] width 43 height 19
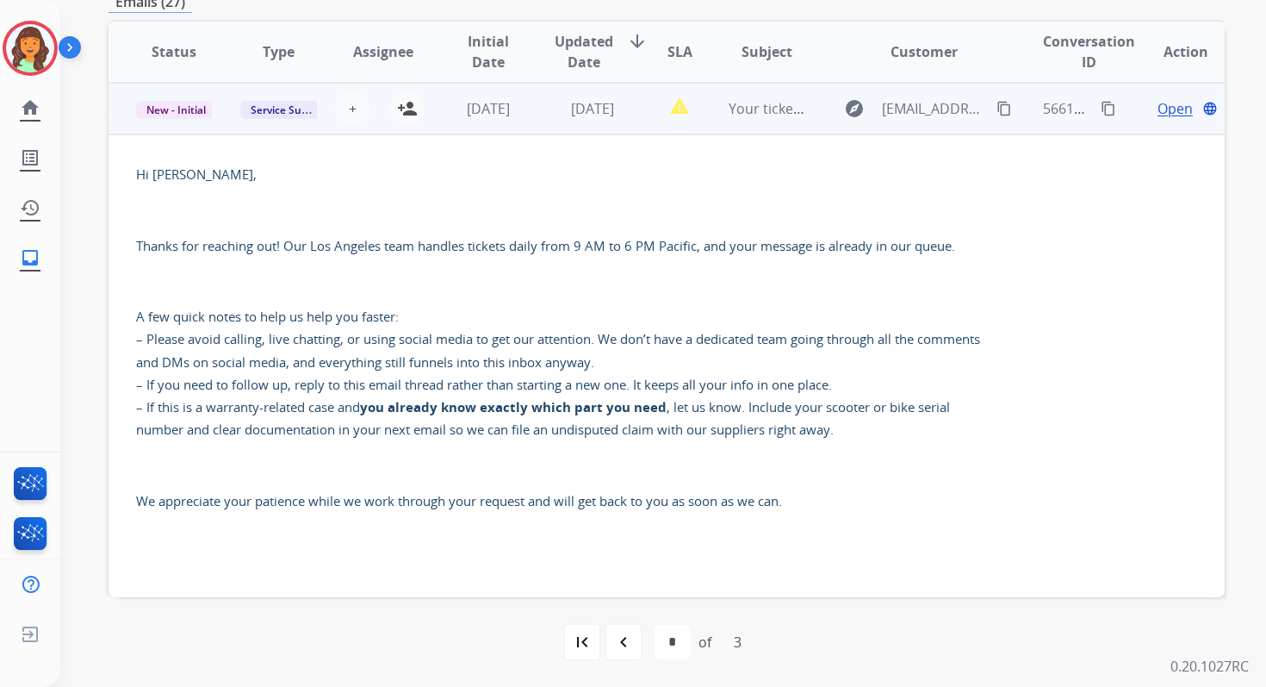
scroll to position [103, 0]
click at [1158, 108] on span "Open" at bounding box center [1175, 107] width 35 height 21
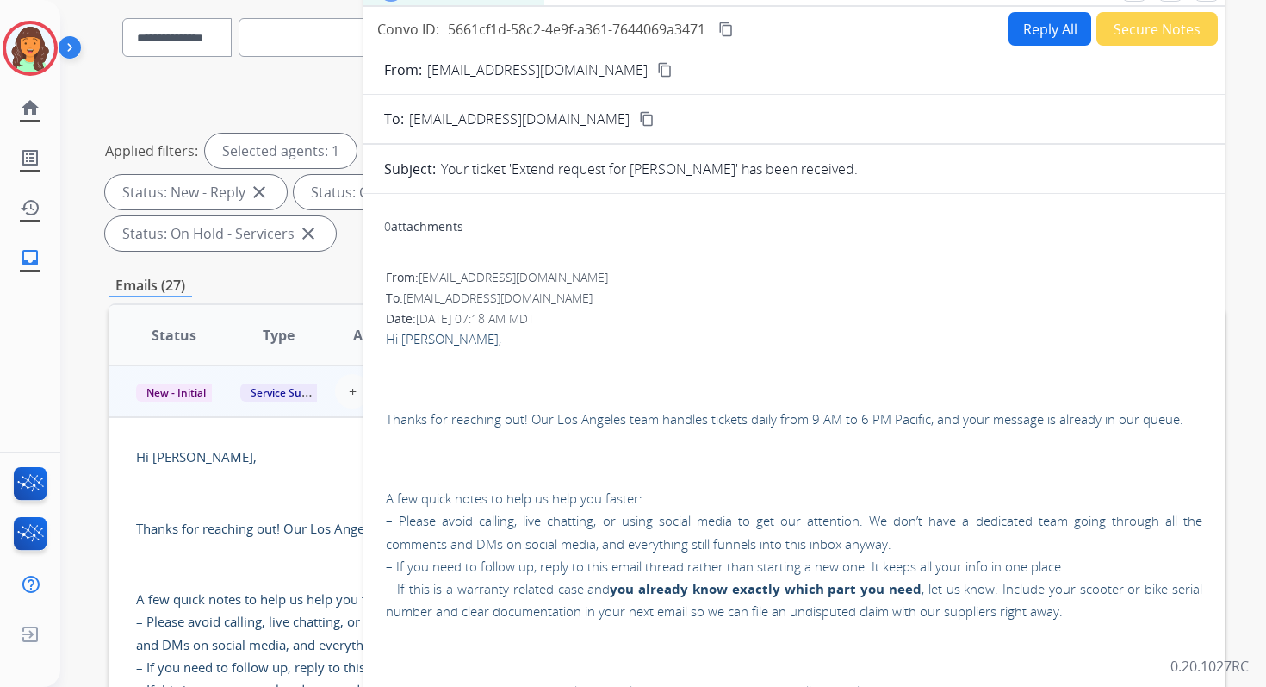
scroll to position [110, 0]
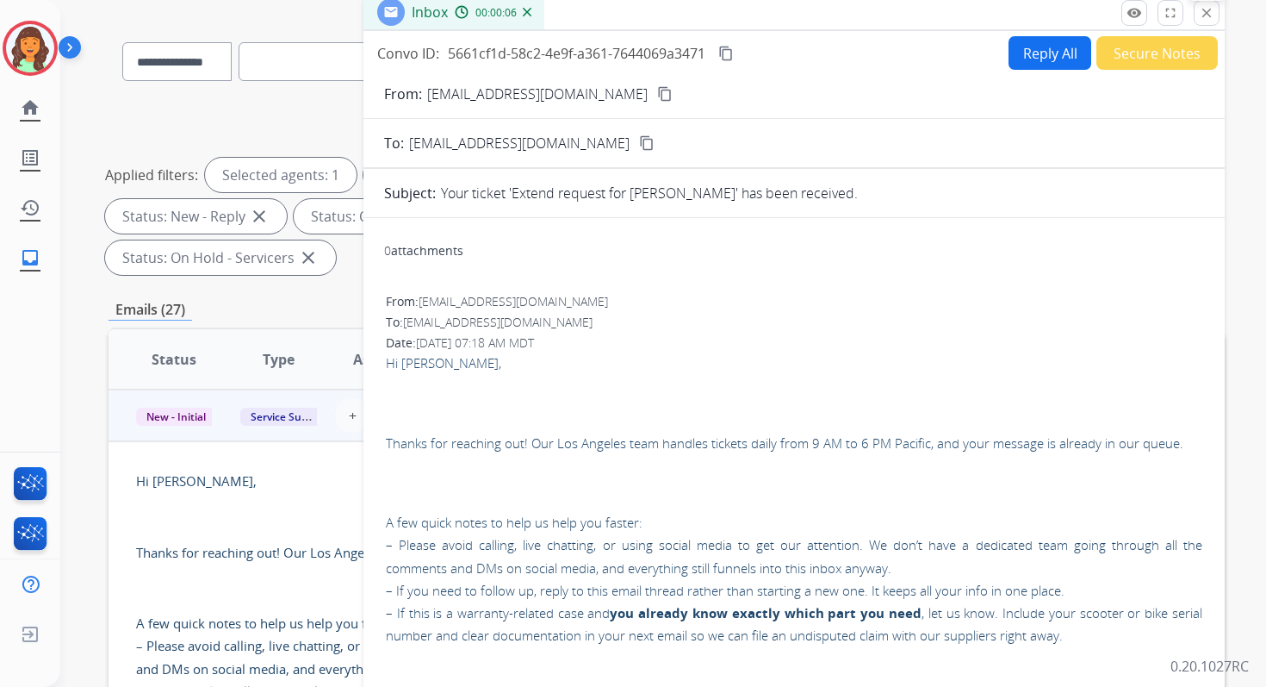
click at [1204, 12] on mat-icon "close" at bounding box center [1207, 13] width 16 height 16
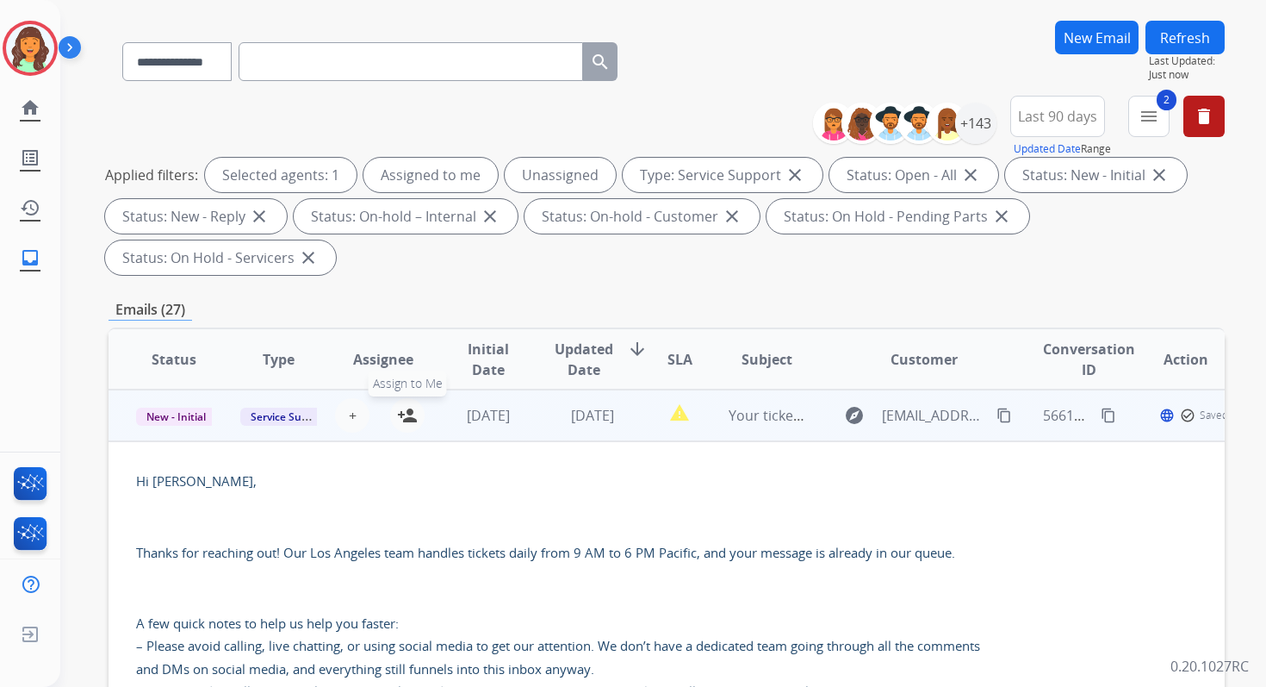
click at [397, 407] on mat-icon "person_add" at bounding box center [407, 415] width 21 height 21
click at [190, 415] on span "New - Initial" at bounding box center [176, 416] width 80 height 18
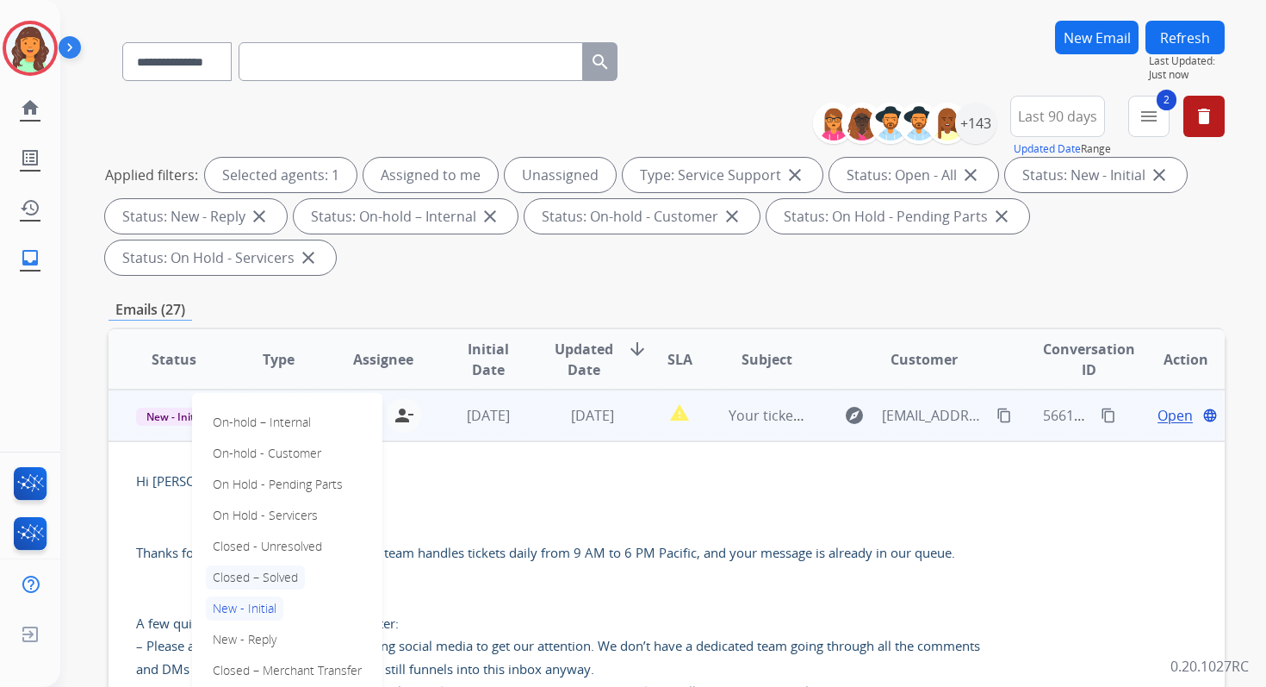
click at [258, 573] on p "Closed – Solved" at bounding box center [255, 577] width 99 height 24
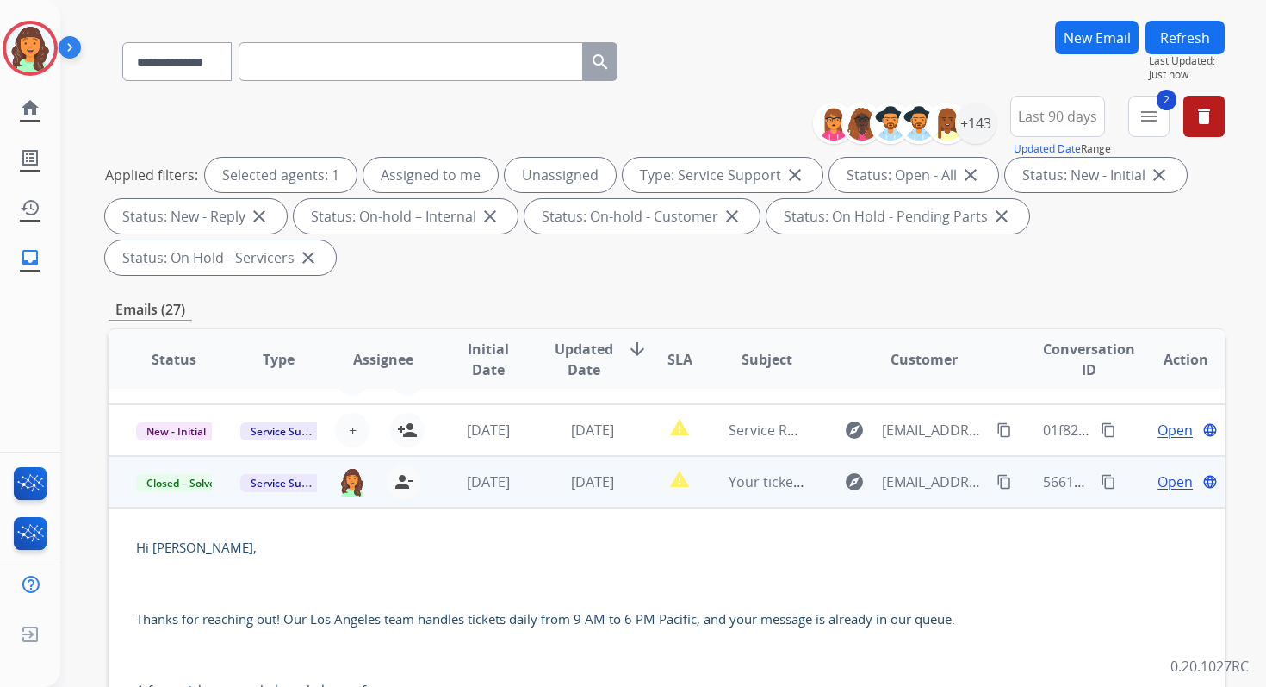
scroll to position [16, 0]
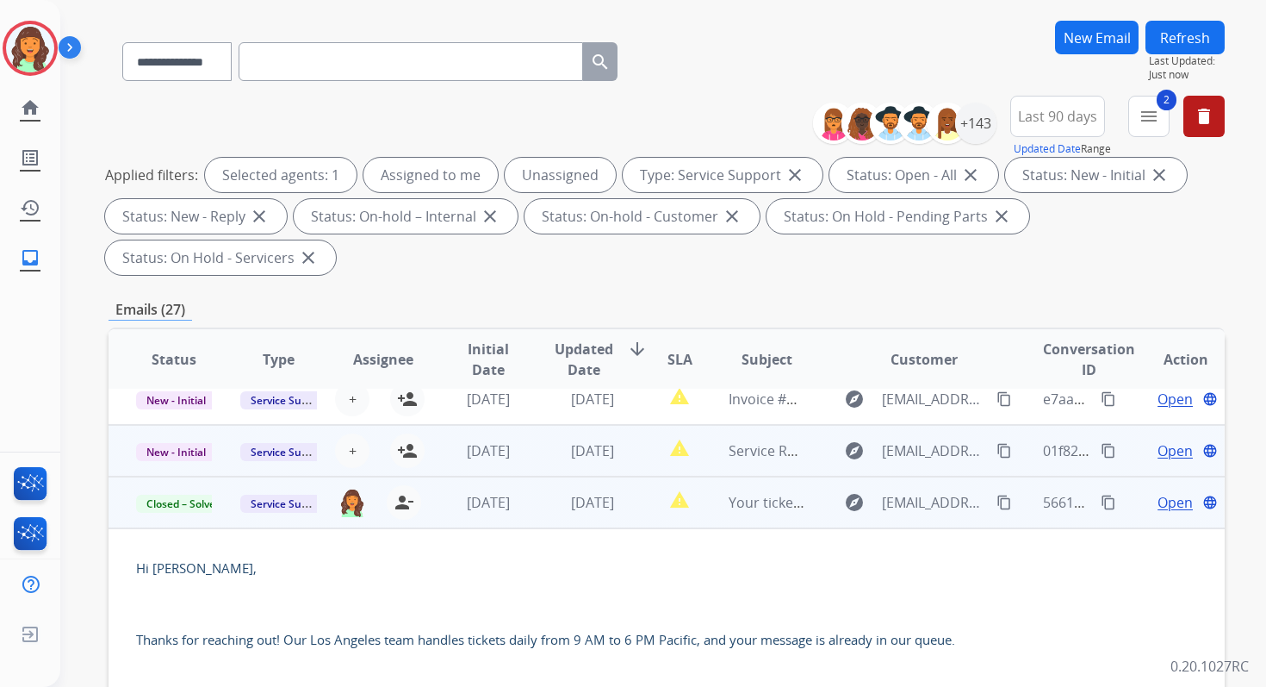
click at [529, 454] on td "[DATE]" at bounding box center [579, 451] width 104 height 52
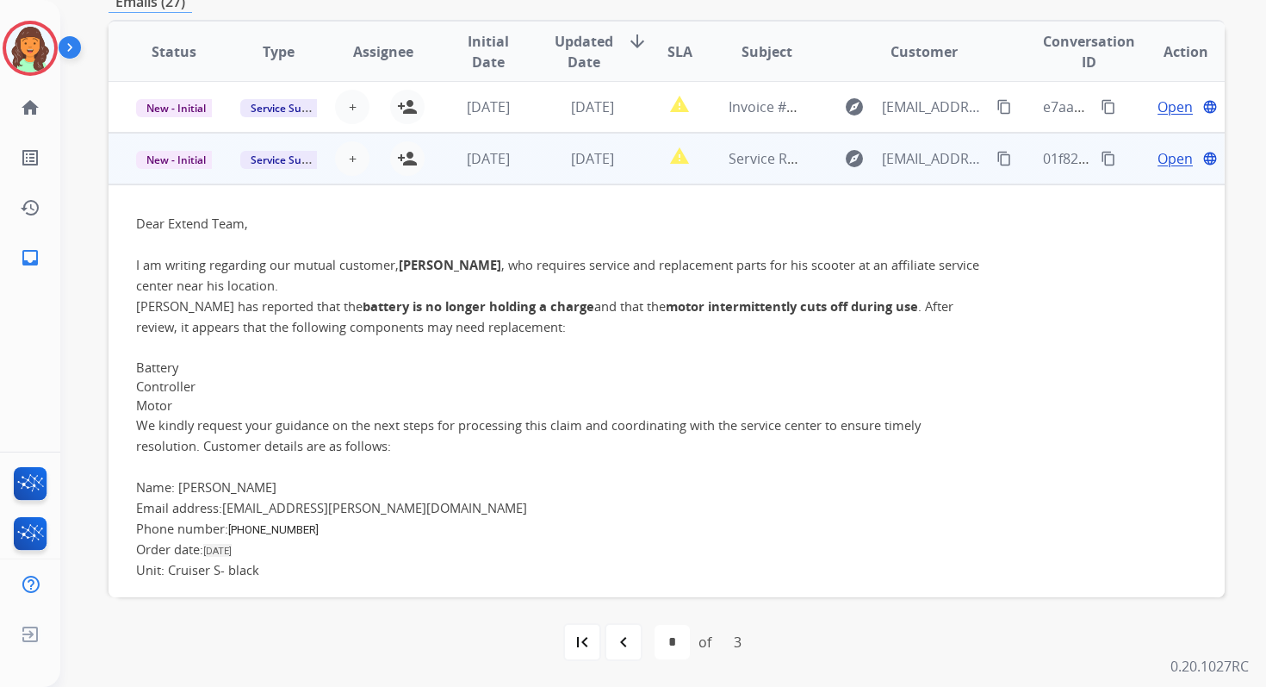
scroll to position [0, 0]
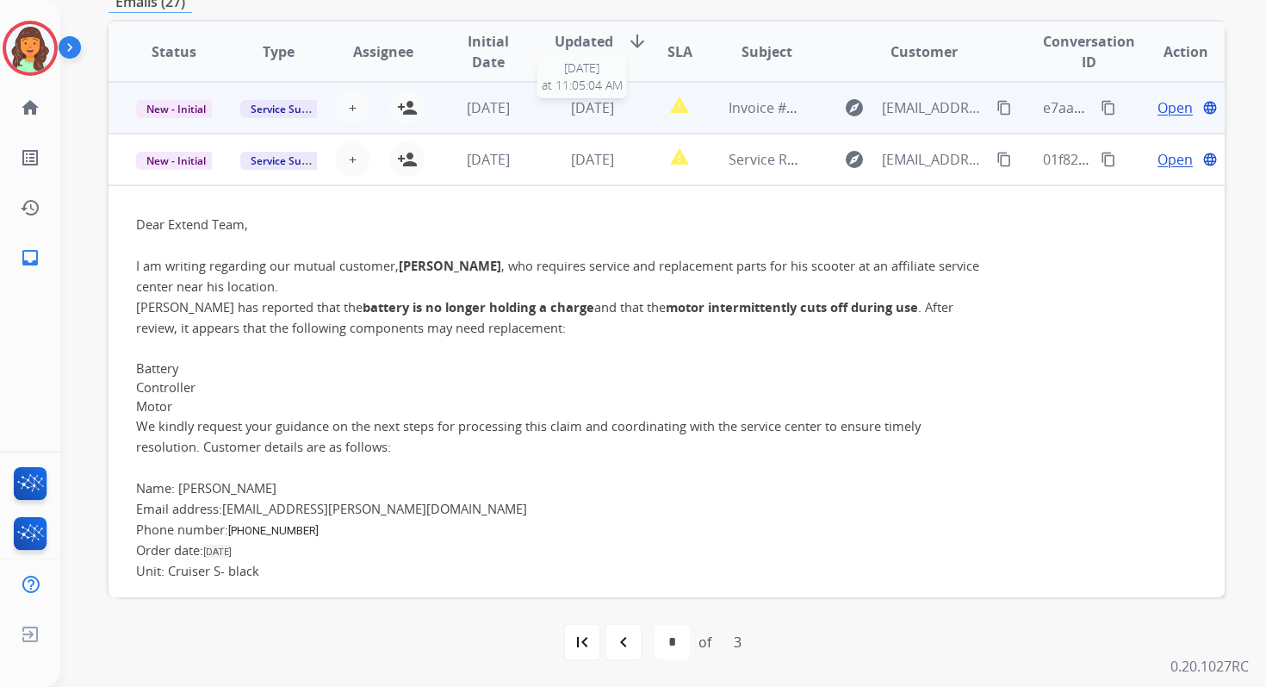
click at [571, 114] on span "[DATE]" at bounding box center [592, 107] width 43 height 19
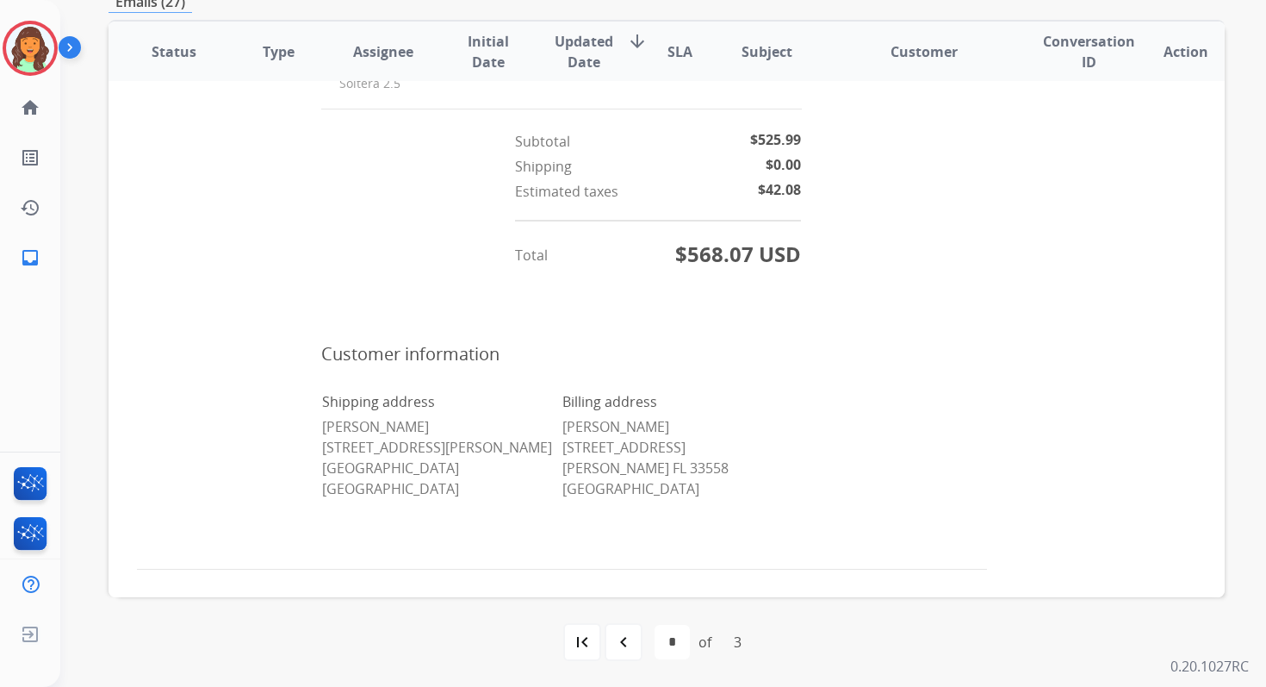
scroll to position [542, 0]
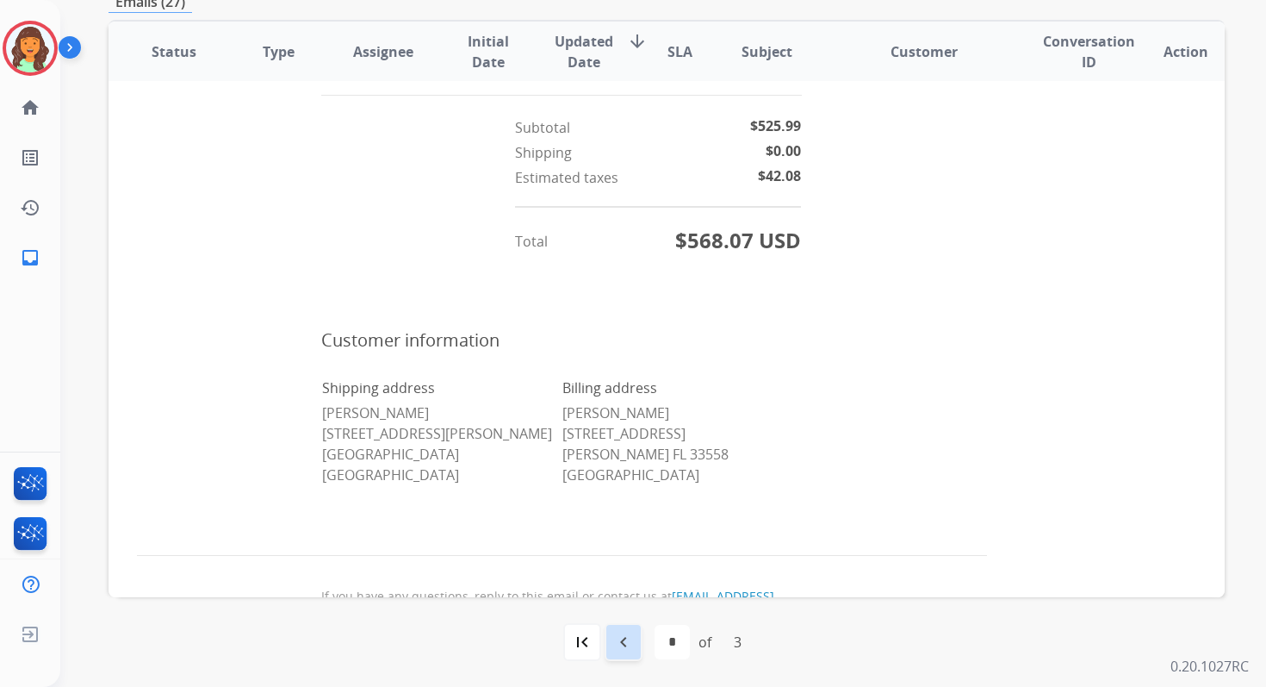
click at [619, 639] on mat-icon "navigate_before" at bounding box center [623, 641] width 21 height 21
select select "*"
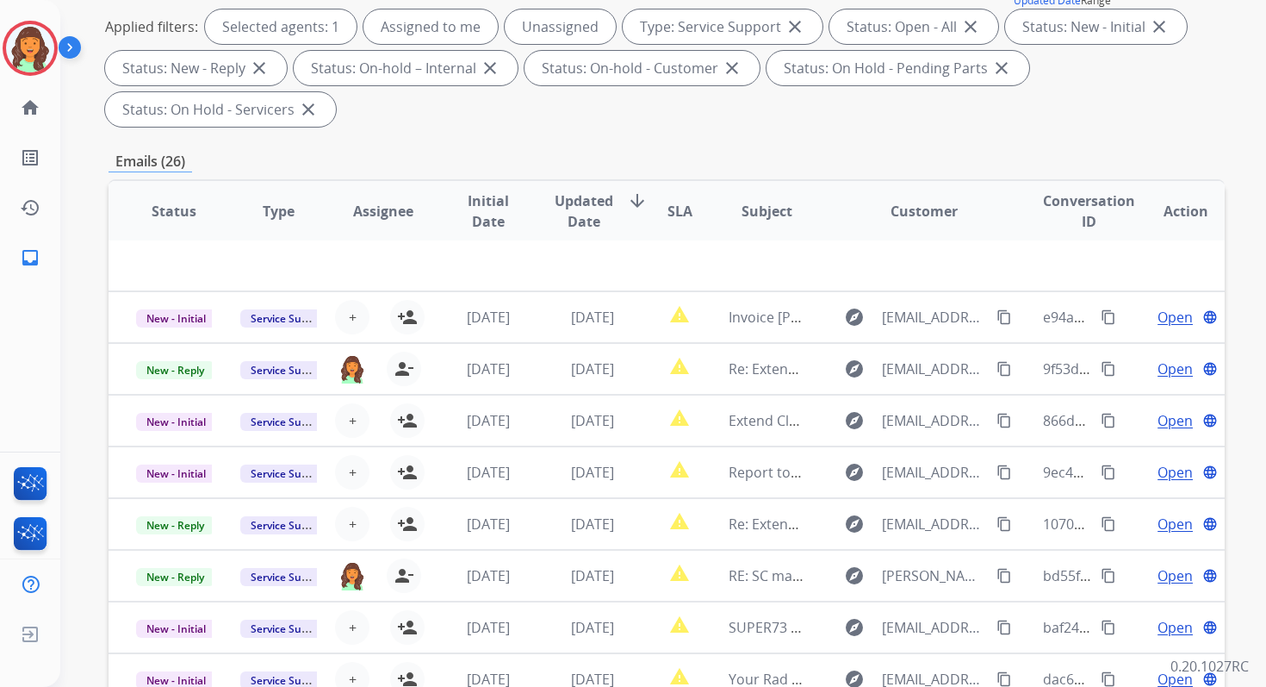
scroll to position [418, 0]
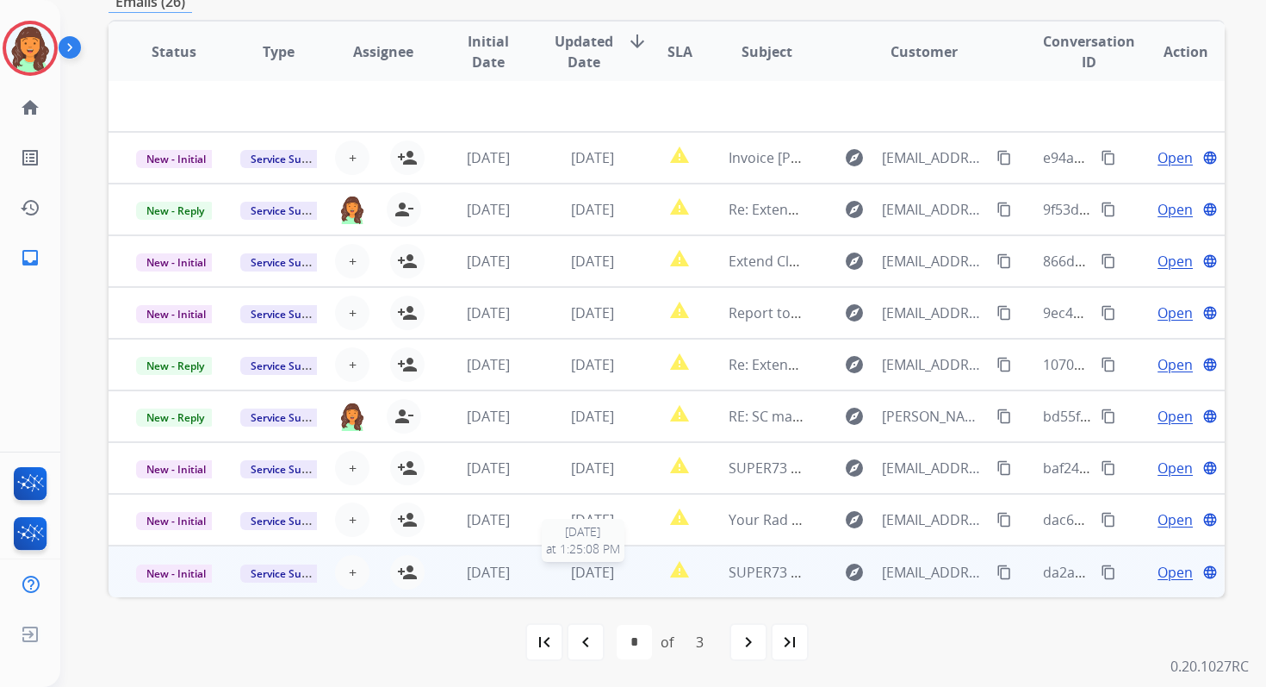
click at [622, 569] on div "[DATE]" at bounding box center [593, 572] width 76 height 21
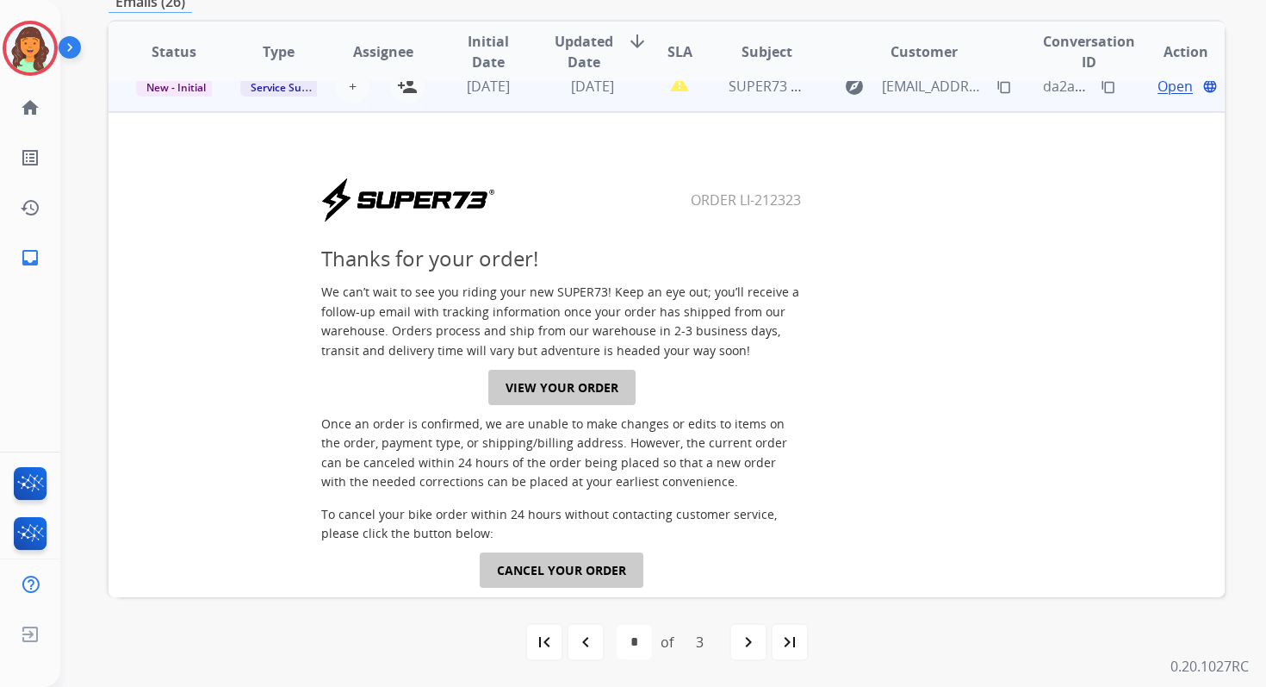
scroll to position [499, 0]
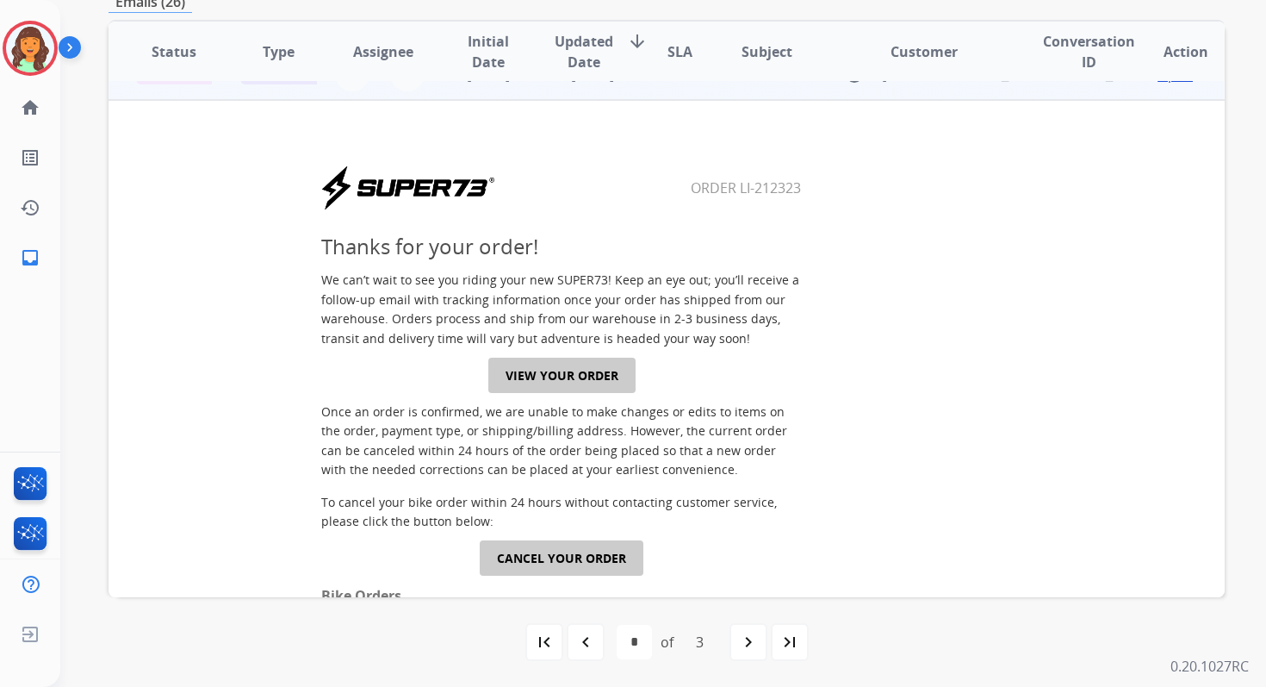
click at [569, 375] on link "VIEW YOUR ORDER" at bounding box center [561, 375] width 147 height 35
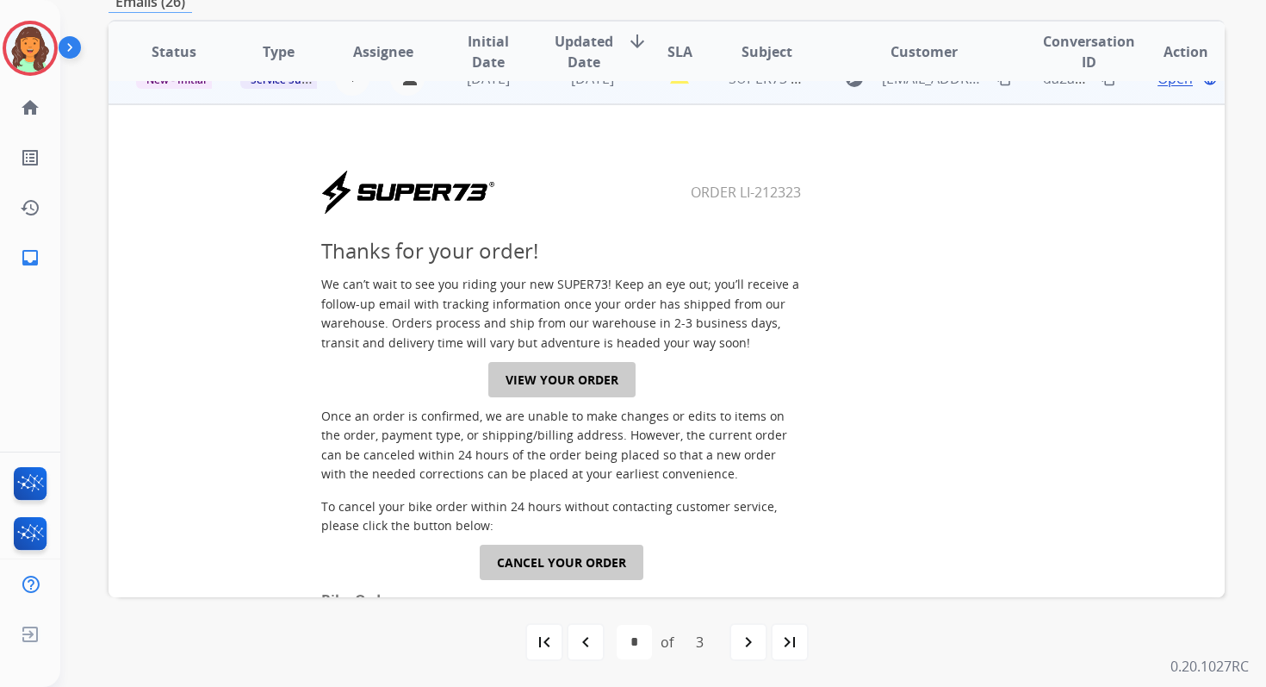
scroll to position [494, 0]
click at [576, 382] on link "VIEW YOUR ORDER" at bounding box center [561, 380] width 147 height 35
drag, startPoint x: 680, startPoint y: 194, endPoint x: 857, endPoint y: 194, distance: 177.5
click at [856, 194] on center "Order LI-212323" at bounding box center [562, 193] width 849 height 47
copy table
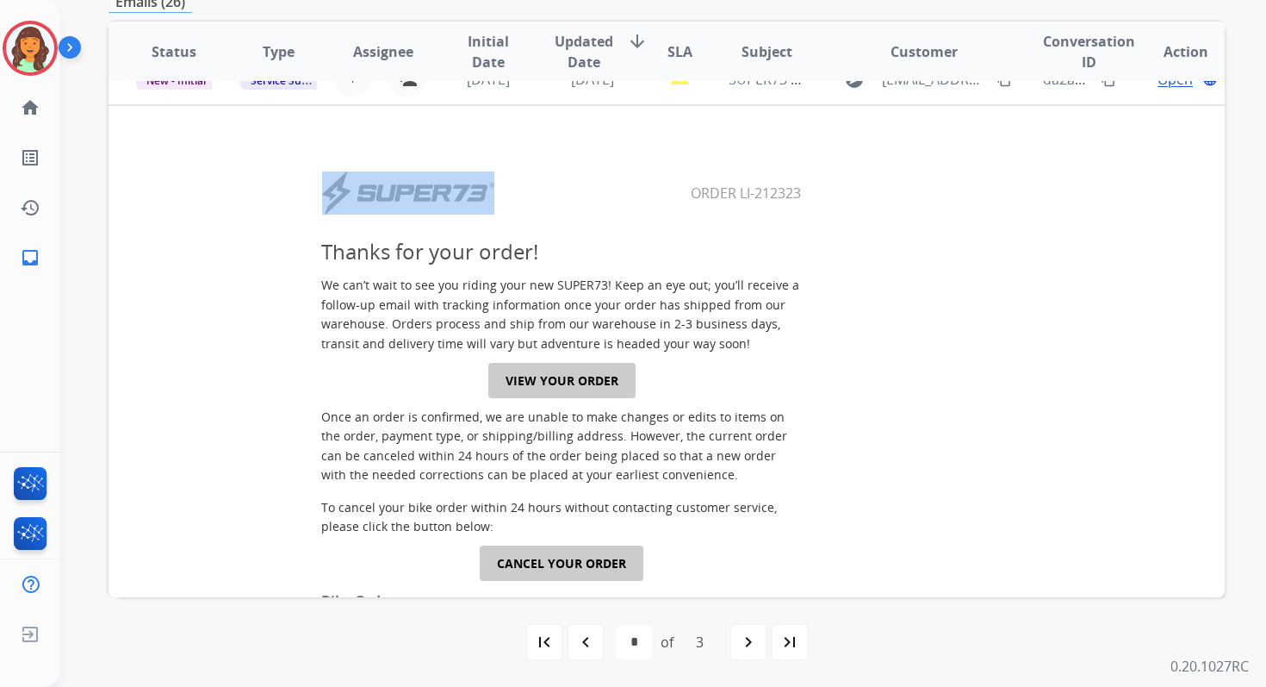
scroll to position [467, 0]
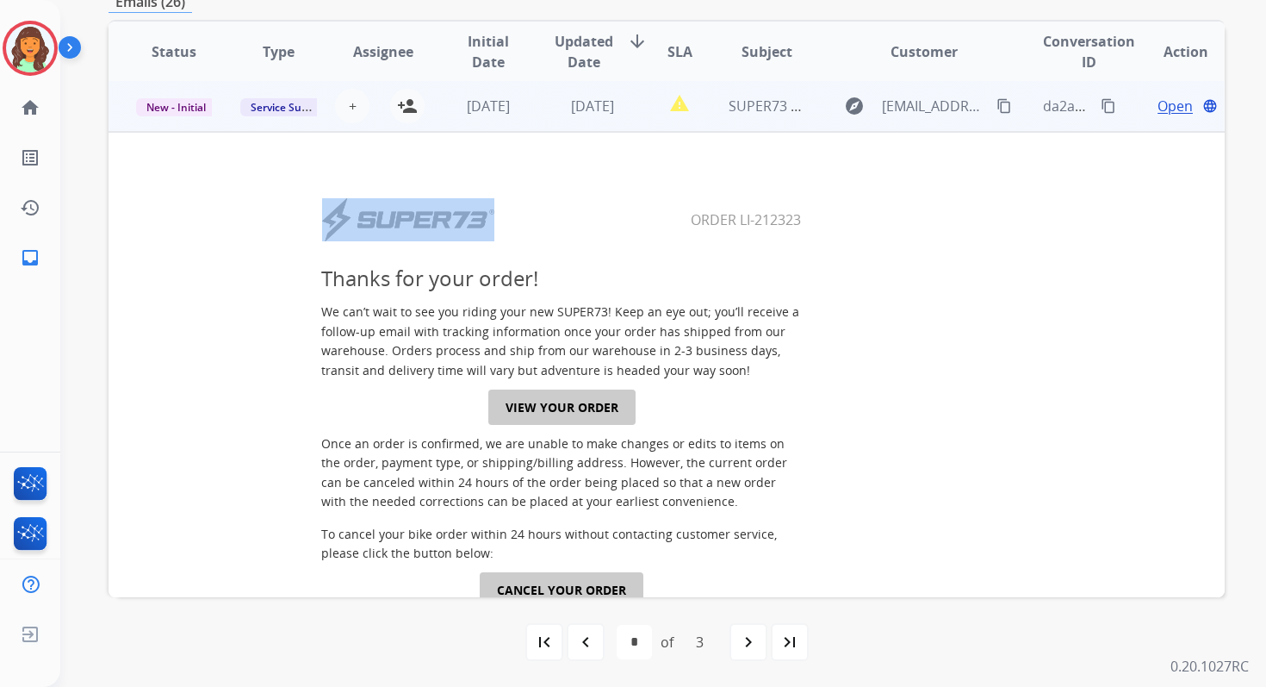
click at [1101, 104] on mat-icon "content_copy" at bounding box center [1109, 106] width 16 height 16
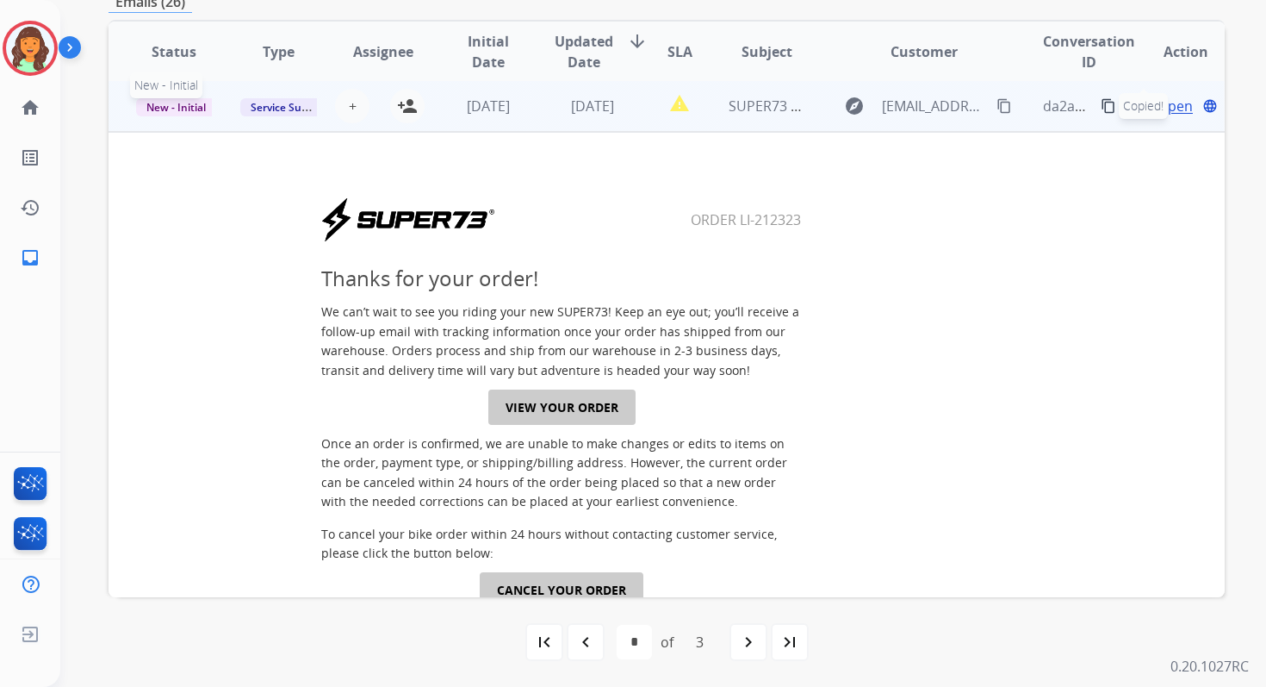
click at [192, 106] on span "New - Initial" at bounding box center [176, 107] width 80 height 18
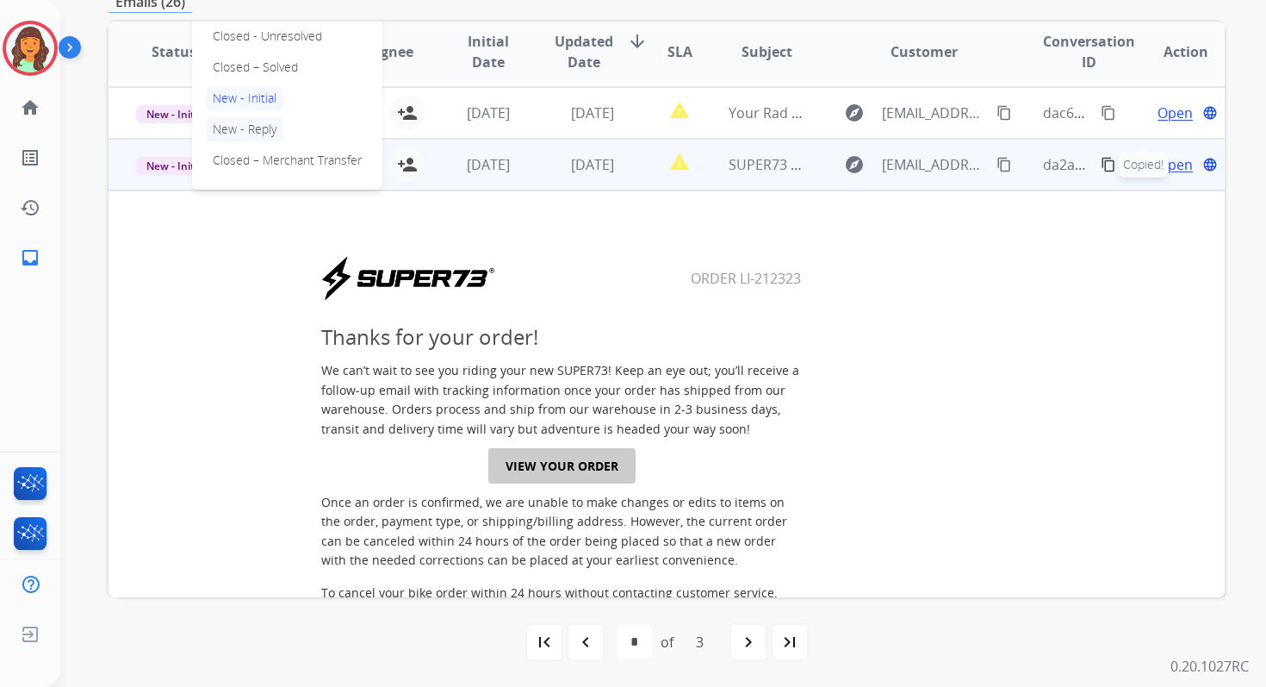
scroll to position [396, 0]
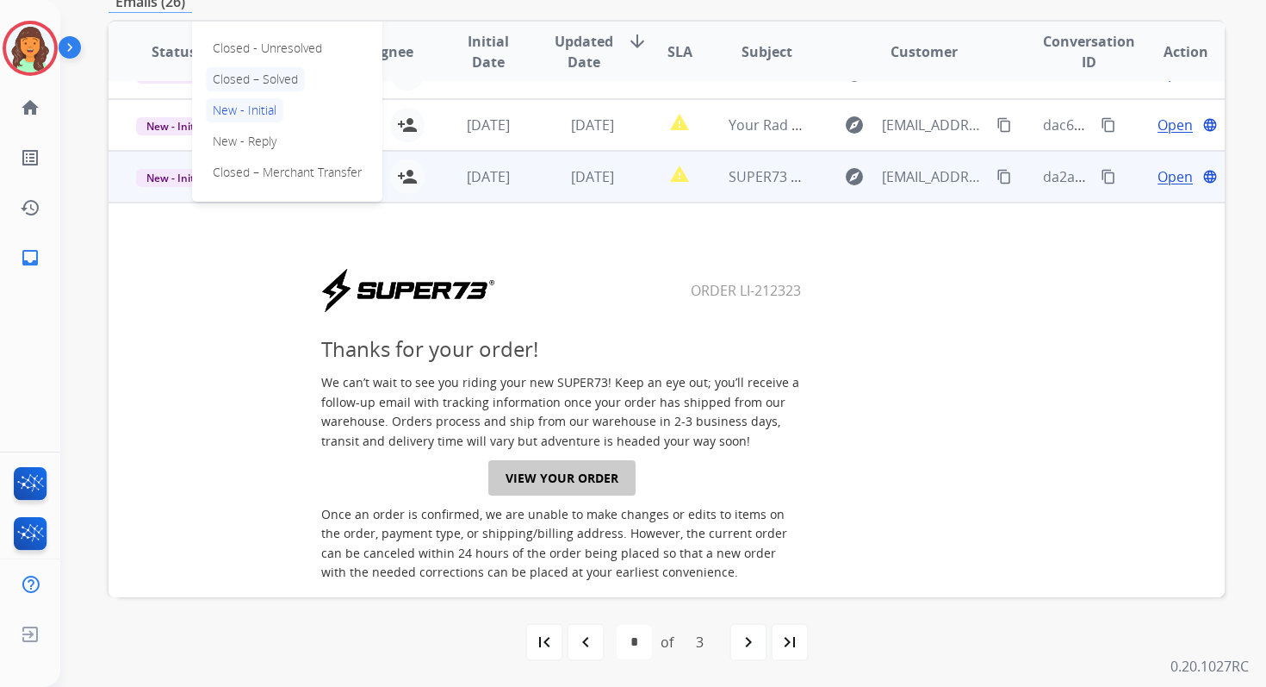
click at [246, 79] on p "Closed – Solved" at bounding box center [255, 79] width 99 height 24
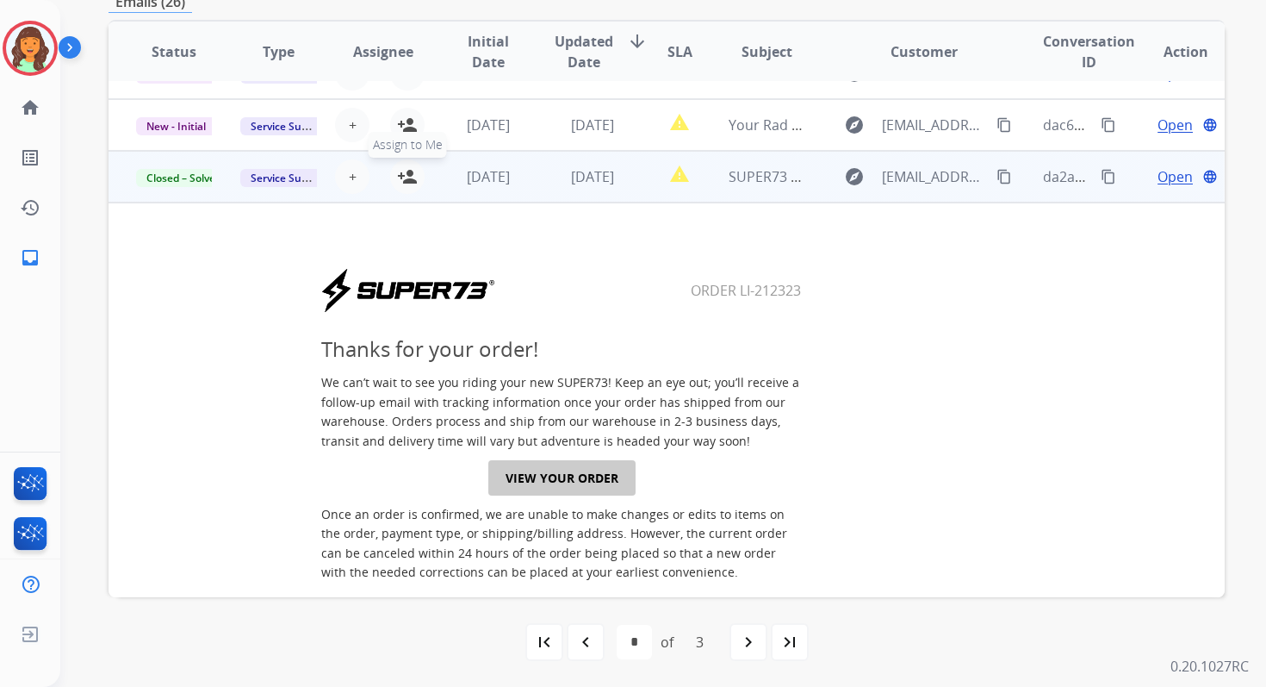
click at [399, 172] on mat-icon "person_add" at bounding box center [407, 176] width 21 height 21
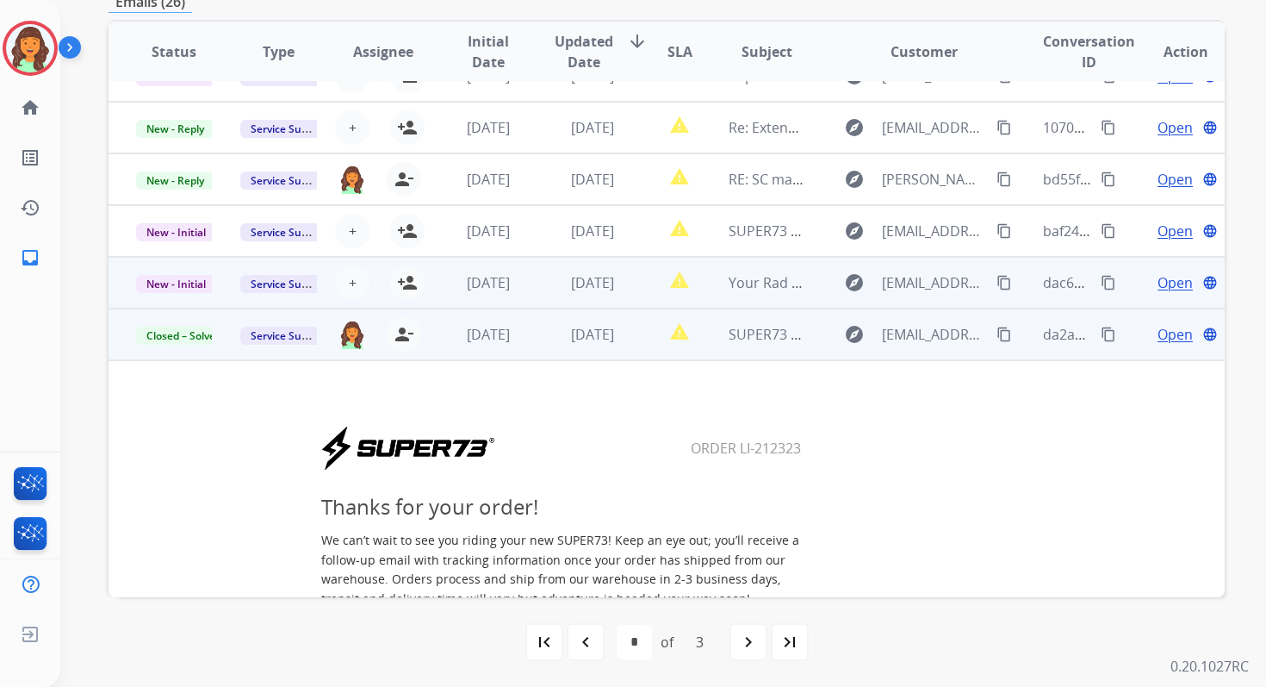
click at [552, 297] on td "[DATE]" at bounding box center [579, 283] width 104 height 52
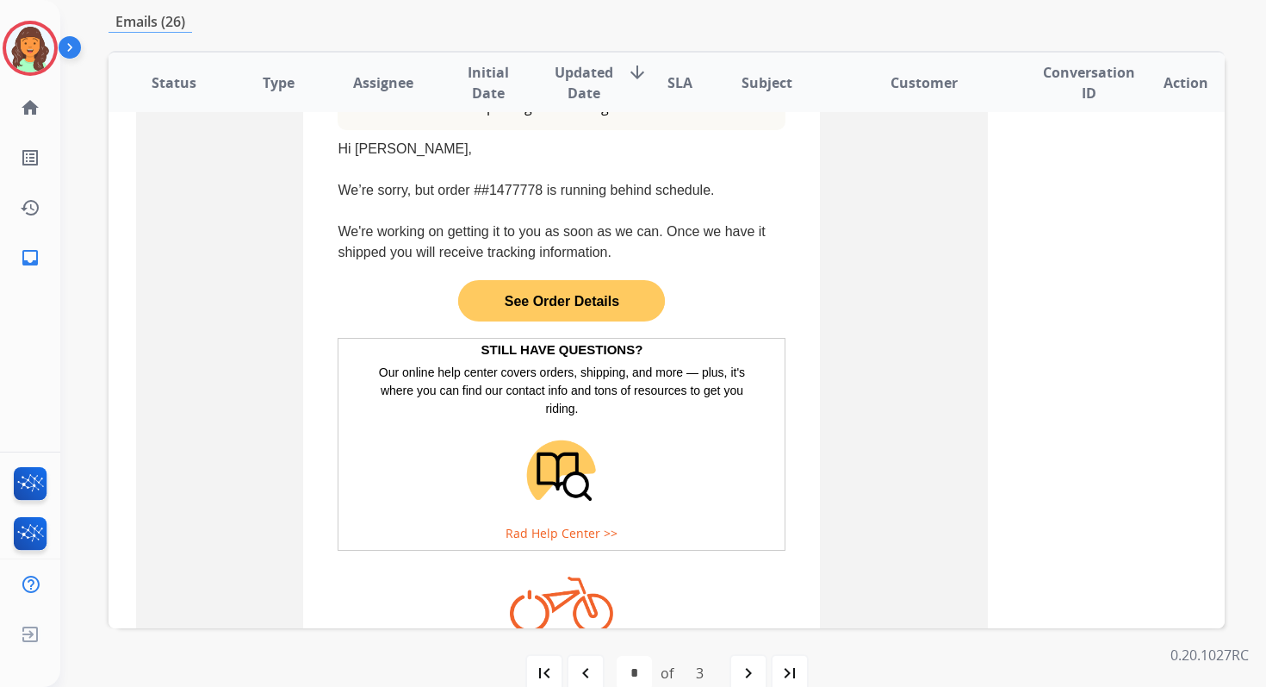
scroll to position [969, 0]
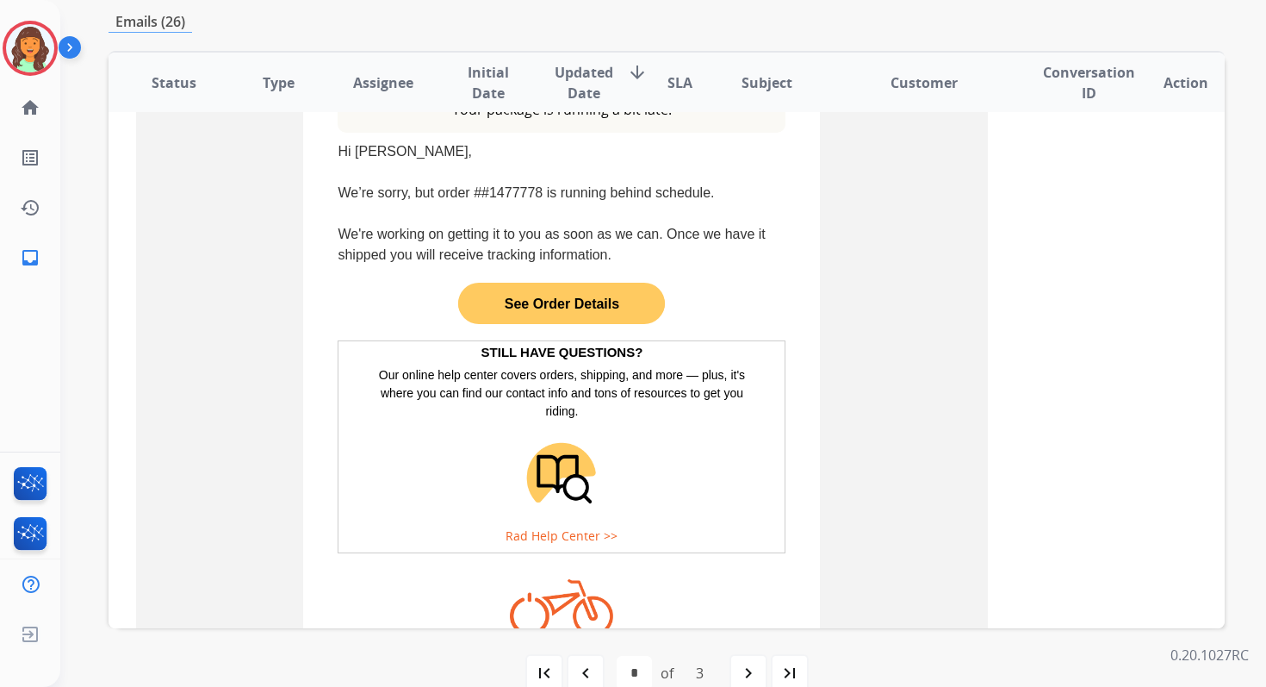
click at [563, 295] on link "See Order Details" at bounding box center [561, 304] width 207 height 34
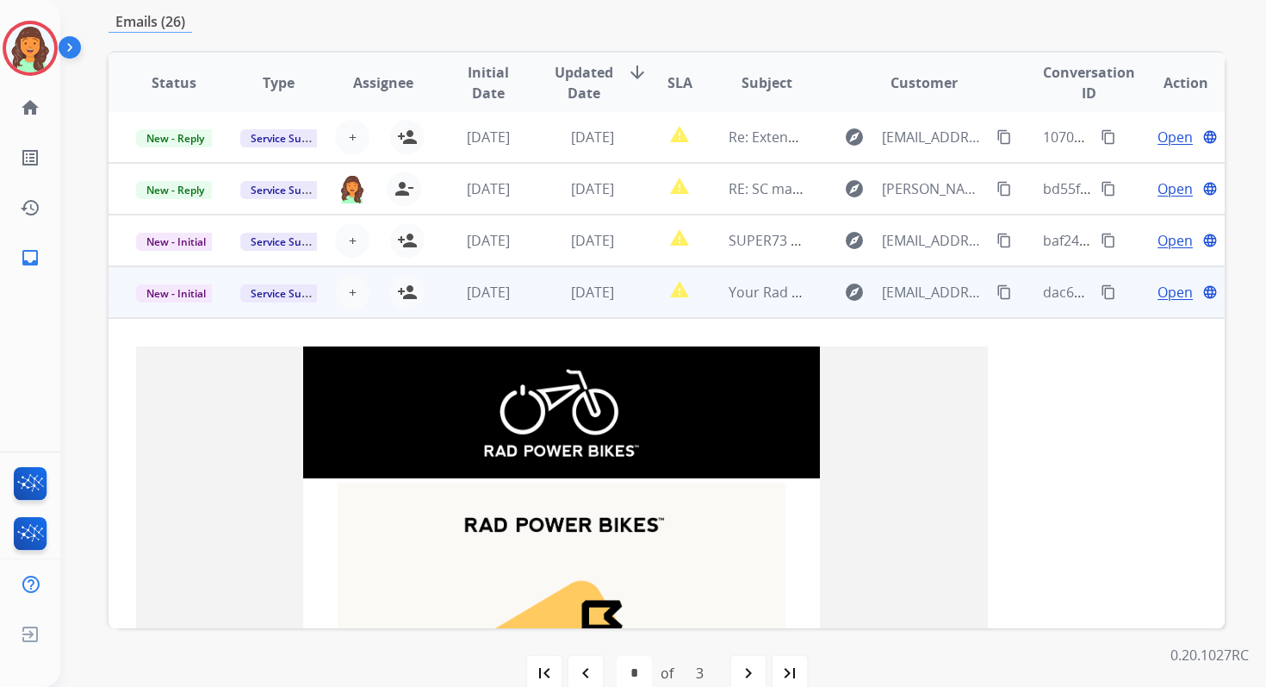
scroll to position [158, 0]
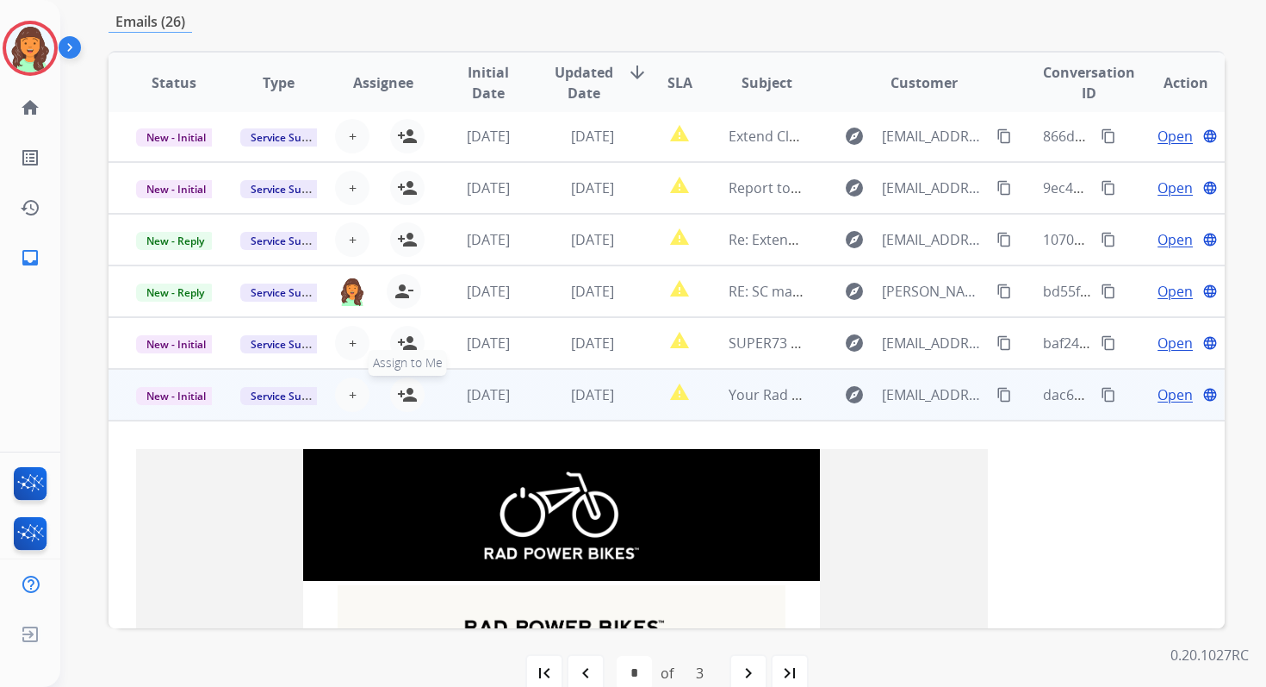
click at [411, 394] on mat-icon "person_add" at bounding box center [407, 394] width 21 height 21
click at [197, 394] on span "New - Initial" at bounding box center [176, 396] width 80 height 18
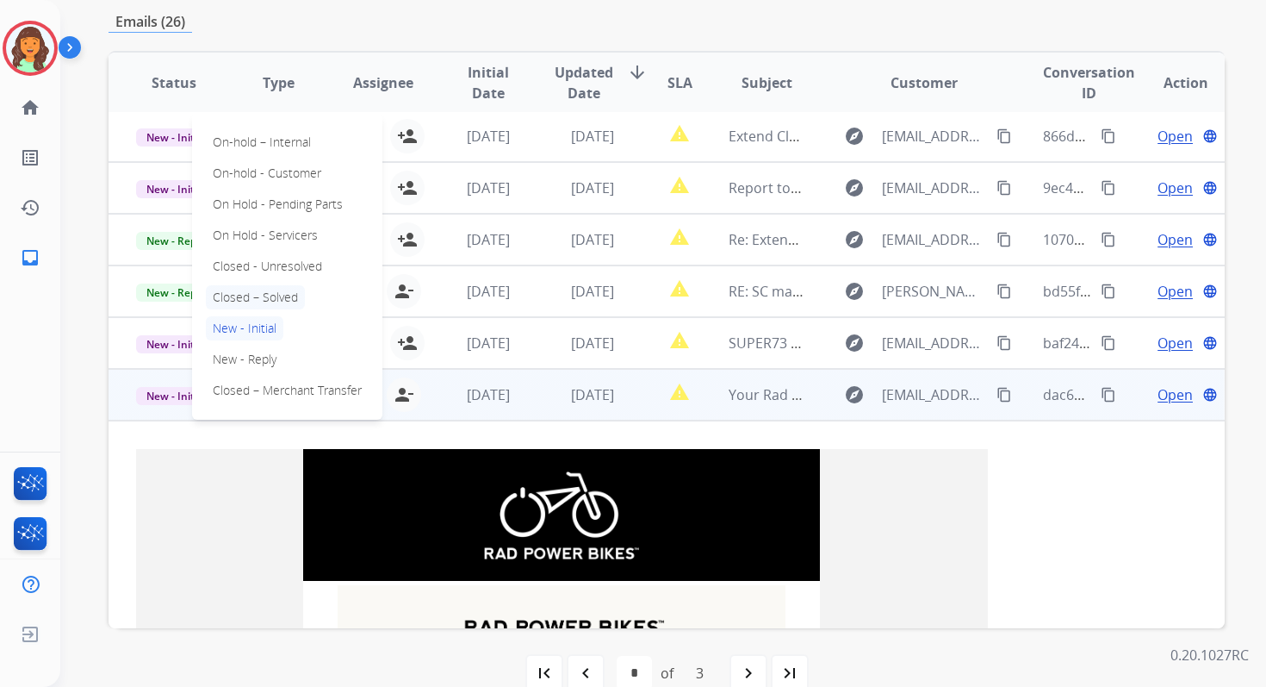
click at [245, 295] on p "Closed – Solved" at bounding box center [255, 297] width 99 height 24
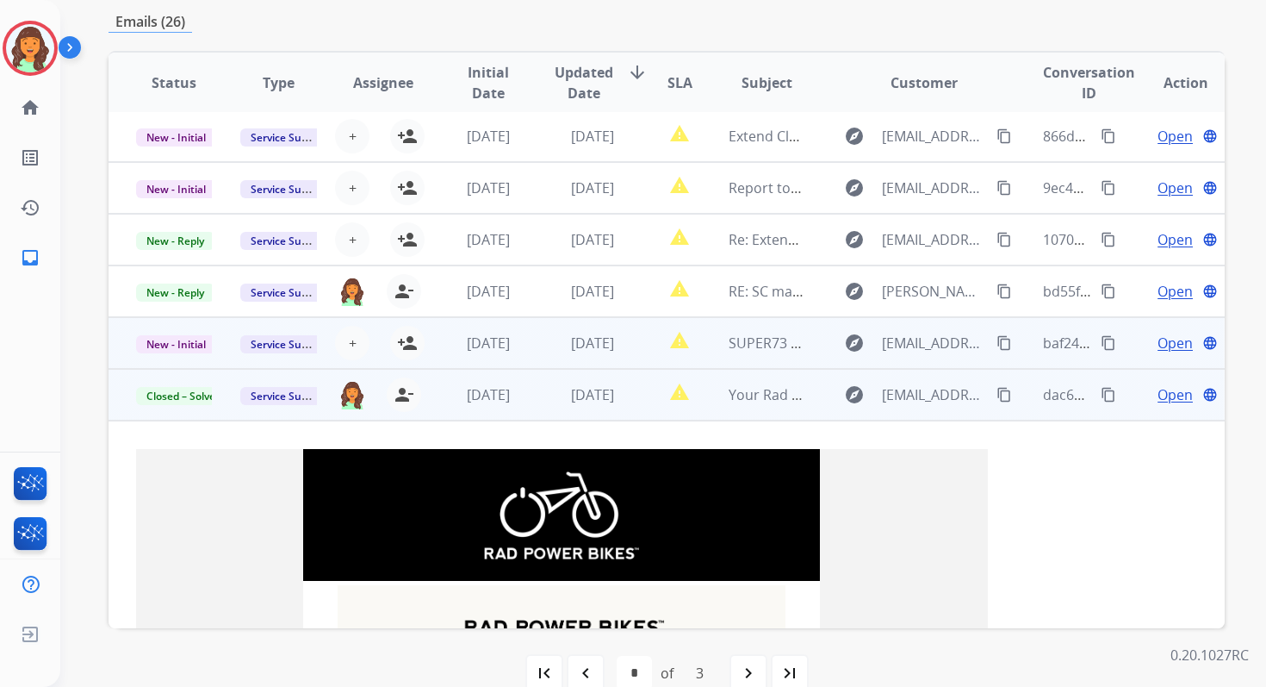
click at [563, 352] on div "[DATE]" at bounding box center [593, 343] width 76 height 21
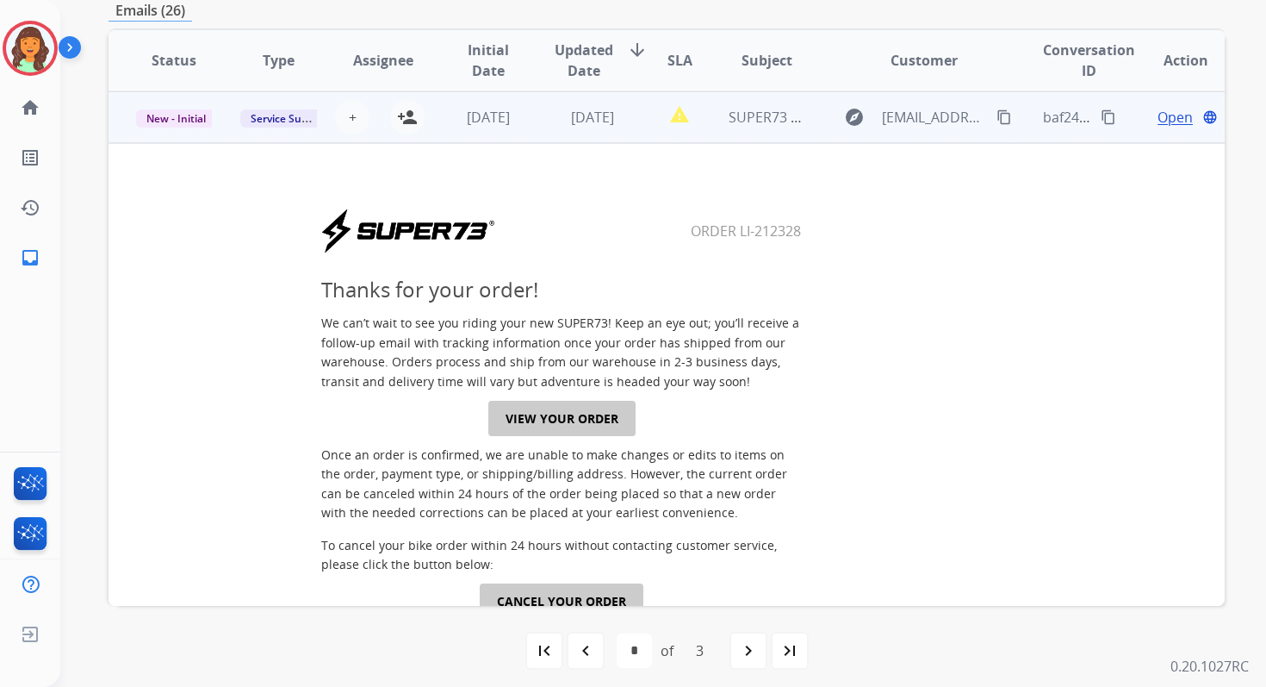
scroll to position [362, 0]
click at [569, 414] on link "VIEW YOUR ORDER" at bounding box center [561, 417] width 147 height 35
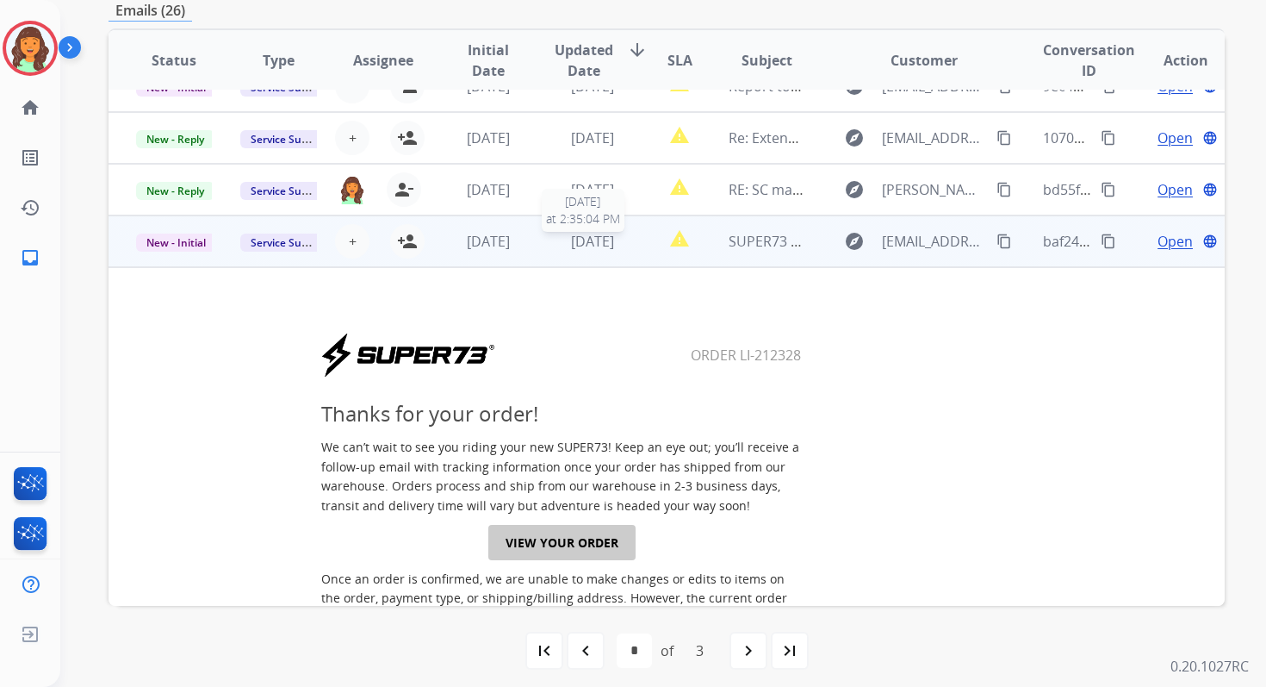
scroll to position [193, 0]
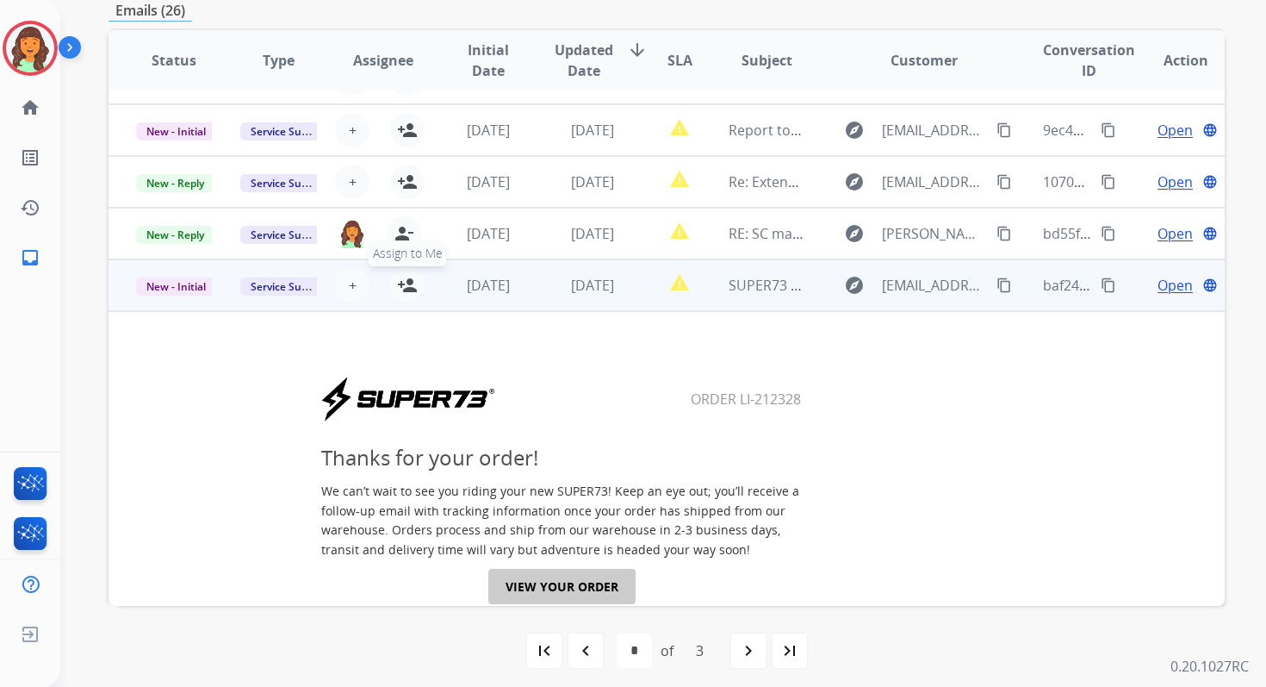
click at [407, 283] on mat-icon "person_add" at bounding box center [407, 285] width 21 height 21
click at [185, 289] on span "New - Initial" at bounding box center [176, 286] width 80 height 18
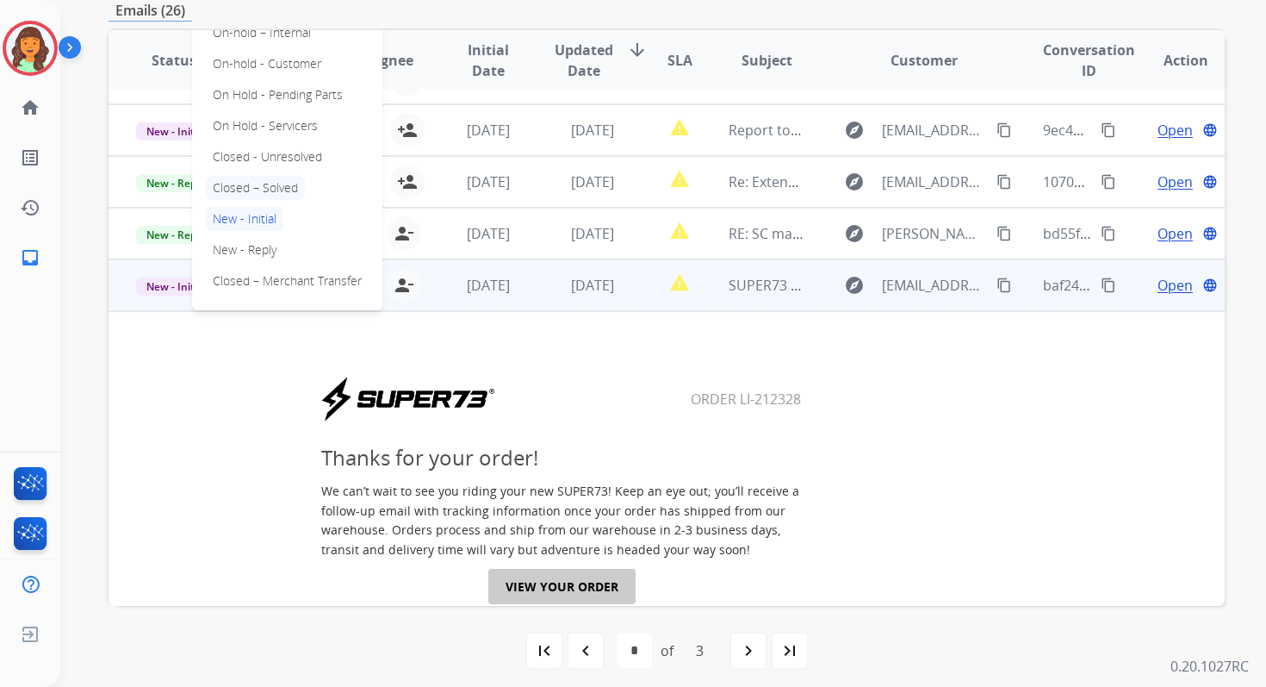
click at [254, 186] on p "Closed – Solved" at bounding box center [255, 188] width 99 height 24
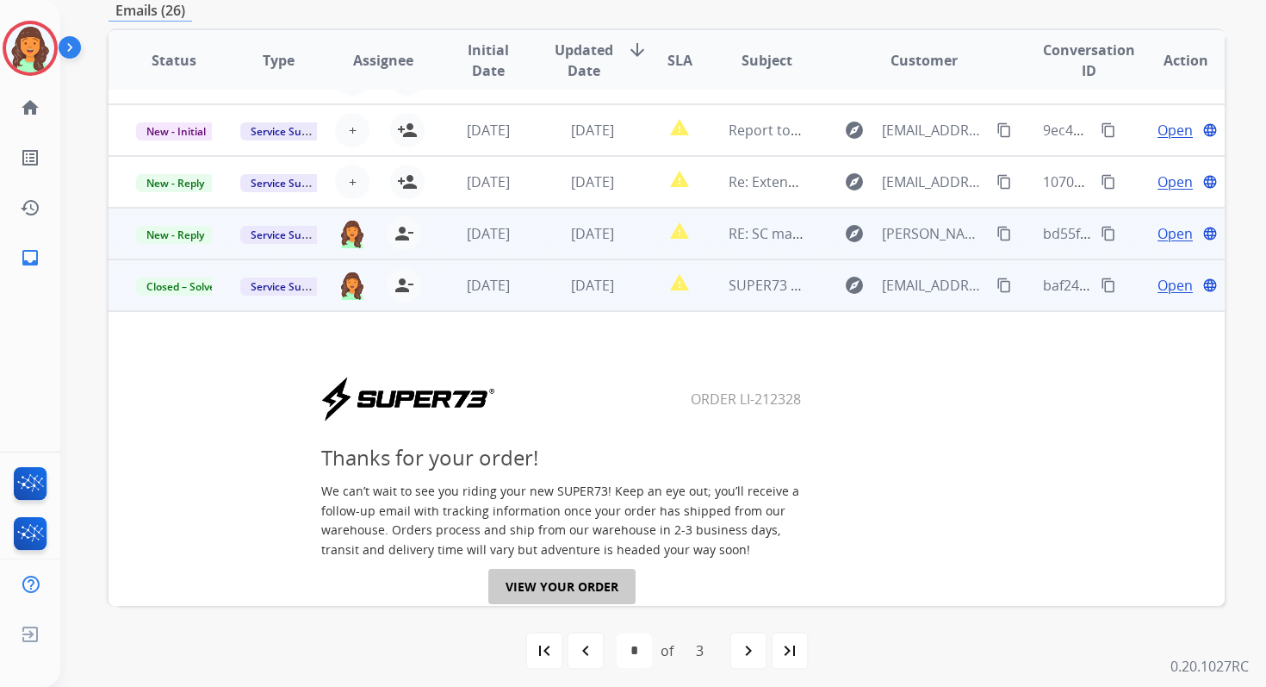
click at [548, 232] on td "[DATE]" at bounding box center [579, 234] width 104 height 52
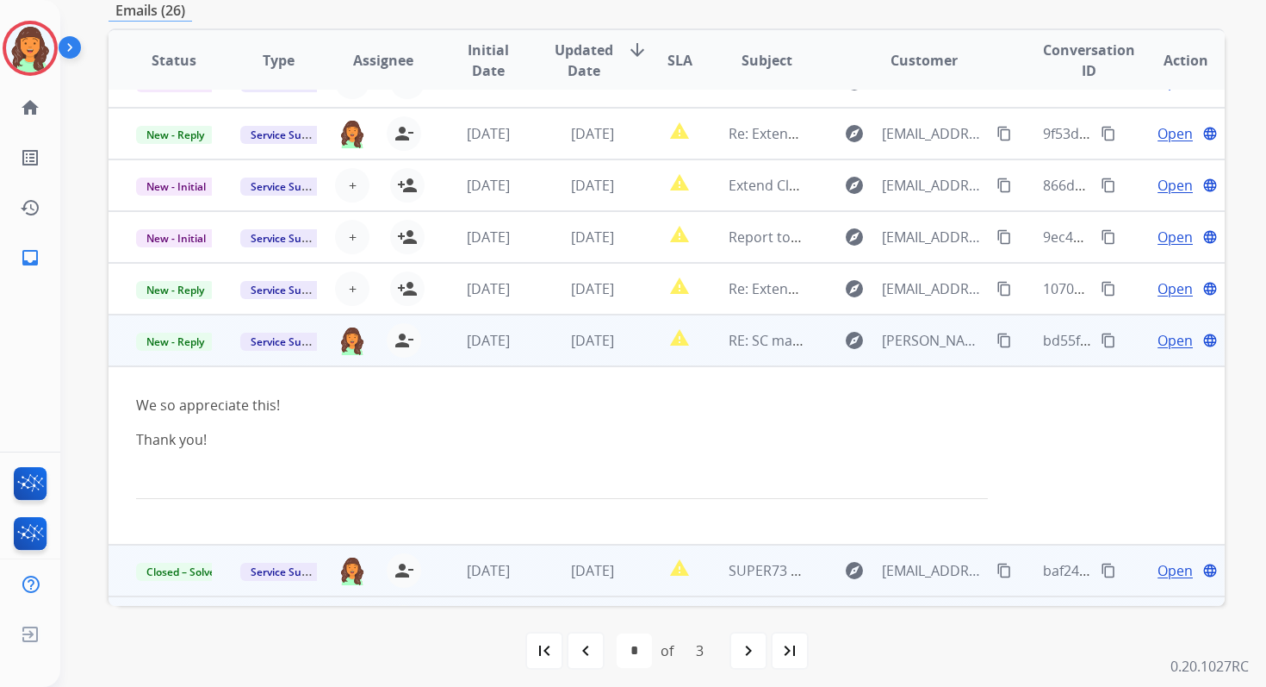
scroll to position [180, 0]
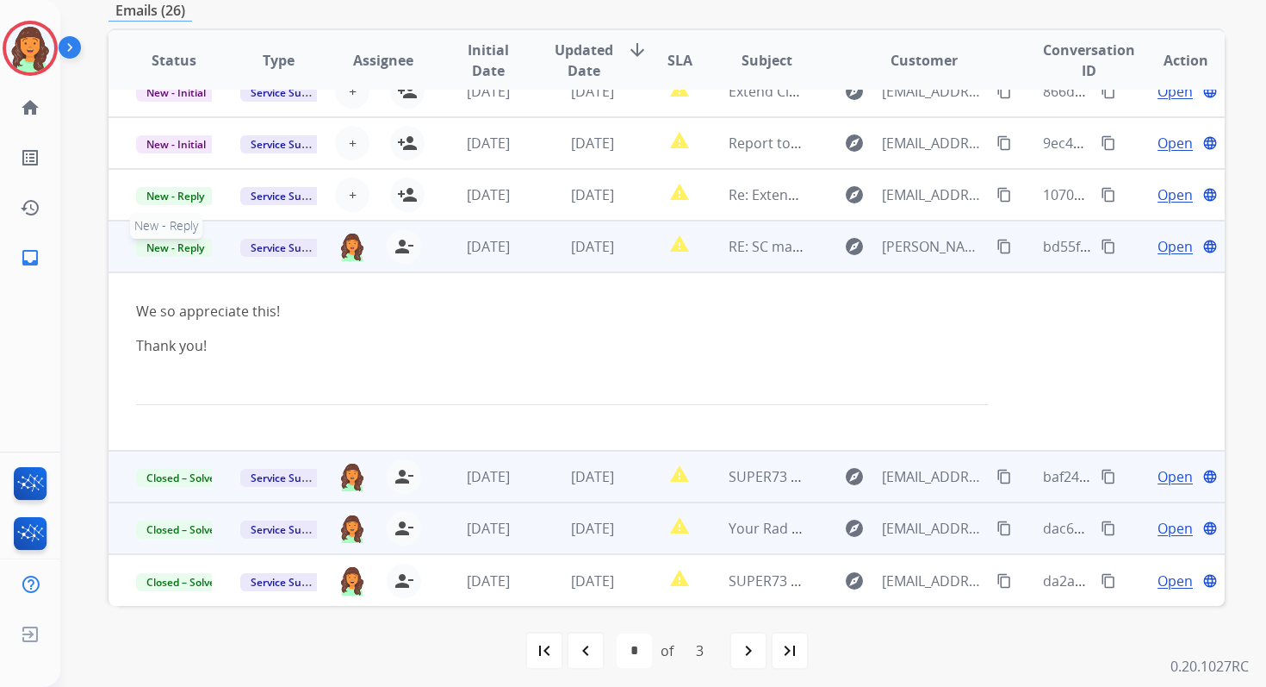
click at [159, 248] on span "New - Reply" at bounding box center [175, 248] width 78 height 18
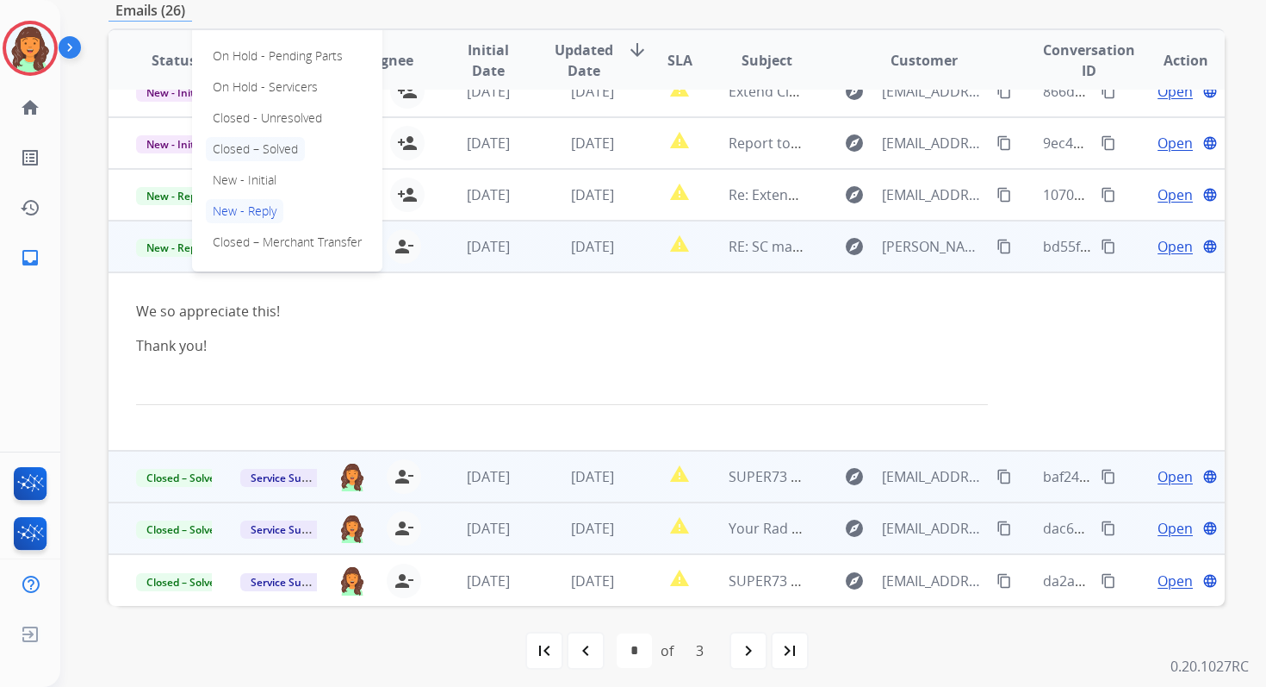
click at [259, 150] on p "Closed – Solved" at bounding box center [255, 149] width 99 height 24
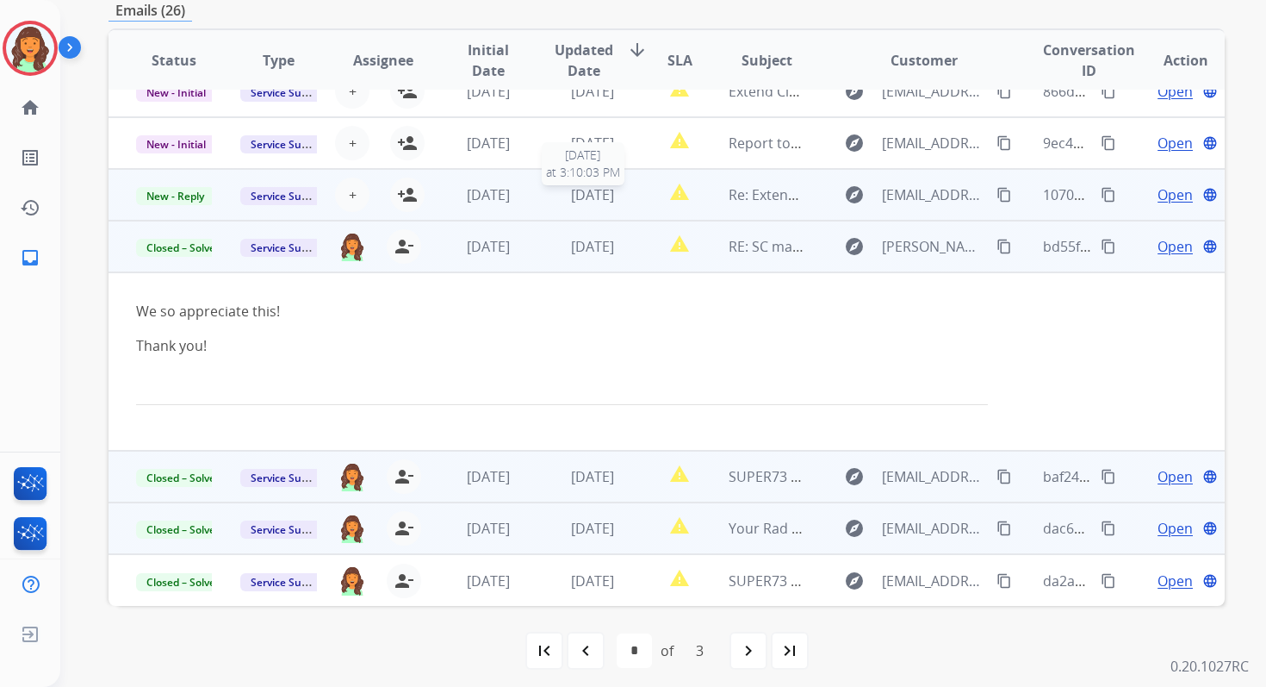
click at [571, 195] on span "[DATE]" at bounding box center [592, 194] width 43 height 19
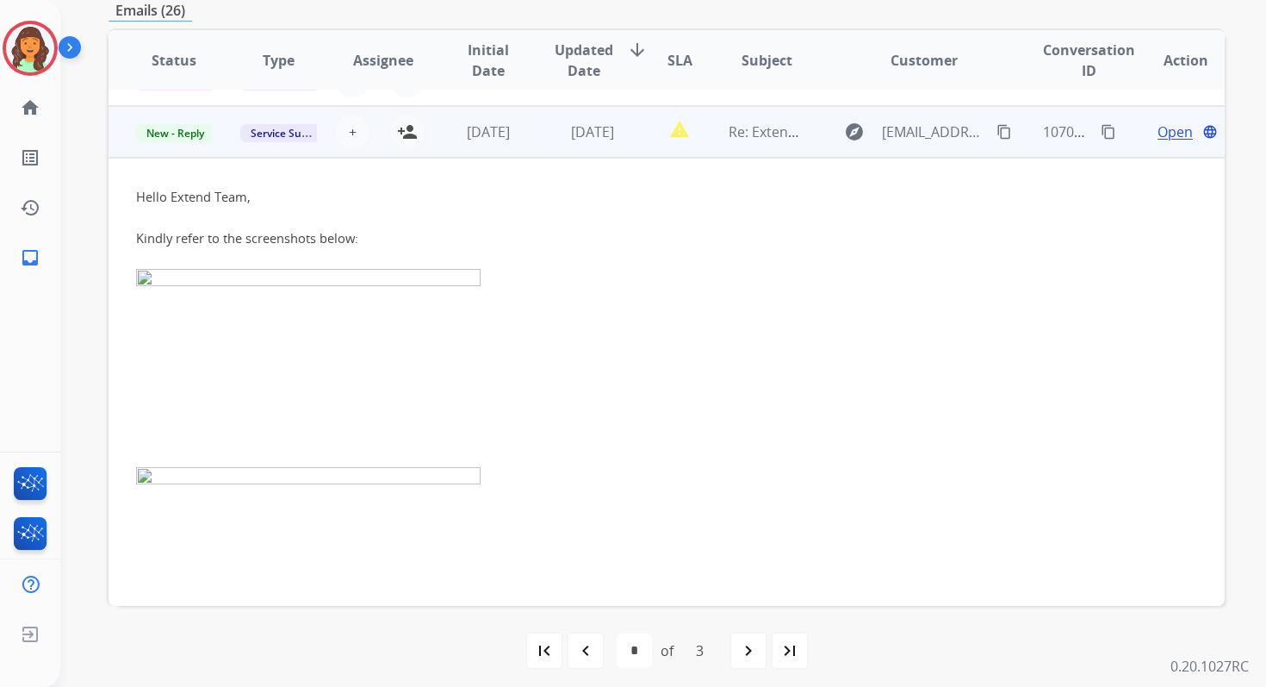
scroll to position [258, 0]
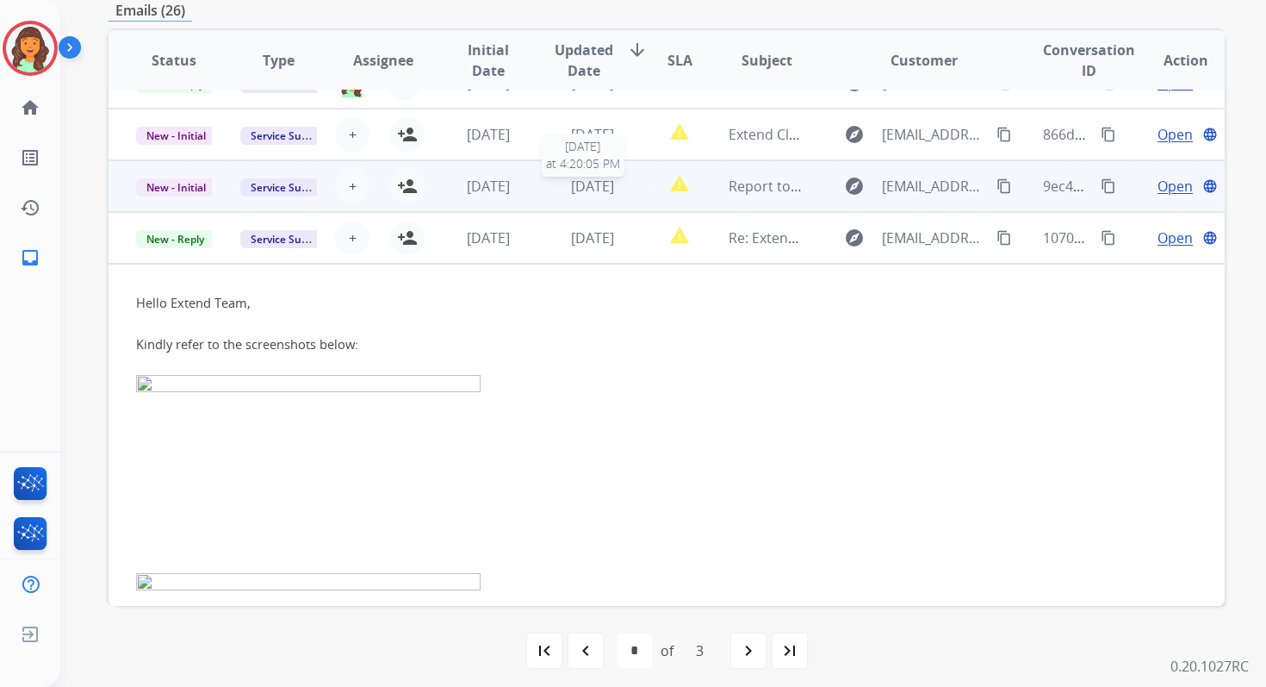
click at [575, 187] on span "[DATE]" at bounding box center [592, 186] width 43 height 19
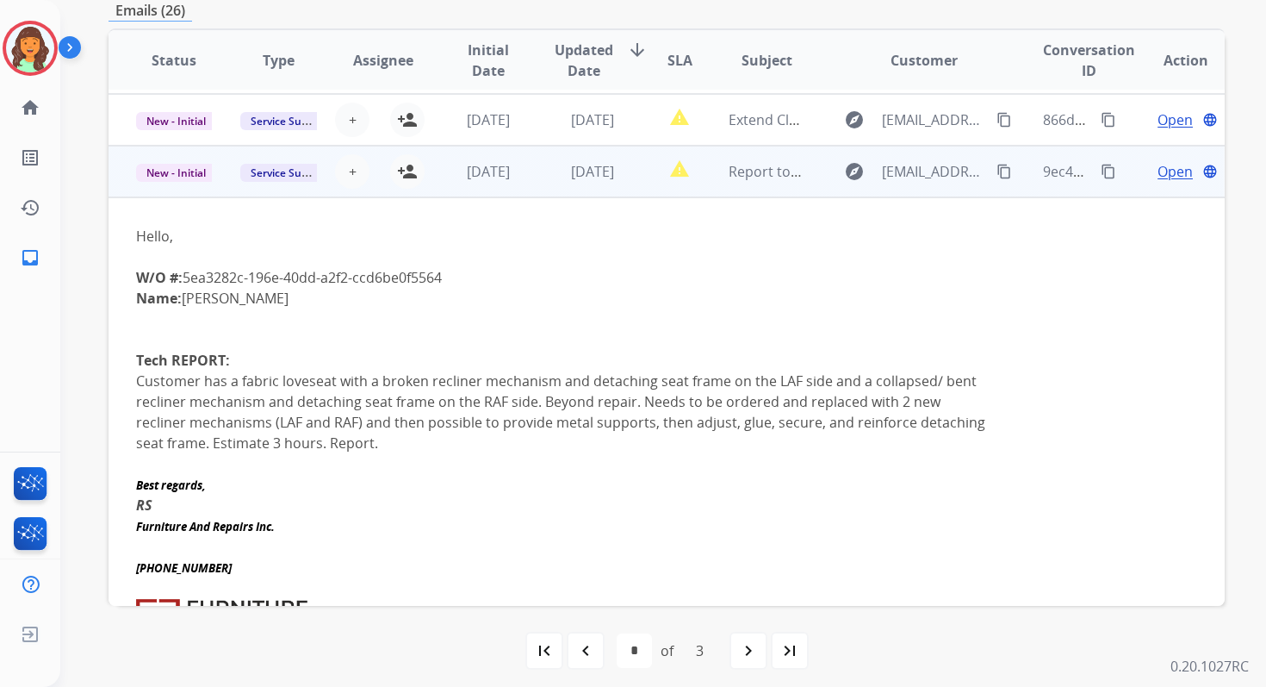
scroll to position [120, 0]
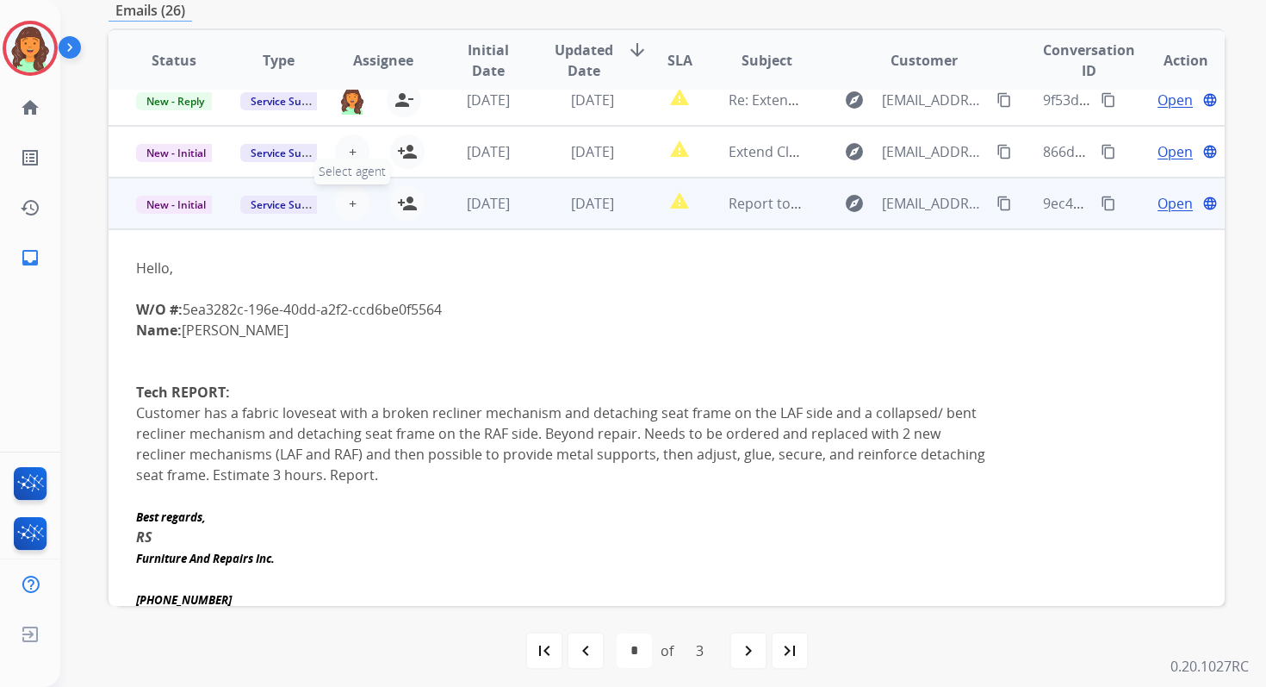
click at [349, 201] on span "+" at bounding box center [353, 203] width 8 height 21
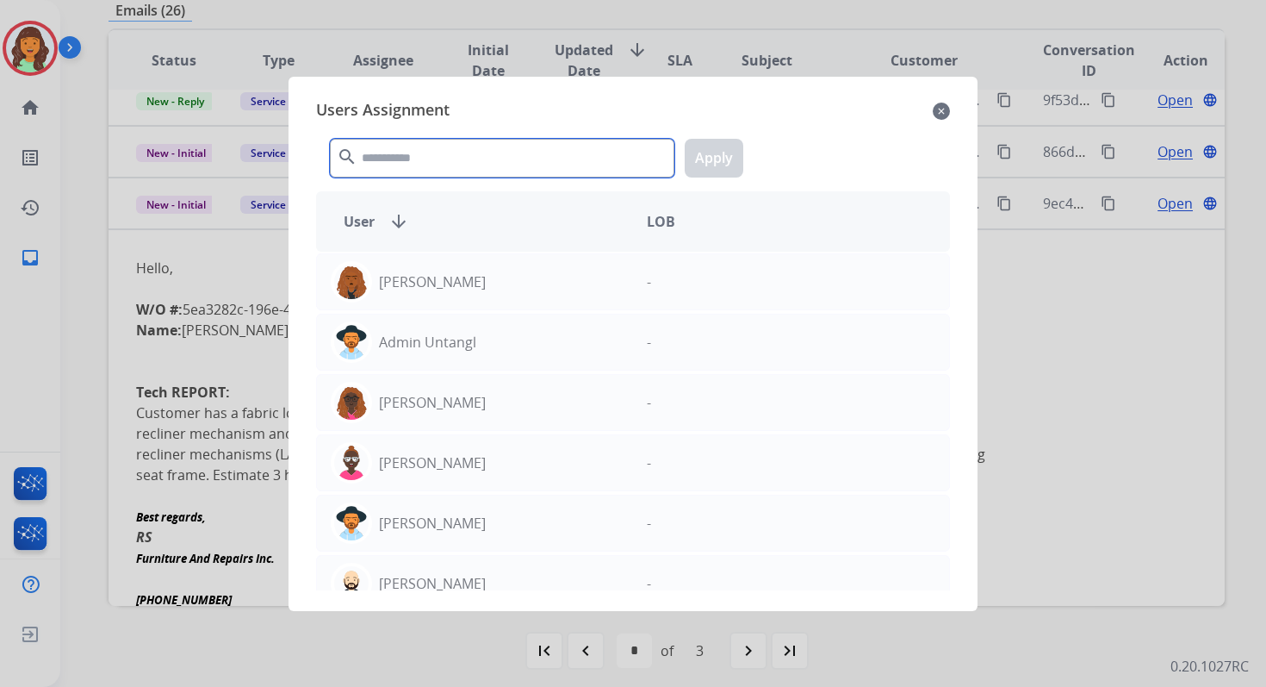
click at [437, 159] on input "text" at bounding box center [502, 158] width 345 height 39
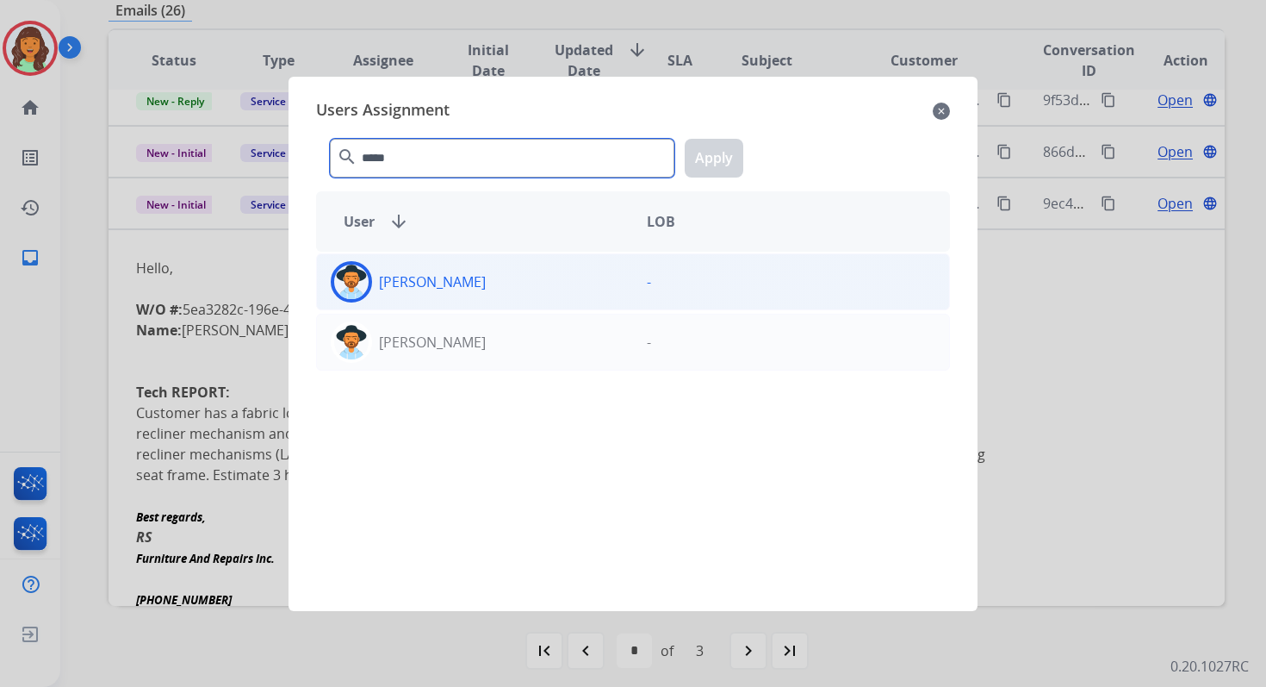
type input "*****"
click at [466, 295] on div "[PERSON_NAME]" at bounding box center [475, 281] width 316 height 41
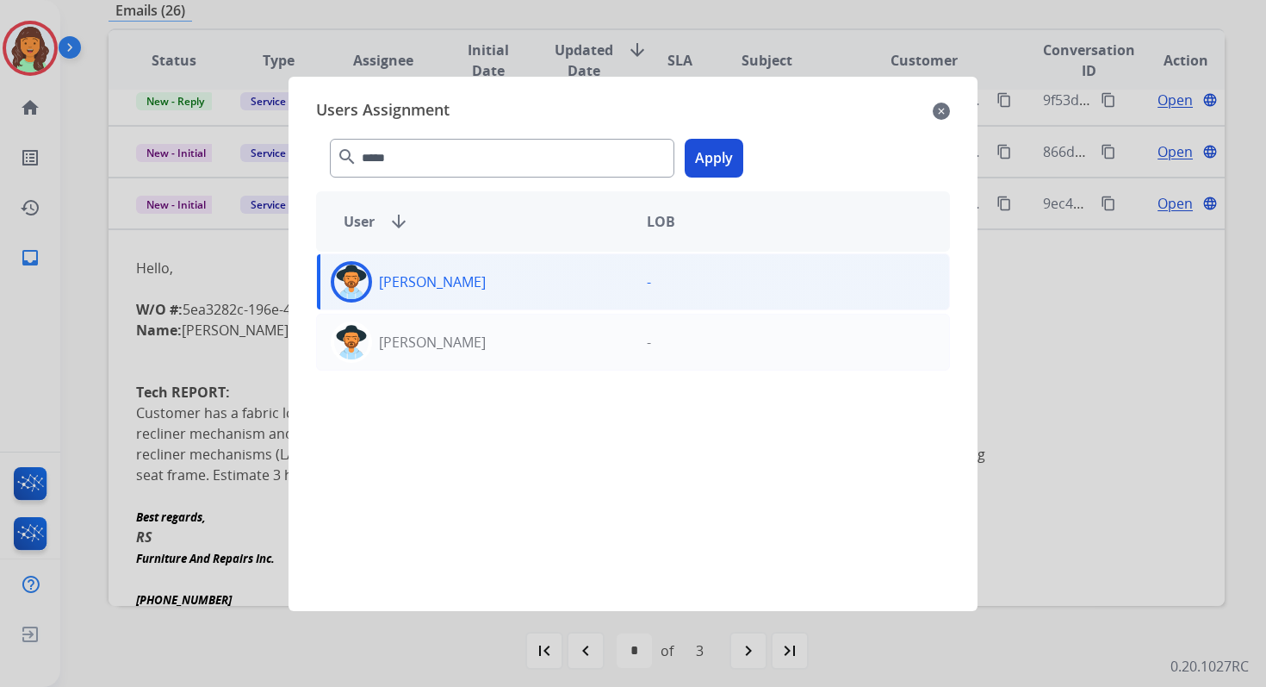
click at [701, 159] on button "Apply" at bounding box center [714, 158] width 59 height 39
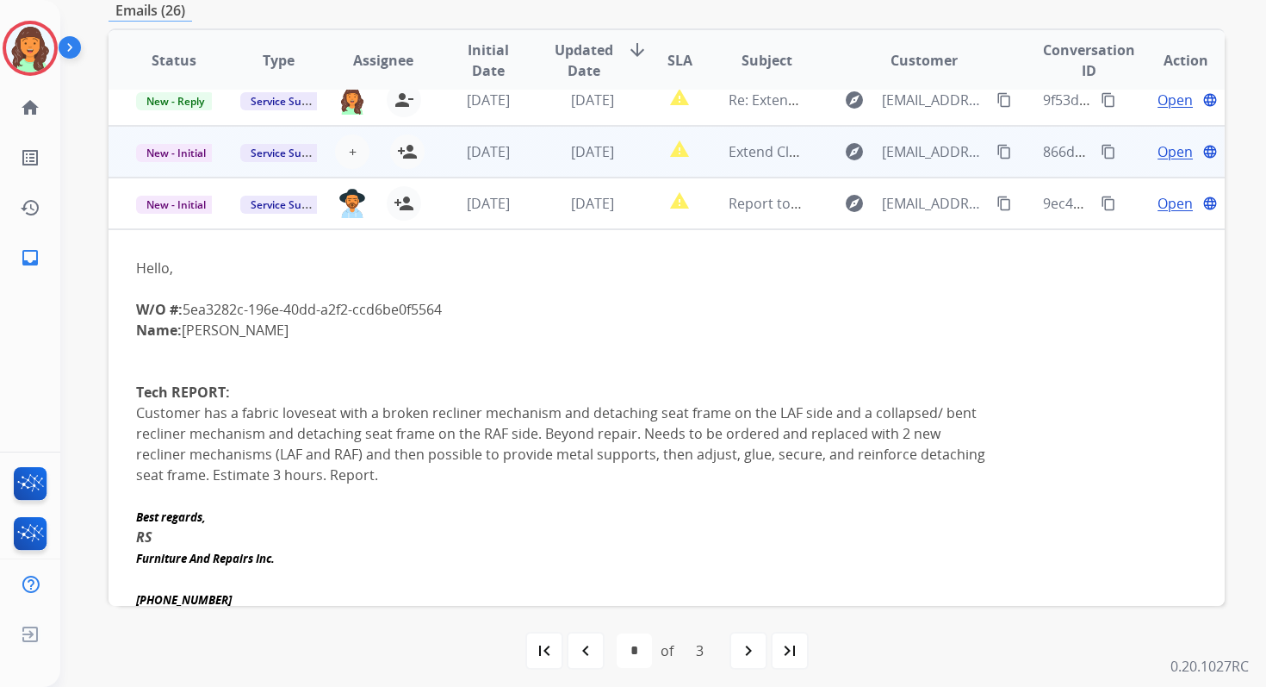
click at [496, 168] on td "[DATE]" at bounding box center [474, 152] width 104 height 52
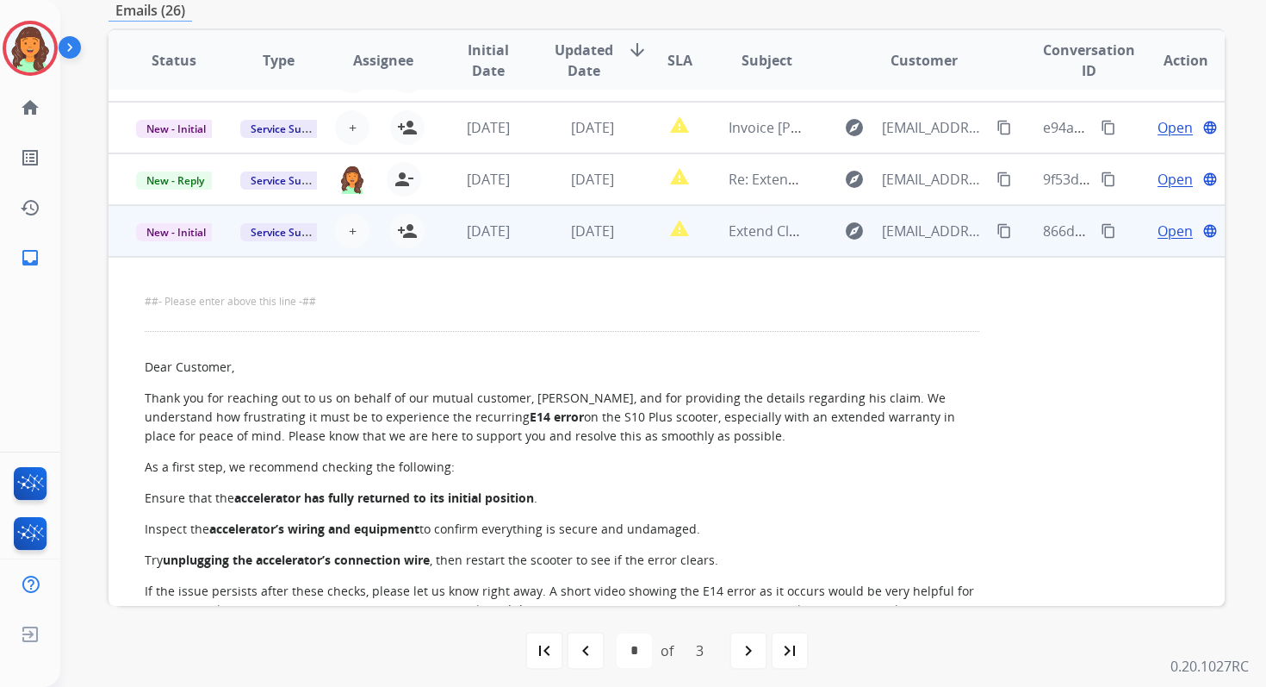
scroll to position [0, 0]
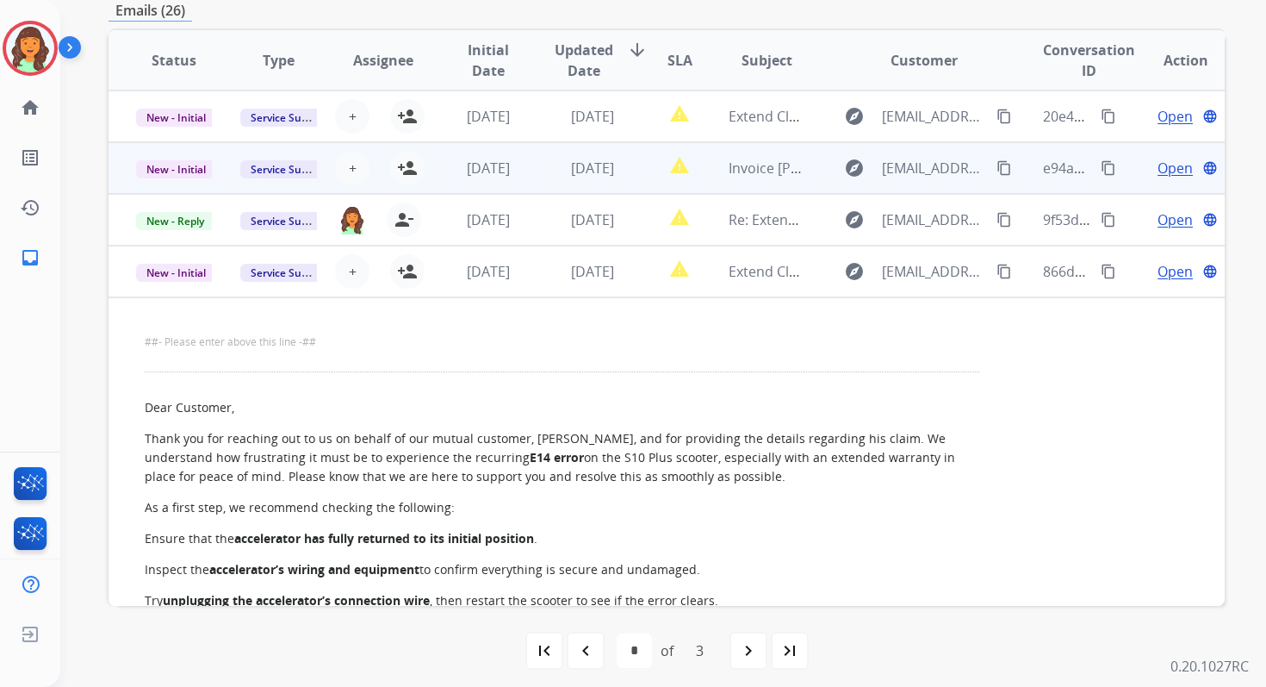
click at [527, 162] on td "[DATE]" at bounding box center [579, 168] width 104 height 52
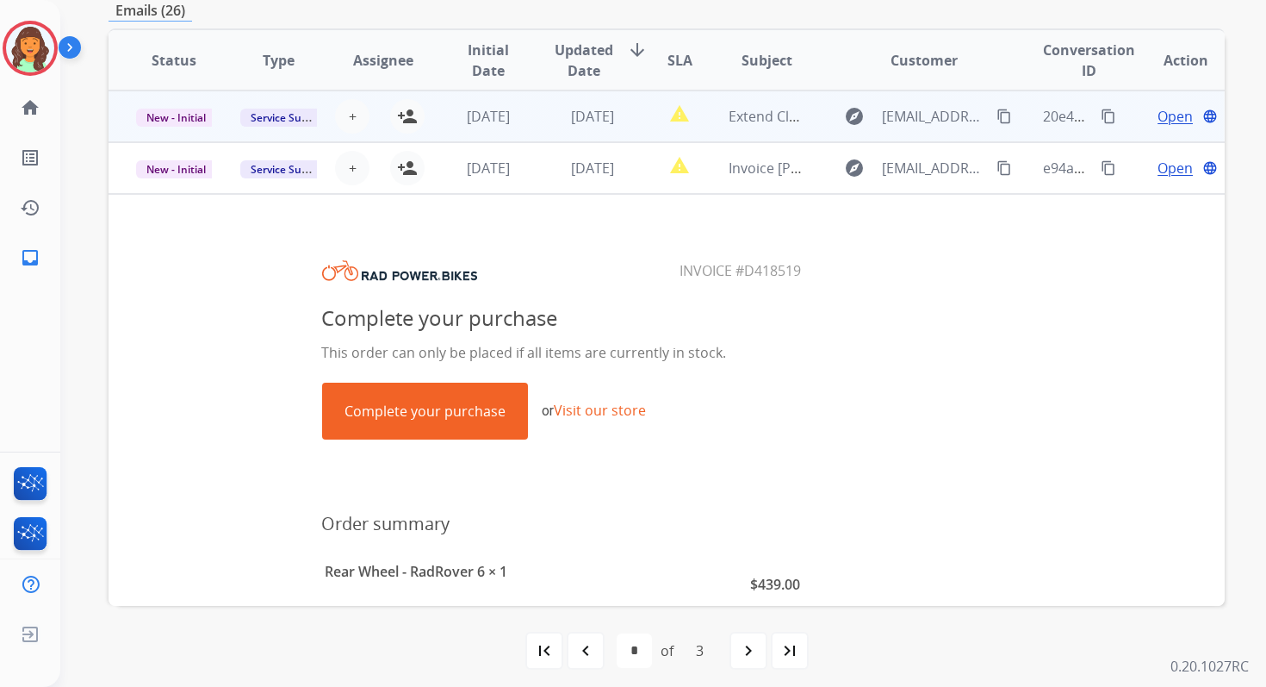
click at [543, 110] on td "[DATE]" at bounding box center [579, 116] width 104 height 52
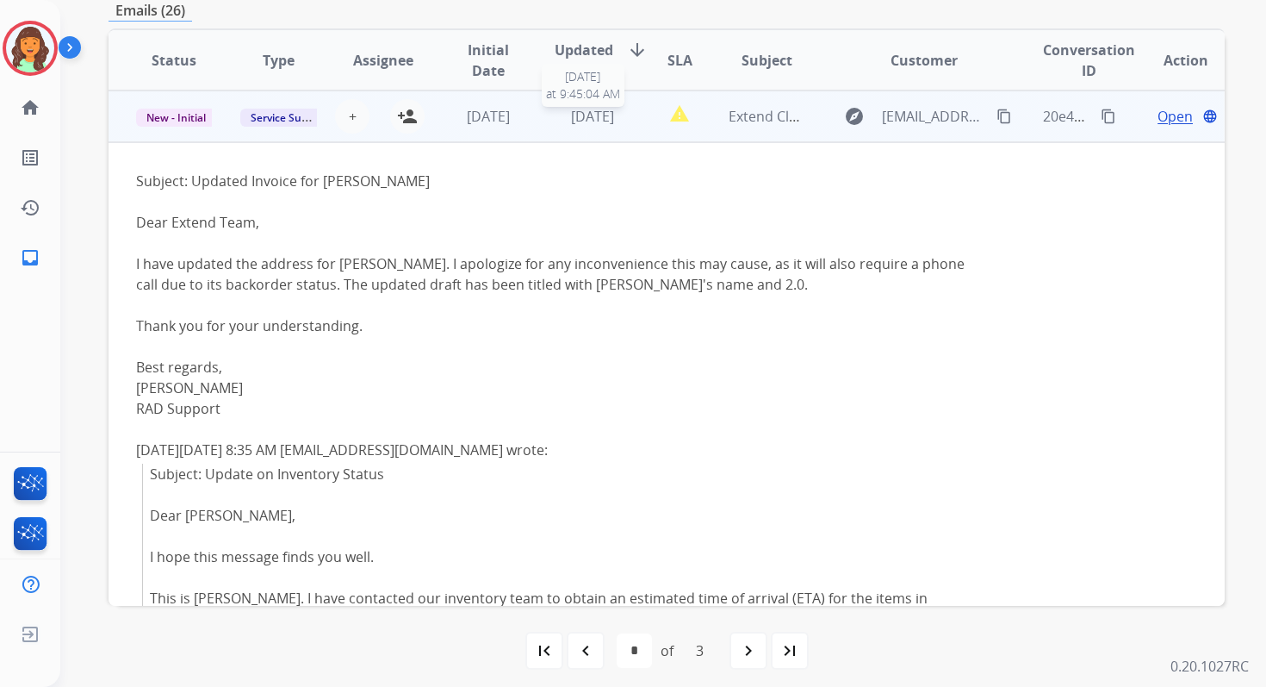
click at [571, 116] on span "[DATE]" at bounding box center [592, 116] width 43 height 19
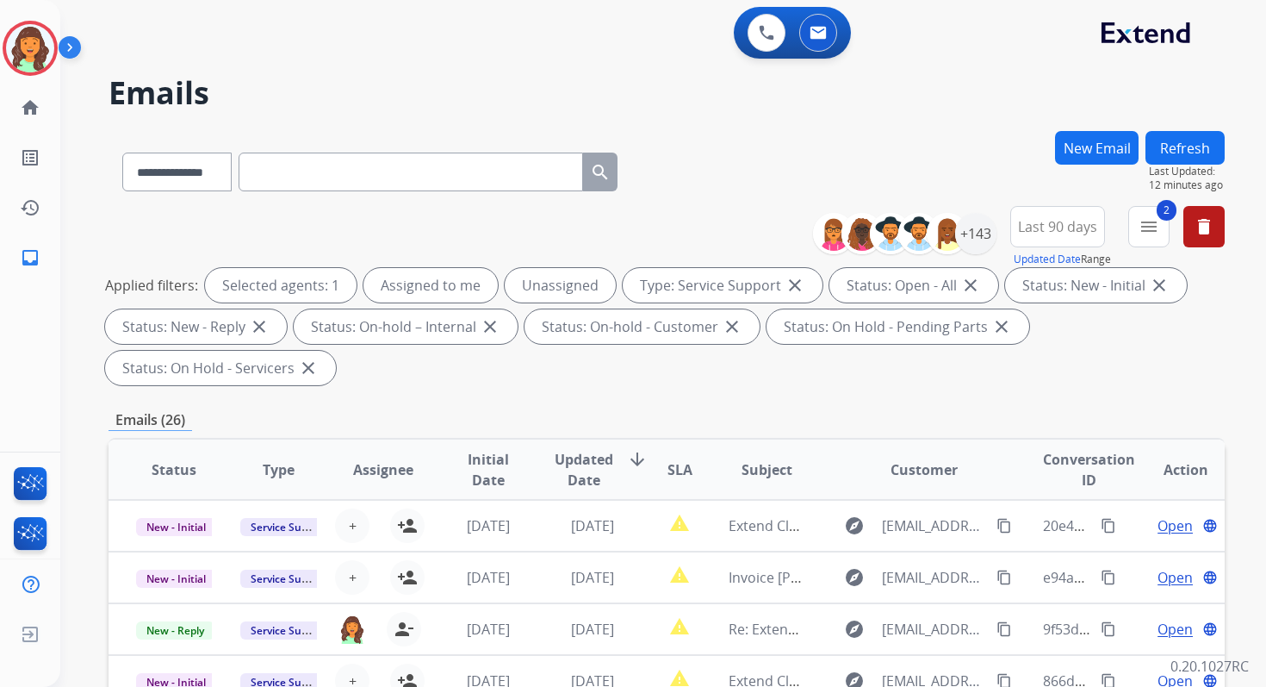
click at [1180, 144] on button "Refresh" at bounding box center [1185, 148] width 79 height 34
click at [563, 424] on div "Emails (22)" at bounding box center [667, 420] width 1116 height 22
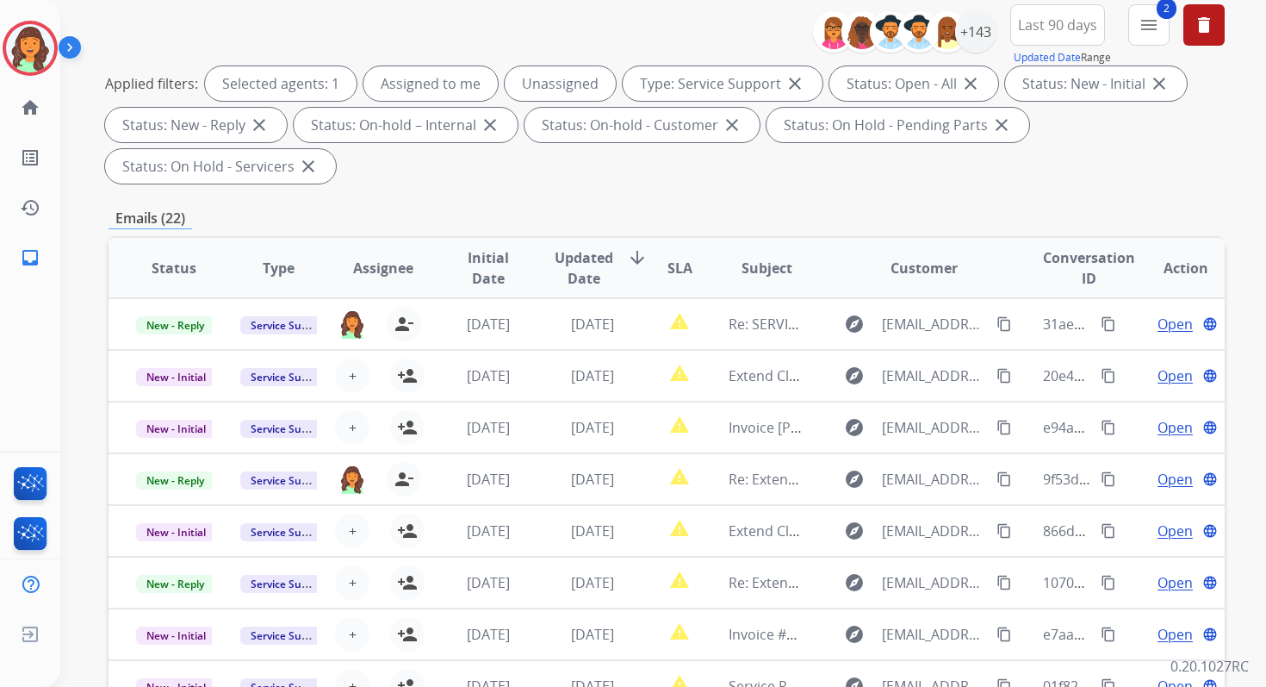
scroll to position [418, 0]
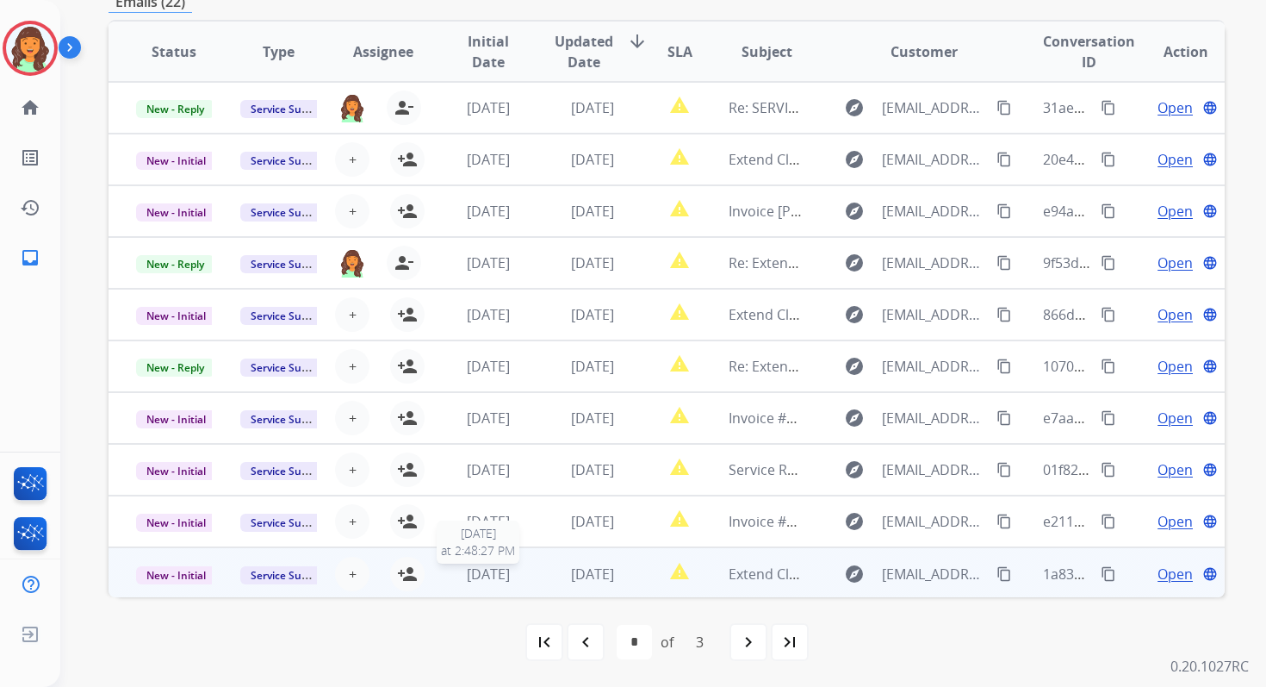
click at [510, 573] on span "[DATE]" at bounding box center [488, 573] width 43 height 19
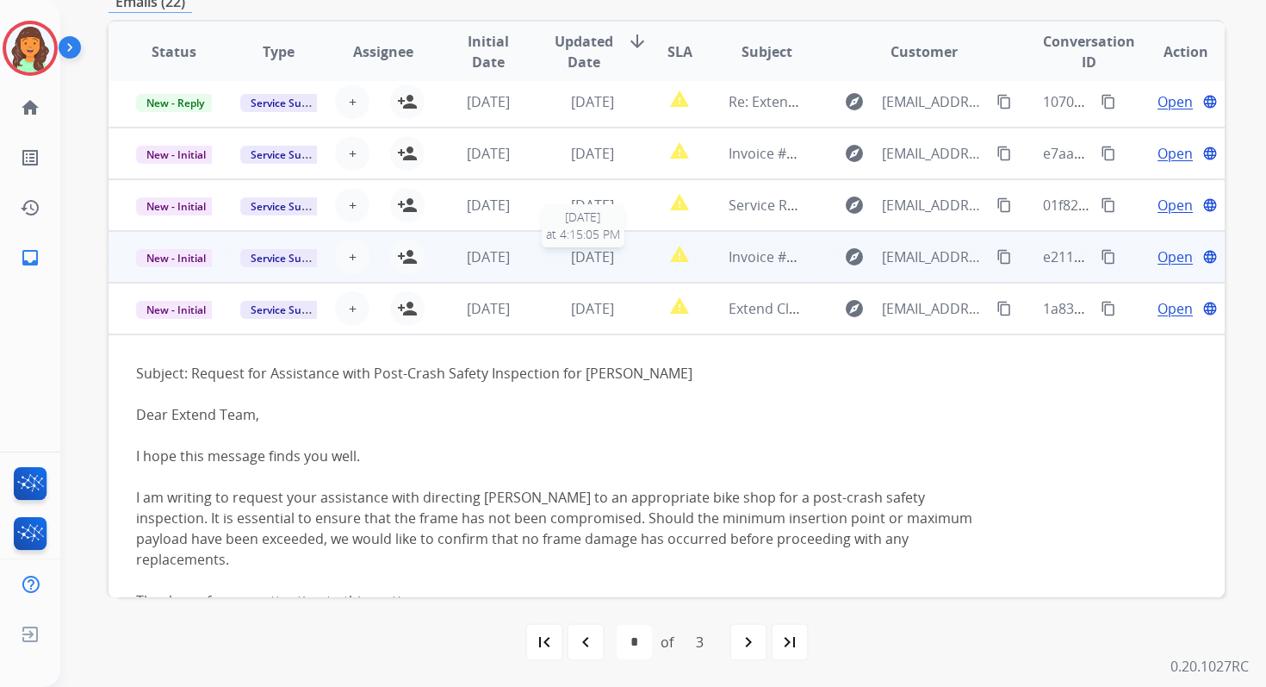
click at [555, 254] on div "[DATE]" at bounding box center [593, 256] width 76 height 21
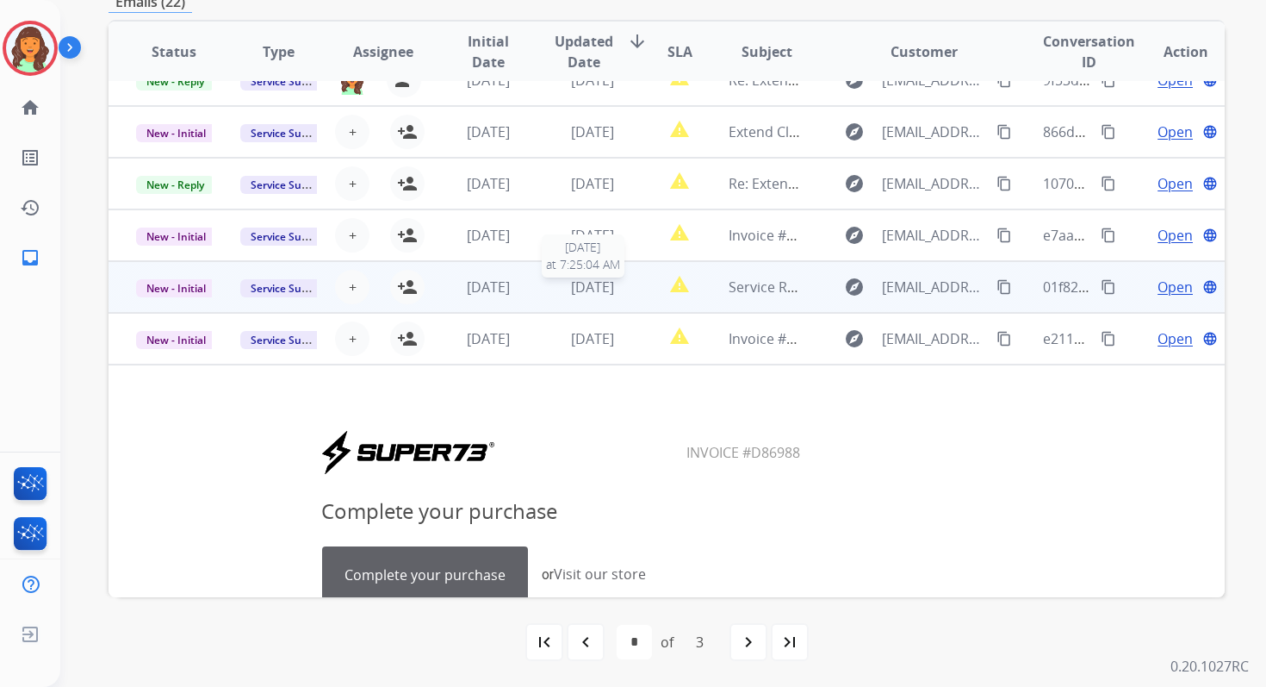
click at [571, 278] on span "[DATE]" at bounding box center [592, 286] width 43 height 19
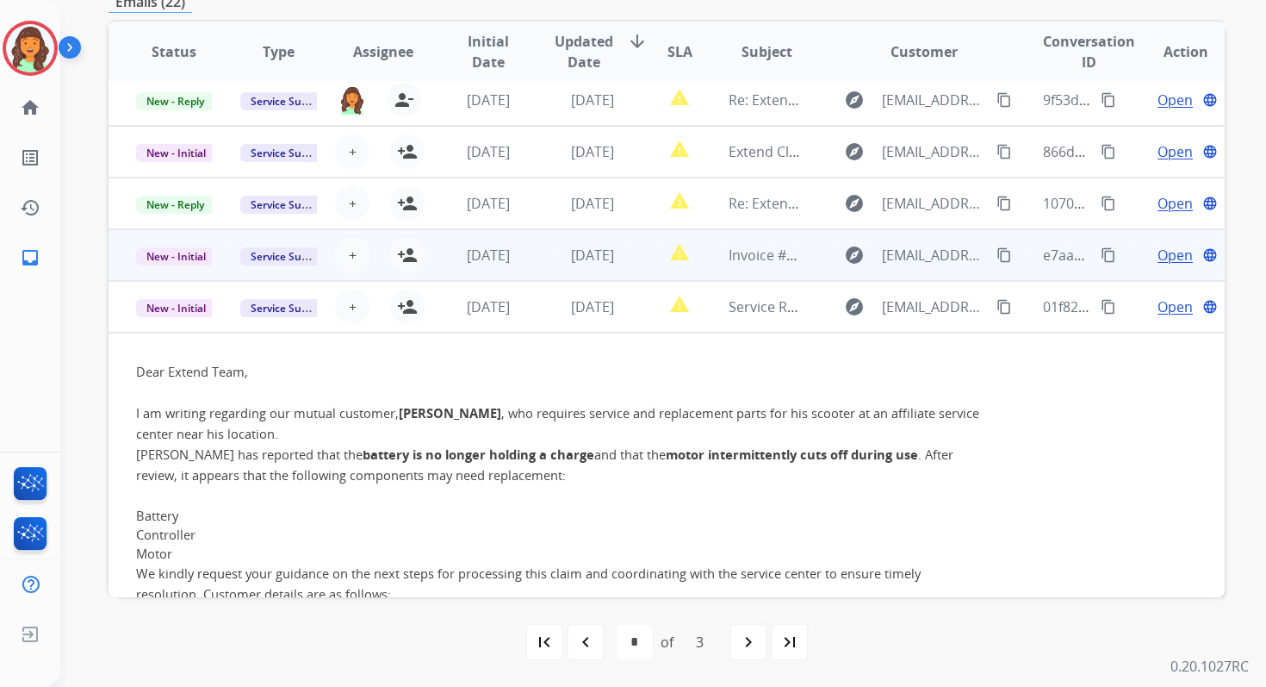
click at [559, 270] on td "[DATE]" at bounding box center [579, 255] width 104 height 52
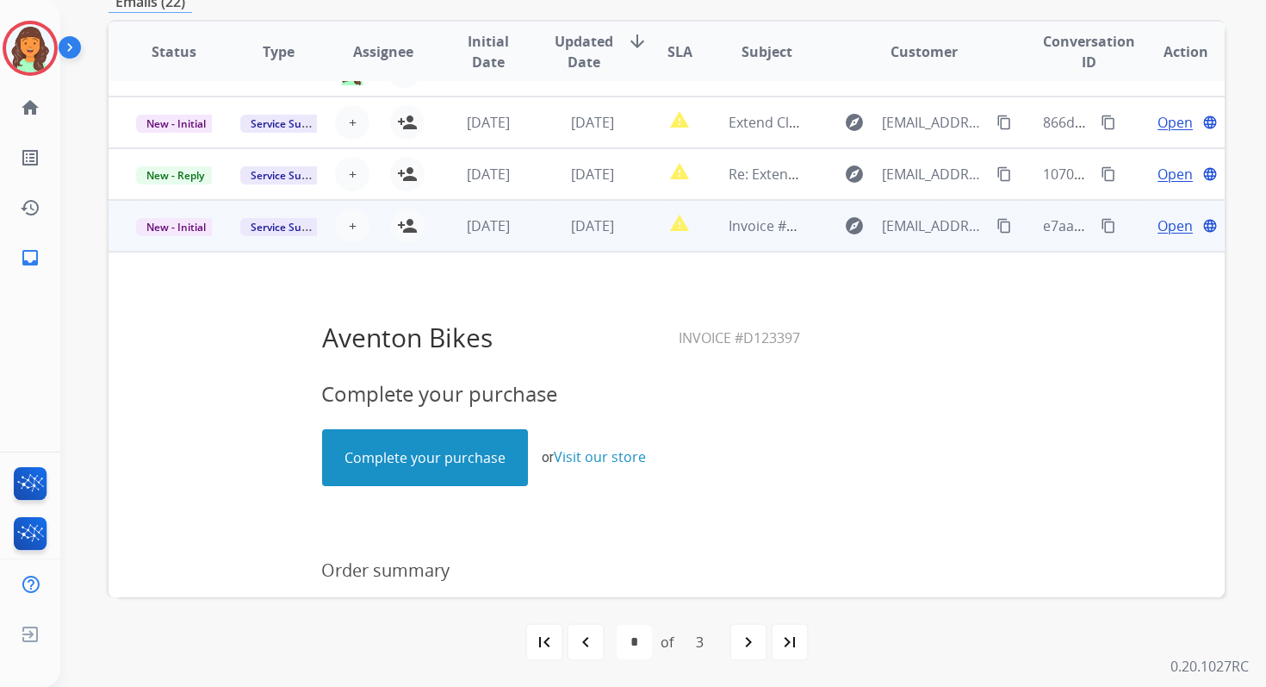
scroll to position [72, 0]
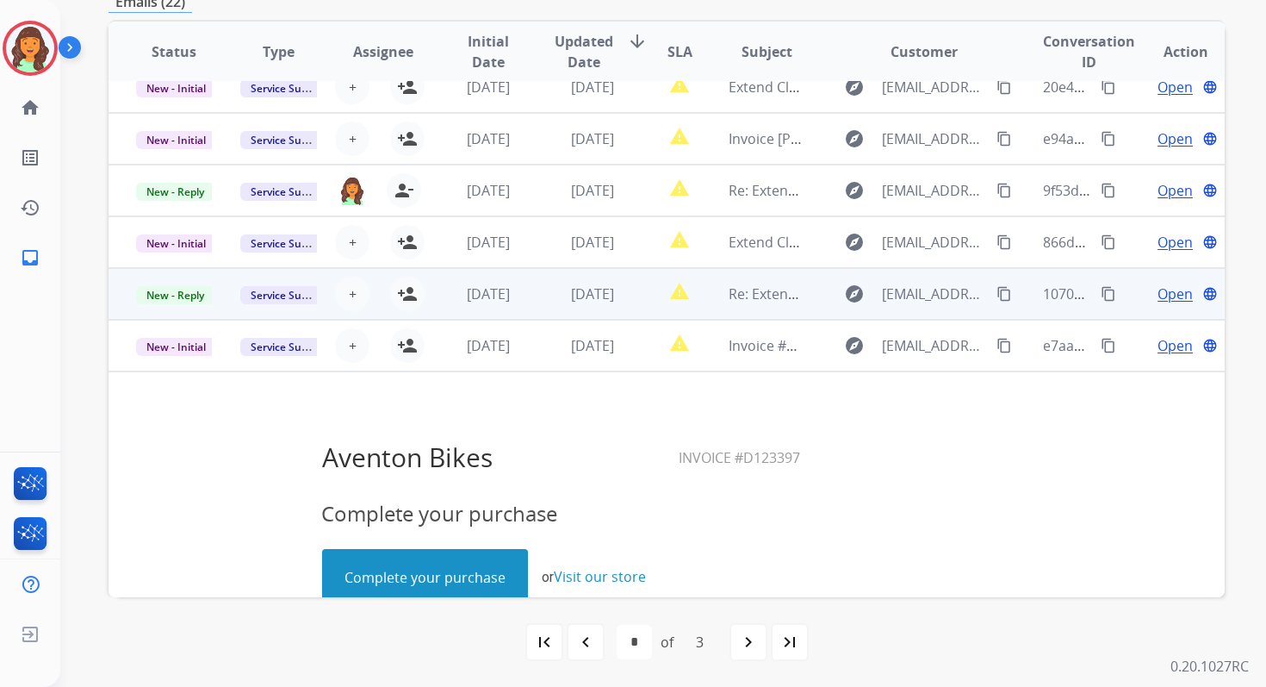
click at [571, 290] on span "[DATE]" at bounding box center [592, 293] width 43 height 19
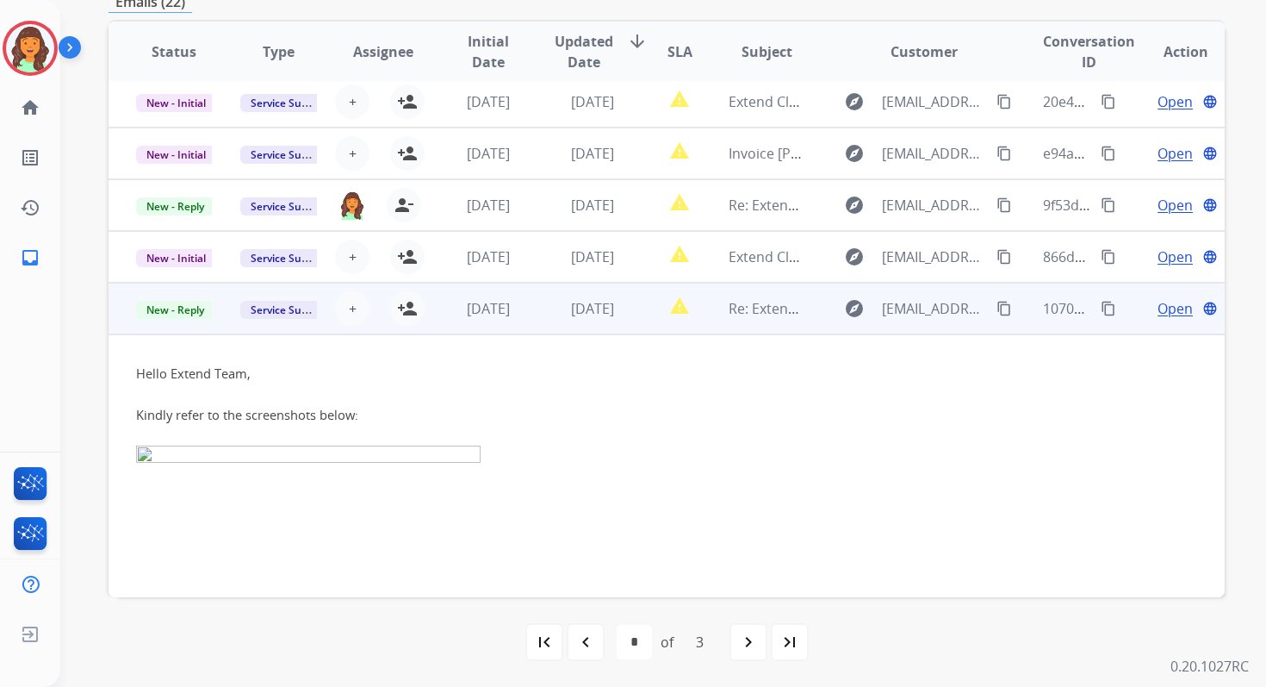
scroll to position [0, 0]
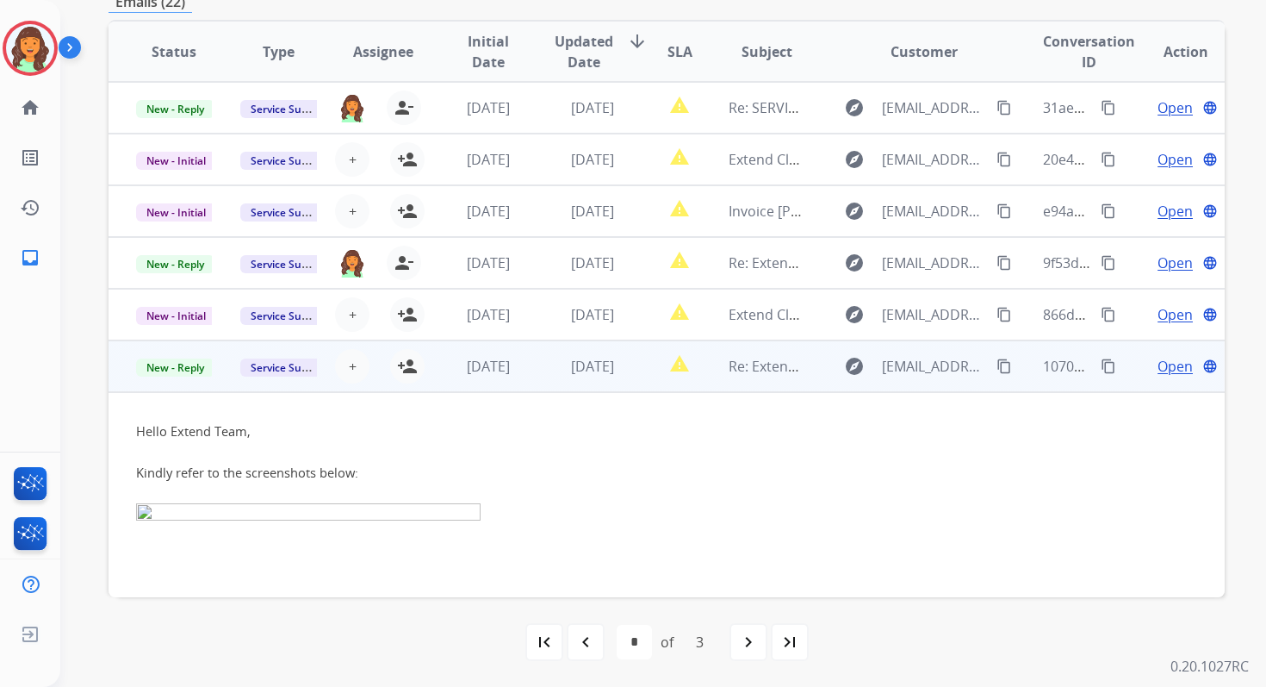
click at [1158, 364] on span "Open" at bounding box center [1175, 366] width 35 height 21
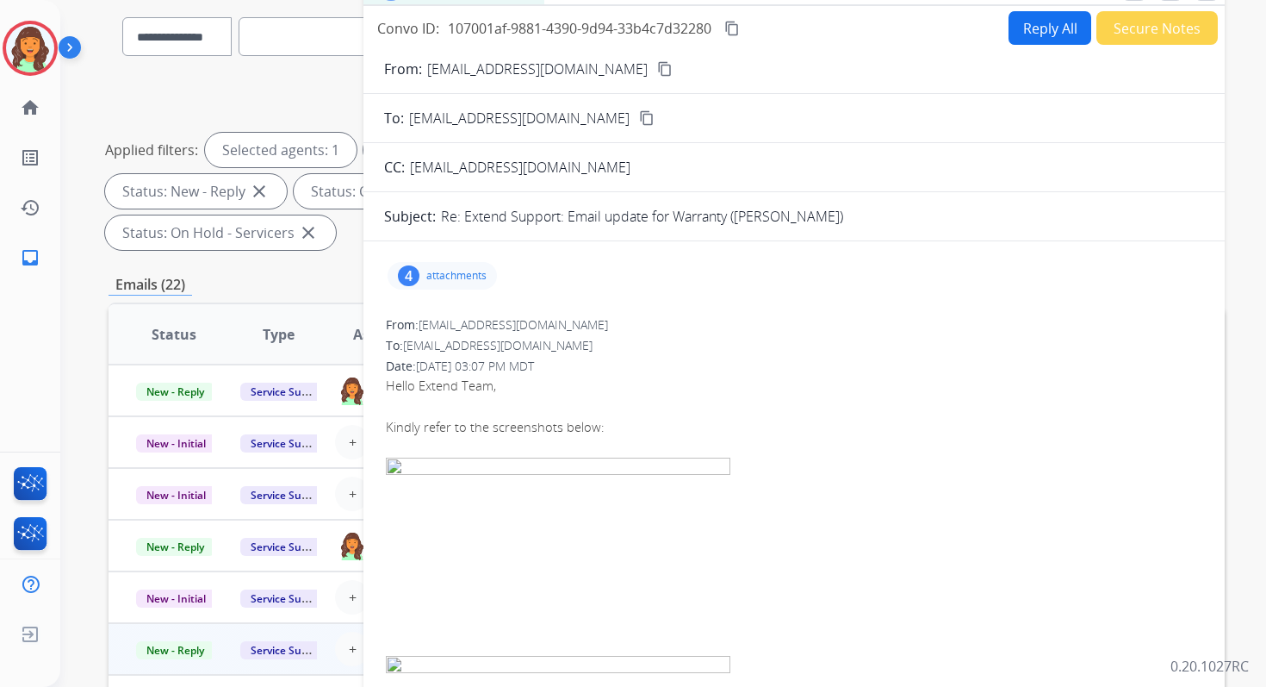
scroll to position [116, 0]
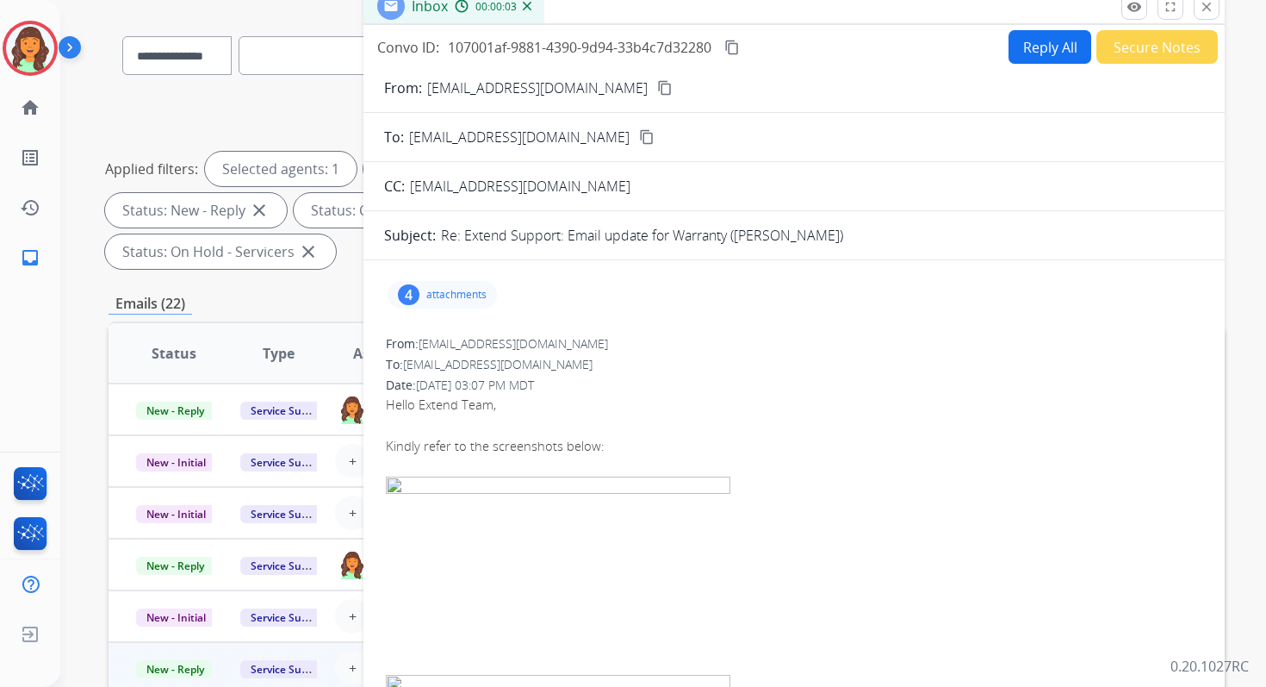
click at [450, 295] on p "attachments" at bounding box center [456, 295] width 60 height 14
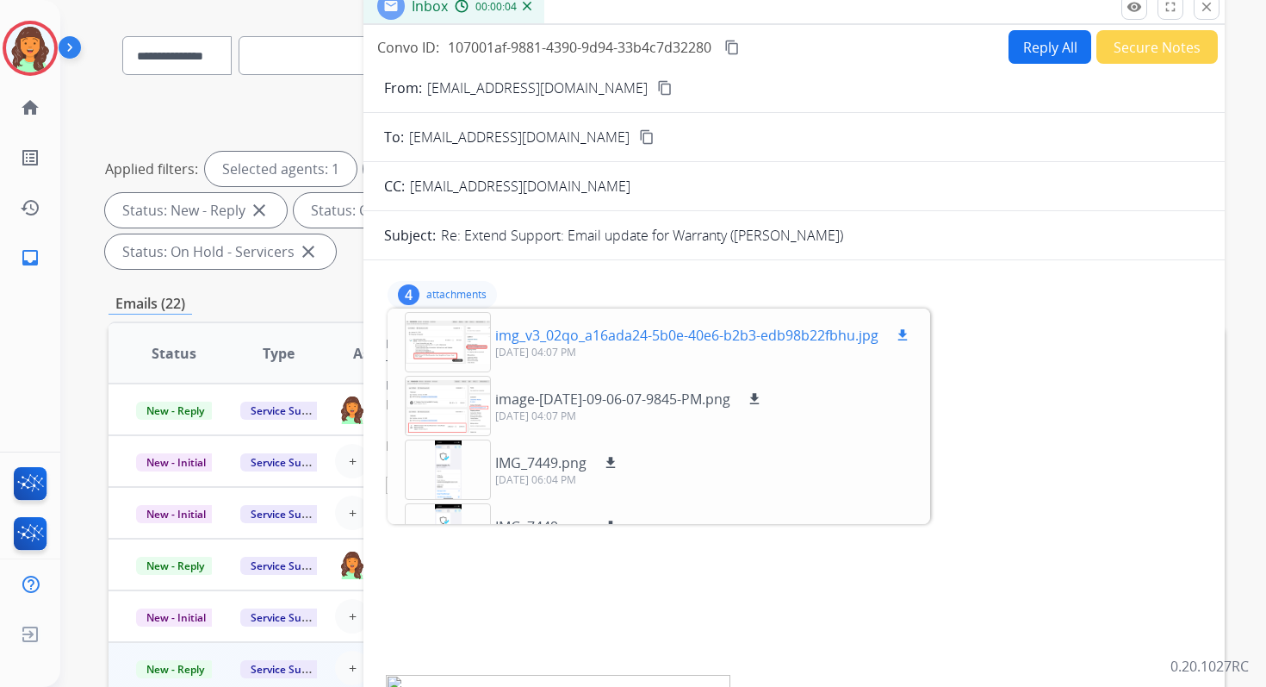
click at [459, 335] on div at bounding box center [448, 342] width 86 height 60
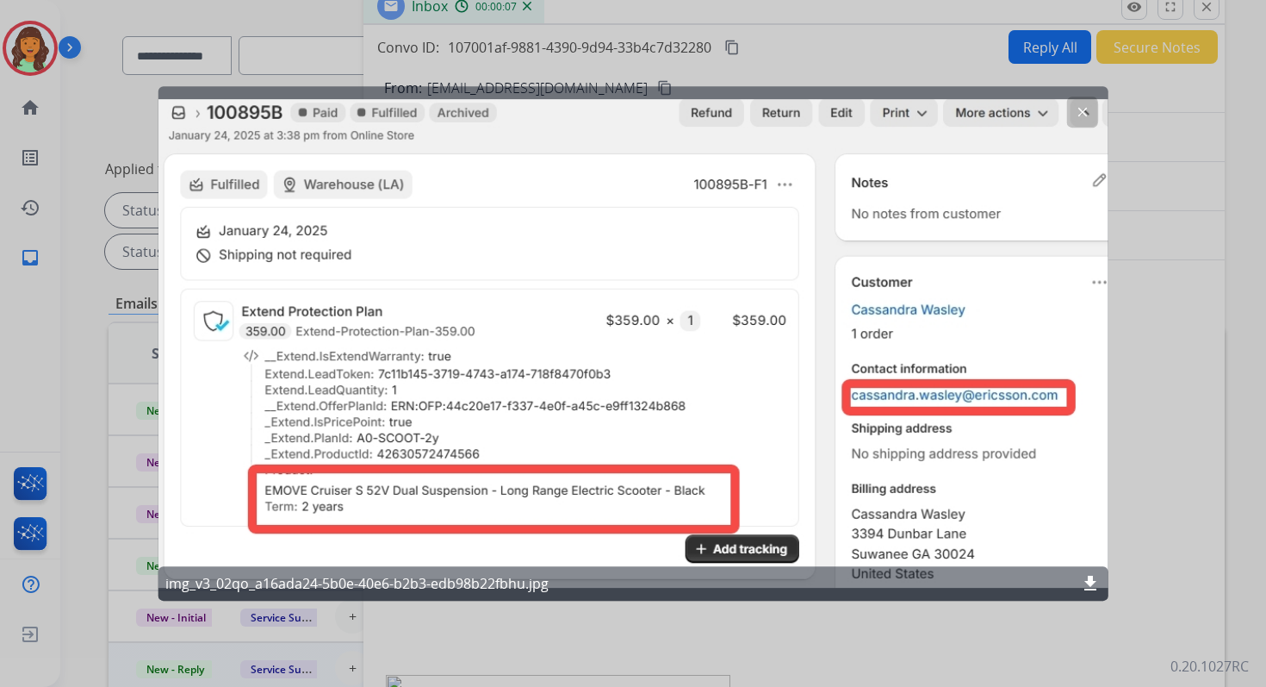
click at [1077, 106] on mat-icon "clear" at bounding box center [1082, 112] width 16 height 16
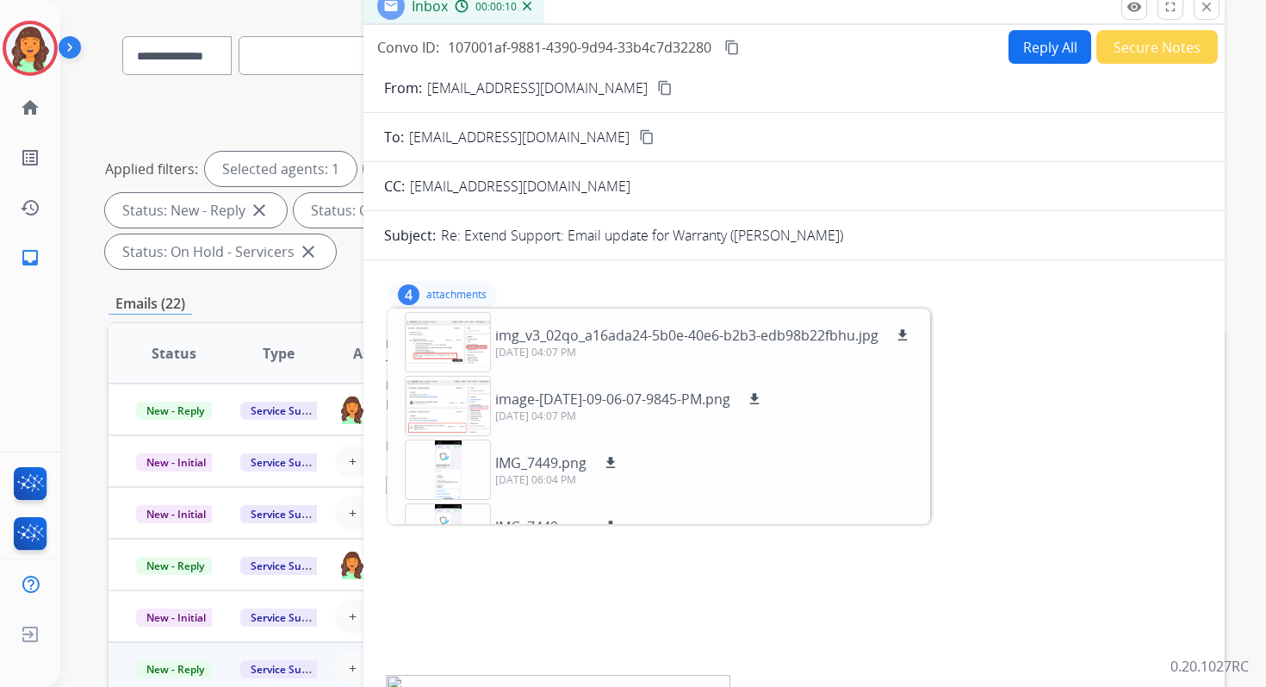
click at [534, 186] on span "[EMAIL_ADDRESS][DOMAIN_NAME]" at bounding box center [520, 186] width 221 height 19
copy span "aol"
click at [456, 345] on div at bounding box center [448, 342] width 86 height 60
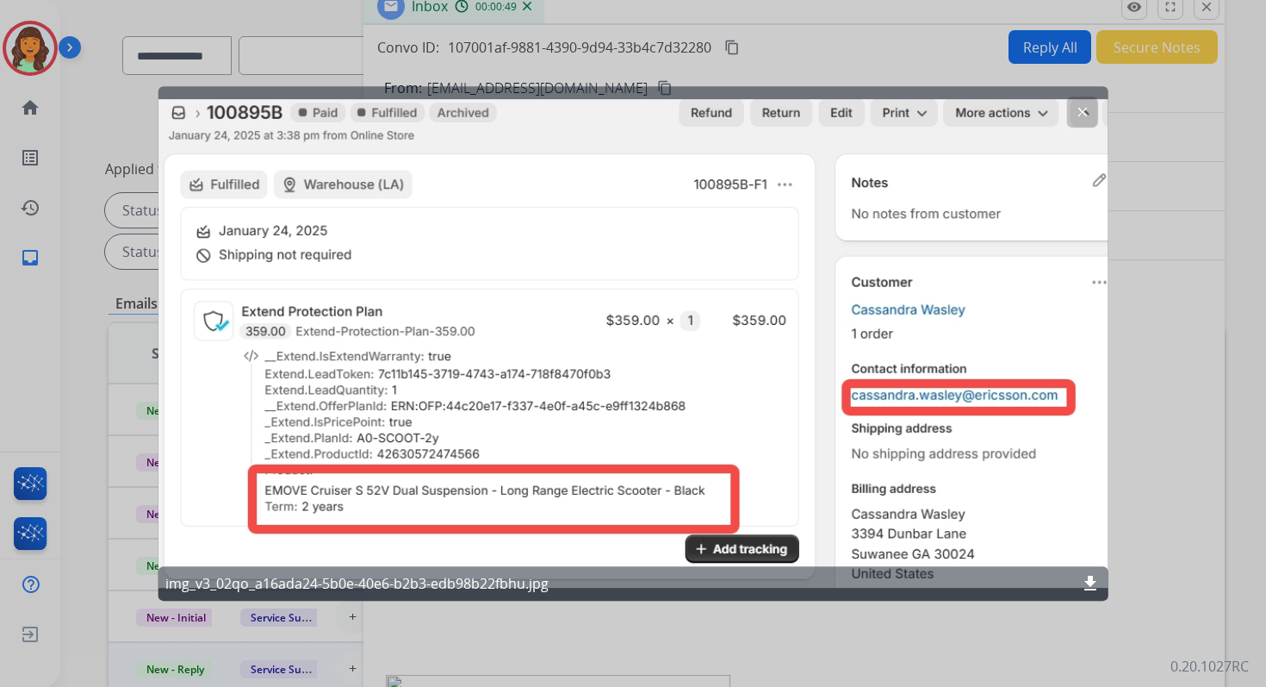
click at [1203, 7] on div at bounding box center [633, 343] width 1266 height 687
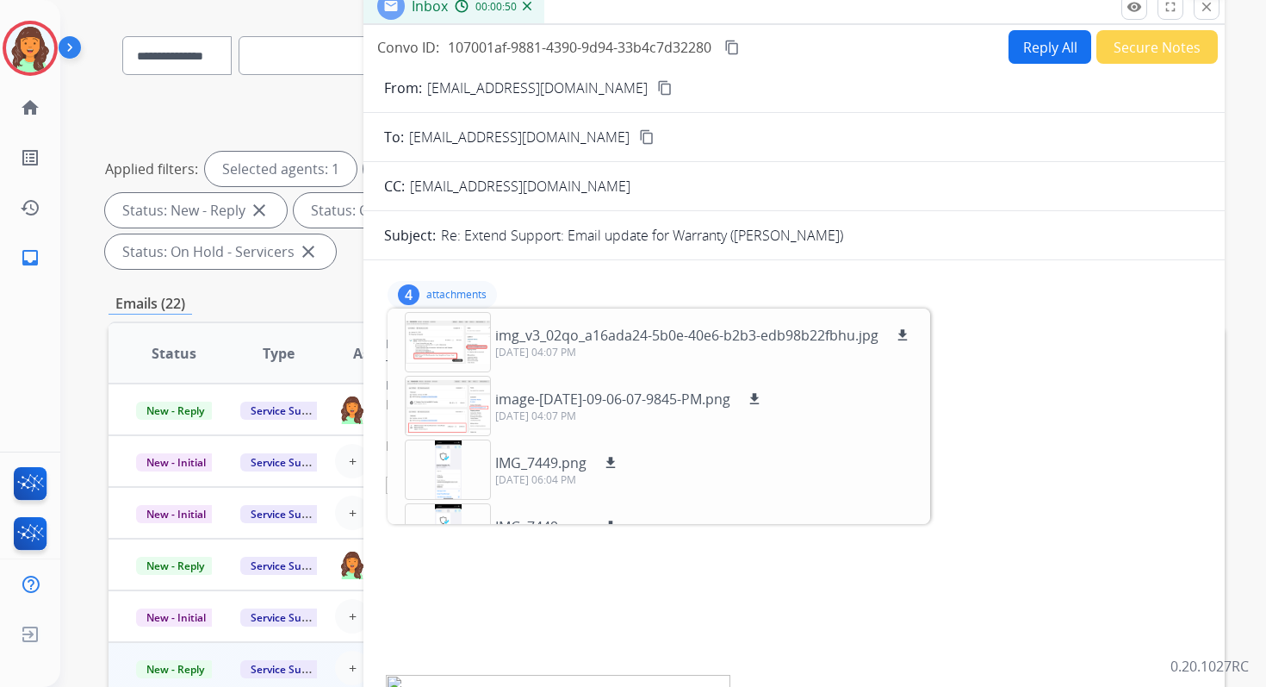
click at [1203, 7] on mat-icon "close" at bounding box center [1207, 7] width 16 height 16
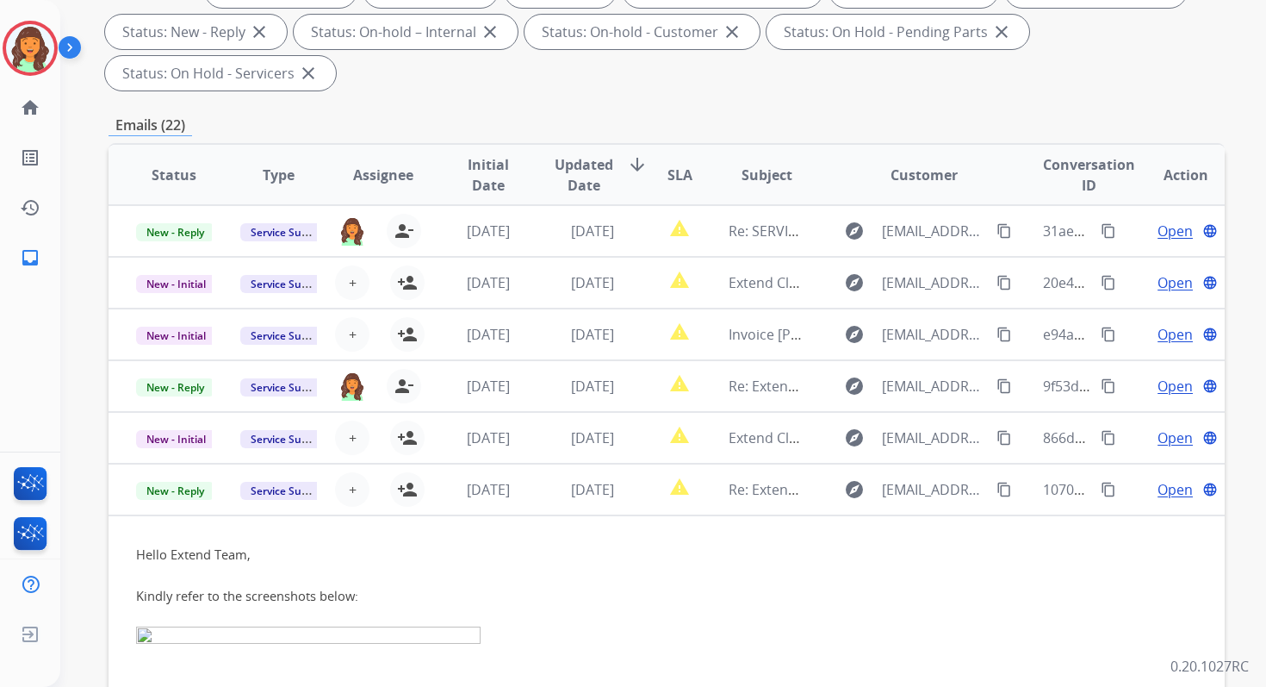
scroll to position [418, 0]
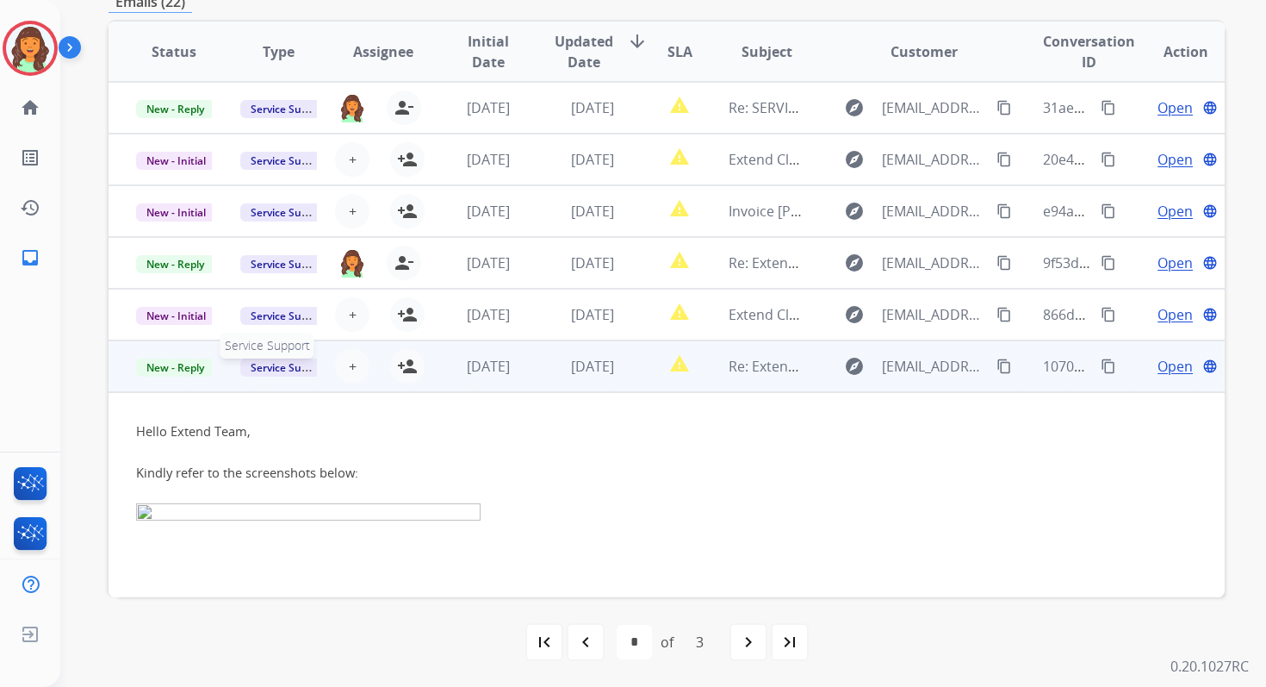
click at [277, 374] on span "Service Support" at bounding box center [289, 367] width 98 height 18
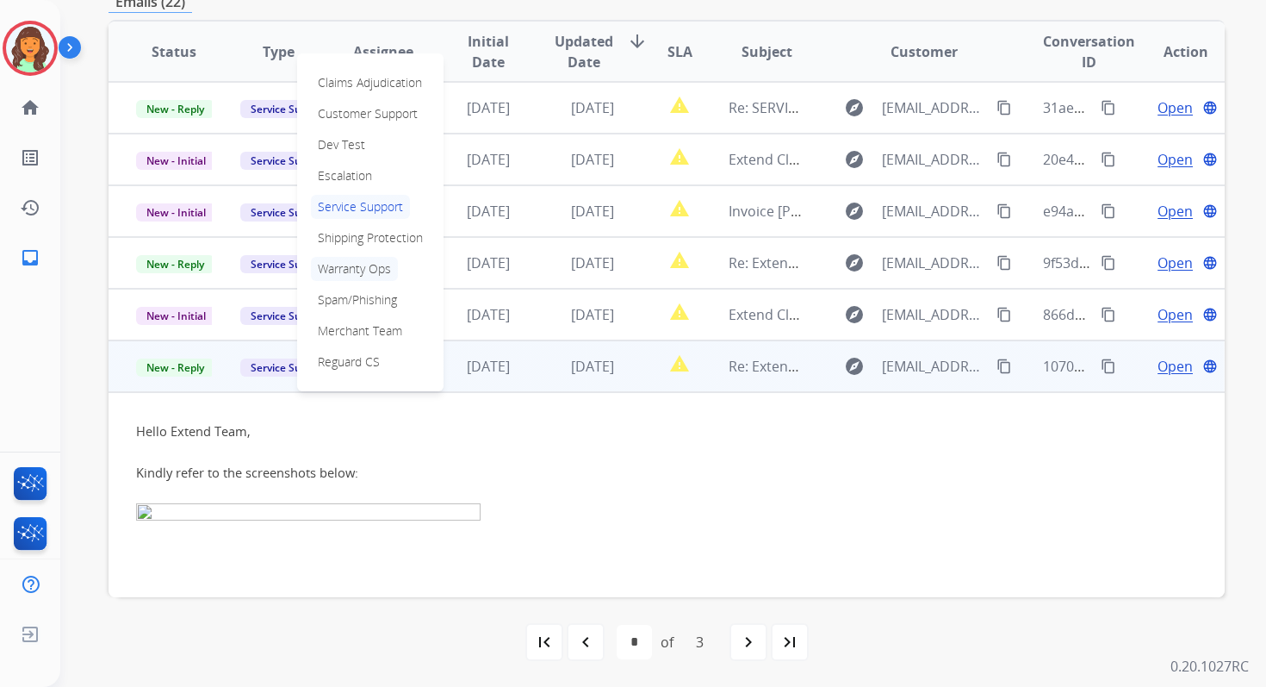
click at [354, 266] on p "Warranty Ops" at bounding box center [354, 269] width 87 height 24
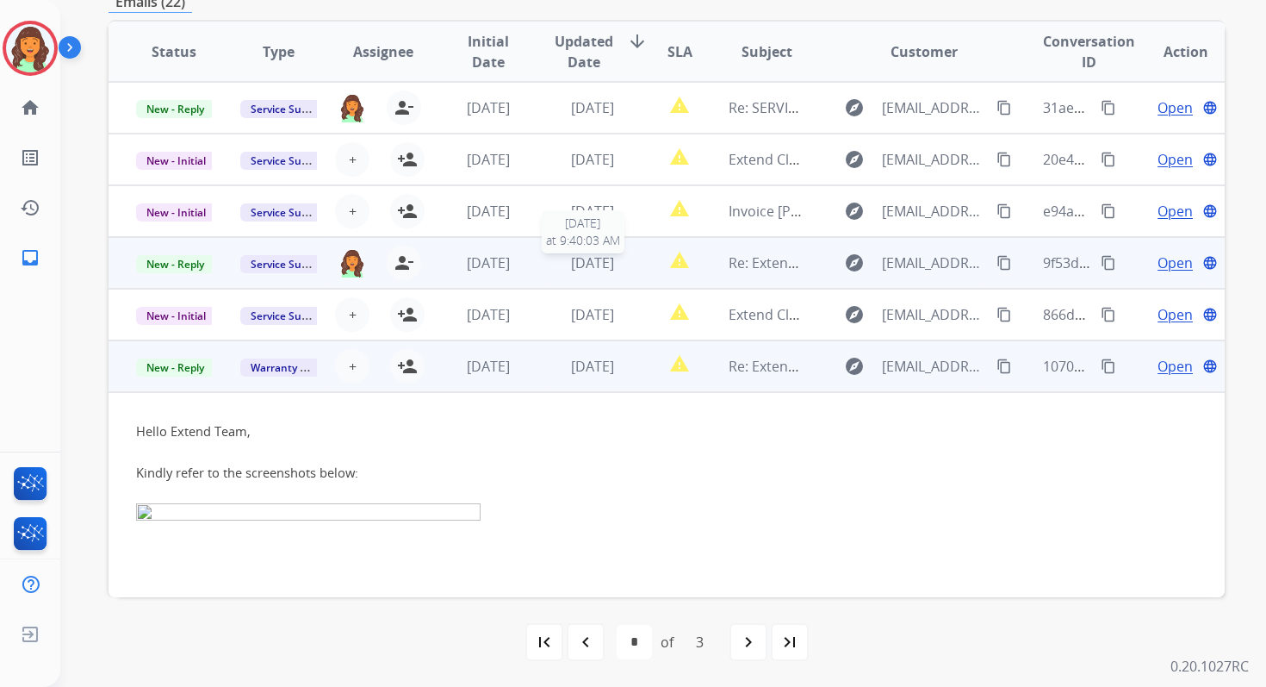
click at [581, 253] on span "[DATE]" at bounding box center [592, 262] width 43 height 19
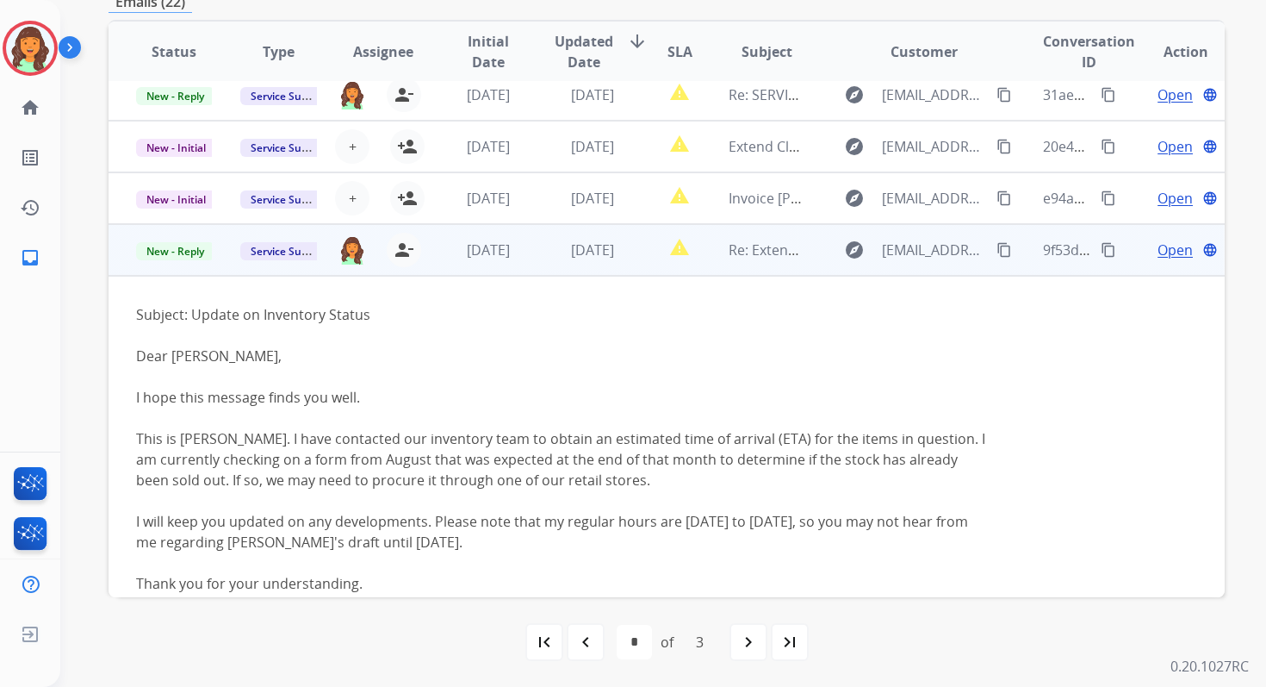
scroll to position [0, 0]
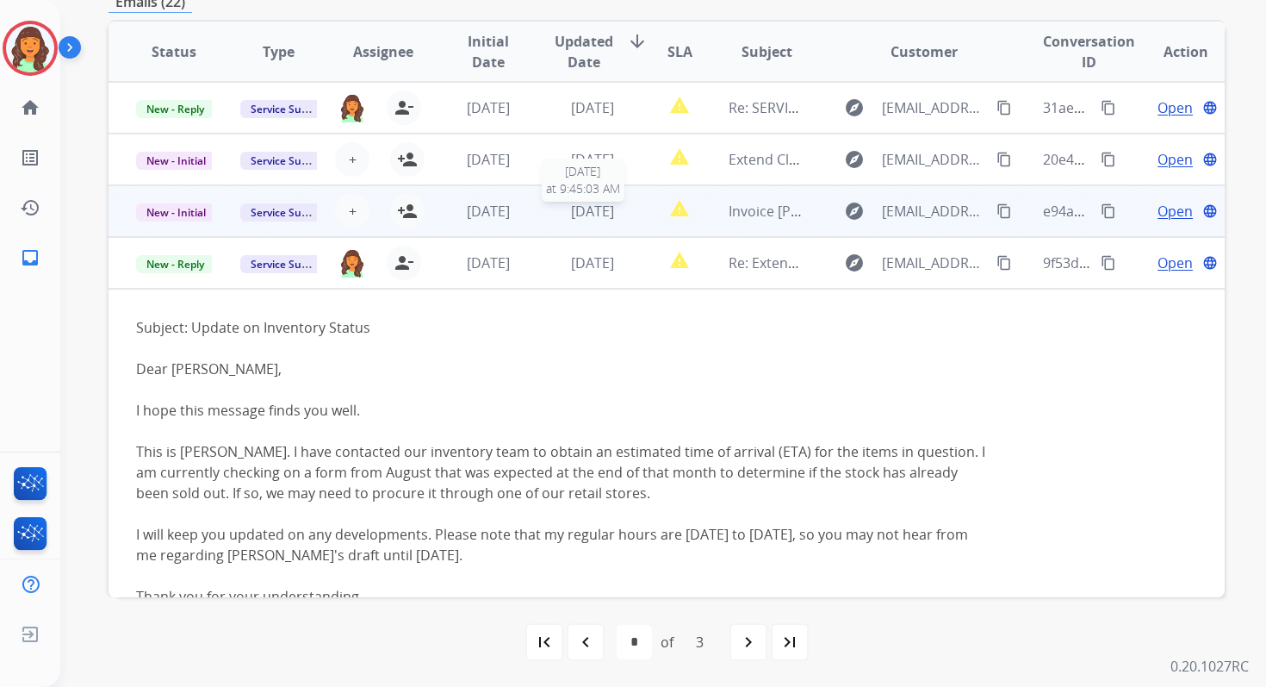
click at [579, 209] on span "[DATE]" at bounding box center [592, 211] width 43 height 19
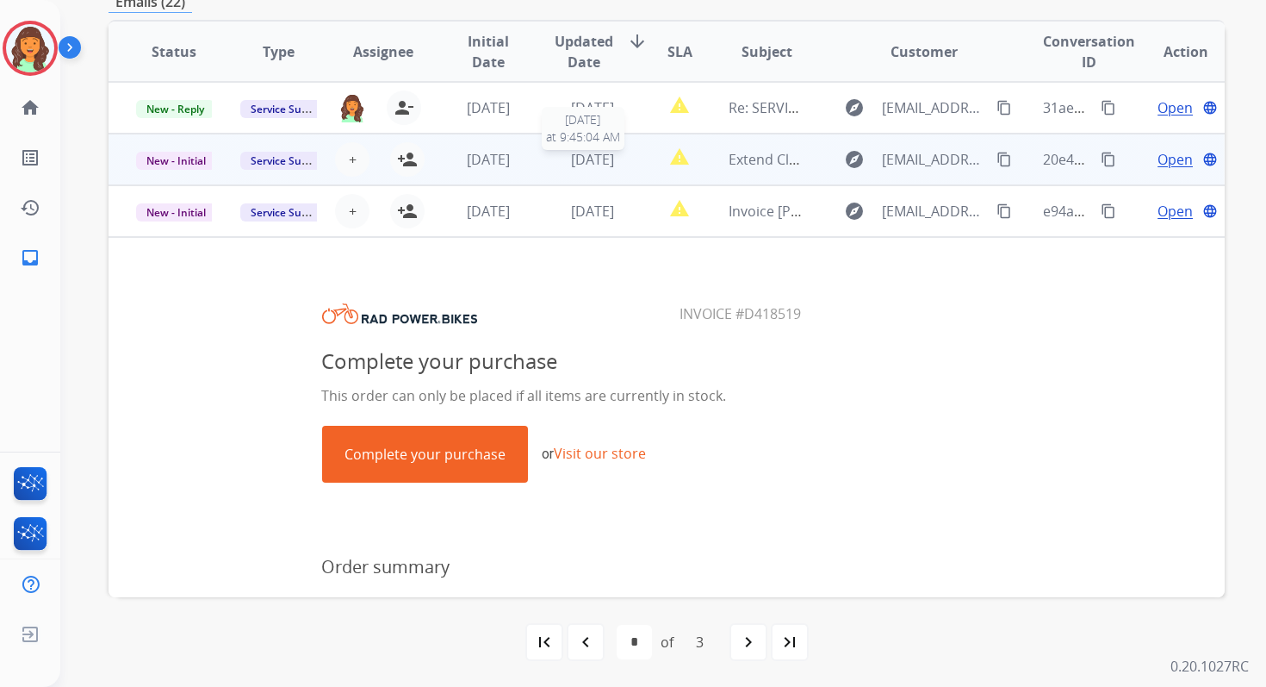
click at [581, 166] on span "[DATE]" at bounding box center [592, 159] width 43 height 19
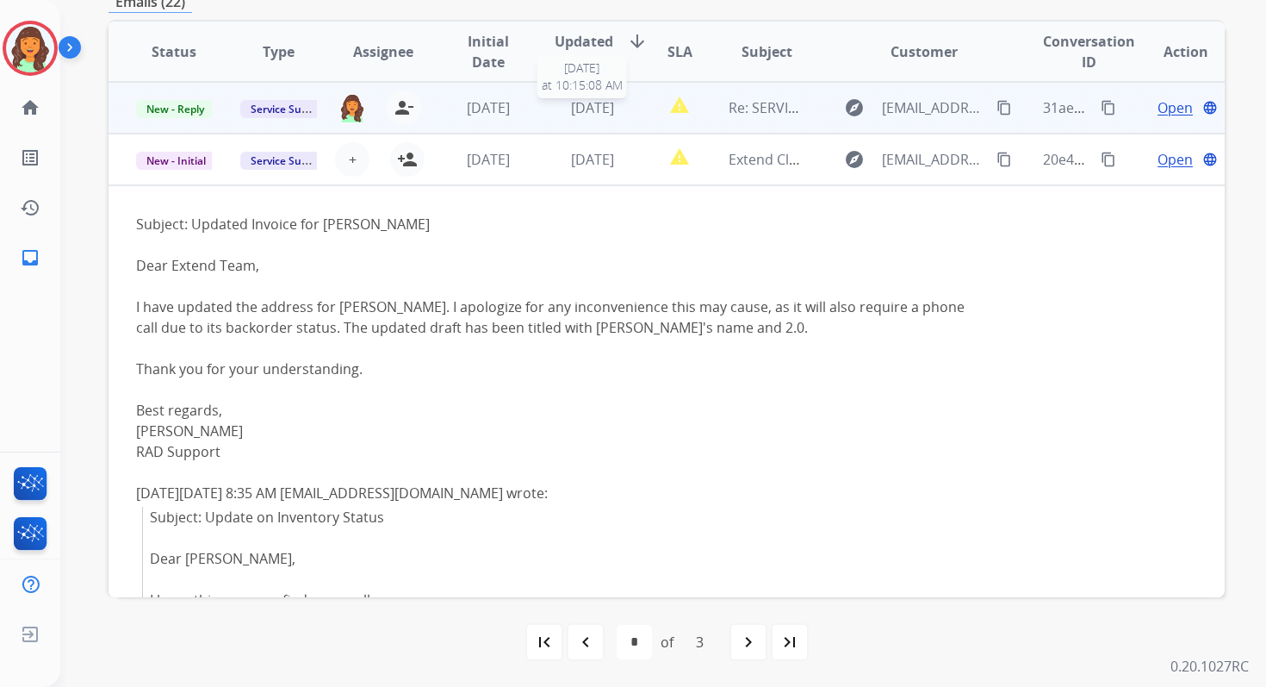
click at [571, 116] on span "[DATE]" at bounding box center [592, 107] width 43 height 19
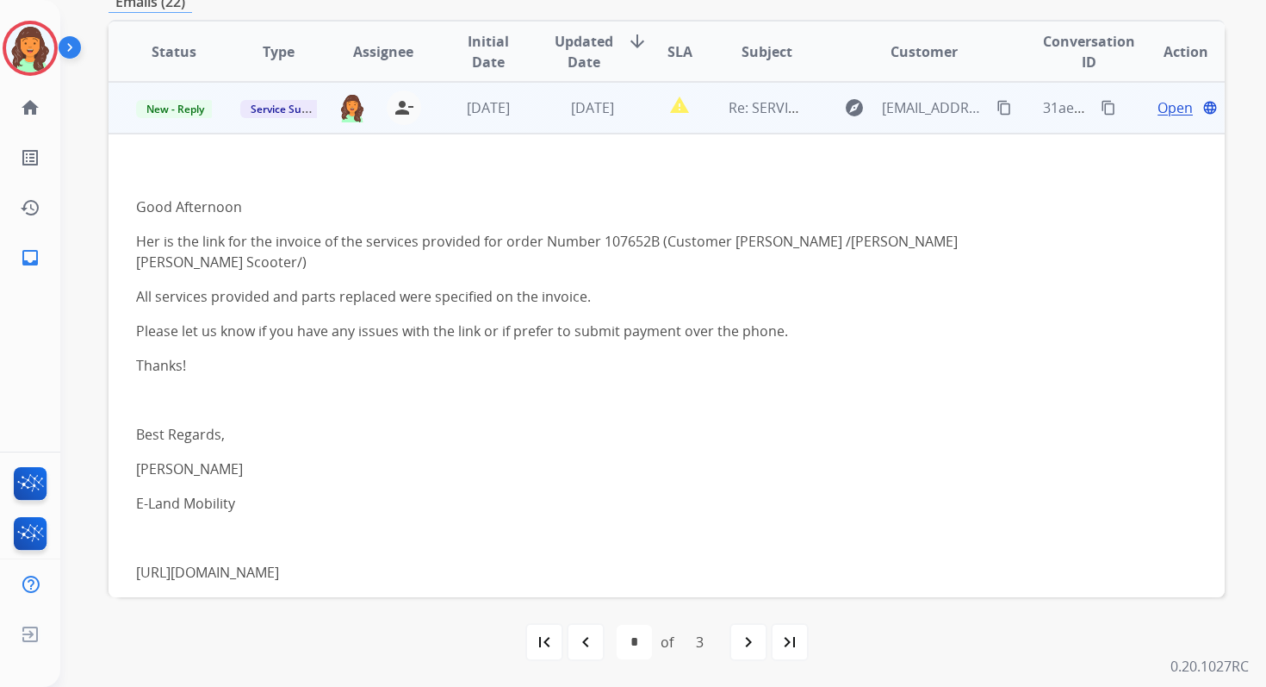
click at [570, 123] on td "[DATE]" at bounding box center [579, 108] width 104 height 52
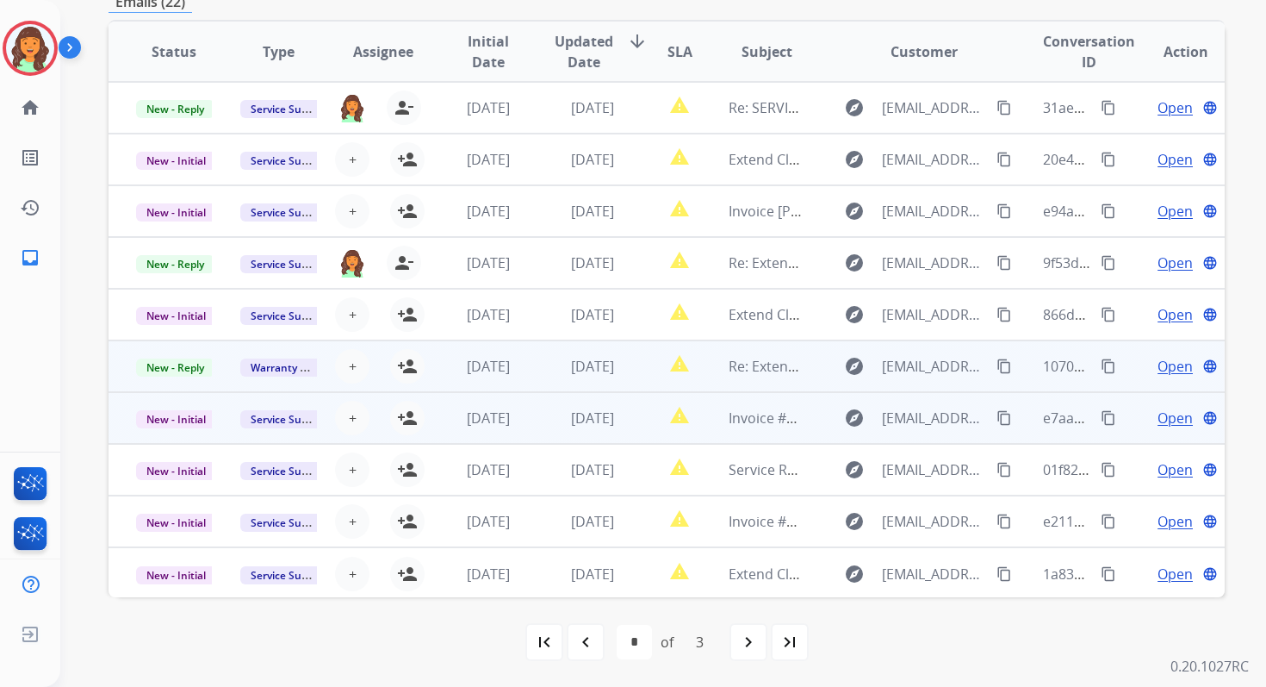
scroll to position [2, 0]
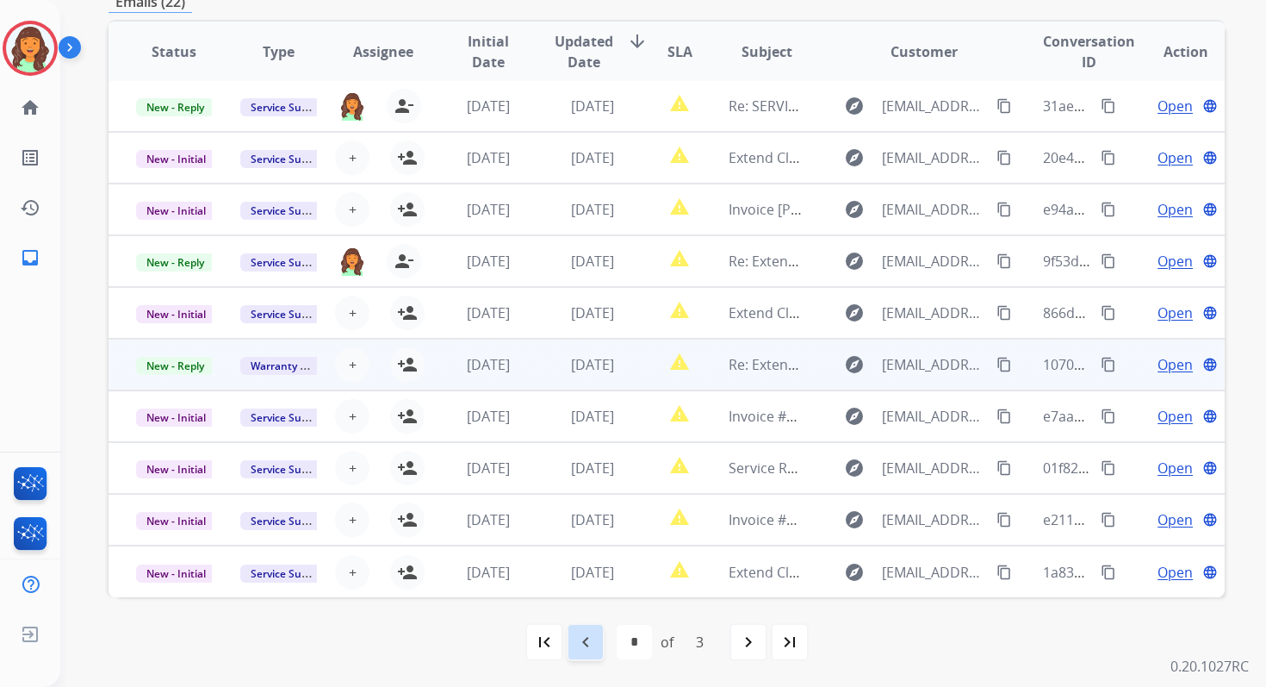
click at [585, 642] on mat-icon "navigate_before" at bounding box center [585, 641] width 21 height 21
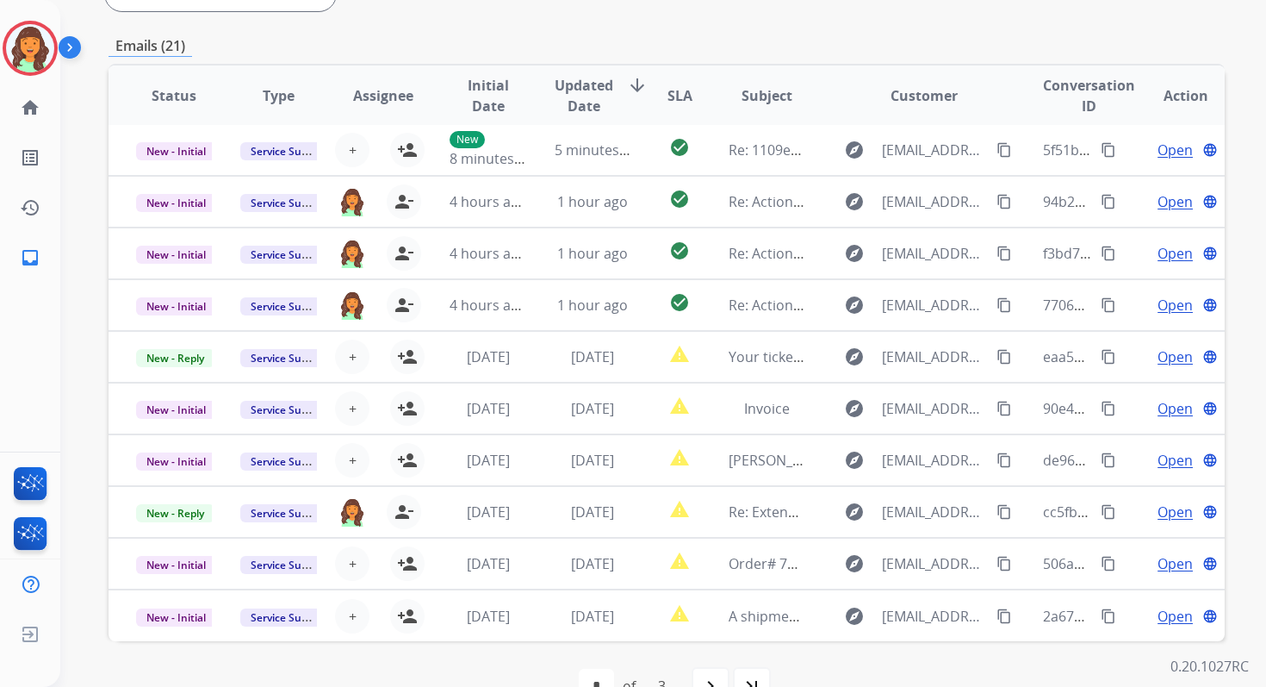
scroll to position [418, 0]
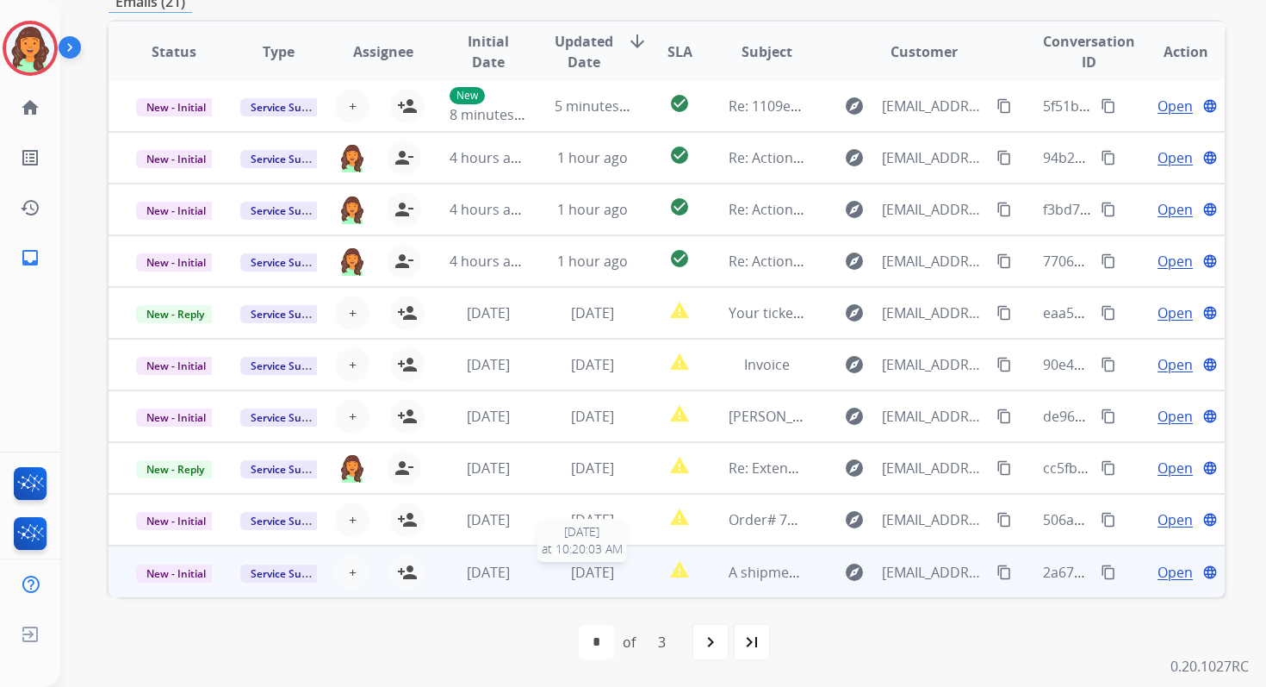
click at [583, 577] on span "[DATE]" at bounding box center [592, 572] width 43 height 19
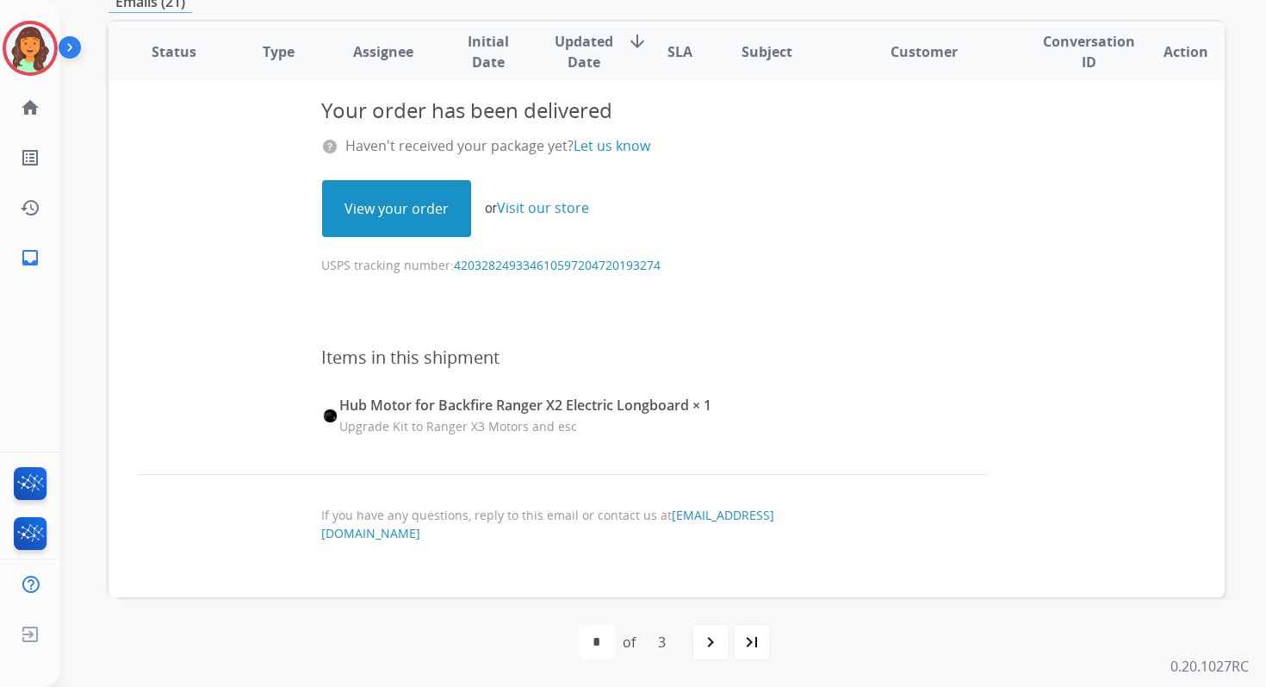
scroll to position [643, 0]
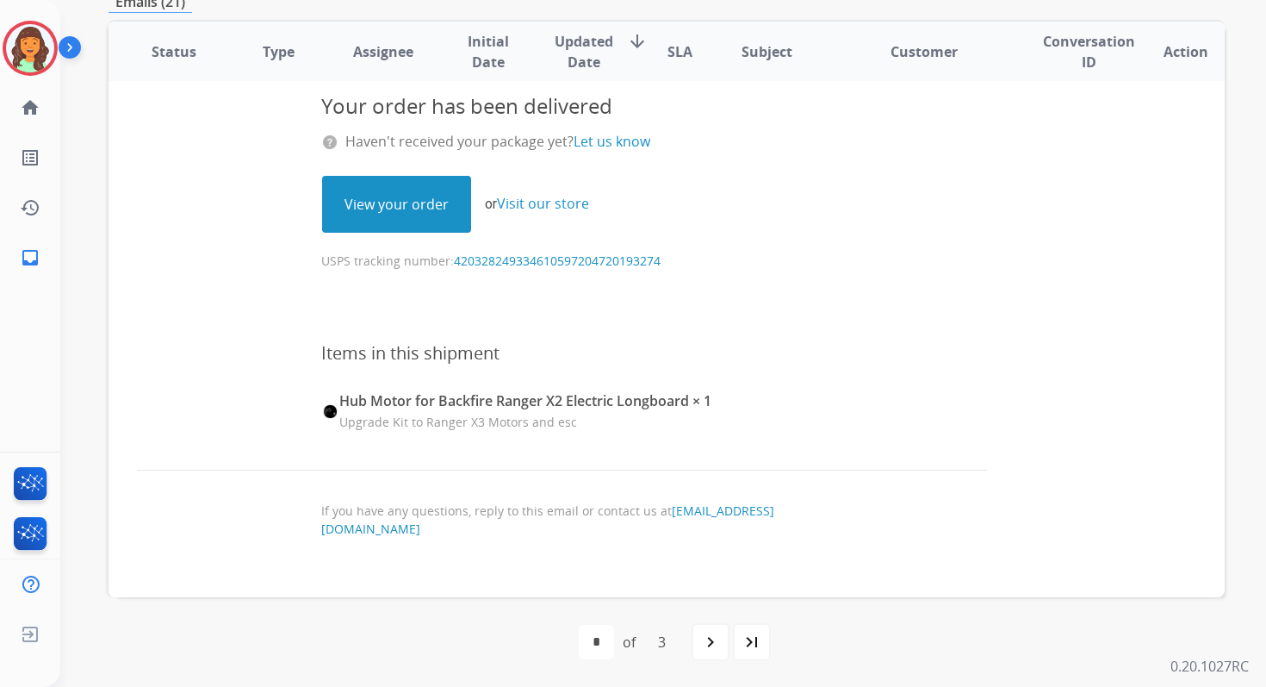
click at [407, 209] on link "View your order" at bounding box center [396, 204] width 147 height 55
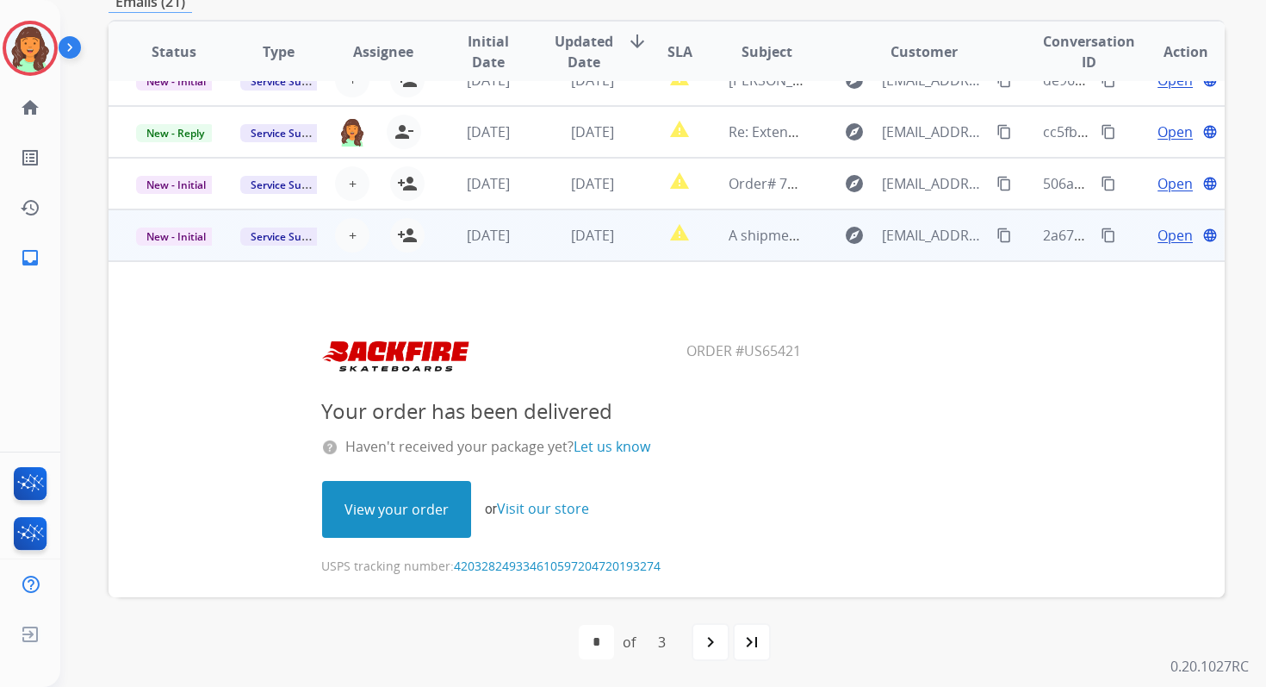
scroll to position [94, 0]
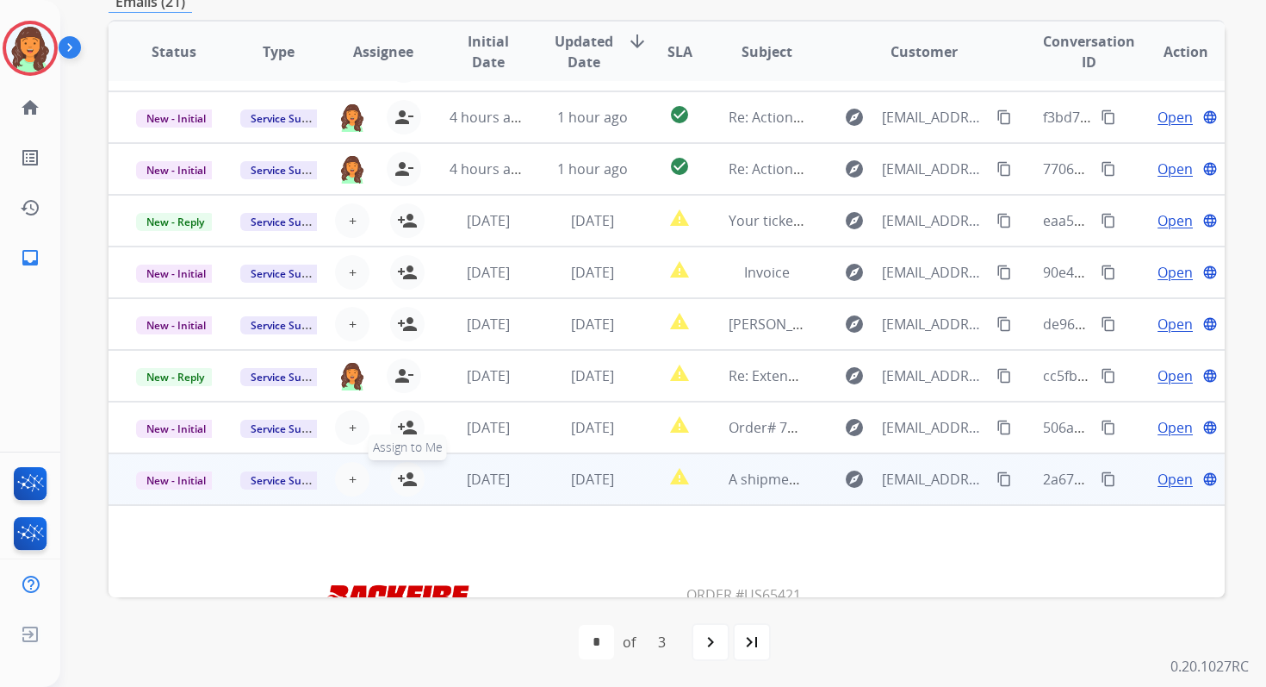
click at [415, 475] on button "person_add Assign to Me" at bounding box center [407, 479] width 34 height 34
click at [178, 476] on span "New - Initial" at bounding box center [176, 480] width 80 height 18
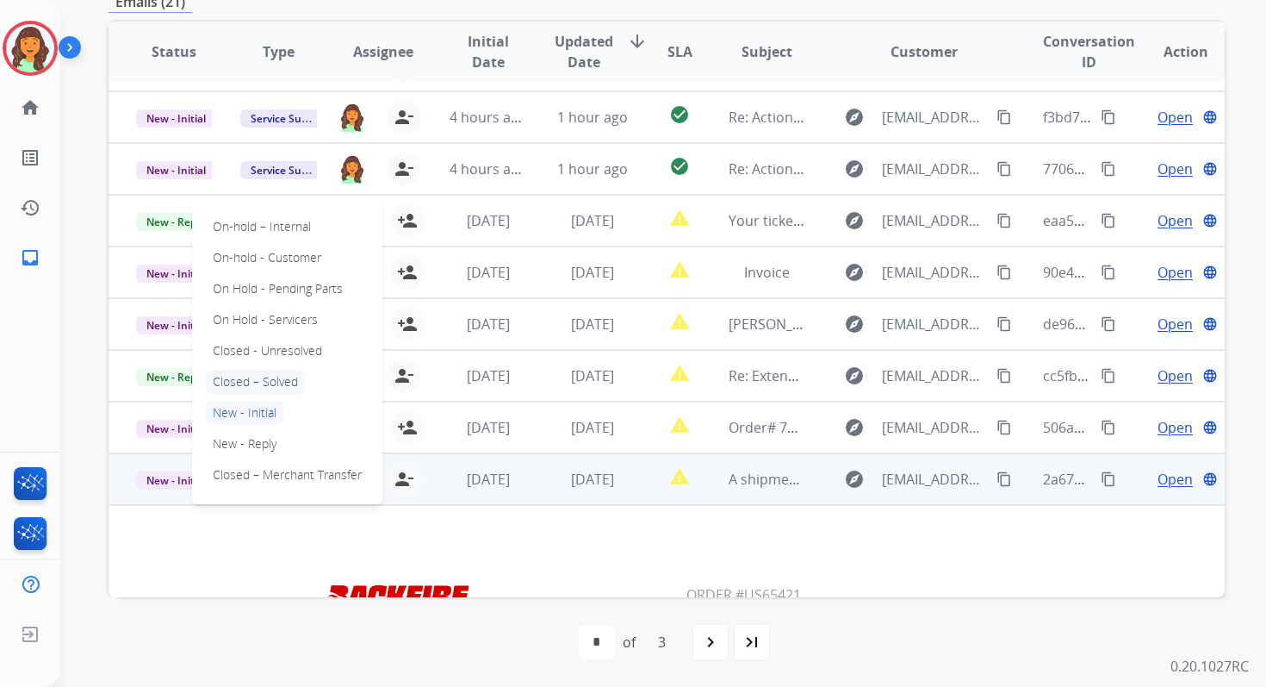
click at [235, 382] on p "Closed – Solved" at bounding box center [255, 382] width 99 height 24
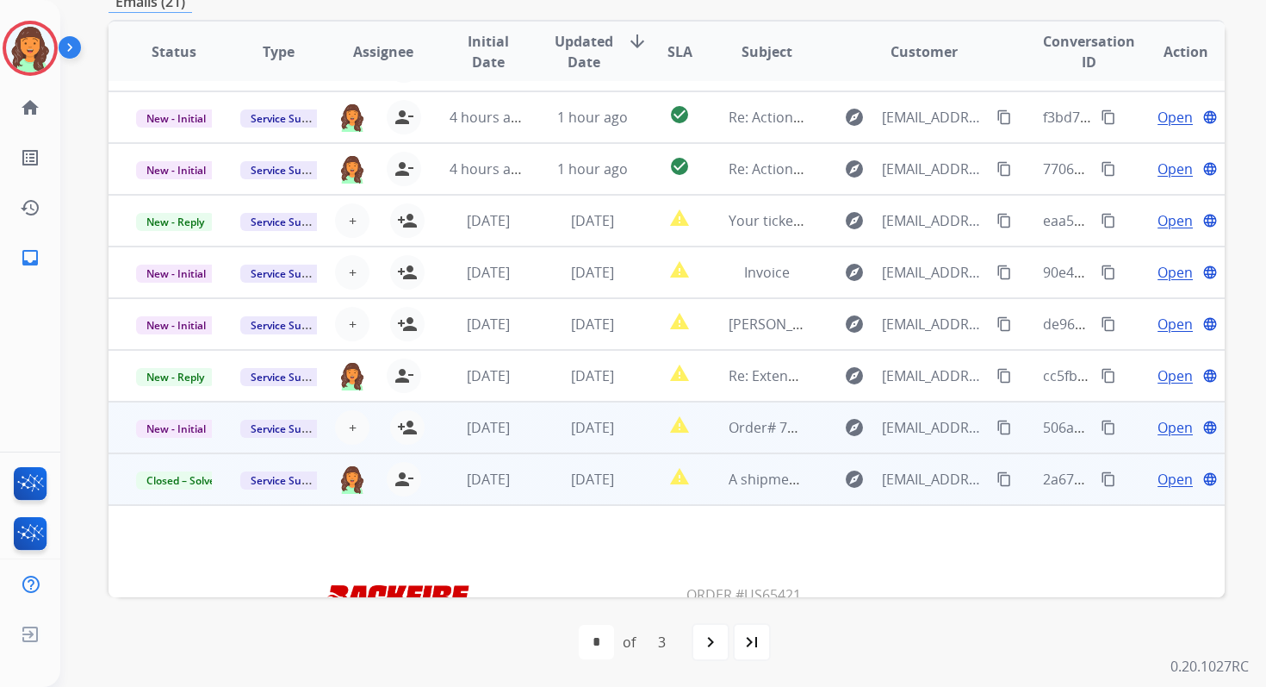
click at [613, 414] on td "[DATE]" at bounding box center [579, 427] width 104 height 52
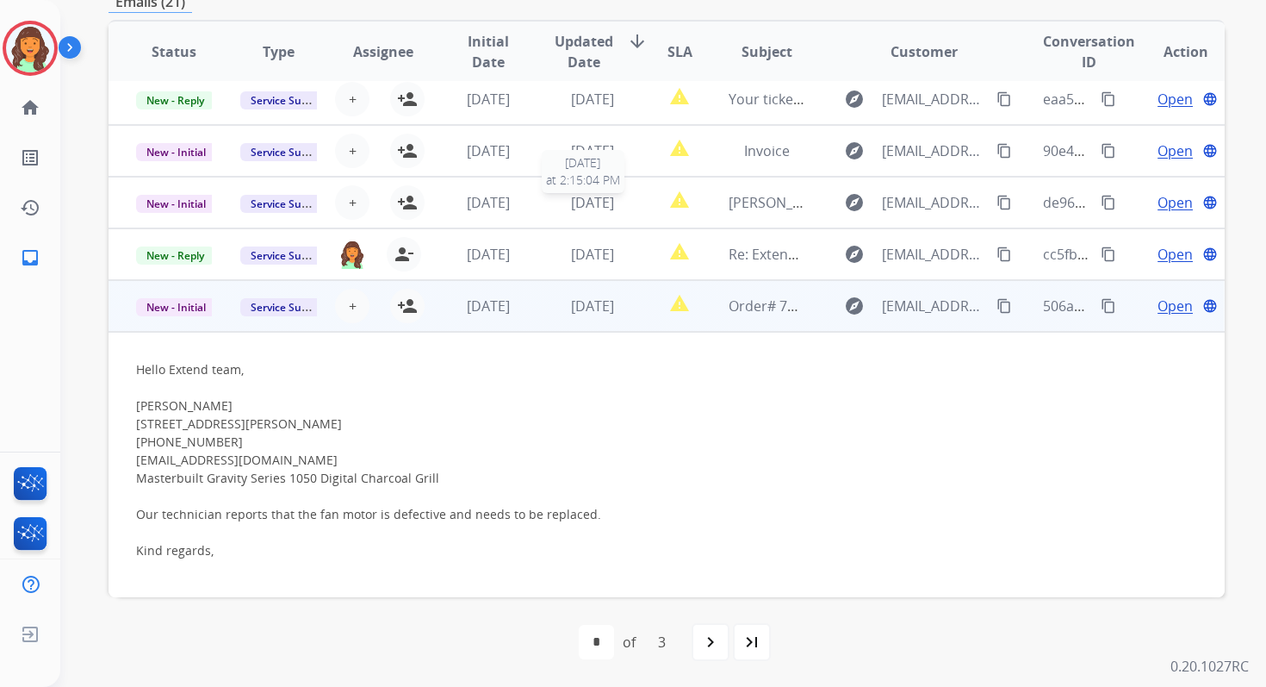
scroll to position [211, 0]
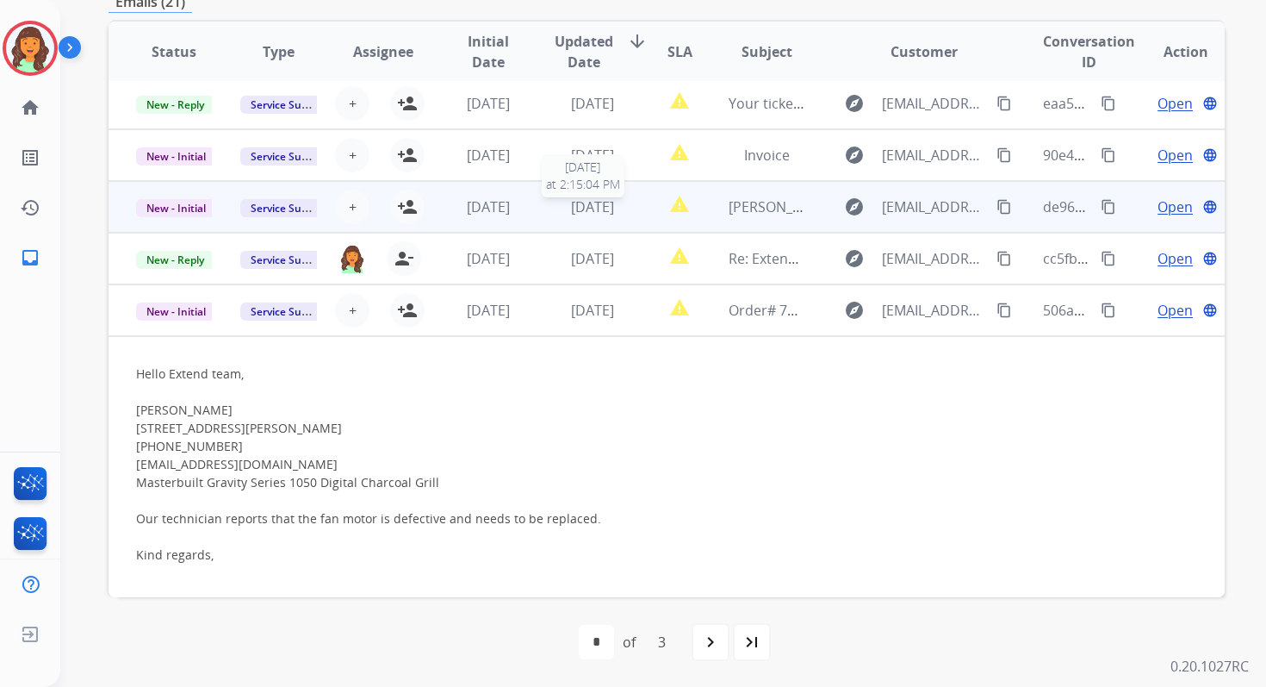
click at [555, 204] on div "[DATE]" at bounding box center [593, 206] width 76 height 21
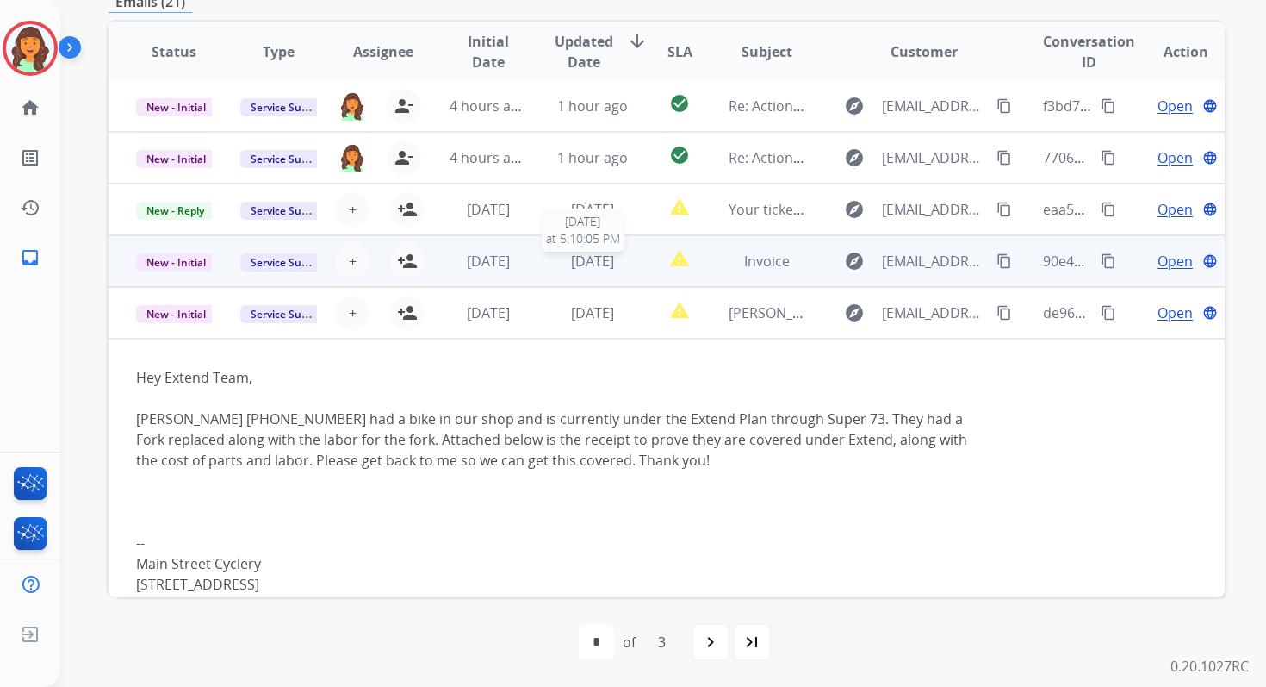
click at [571, 265] on span "[DATE]" at bounding box center [592, 261] width 43 height 19
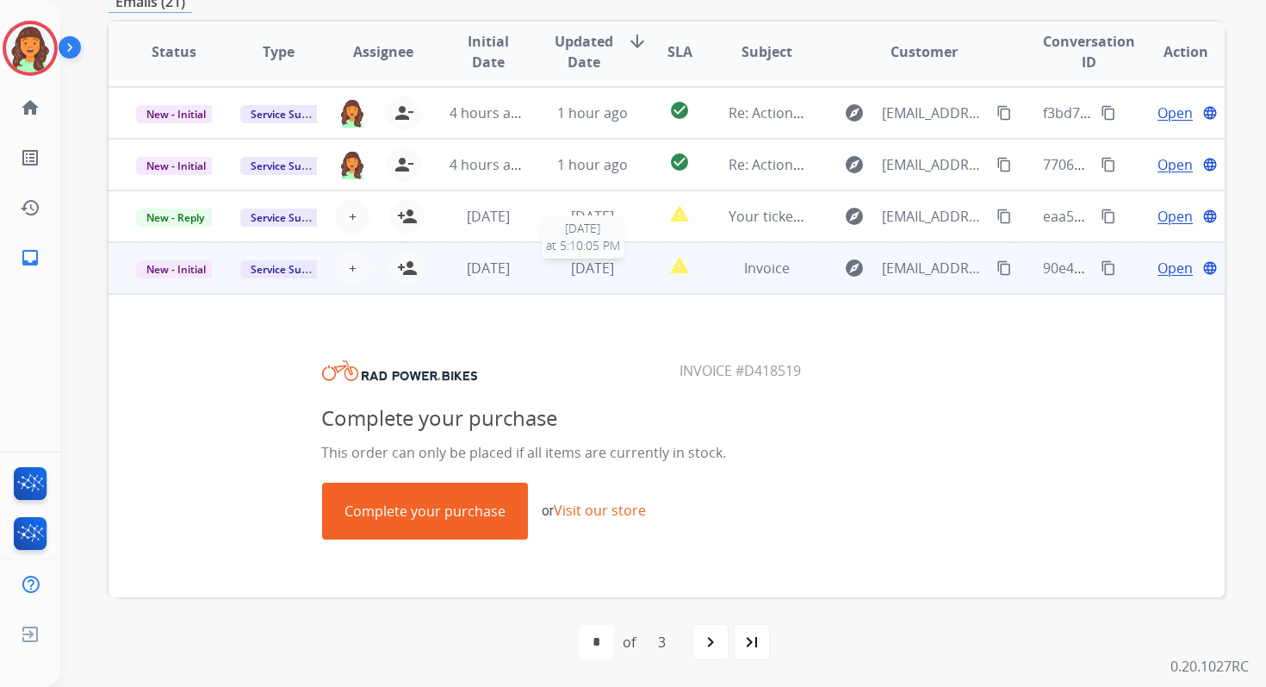
scroll to position [90, 0]
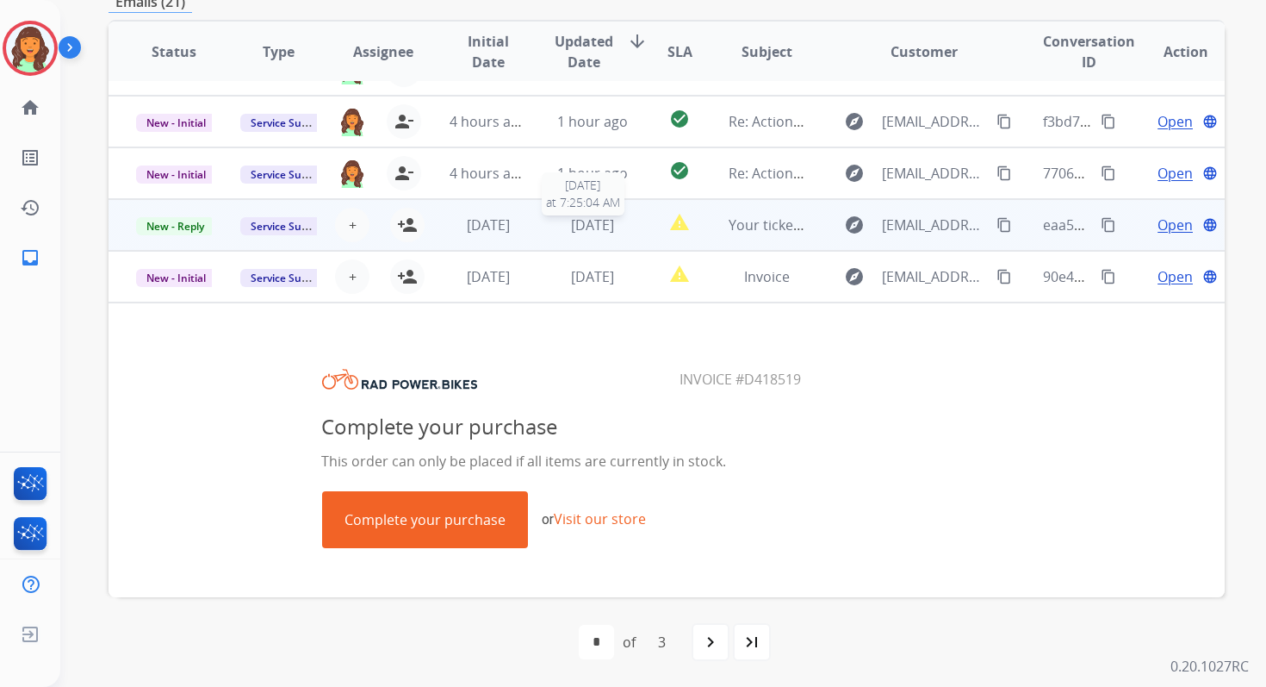
click at [555, 219] on div "[DATE]" at bounding box center [593, 225] width 76 height 21
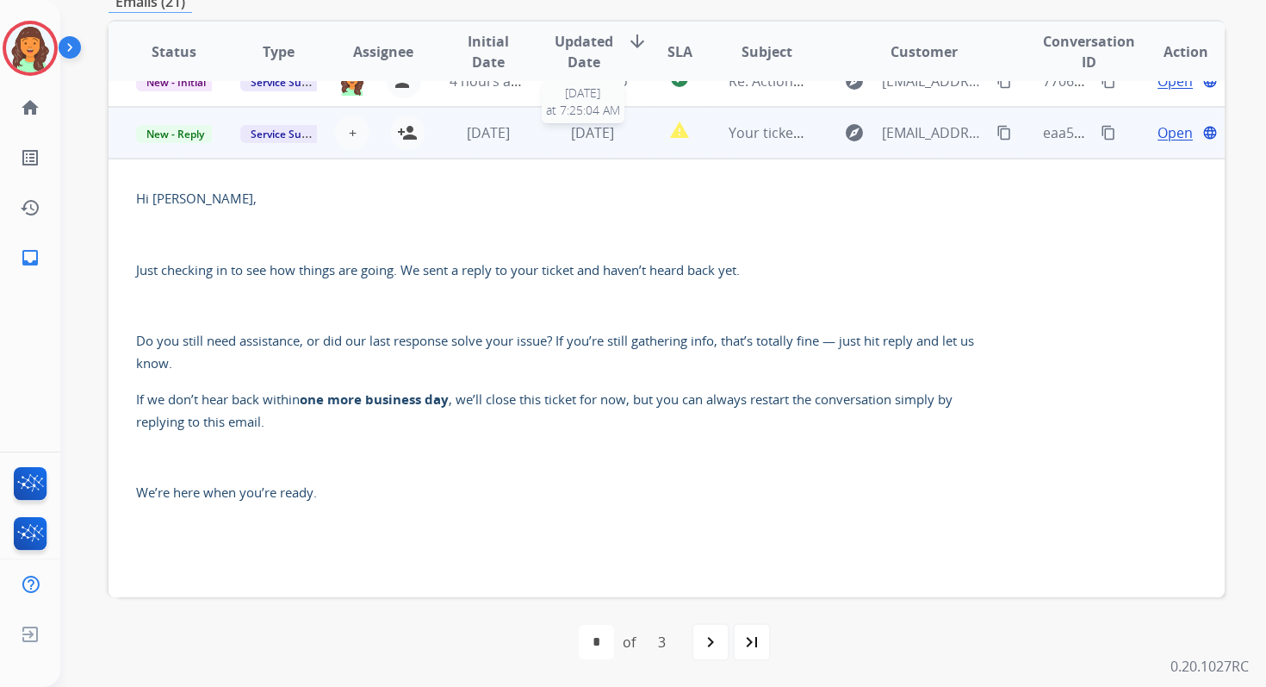
scroll to position [207, 0]
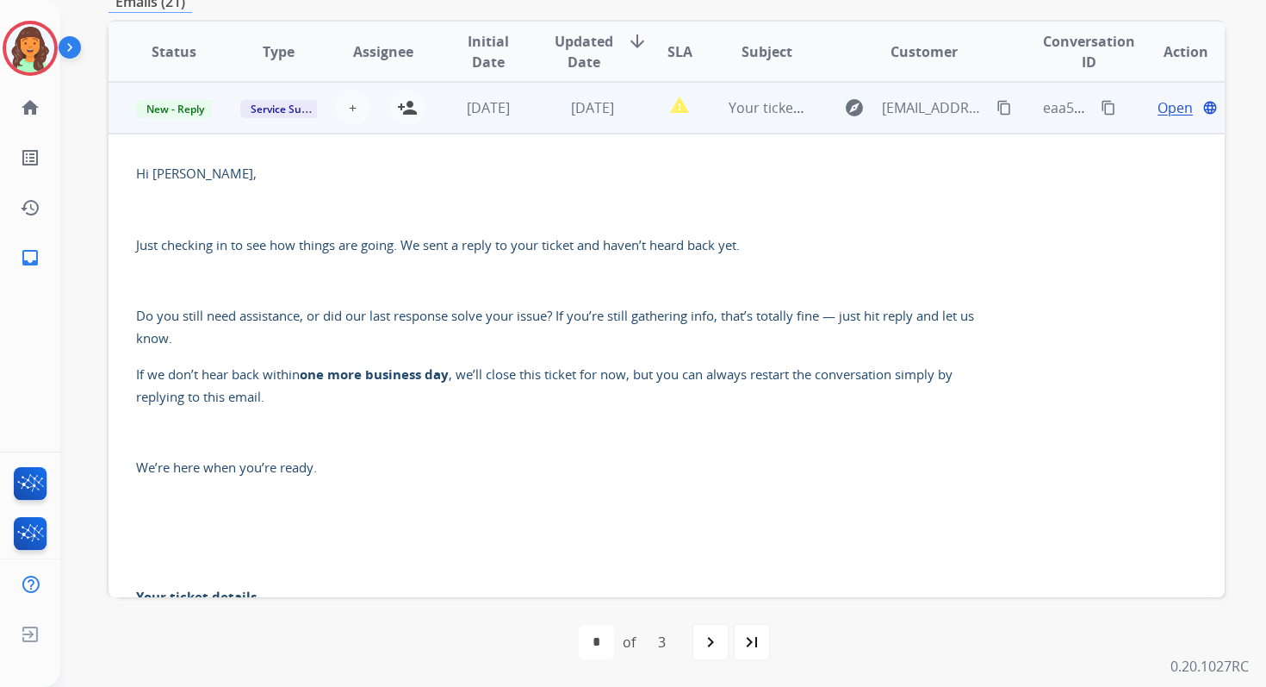
click at [1158, 102] on span "Open" at bounding box center [1175, 107] width 35 height 21
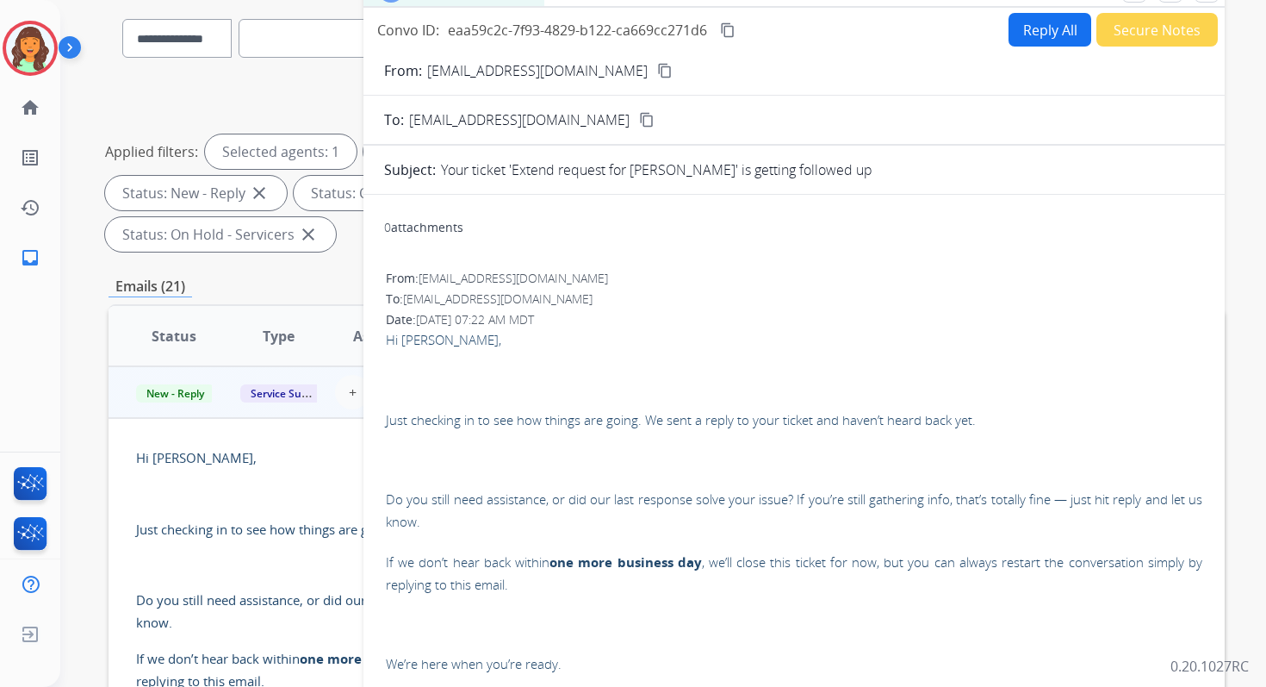
scroll to position [0, 0]
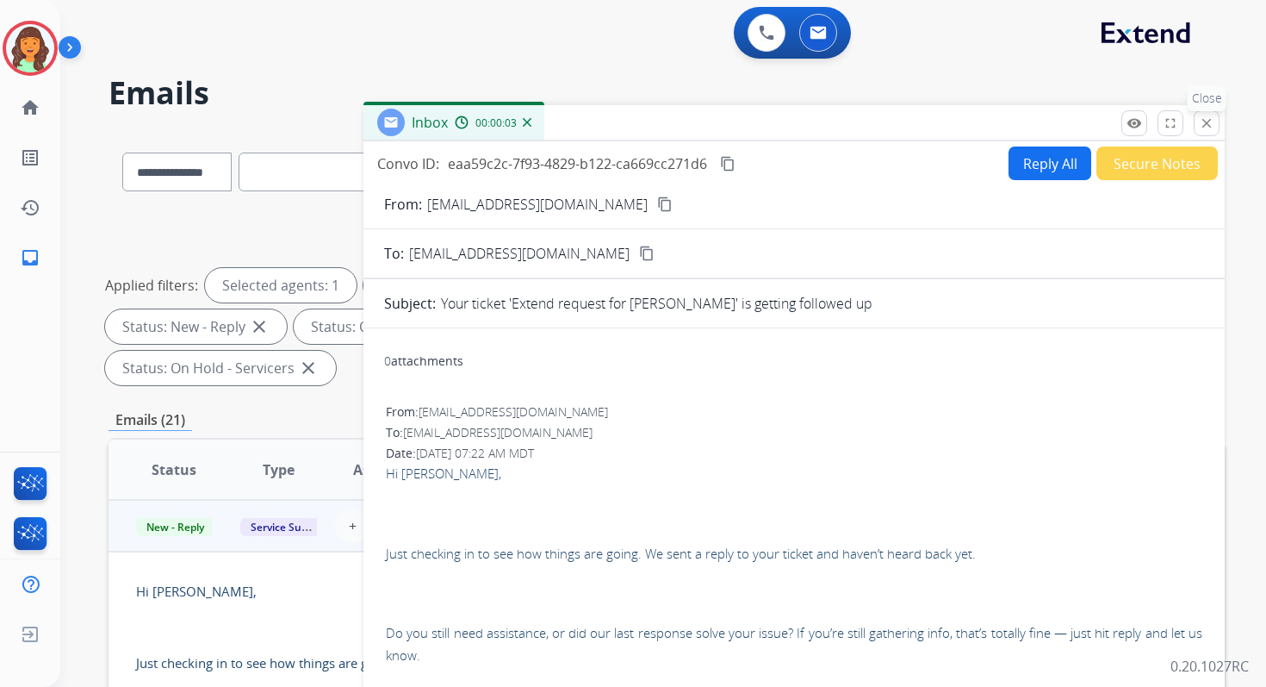
click at [1207, 122] on mat-icon "close" at bounding box center [1207, 123] width 16 height 16
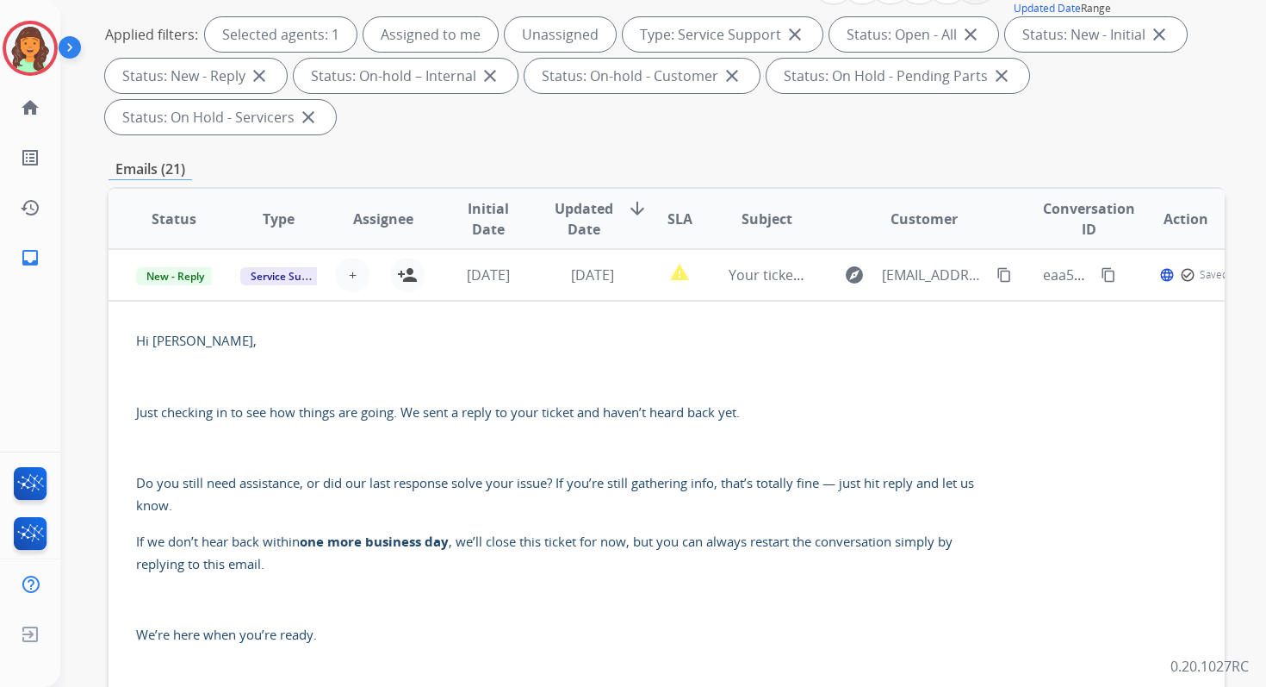
scroll to position [407, 0]
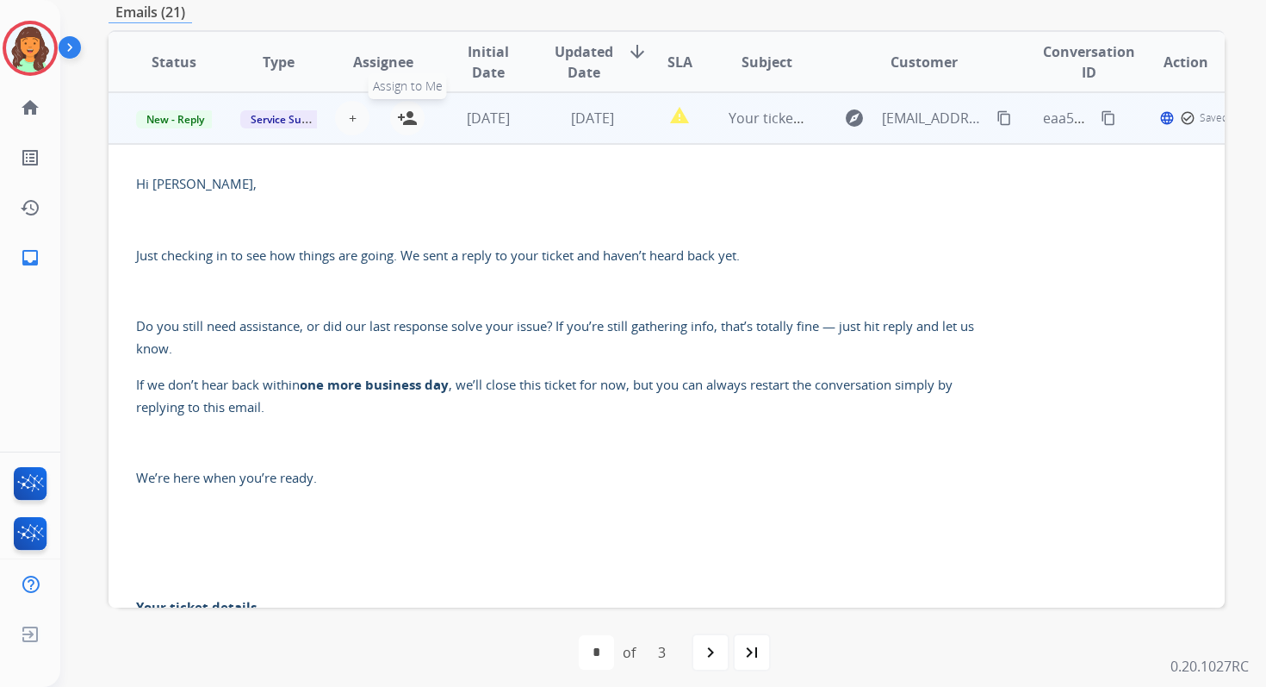
click at [405, 124] on mat-icon "person_add" at bounding box center [407, 118] width 21 height 21
click at [177, 118] on span "New - Reply" at bounding box center [175, 119] width 78 height 18
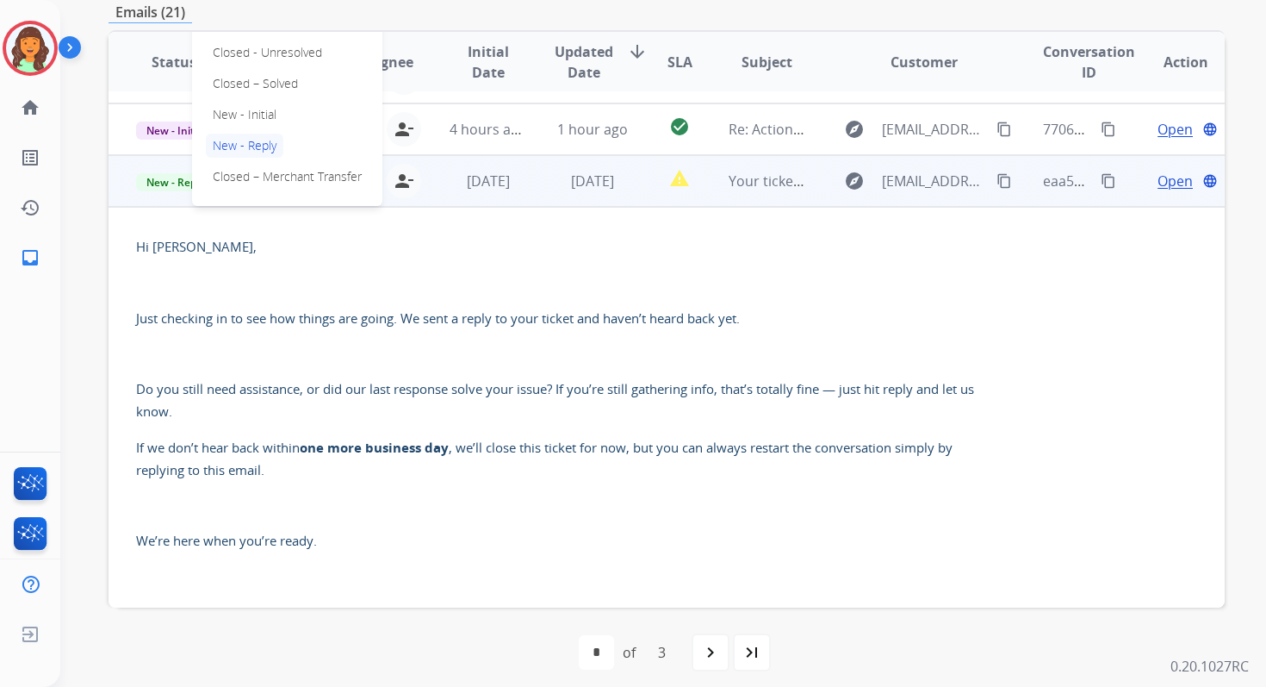
scroll to position [139, 0]
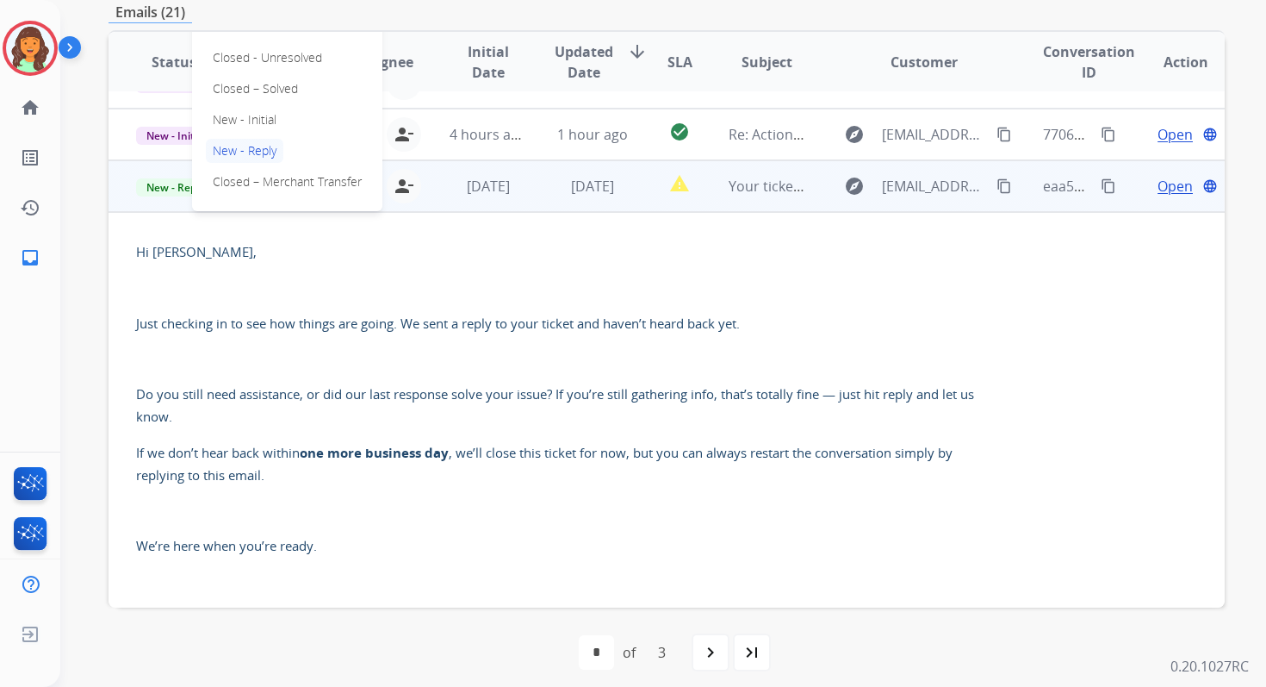
click at [229, 83] on p "Closed – Solved" at bounding box center [255, 89] width 99 height 24
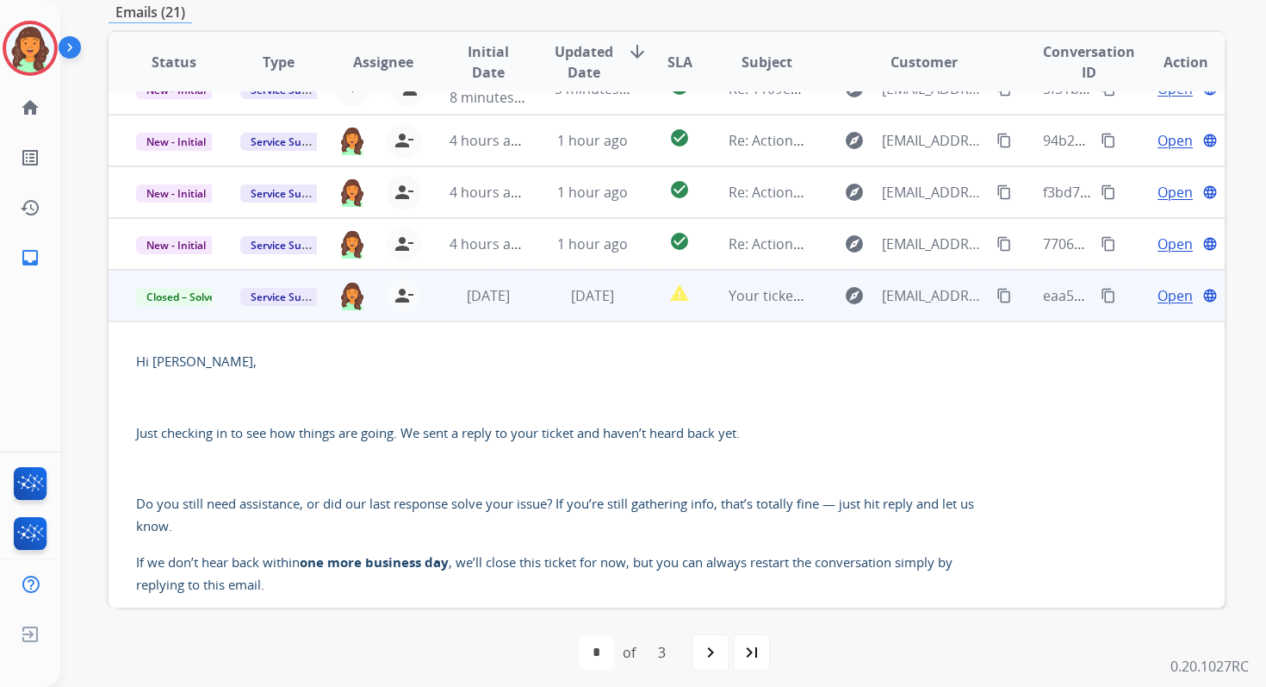
scroll to position [0, 0]
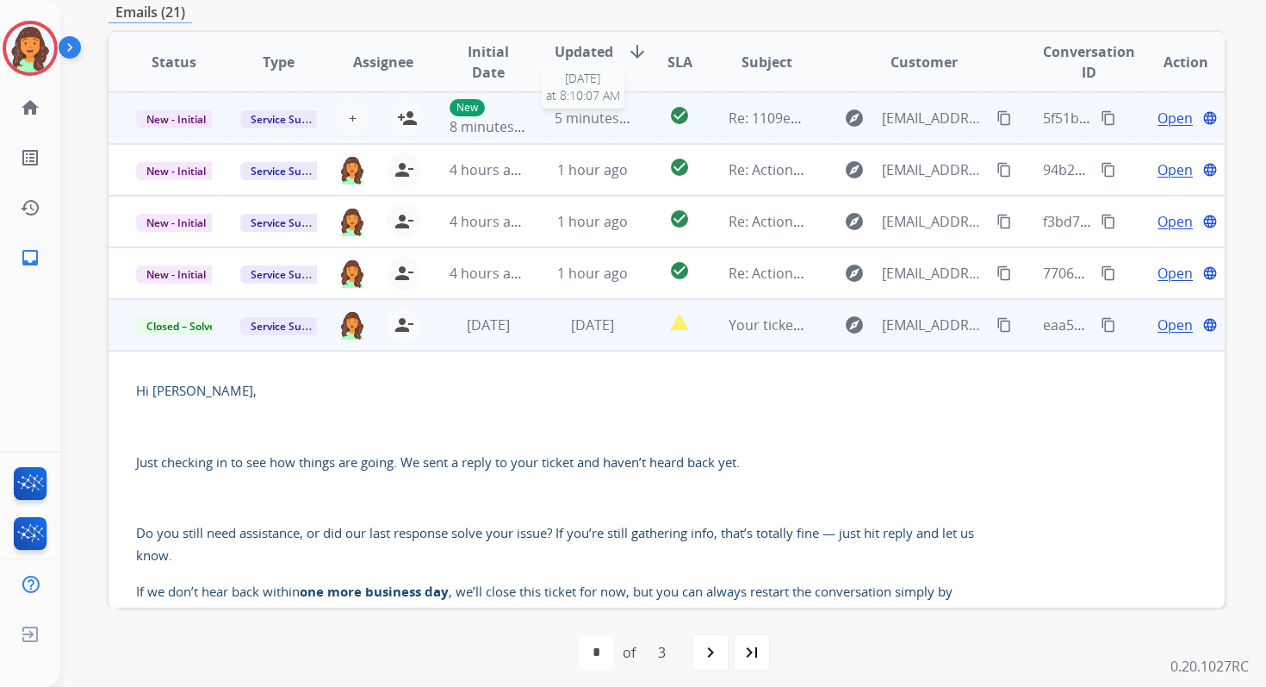
click at [574, 121] on span "5 minutes ago" at bounding box center [601, 118] width 92 height 19
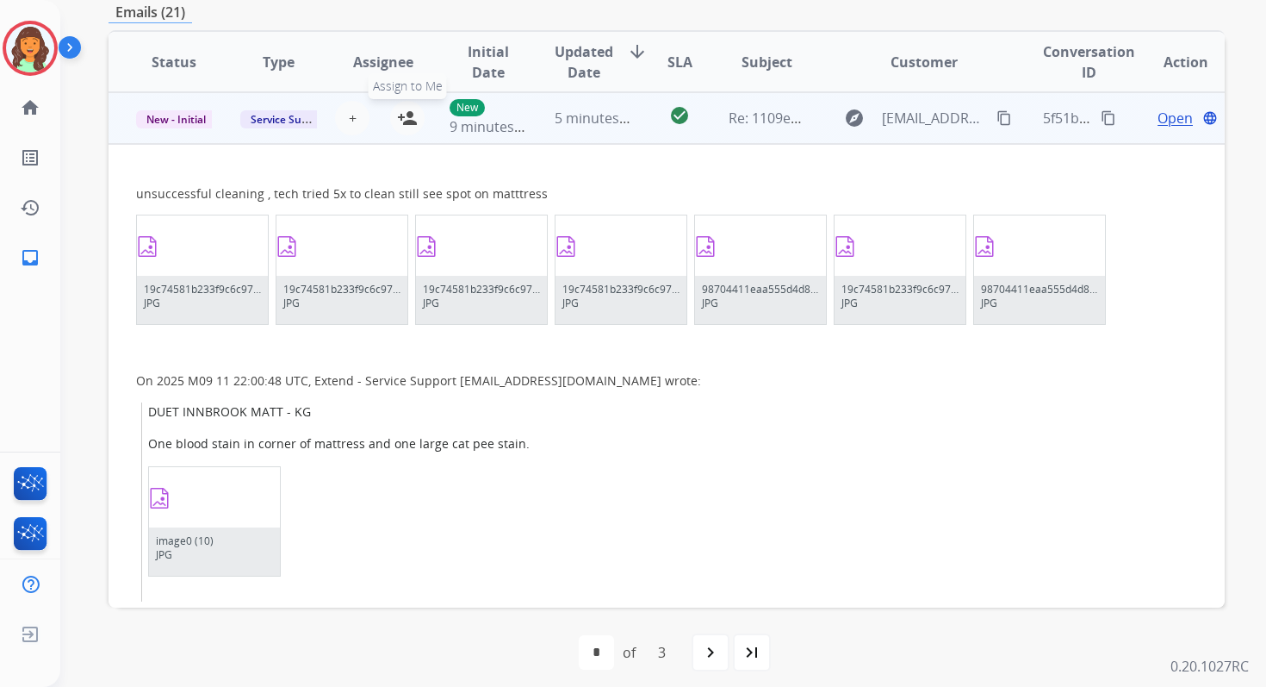
click at [409, 120] on mat-icon "person_add" at bounding box center [407, 118] width 21 height 21
click at [486, 120] on span "9 minutes ago" at bounding box center [496, 126] width 92 height 19
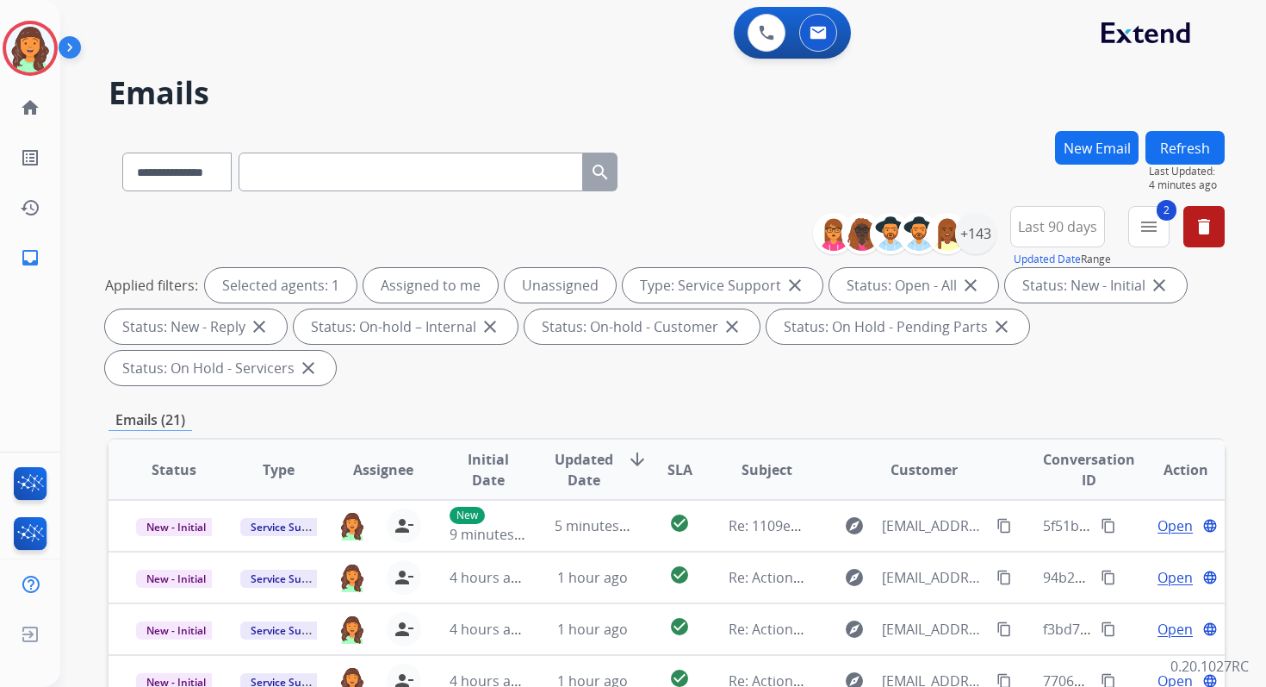
click at [1180, 141] on button "Refresh" at bounding box center [1185, 148] width 79 height 34
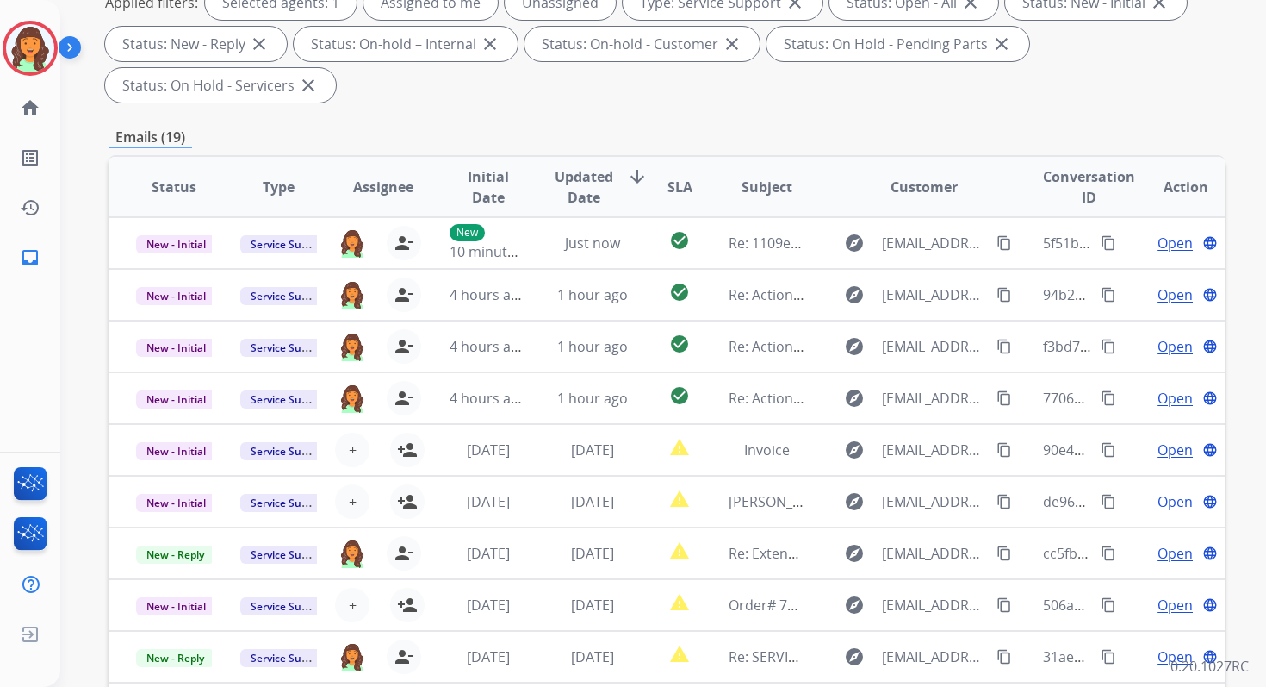
scroll to position [418, 0]
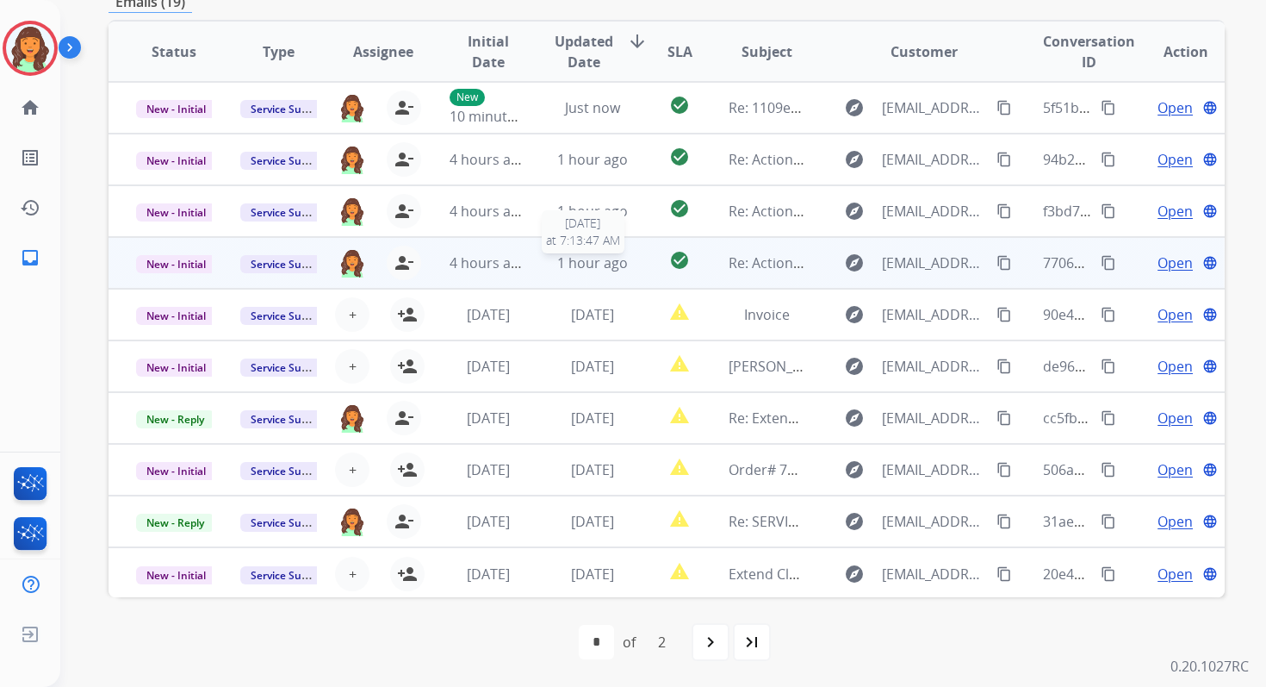
click at [615, 261] on span "1 hour ago" at bounding box center [592, 262] width 71 height 19
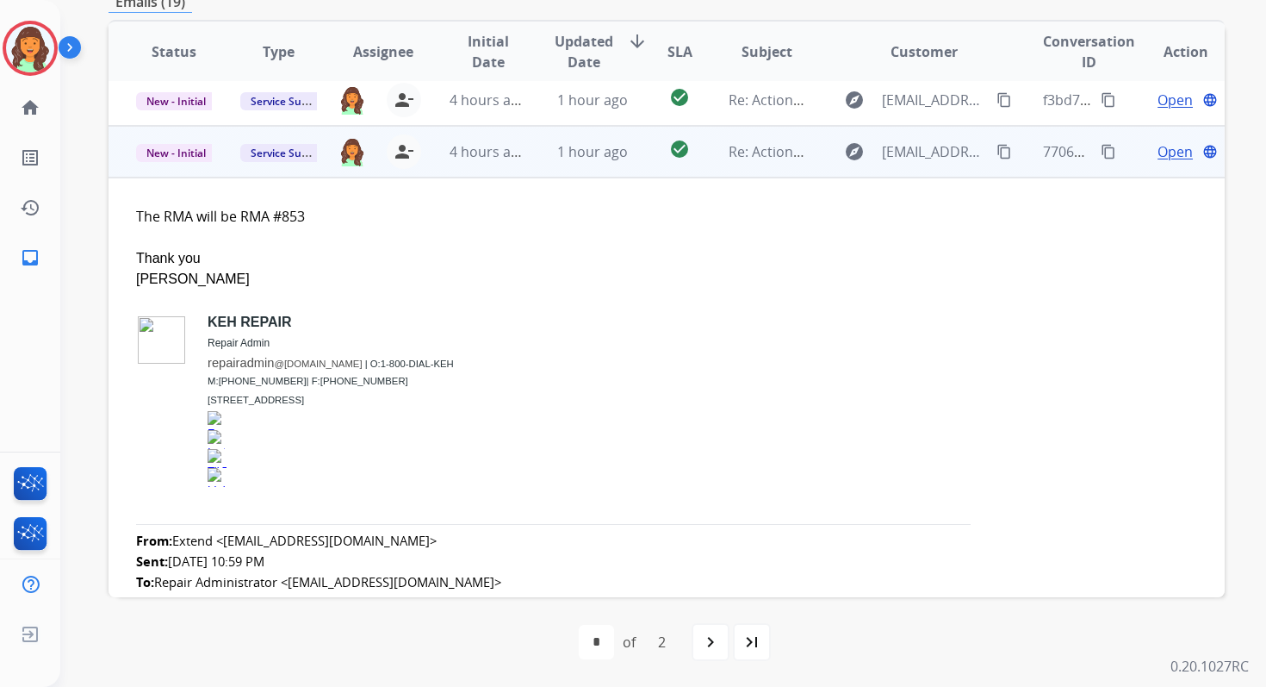
scroll to position [155, 0]
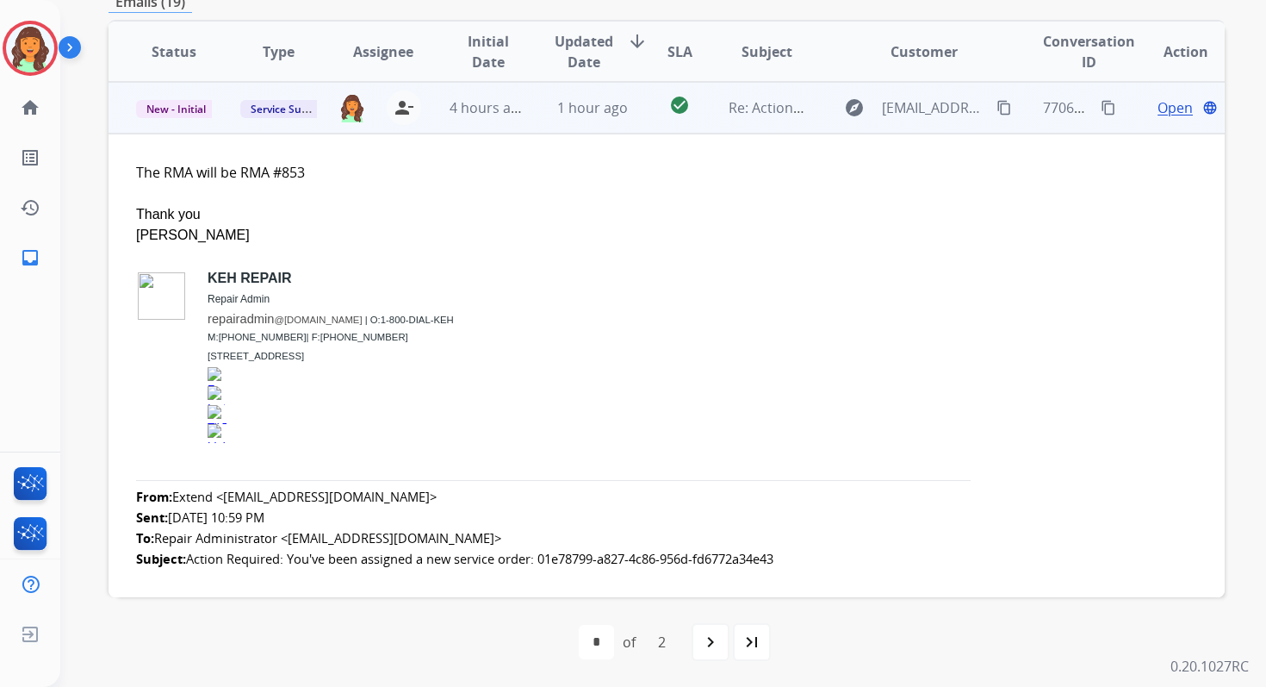
click at [1158, 110] on span "Open" at bounding box center [1175, 107] width 35 height 21
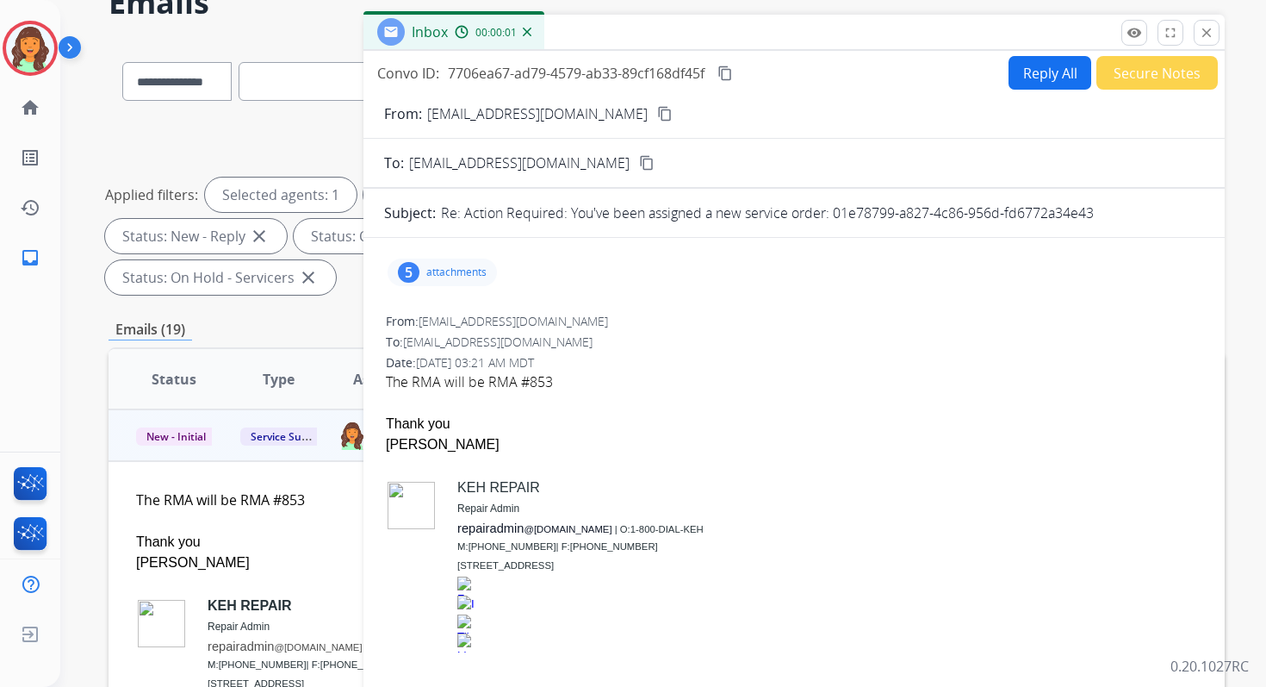
scroll to position [51, 0]
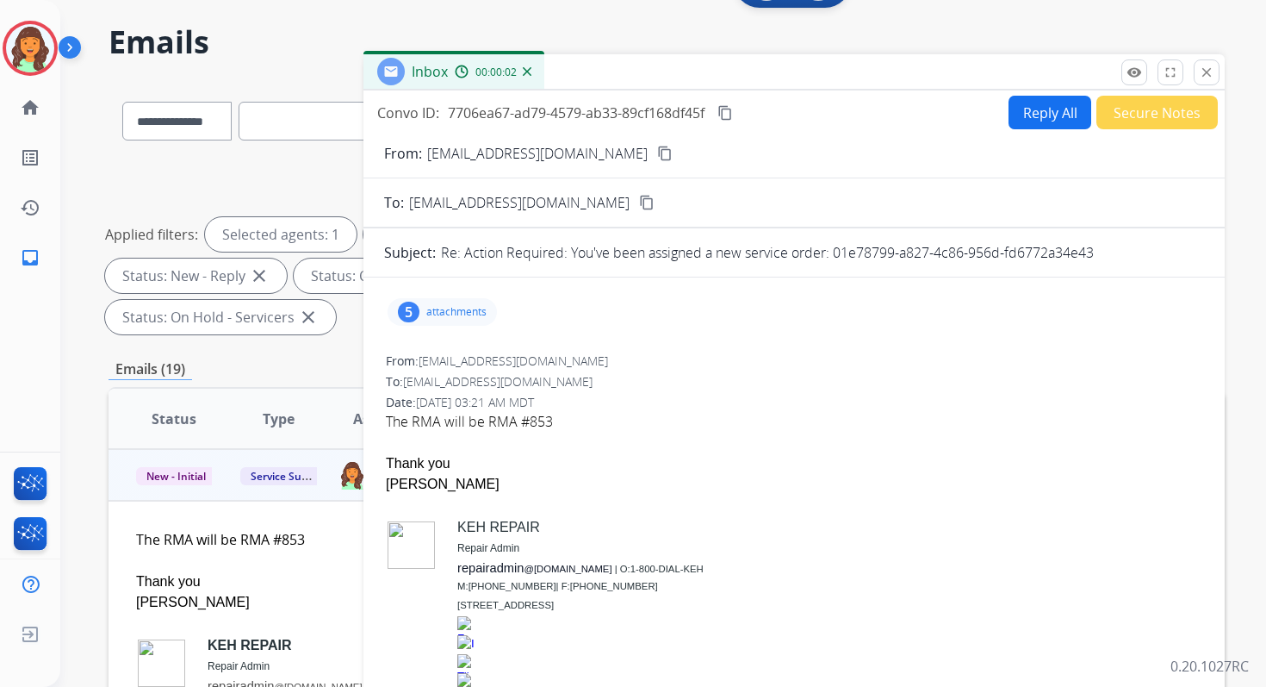
drag, startPoint x: 832, startPoint y: 253, endPoint x: 1129, endPoint y: 260, distance: 296.4
click at [1129, 260] on div "Re: Action Required: You've been assigned a new service order: 01e78799-a827-4c…" at bounding box center [822, 252] width 763 height 21
copy p "01e78799-a827-4c86-956d-fd6772a34e43"
click at [1210, 78] on mat-icon "close" at bounding box center [1207, 73] width 16 height 16
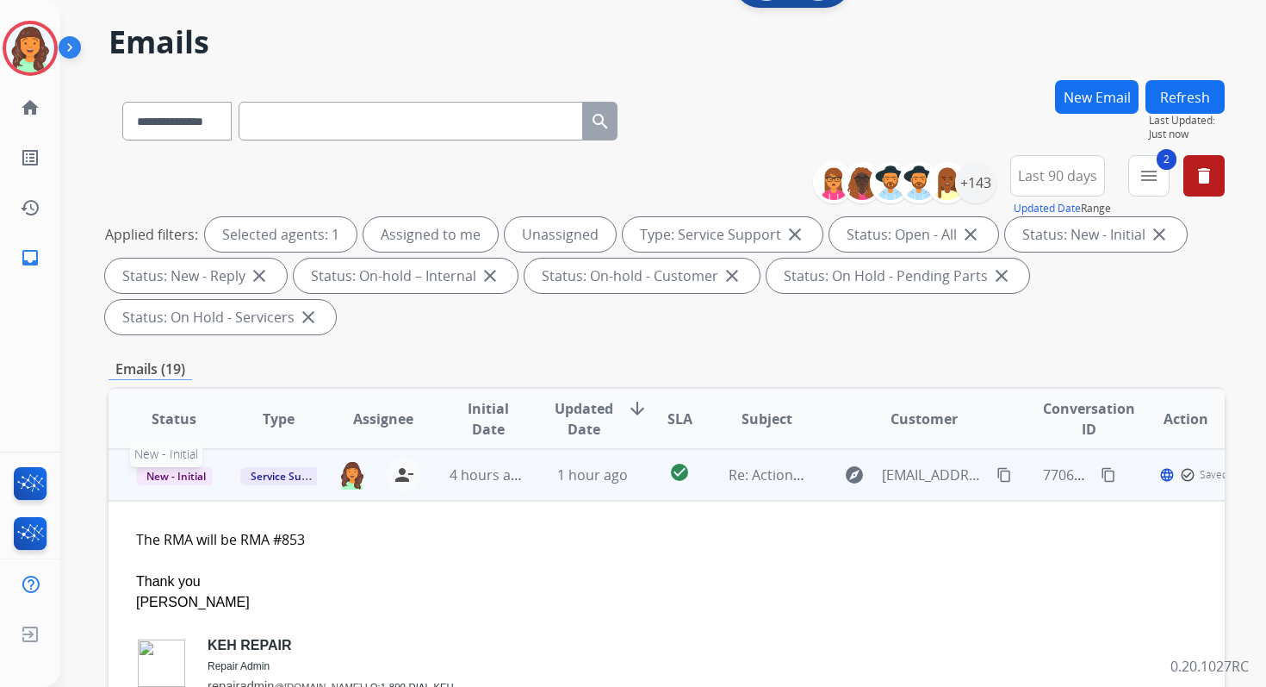
click at [183, 473] on span "New - Initial" at bounding box center [176, 476] width 80 height 18
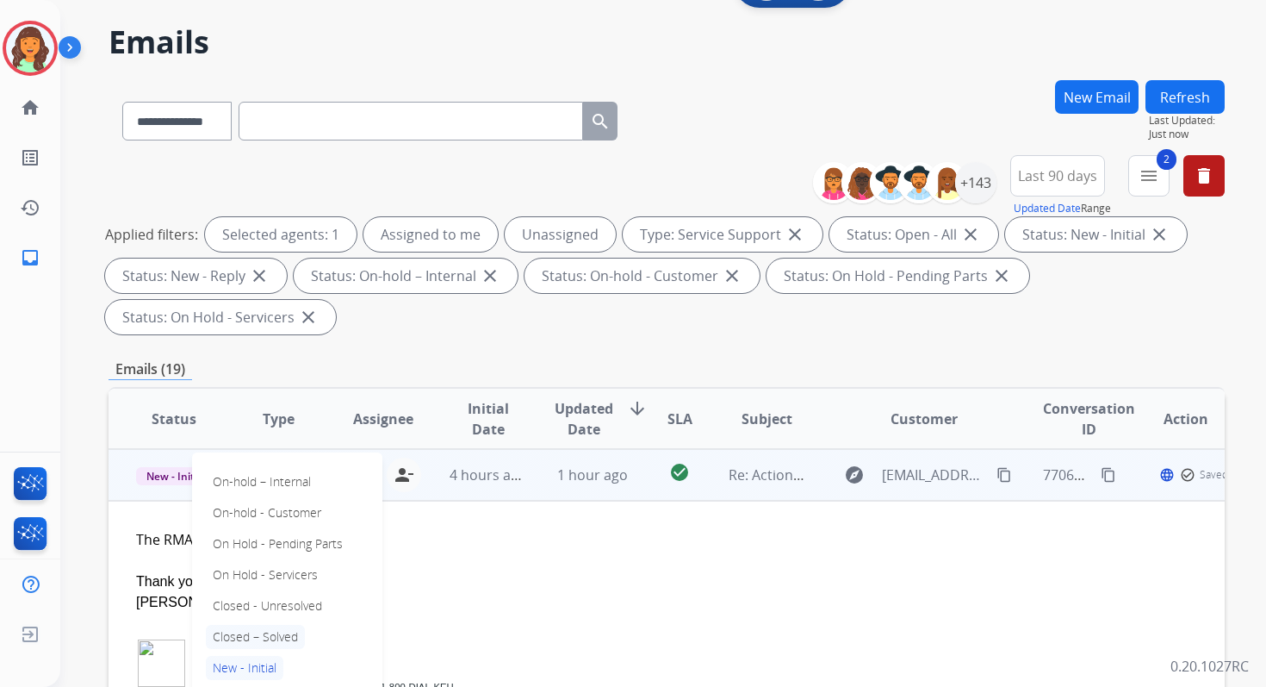
click at [245, 631] on p "Closed – Solved" at bounding box center [255, 637] width 99 height 24
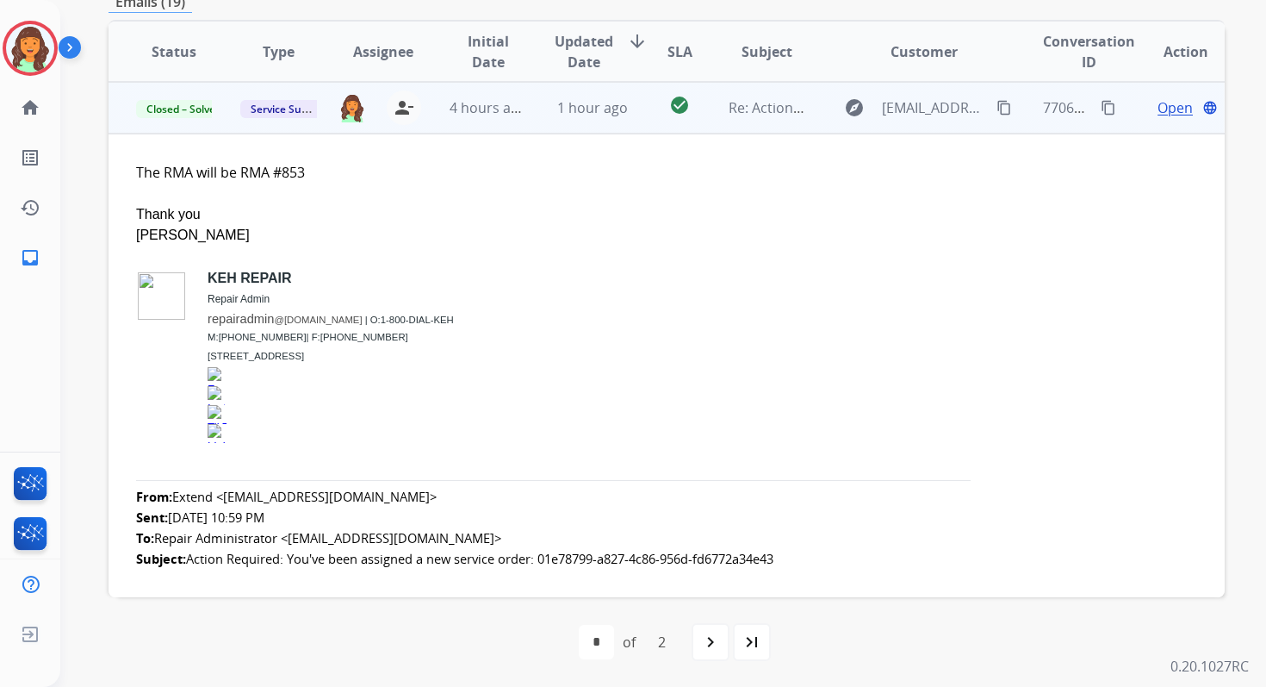
scroll to position [0, 0]
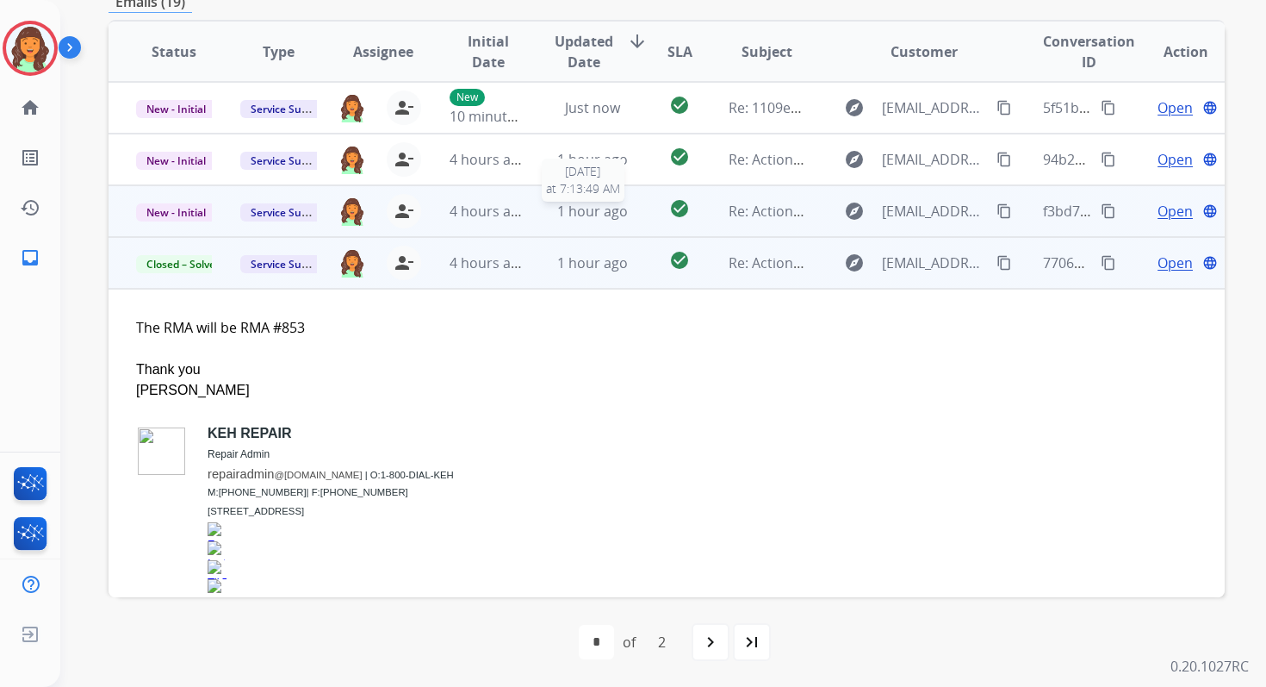
click at [585, 215] on span "1 hour ago" at bounding box center [592, 211] width 71 height 19
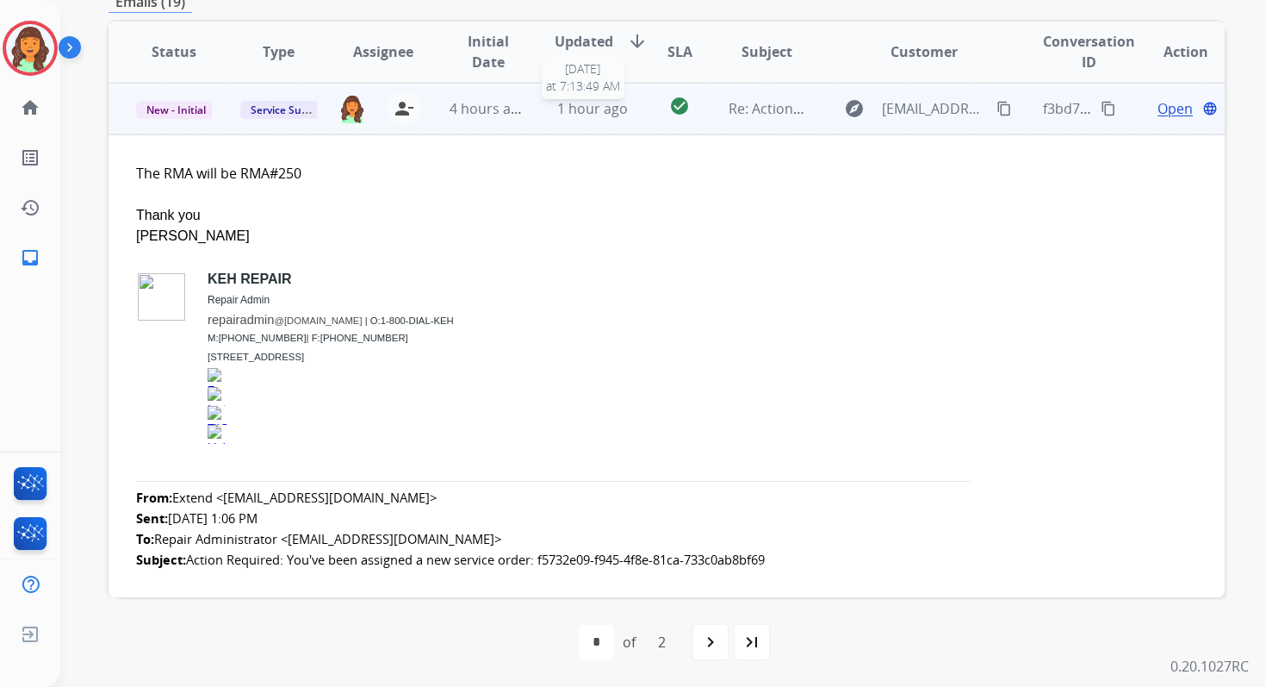
scroll to position [103, 0]
click at [1160, 103] on span "Open" at bounding box center [1175, 107] width 35 height 21
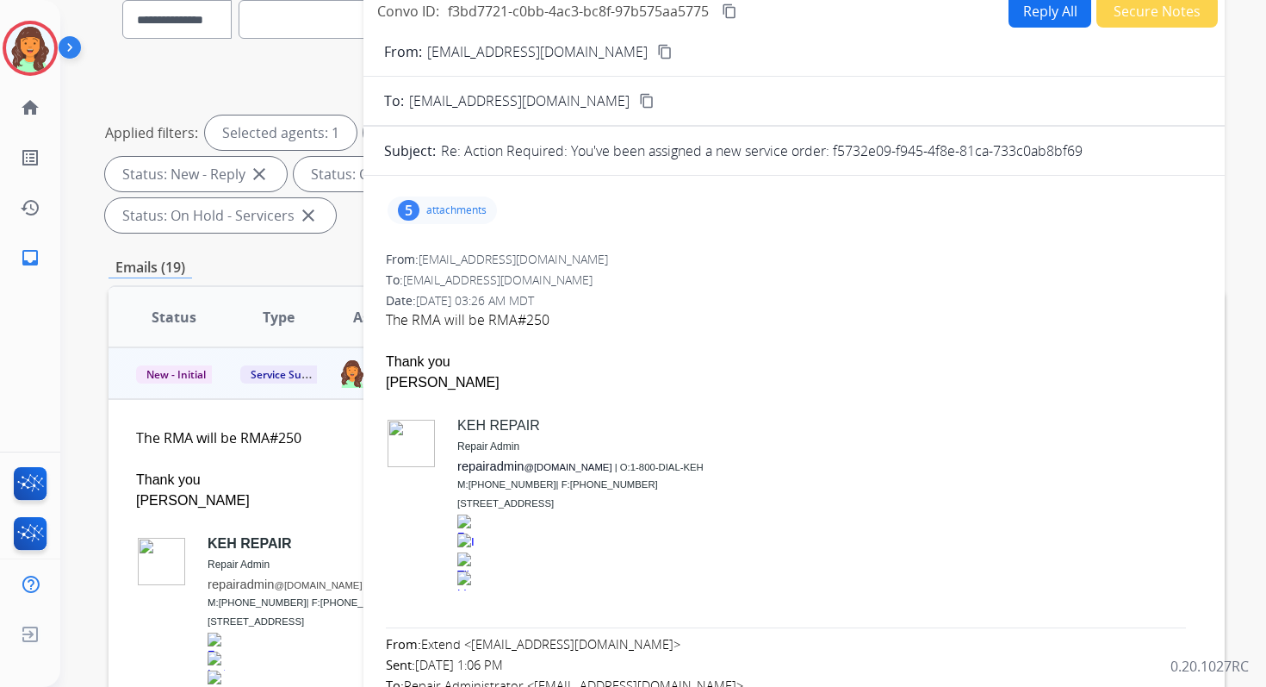
scroll to position [65, 0]
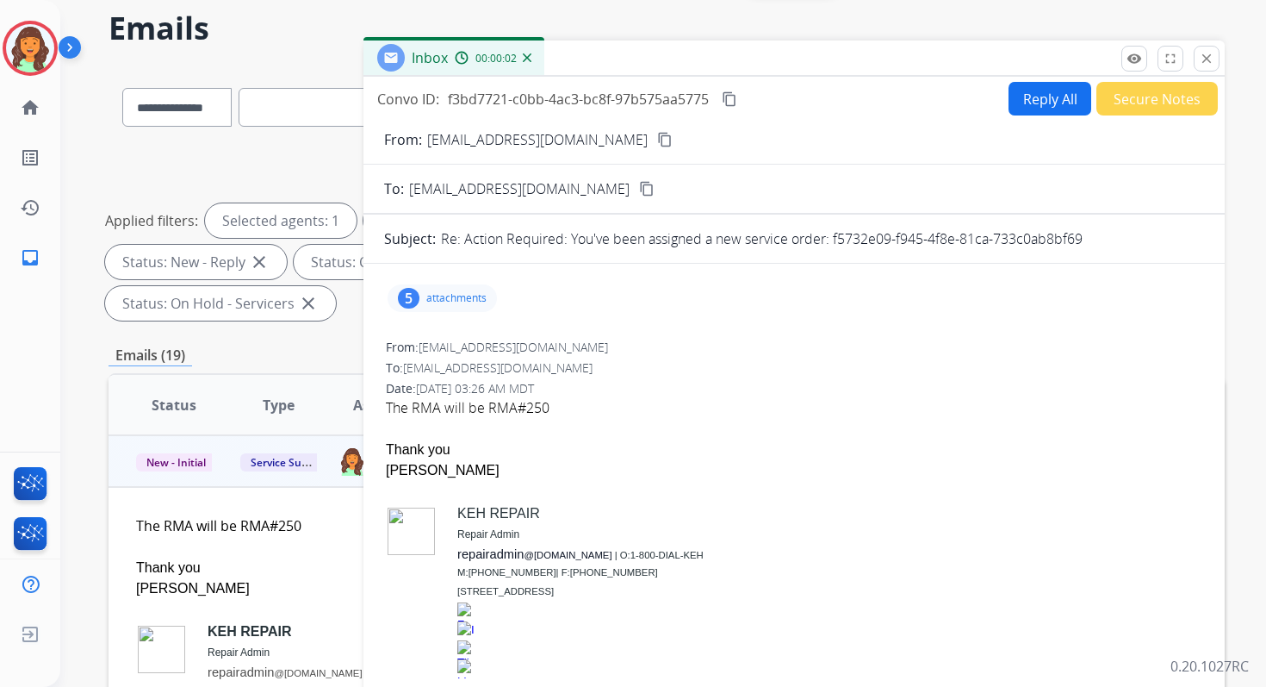
drag, startPoint x: 833, startPoint y: 239, endPoint x: 1129, endPoint y: 254, distance: 295.9
copy p "f5732e09-f945-4f8e-81ca-733c0ab8bf69"
click at [1199, 62] on mat-icon "close" at bounding box center [1207, 59] width 16 height 16
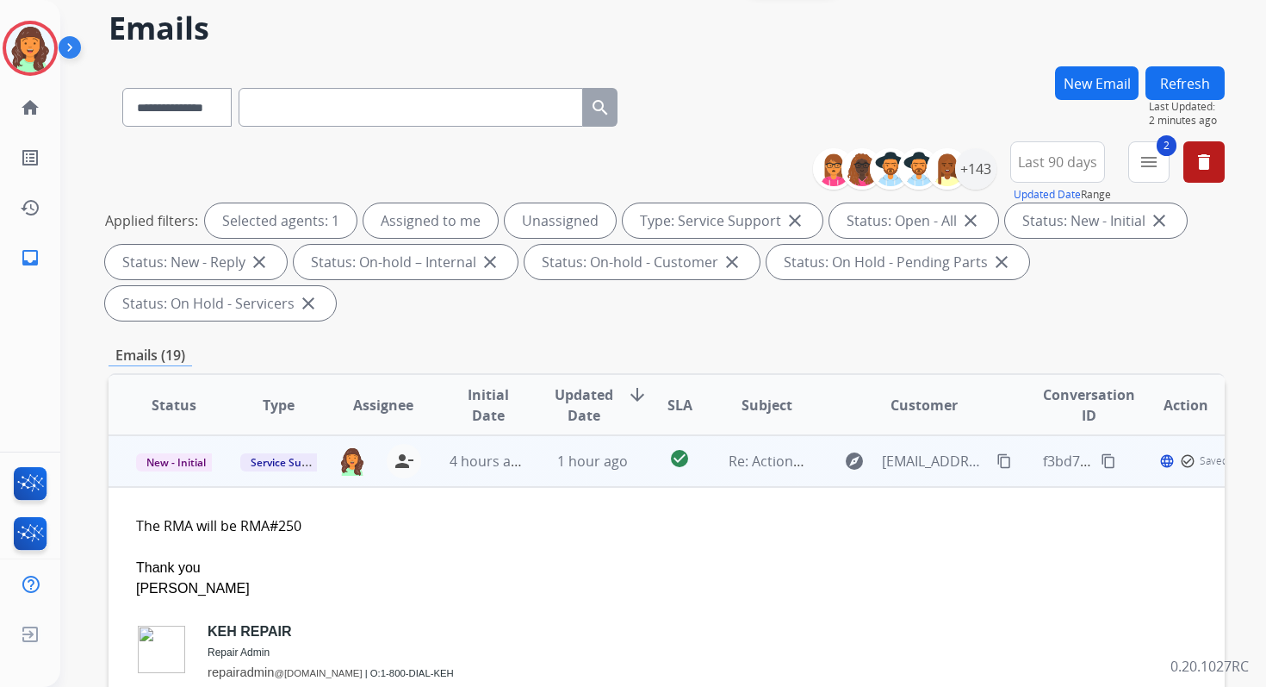
click at [190, 463] on span "New - Initial" at bounding box center [176, 462] width 80 height 18
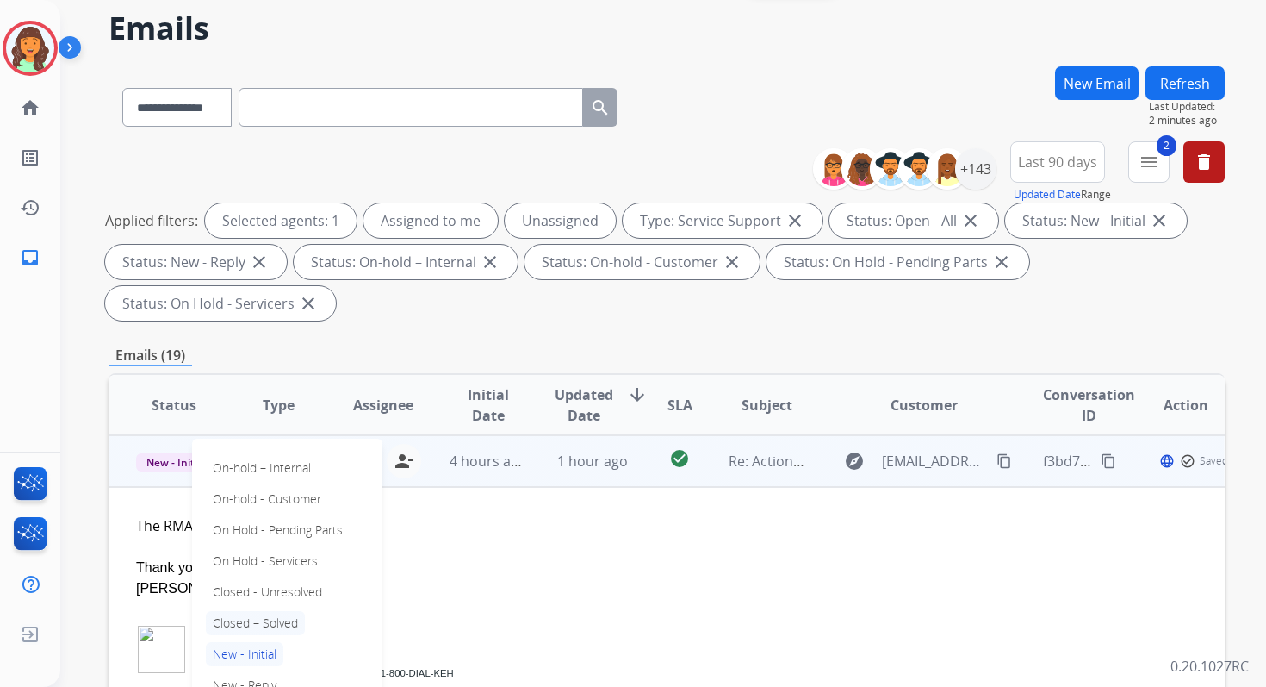
click at [252, 626] on p "Closed – Solved" at bounding box center [255, 623] width 99 height 24
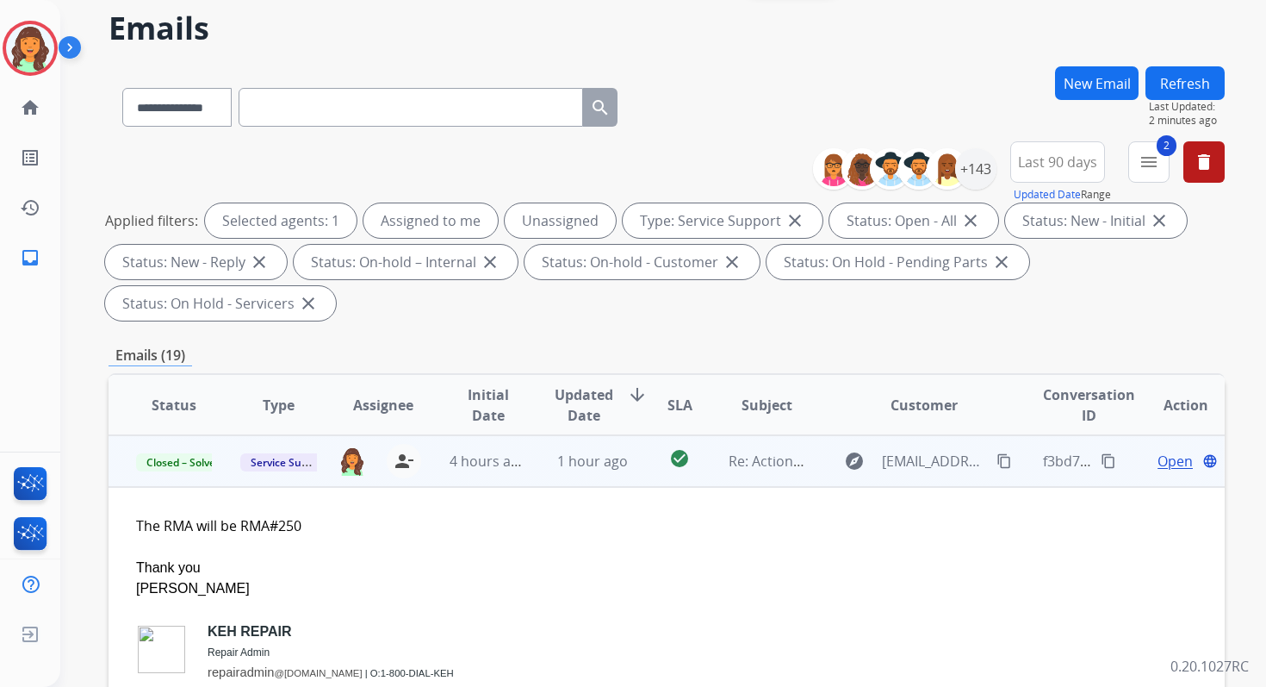
scroll to position [40, 0]
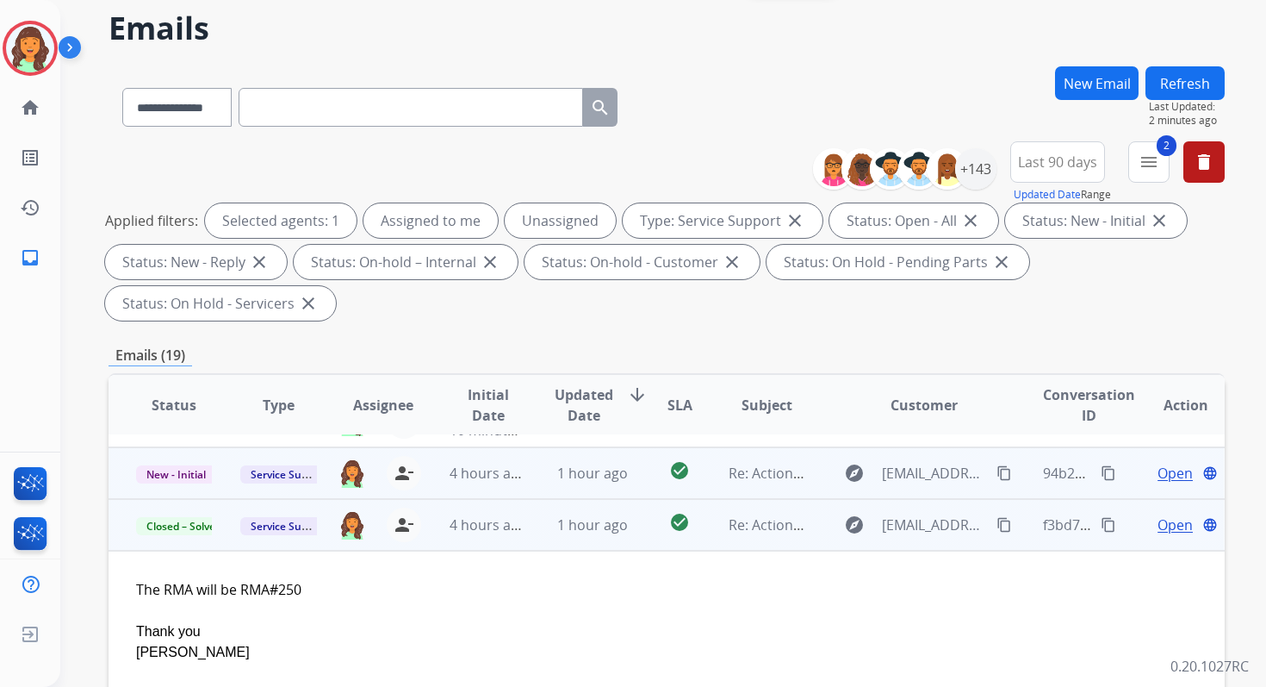
click at [543, 474] on td "1 hour ago" at bounding box center [579, 473] width 104 height 52
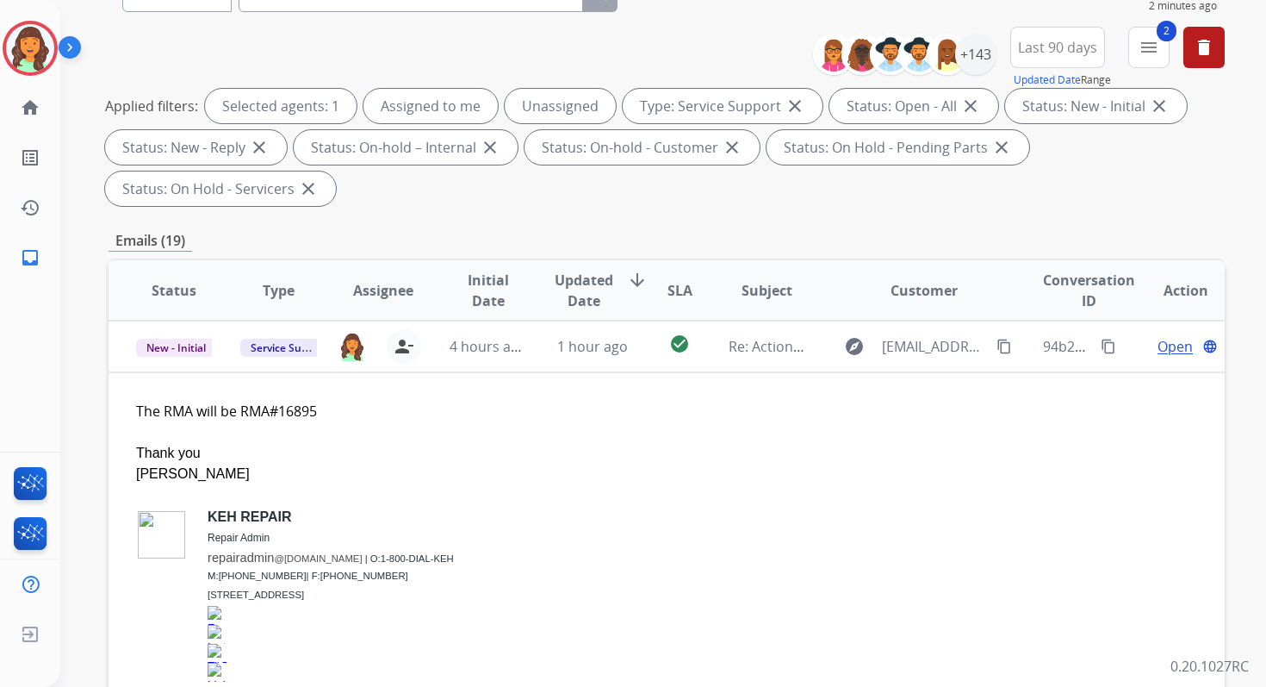
scroll to position [418, 0]
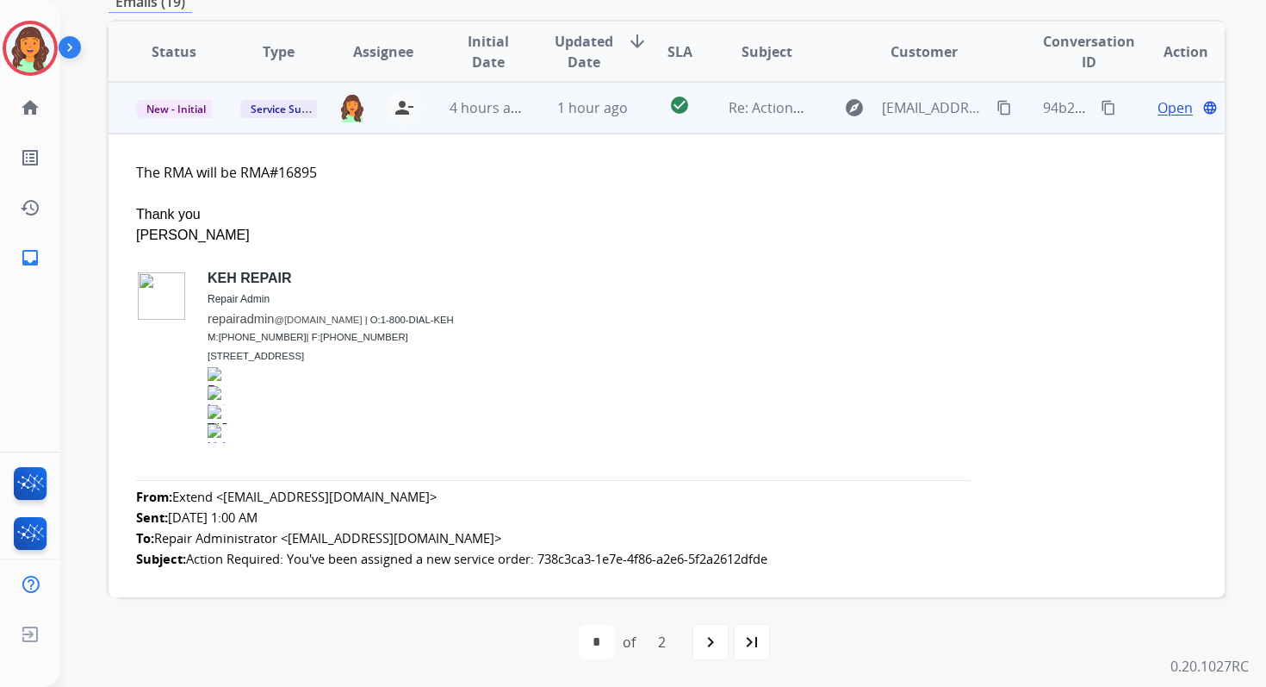
click at [1167, 113] on span "Open" at bounding box center [1175, 107] width 35 height 21
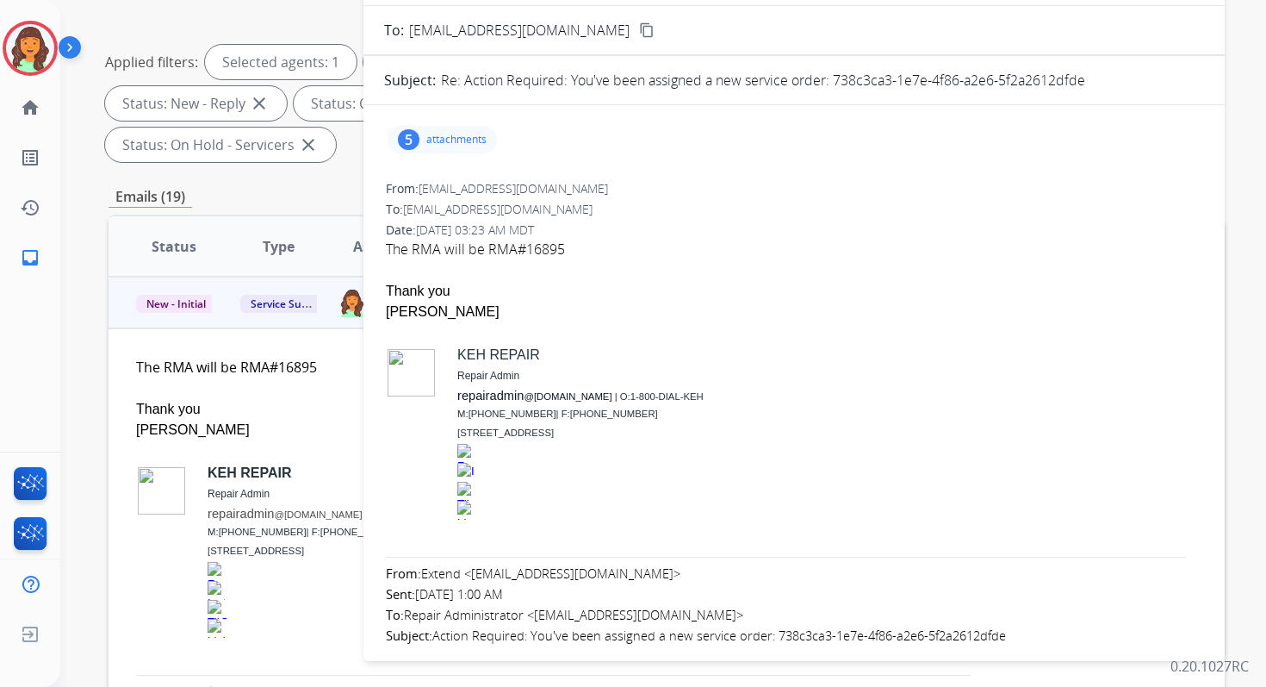
scroll to position [136, 0]
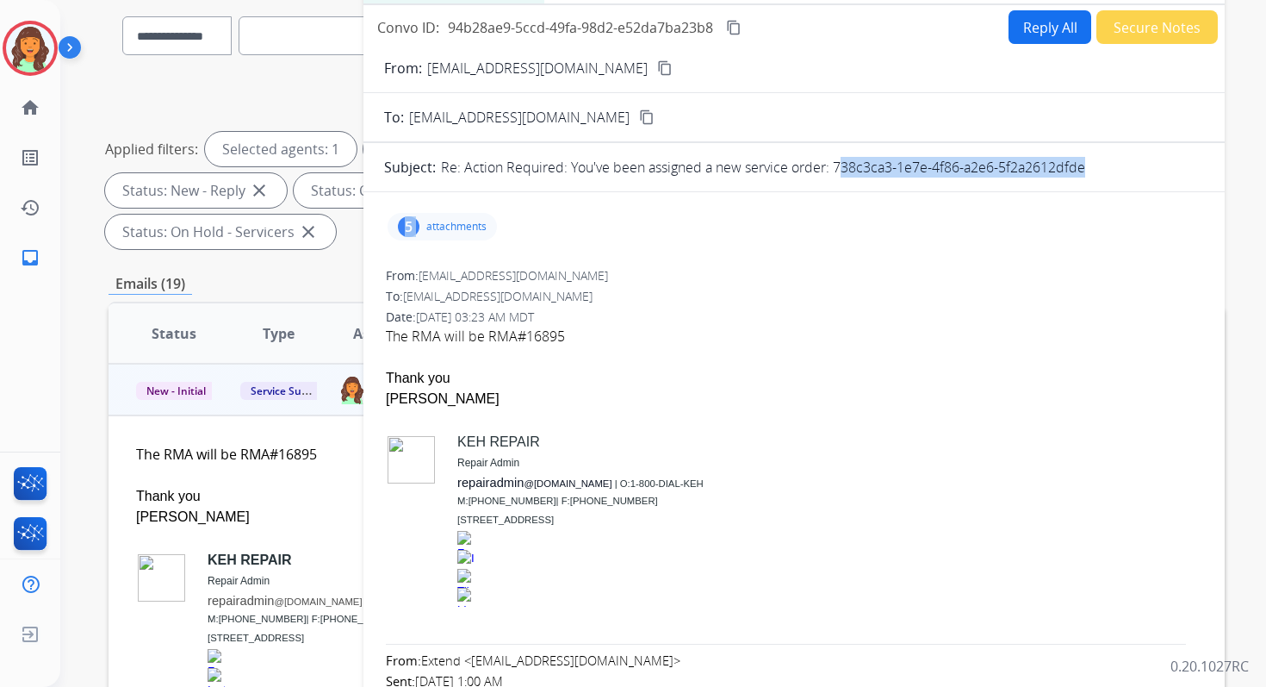
drag, startPoint x: 834, startPoint y: 167, endPoint x: 1119, endPoint y: 194, distance: 286.4
copy form "738c3ca3-1e7e-4f86-a2e6-5f2a2612dfde 5"
click at [1009, 32] on button "Reply All" at bounding box center [1050, 27] width 83 height 34
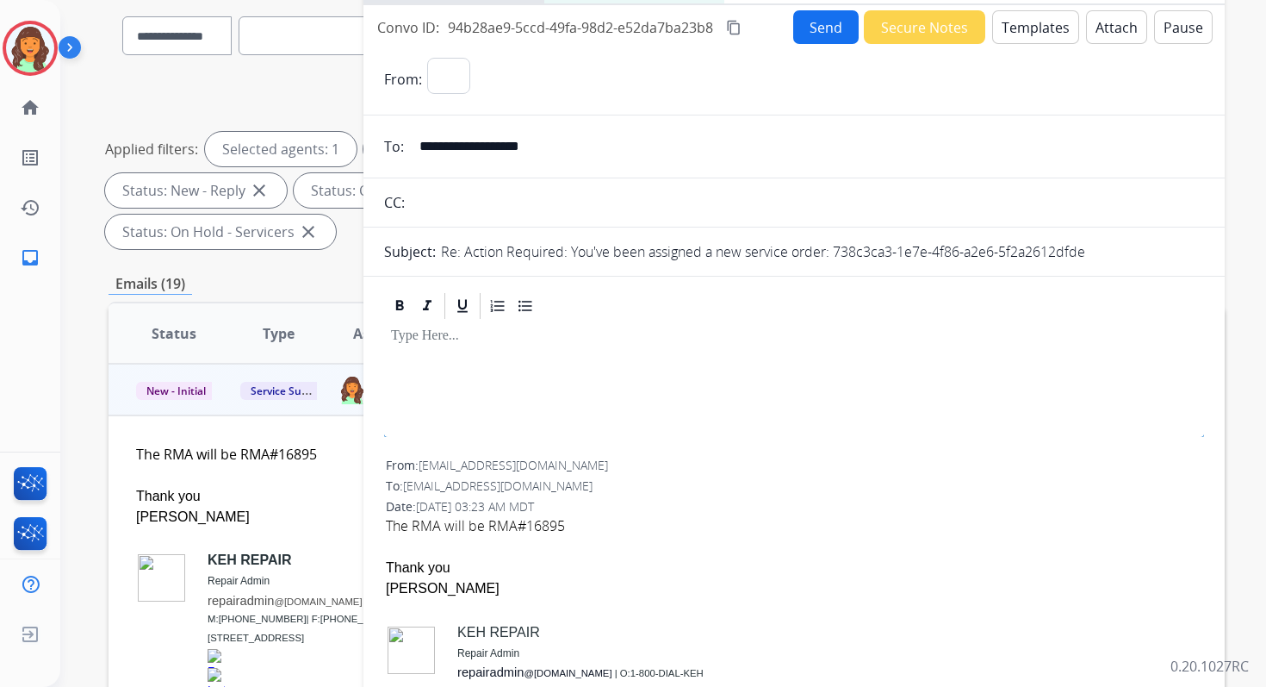
click at [1009, 32] on button "Templates" at bounding box center [1035, 27] width 87 height 34
select select "**********"
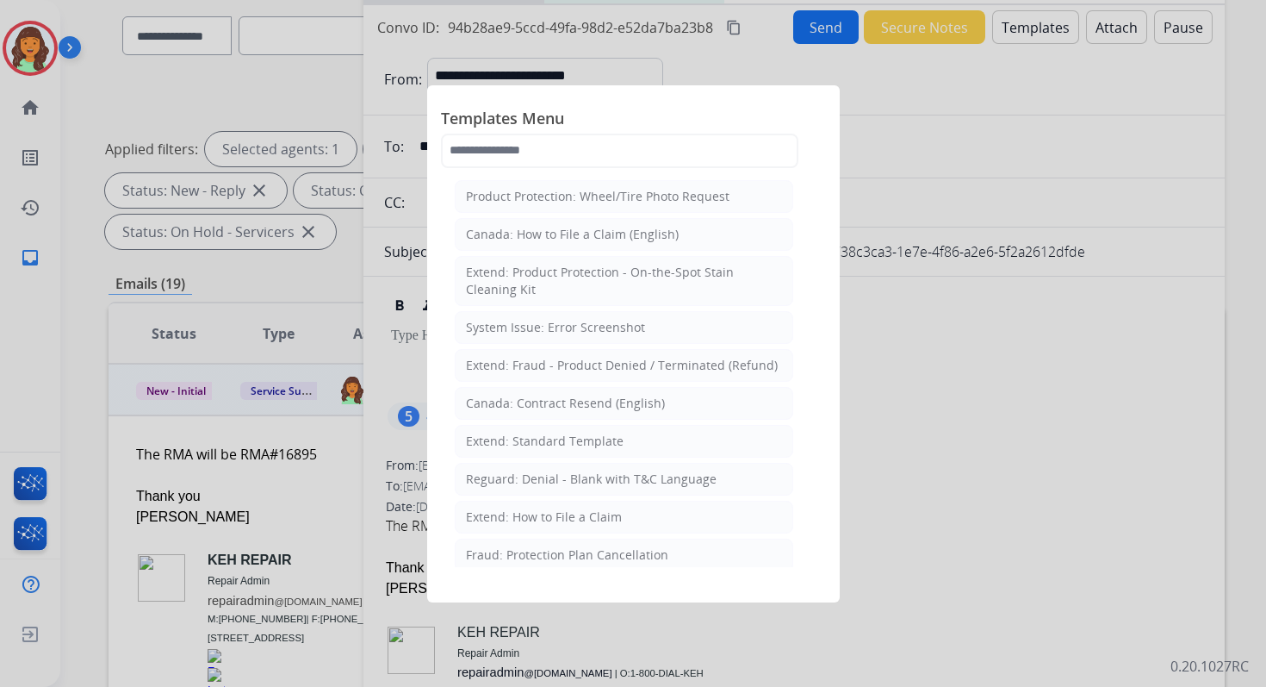
click at [1147, 98] on div at bounding box center [633, 343] width 1266 height 687
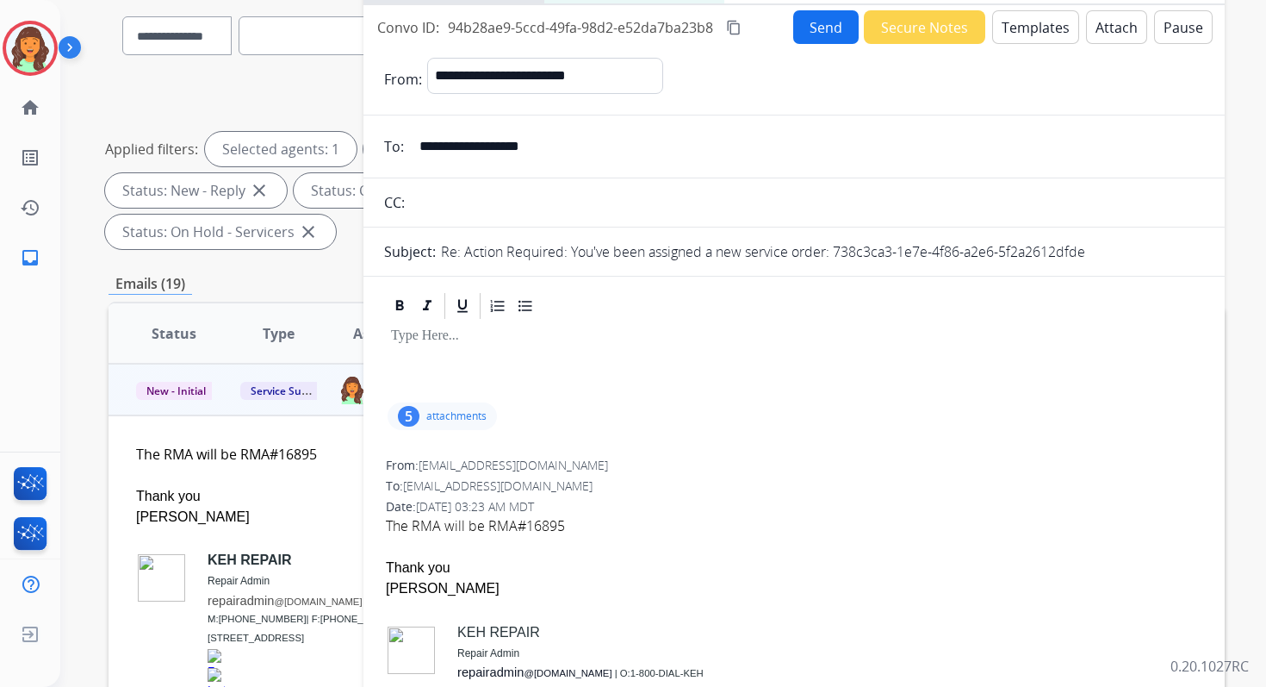
scroll to position [0, 0]
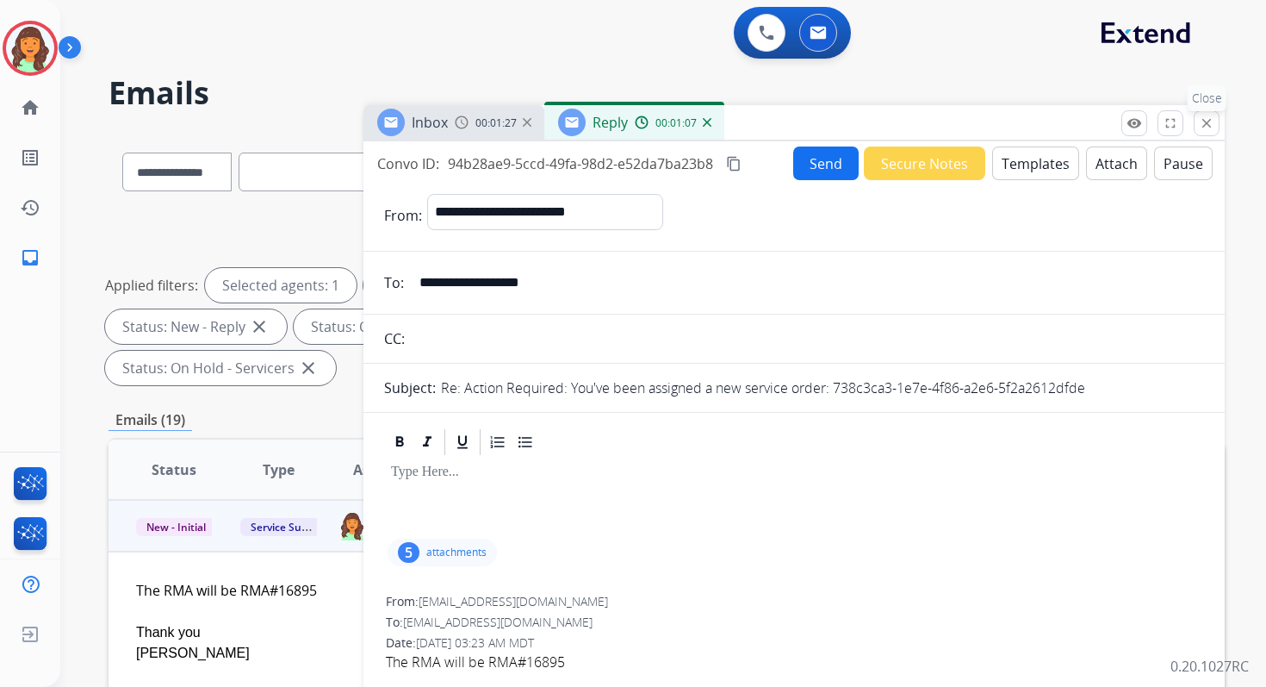
click at [1208, 116] on mat-icon "close" at bounding box center [1207, 123] width 16 height 16
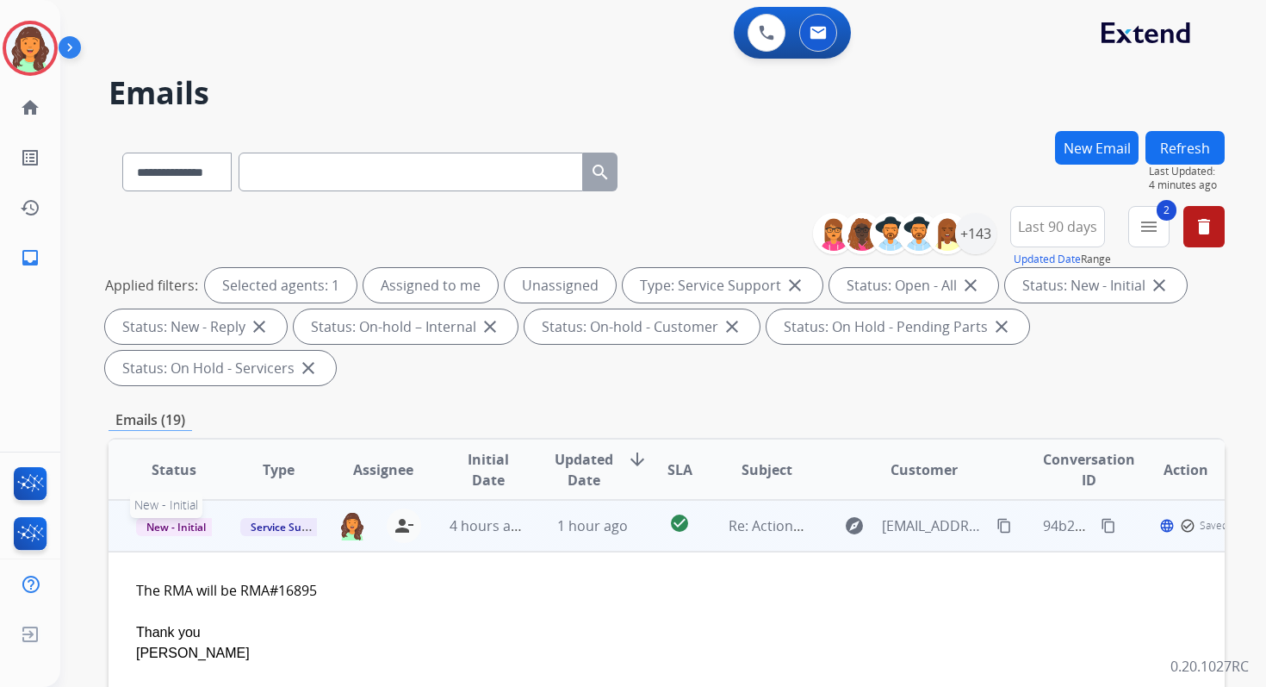
click at [184, 527] on span "New - Initial" at bounding box center [176, 527] width 80 height 18
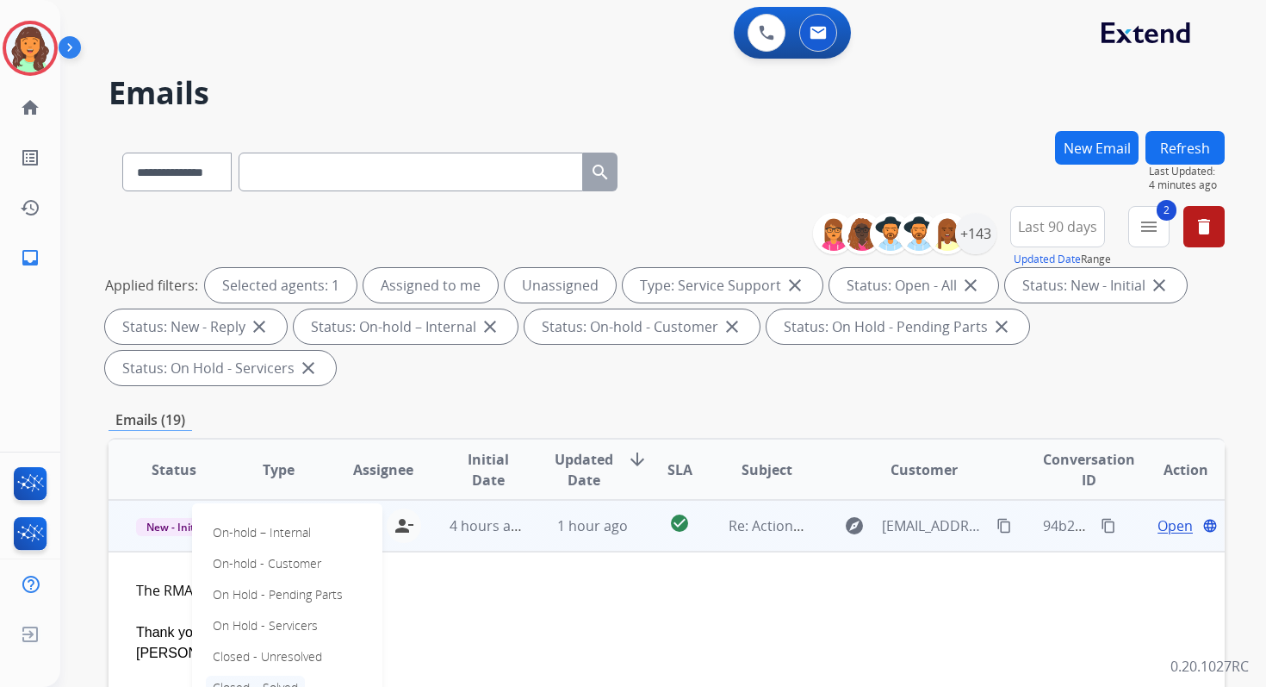
click at [260, 685] on p "Closed – Solved" at bounding box center [255, 687] width 99 height 24
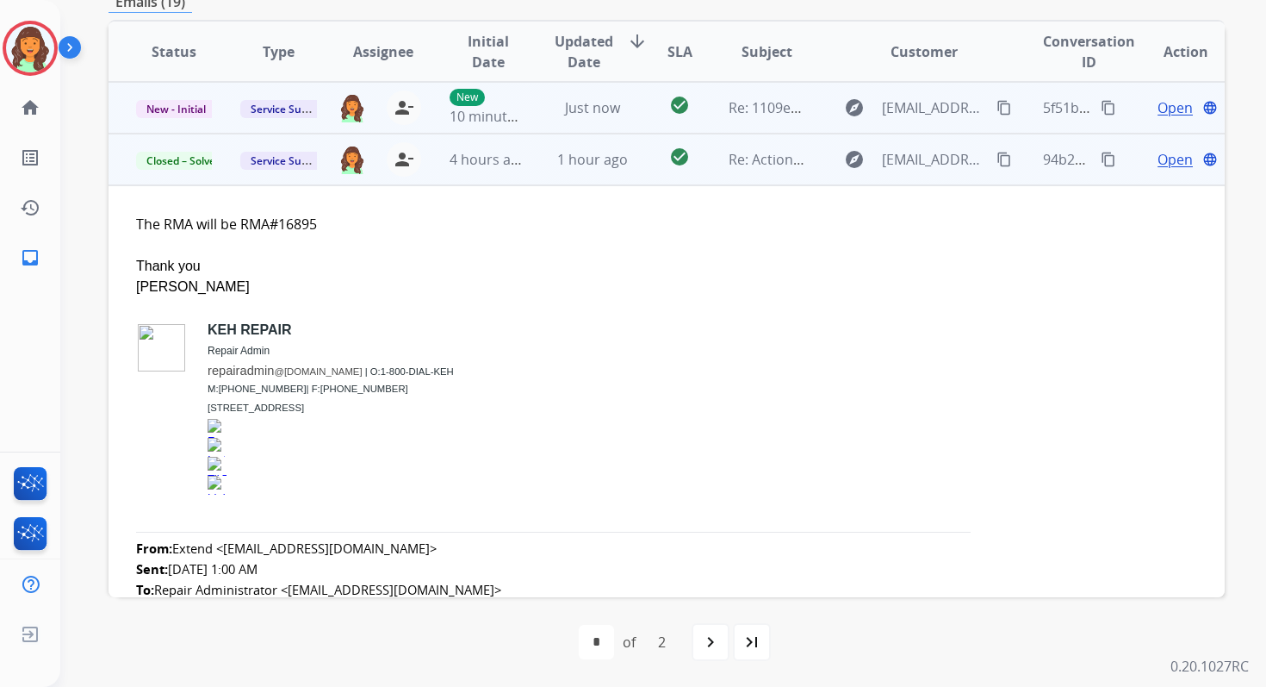
click at [585, 120] on td "Just now" at bounding box center [579, 108] width 104 height 52
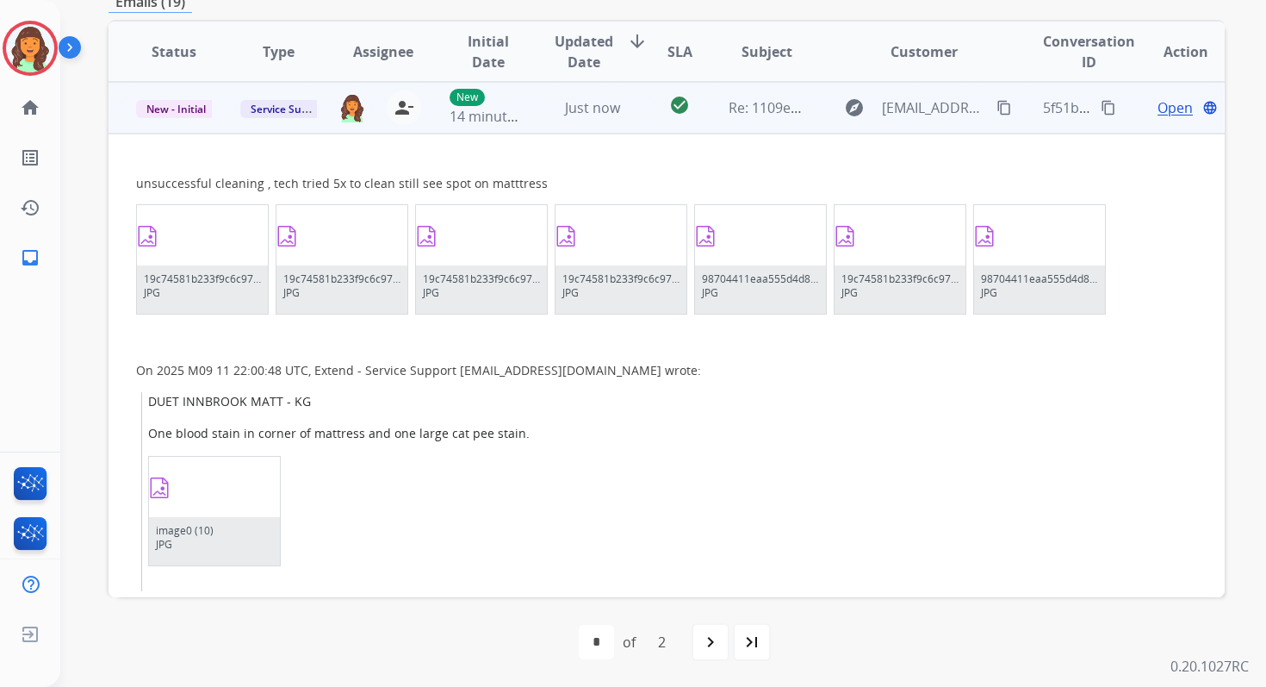
click at [585, 120] on td "Just now" at bounding box center [579, 108] width 104 height 52
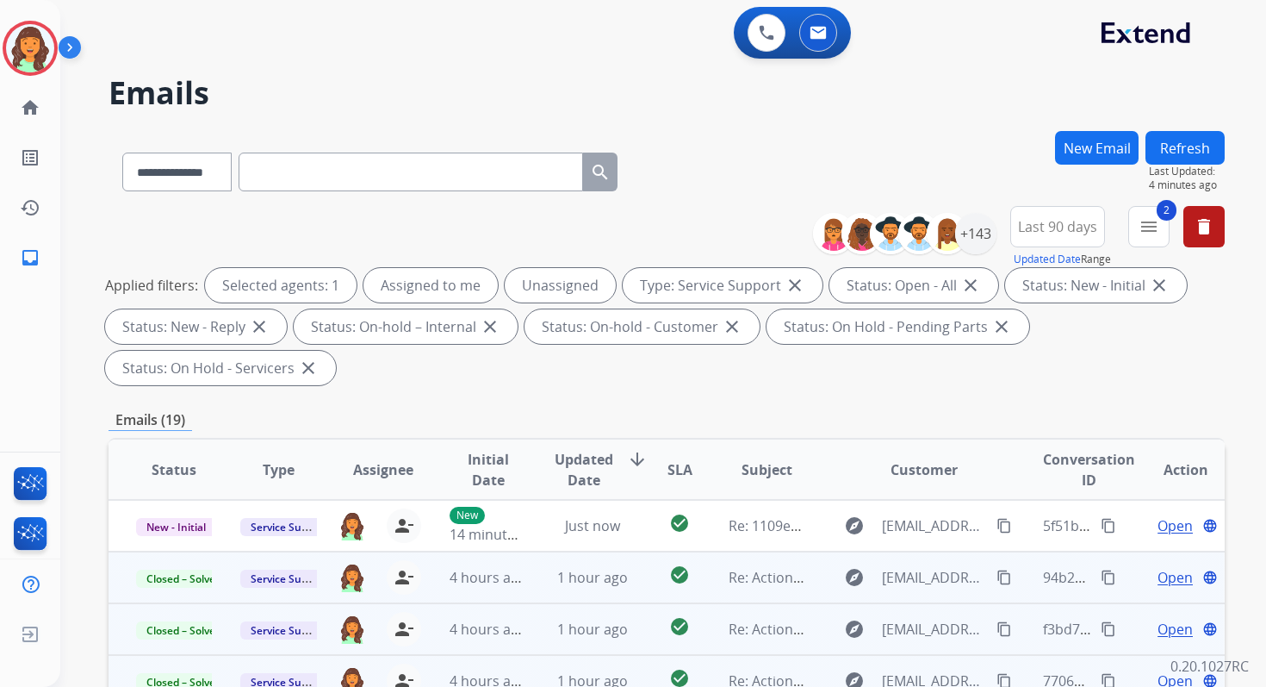
scroll to position [1, 0]
click at [1168, 147] on button "Refresh" at bounding box center [1185, 147] width 79 height 34
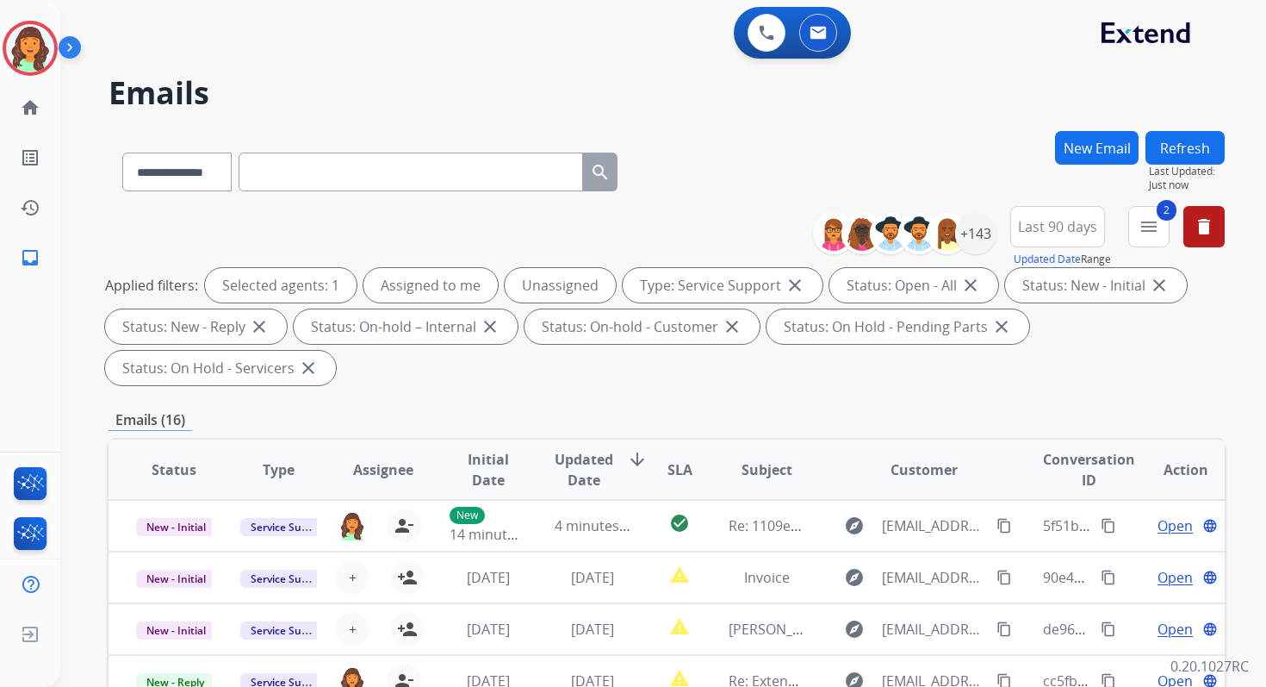
scroll to position [418, 0]
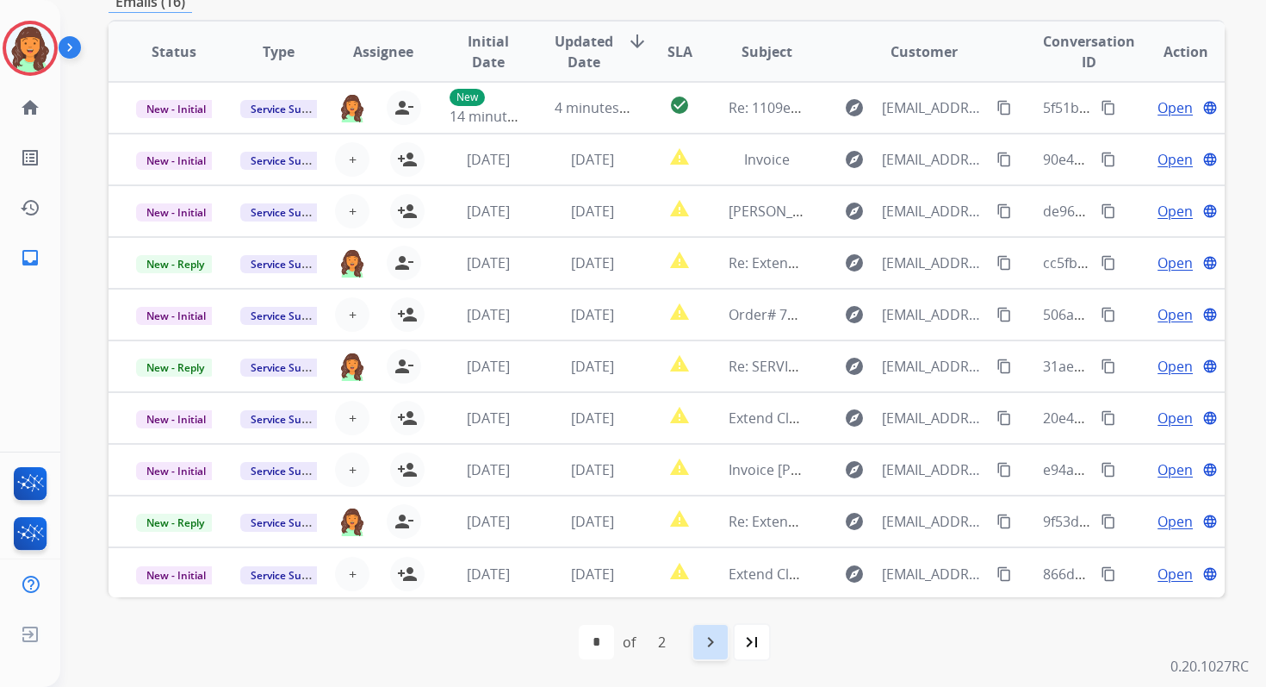
click at [713, 641] on mat-icon "navigate_next" at bounding box center [710, 641] width 21 height 21
select select "*"
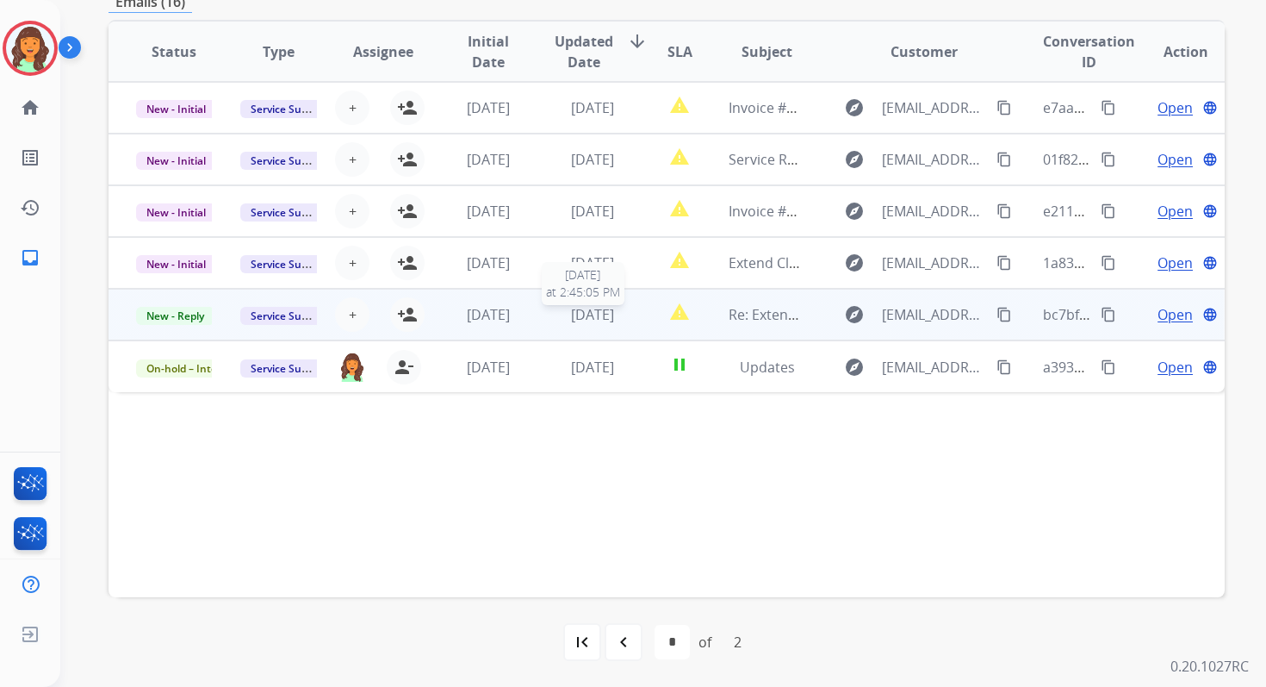
click at [571, 311] on span "[DATE]" at bounding box center [592, 314] width 43 height 19
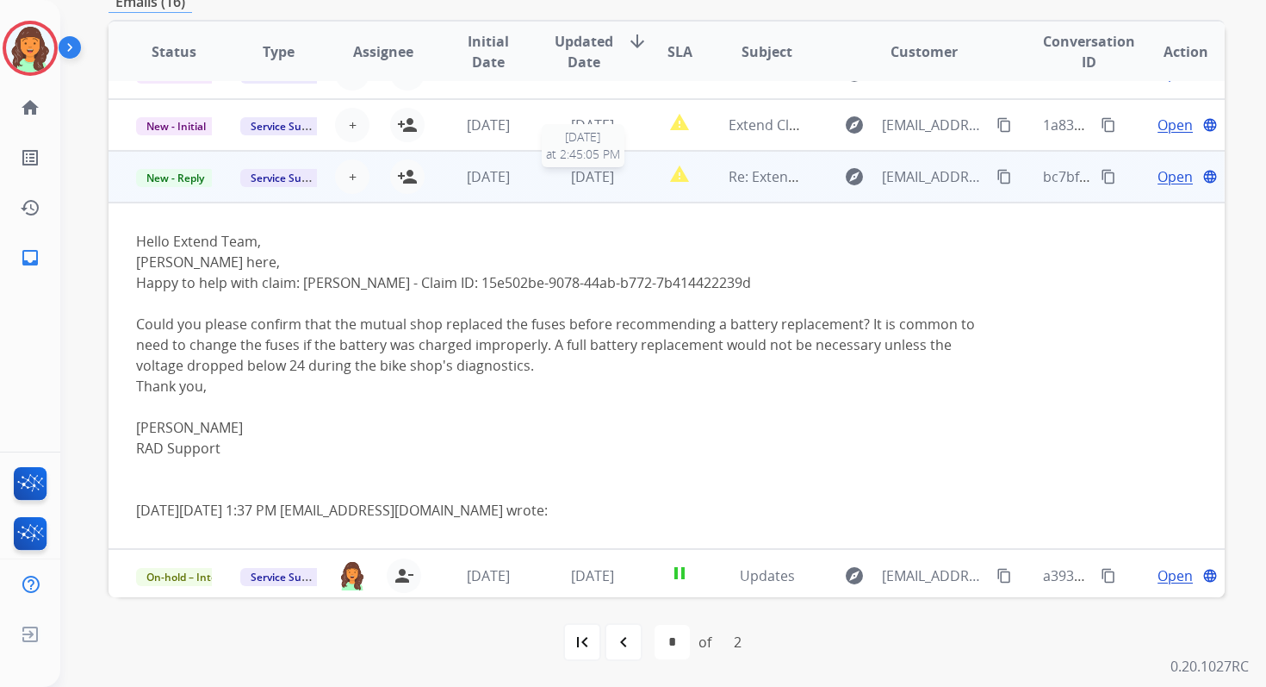
scroll to position [141, 0]
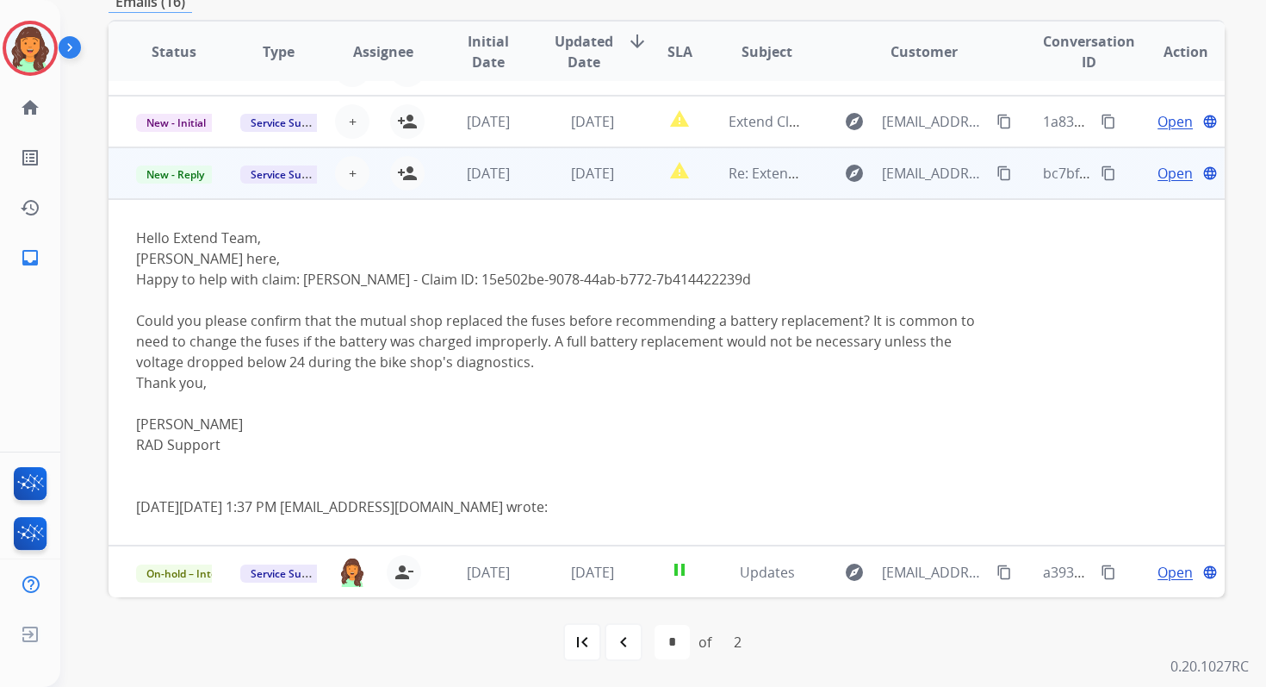
click at [1161, 177] on span "Open" at bounding box center [1175, 173] width 35 height 21
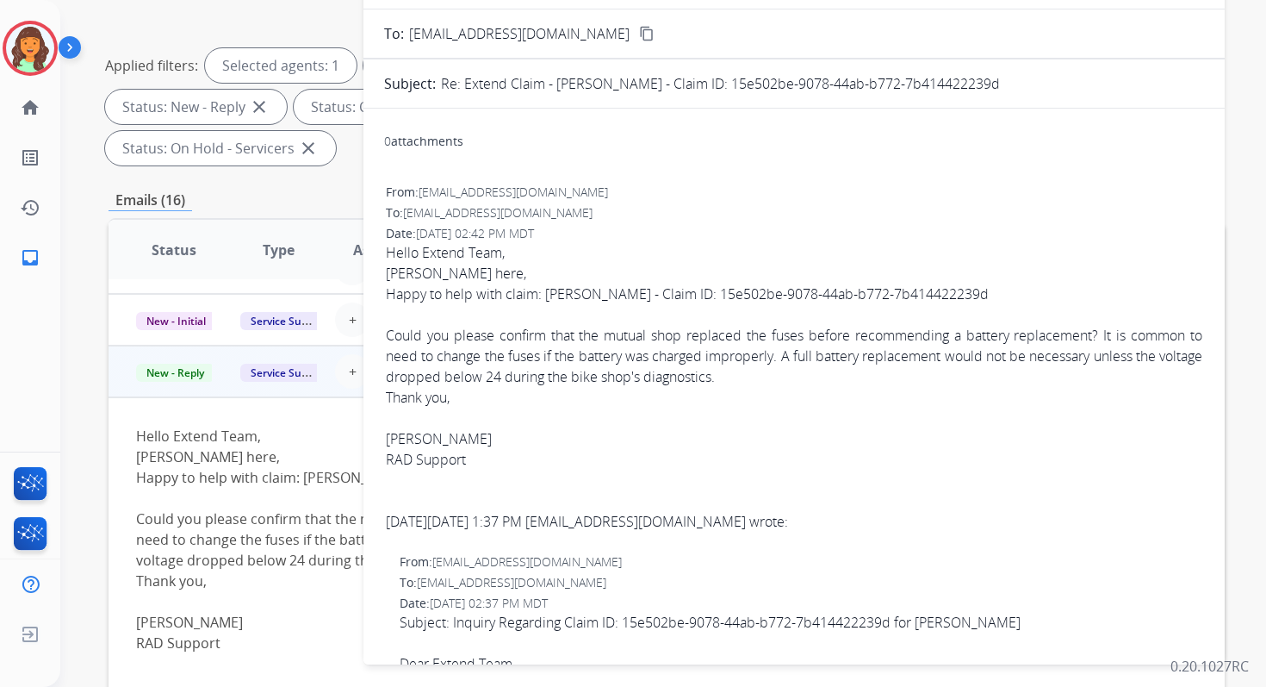
scroll to position [152, 0]
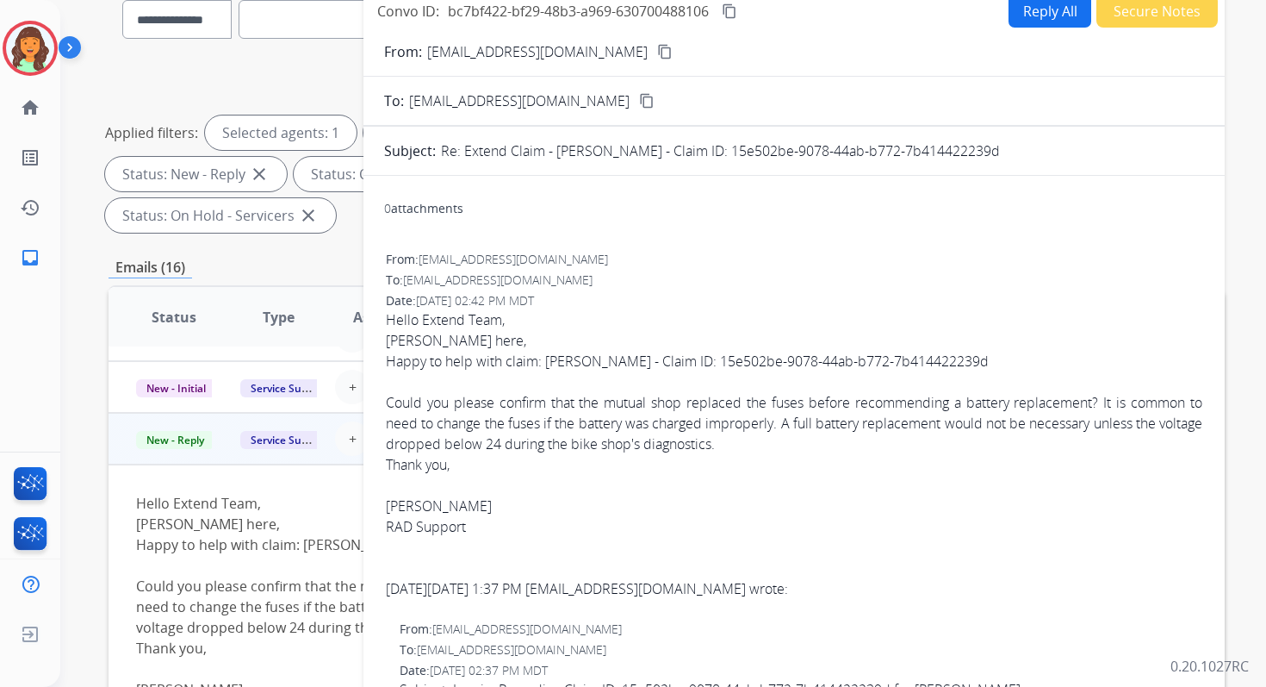
drag, startPoint x: 712, startPoint y: 148, endPoint x: 1048, endPoint y: 159, distance: 337.0
click at [1048, 159] on div "Re: Extend Claim - [PERSON_NAME] - Claim ID: 15e502be-9078-44ab-b772-7b41442223…" at bounding box center [822, 150] width 763 height 21
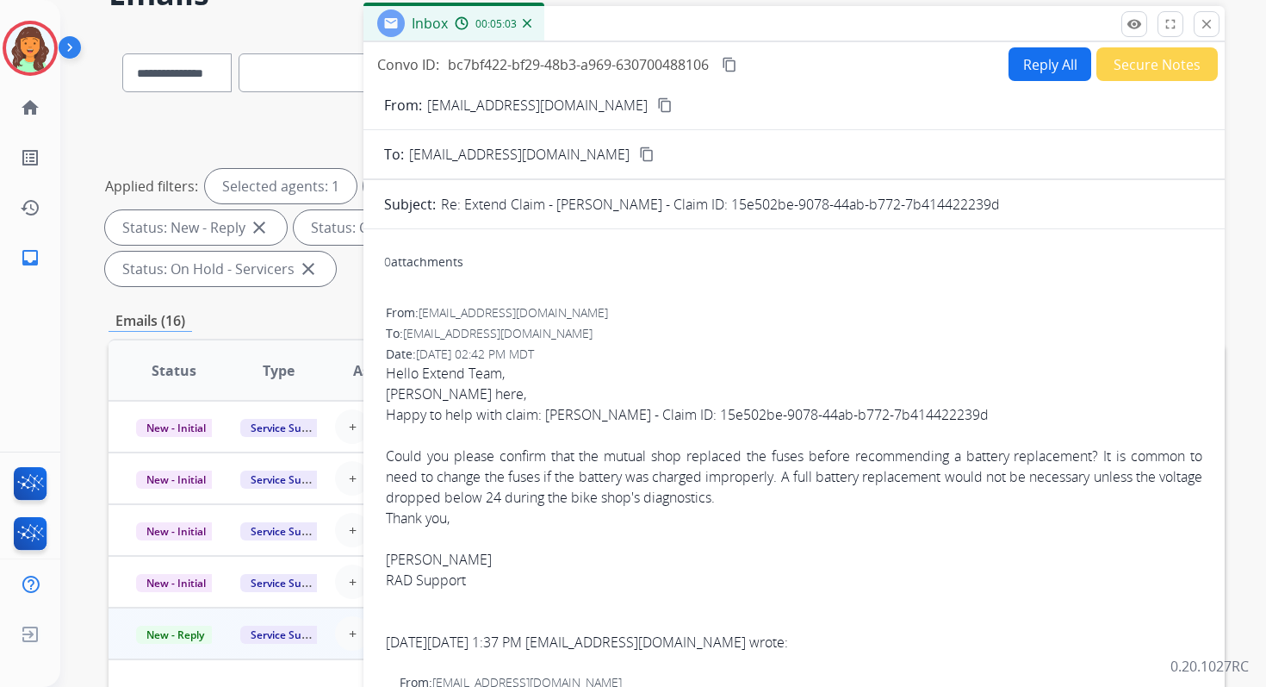
scroll to position [0, 0]
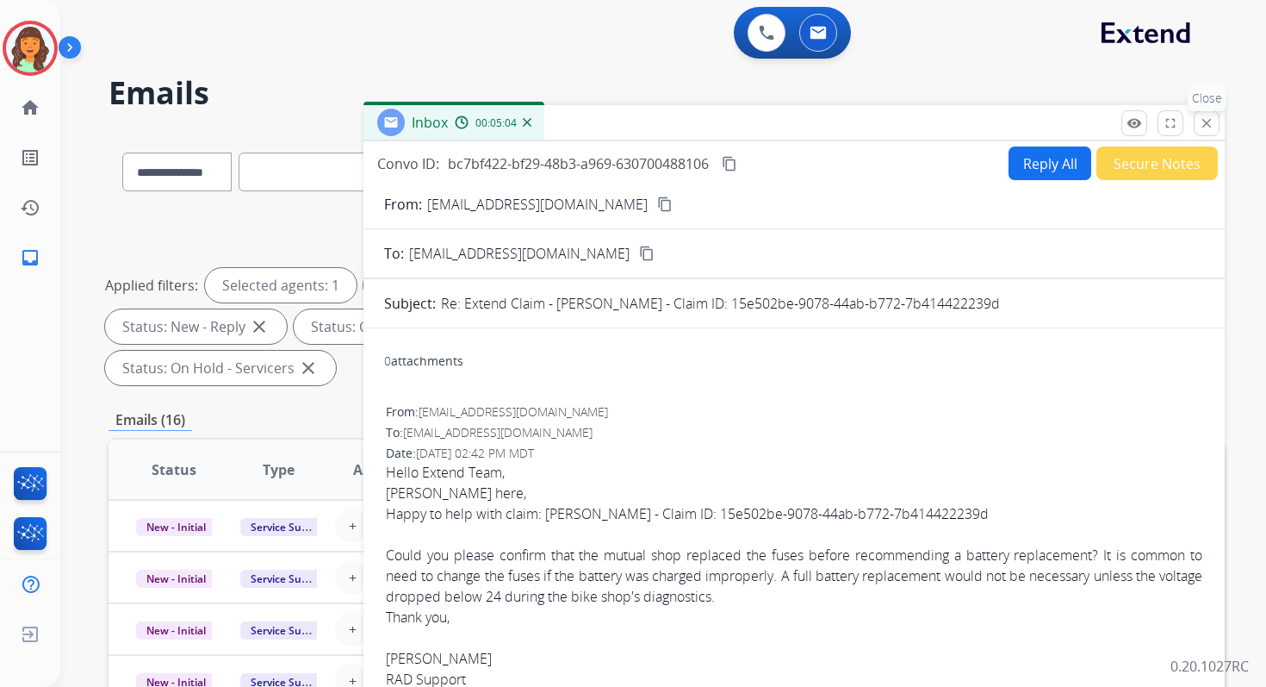
click at [1217, 124] on button "close Close" at bounding box center [1207, 123] width 26 height 26
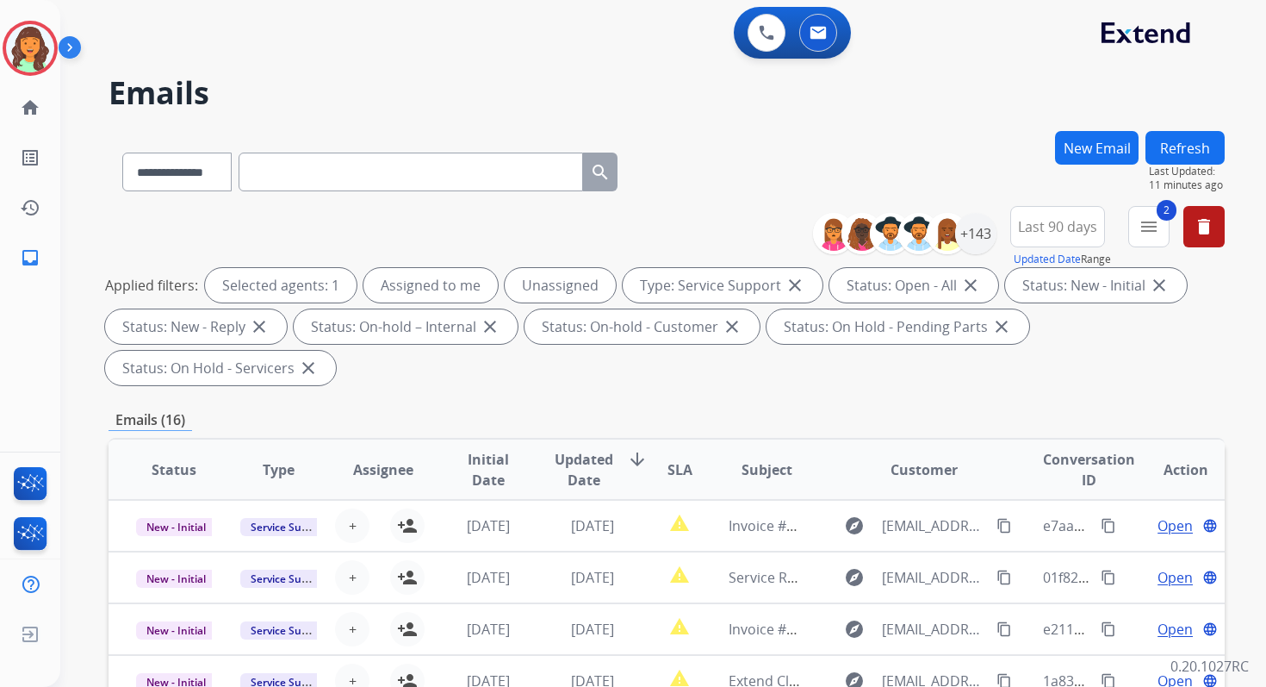
click at [725, 220] on div "**********" at bounding box center [667, 299] width 1116 height 186
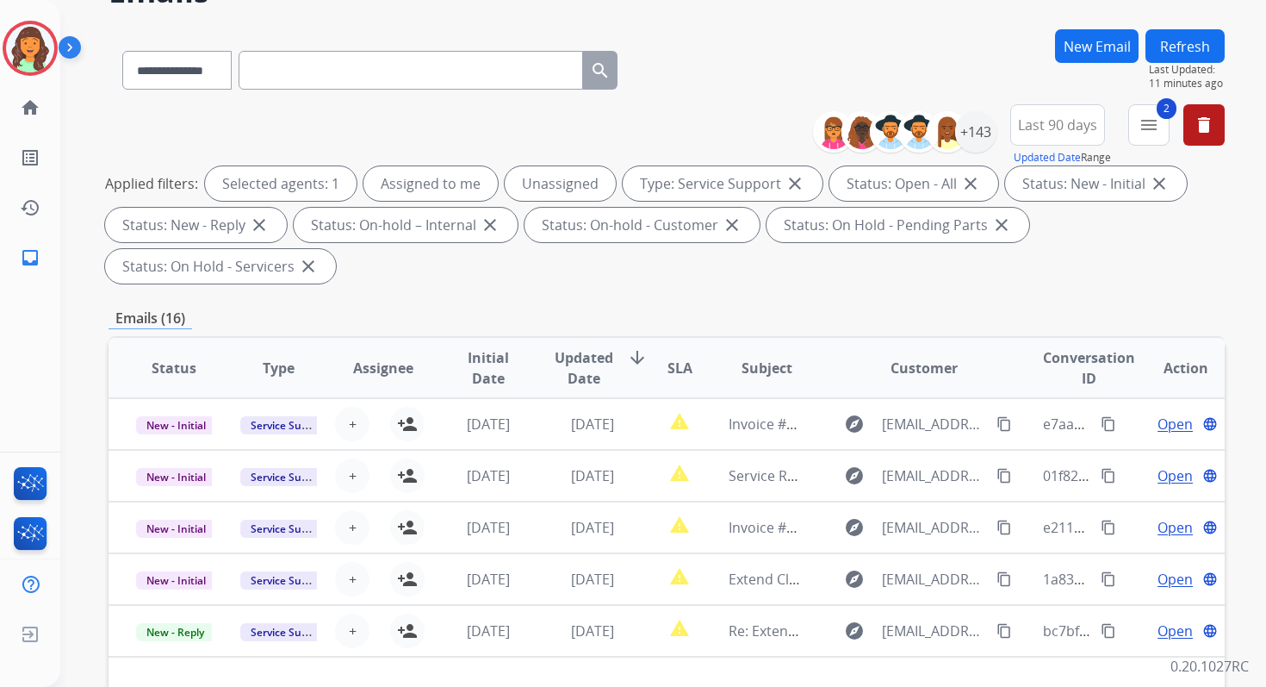
scroll to position [418, 0]
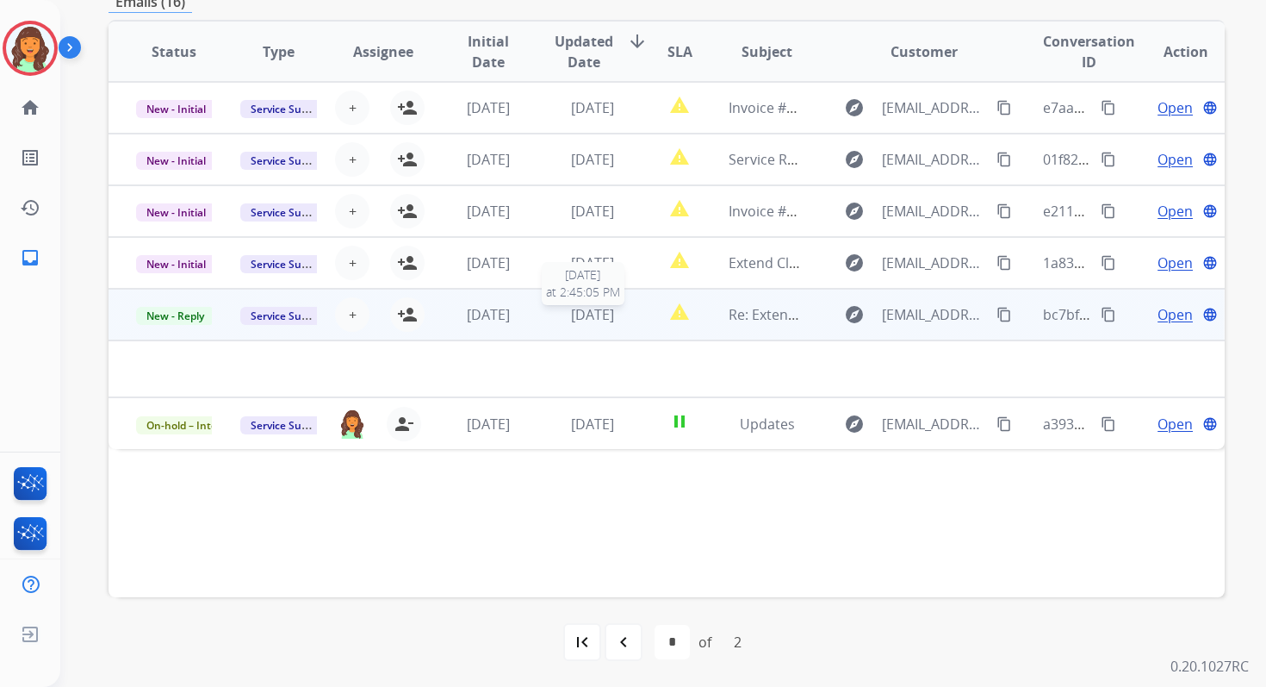
click at [602, 314] on span "[DATE]" at bounding box center [592, 314] width 43 height 19
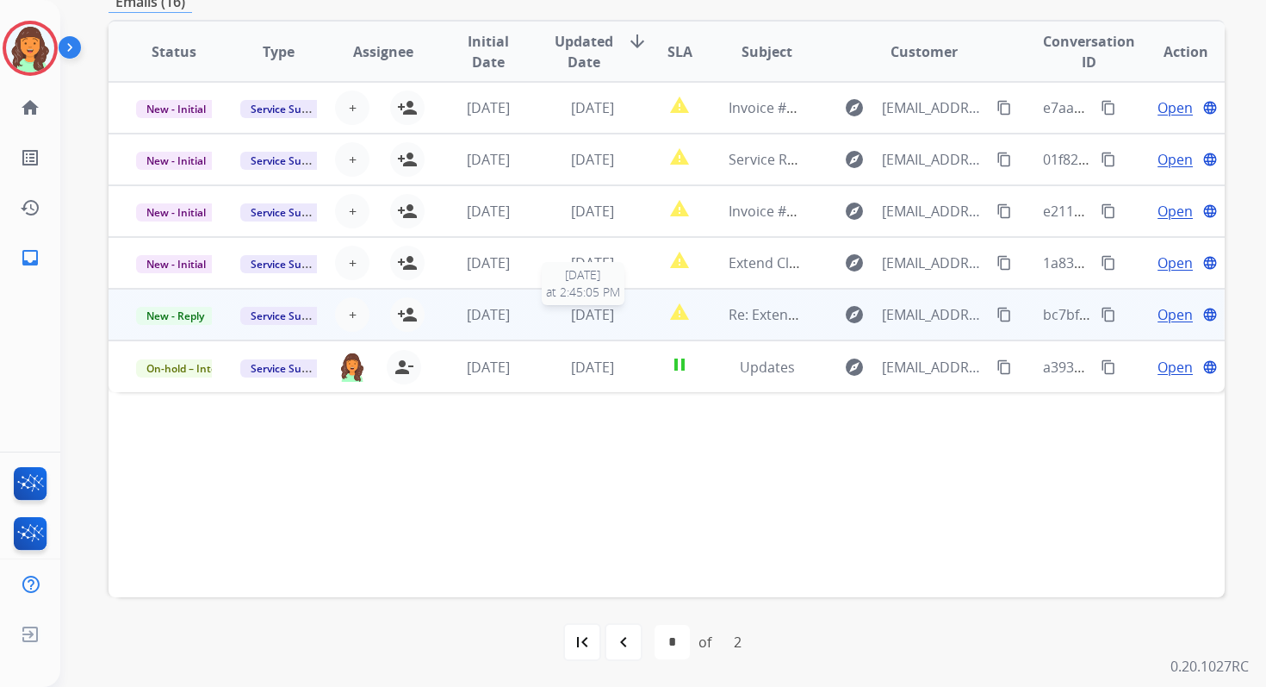
click at [602, 314] on span "[DATE]" at bounding box center [592, 314] width 43 height 19
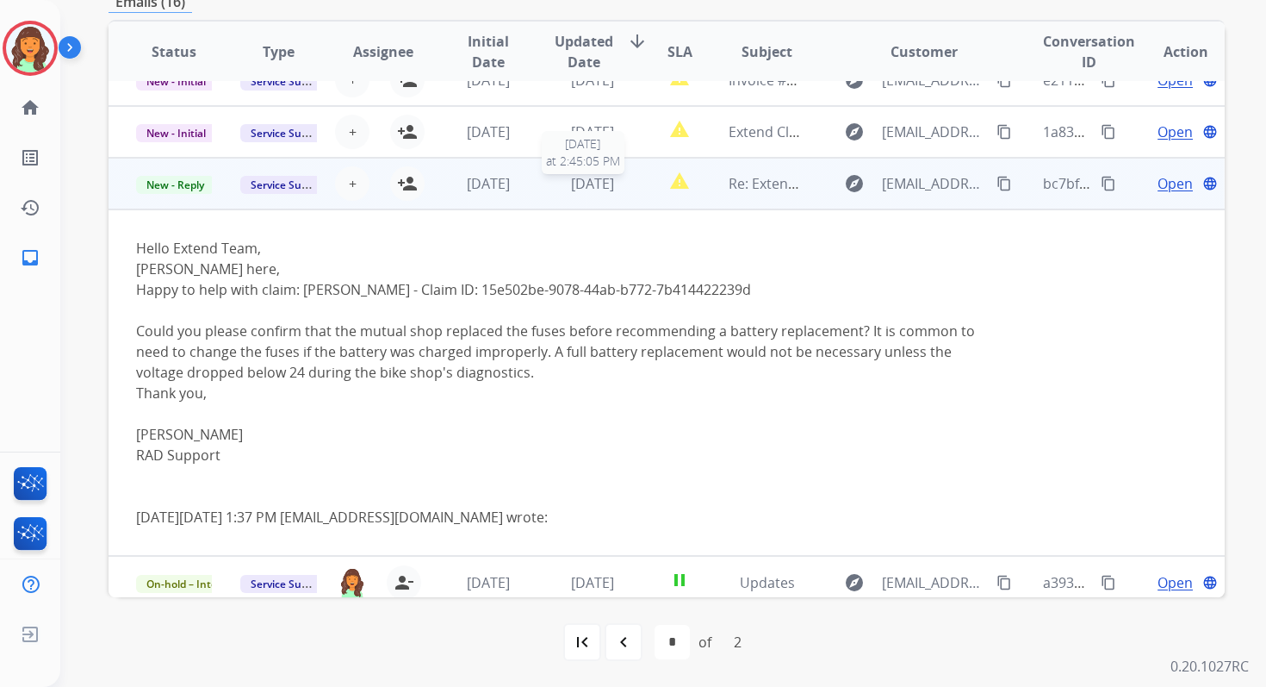
scroll to position [141, 0]
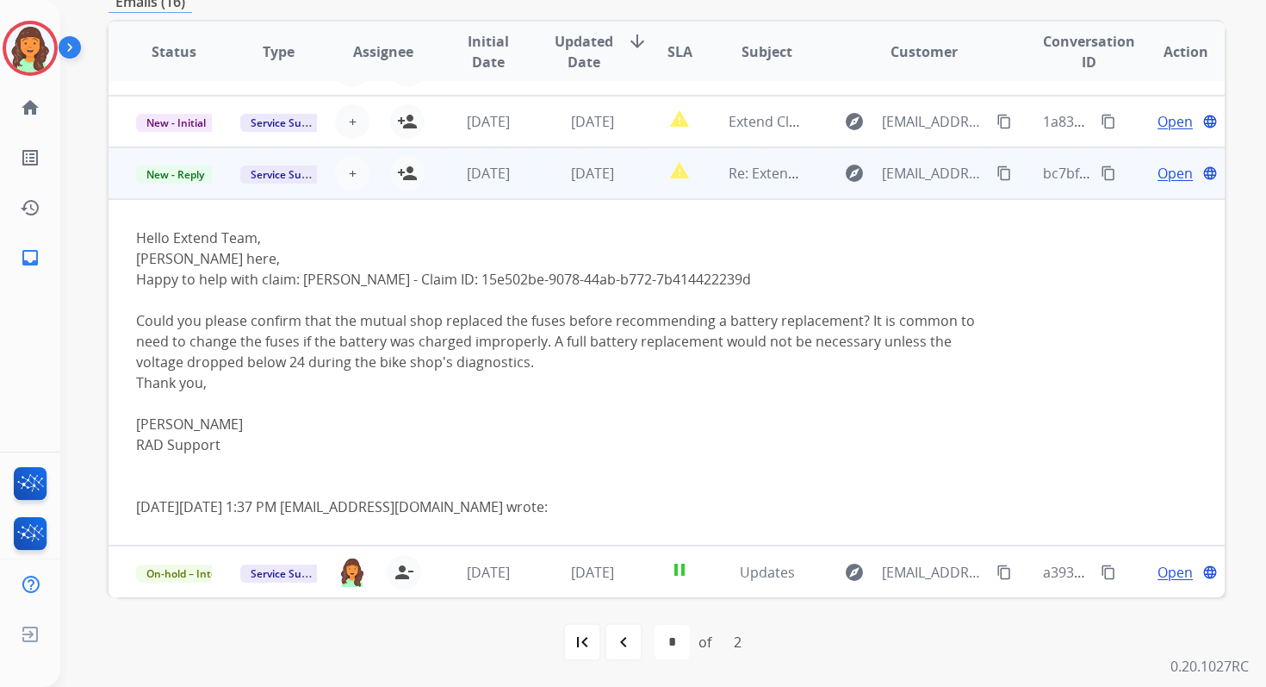
click at [1160, 177] on span "Open" at bounding box center [1175, 173] width 35 height 21
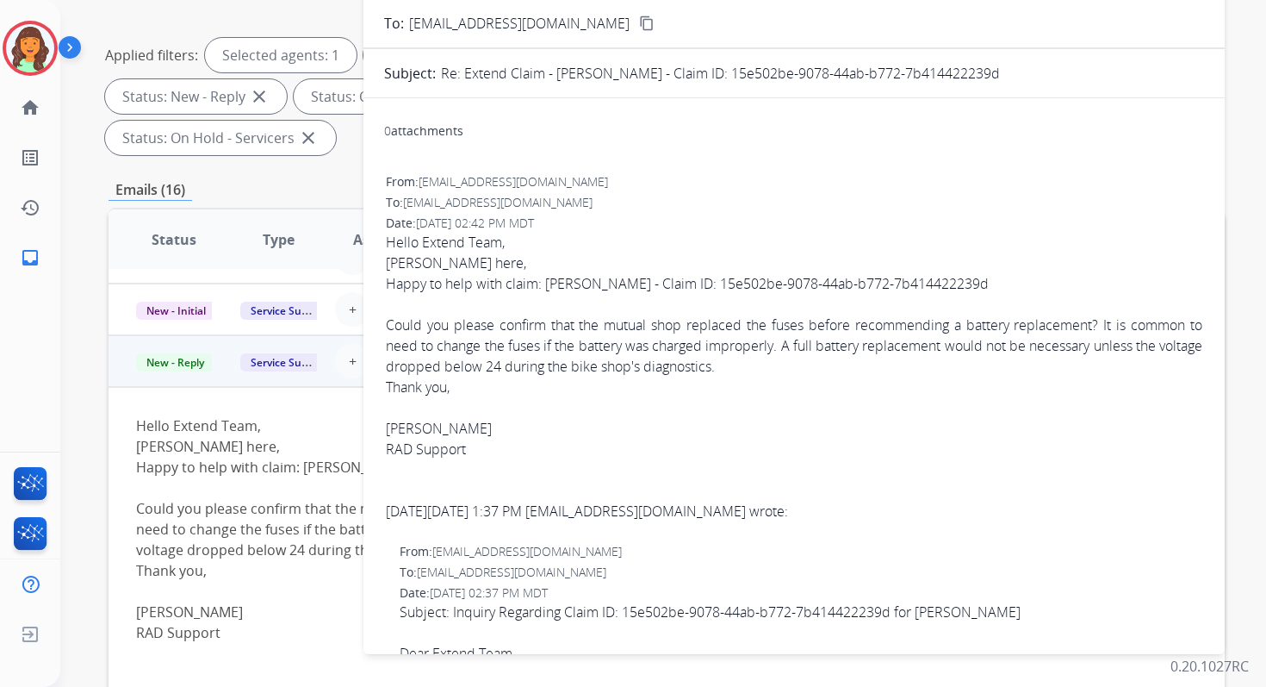
scroll to position [165, 0]
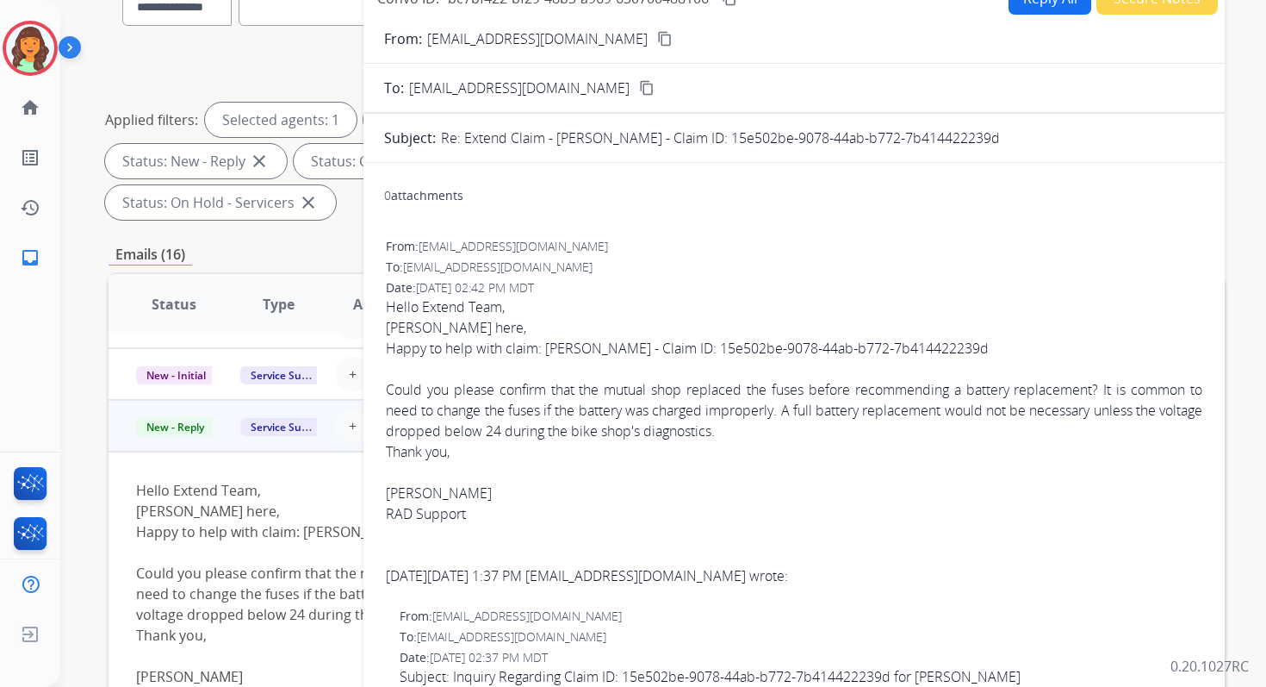
drag, startPoint x: 712, startPoint y: 138, endPoint x: 1040, endPoint y: 142, distance: 327.4
click at [1040, 142] on div "Re: Extend Claim - [PERSON_NAME] - Claim ID: 15e502be-9078-44ab-b772-7b41442223…" at bounding box center [822, 137] width 763 height 21
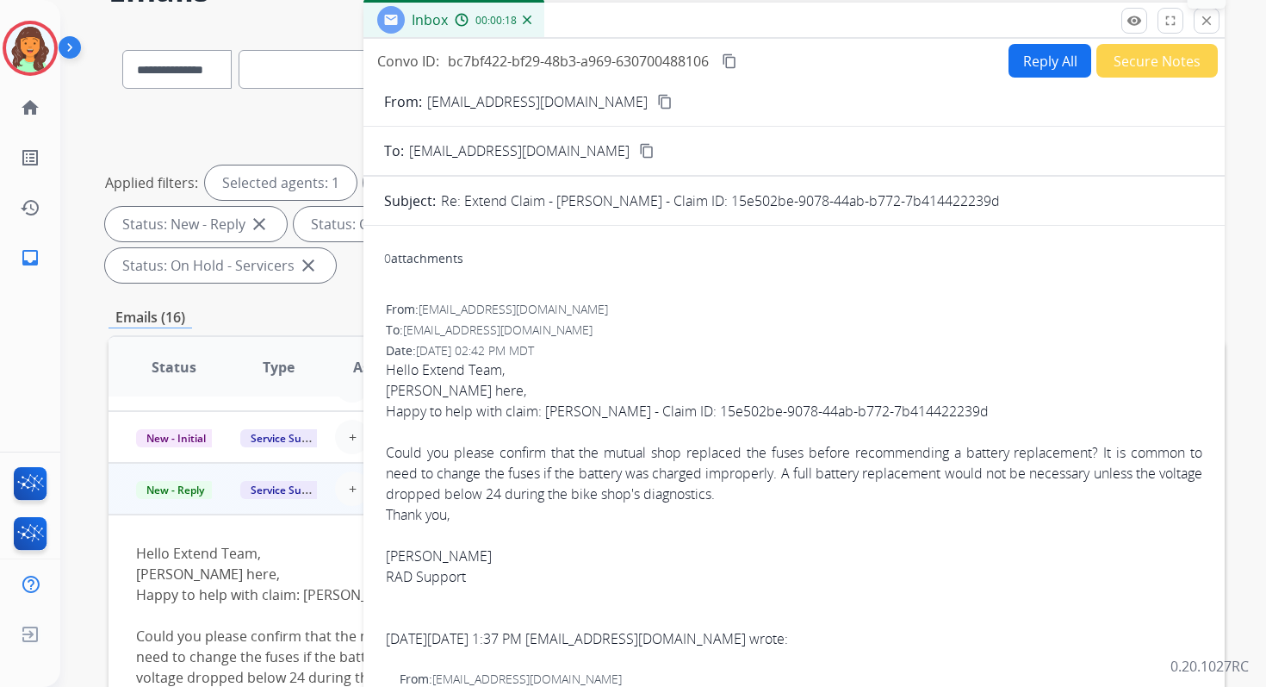
click at [1208, 18] on mat-icon "close" at bounding box center [1207, 21] width 16 height 16
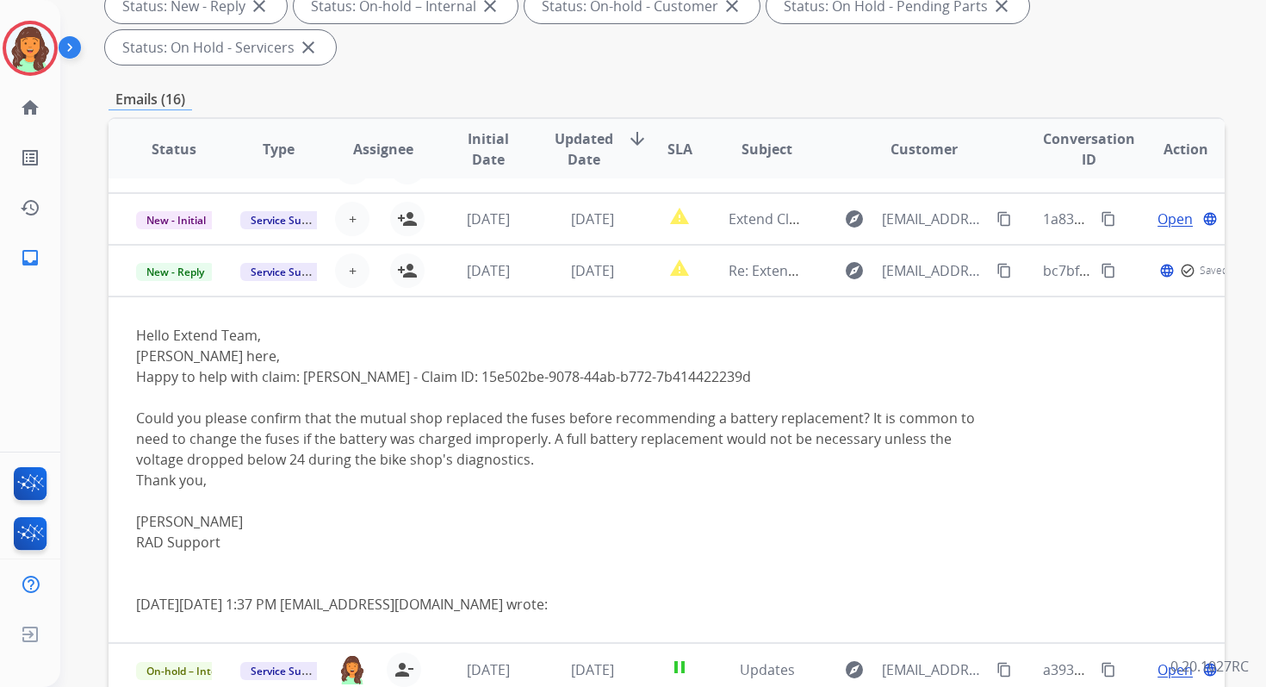
scroll to position [418, 0]
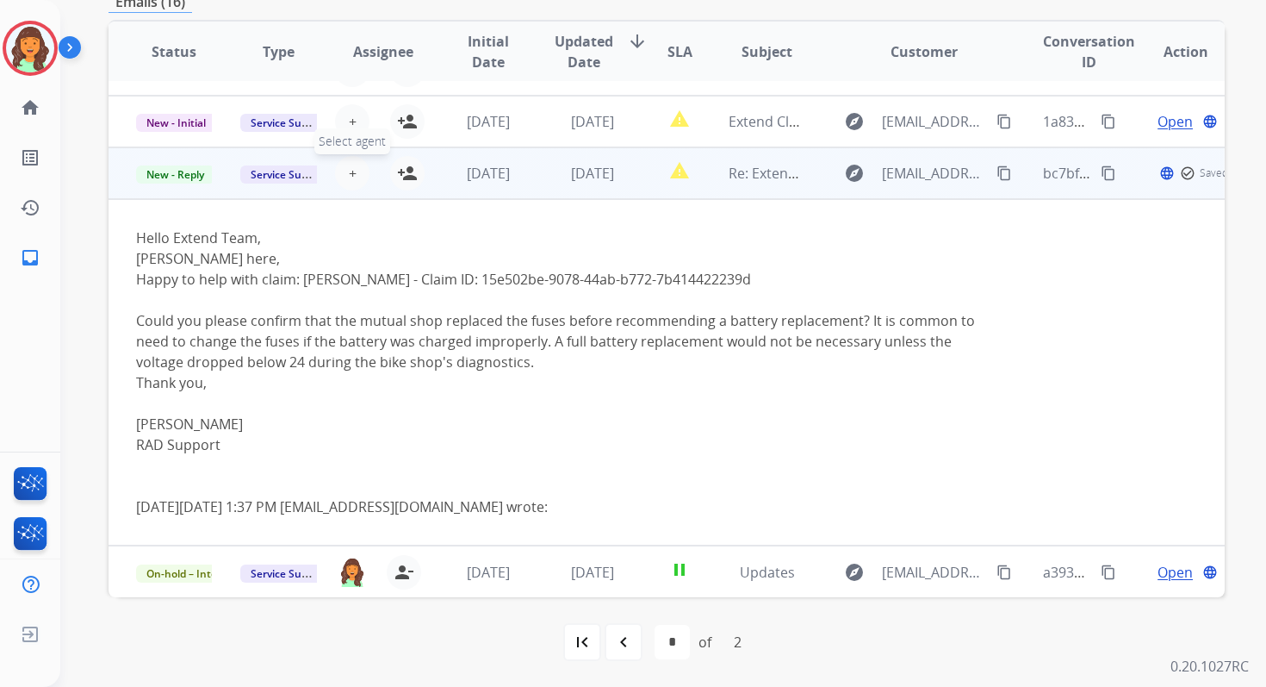
click at [350, 177] on span "+" at bounding box center [353, 173] width 8 height 21
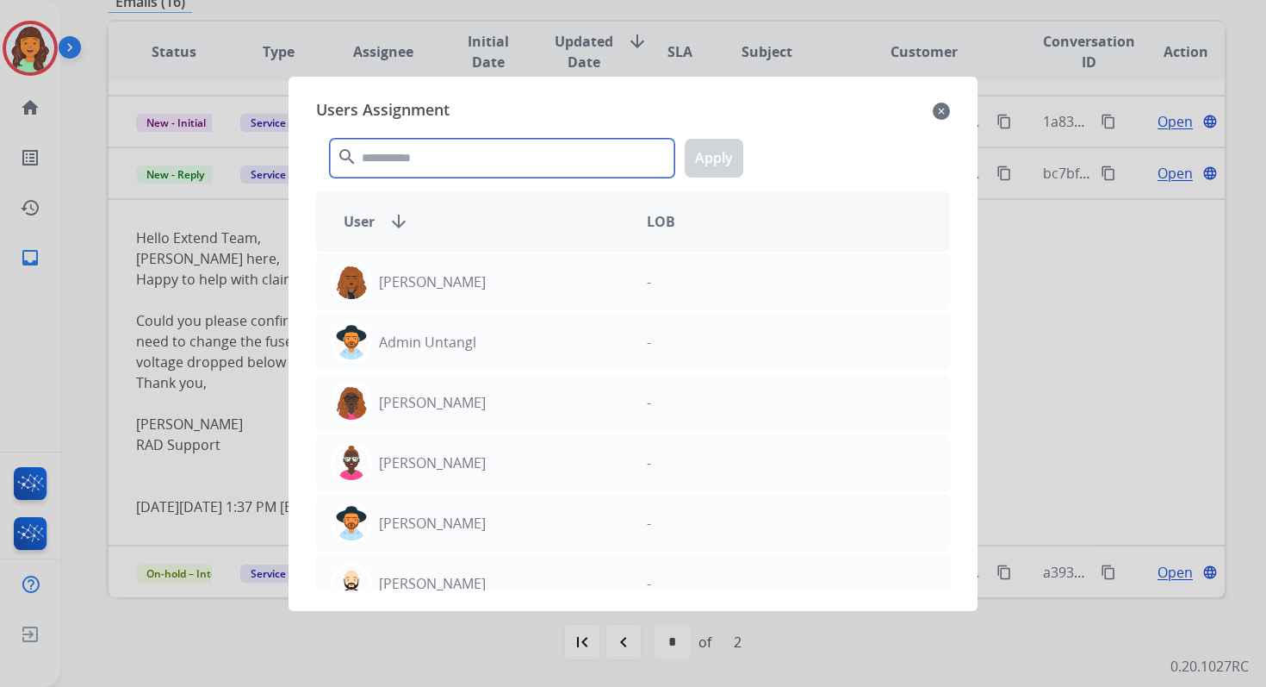
click at [405, 163] on input "text" at bounding box center [502, 158] width 345 height 39
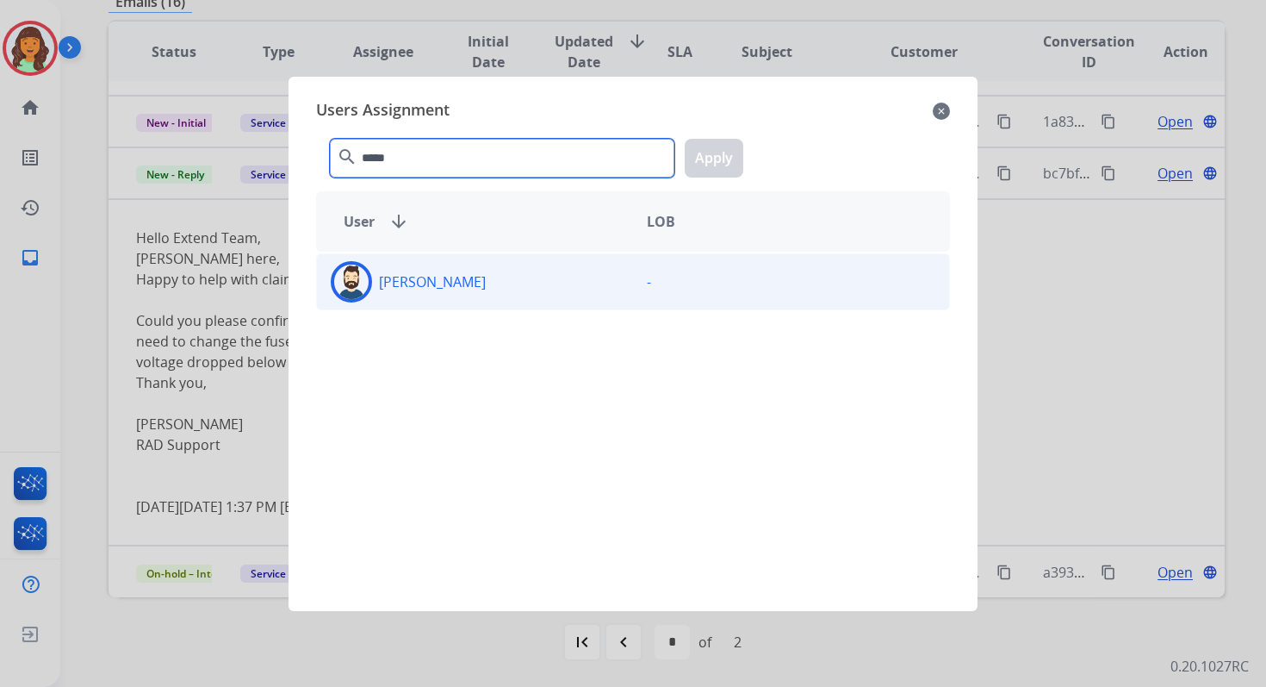
type input "*****"
click at [428, 300] on div "[PERSON_NAME]" at bounding box center [475, 281] width 316 height 41
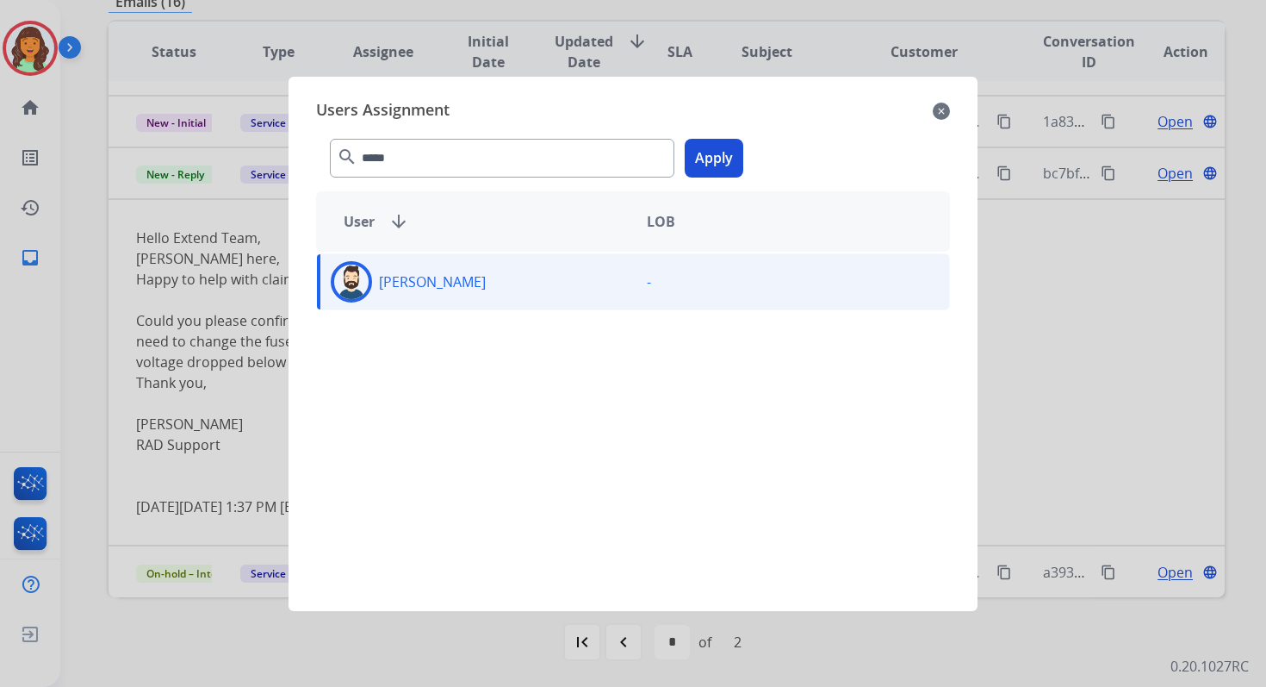
click at [718, 142] on button "Apply" at bounding box center [714, 158] width 59 height 39
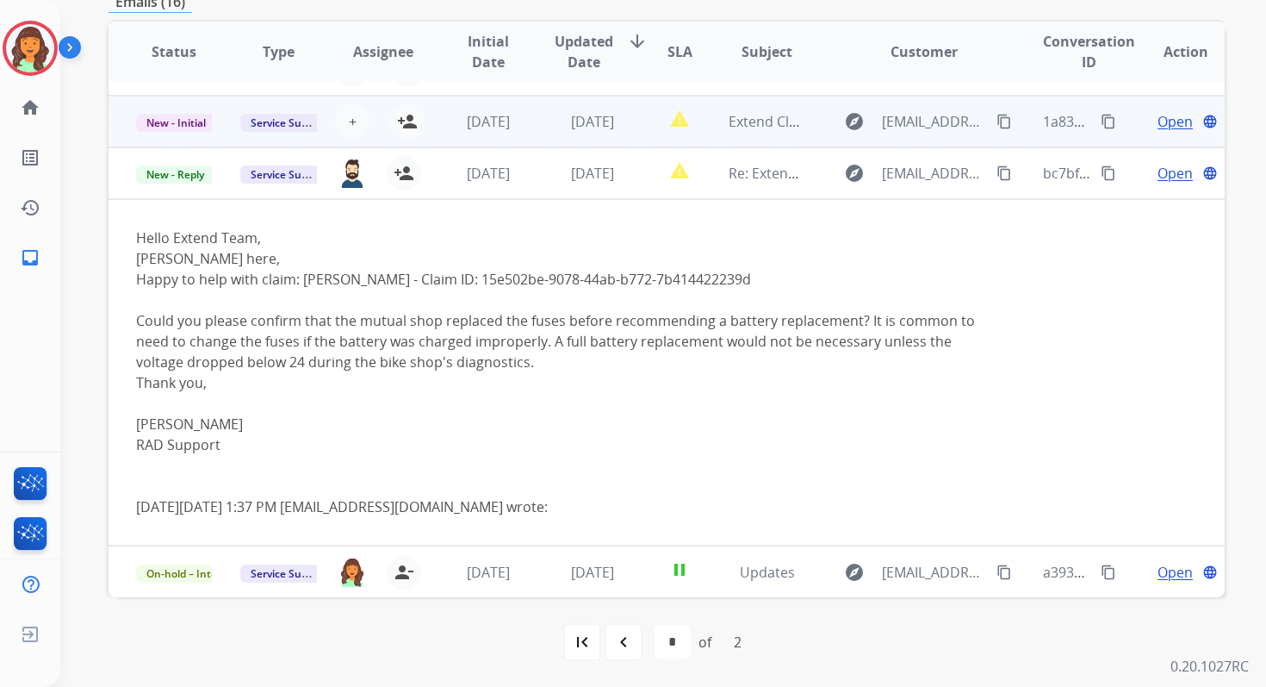
click at [543, 132] on td "[DATE]" at bounding box center [579, 122] width 104 height 52
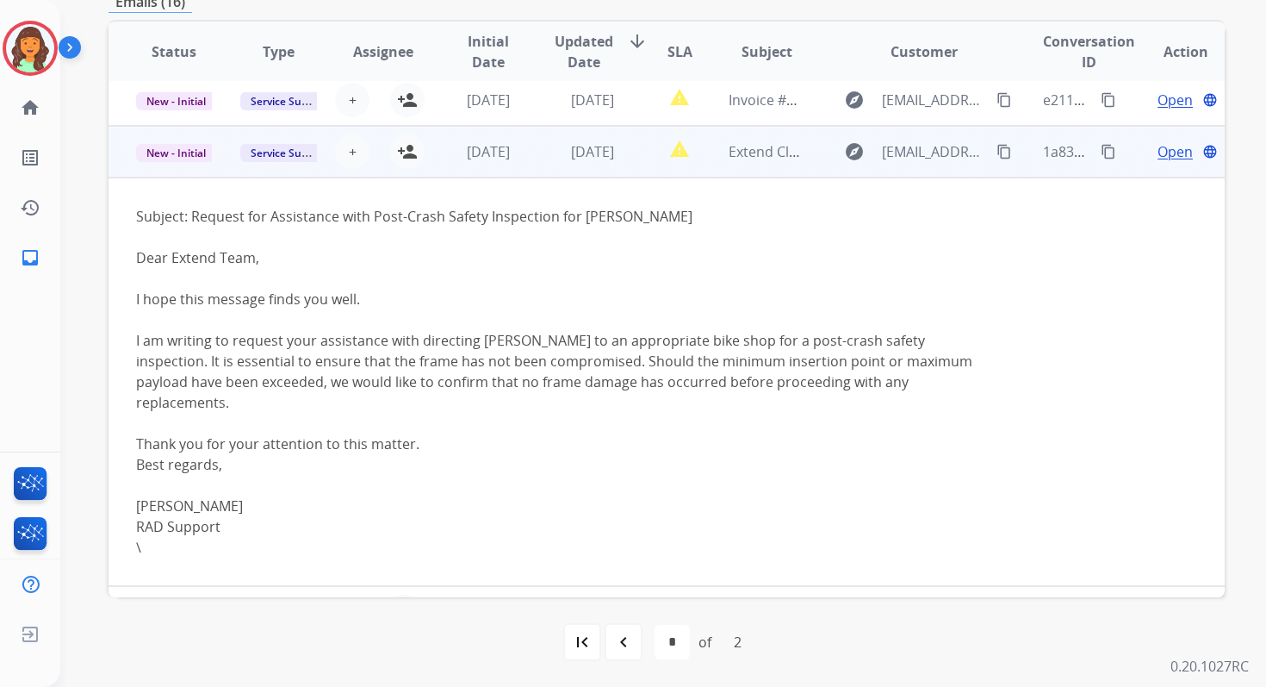
scroll to position [155, 0]
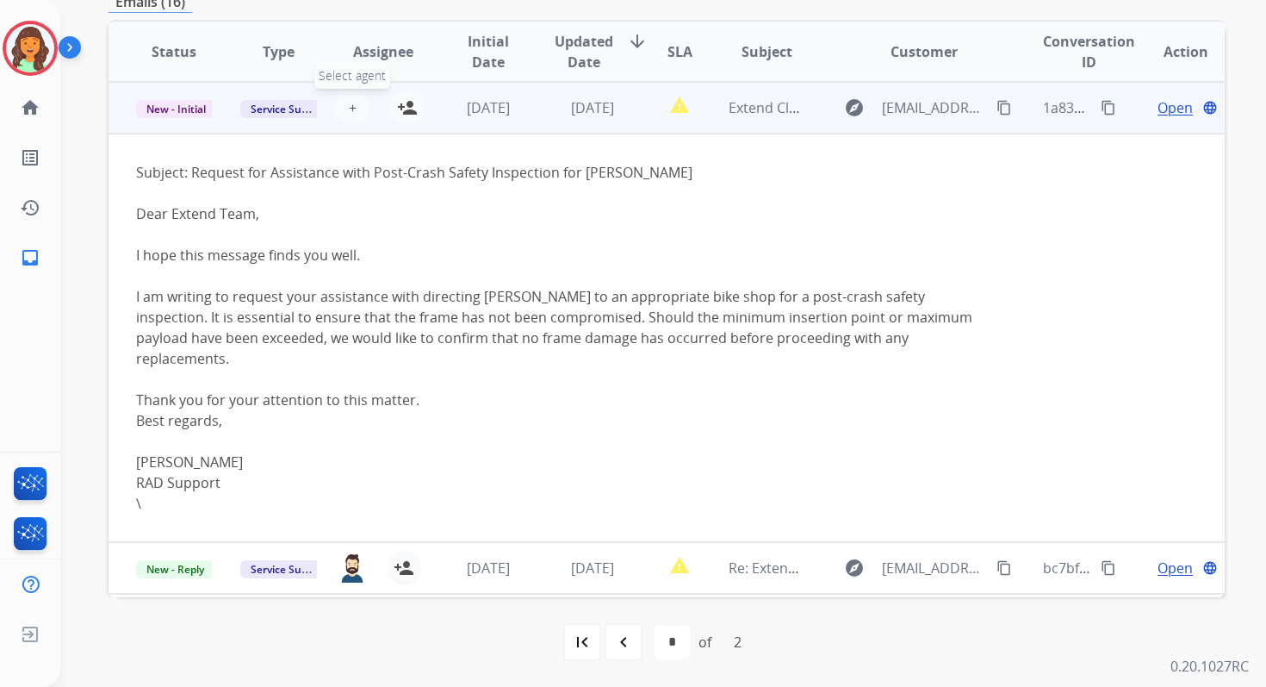
click at [351, 111] on span "+" at bounding box center [353, 107] width 8 height 21
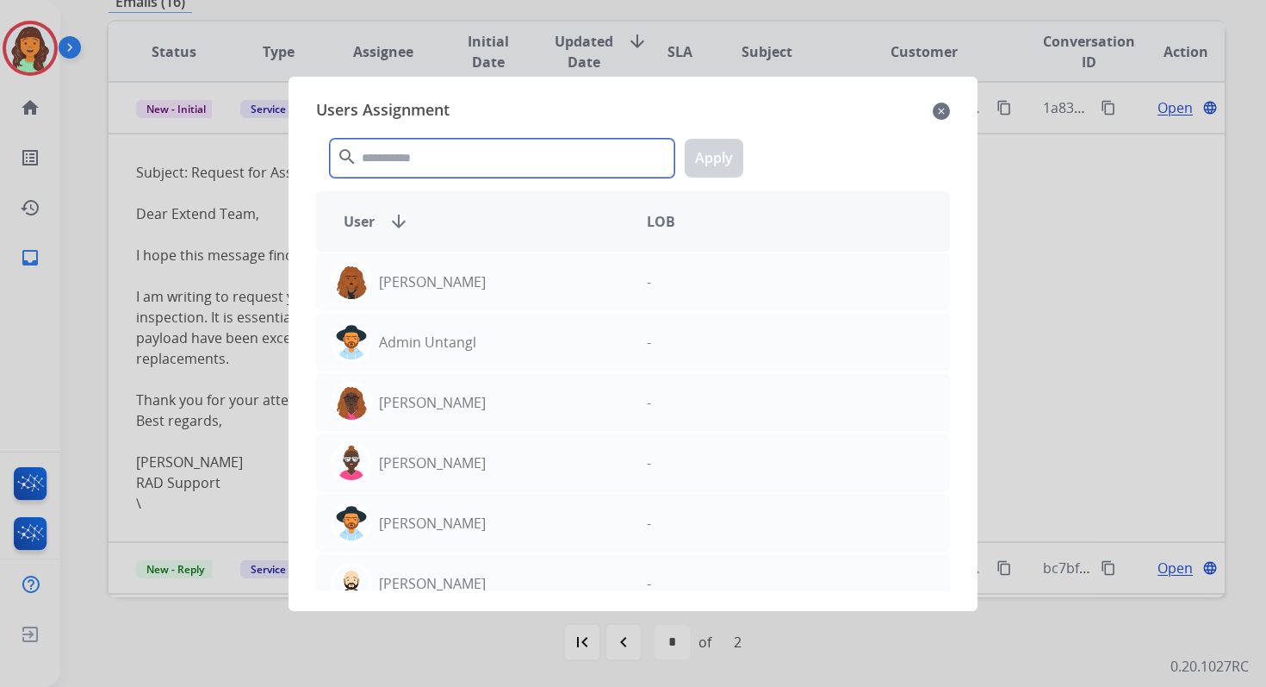
click at [411, 162] on input "text" at bounding box center [502, 158] width 345 height 39
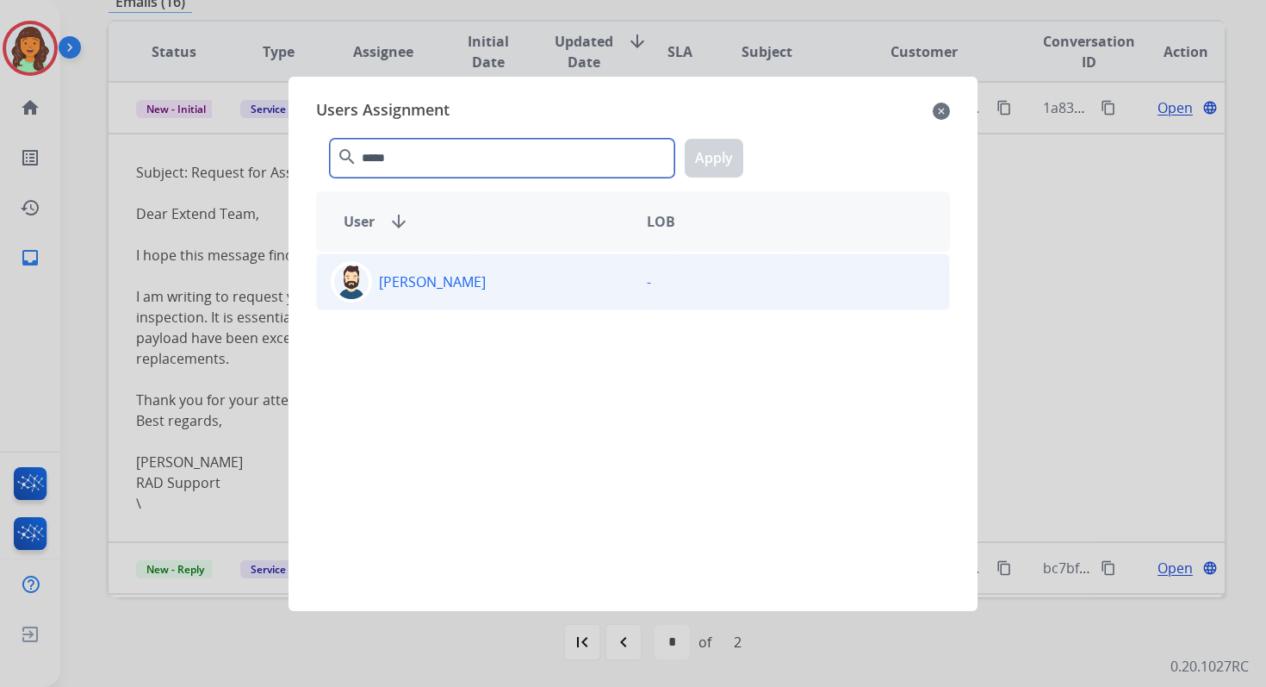
type input "*****"
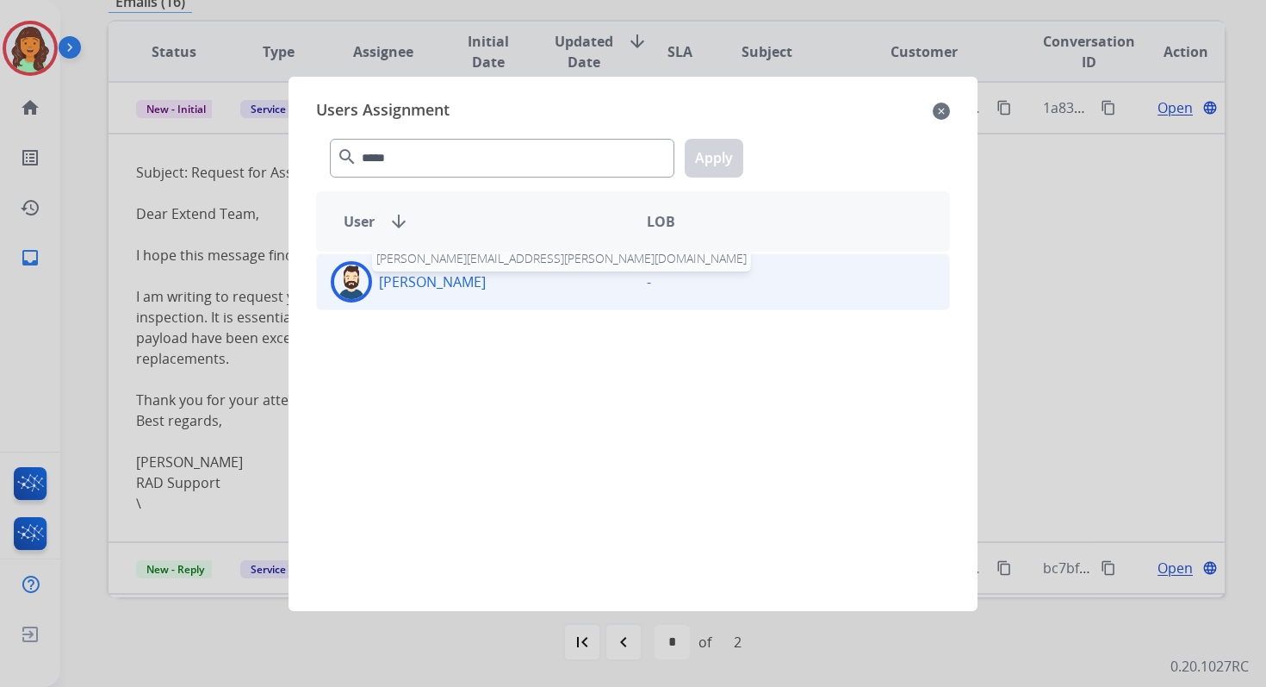
click at [428, 288] on p "[PERSON_NAME]" at bounding box center [432, 281] width 107 height 21
click at [711, 158] on button "Apply" at bounding box center [714, 158] width 59 height 39
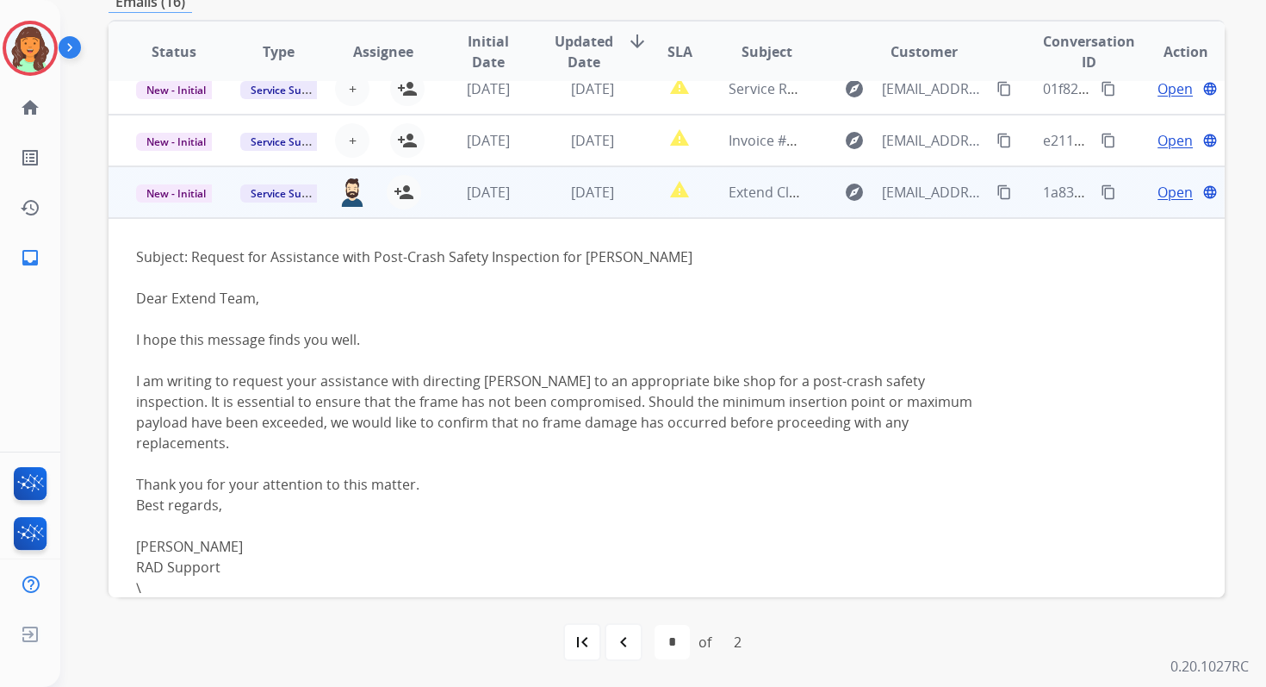
scroll to position [0, 0]
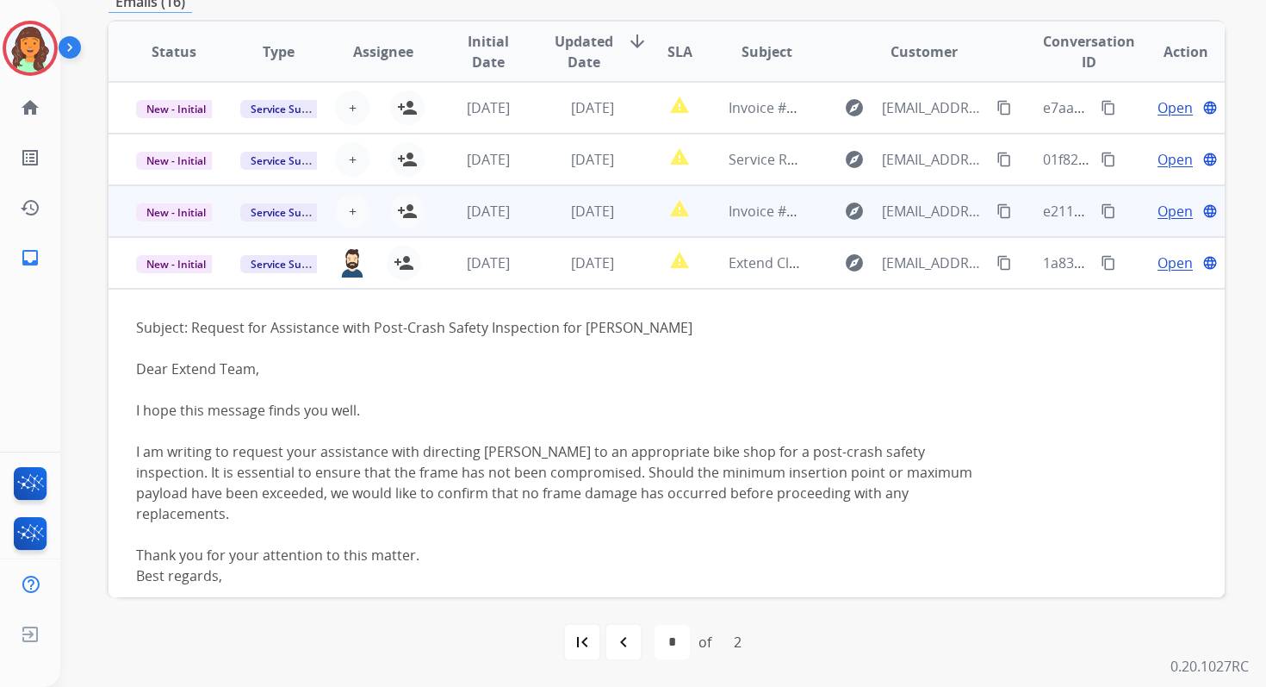
click at [545, 194] on td "[DATE]" at bounding box center [579, 211] width 104 height 52
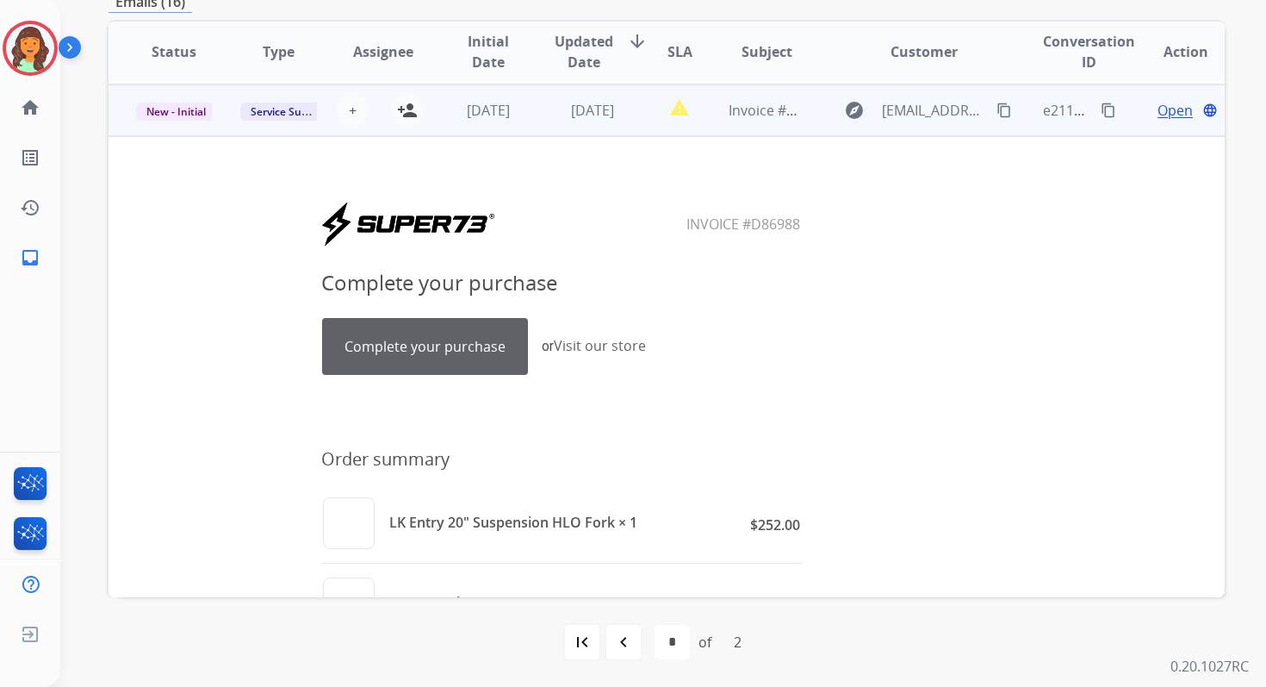
scroll to position [103, 0]
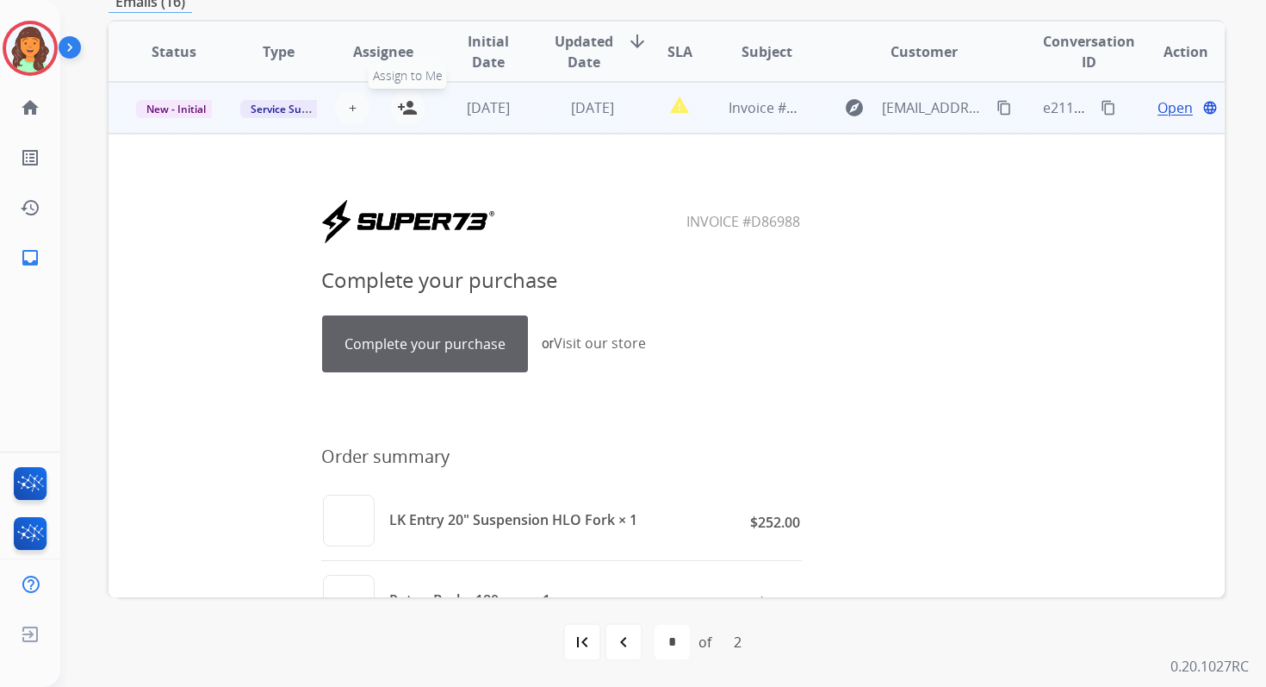
click at [411, 103] on mat-icon "person_add" at bounding box center [407, 107] width 21 height 21
click at [436, 357] on link "Complete your purchase" at bounding box center [425, 343] width 204 height 55
click at [190, 109] on span "New - Initial" at bounding box center [176, 109] width 80 height 18
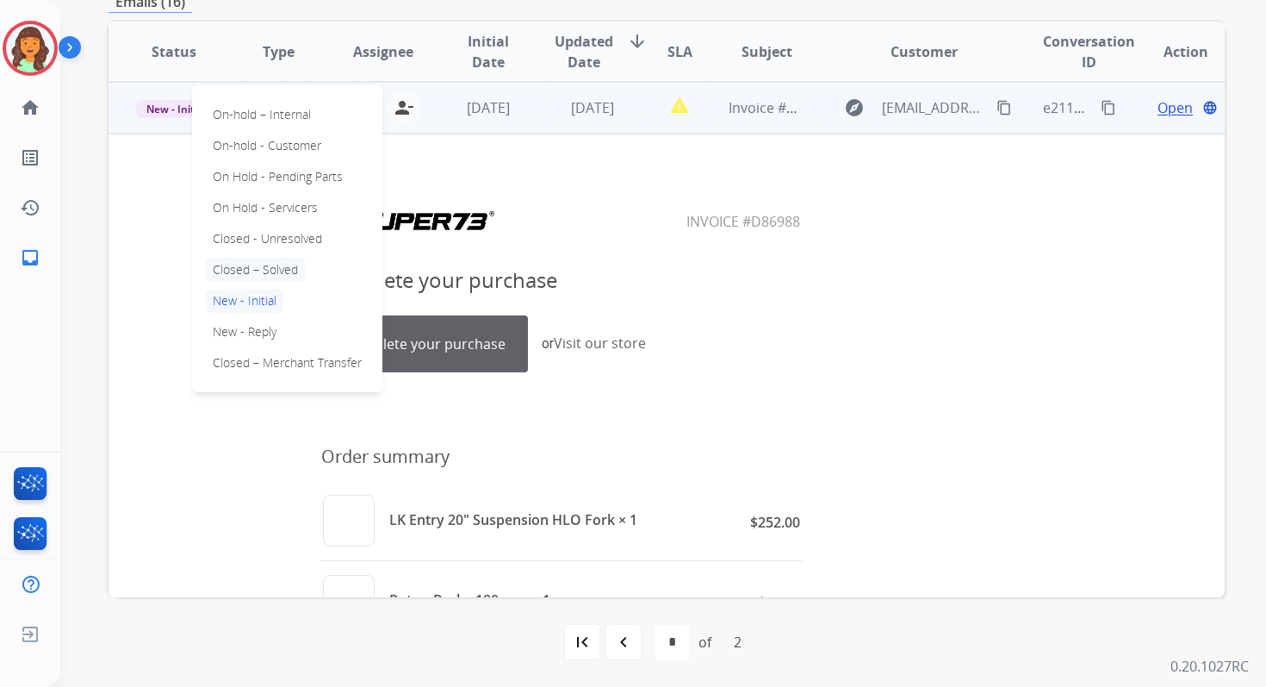
click at [249, 264] on p "Closed – Solved" at bounding box center [255, 270] width 99 height 24
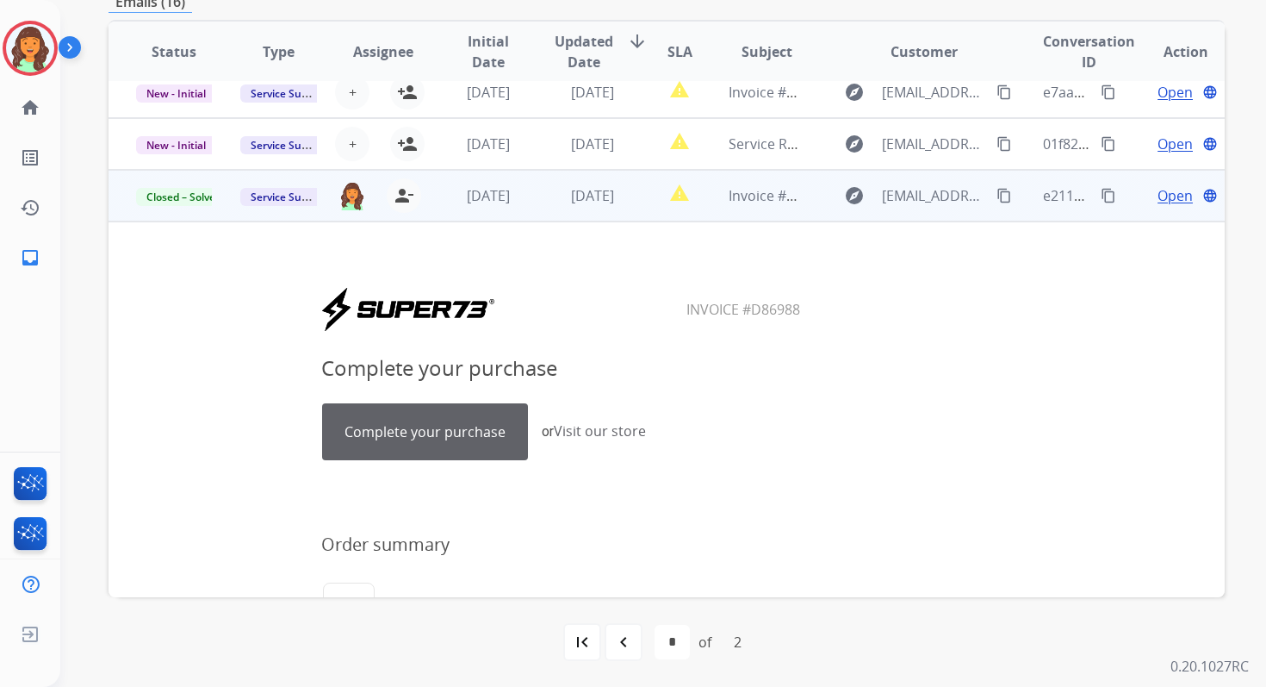
scroll to position [8, 0]
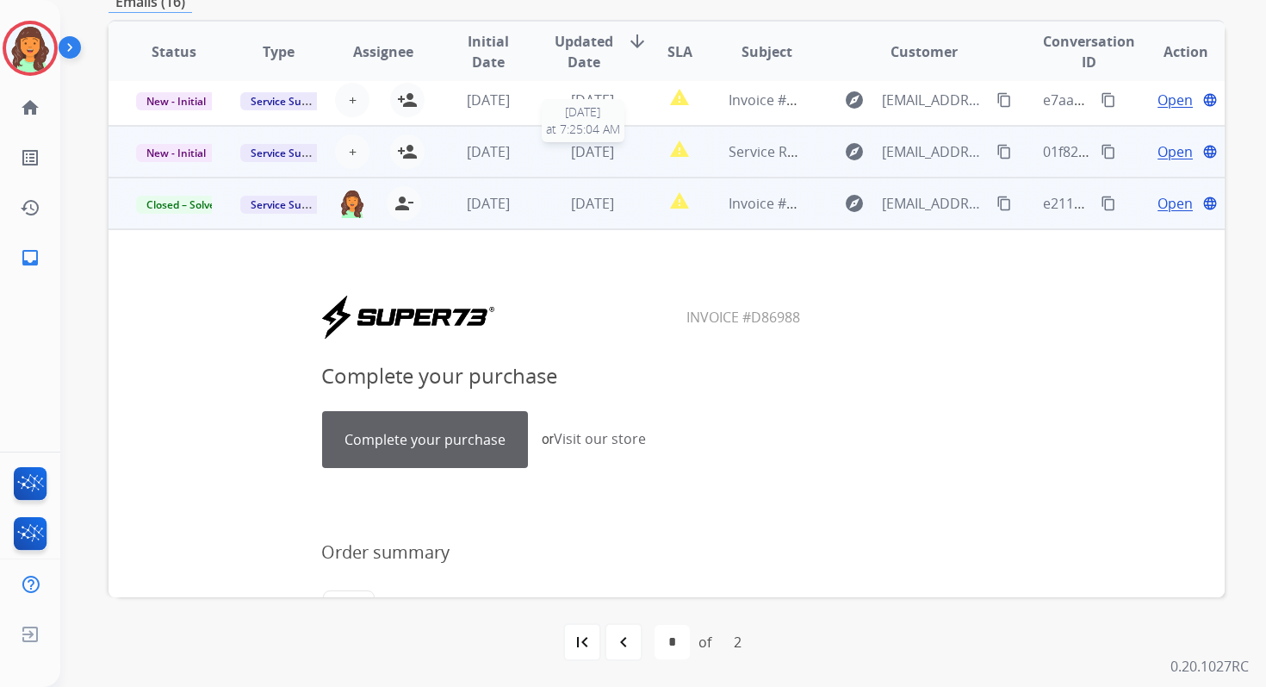
click at [588, 154] on span "[DATE]" at bounding box center [592, 151] width 43 height 19
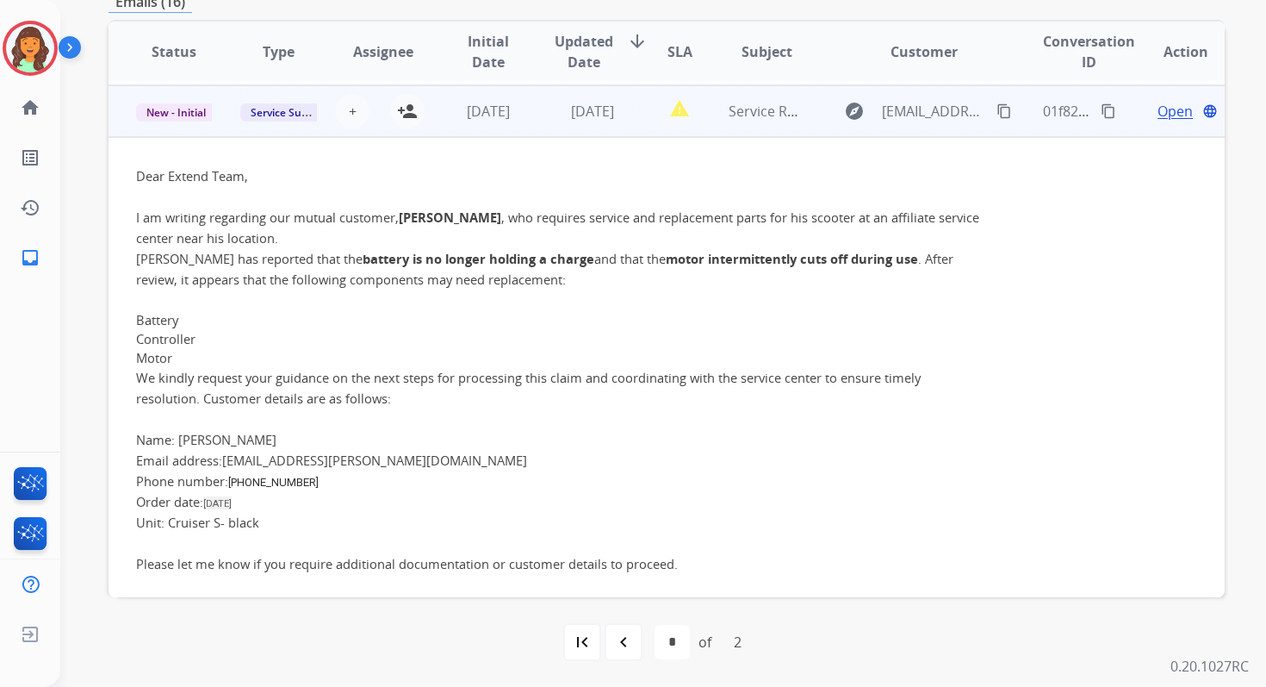
scroll to position [52, 0]
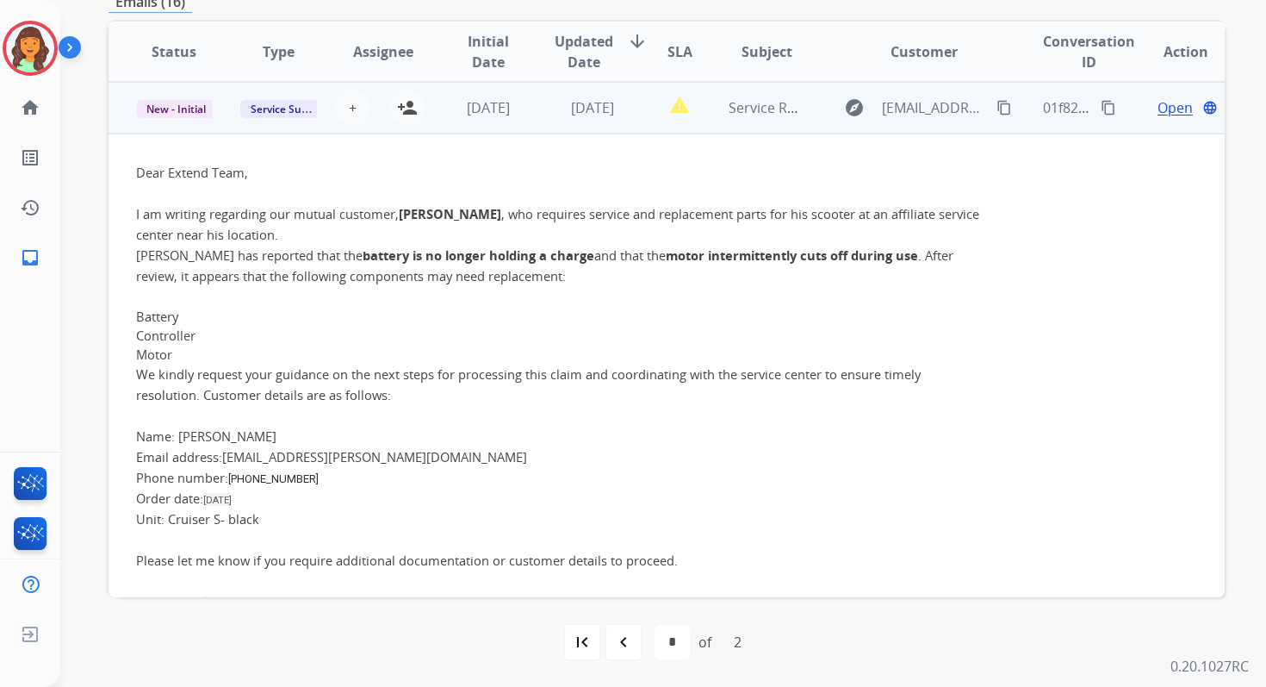
click at [1158, 107] on span "Open" at bounding box center [1175, 107] width 35 height 21
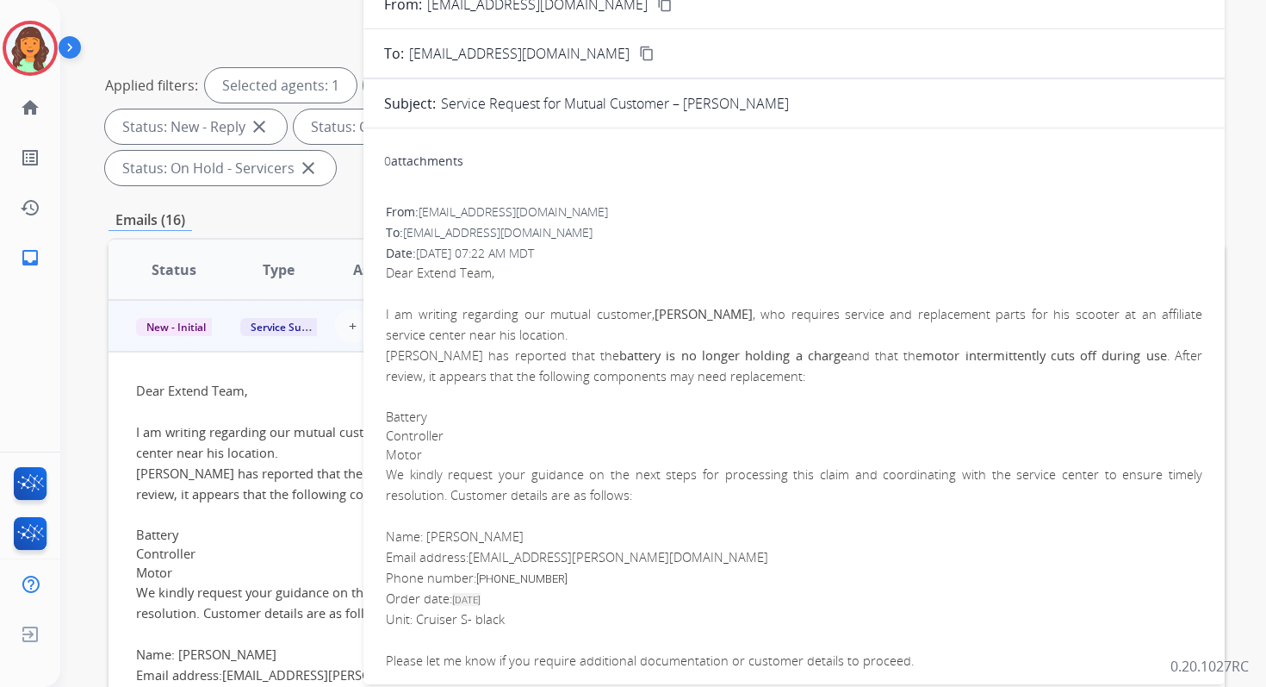
scroll to position [0, 0]
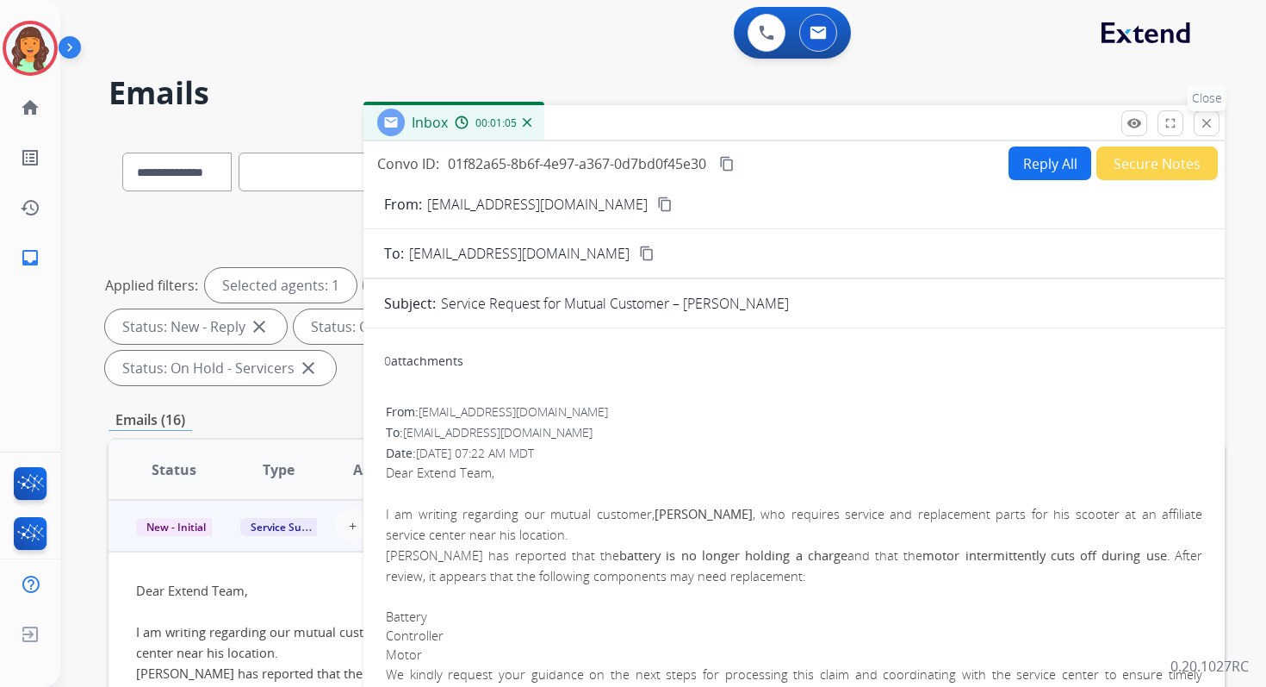
click at [1212, 115] on mat-icon "close" at bounding box center [1207, 123] width 16 height 16
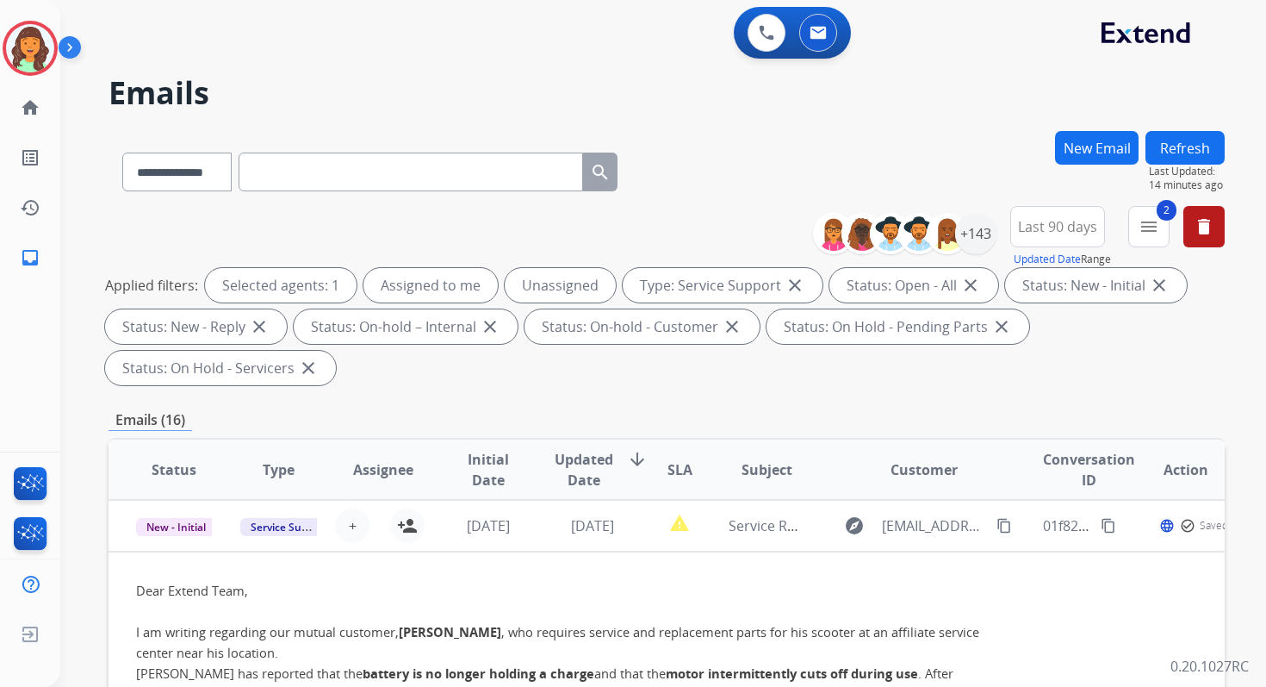
scroll to position [418, 0]
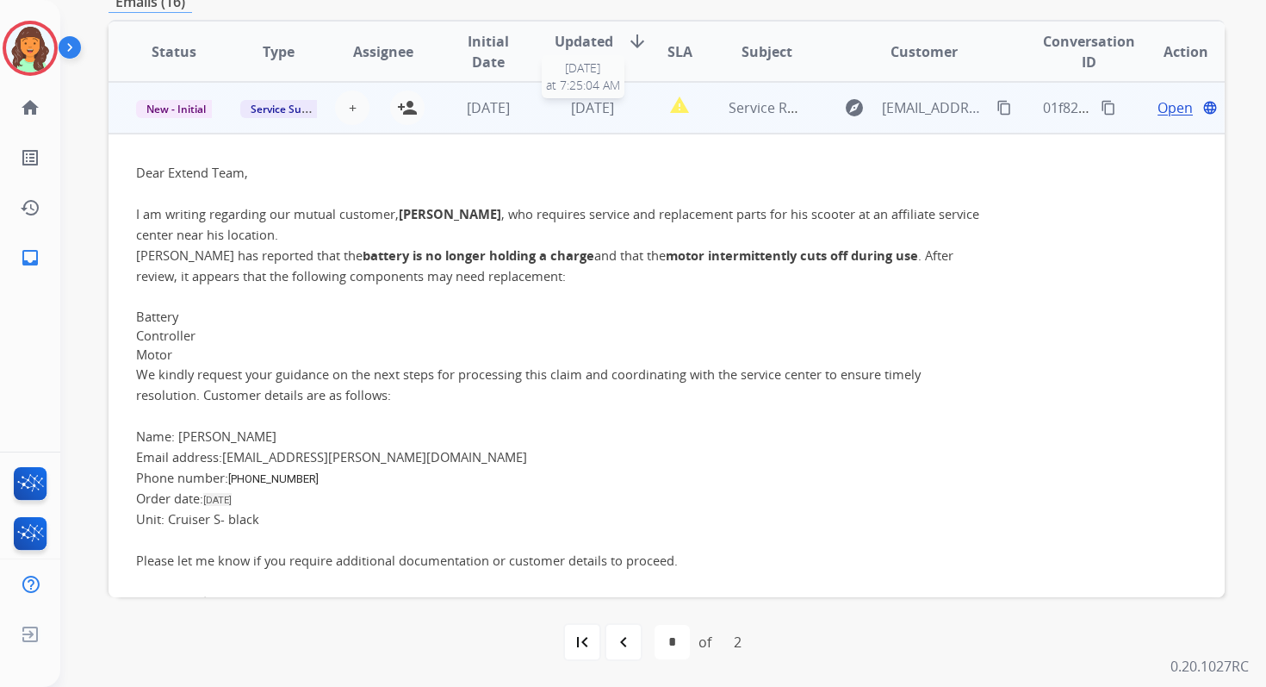
click at [597, 109] on span "[DATE]" at bounding box center [592, 107] width 43 height 19
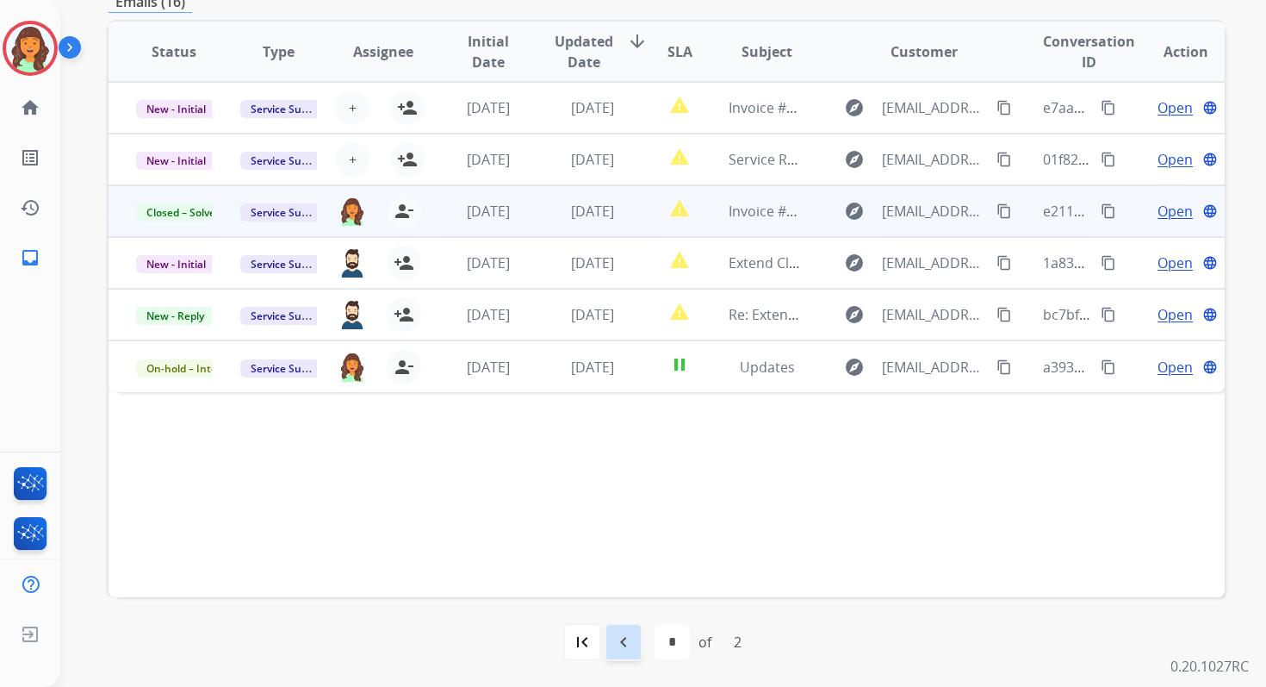
click at [625, 628] on div "navigate_before" at bounding box center [624, 642] width 38 height 38
select select "*"
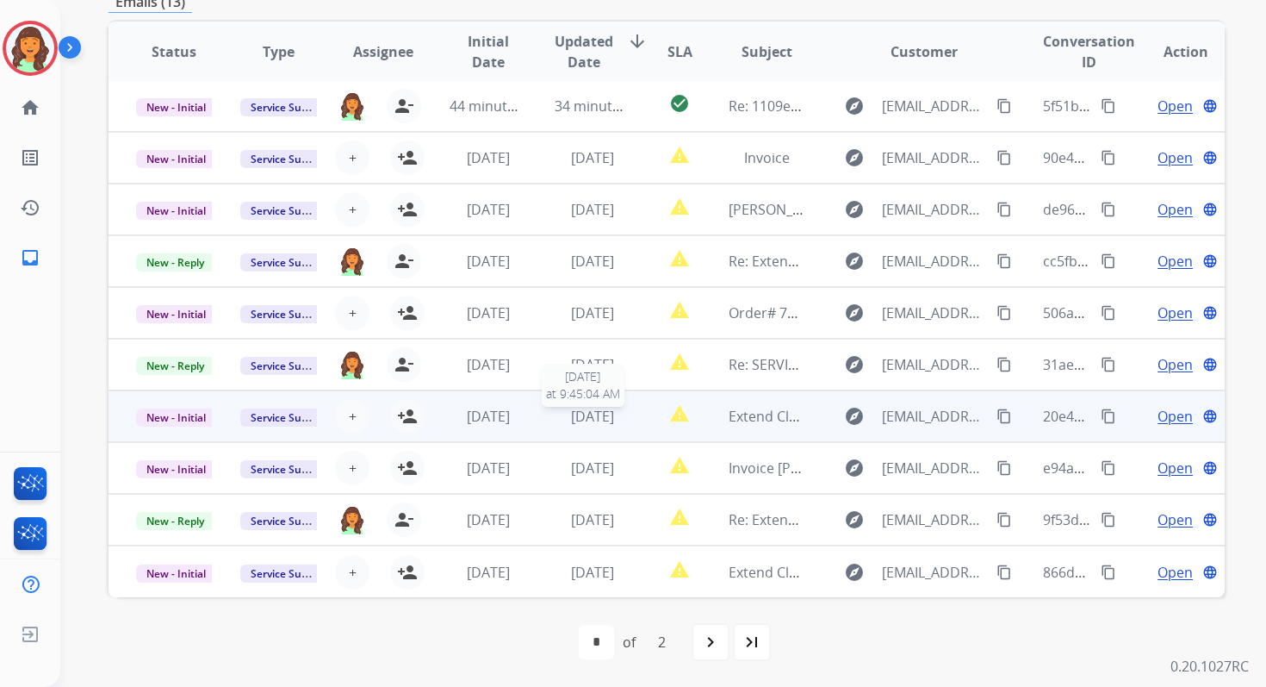
scroll to position [0, 0]
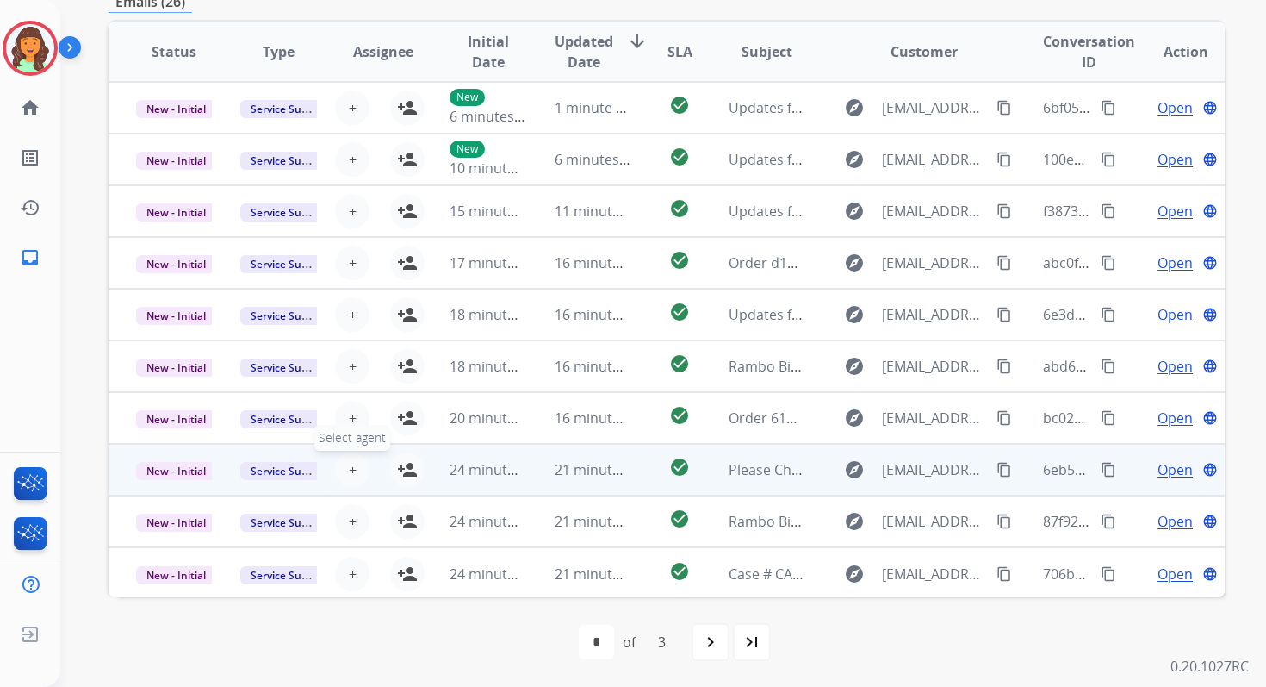
click at [349, 467] on span "+" at bounding box center [353, 469] width 8 height 21
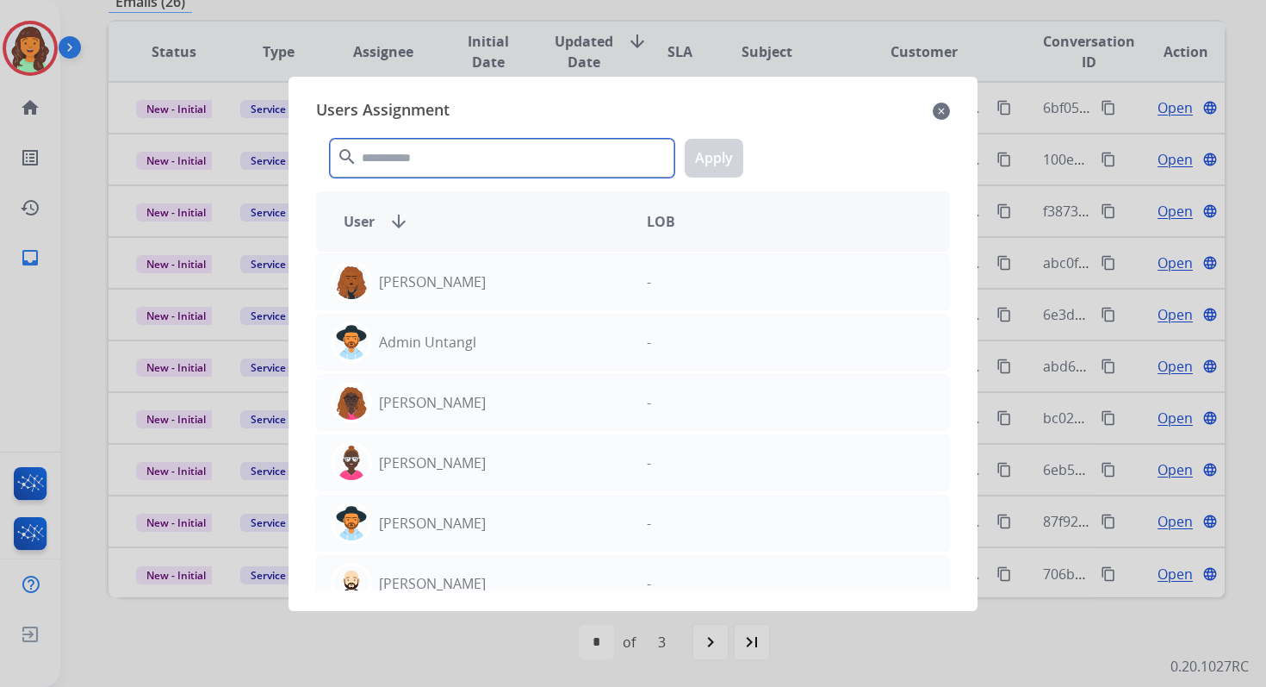
click at [431, 154] on input "text" at bounding box center [502, 158] width 345 height 39
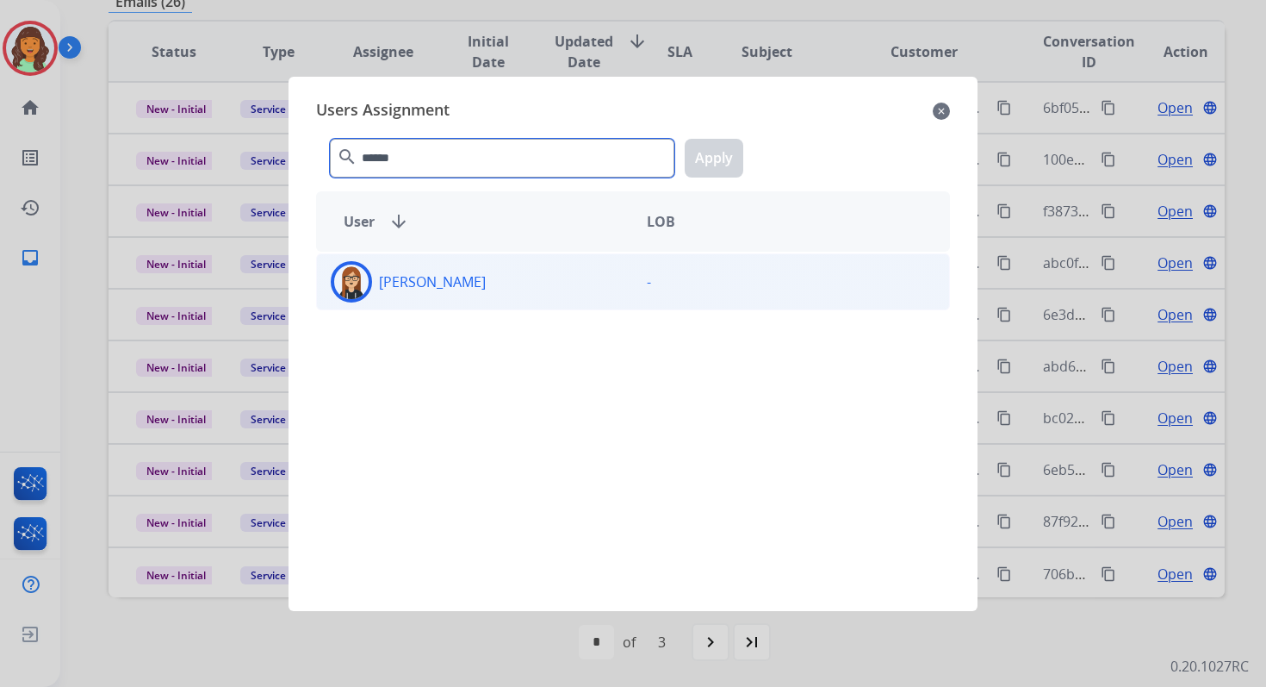
type input "******"
click at [496, 292] on div "[PERSON_NAME]" at bounding box center [475, 281] width 316 height 41
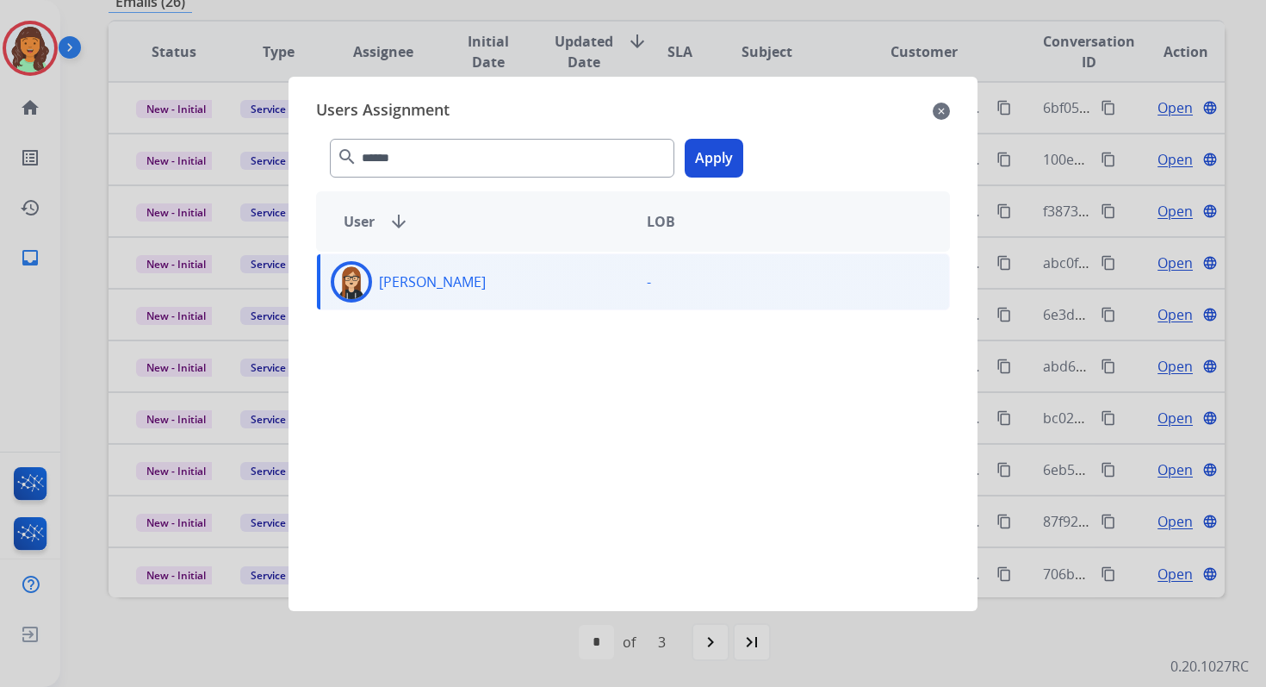
click at [706, 151] on button "Apply" at bounding box center [714, 158] width 59 height 39
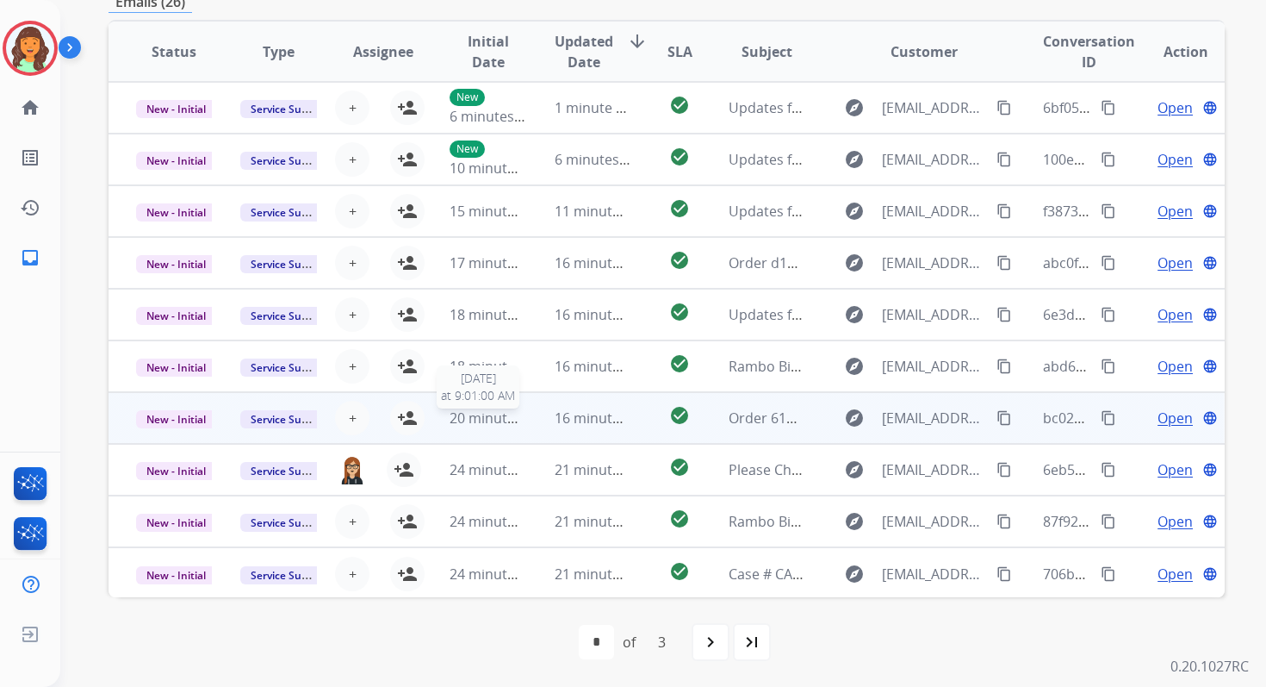
click at [501, 423] on span "20 minutes ago" at bounding box center [500, 417] width 100 height 19
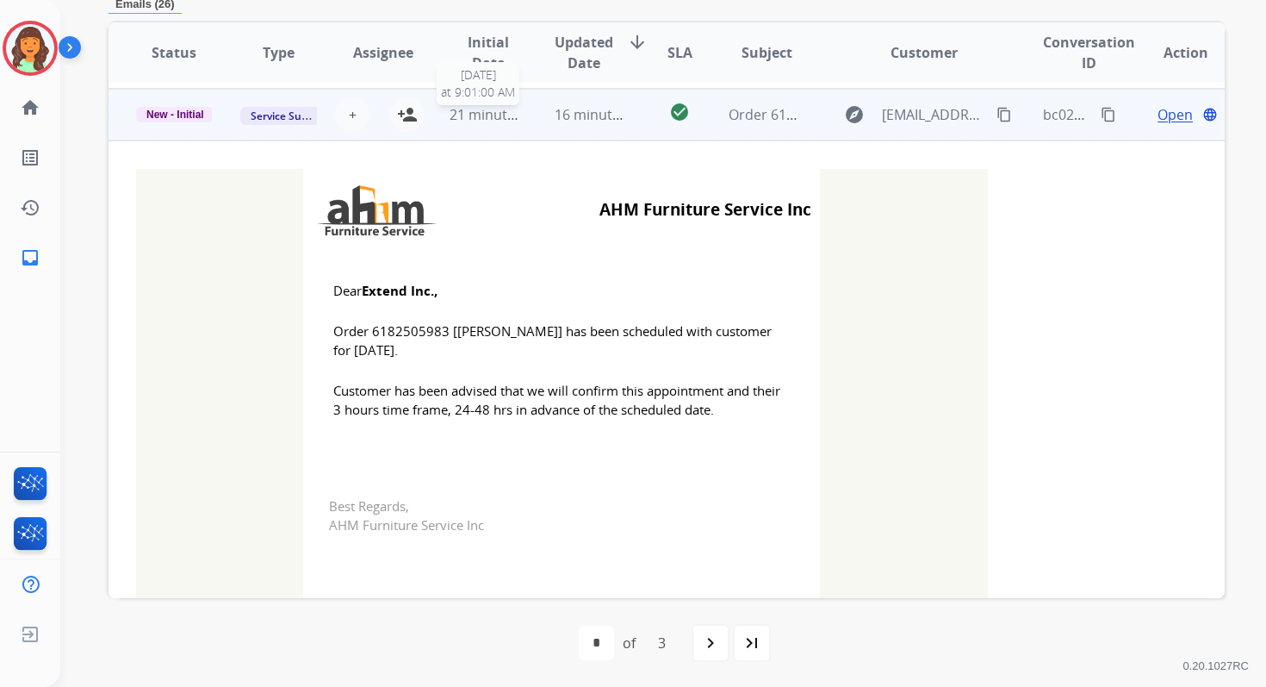
scroll to position [310, 0]
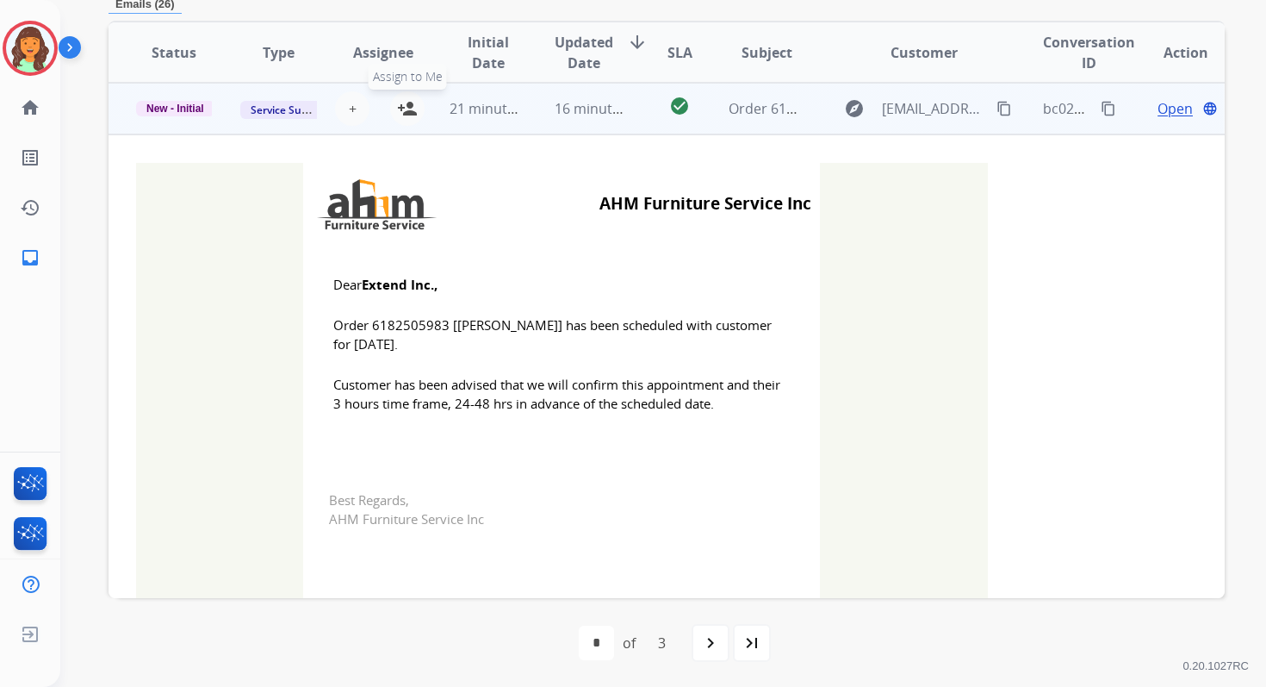
click at [406, 104] on mat-icon "person_add" at bounding box center [407, 108] width 21 height 21
click at [174, 105] on span "New - Initial" at bounding box center [175, 109] width 78 height 16
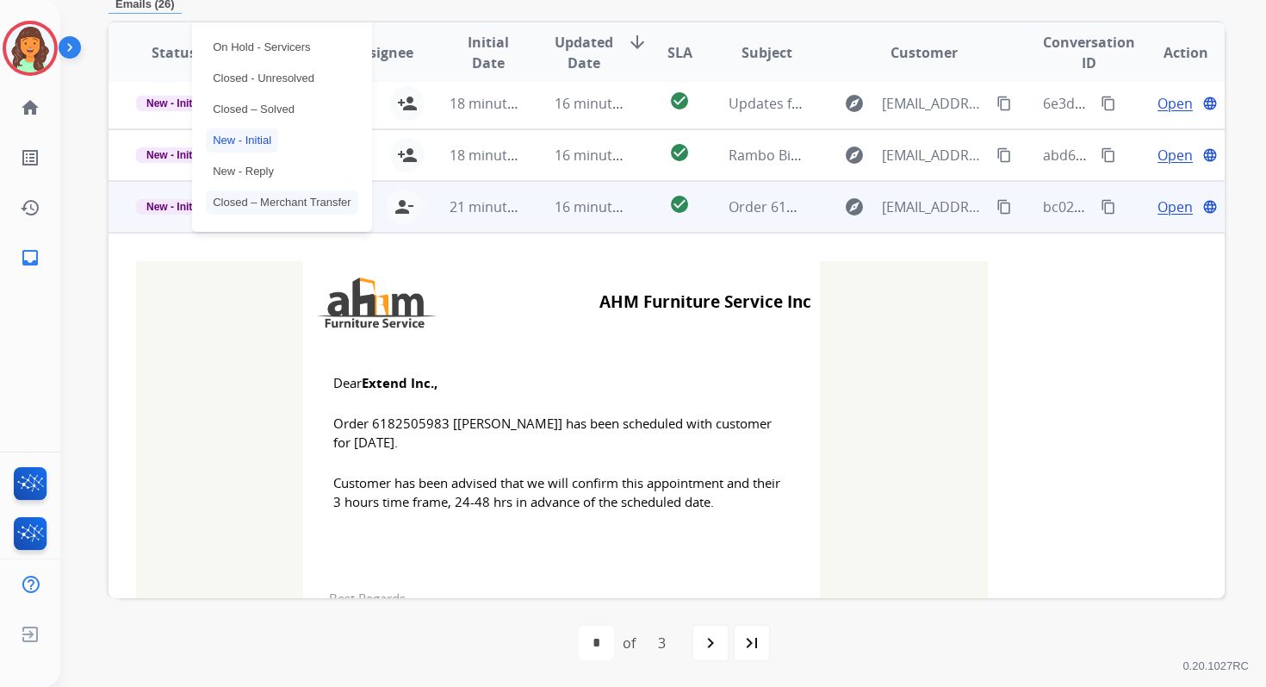
scroll to position [203, 0]
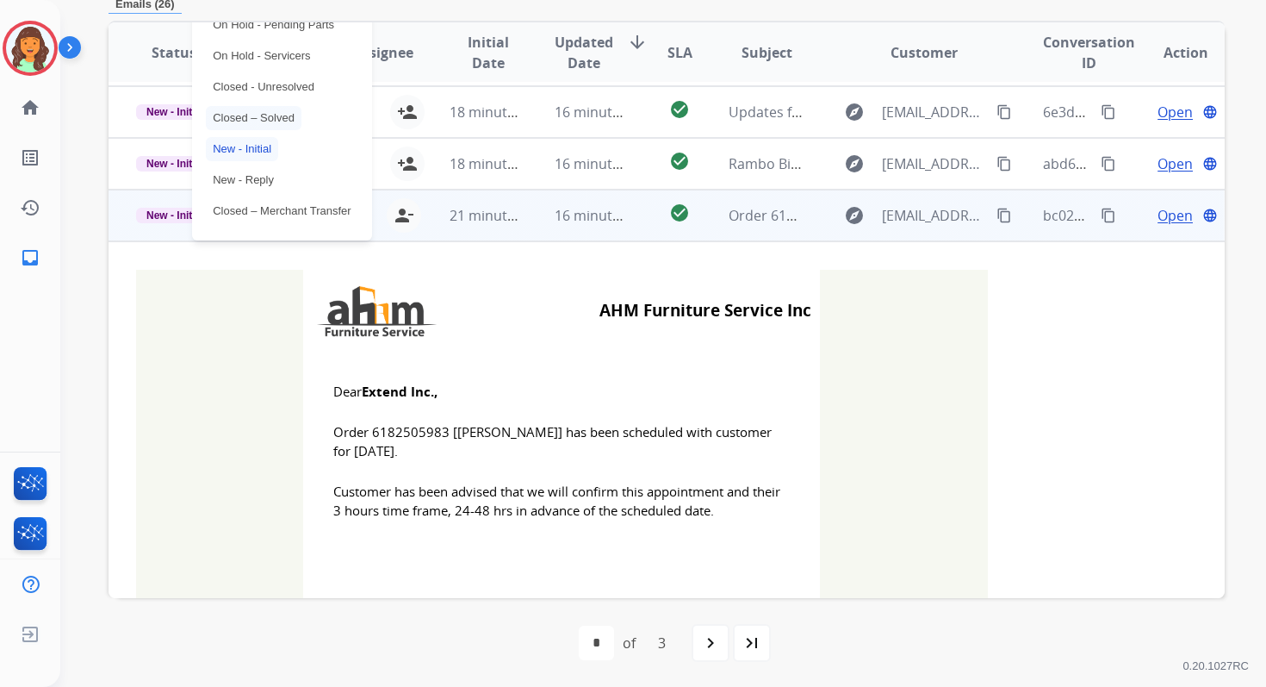
click at [239, 120] on p "Closed – Solved" at bounding box center [254, 118] width 96 height 24
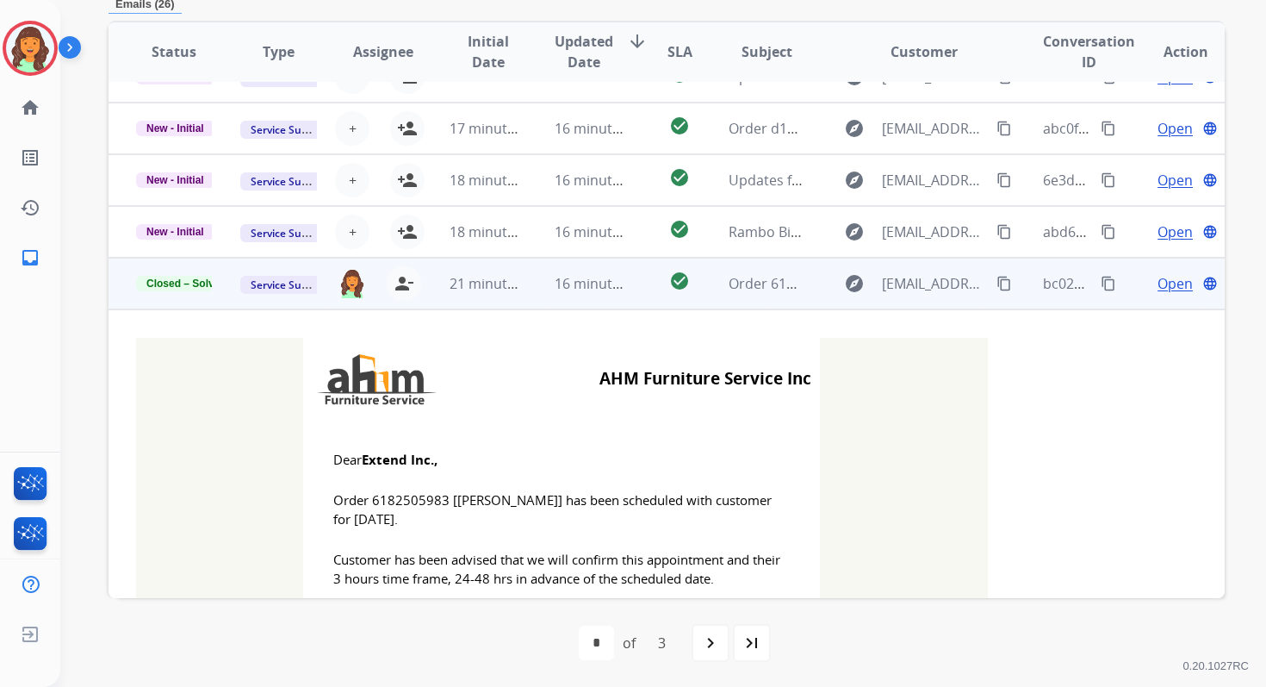
scroll to position [63, 0]
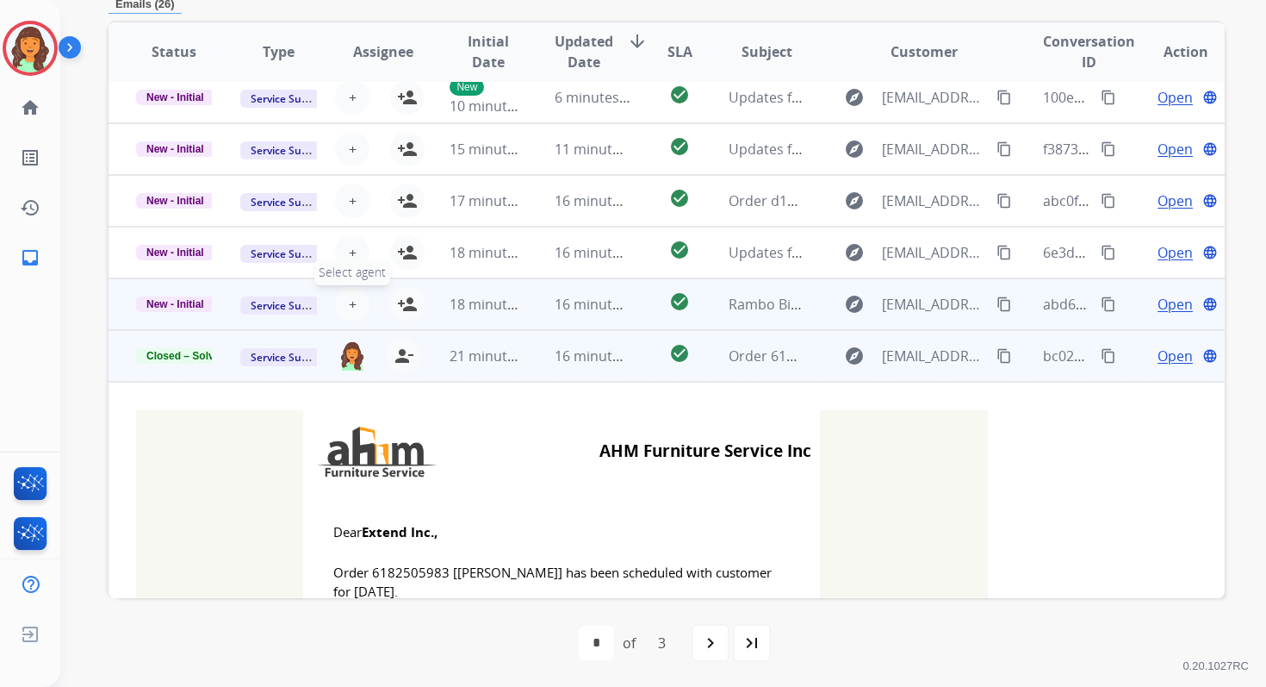
click at [349, 302] on span "+" at bounding box center [353, 304] width 8 height 21
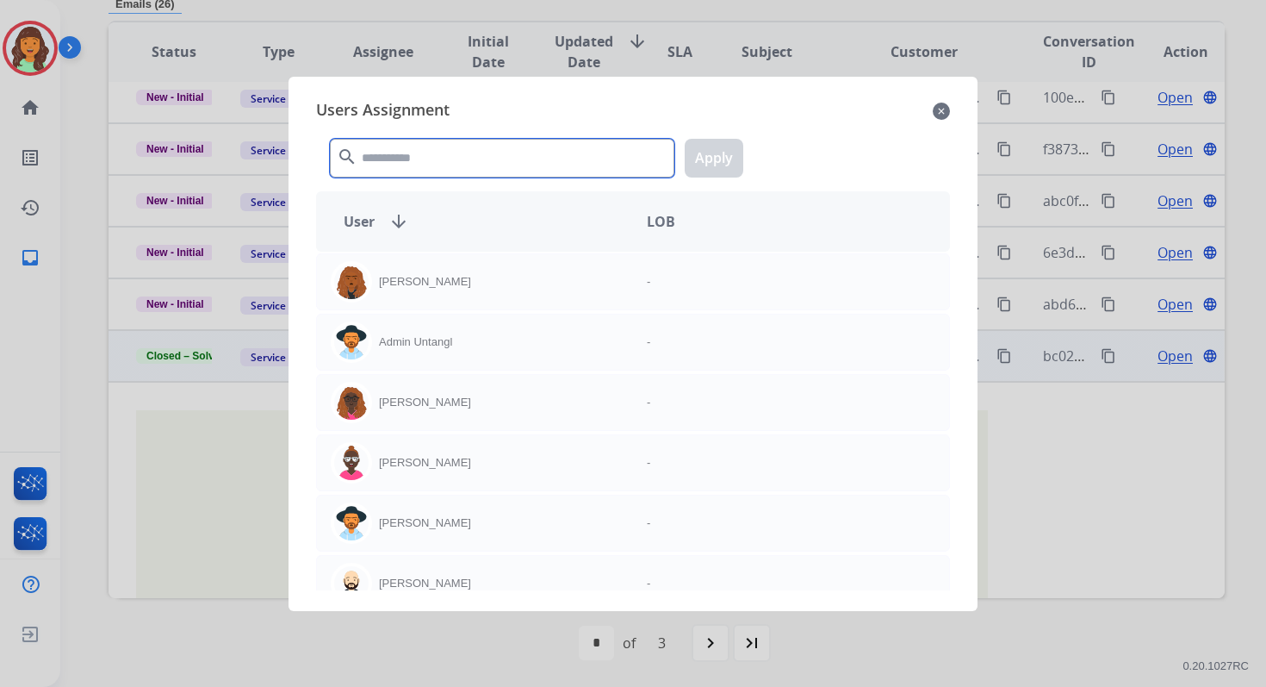
click at [451, 165] on input "text" at bounding box center [502, 158] width 345 height 39
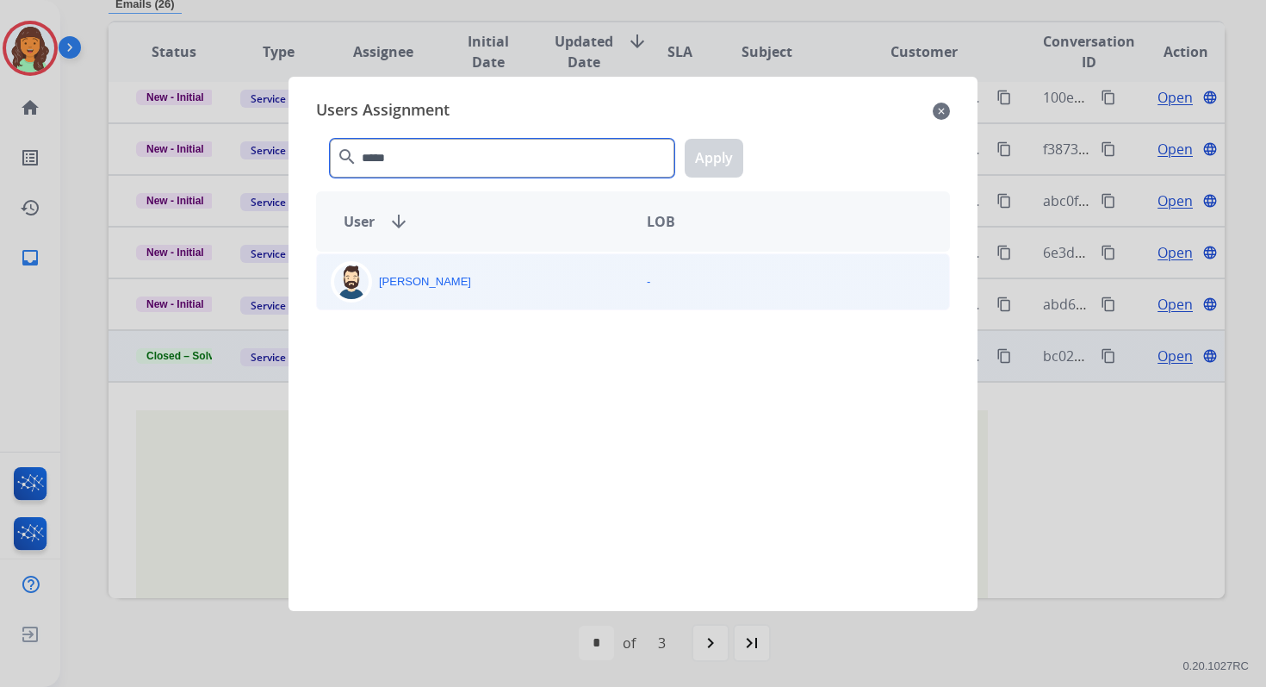
type input "*****"
click at [476, 275] on div "[PERSON_NAME]" at bounding box center [475, 281] width 316 height 41
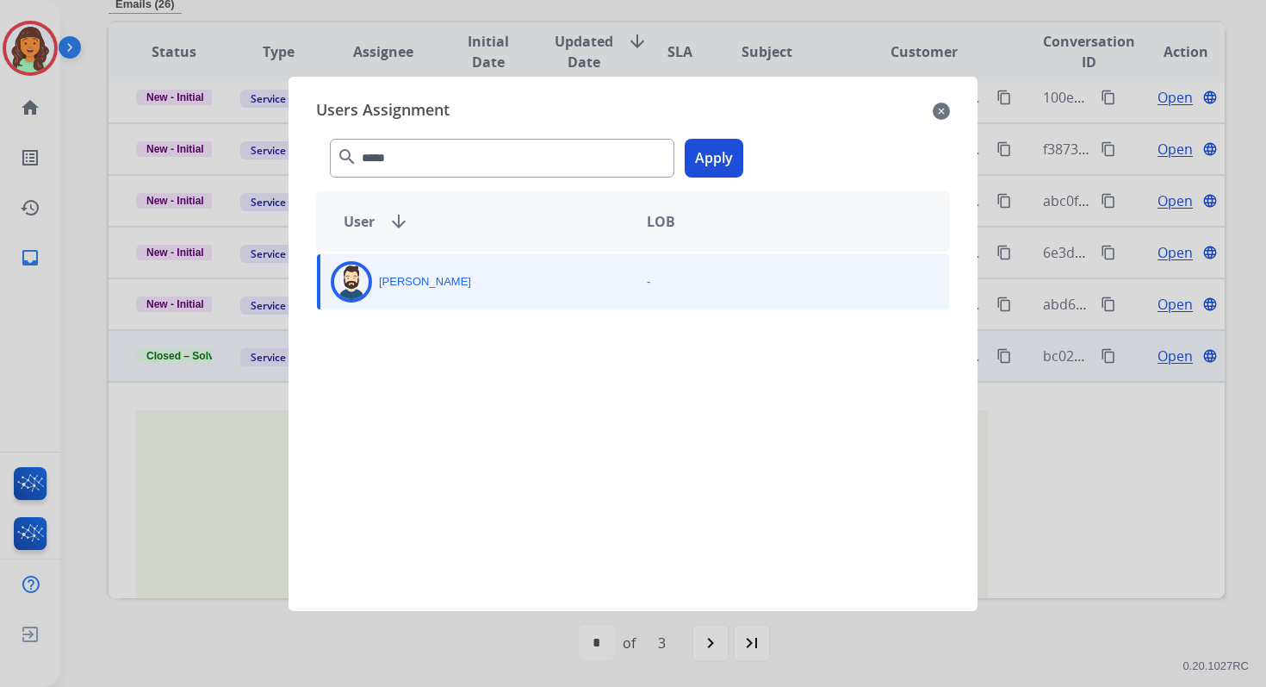
click at [716, 167] on button "Apply" at bounding box center [714, 158] width 59 height 39
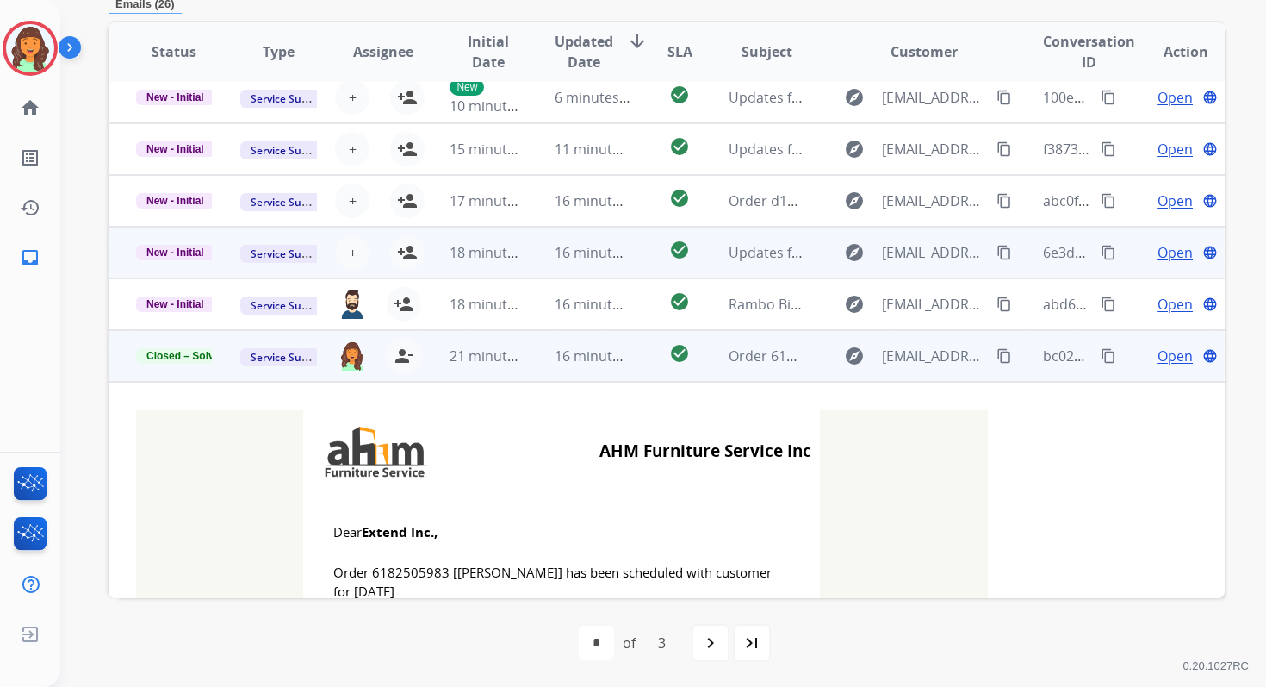
click at [527, 250] on td "16 minutes ago" at bounding box center [579, 253] width 104 height 52
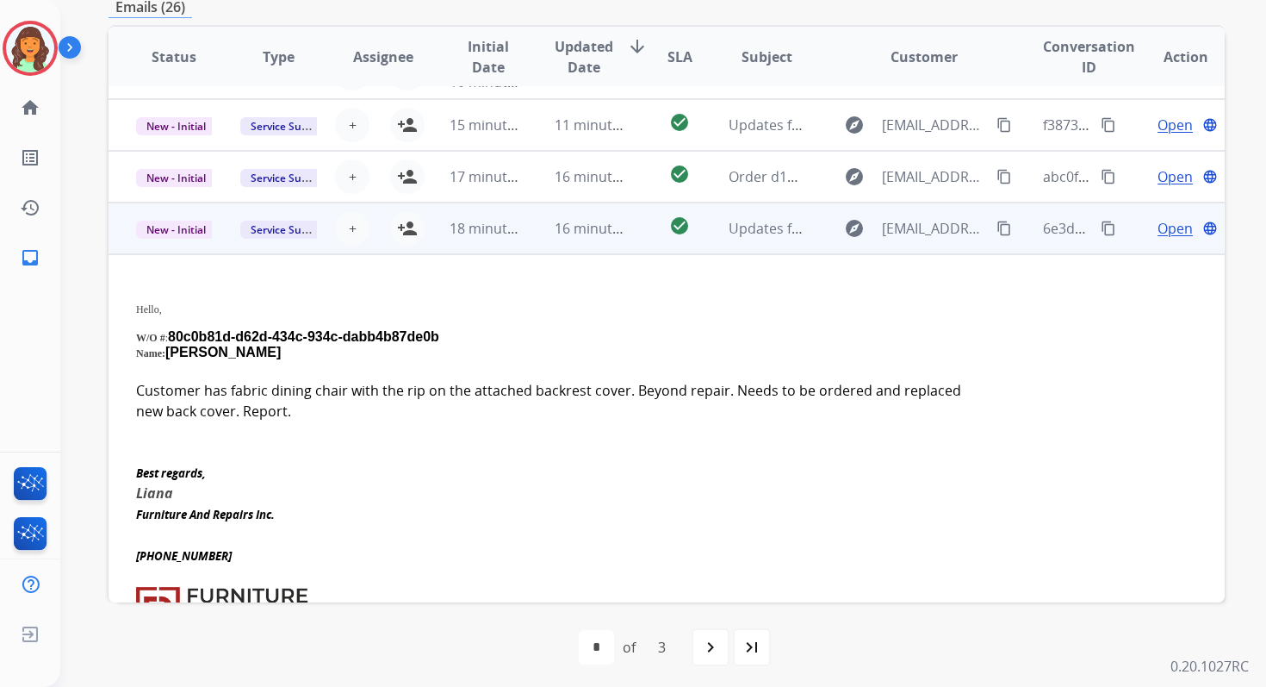
scroll to position [28, 0]
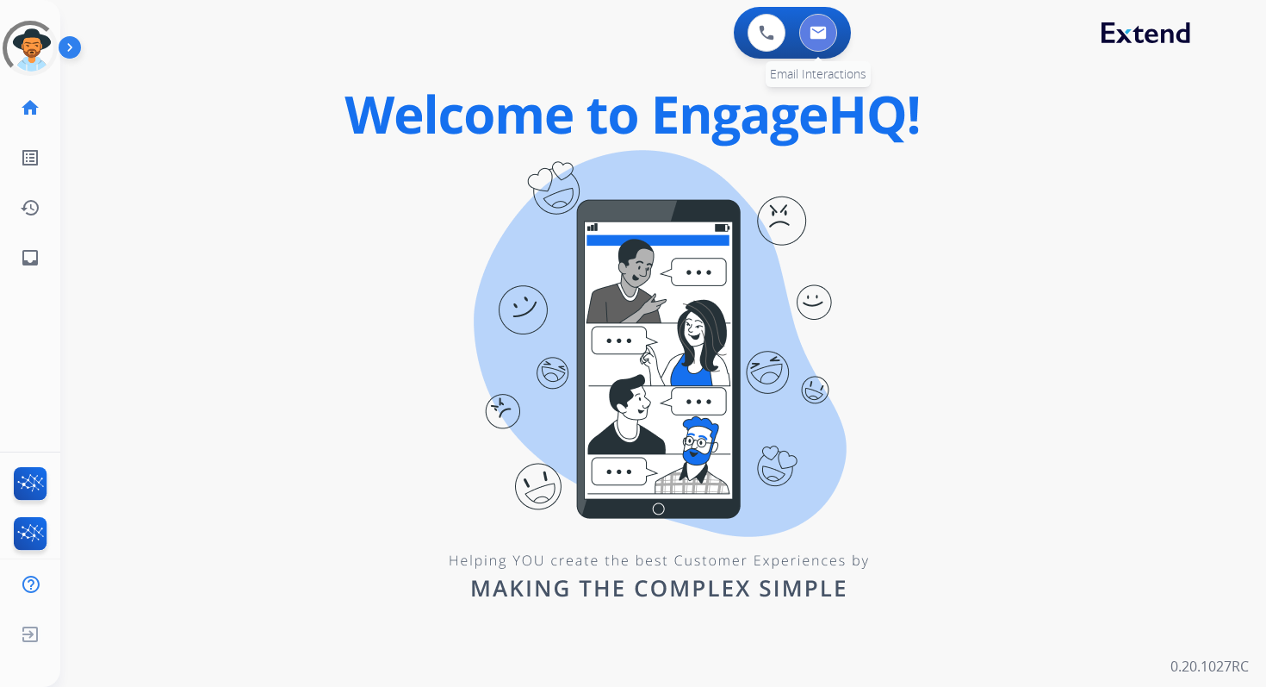
click at [824, 19] on div "Outbound call Agent: Unknown Routing Profile: Unknown Quit Outbound call Agent:…" at bounding box center [633, 343] width 1266 height 687
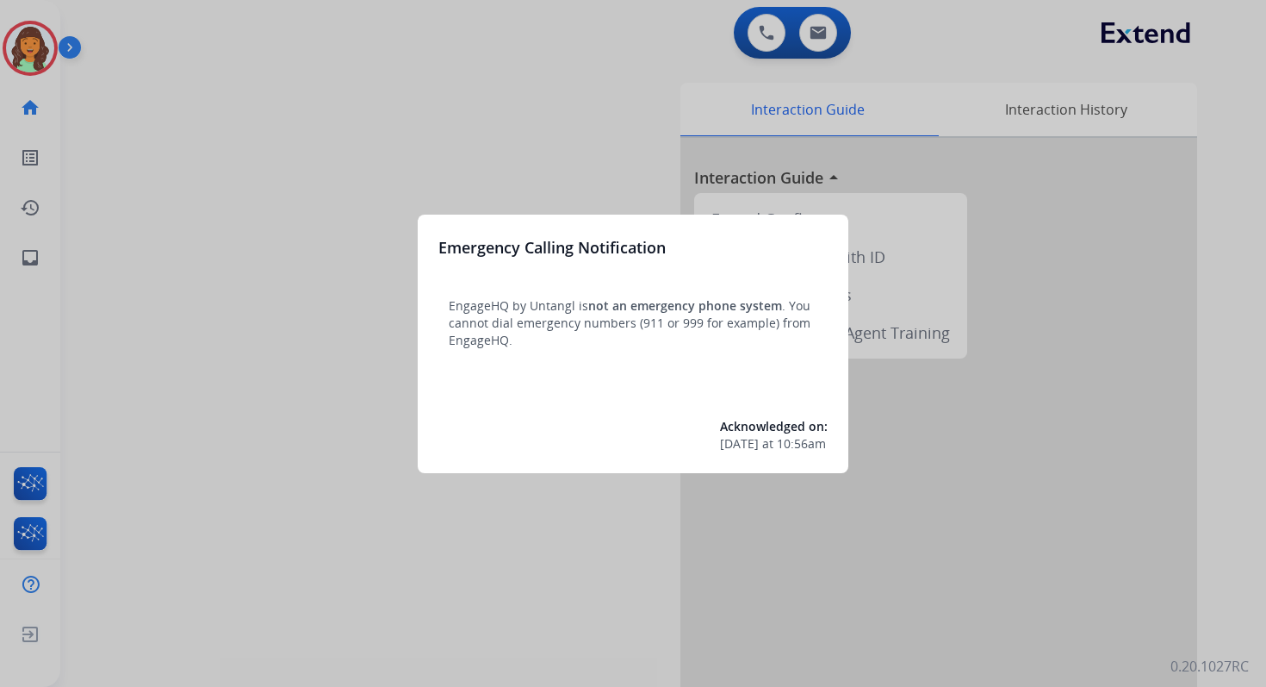
click at [826, 37] on div at bounding box center [633, 343] width 1266 height 687
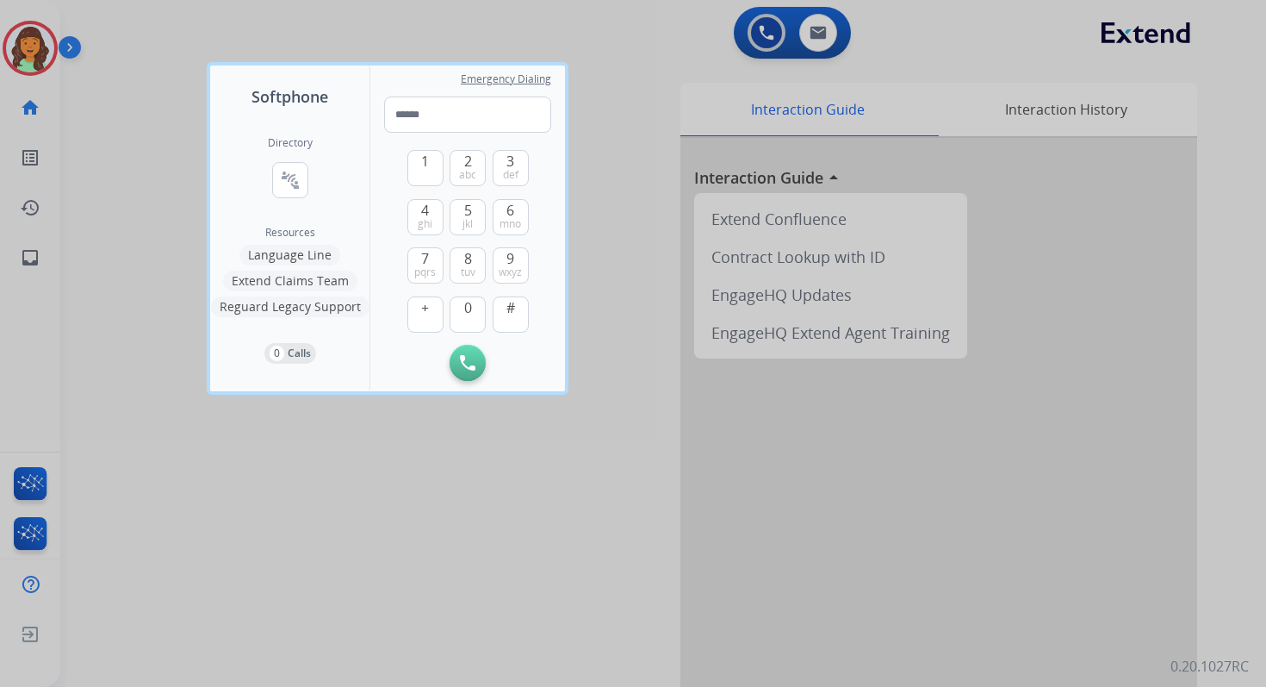
click at [826, 37] on div at bounding box center [633, 343] width 1266 height 687
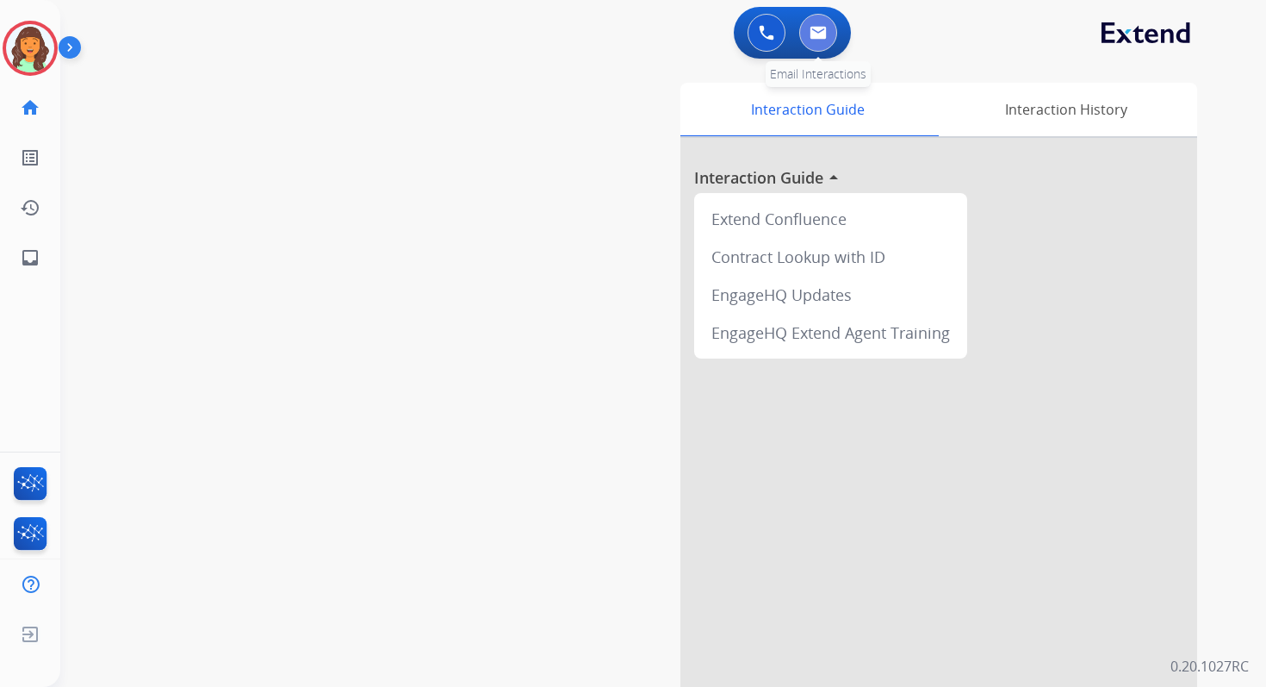
click at [826, 37] on img at bounding box center [818, 33] width 17 height 14
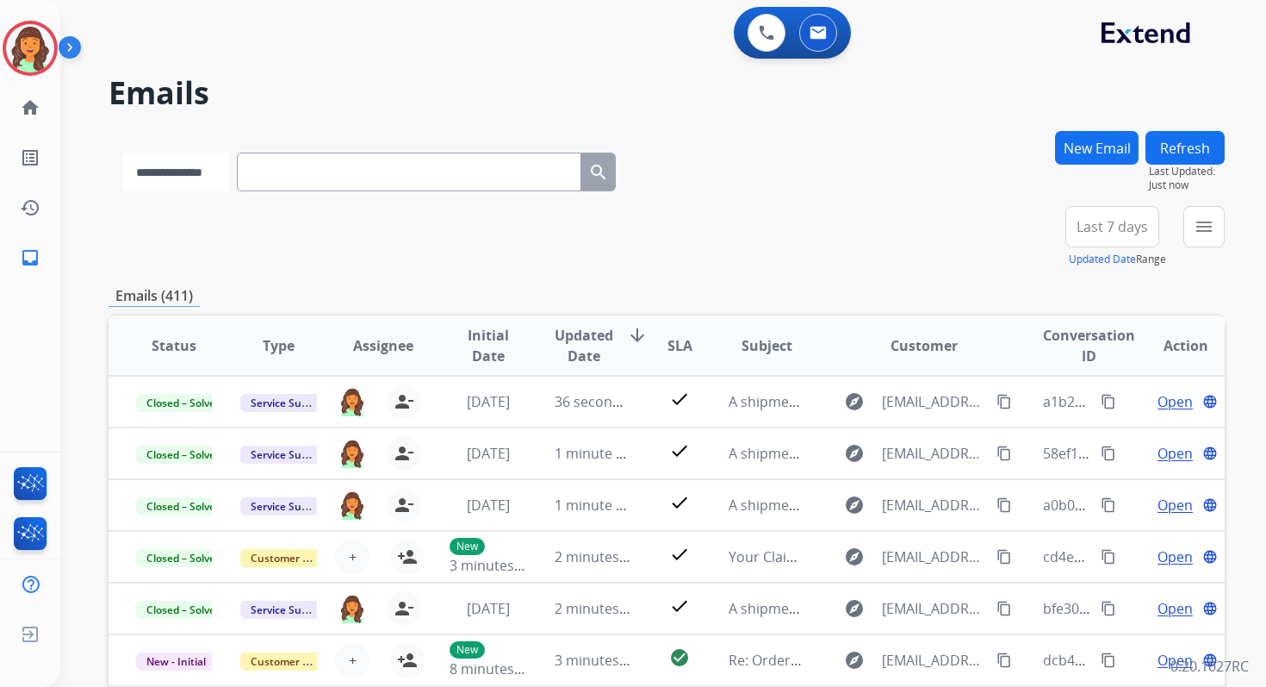
click at [201, 171] on select "**********" at bounding box center [176, 171] width 108 height 39
select select "*******"
click at [122, 152] on select "**********" at bounding box center [176, 171] width 108 height 39
click at [297, 168] on input "text" at bounding box center [411, 171] width 345 height 39
paste input "*********"
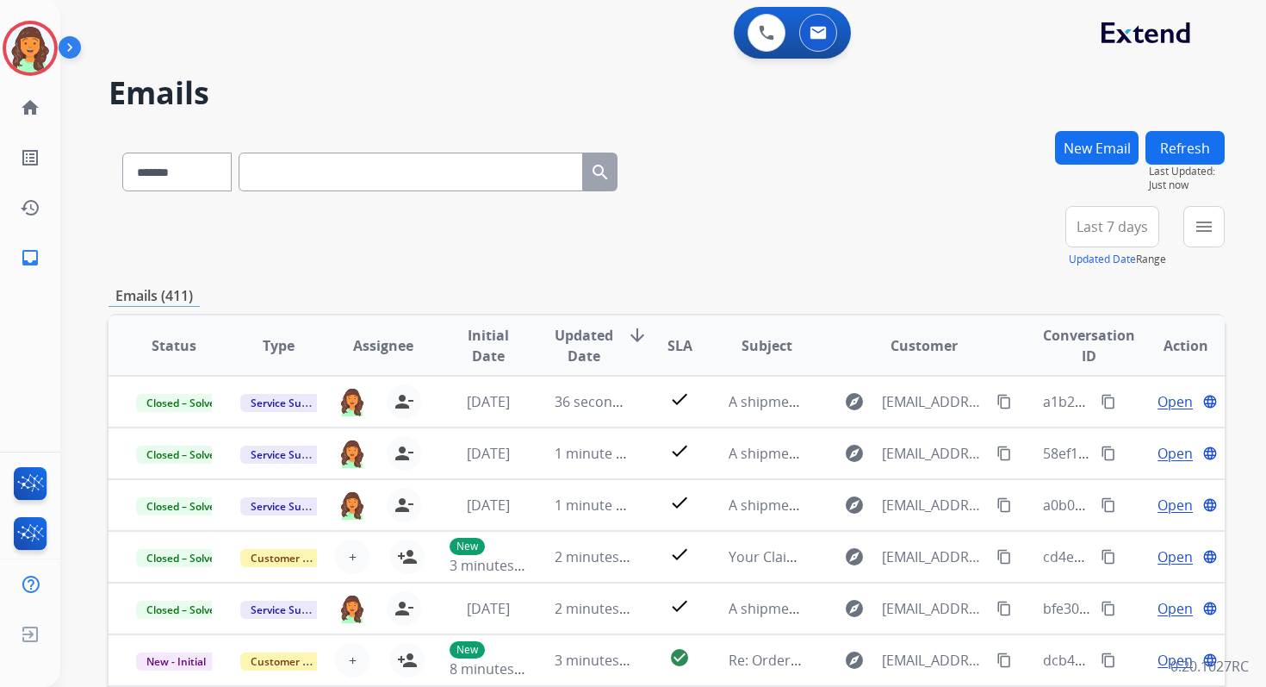
type input "*********"
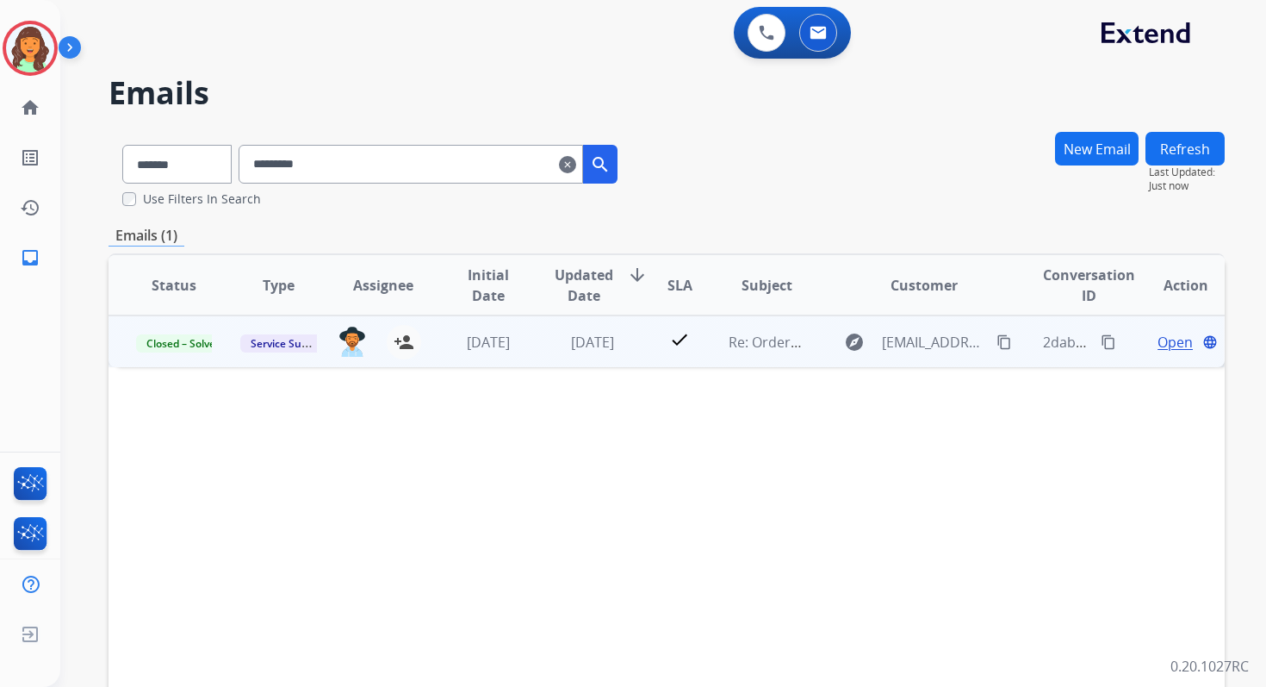
click at [1161, 335] on span "Open" at bounding box center [1175, 342] width 35 height 21
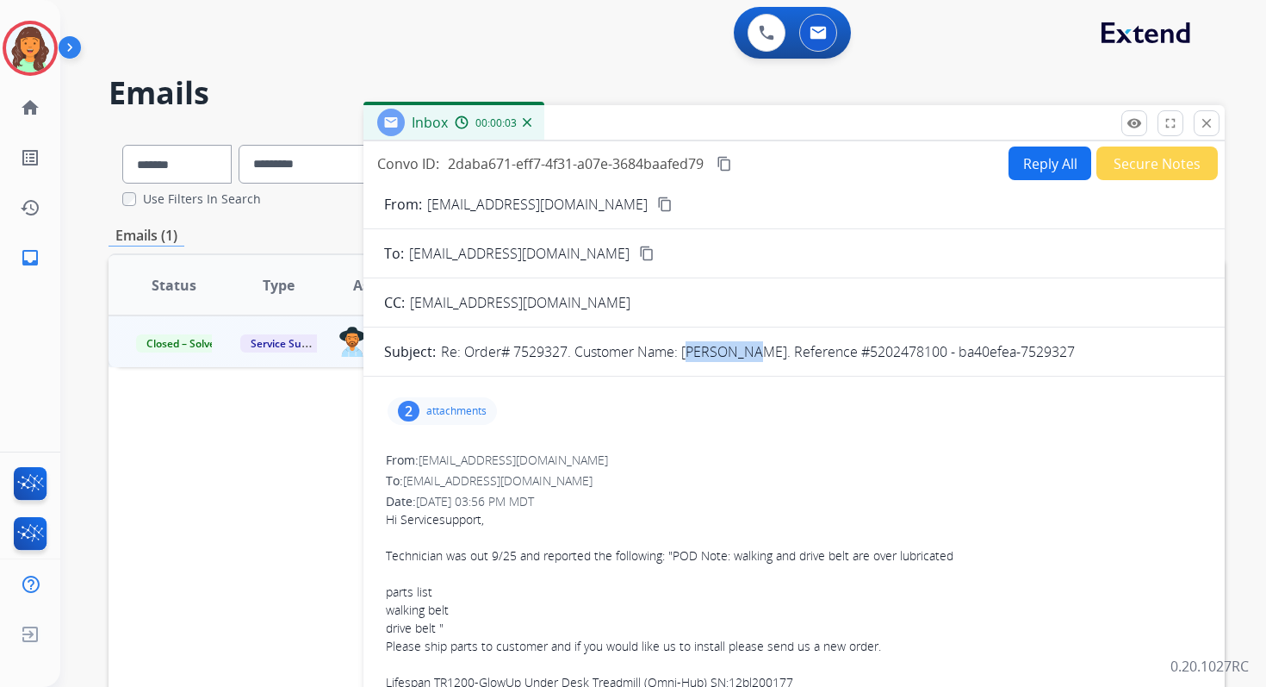
copy p "[PERSON_NAME]"
drag, startPoint x: 685, startPoint y: 350, endPoint x: 745, endPoint y: 353, distance: 60.4
click at [745, 353] on p "Re: Order# 7529327. Customer Name: [PERSON_NAME]. Reference #5202478100 - ba40e…" at bounding box center [758, 351] width 634 height 21
select select "*******"
click at [1216, 123] on button "close Close" at bounding box center [1207, 123] width 26 height 26
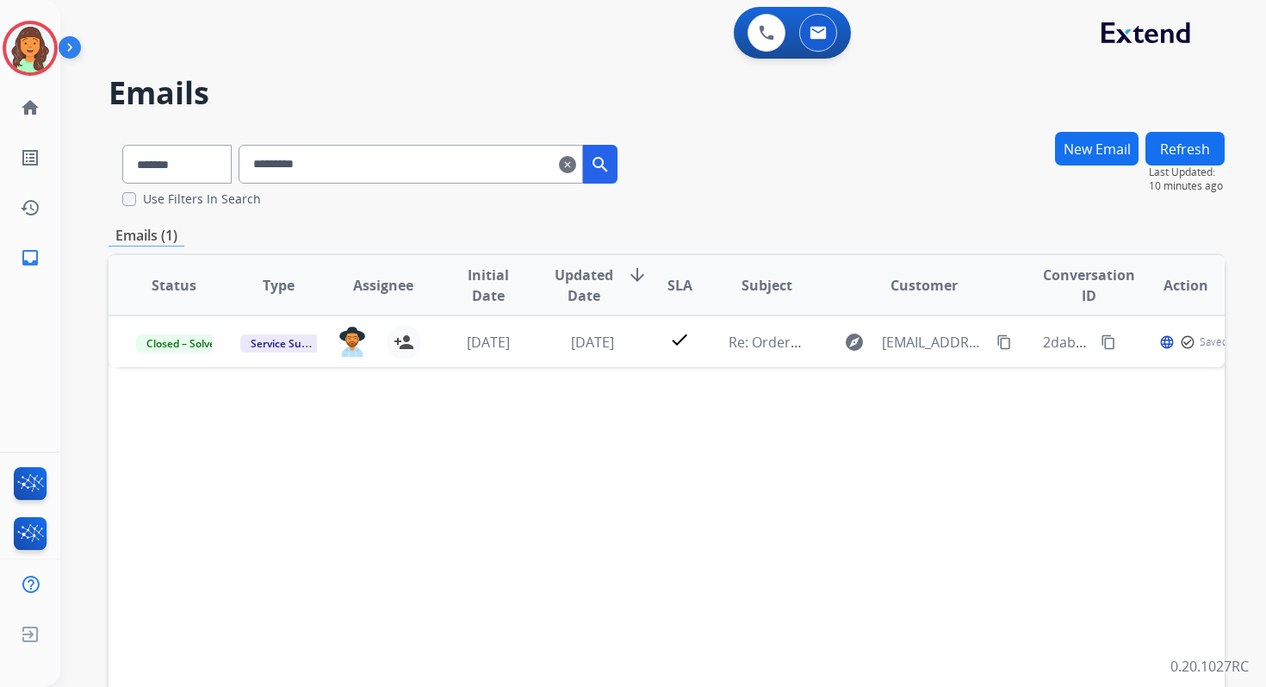
click at [291, 162] on input "*********" at bounding box center [411, 164] width 345 height 39
paste input "**********"
type input "**********"
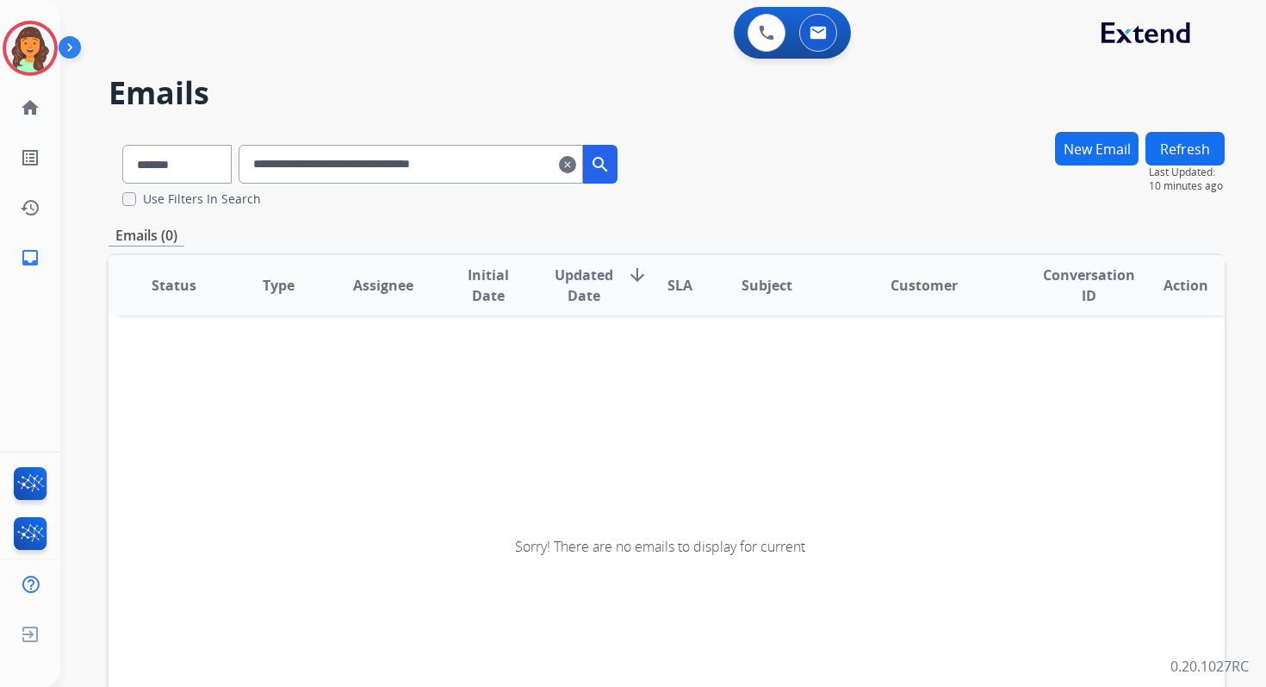
click at [314, 159] on input "**********" at bounding box center [411, 164] width 345 height 39
click at [1078, 145] on button "New Email" at bounding box center [1097, 149] width 84 height 34
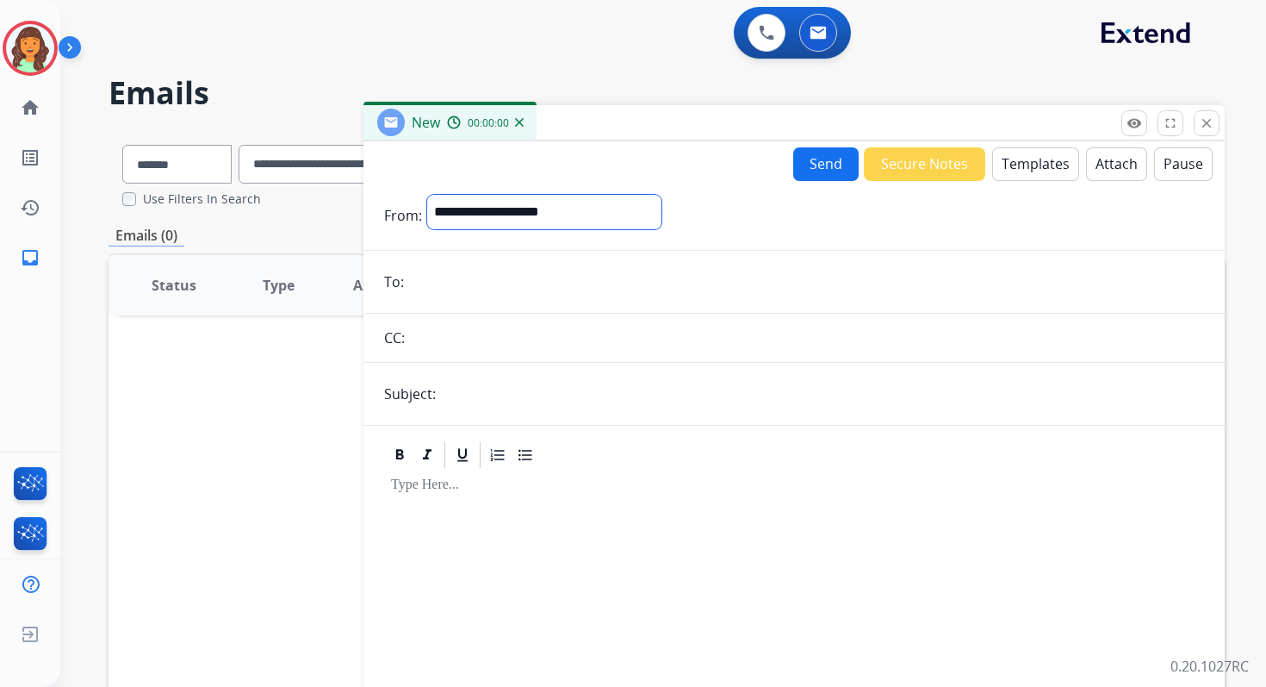
click at [464, 216] on select "**********" at bounding box center [544, 212] width 234 height 34
select select "**********"
click at [427, 195] on select "**********" at bounding box center [544, 212] width 234 height 34
click at [465, 285] on input "email" at bounding box center [806, 283] width 795 height 34
type input "**********"
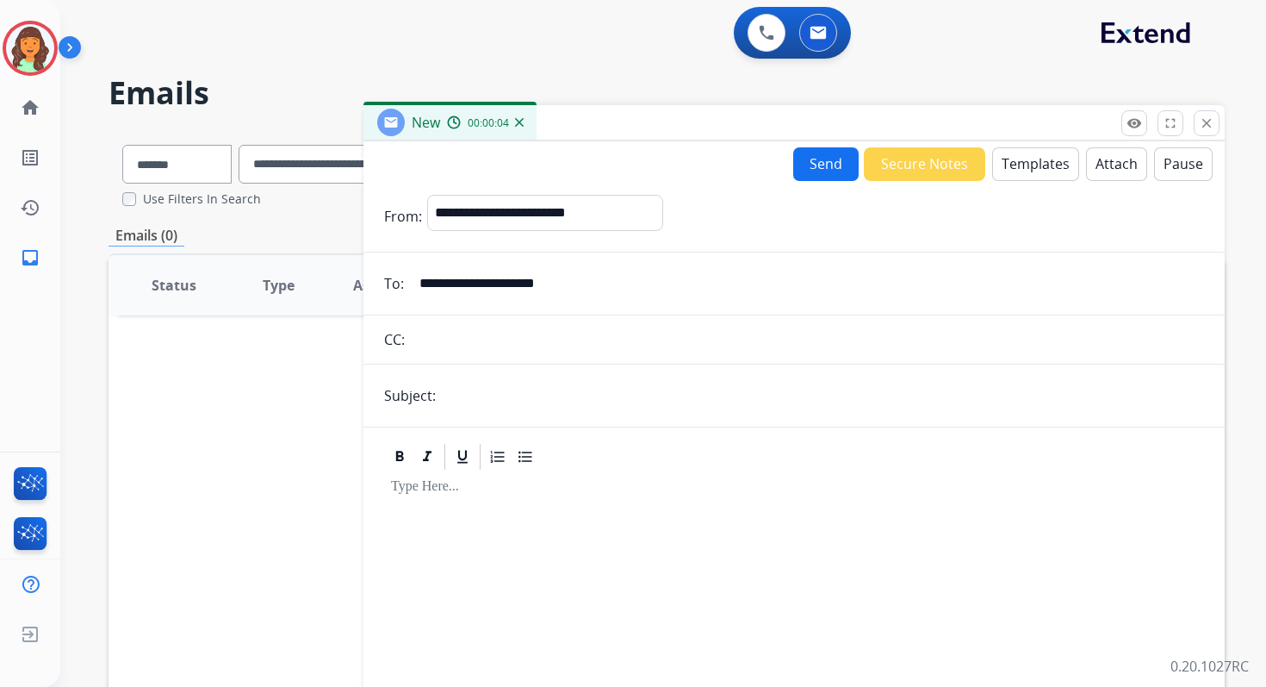
click at [502, 403] on input "text" at bounding box center [822, 395] width 763 height 34
paste input "**********"
type input "**********"
click at [1021, 157] on button "Templates" at bounding box center [1035, 164] width 87 height 34
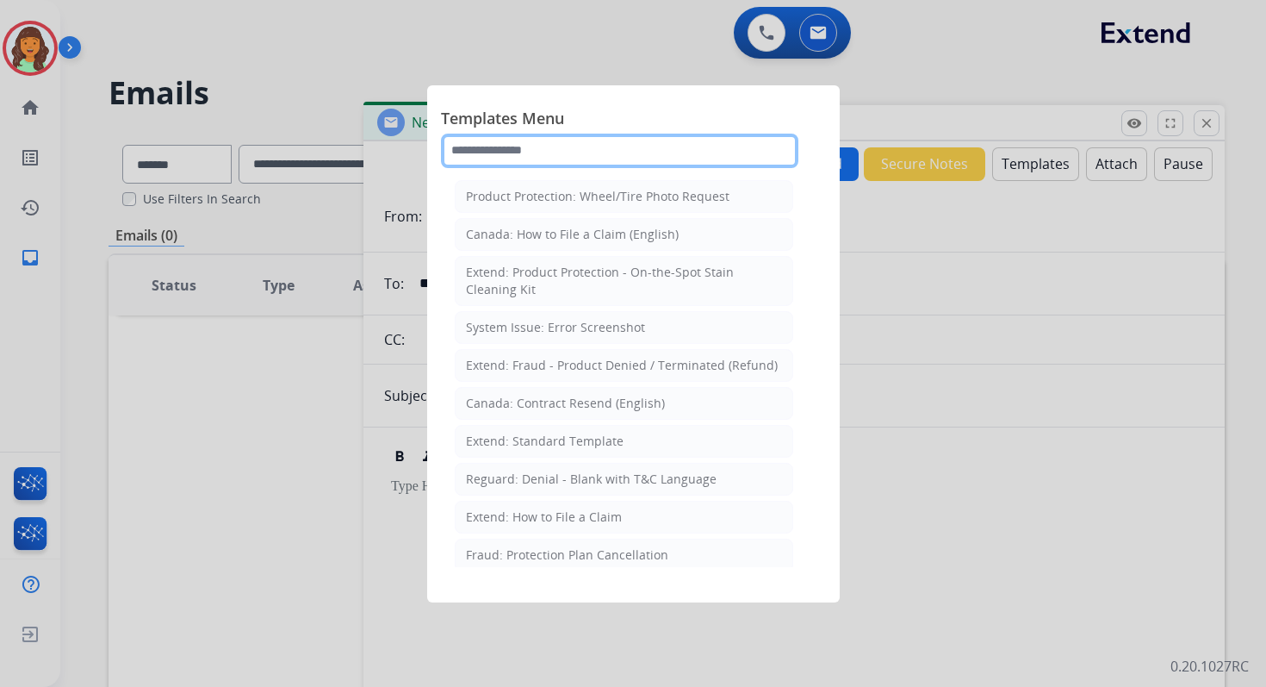
click at [562, 145] on input "text" at bounding box center [620, 151] width 358 height 34
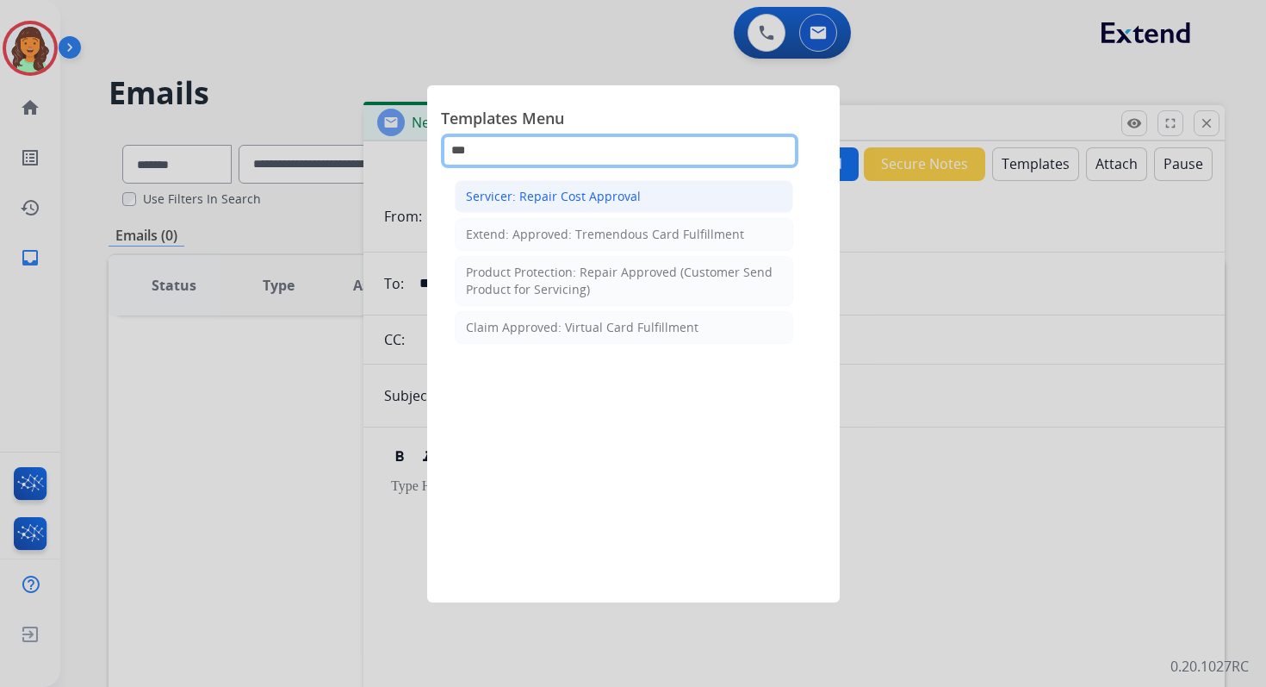
type input "***"
click at [625, 190] on div "Servicer: Repair Cost Approval" at bounding box center [553, 196] width 175 height 17
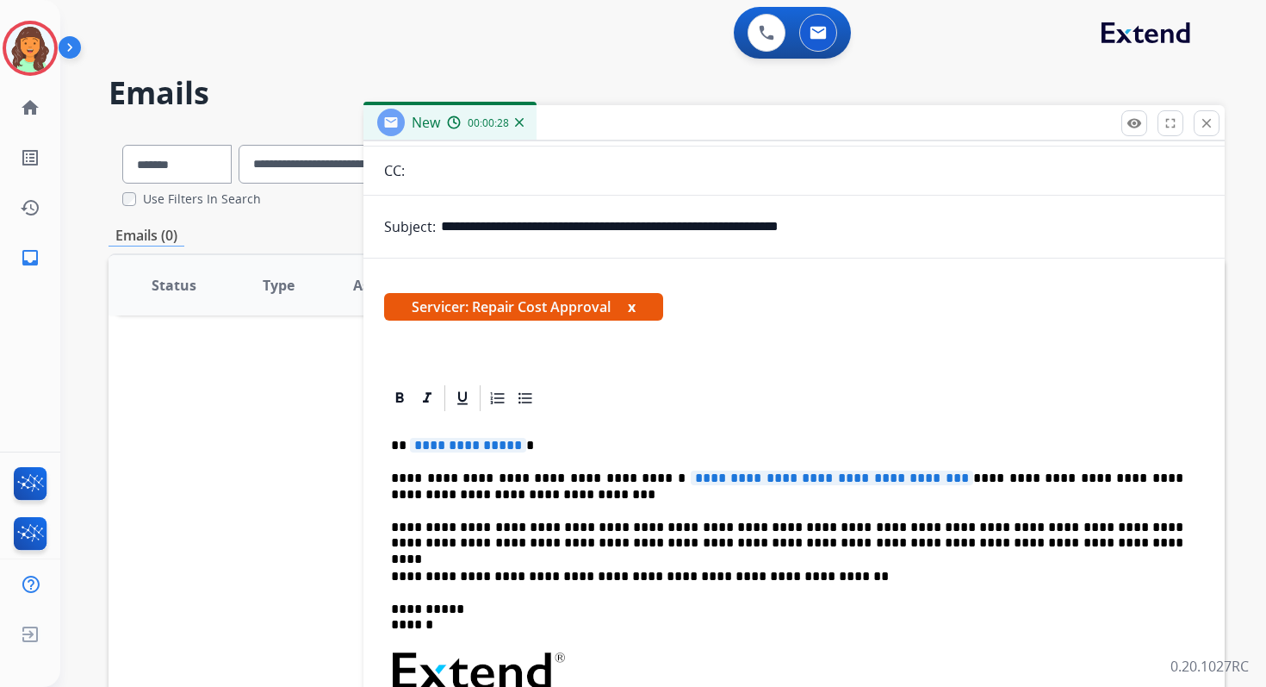
scroll to position [235, 0]
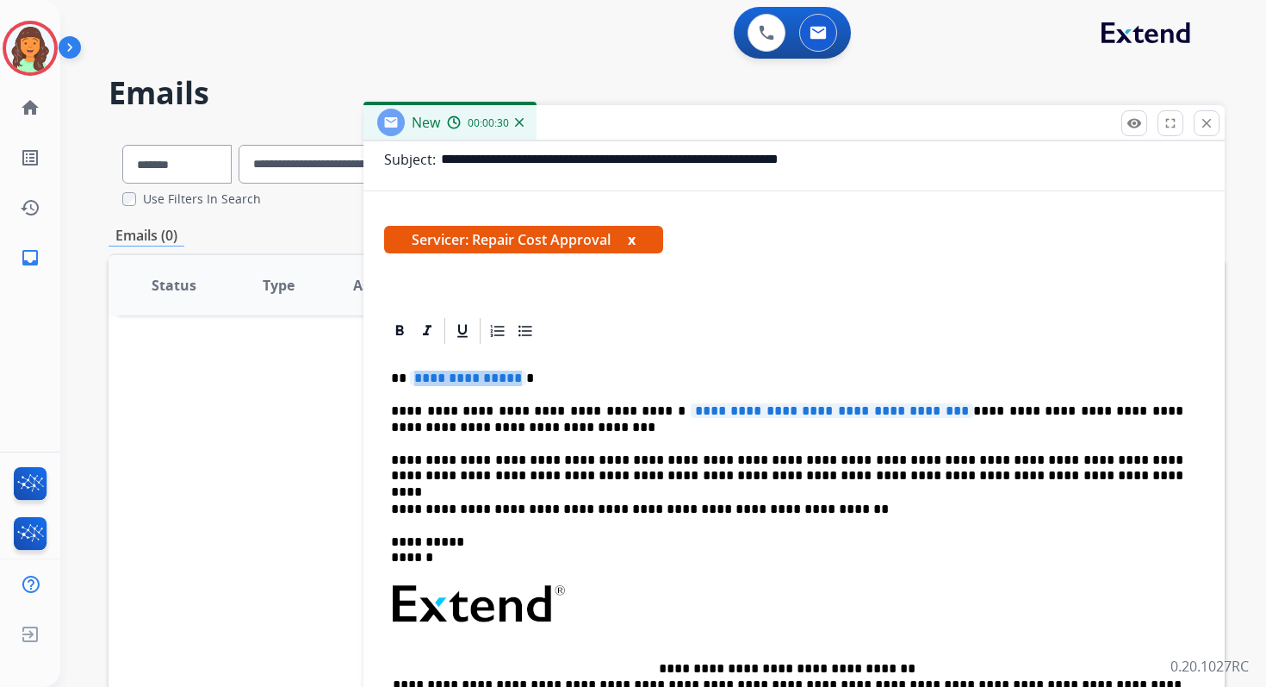
drag, startPoint x: 408, startPoint y: 380, endPoint x: 507, endPoint y: 379, distance: 99.1
click at [507, 379] on p "**********" at bounding box center [787, 378] width 793 height 16
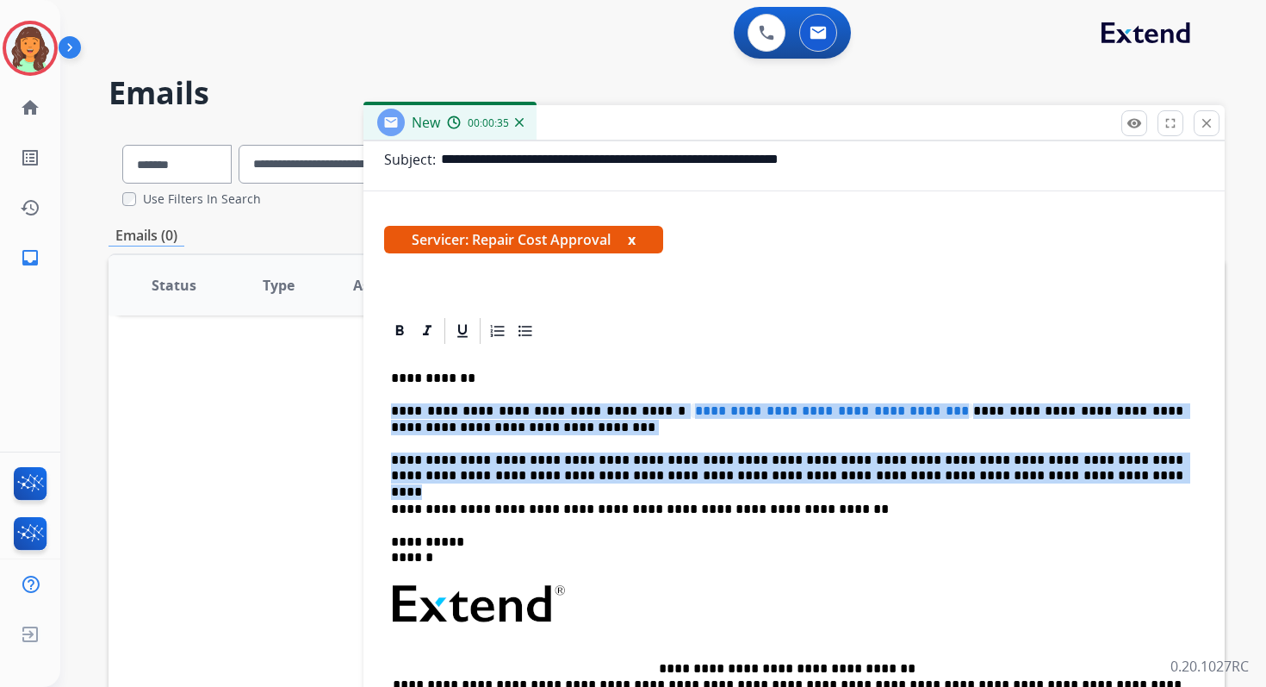
drag, startPoint x: 950, startPoint y: 473, endPoint x: 387, endPoint y: 411, distance: 566.8
click at [387, 411] on div "**********" at bounding box center [794, 595] width 820 height 498
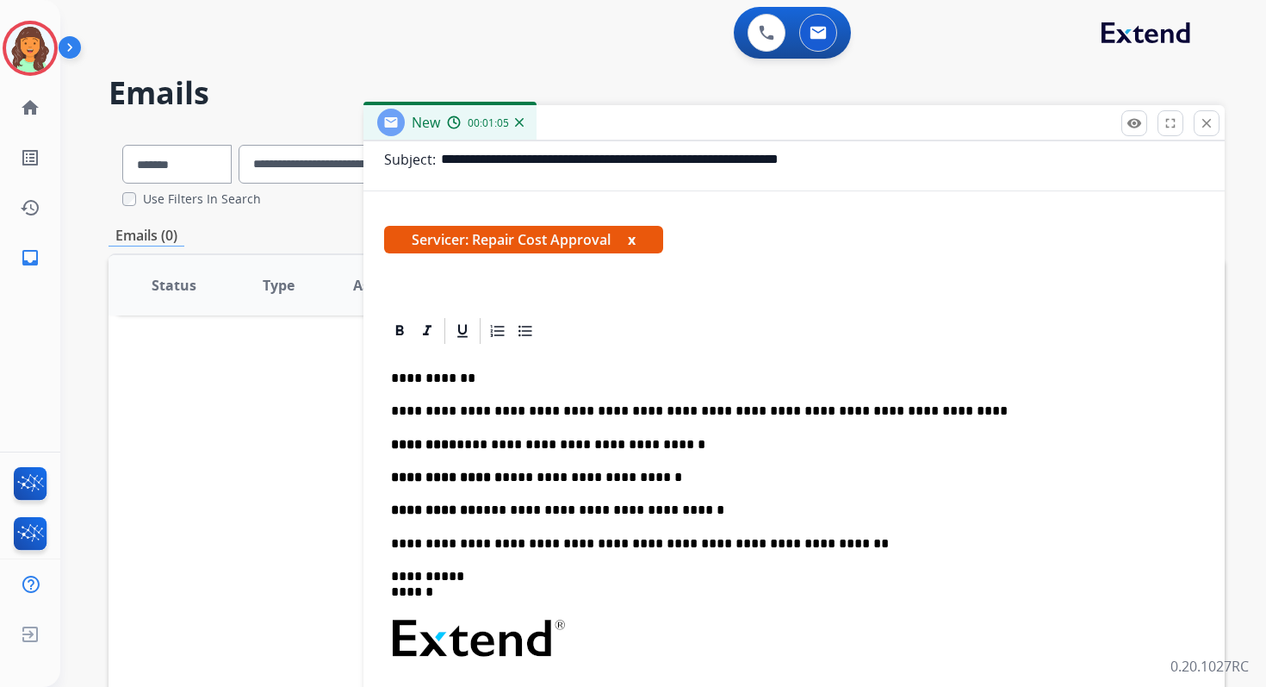
drag, startPoint x: 443, startPoint y: 161, endPoint x: 976, endPoint y: 162, distance: 533.3
click at [976, 162] on input "**********" at bounding box center [822, 159] width 763 height 34
click at [717, 508] on p "**********" at bounding box center [794, 510] width 806 height 16
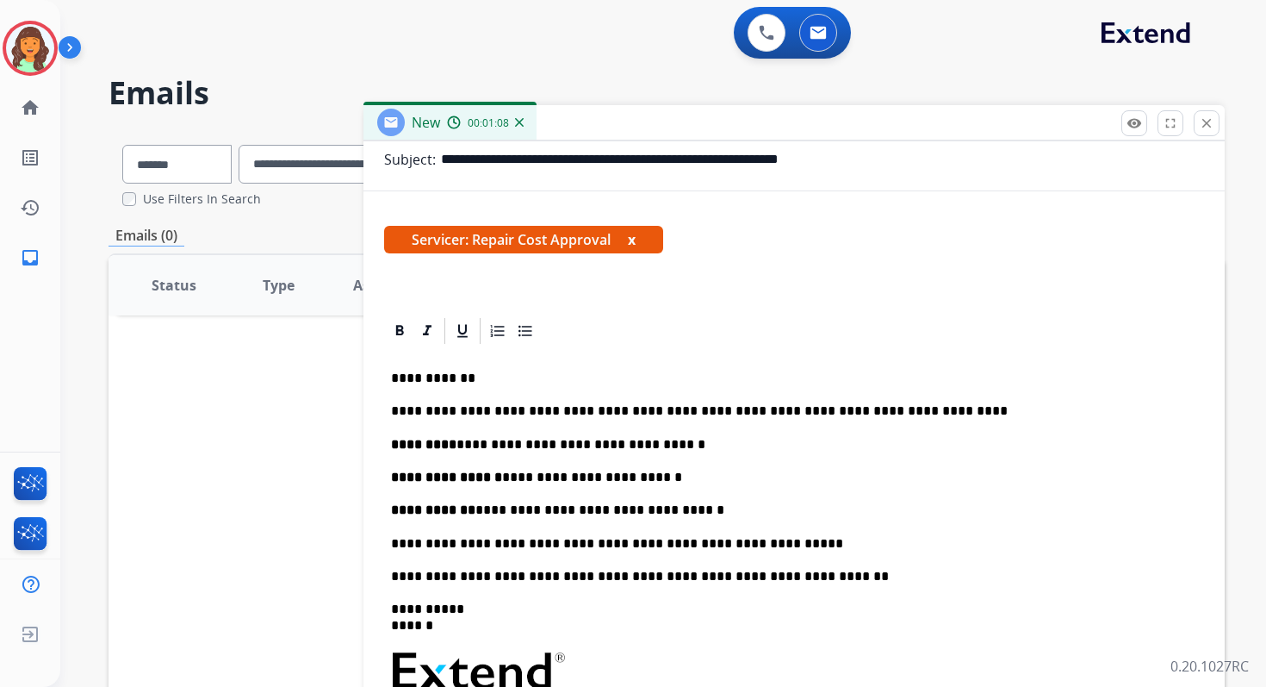
click at [464, 544] on p "**********" at bounding box center [787, 544] width 793 height 16
drag, startPoint x: 469, startPoint y: 544, endPoint x: 385, endPoint y: 544, distance: 83.6
click at [384, 544] on div "**********" at bounding box center [794, 628] width 820 height 565
click at [396, 329] on icon at bounding box center [400, 330] width 8 height 10
drag, startPoint x: 681, startPoint y: 412, endPoint x: 644, endPoint y: 412, distance: 37.9
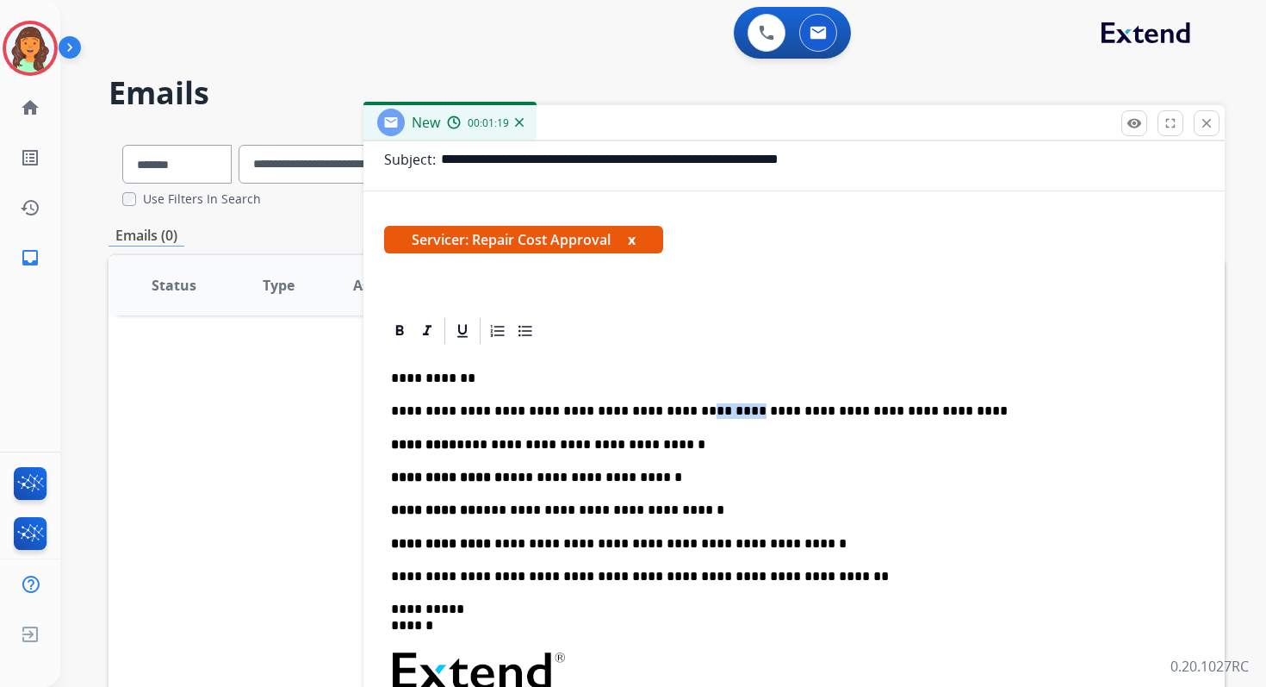
click at [644, 412] on p "**********" at bounding box center [787, 411] width 793 height 16
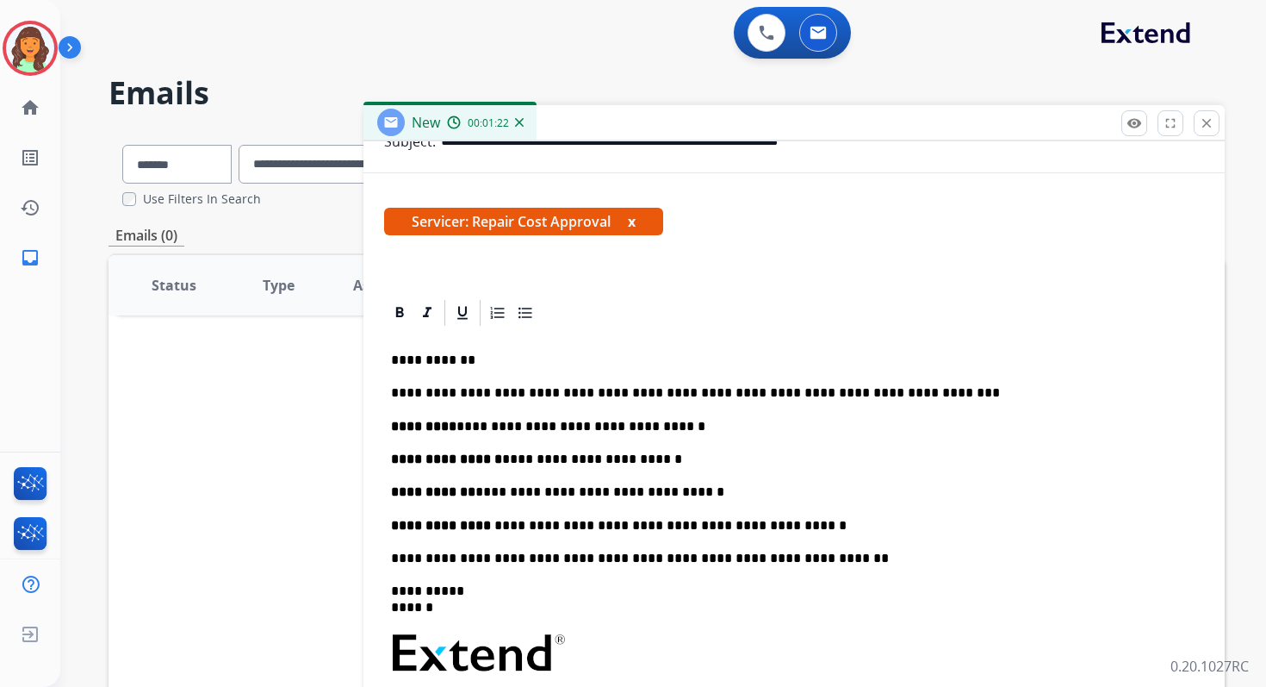
scroll to position [255, 0]
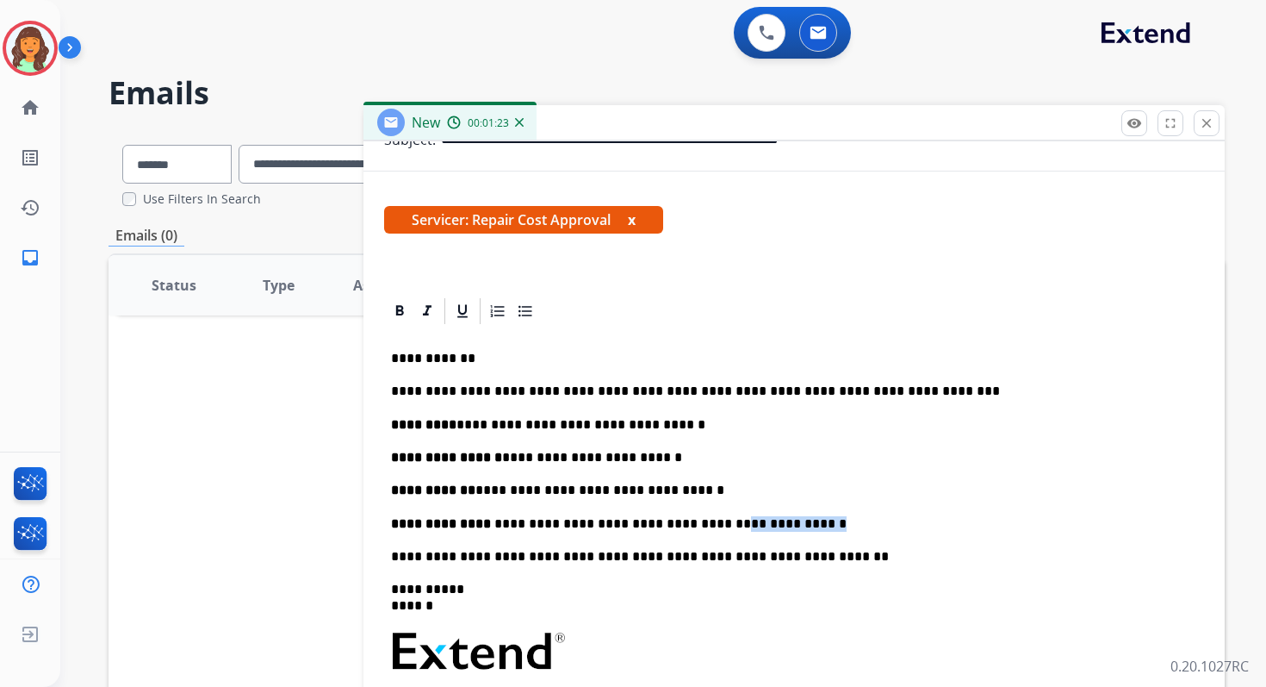
drag, startPoint x: 712, startPoint y: 525, endPoint x: 848, endPoint y: 525, distance: 135.3
click at [848, 525] on p "**********" at bounding box center [787, 524] width 793 height 16
copy p "********"
click at [886, 385] on p "**********" at bounding box center [787, 391] width 793 height 16
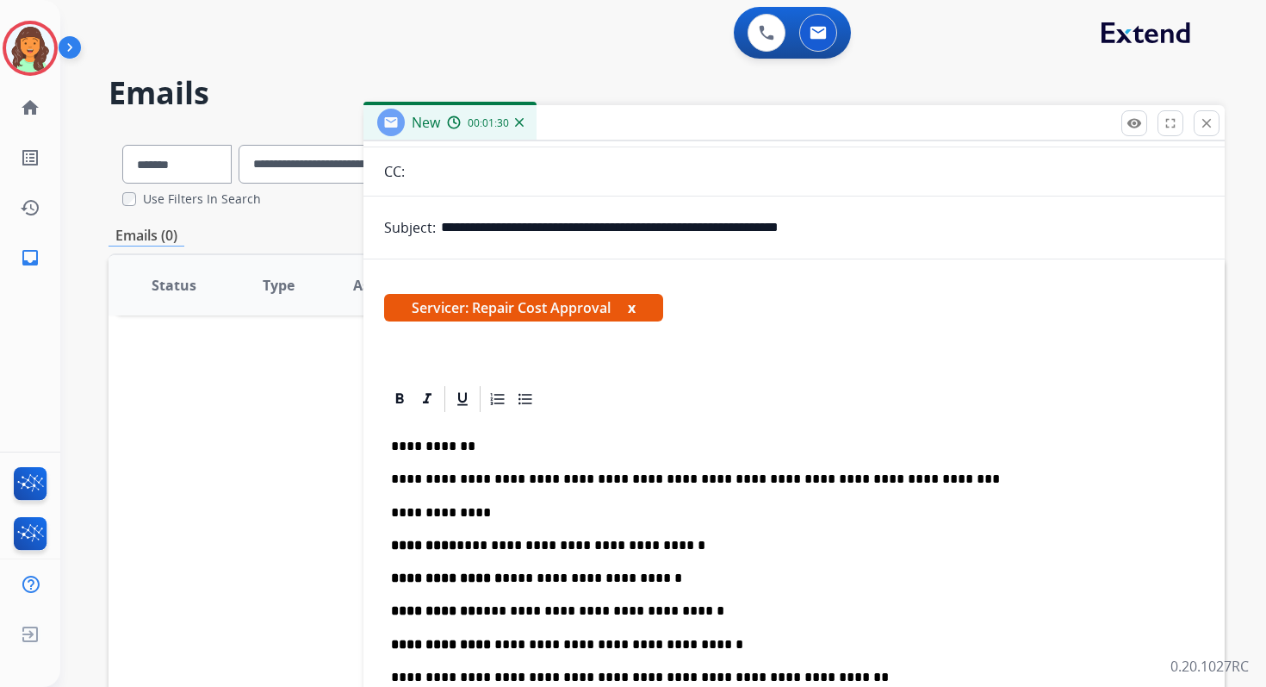
scroll to position [0, 0]
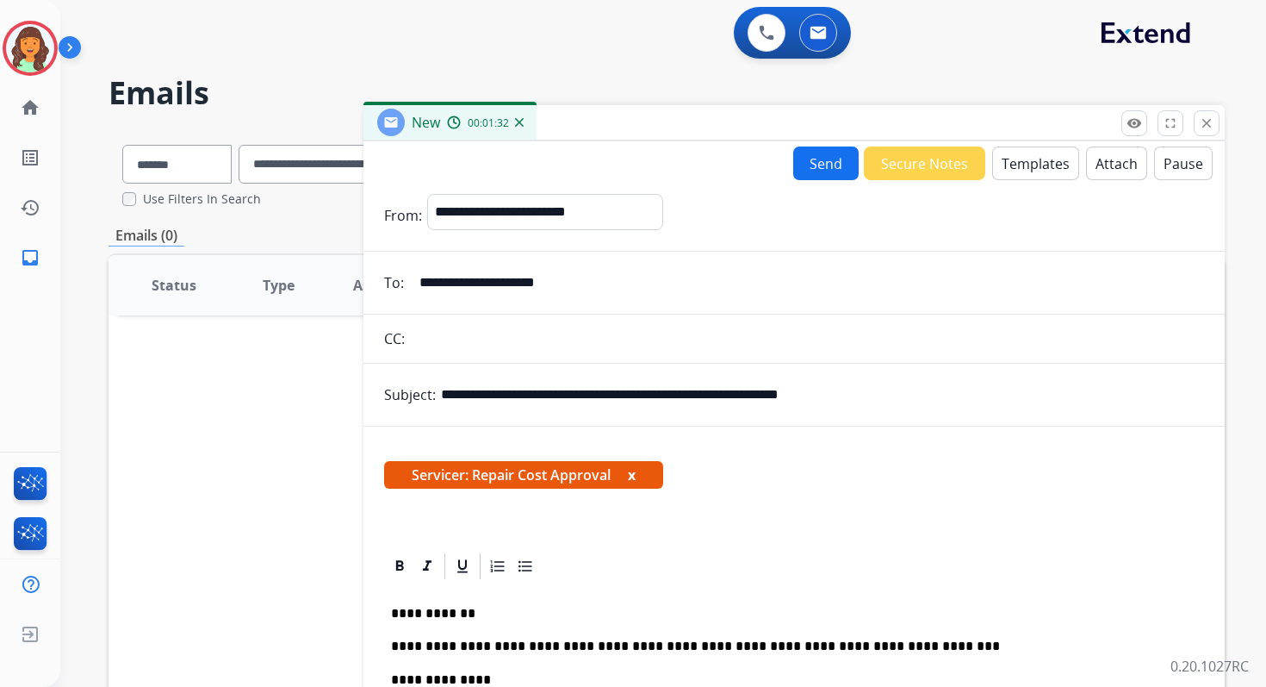
click at [818, 166] on button "Send" at bounding box center [825, 163] width 65 height 34
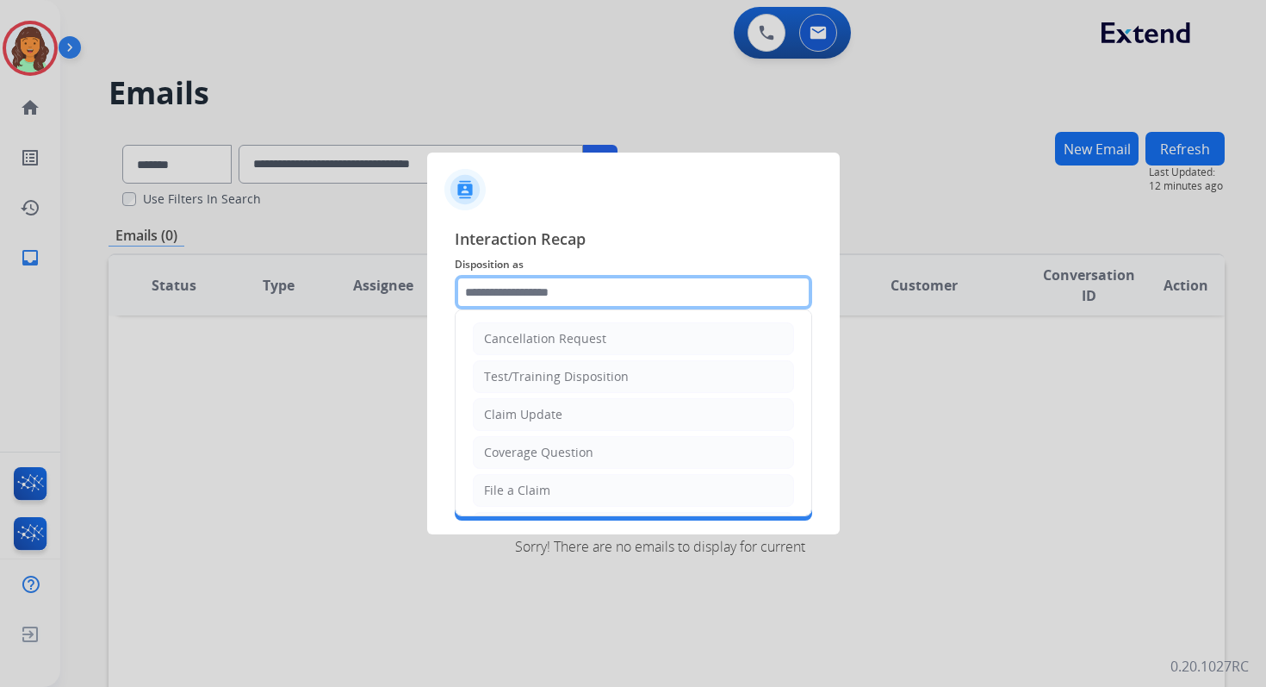
click at [594, 290] on input "text" at bounding box center [634, 292] width 358 height 34
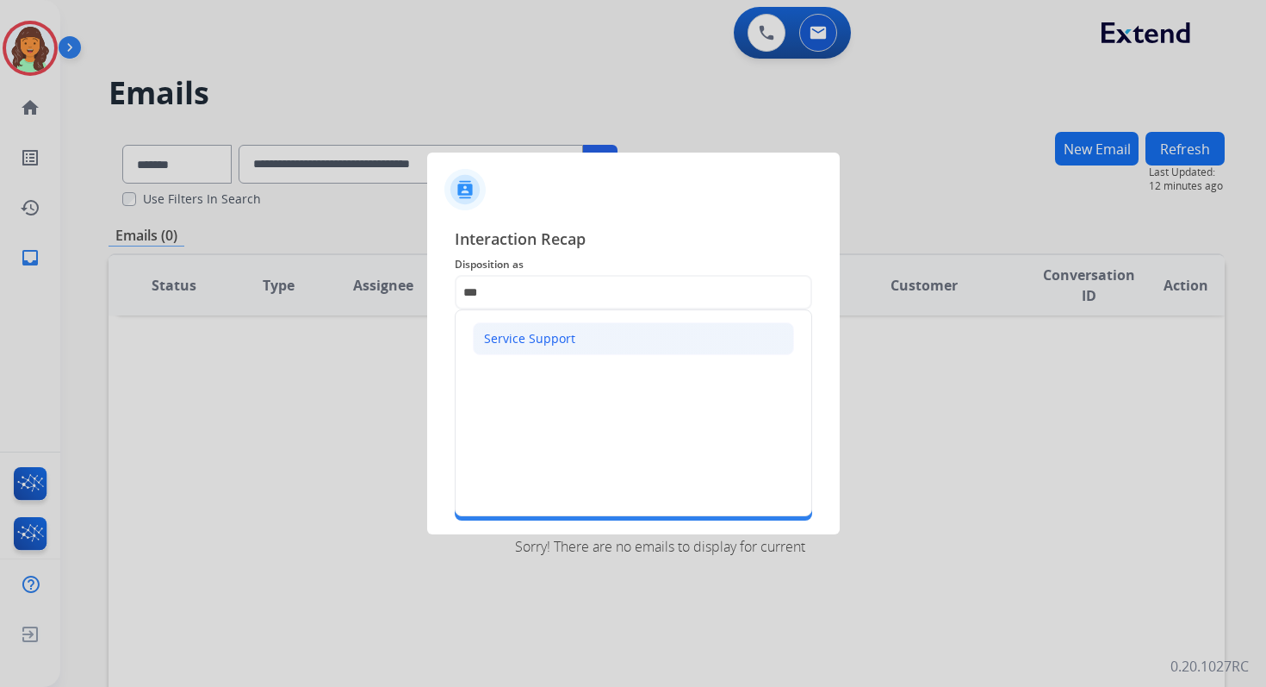
click at [526, 344] on div "Service Support" at bounding box center [529, 338] width 91 height 17
type input "**********"
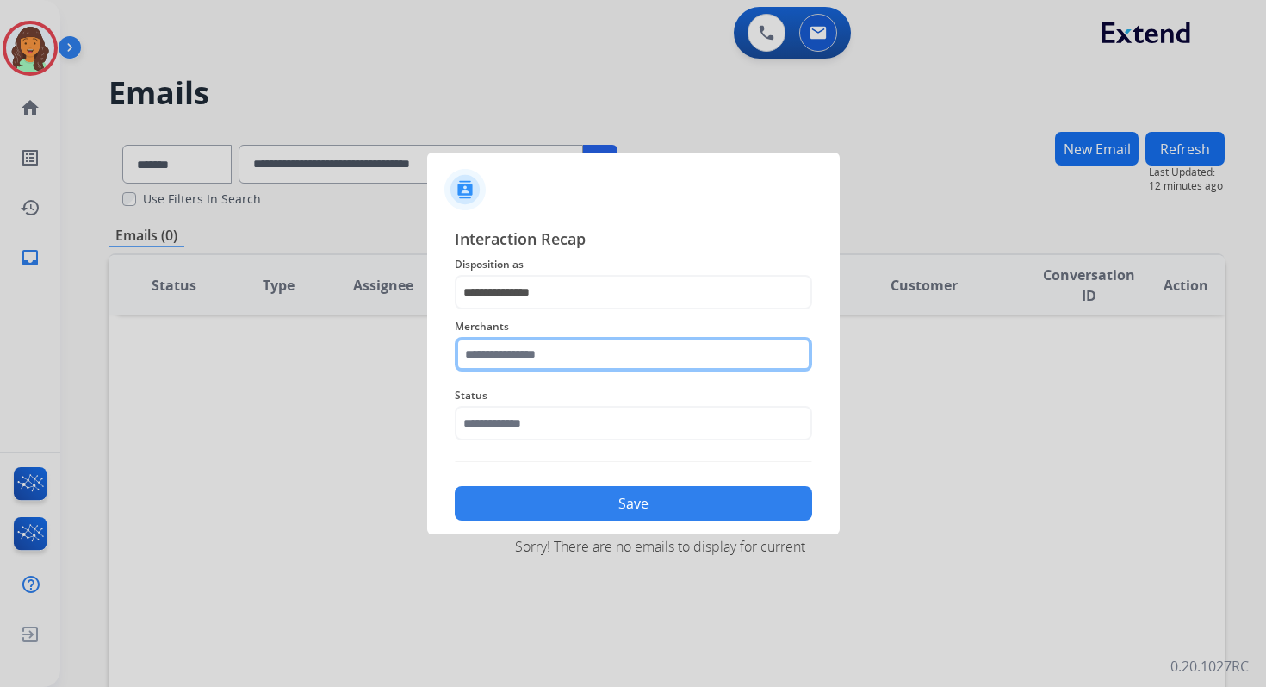
click at [525, 358] on input "text" at bounding box center [634, 354] width 358 height 34
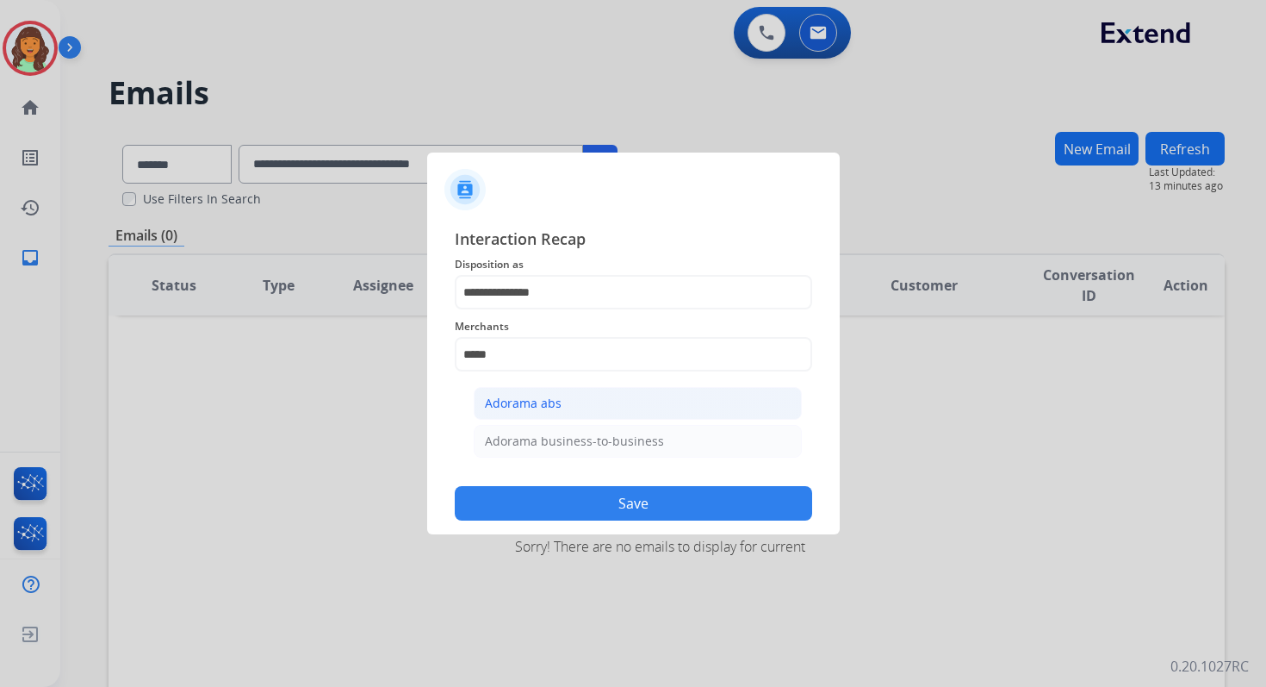
click at [544, 407] on div "Adorama abs" at bounding box center [523, 403] width 77 height 17
type input "**********"
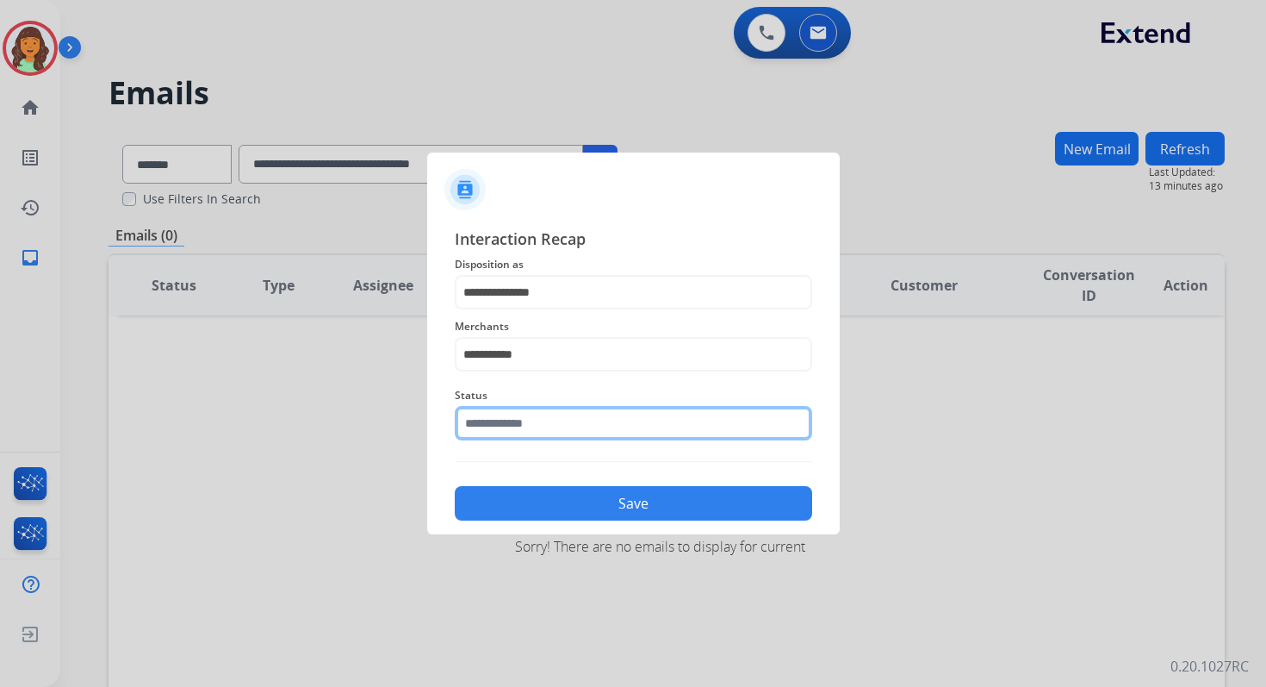
click at [533, 426] on input "text" at bounding box center [634, 423] width 358 height 34
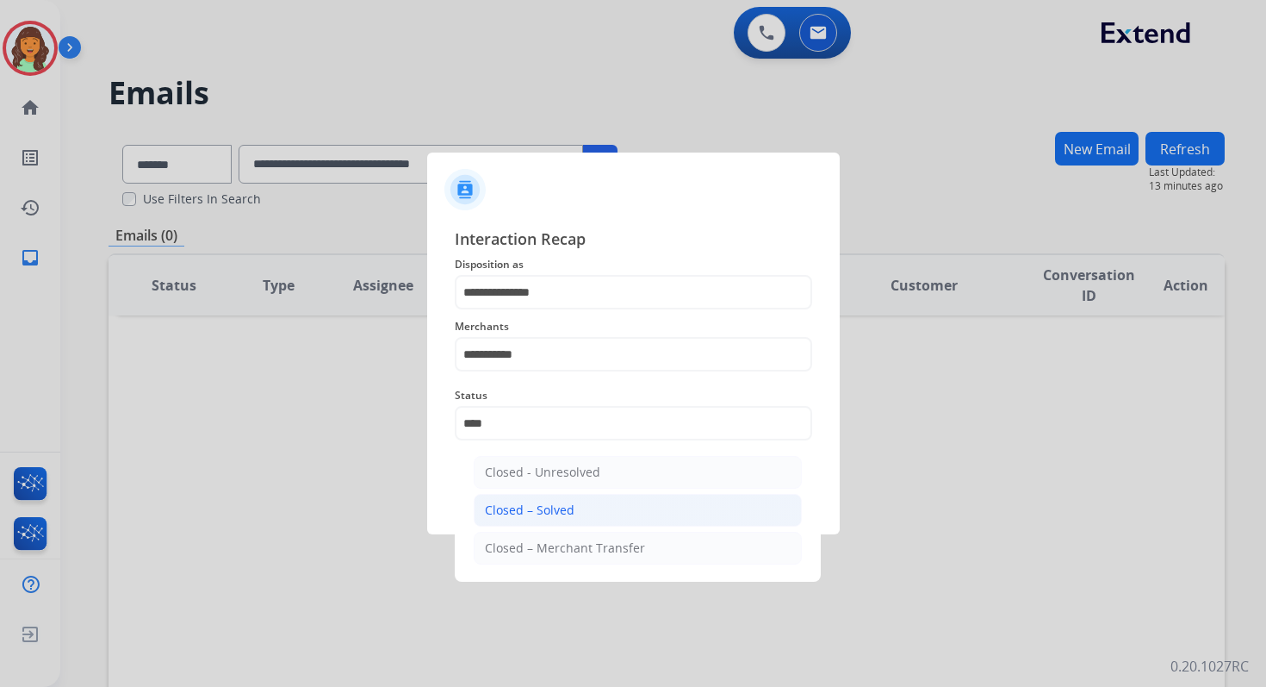
click at [572, 513] on li "Closed – Solved" at bounding box center [638, 510] width 328 height 33
type input "**********"
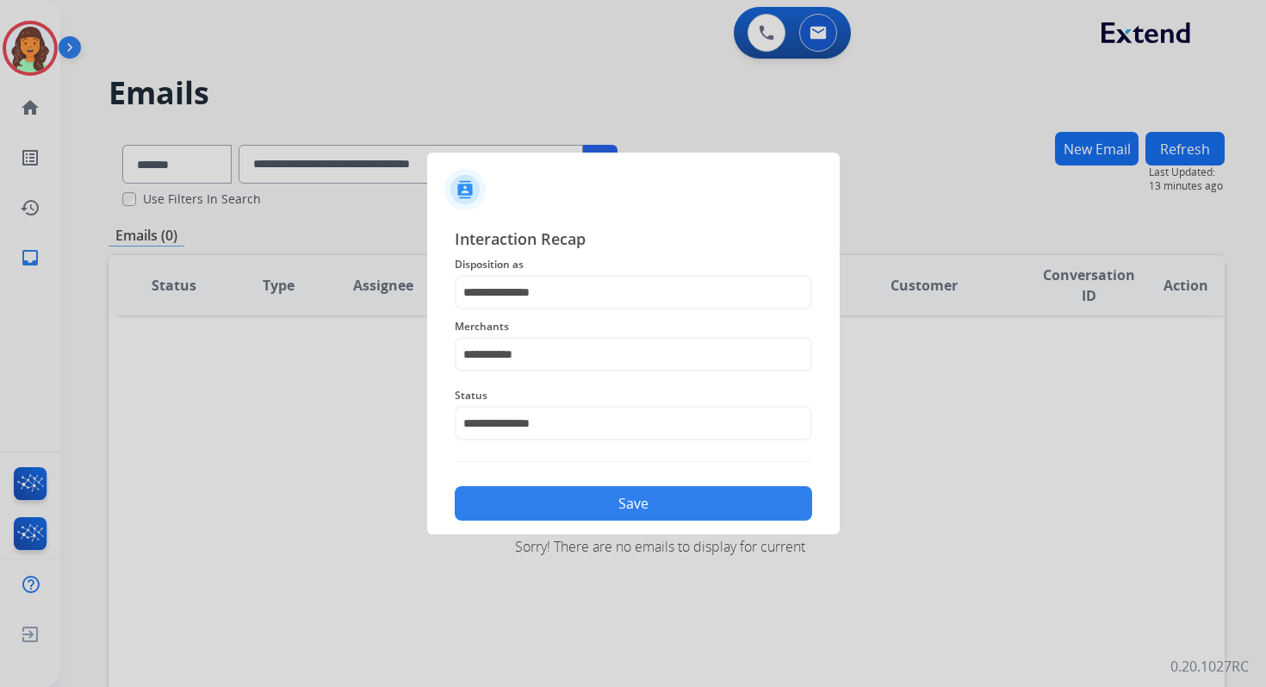
click at [572, 513] on button "Save" at bounding box center [634, 503] width 358 height 34
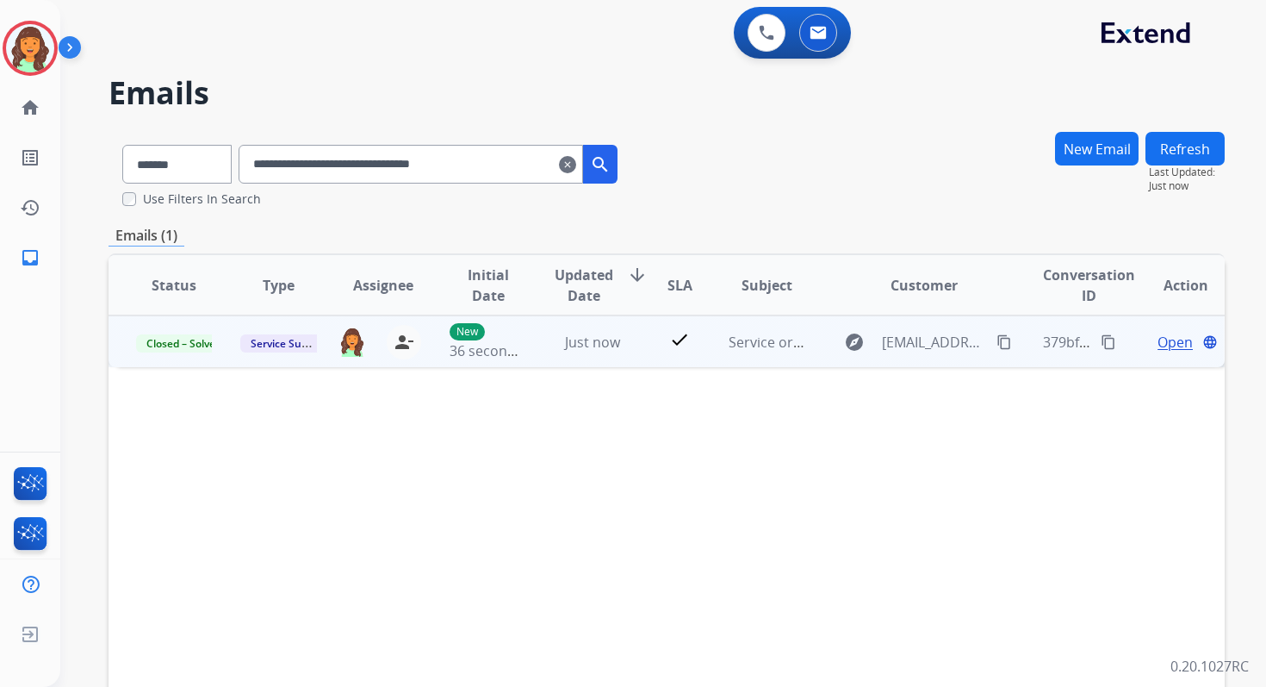
click at [1101, 339] on mat-icon "content_copy" at bounding box center [1109, 342] width 16 height 16
click at [1158, 339] on span "Open" at bounding box center [1175, 342] width 35 height 21
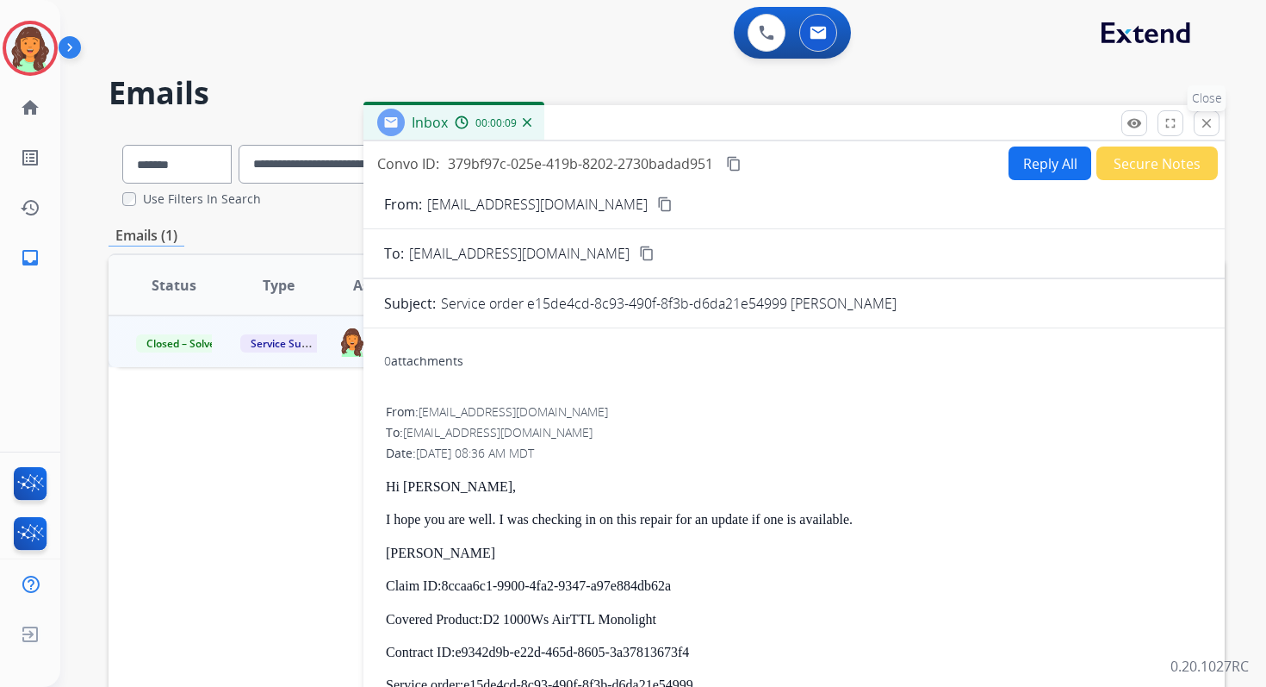
click at [1197, 127] on button "close Close" at bounding box center [1207, 123] width 26 height 26
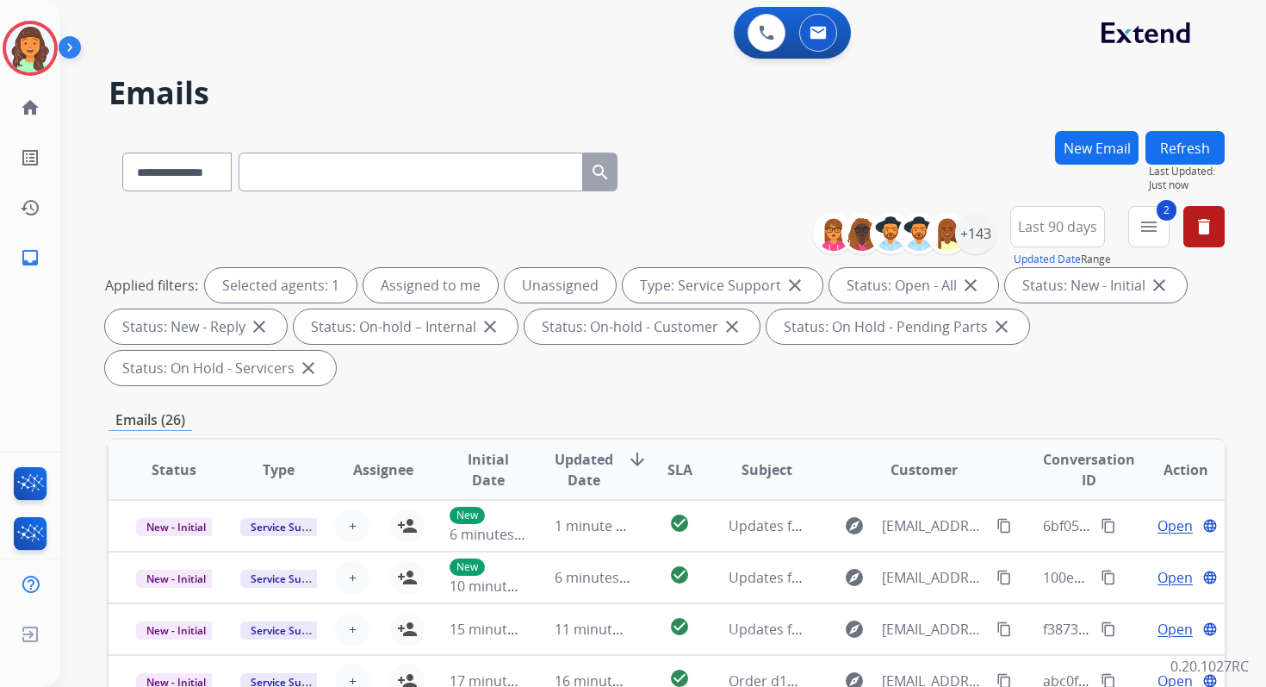
select select "**********"
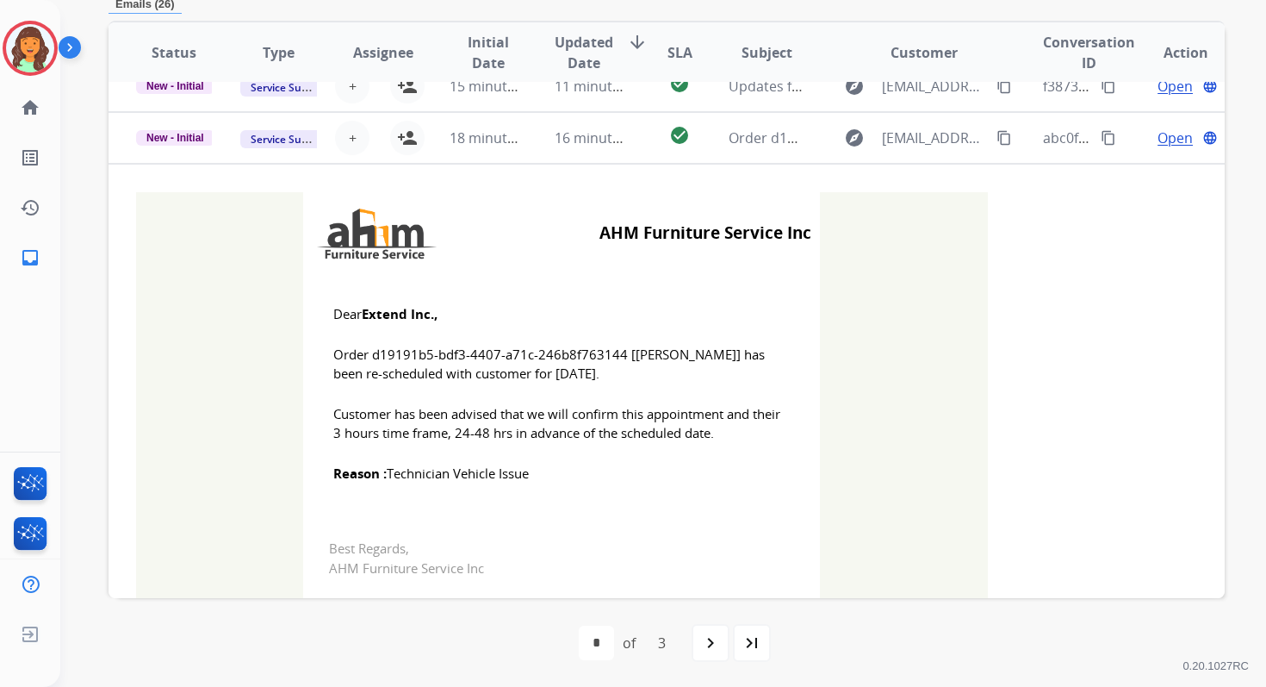
scroll to position [155, 0]
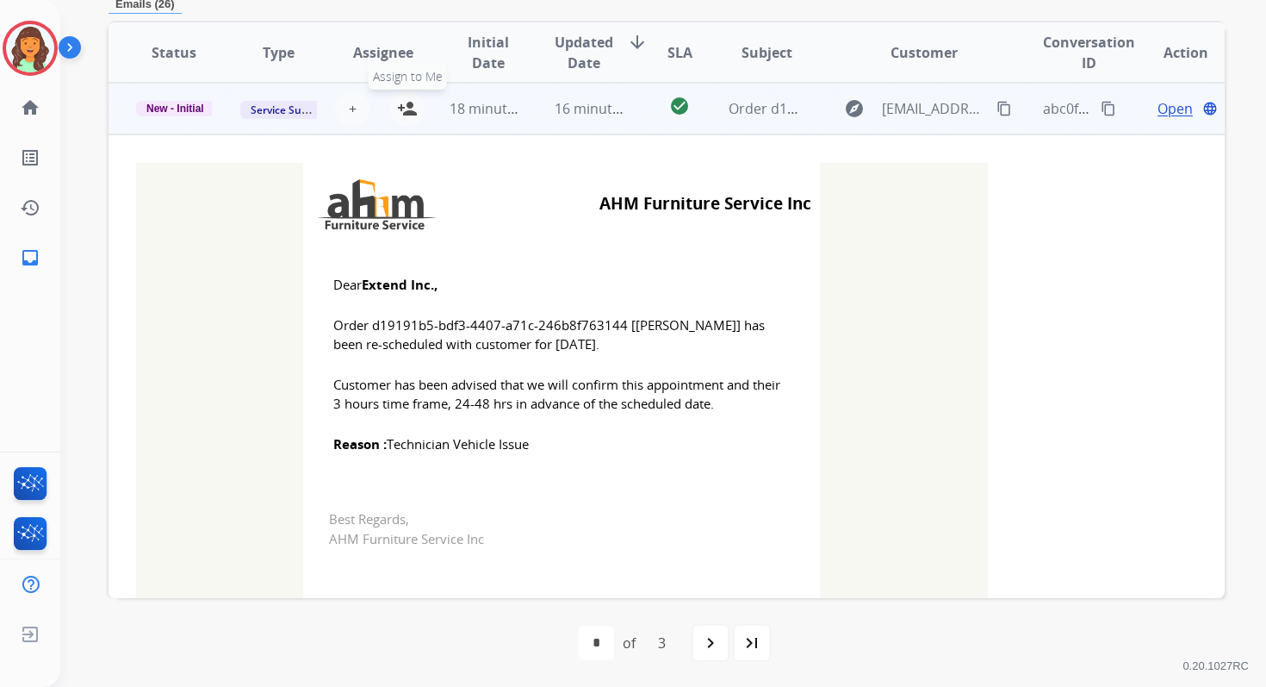
click at [407, 103] on mat-icon "person_add" at bounding box center [407, 108] width 21 height 21
click at [192, 108] on span "New - Initial" at bounding box center [175, 109] width 78 height 16
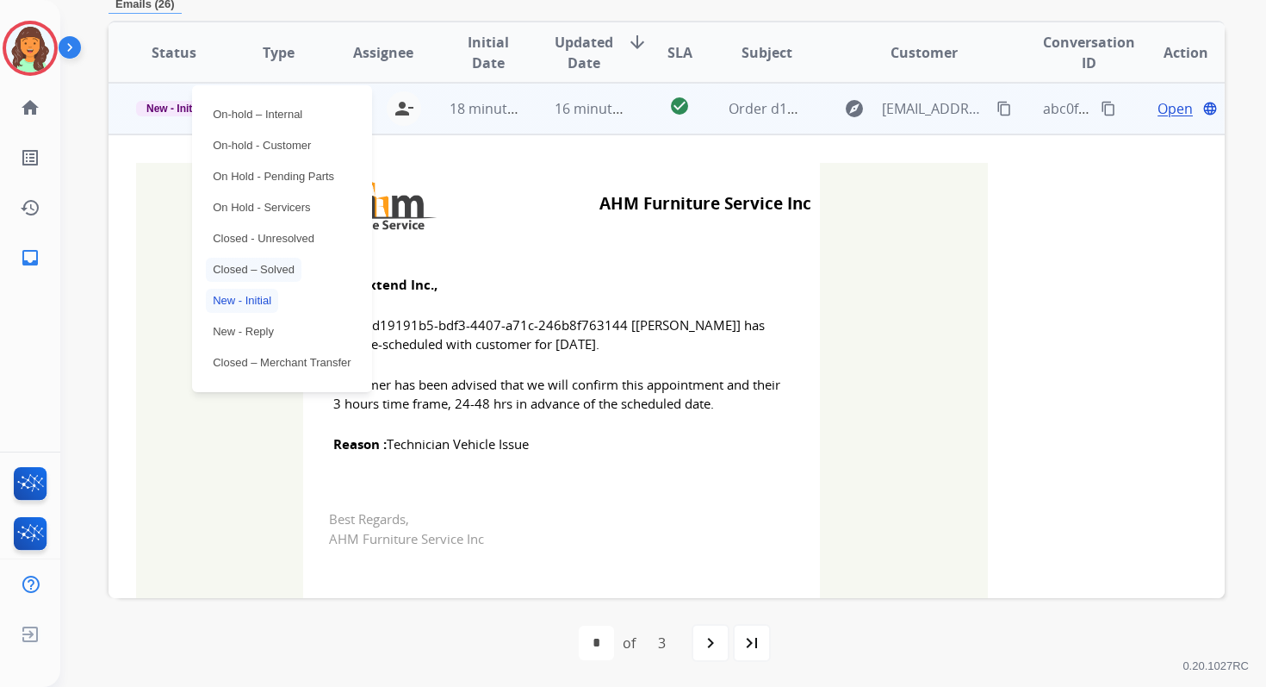
click at [258, 270] on p "Closed – Solved" at bounding box center [254, 270] width 96 height 24
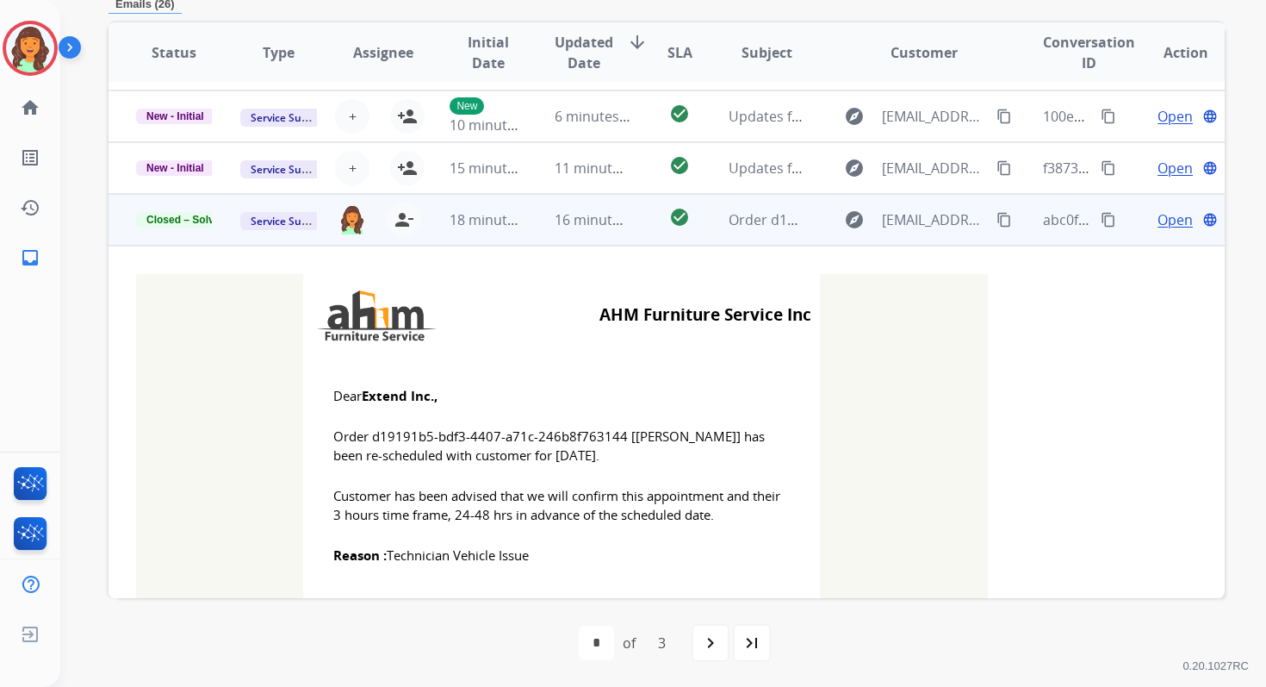
scroll to position [0, 0]
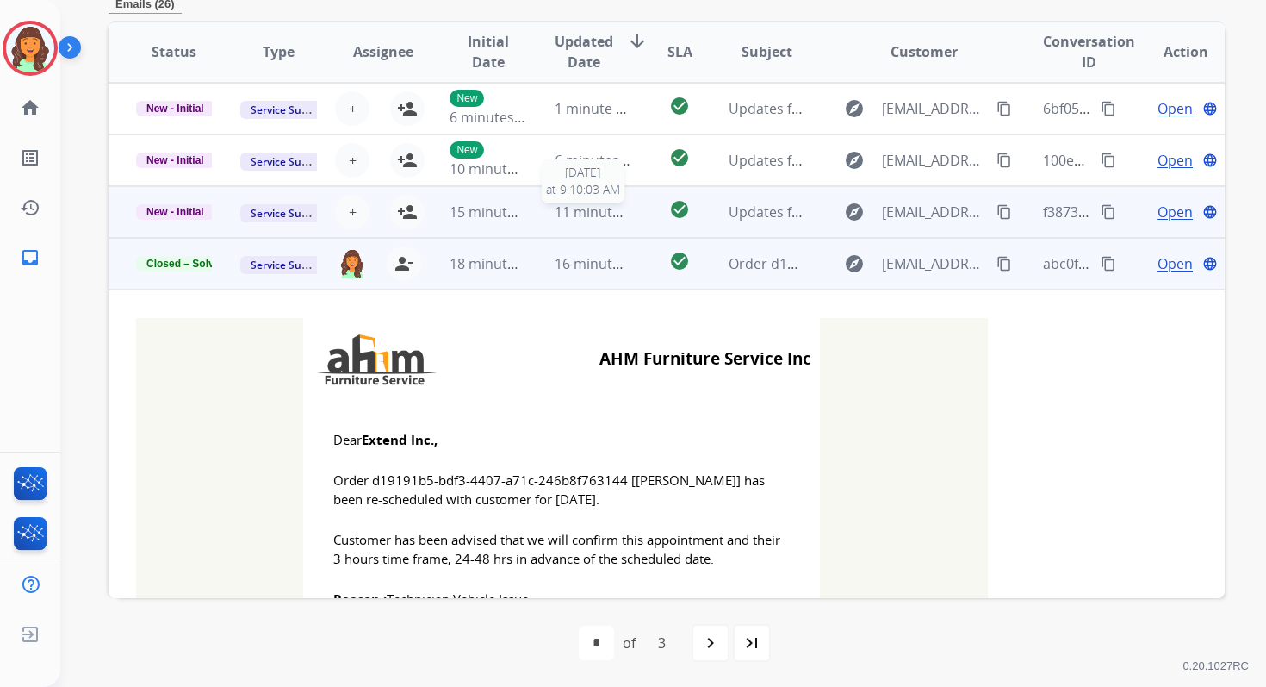
click at [555, 215] on span "11 minutes ago" at bounding box center [605, 211] width 100 height 19
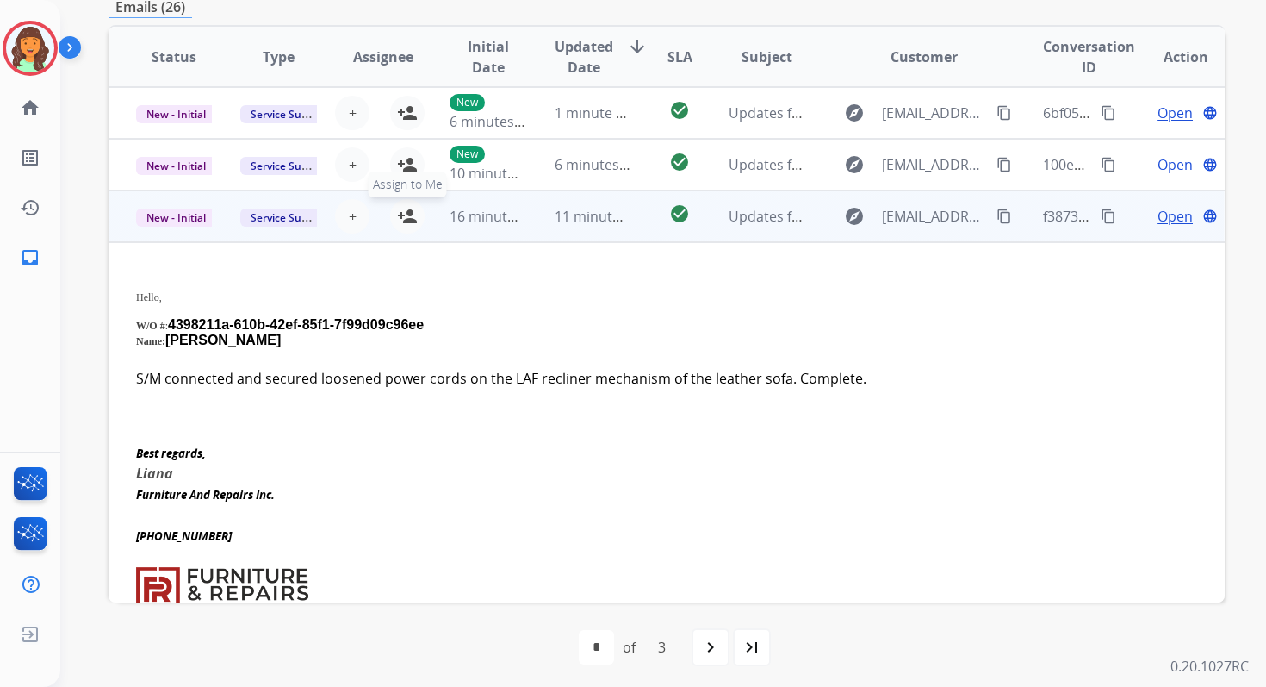
click at [403, 213] on mat-icon "person_add" at bounding box center [407, 216] width 21 height 21
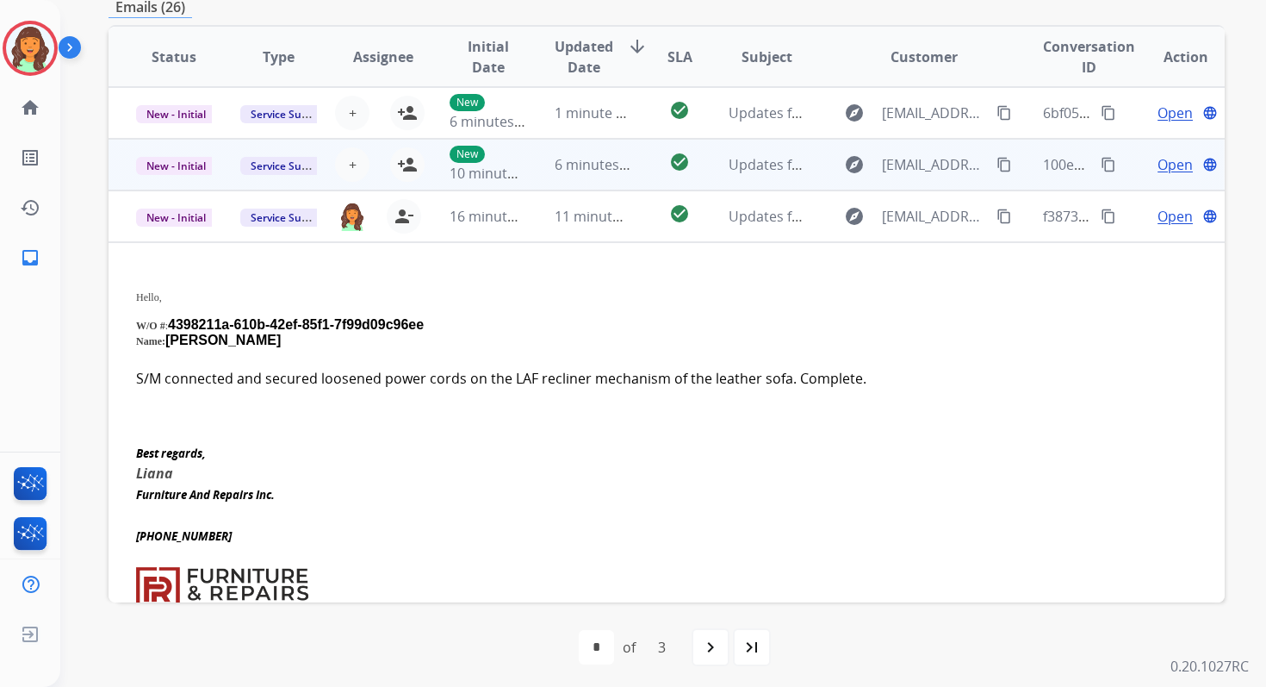
click at [532, 168] on td "6 minutes ago" at bounding box center [579, 165] width 104 height 52
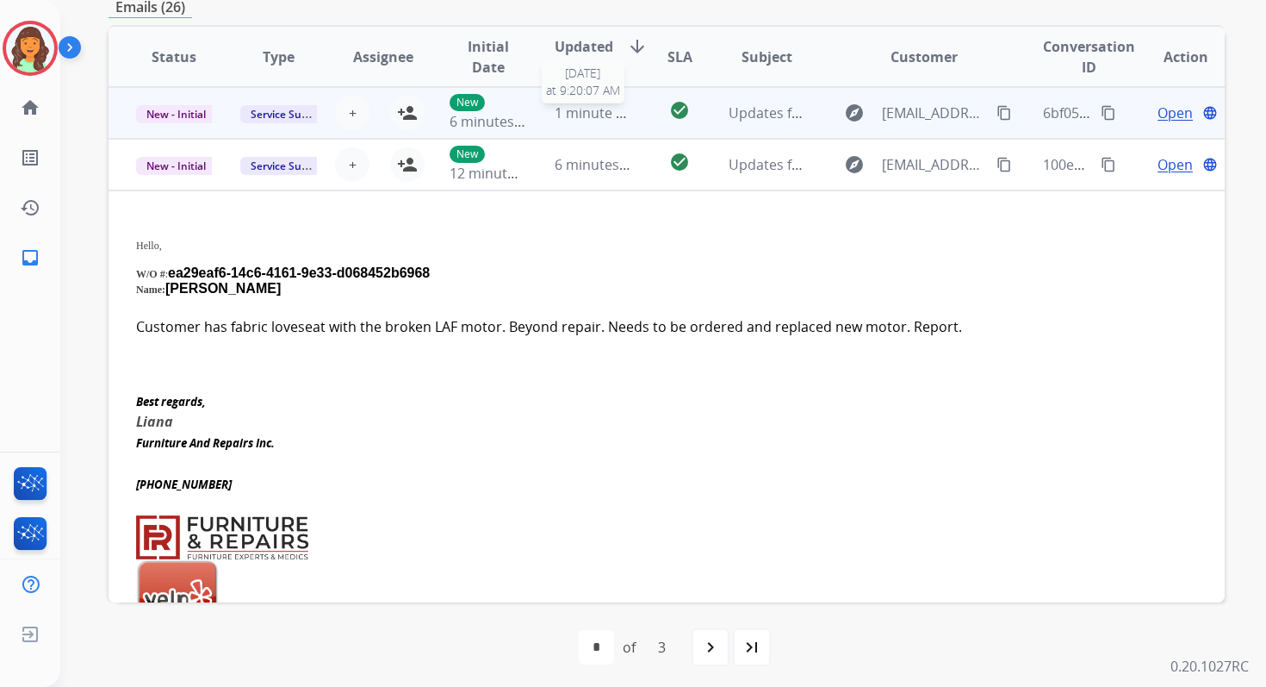
click at [558, 117] on span "1 minute ago" at bounding box center [597, 112] width 85 height 19
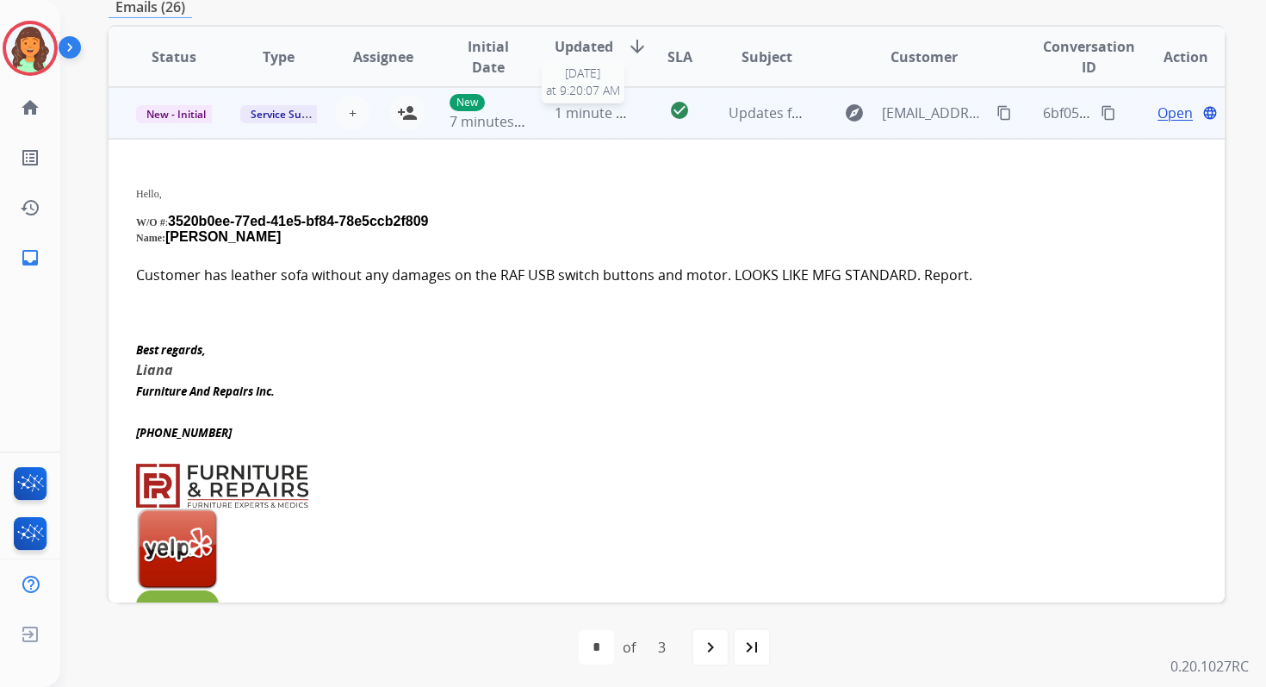
click at [573, 104] on span "1 minute ago" at bounding box center [597, 112] width 85 height 19
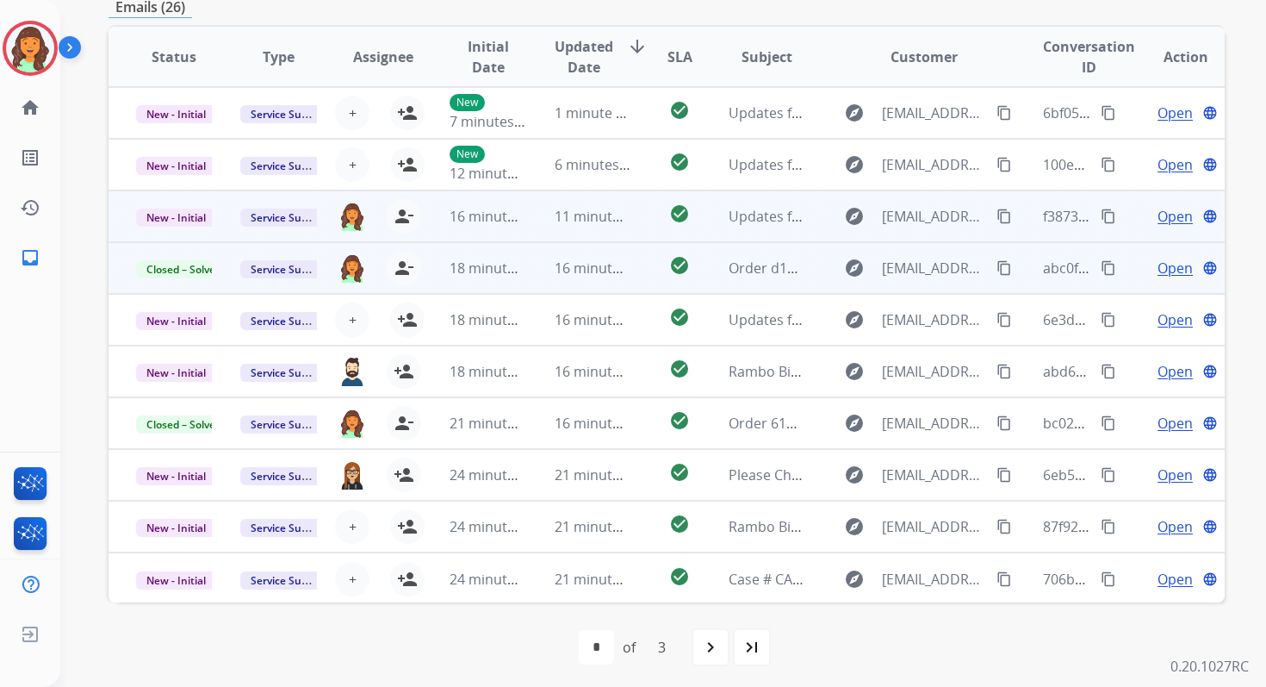
click at [575, 209] on span "11 minutes ago" at bounding box center [605, 216] width 100 height 19
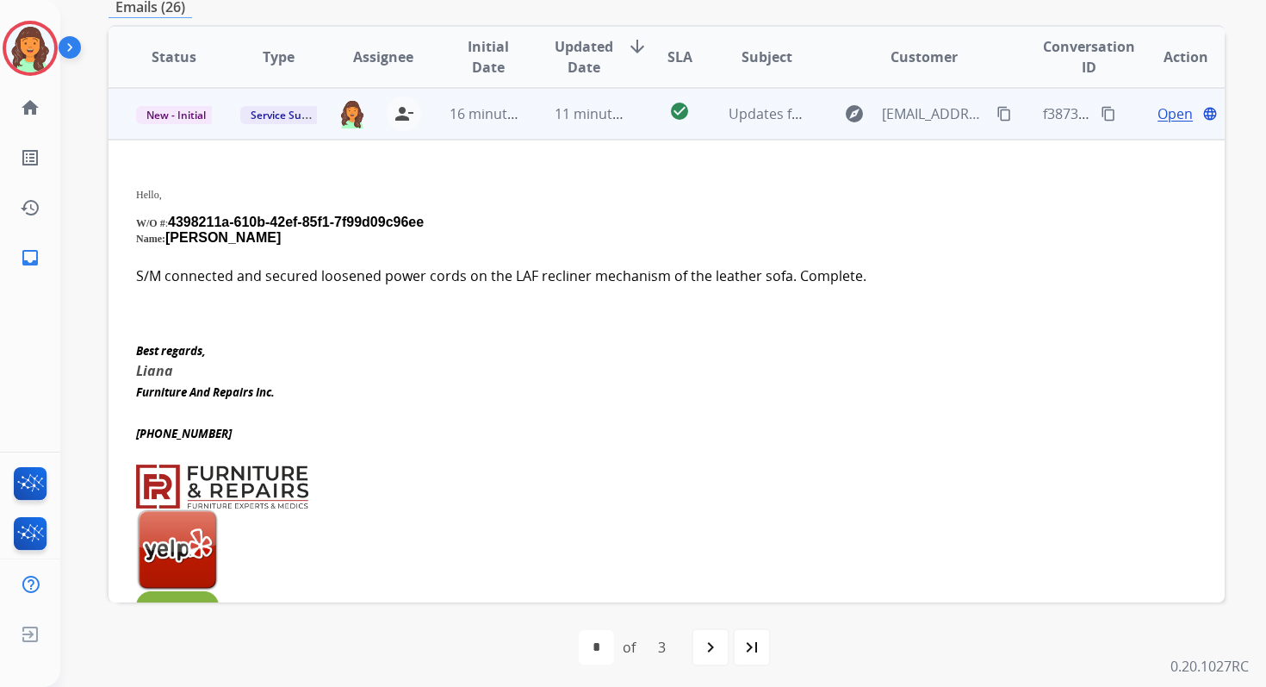
scroll to position [103, 0]
drag, startPoint x: 171, startPoint y: 220, endPoint x: 437, endPoint y: 216, distance: 265.4
click at [437, 216] on p "W/O # : 4398211a-610b-42ef-85f1-7f99d09c96ee" at bounding box center [562, 222] width 852 height 16
copy span "4398211a-610b-42ef-85f1-7f99d09c96ee"
click at [511, 268] on p "S/M connected and secured loosened power cords on the LAF recliner mechanism of…" at bounding box center [562, 274] width 852 height 21
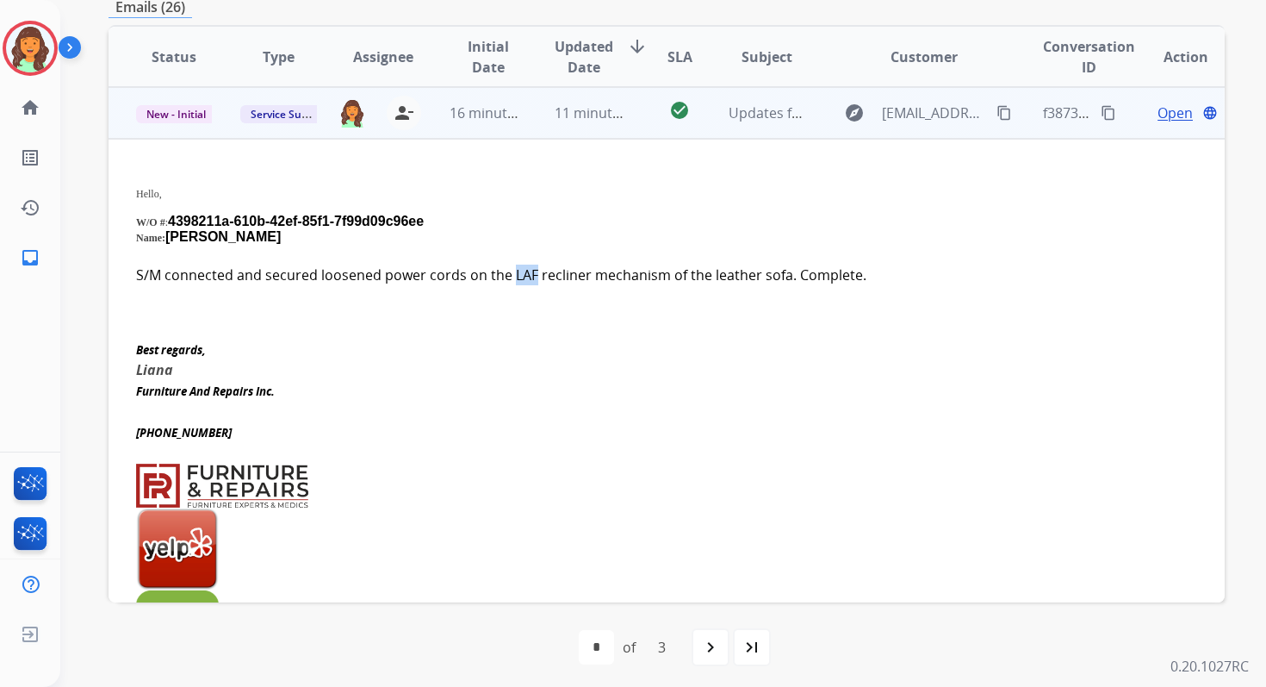
click at [511, 268] on p "S/M connected and secured loosened power cords on the LAF recliner mechanism of…" at bounding box center [562, 274] width 852 height 21
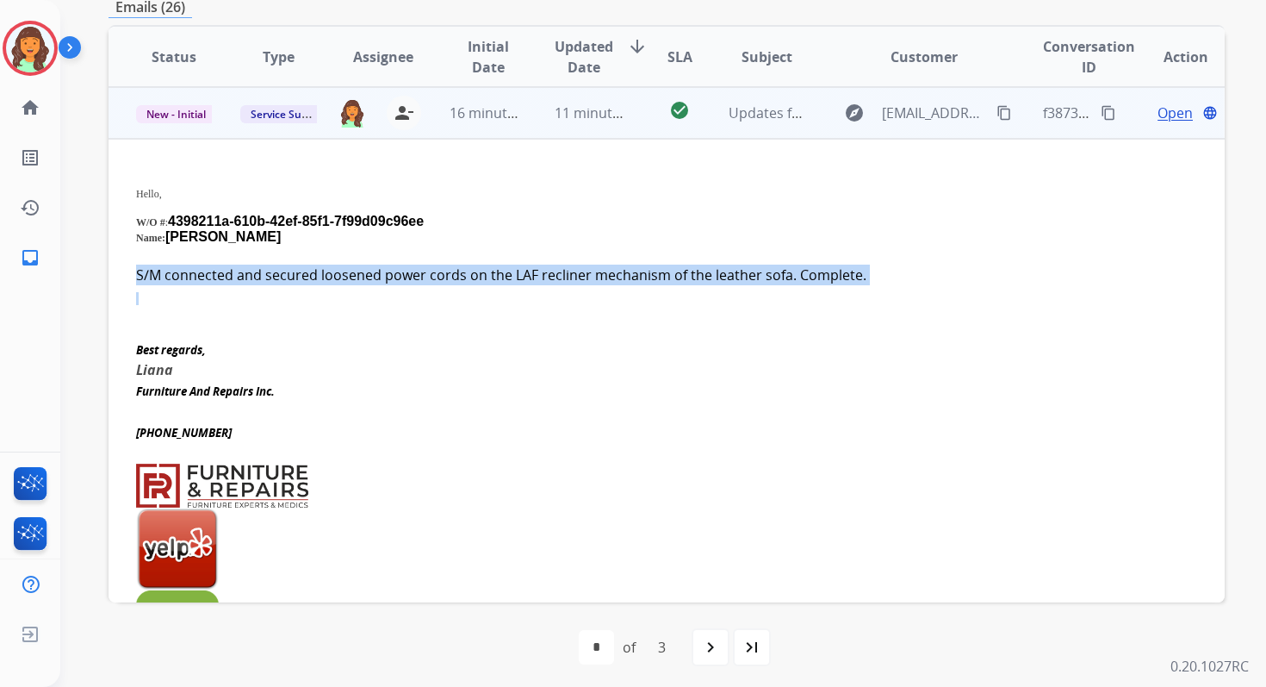
click at [511, 268] on p "S/M connected and secured loosened power cords on the LAF recliner mechanism of…" at bounding box center [562, 274] width 852 height 21
copy p "S/M connected and secured loosened power cords on the LAF recliner mechanism of…"
click at [1101, 110] on mat-icon "content_copy" at bounding box center [1109, 113] width 16 height 16
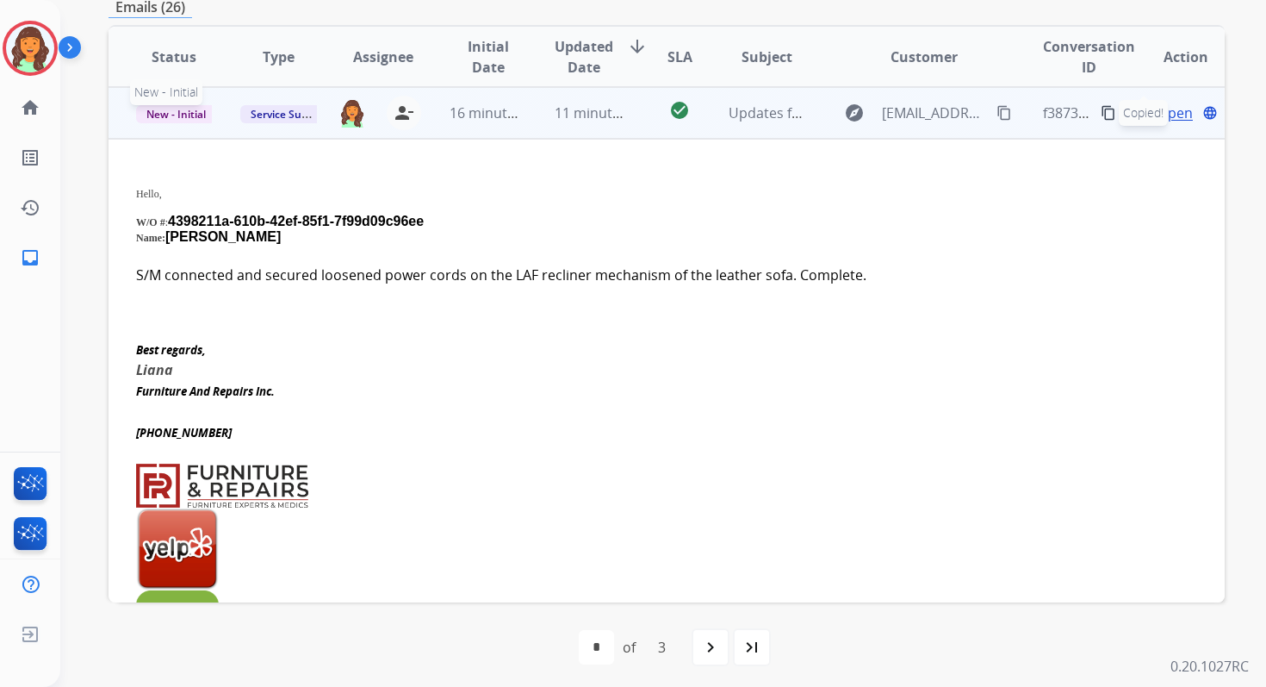
click at [171, 110] on span "New - Initial" at bounding box center [176, 114] width 80 height 18
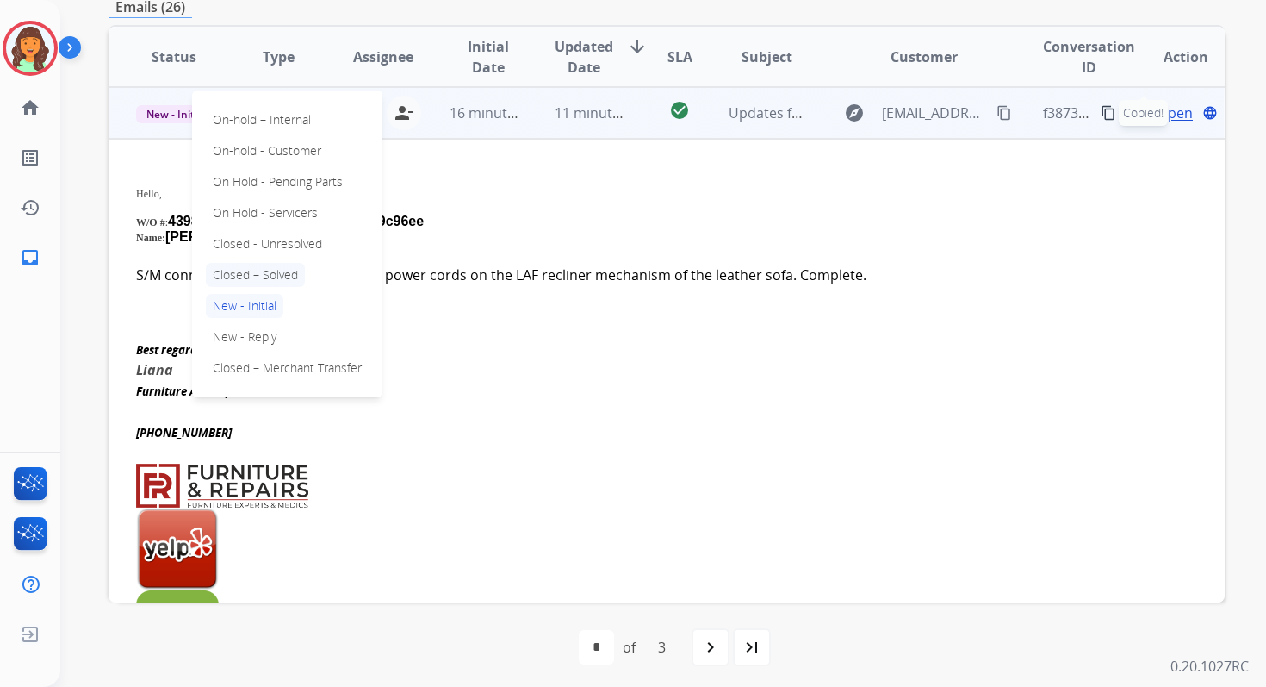
click at [243, 271] on p "Closed – Solved" at bounding box center [255, 275] width 99 height 24
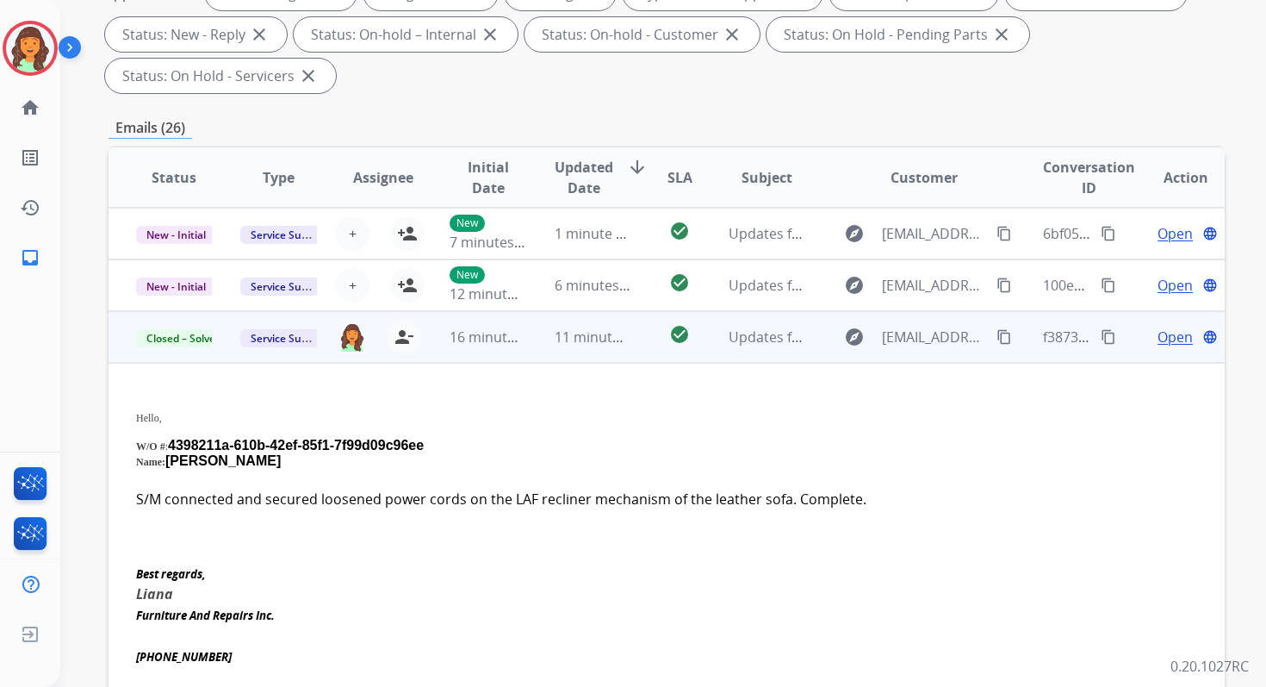
scroll to position [289, 0]
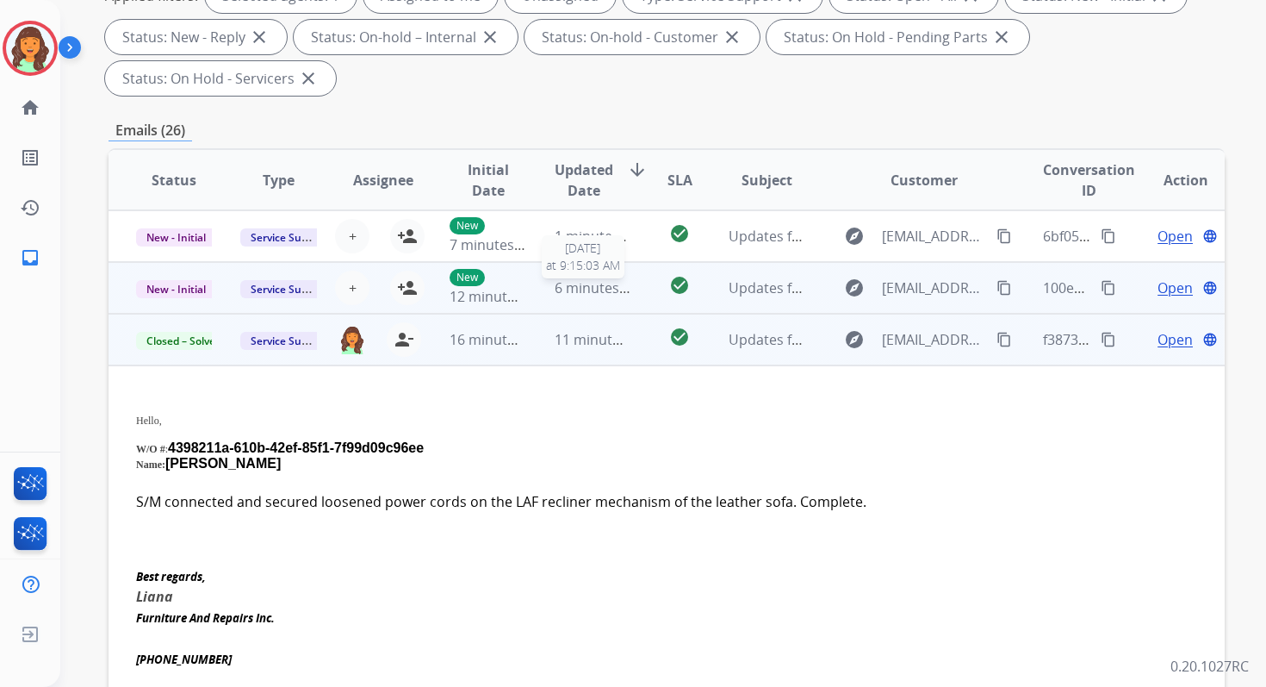
click at [555, 291] on span "6 minutes ago" at bounding box center [601, 287] width 92 height 19
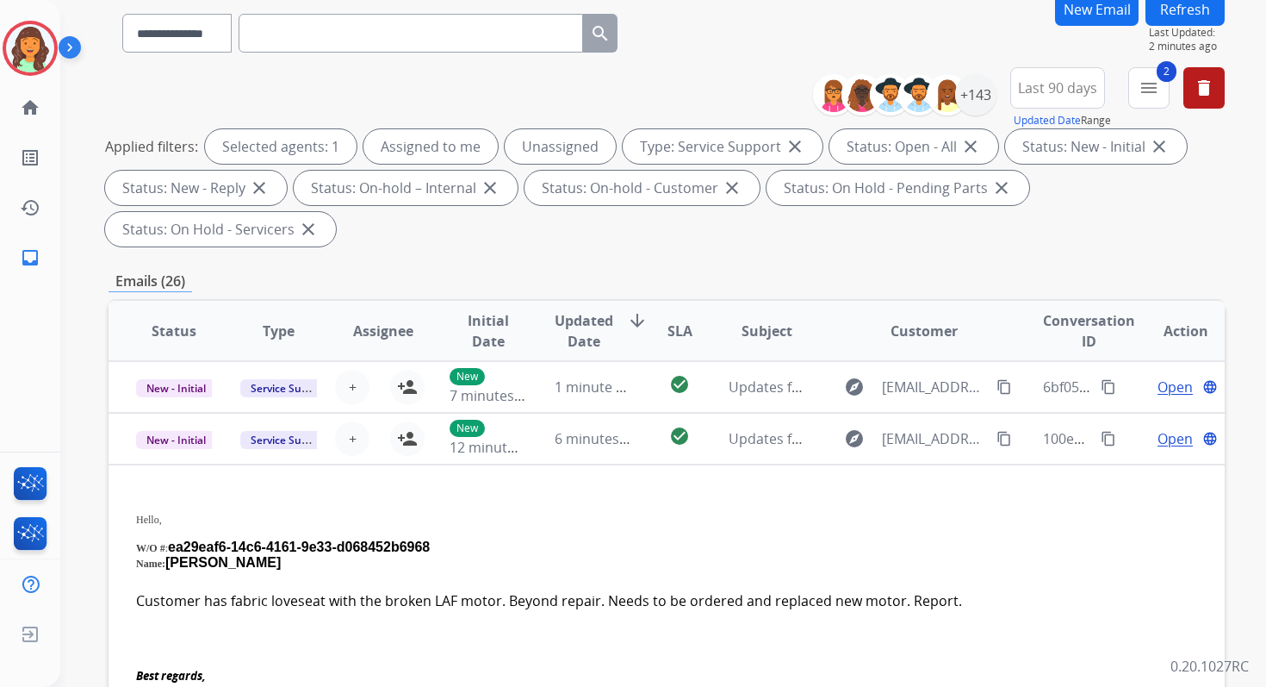
scroll to position [40, 0]
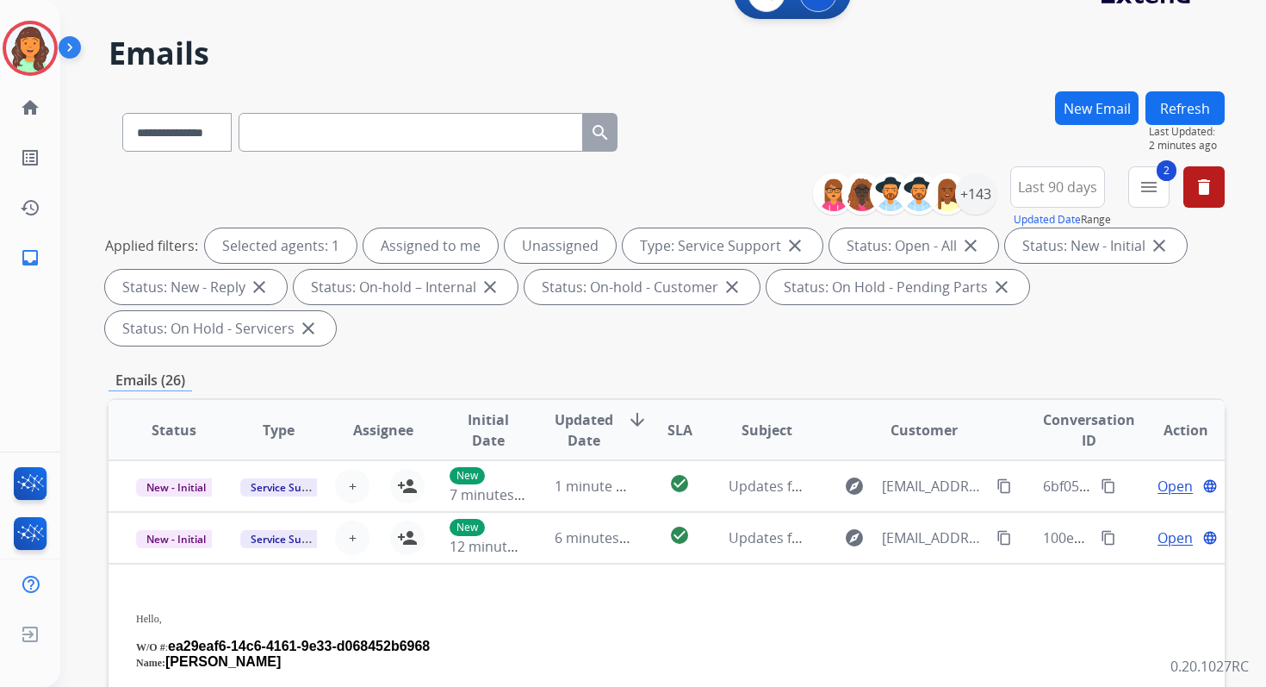
click at [1178, 120] on button "Refresh" at bounding box center [1185, 108] width 79 height 34
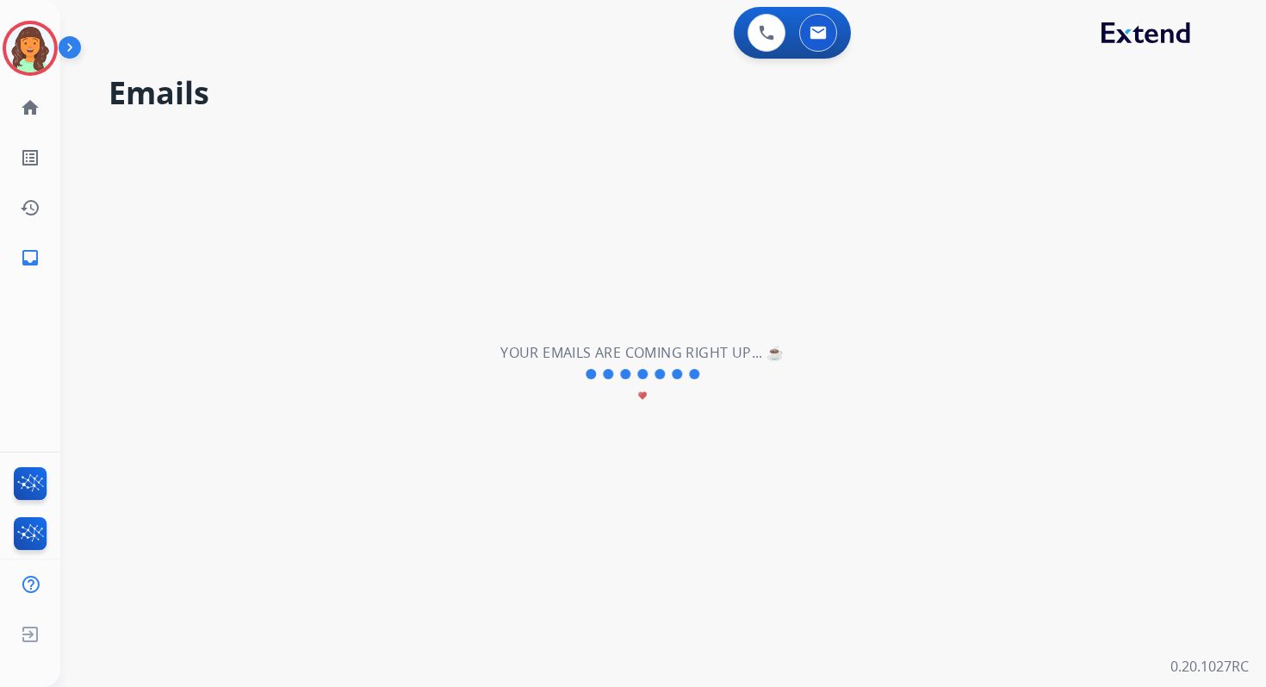
scroll to position [0, 0]
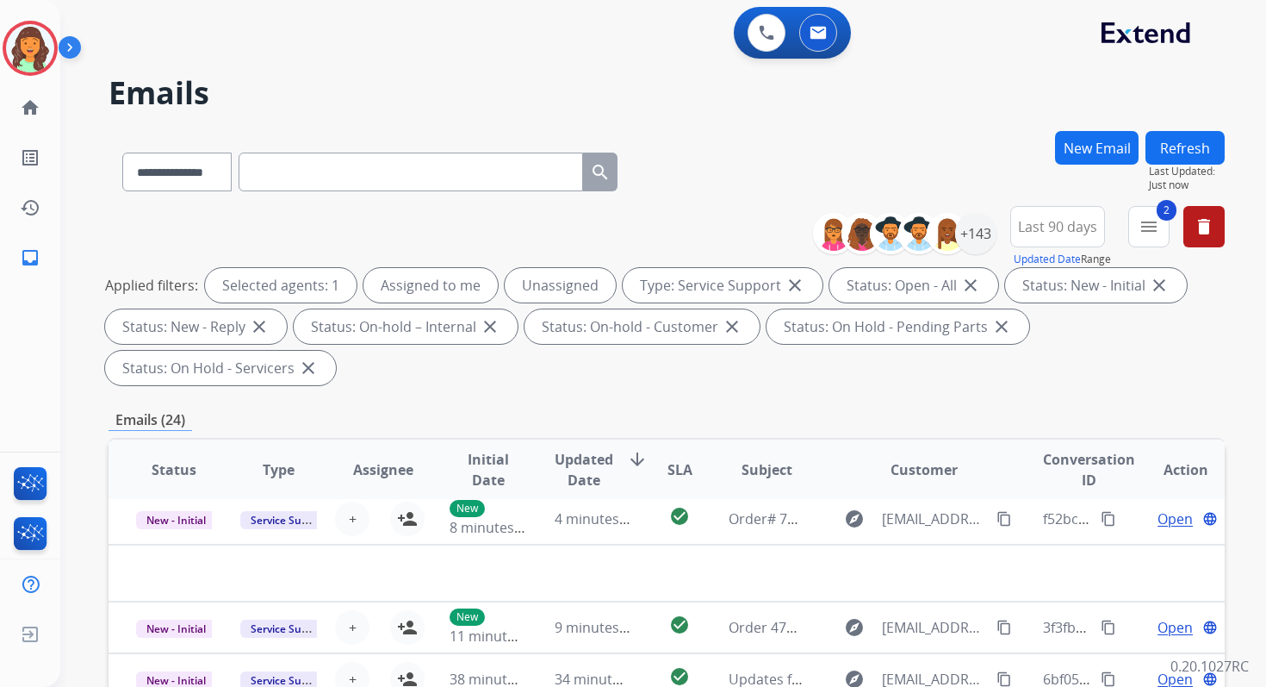
click at [635, 387] on div "**********" at bounding box center [667, 299] width 1116 height 186
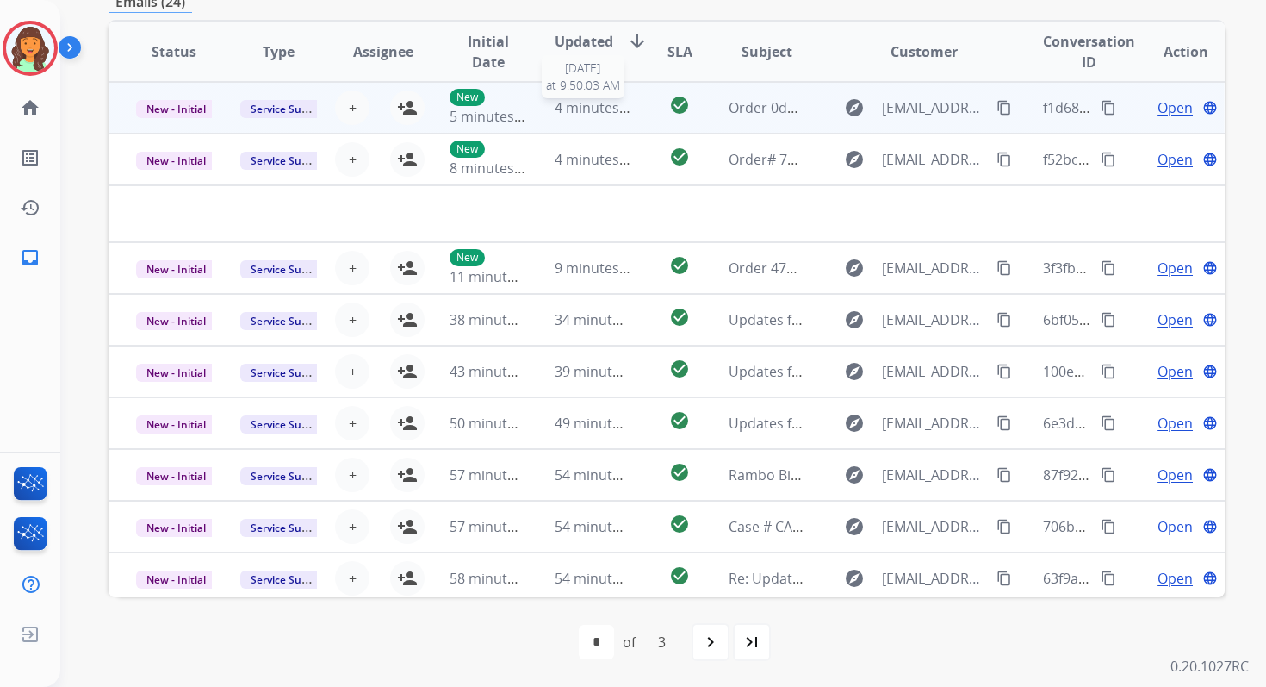
click at [586, 109] on span "4 minutes ago" at bounding box center [601, 107] width 92 height 19
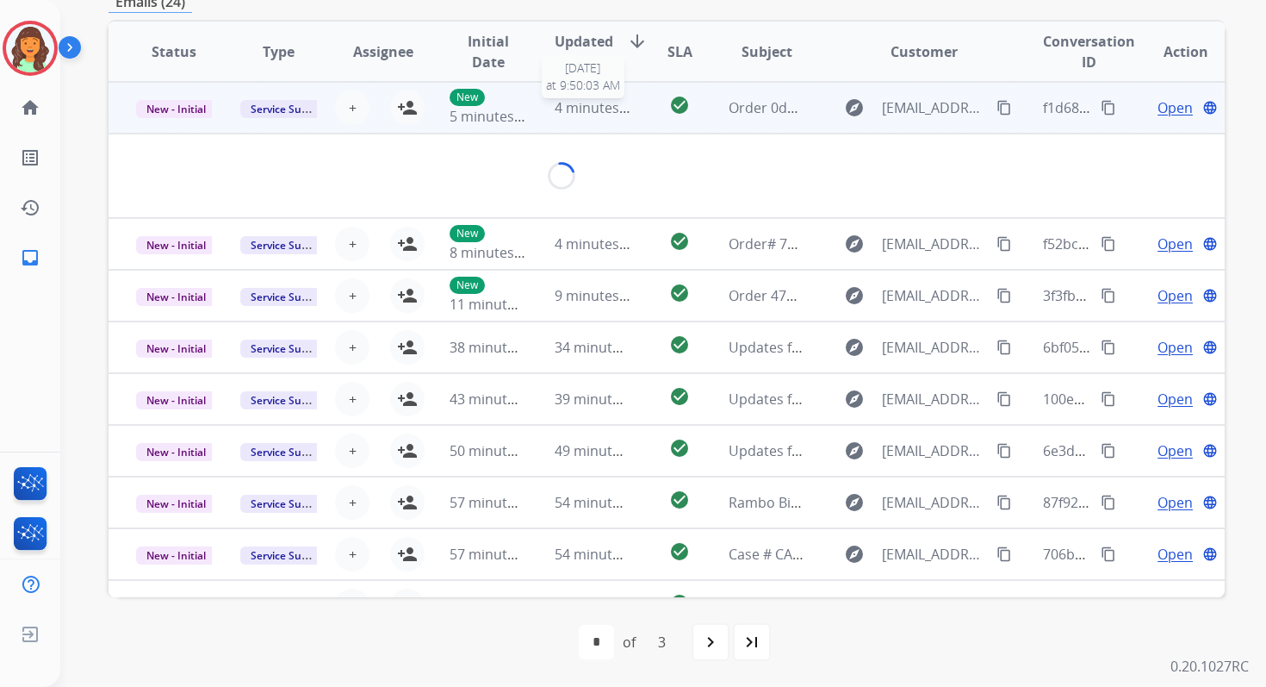
scroll to position [414, 0]
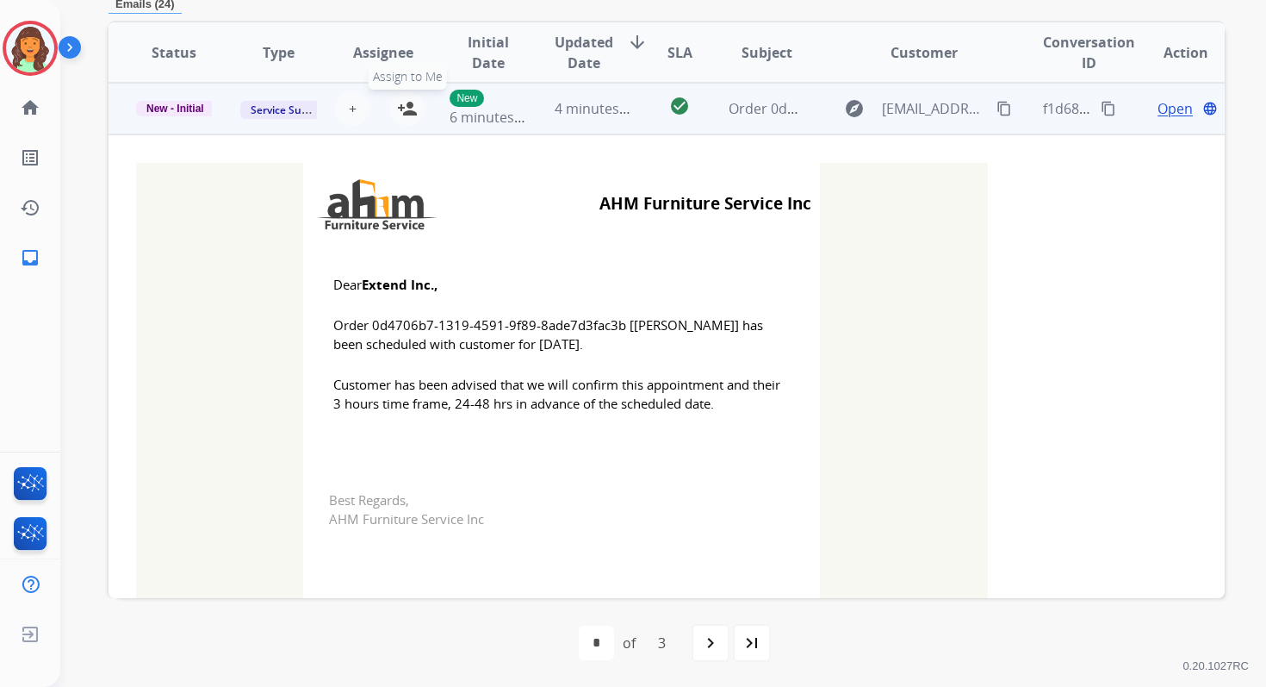
click at [403, 109] on mat-icon "person_add" at bounding box center [407, 108] width 21 height 21
click at [186, 111] on span "New - Initial" at bounding box center [175, 109] width 78 height 16
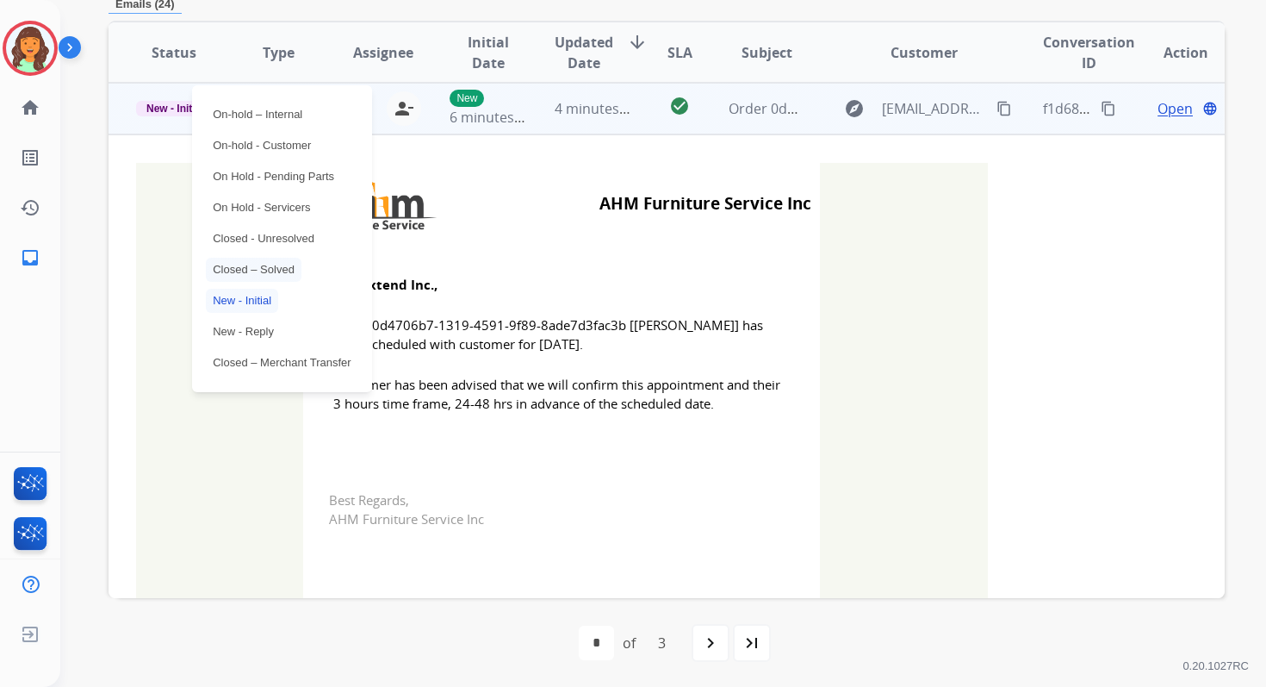
click at [253, 271] on p "Closed – Solved" at bounding box center [254, 270] width 96 height 24
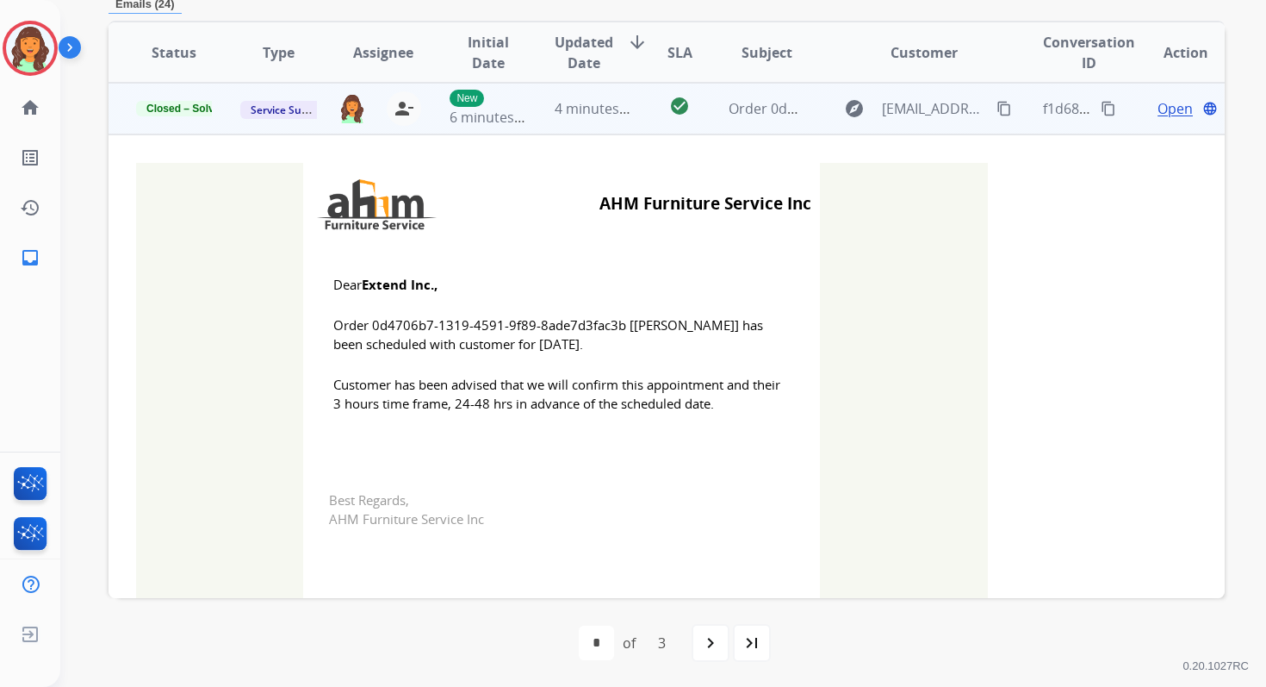
click at [563, 92] on td "4 minutes ago" at bounding box center [579, 109] width 104 height 52
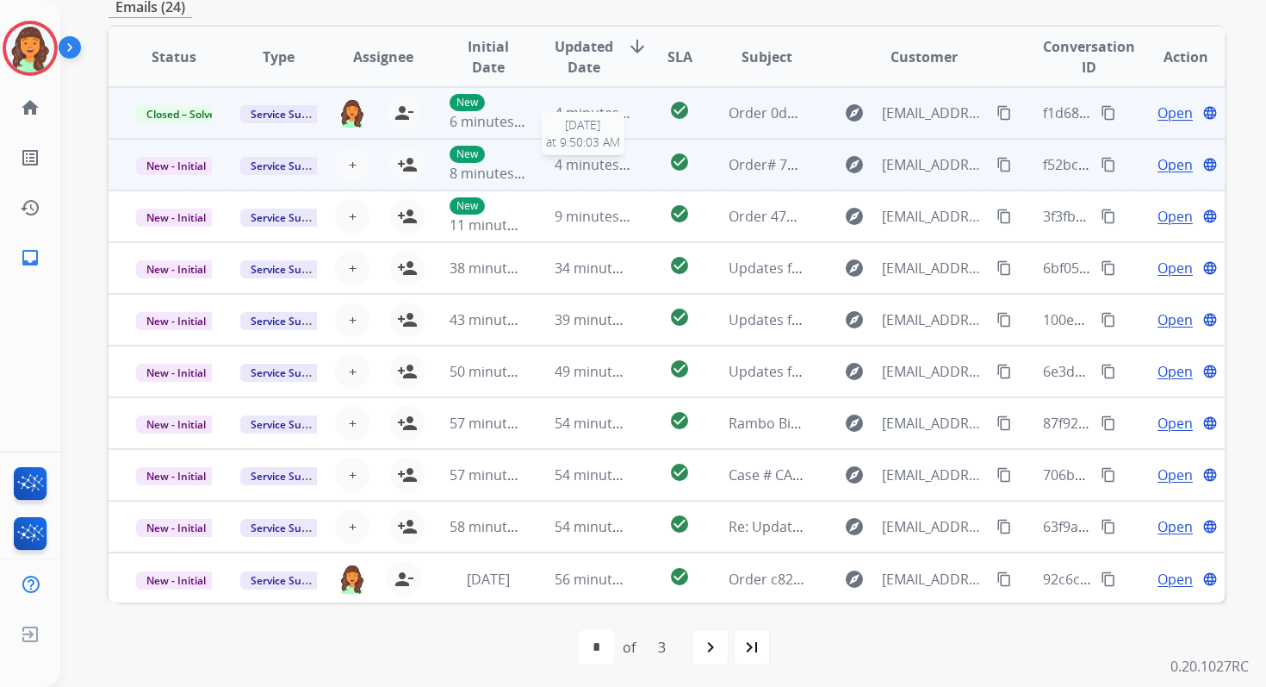
click at [562, 163] on span "4 minutes ago" at bounding box center [601, 164] width 92 height 19
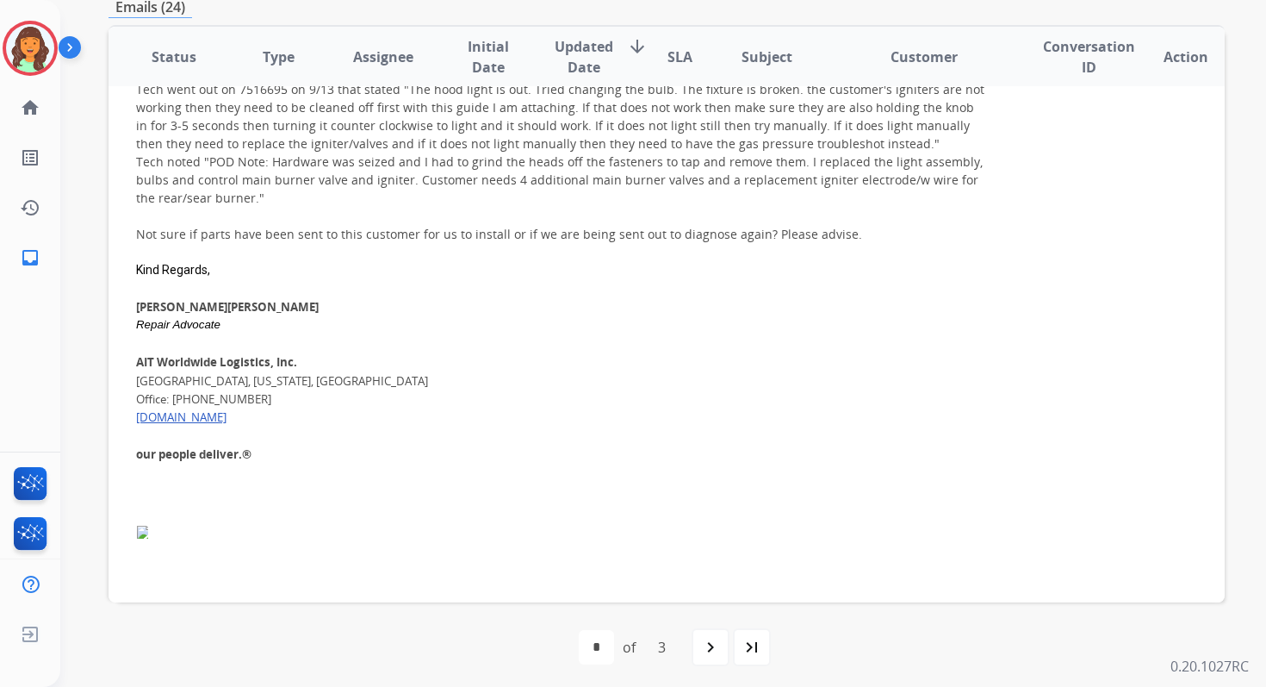
scroll to position [213, 0]
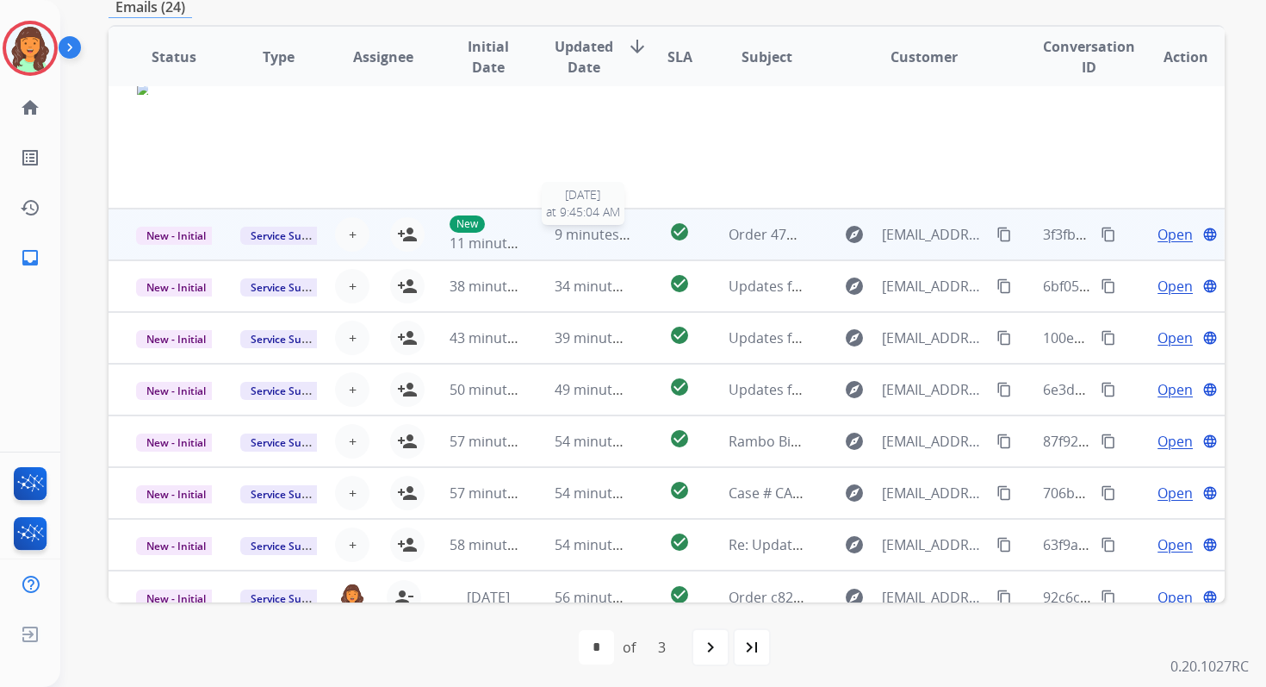
click at [576, 225] on span "9 minutes ago" at bounding box center [601, 234] width 92 height 19
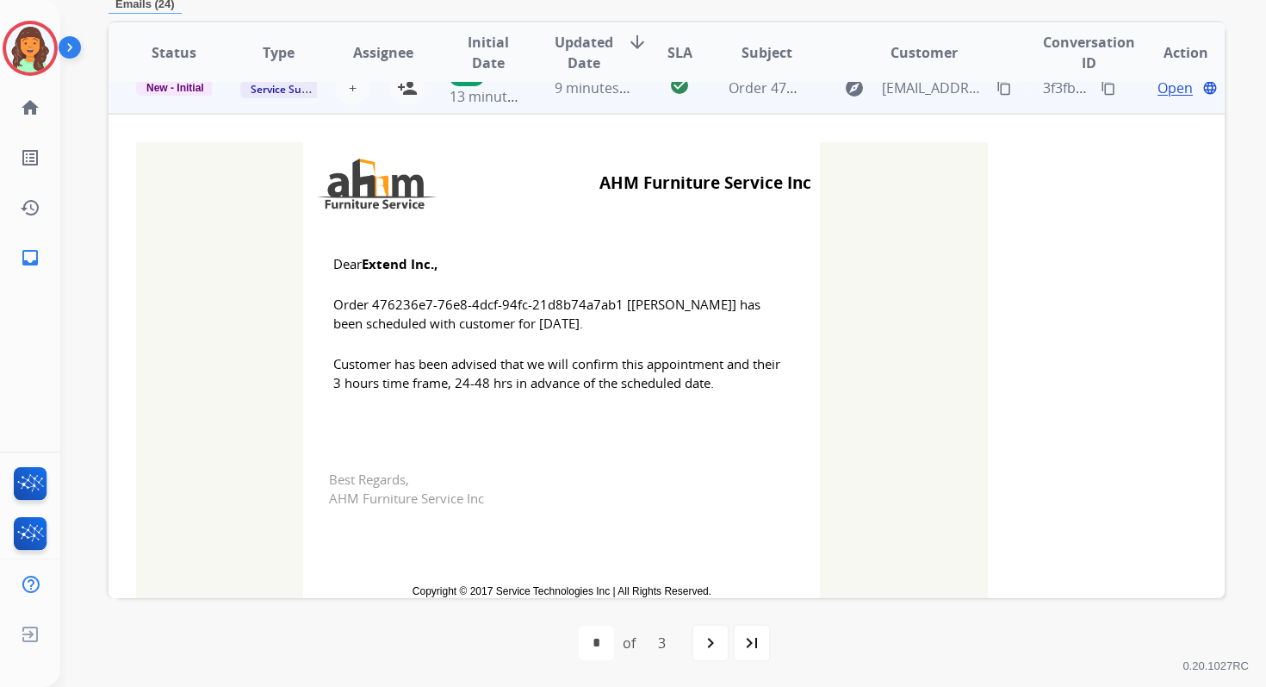
scroll to position [103, 0]
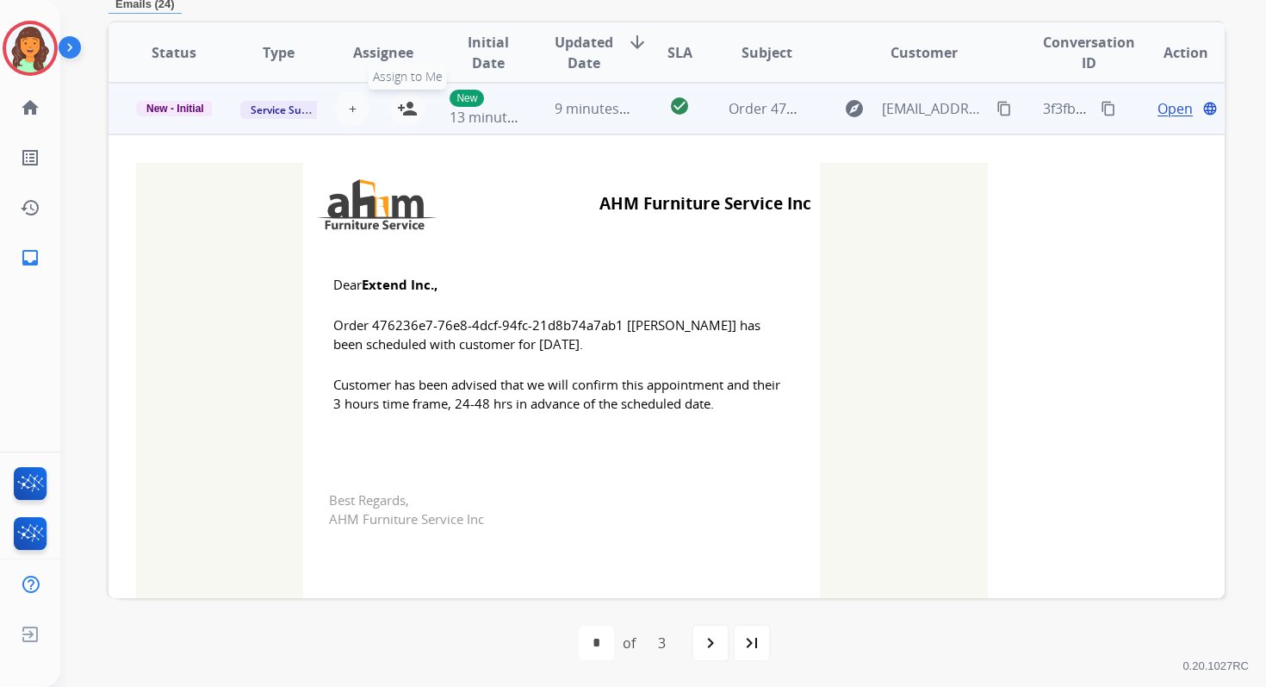
click at [408, 109] on mat-icon "person_add" at bounding box center [407, 108] width 21 height 21
click at [176, 111] on span "New - Initial" at bounding box center [175, 109] width 78 height 16
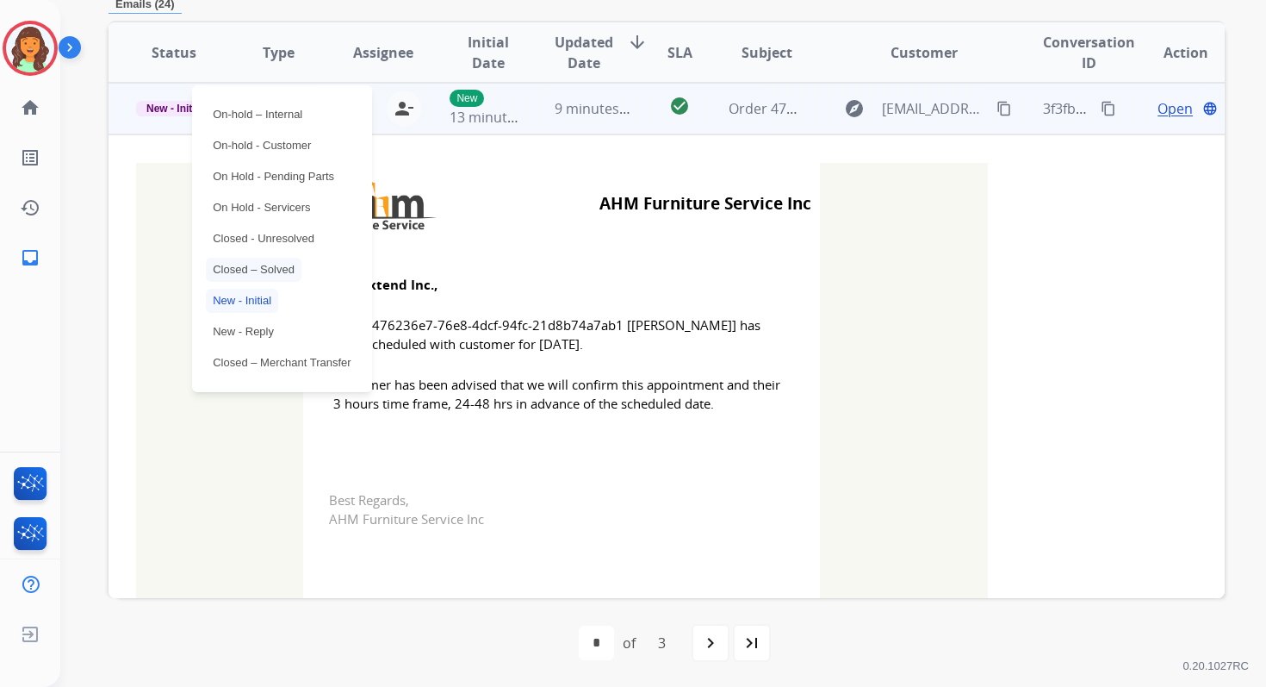
click at [257, 266] on p "Closed – Solved" at bounding box center [254, 270] width 96 height 24
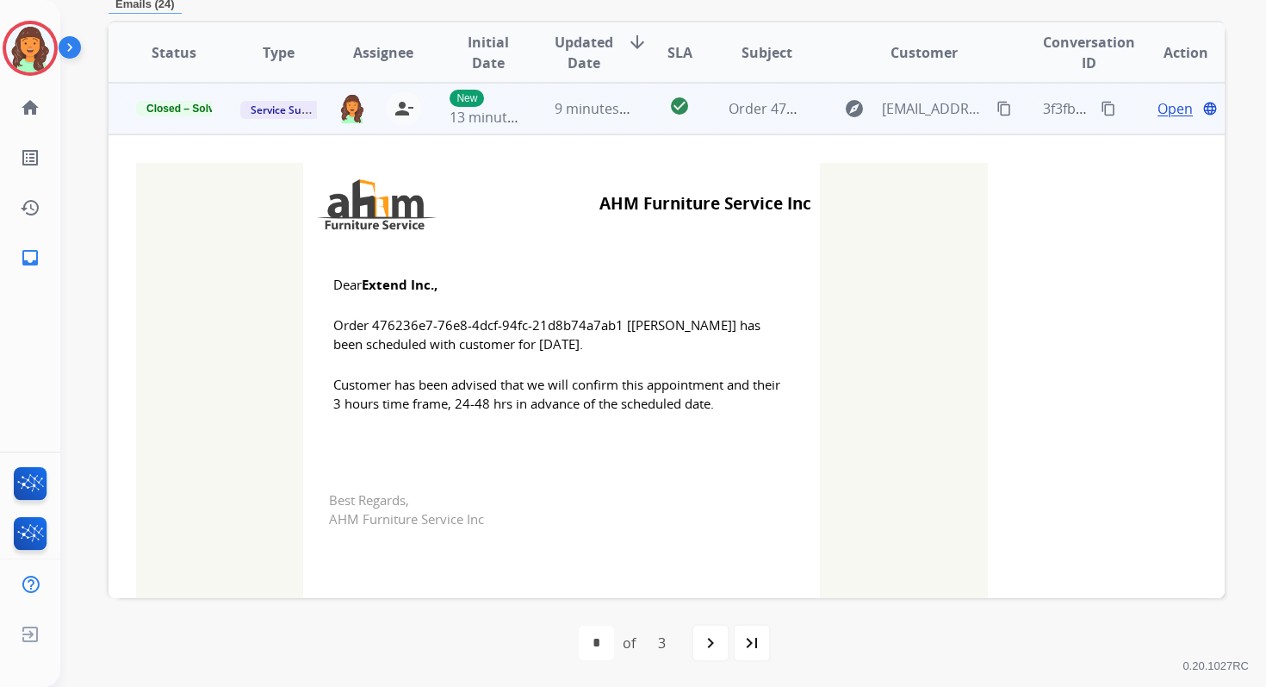
click at [561, 121] on td "9 minutes ago" at bounding box center [579, 109] width 104 height 52
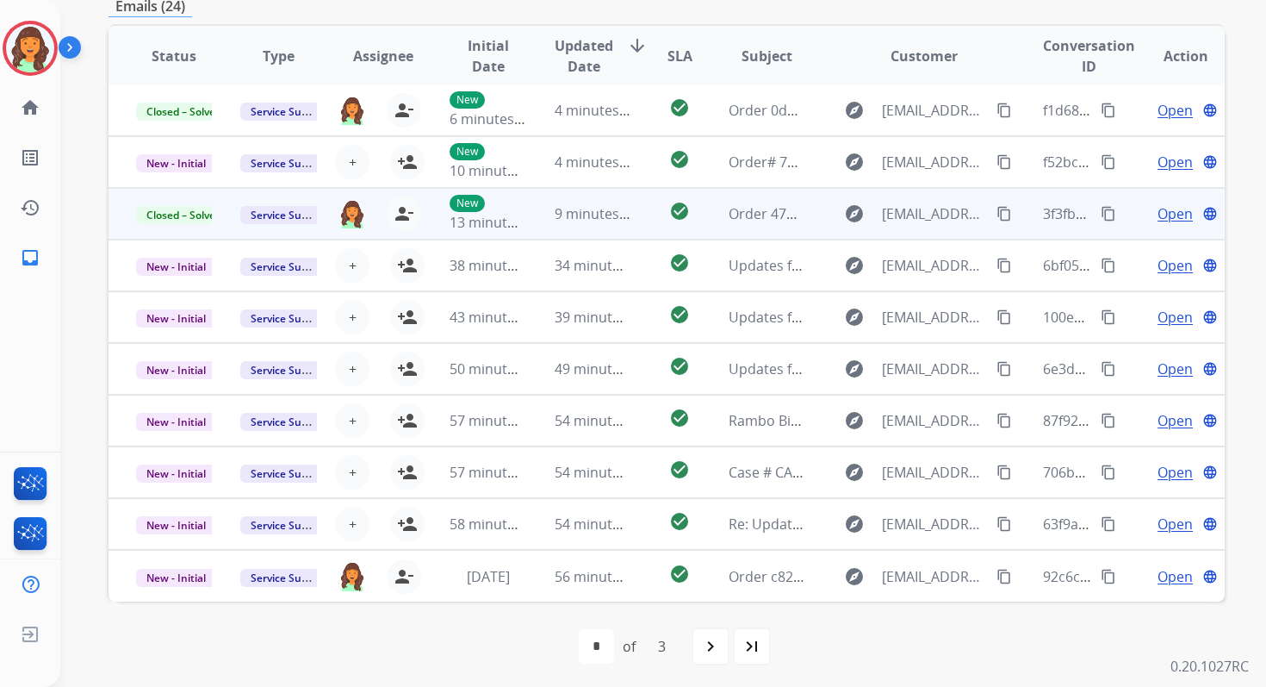
scroll to position [413, 0]
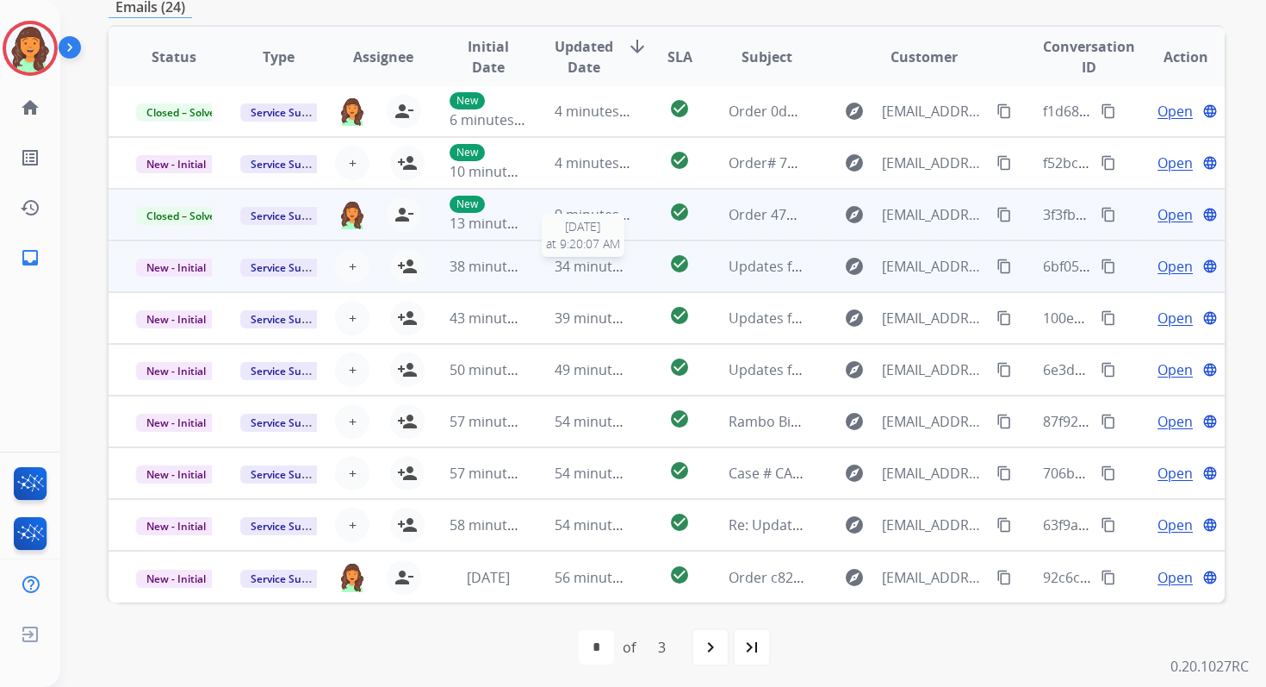
click at [579, 266] on span "34 minutes ago" at bounding box center [605, 266] width 100 height 19
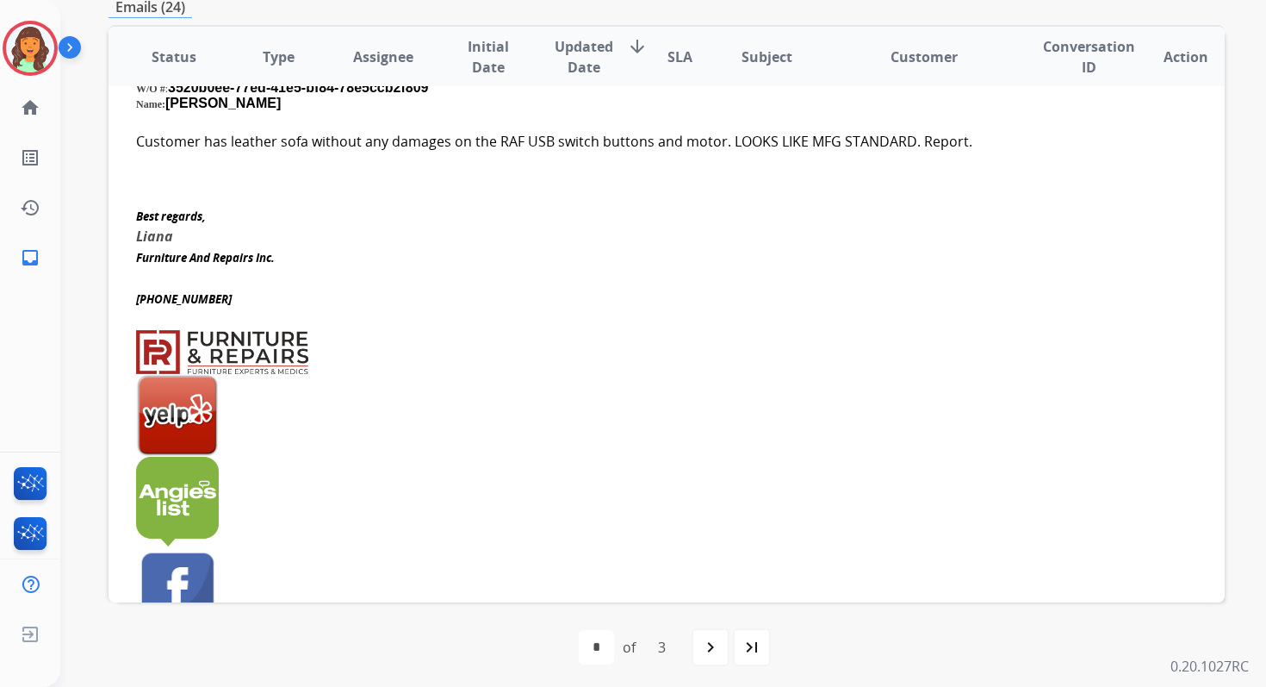
scroll to position [290, 0]
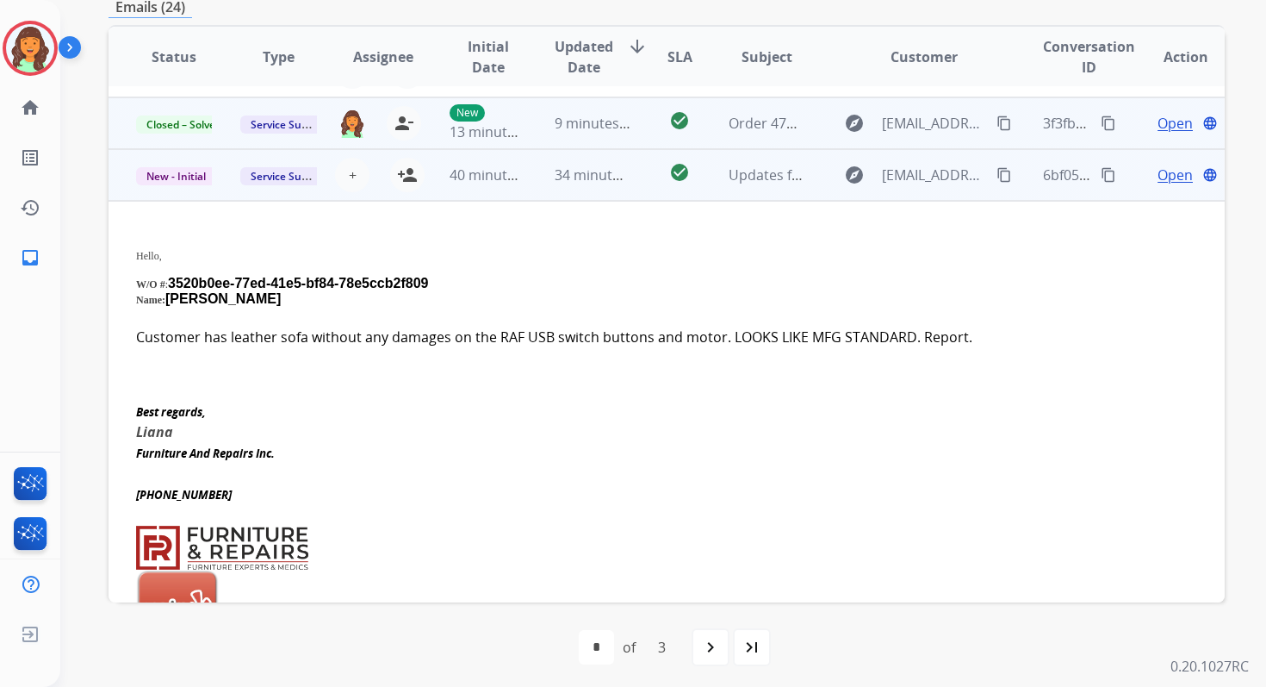
click at [554, 190] on td "34 minutes ago" at bounding box center [579, 175] width 104 height 52
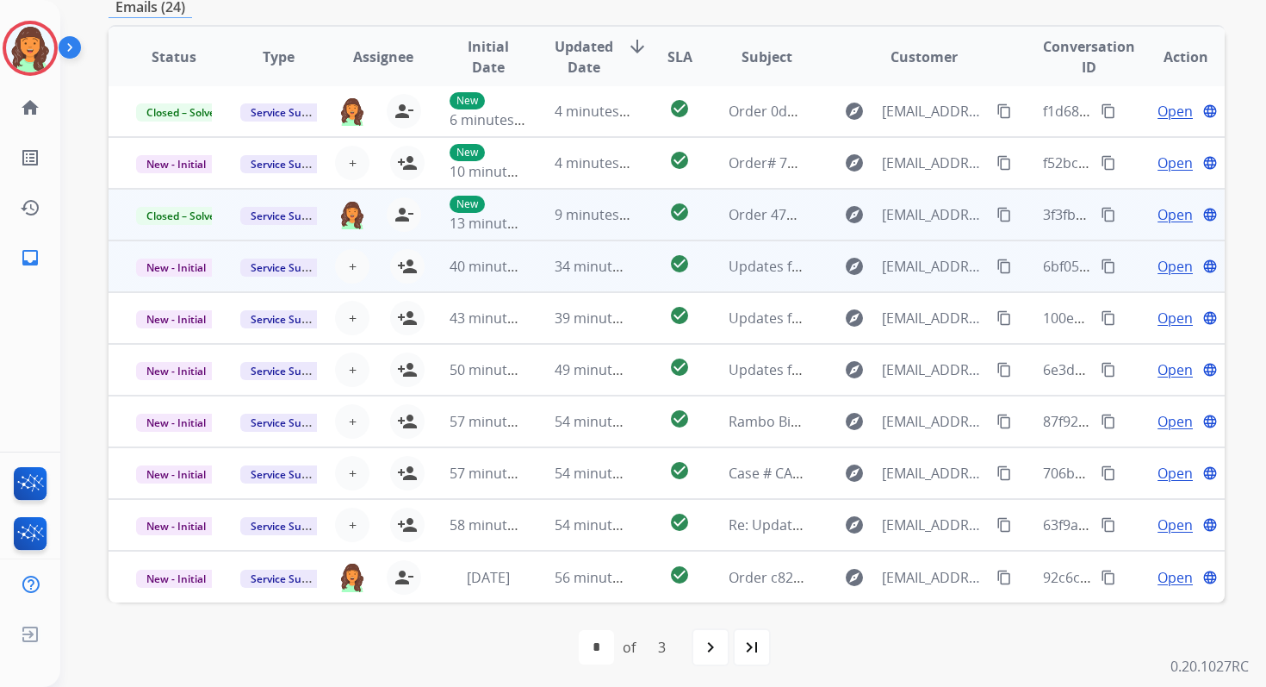
scroll to position [2, 0]
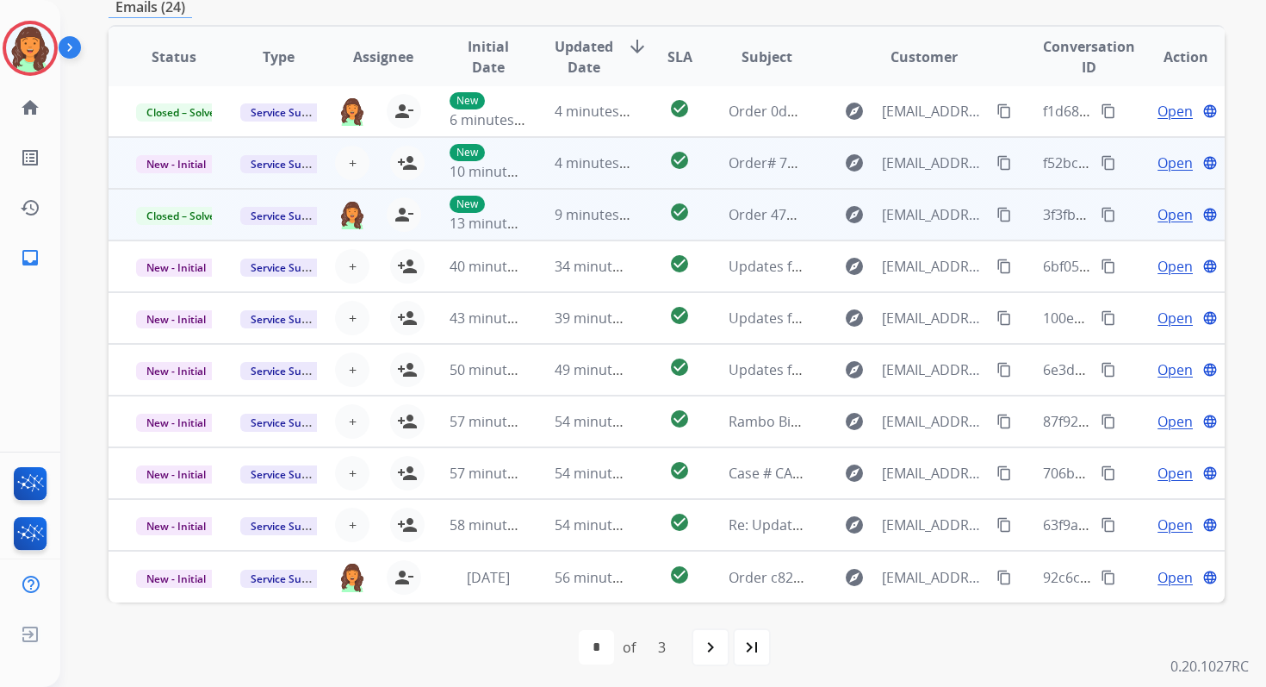
click at [604, 147] on td "4 minutes ago" at bounding box center [579, 163] width 104 height 52
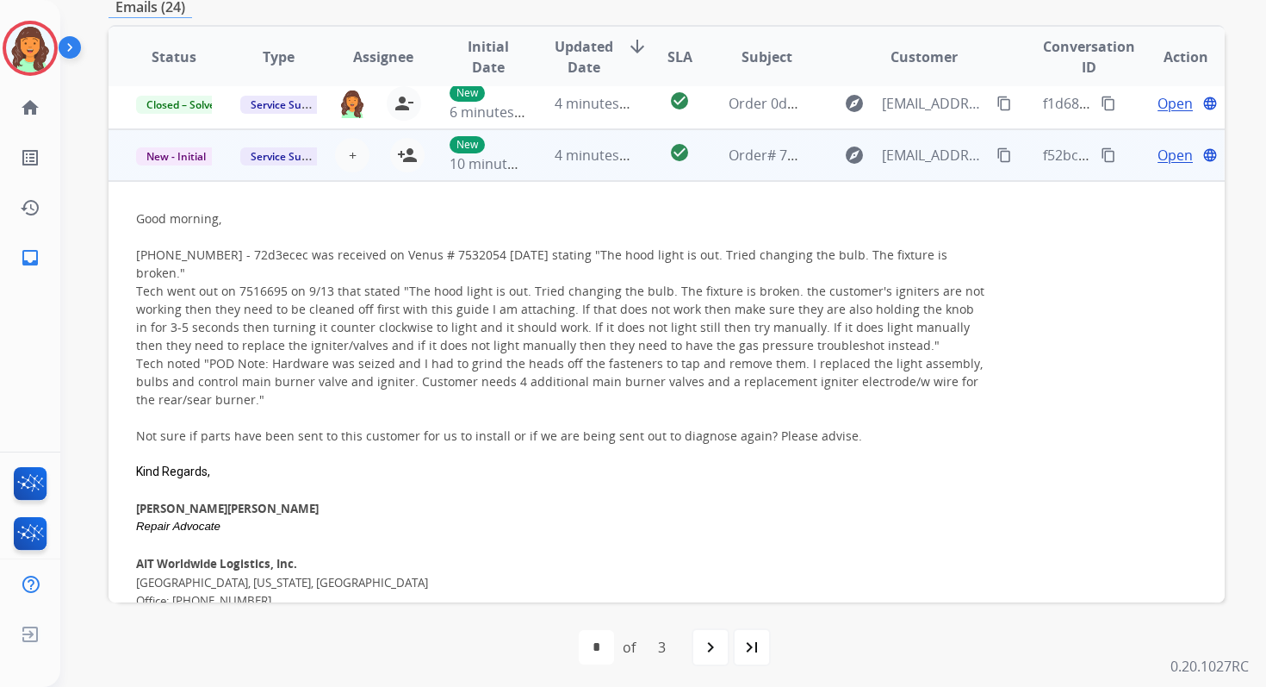
scroll to position [0, 0]
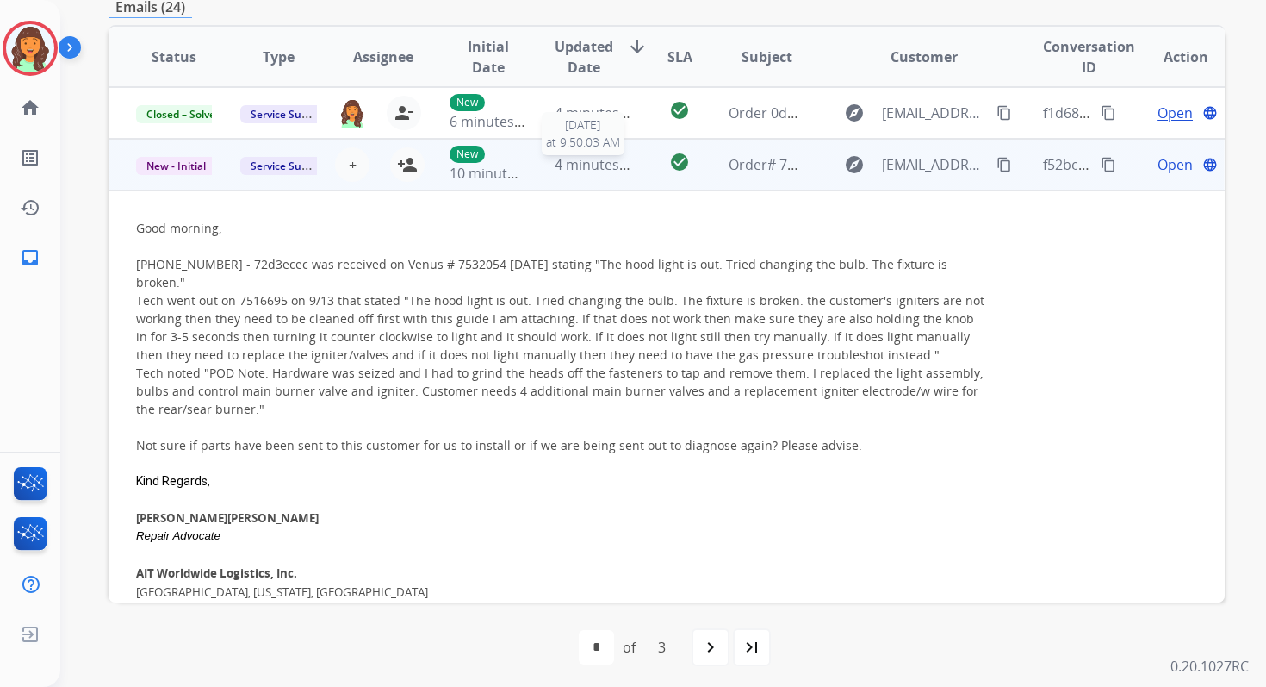
click at [603, 167] on span "4 minutes ago" at bounding box center [601, 164] width 92 height 19
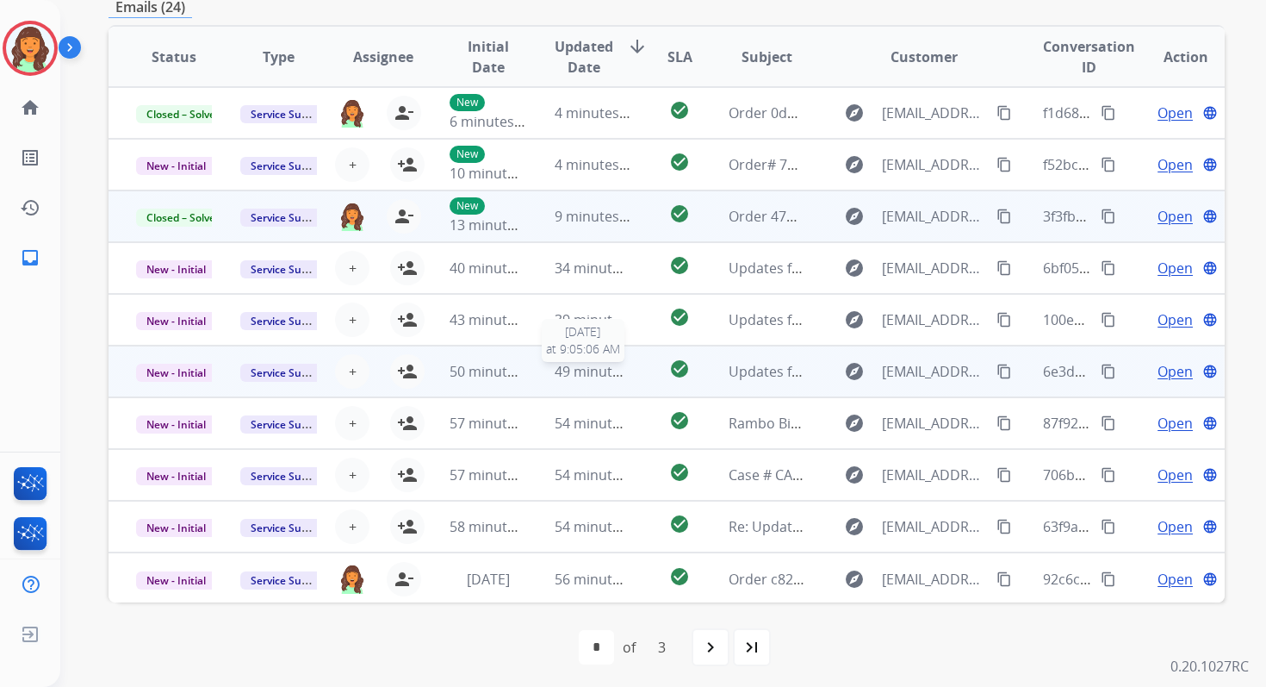
click at [608, 362] on span "49 minutes ago" at bounding box center [605, 371] width 100 height 19
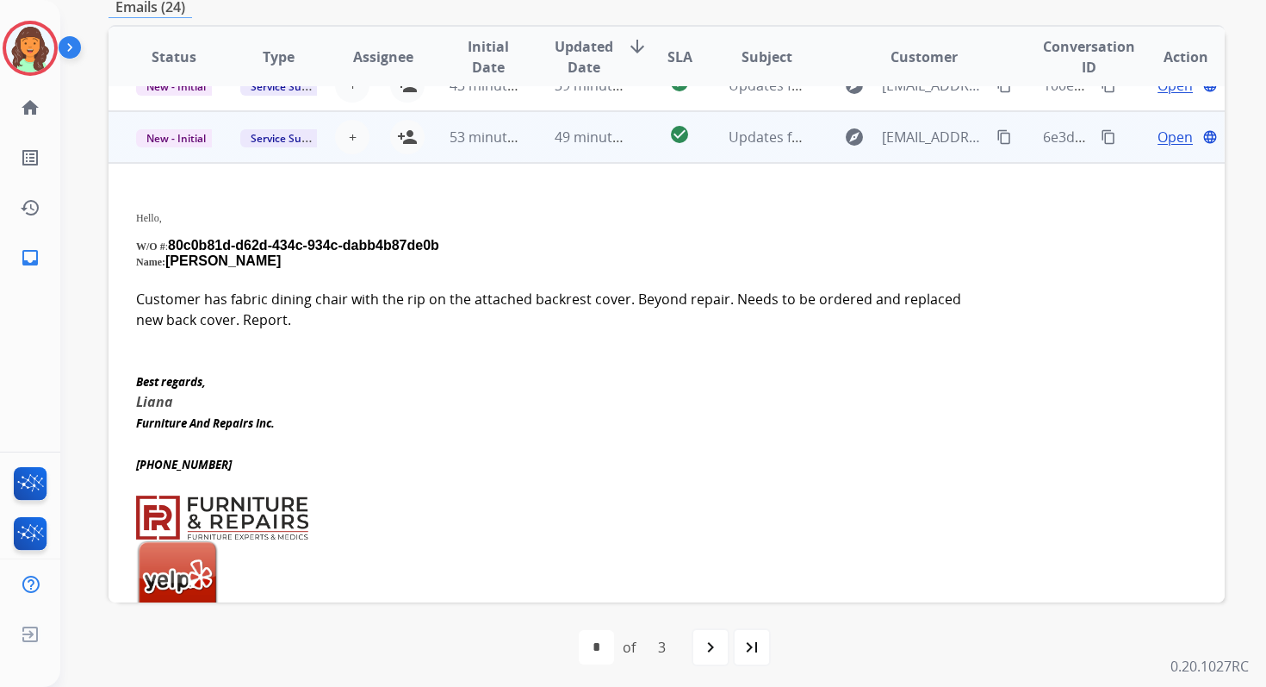
scroll to position [258, 0]
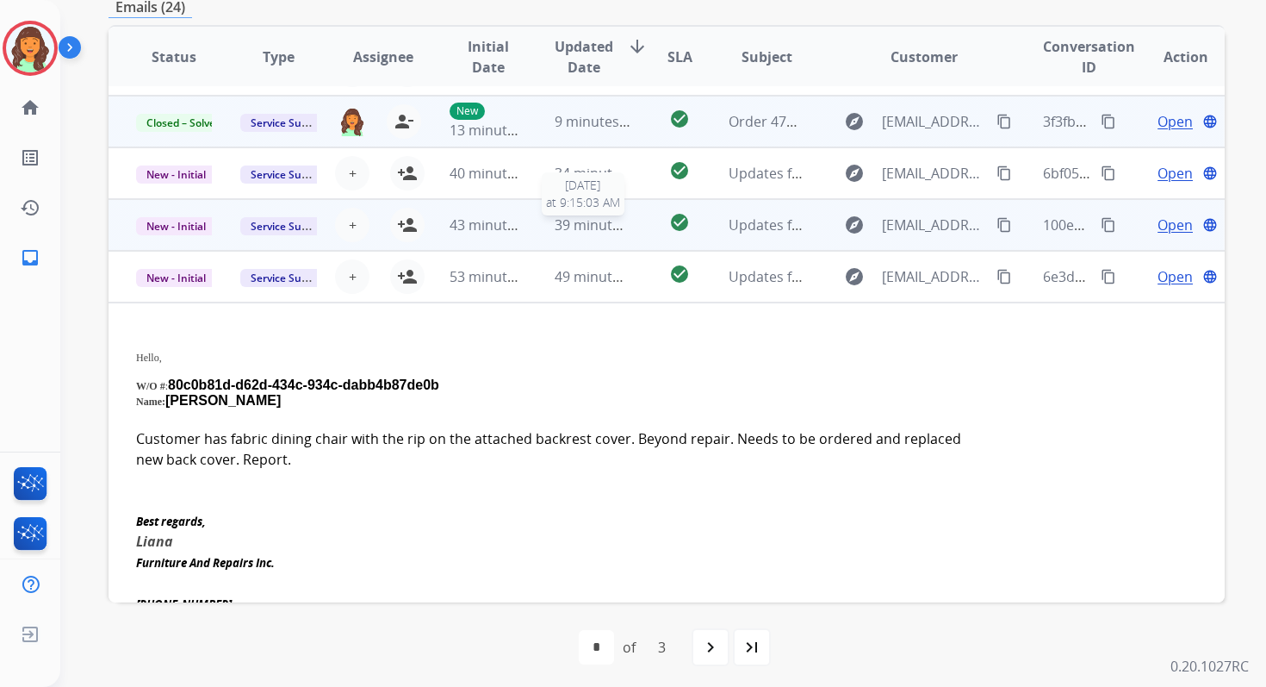
click at [579, 226] on span "39 minutes ago" at bounding box center [605, 224] width 100 height 19
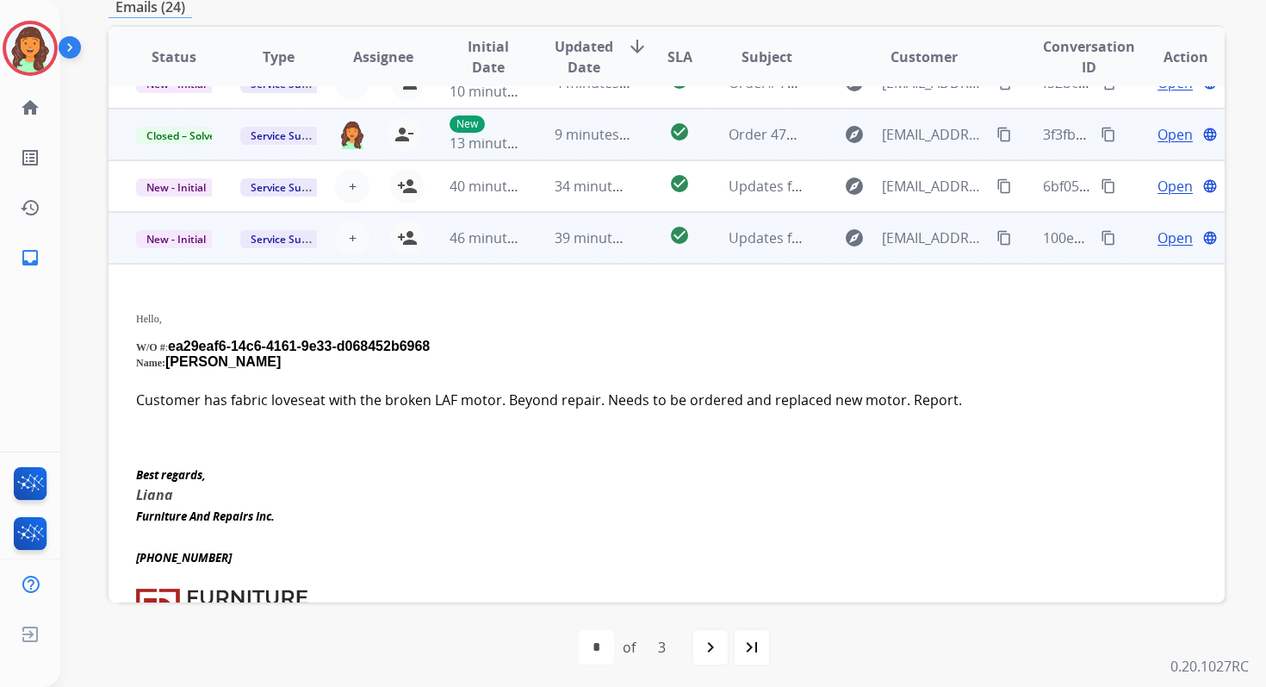
scroll to position [80, 0]
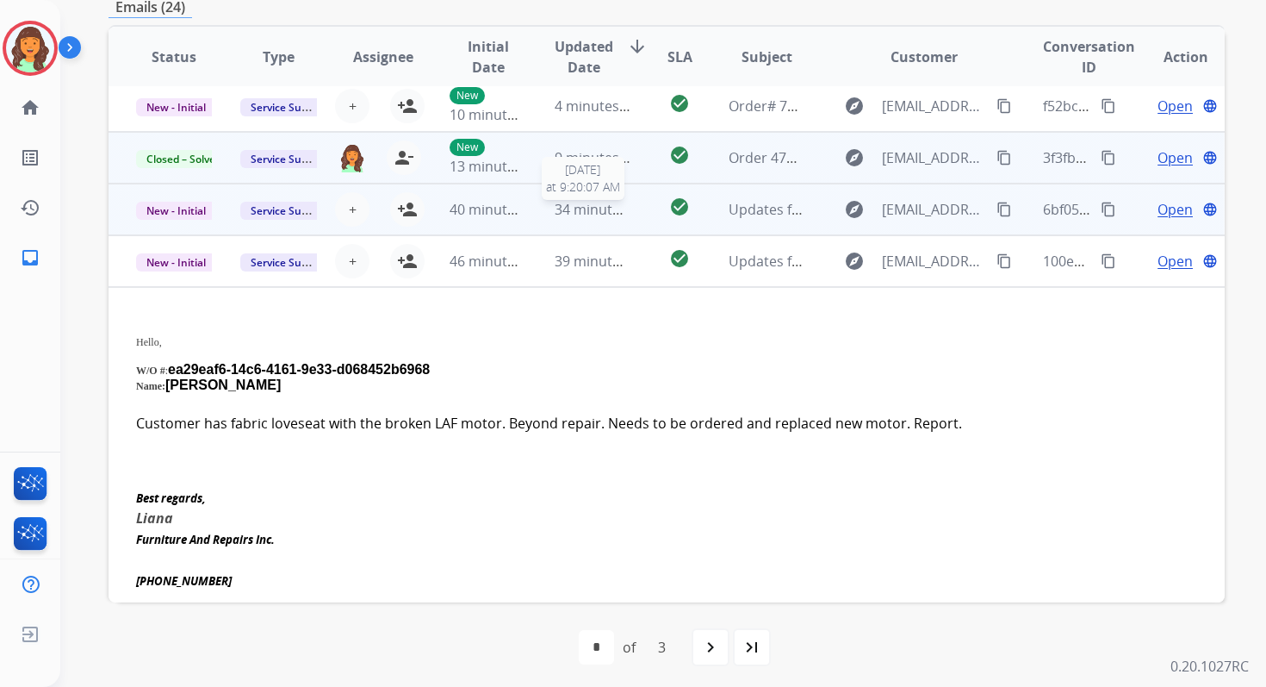
click at [577, 214] on span "34 minutes ago" at bounding box center [605, 209] width 100 height 19
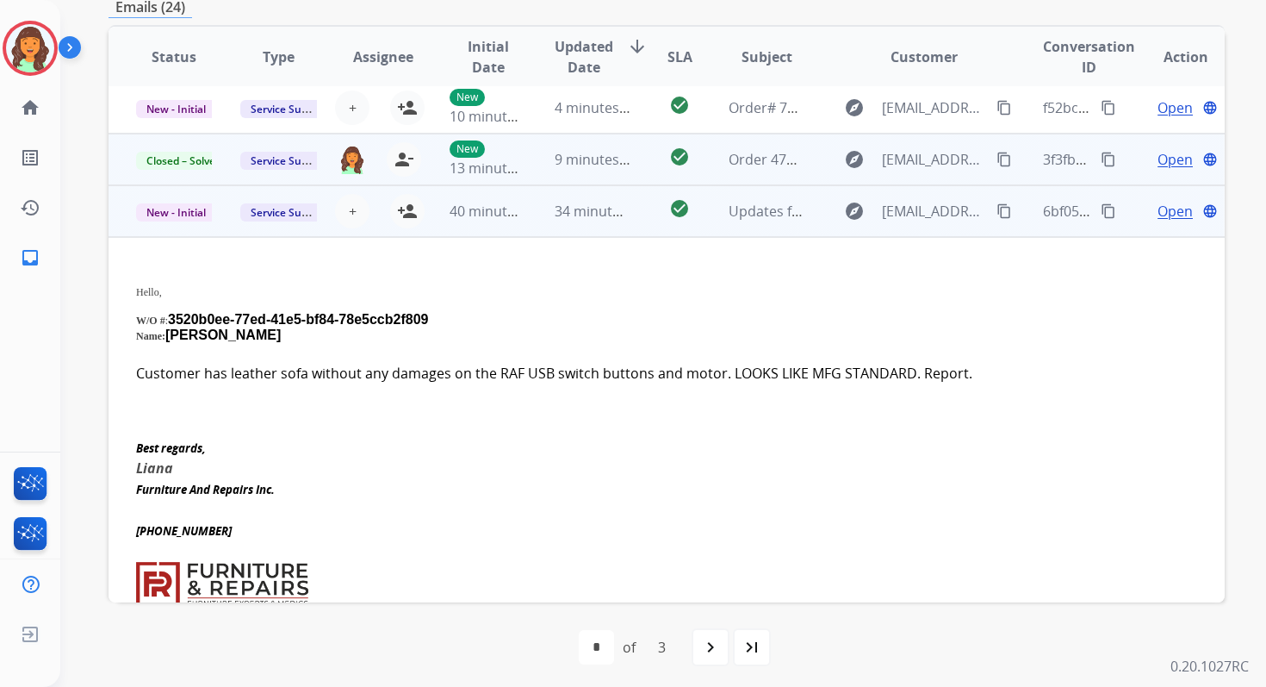
scroll to position [54, 0]
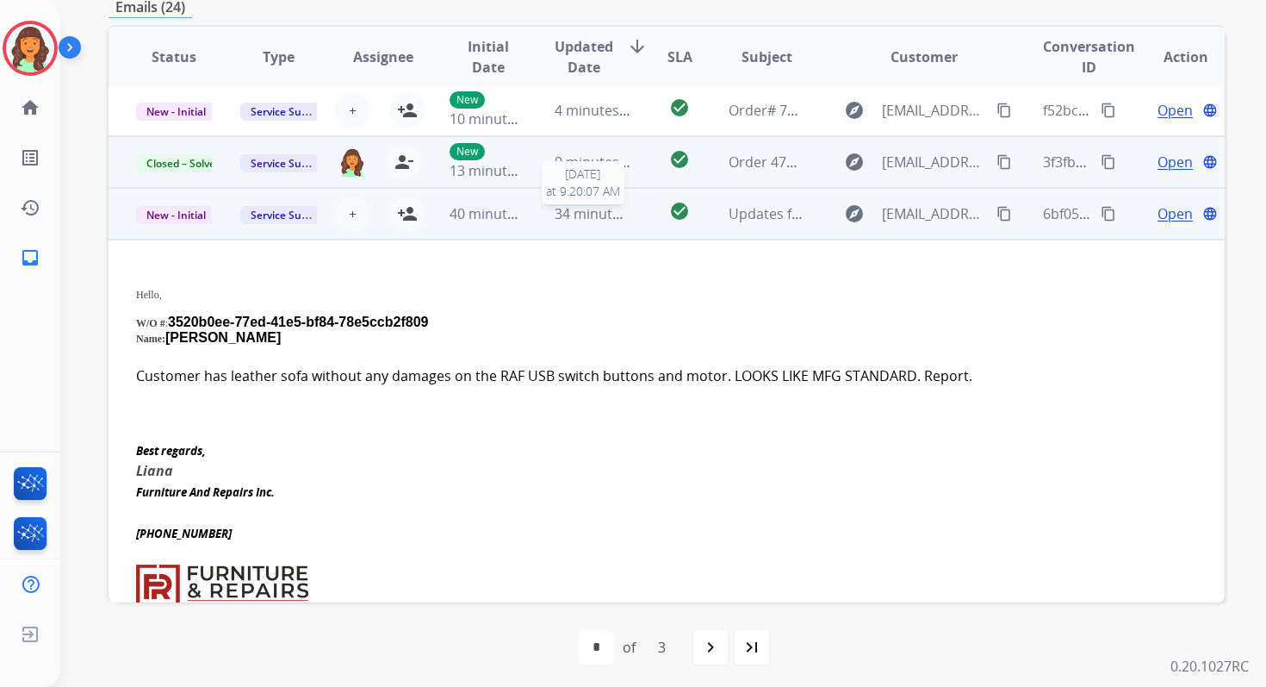
click at [582, 223] on div "34 minutes ago" at bounding box center [593, 213] width 76 height 21
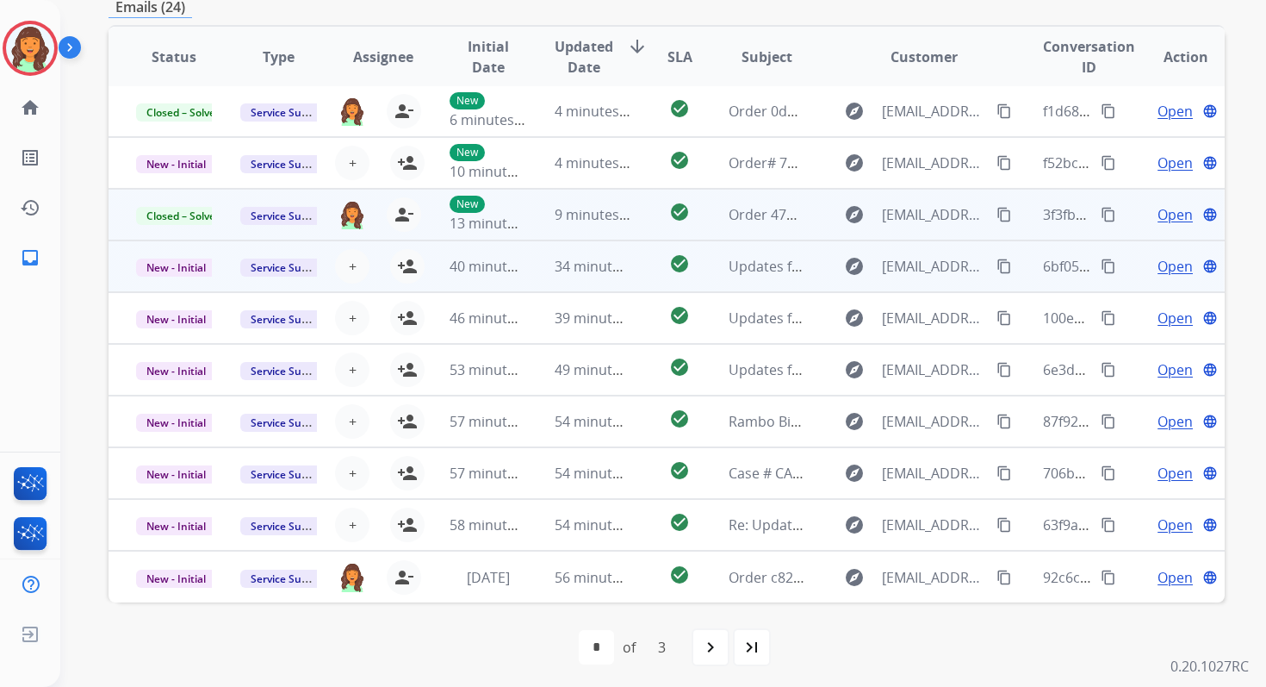
scroll to position [418, 0]
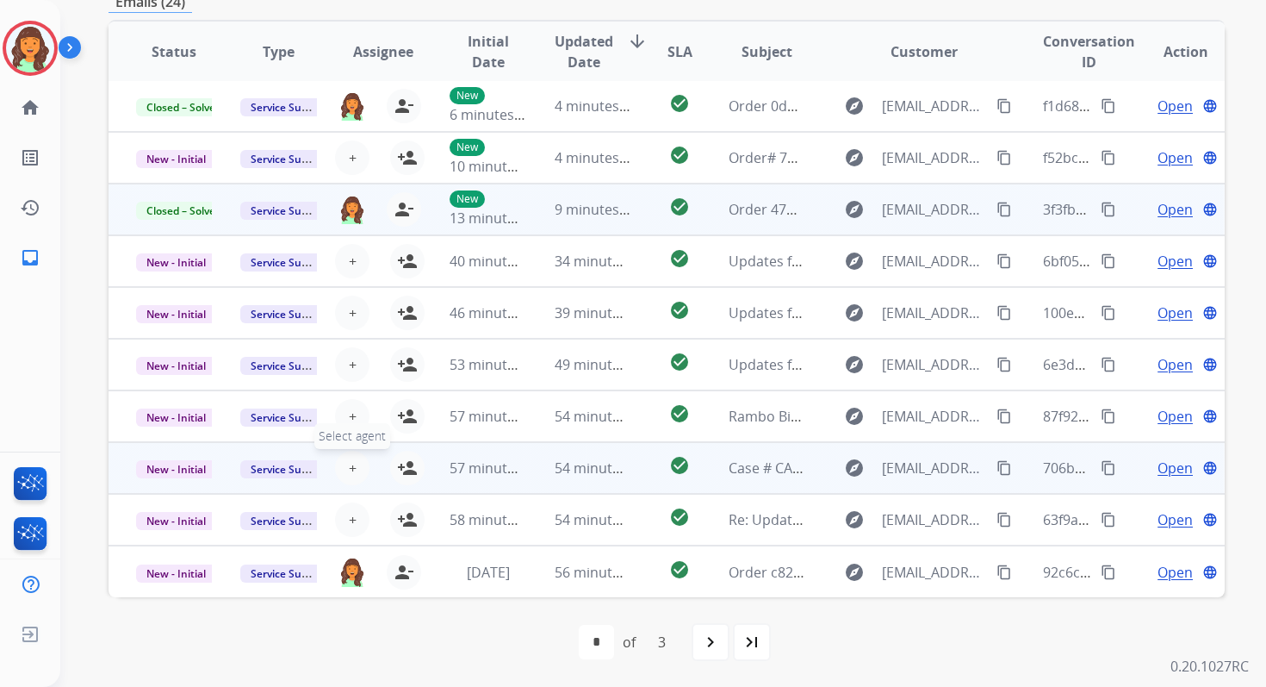
click at [351, 466] on span "+" at bounding box center [353, 467] width 8 height 21
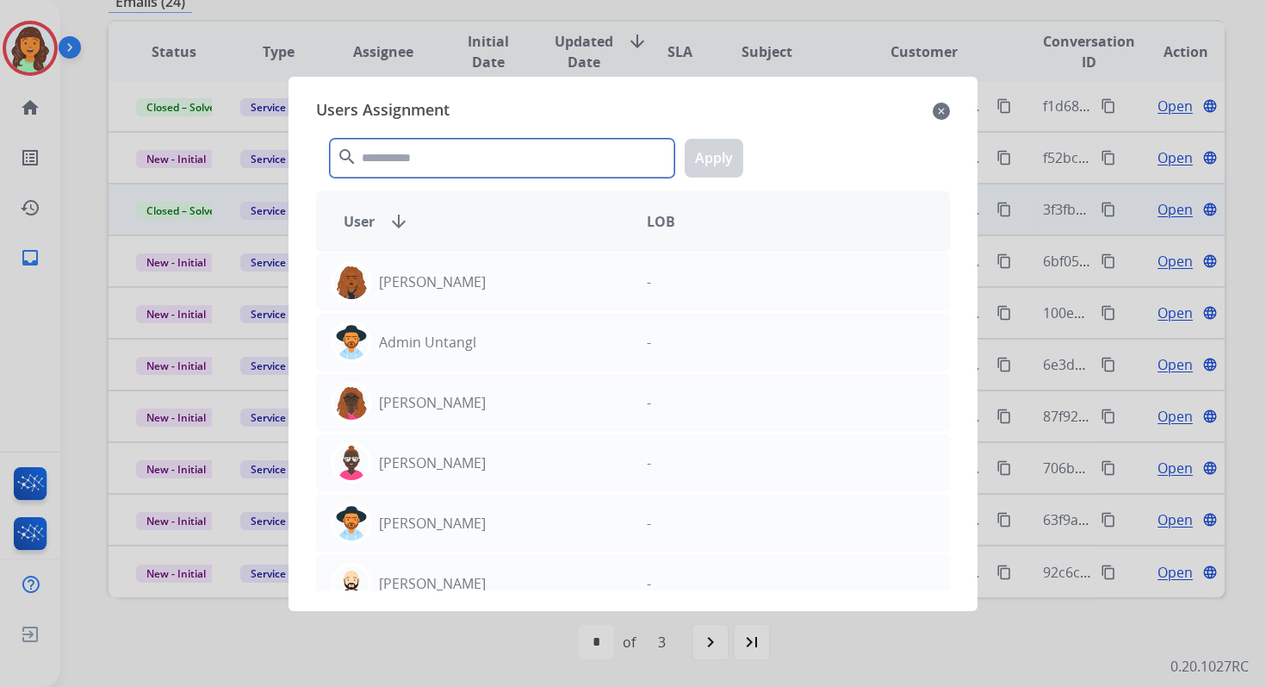
click at [449, 141] on input "text" at bounding box center [502, 158] width 345 height 39
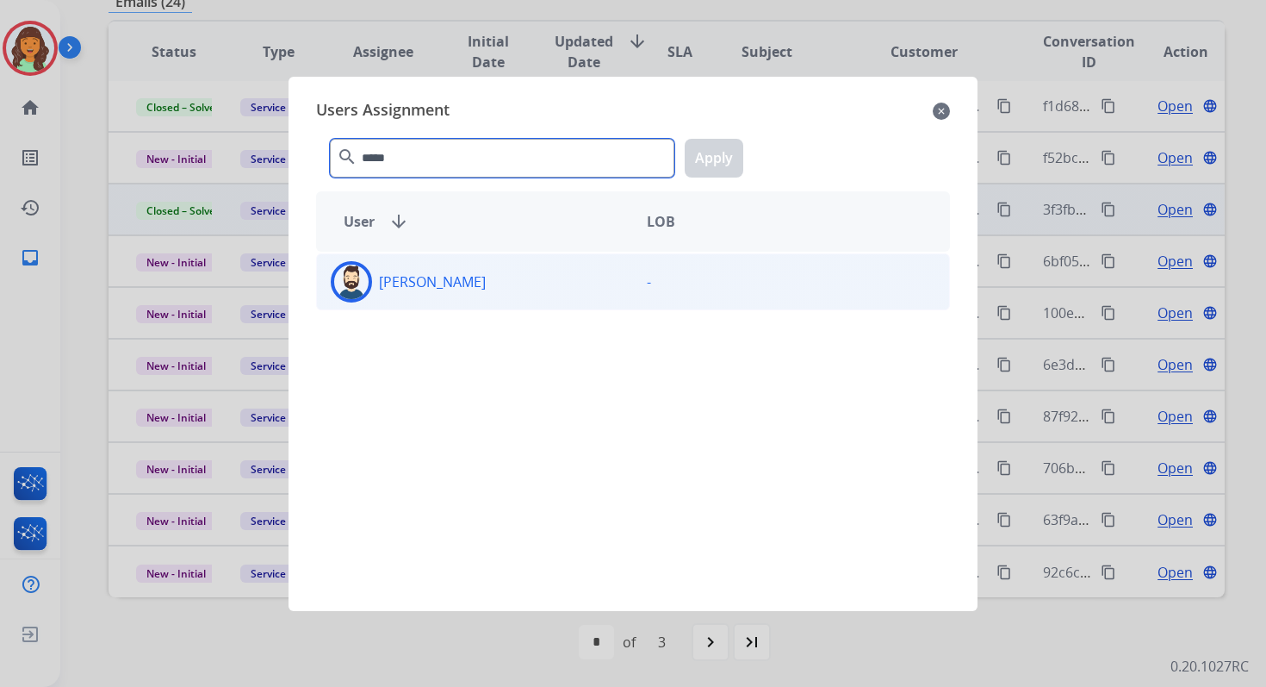
type input "*****"
click at [503, 280] on div "[PERSON_NAME]" at bounding box center [475, 281] width 316 height 41
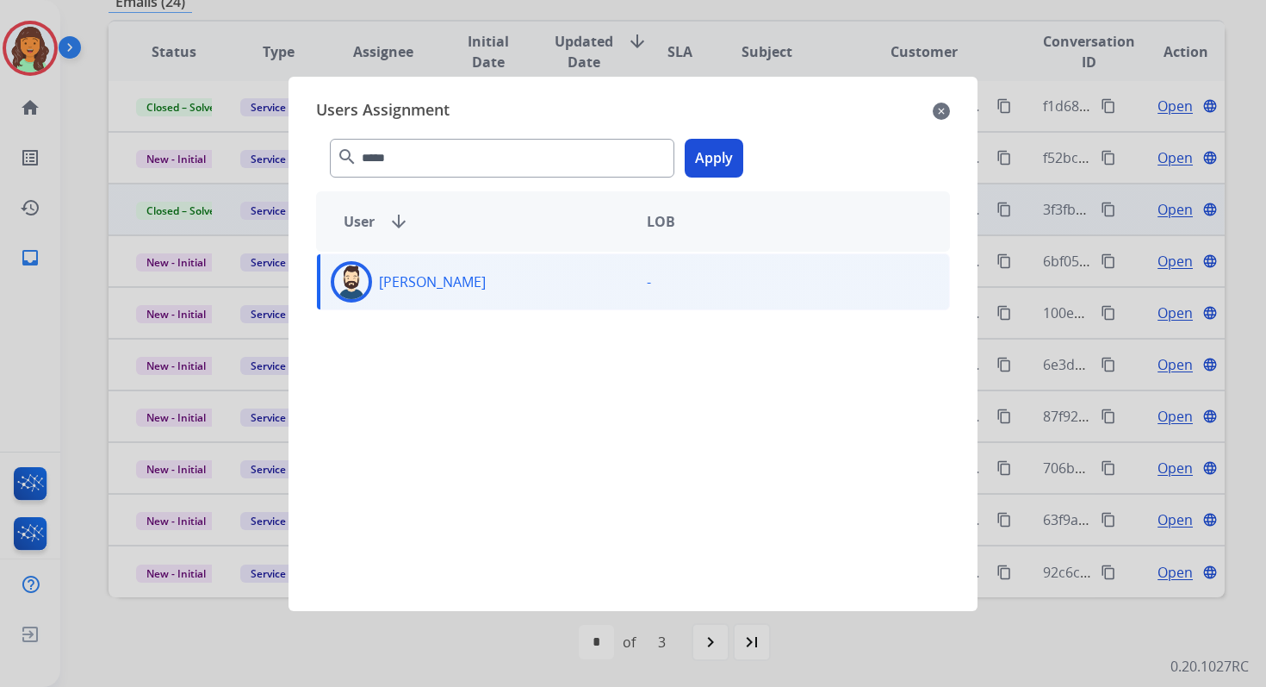
click at [715, 156] on button "Apply" at bounding box center [714, 158] width 59 height 39
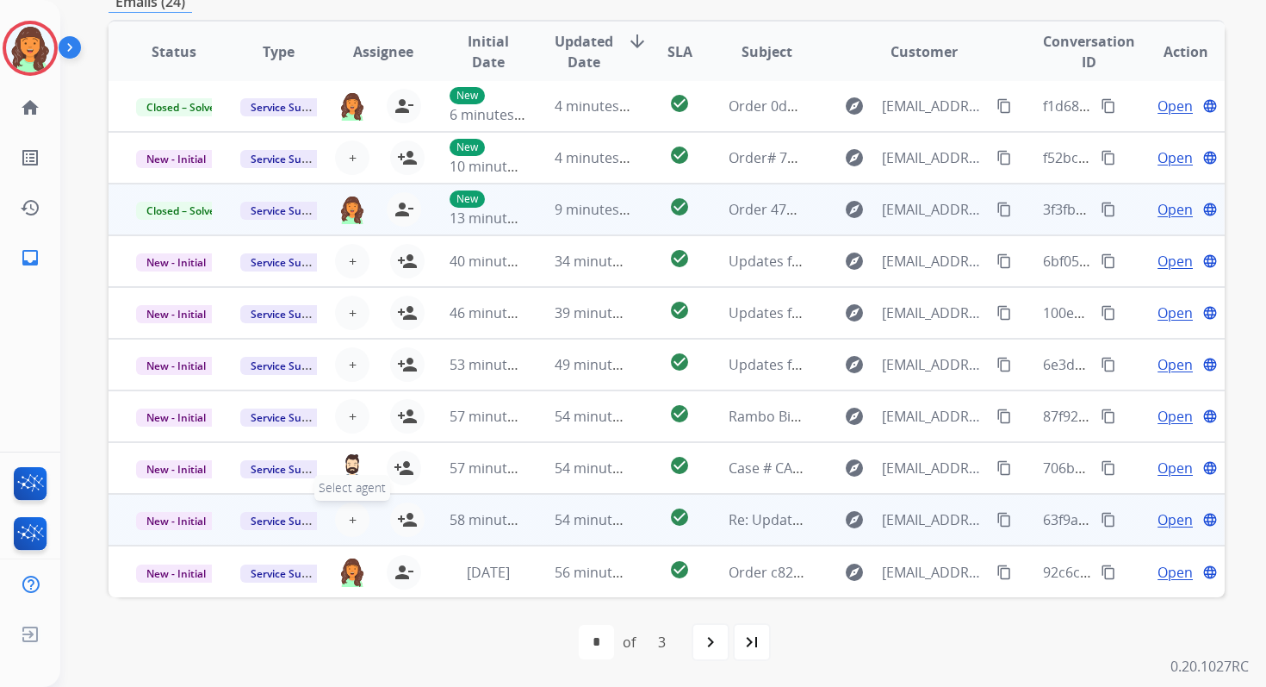
click at [349, 516] on span "+" at bounding box center [353, 519] width 8 height 21
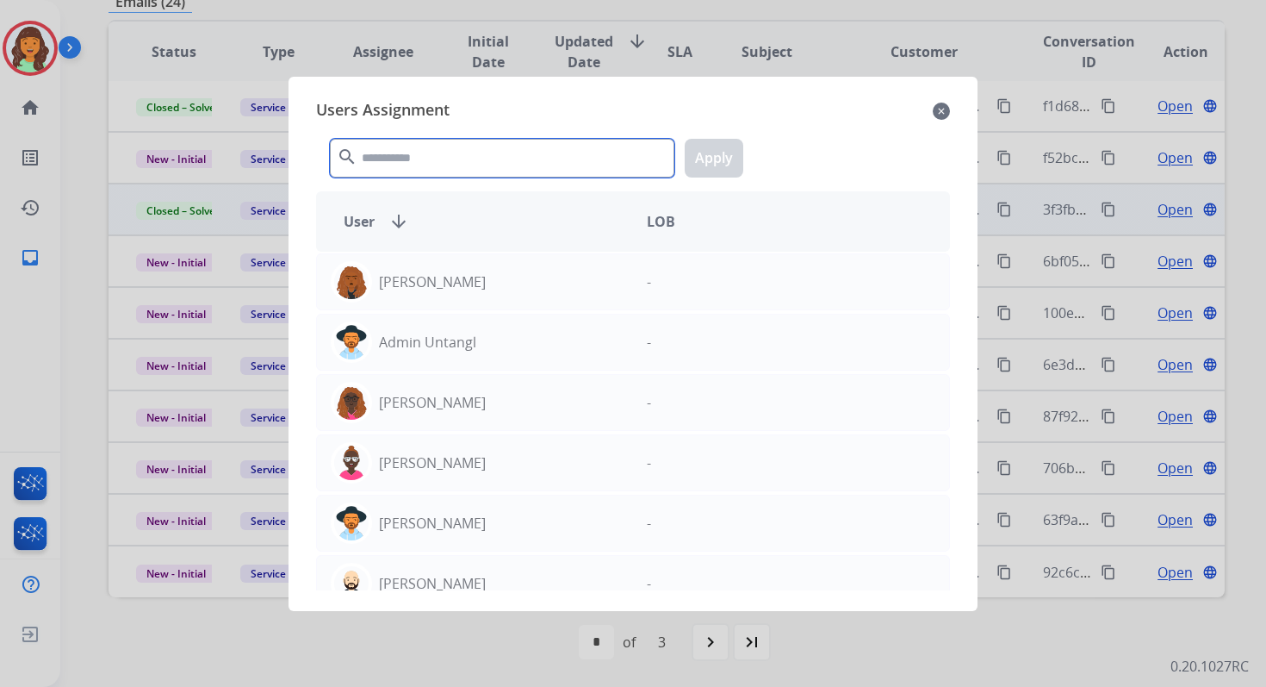
click at [426, 165] on input "text" at bounding box center [502, 158] width 345 height 39
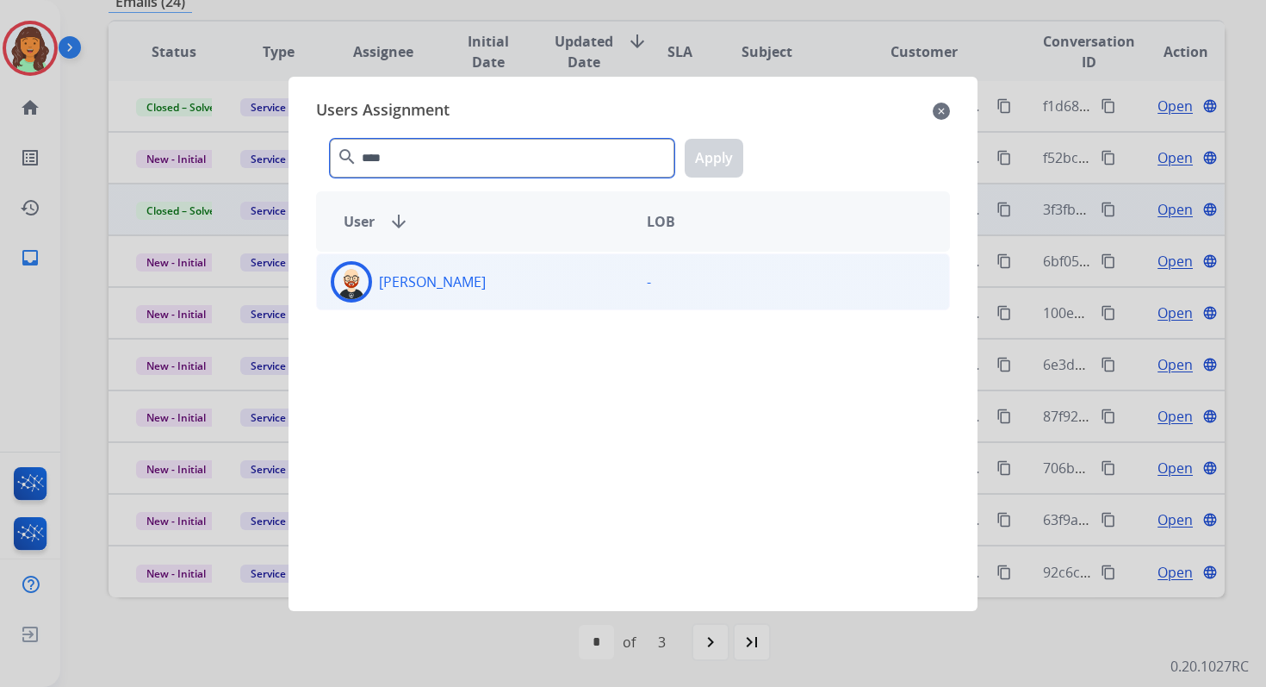
type input "****"
click at [466, 295] on div "[PERSON_NAME]" at bounding box center [475, 281] width 316 height 41
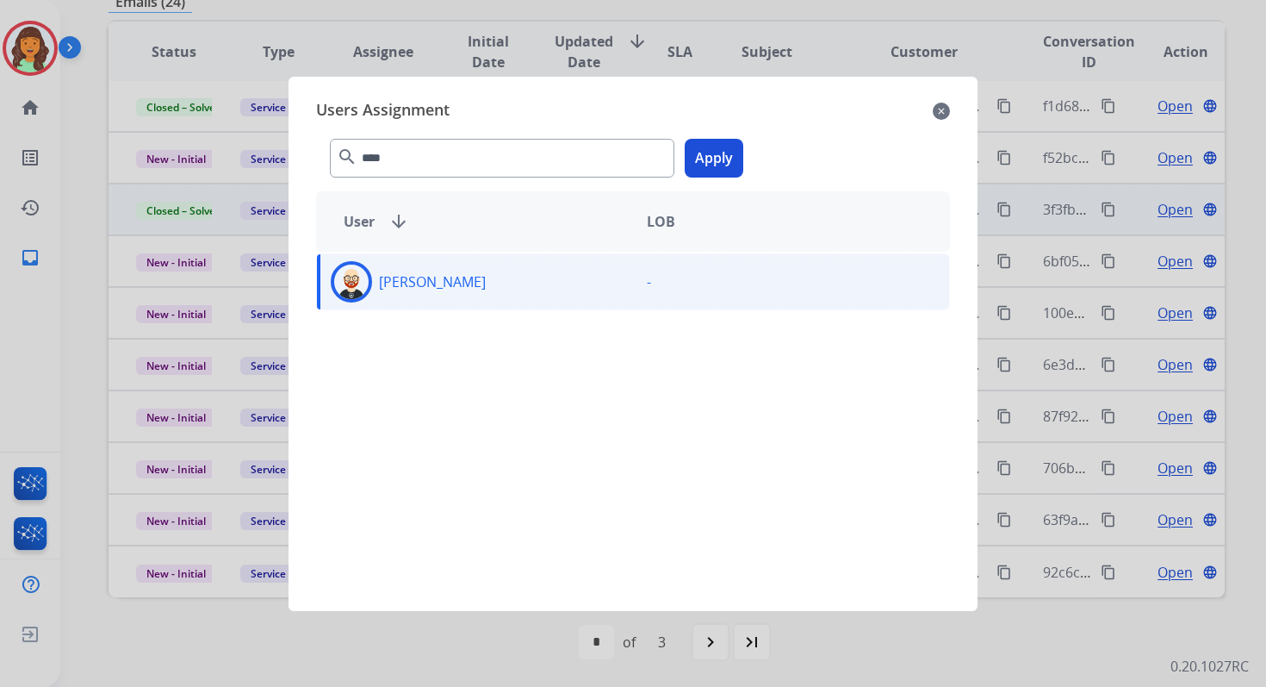
click at [732, 140] on button "Apply" at bounding box center [714, 158] width 59 height 39
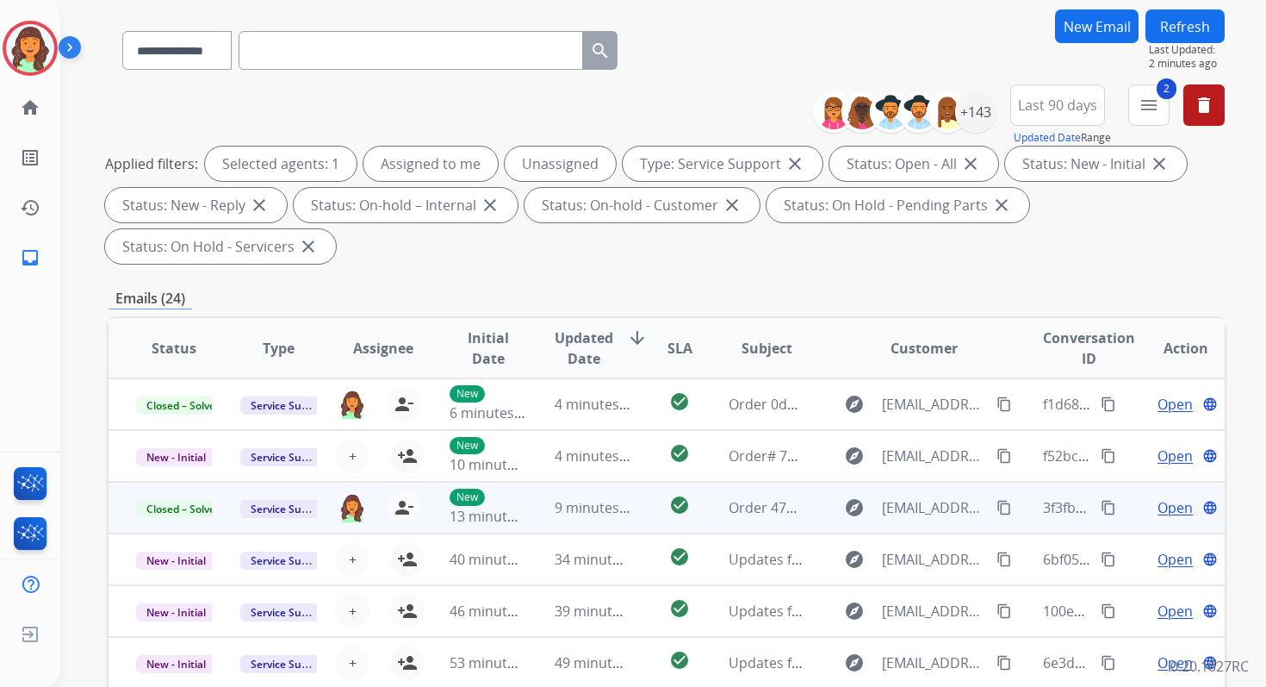
scroll to position [7, 0]
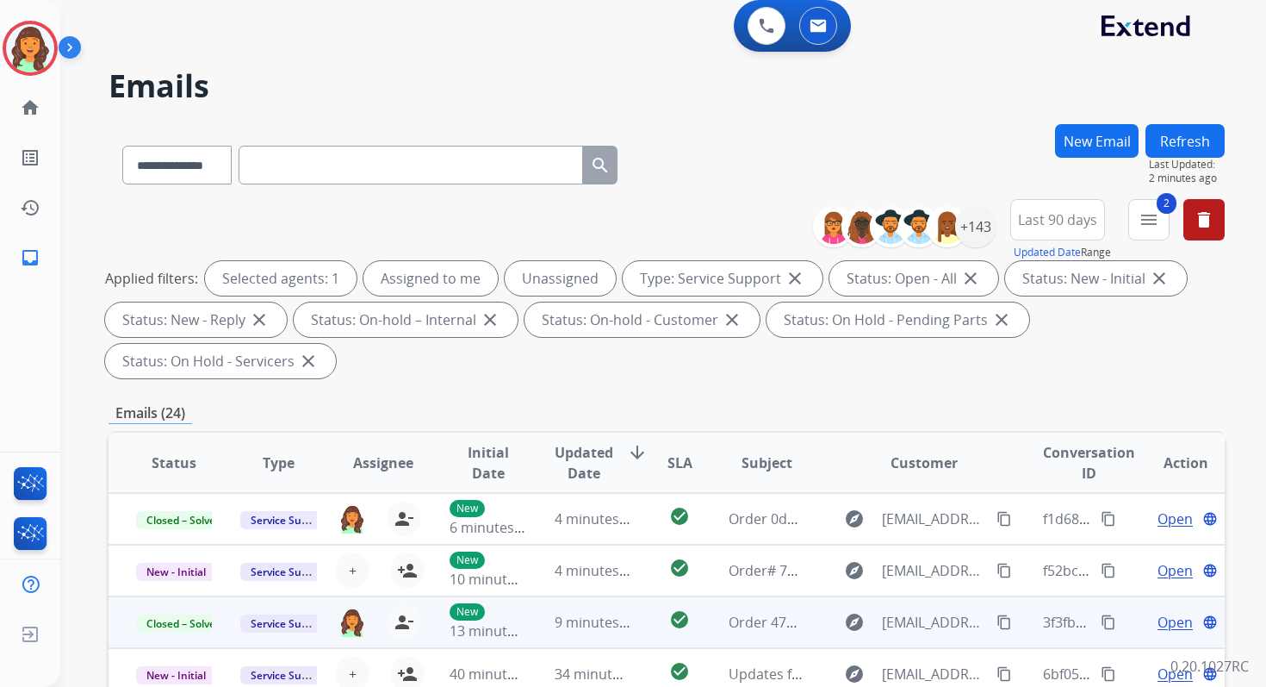
click at [1176, 146] on button "Refresh" at bounding box center [1185, 141] width 79 height 34
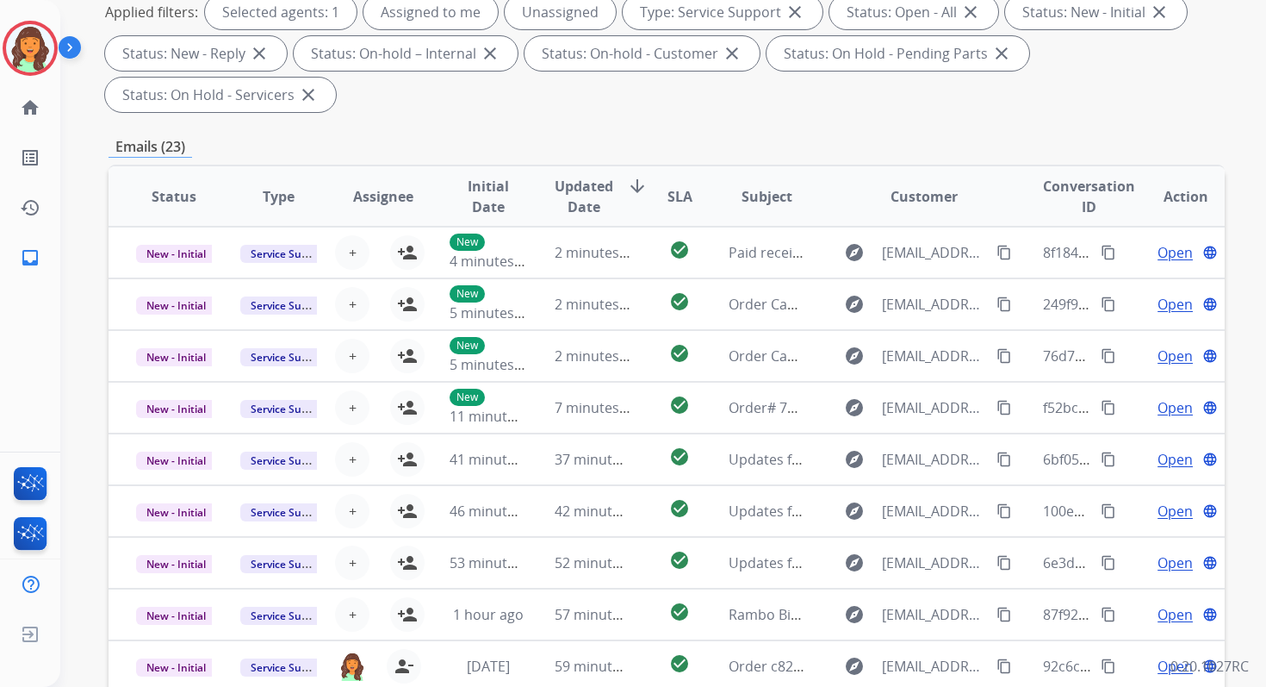
scroll to position [418, 0]
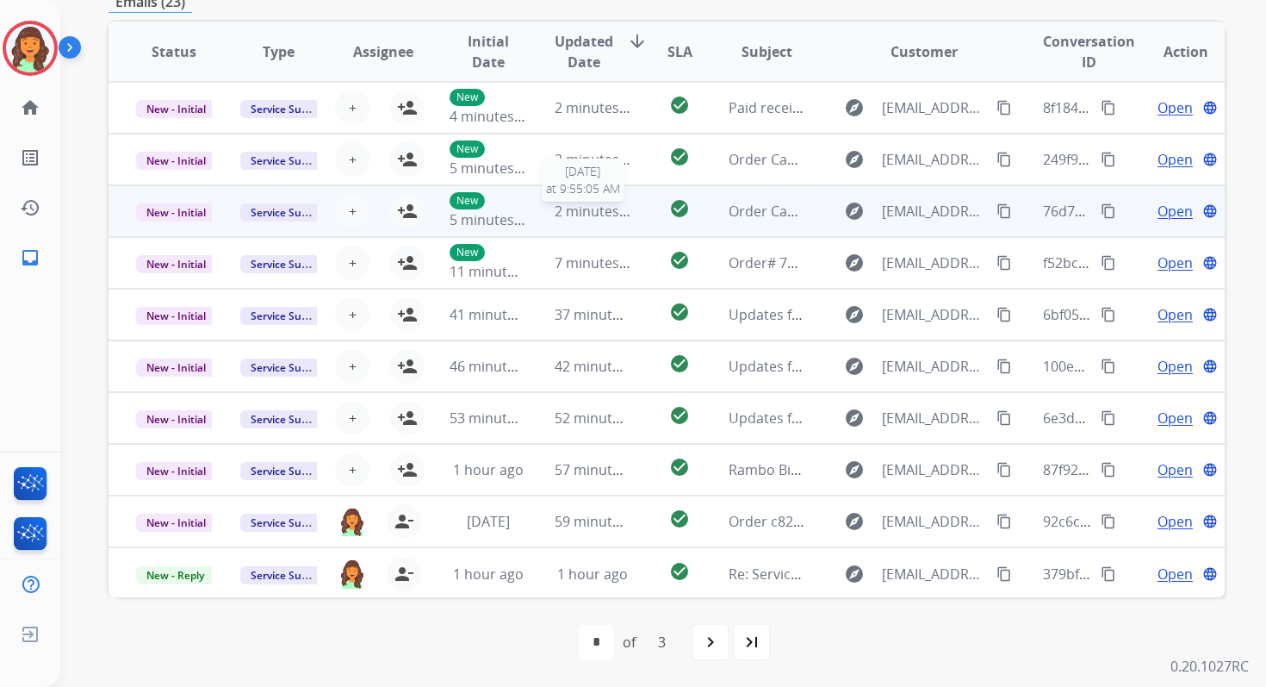
click at [581, 203] on span "2 minutes ago" at bounding box center [601, 211] width 92 height 19
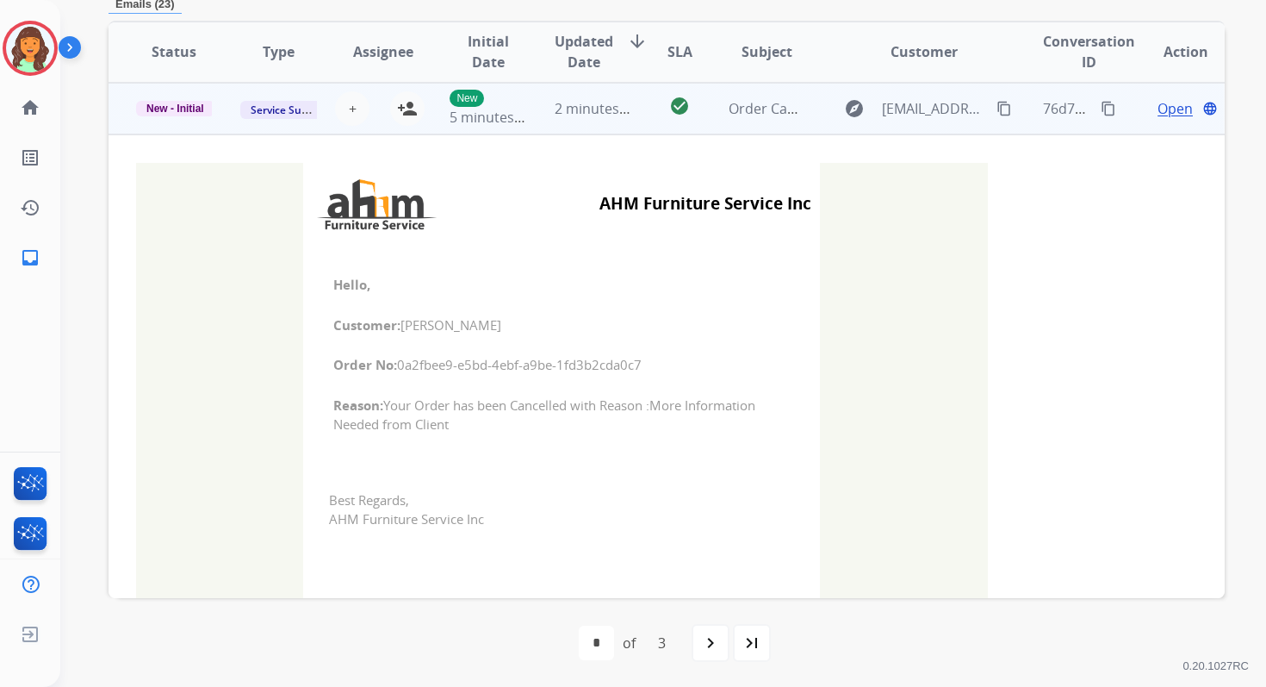
scroll to position [0, 0]
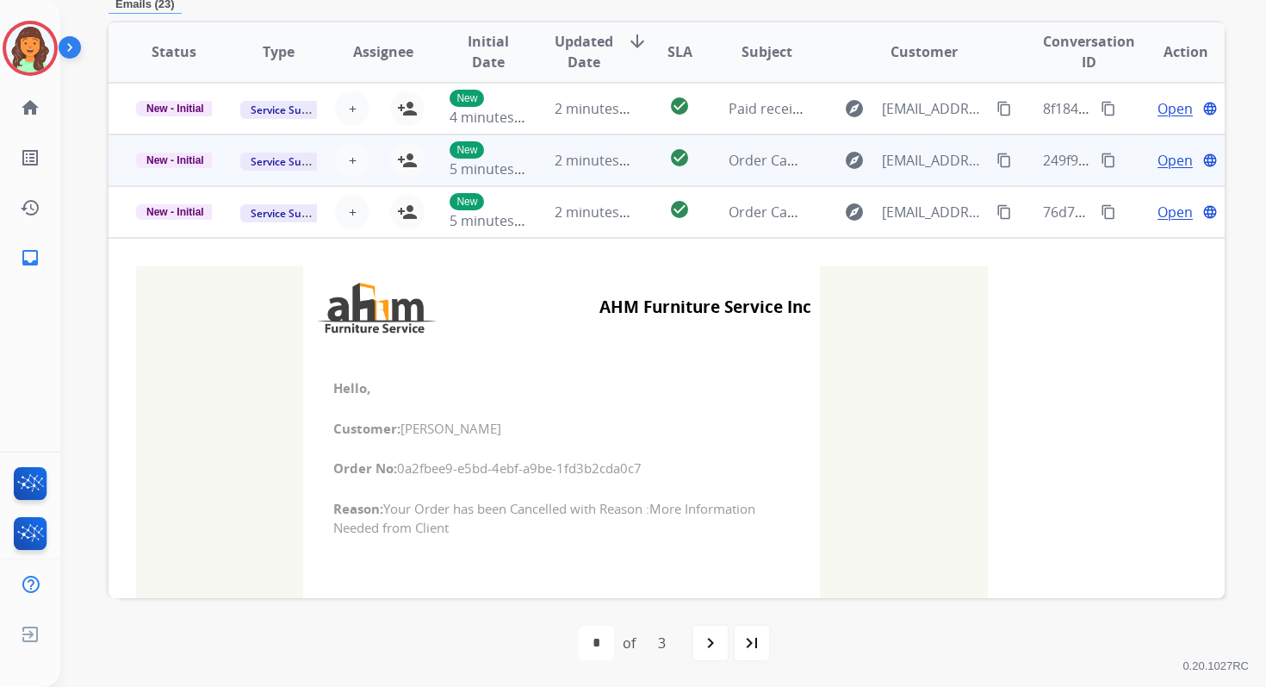
click at [576, 178] on td "2 minutes ago" at bounding box center [579, 160] width 104 height 52
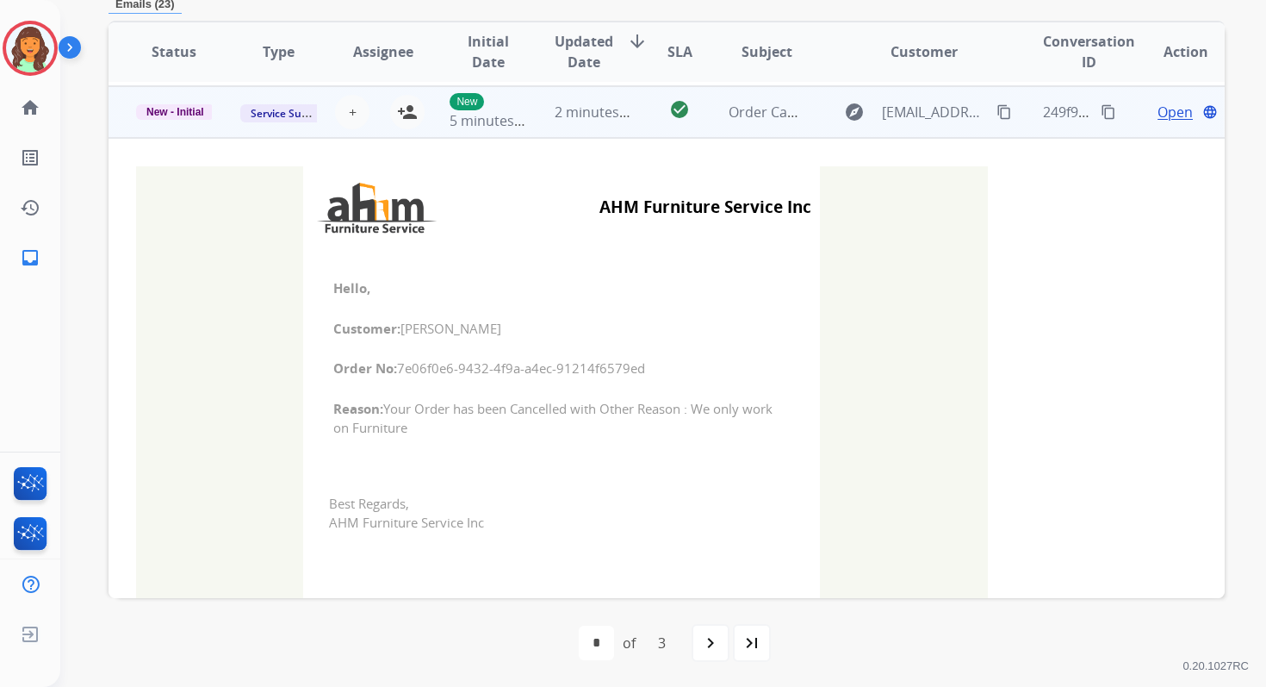
scroll to position [52, 0]
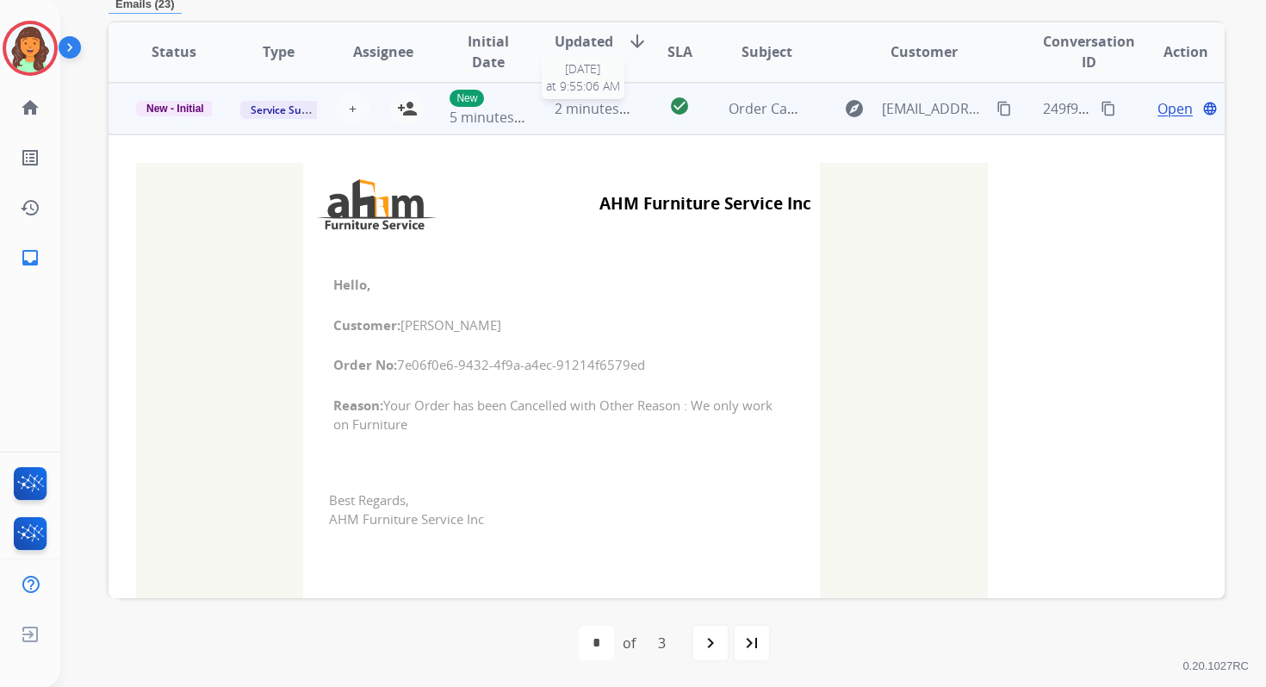
click at [576, 107] on span "2 minutes ago" at bounding box center [601, 108] width 92 height 19
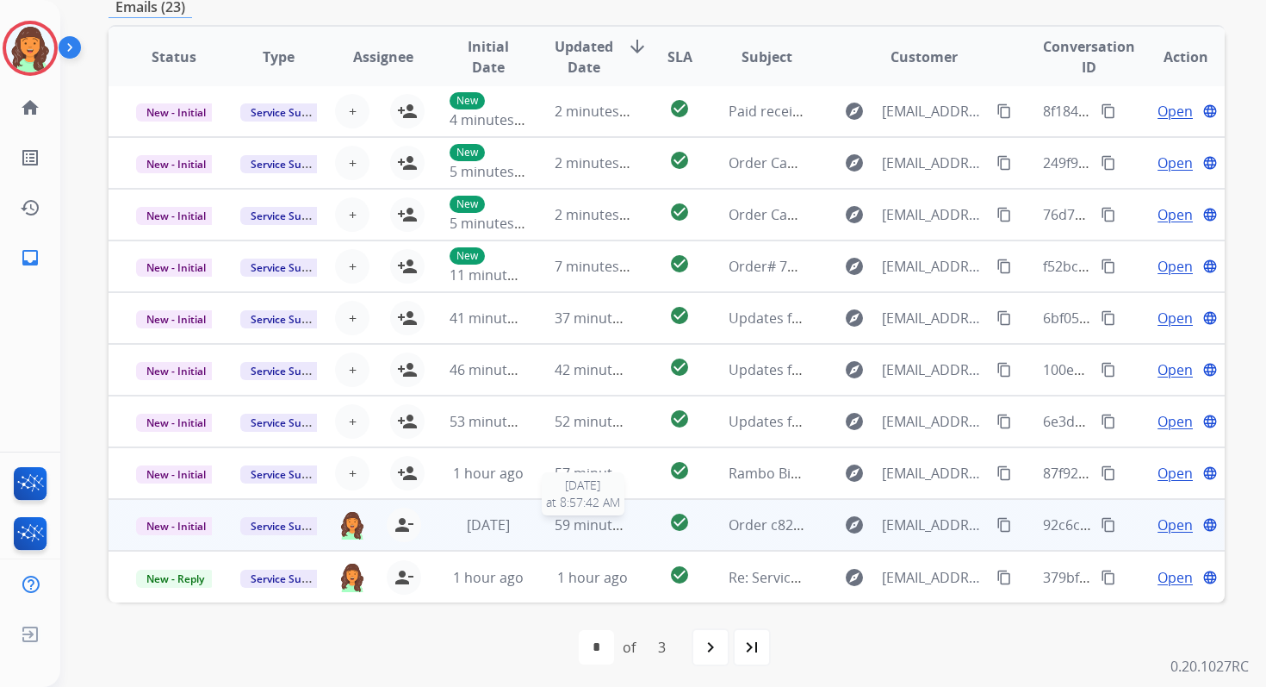
click at [606, 521] on span "59 minutes ago" at bounding box center [605, 524] width 100 height 19
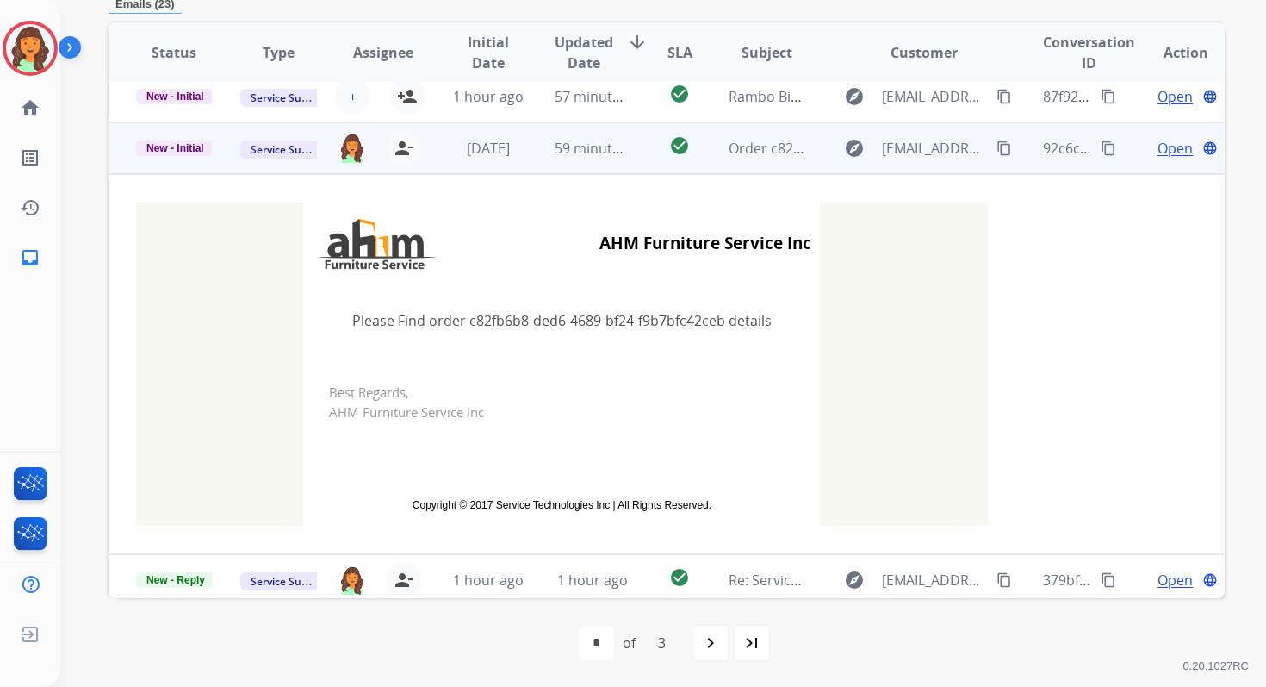
scroll to position [382, 0]
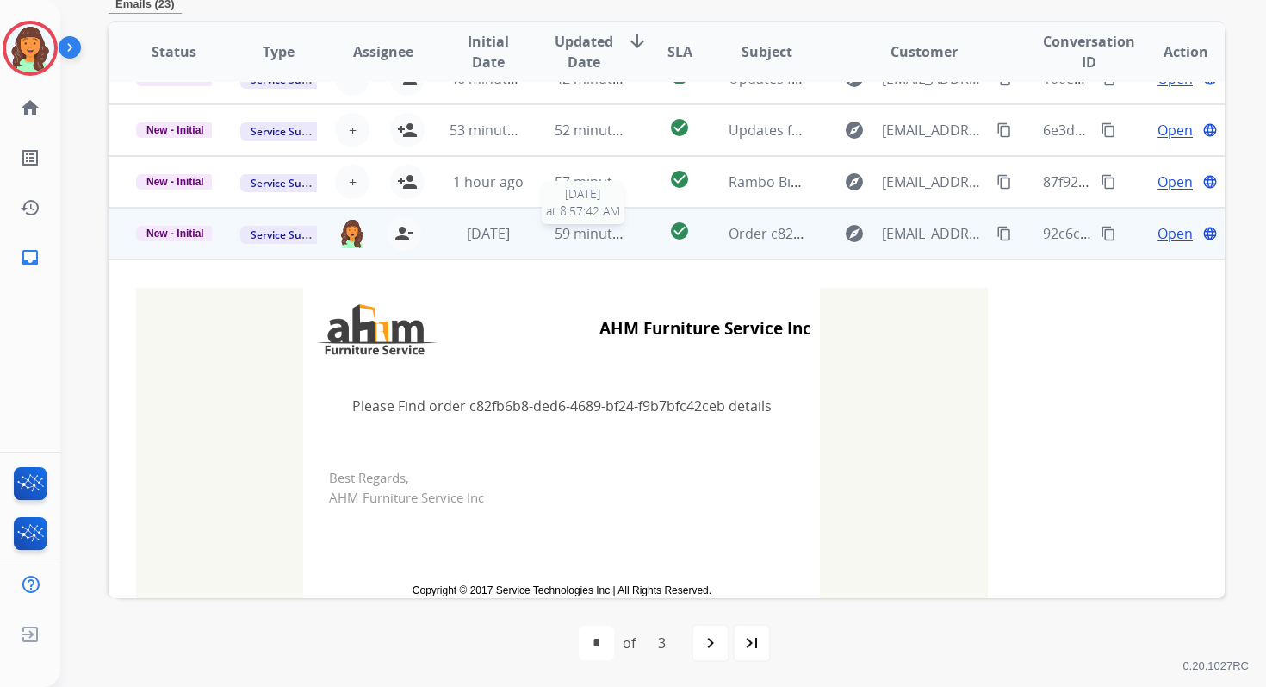
click at [566, 234] on span "59 minutes ago" at bounding box center [605, 233] width 100 height 19
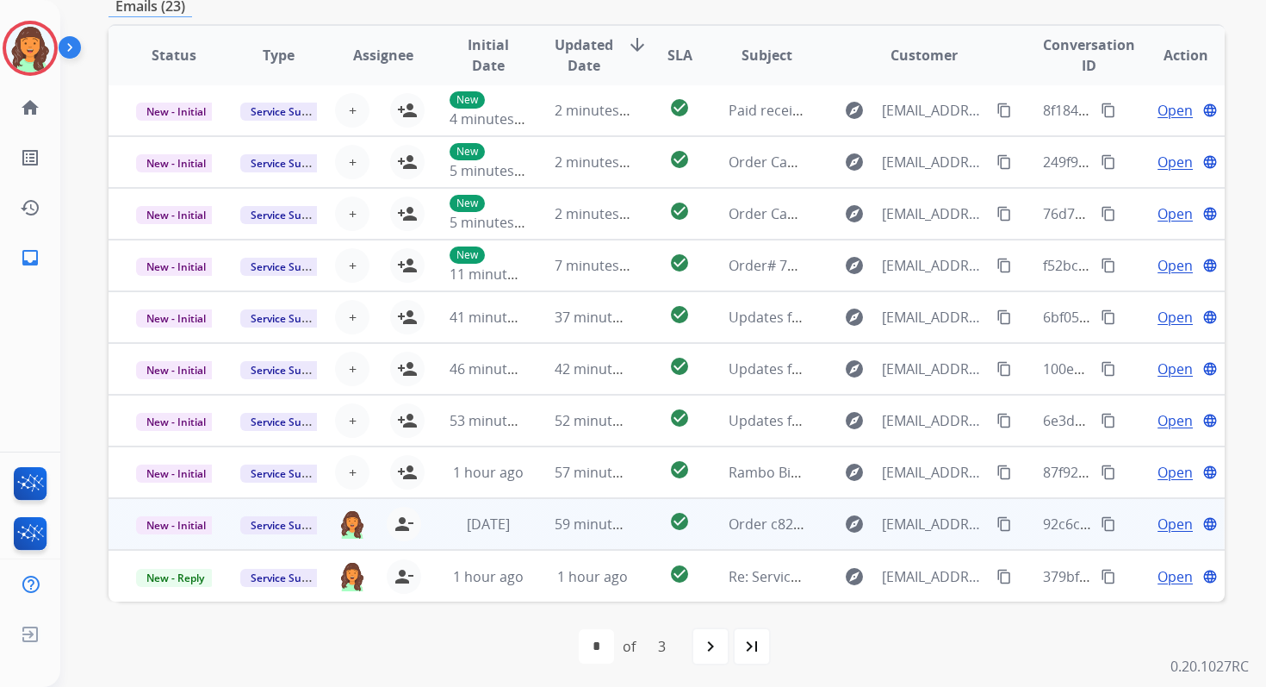
scroll to position [413, 0]
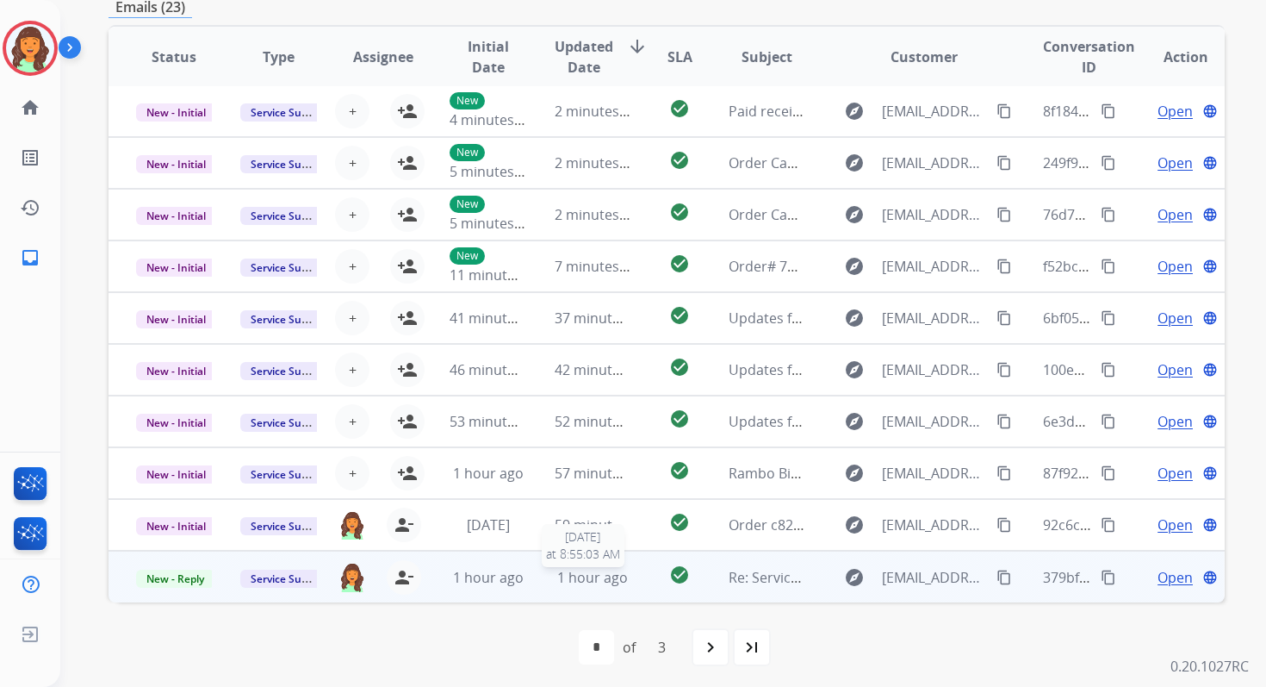
click at [624, 581] on div "1 hour ago" at bounding box center [593, 577] width 76 height 21
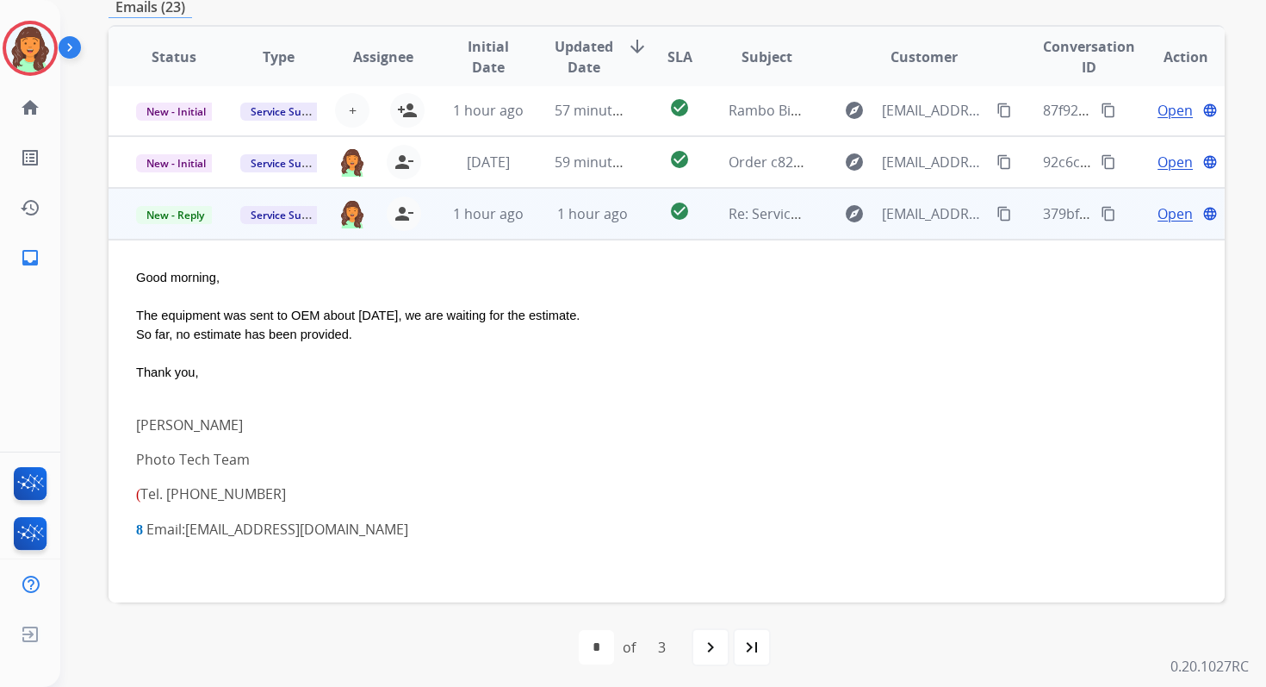
scroll to position [377, 0]
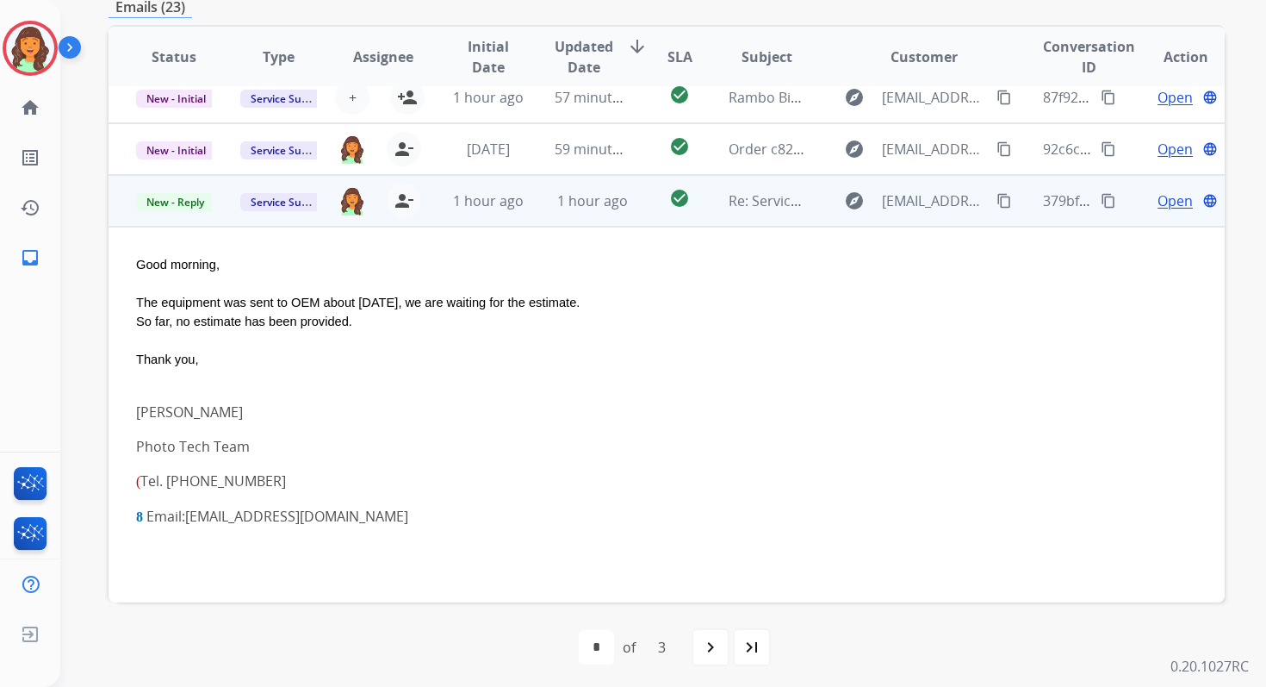
click at [1158, 202] on span "Open" at bounding box center [1175, 200] width 35 height 21
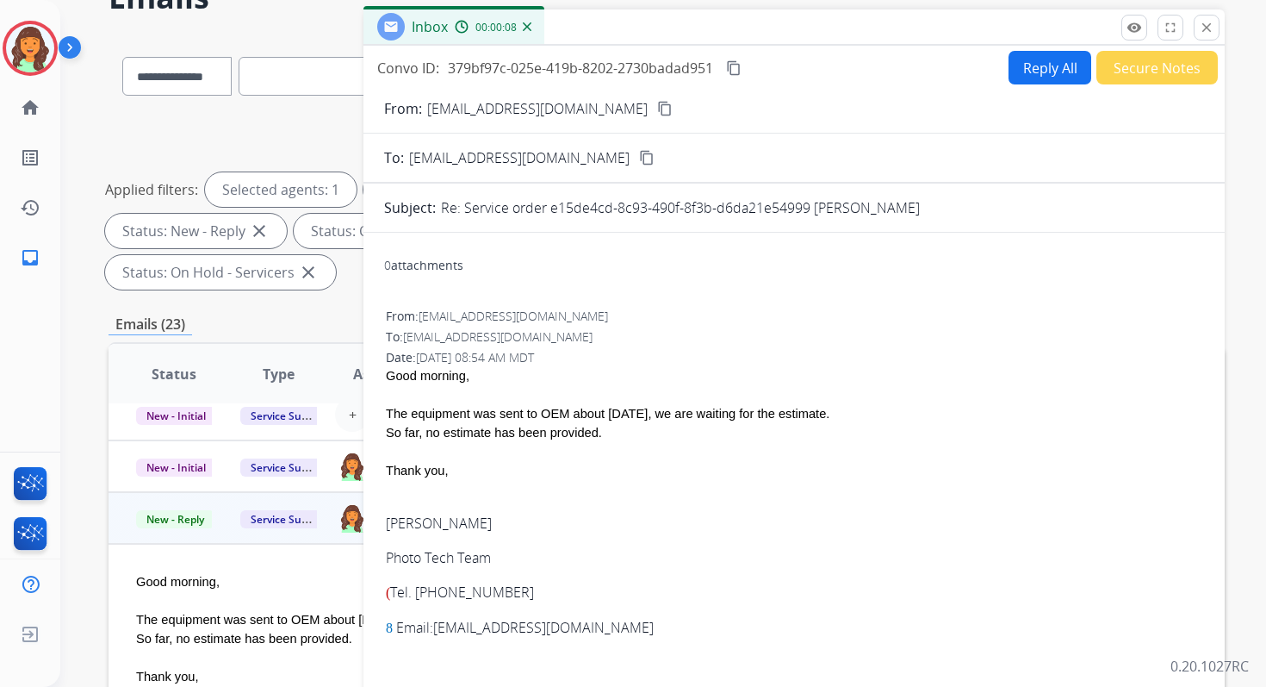
scroll to position [0, 0]
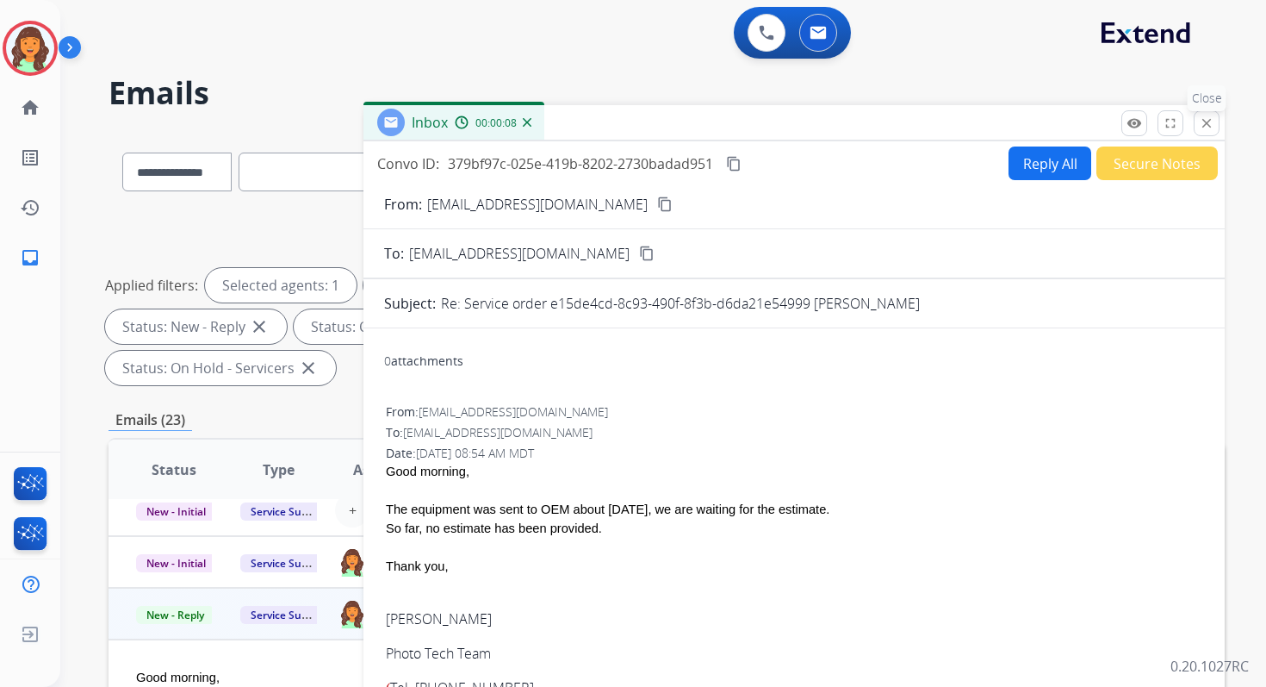
click at [1208, 121] on mat-icon "close" at bounding box center [1207, 123] width 16 height 16
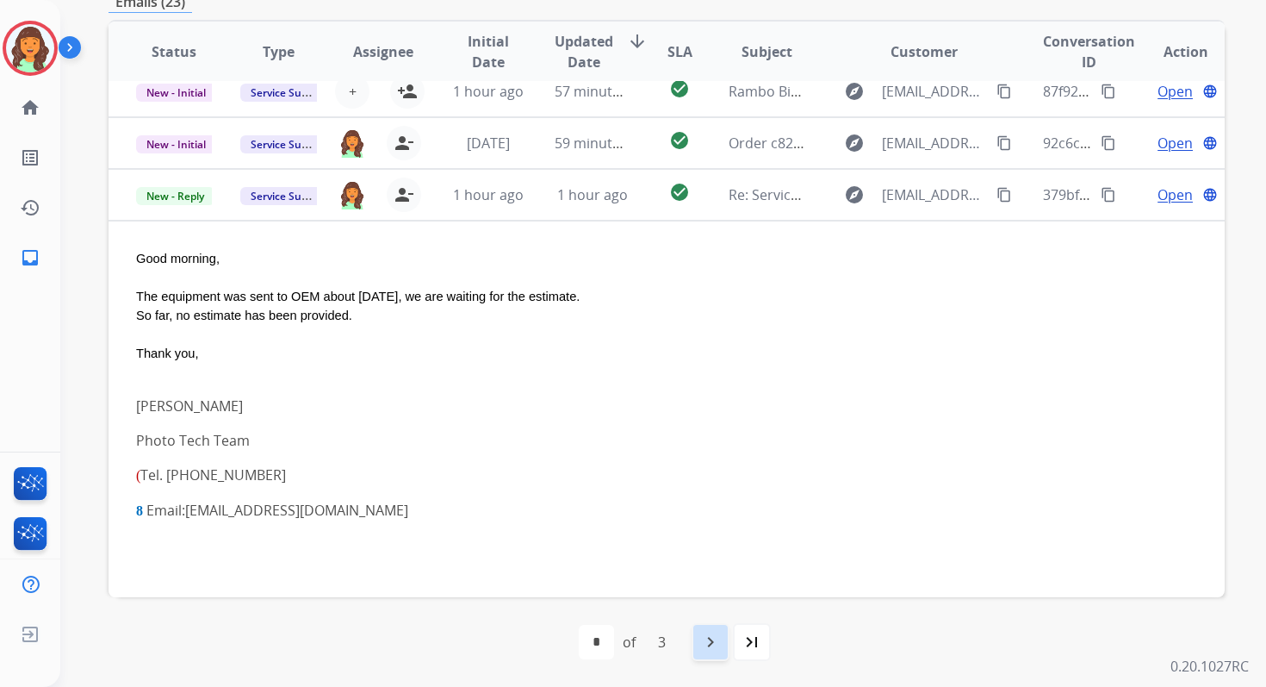
scroll to position [377, 0]
click at [708, 630] on div "navigate_next" at bounding box center [711, 642] width 38 height 38
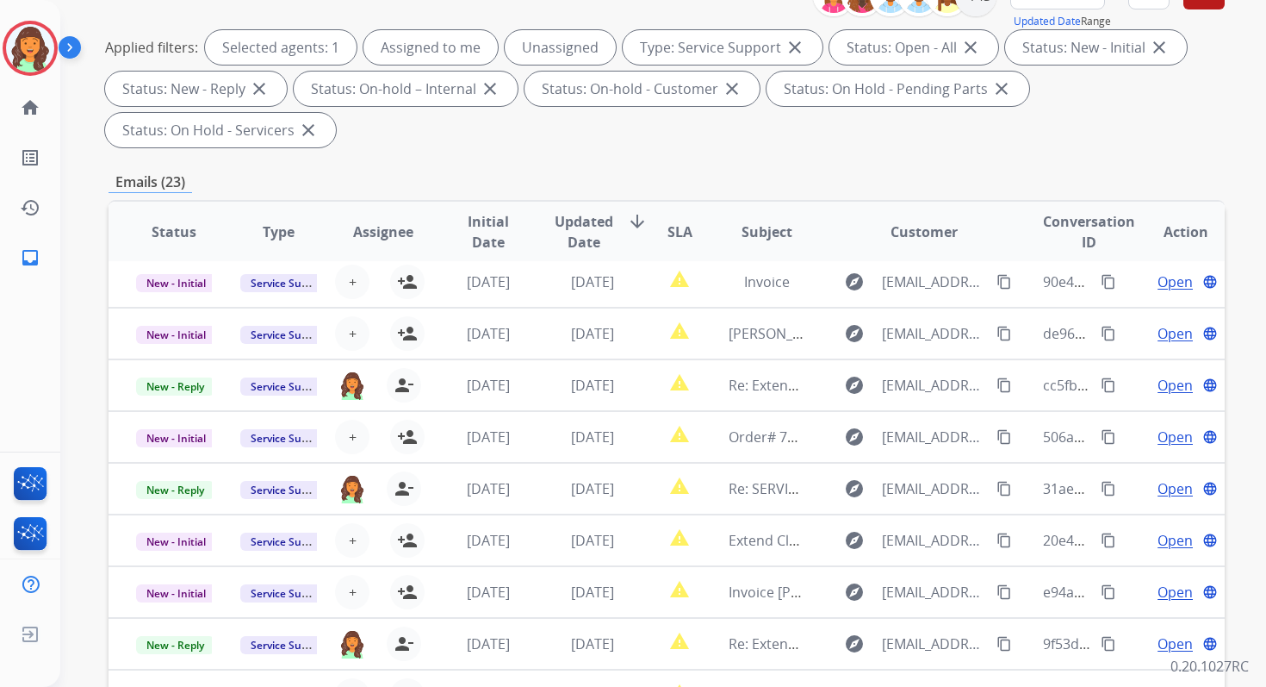
scroll to position [418, 0]
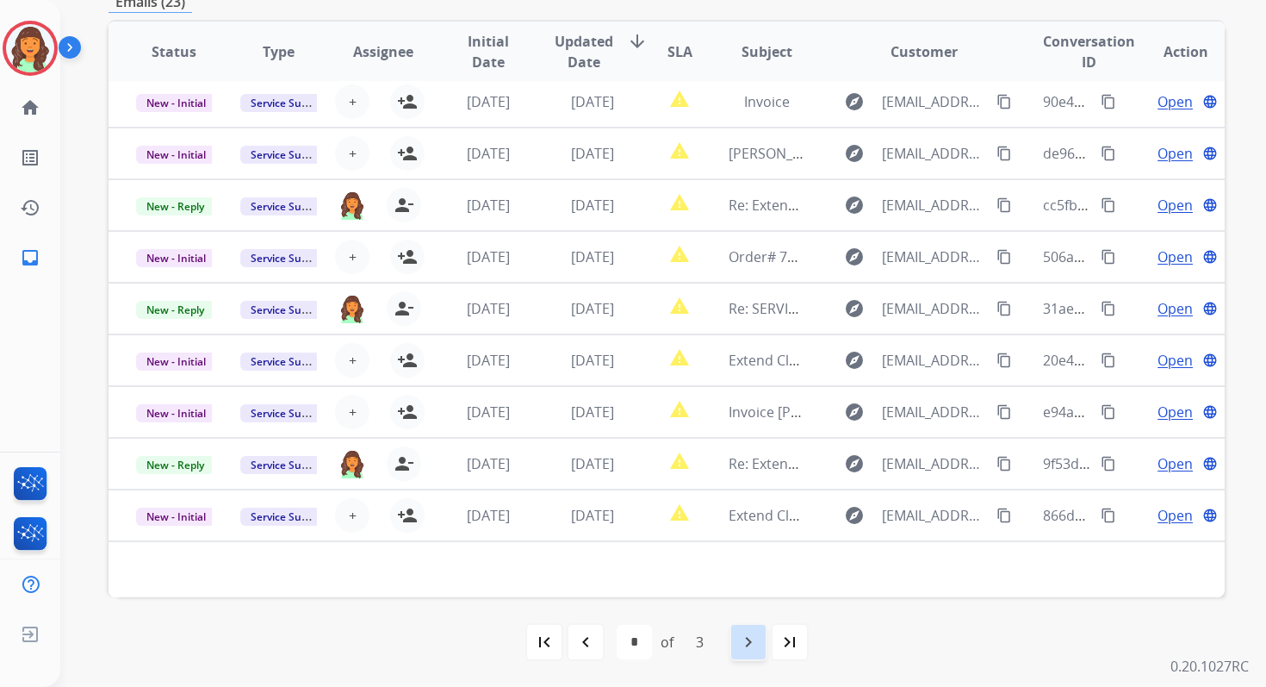
click at [754, 650] on mat-icon "navigate_next" at bounding box center [748, 641] width 21 height 21
select select "*"
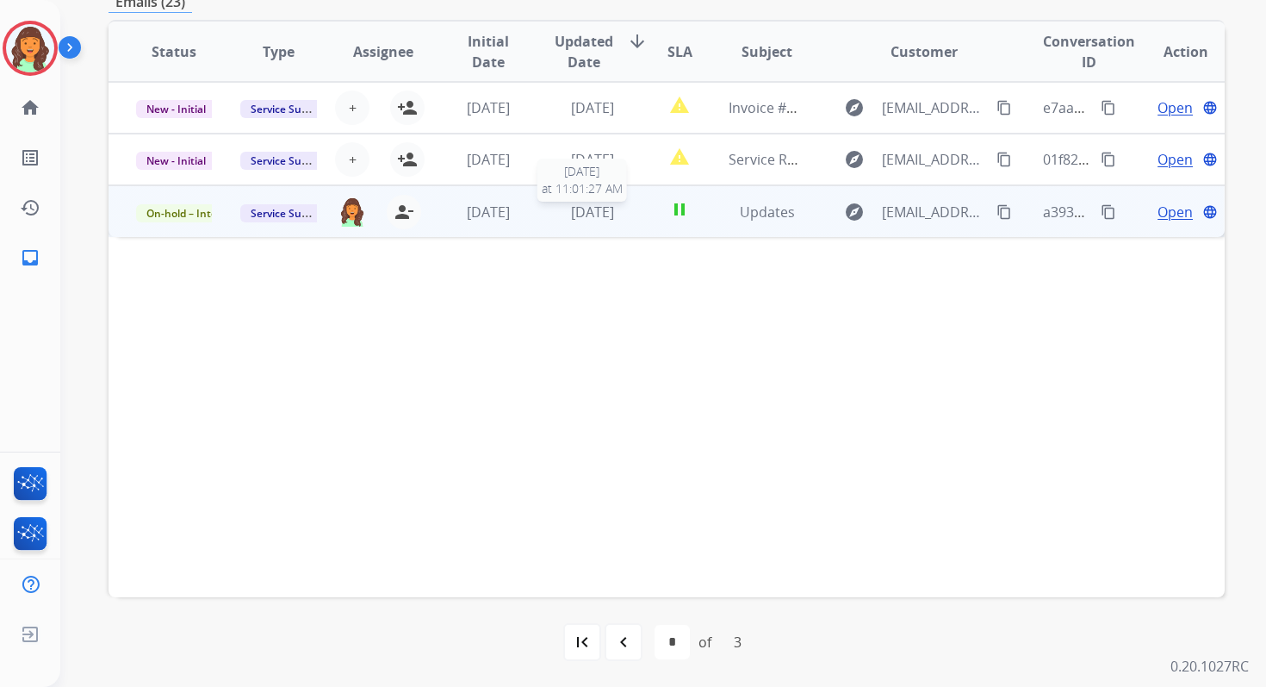
click at [583, 208] on span "[DATE]" at bounding box center [592, 211] width 43 height 19
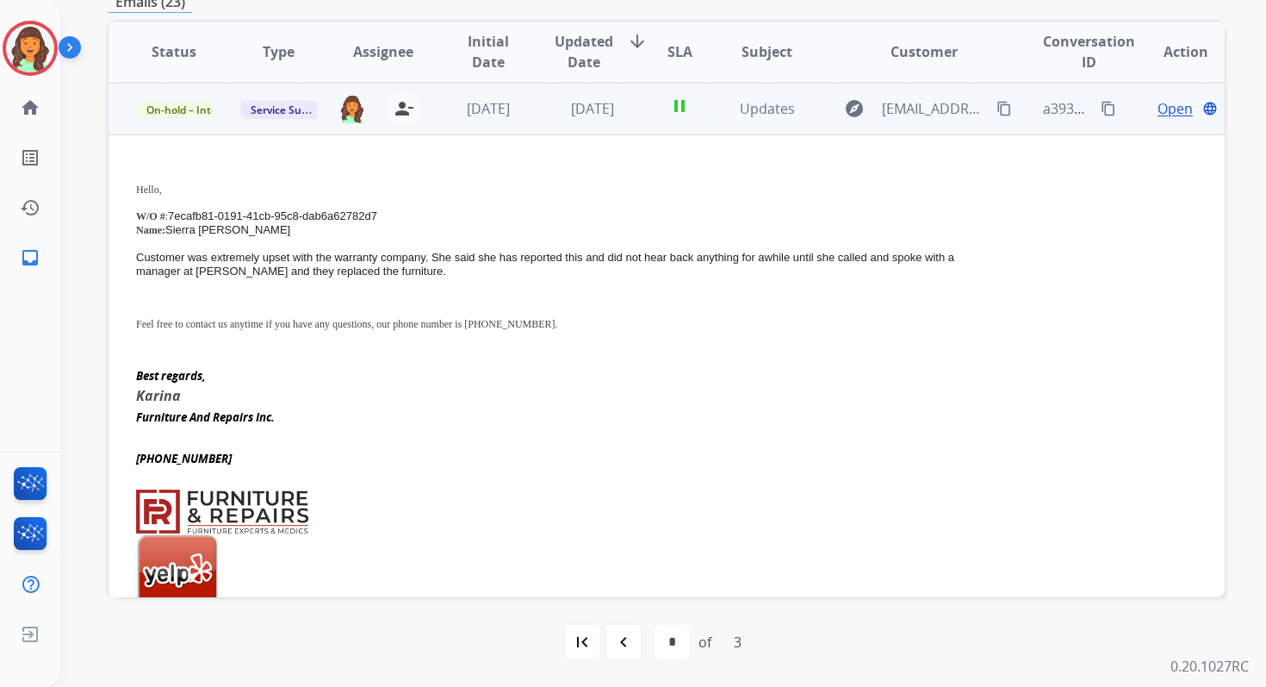
scroll to position [103, 0]
drag, startPoint x: 135, startPoint y: 213, endPoint x: 373, endPoint y: 194, distance: 238.5
click at [373, 194] on td "Hello, W/O # : 7ecafb81-0191-41cb-95c8-dab6a62782d7 Name: Sierra Macias Custome…" at bounding box center [562, 557] width 907 height 847
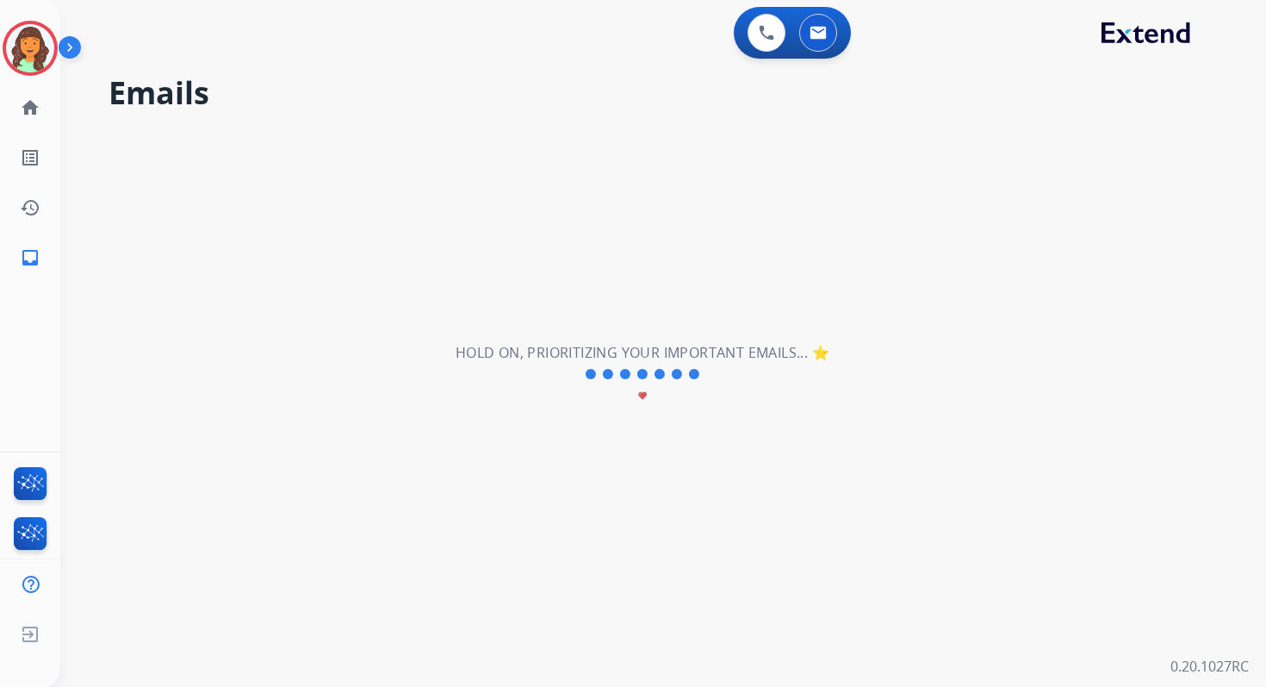
scroll to position [0, 0]
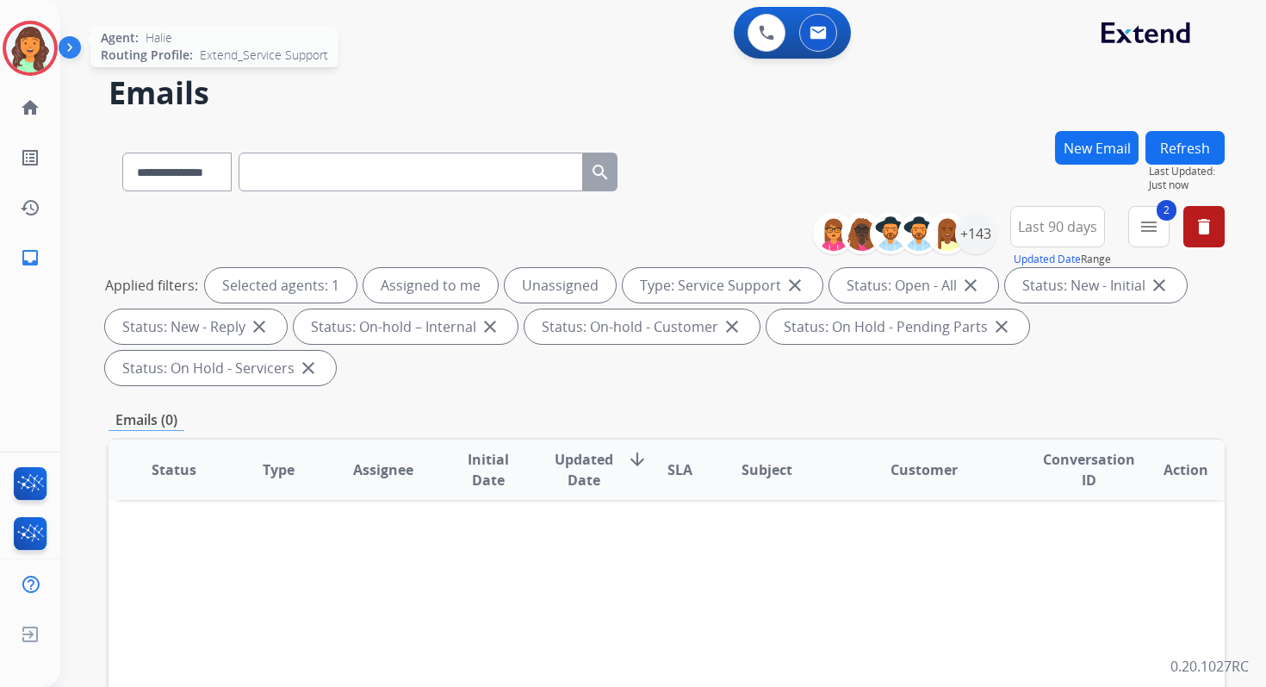
click at [41, 53] on img at bounding box center [30, 48] width 48 height 48
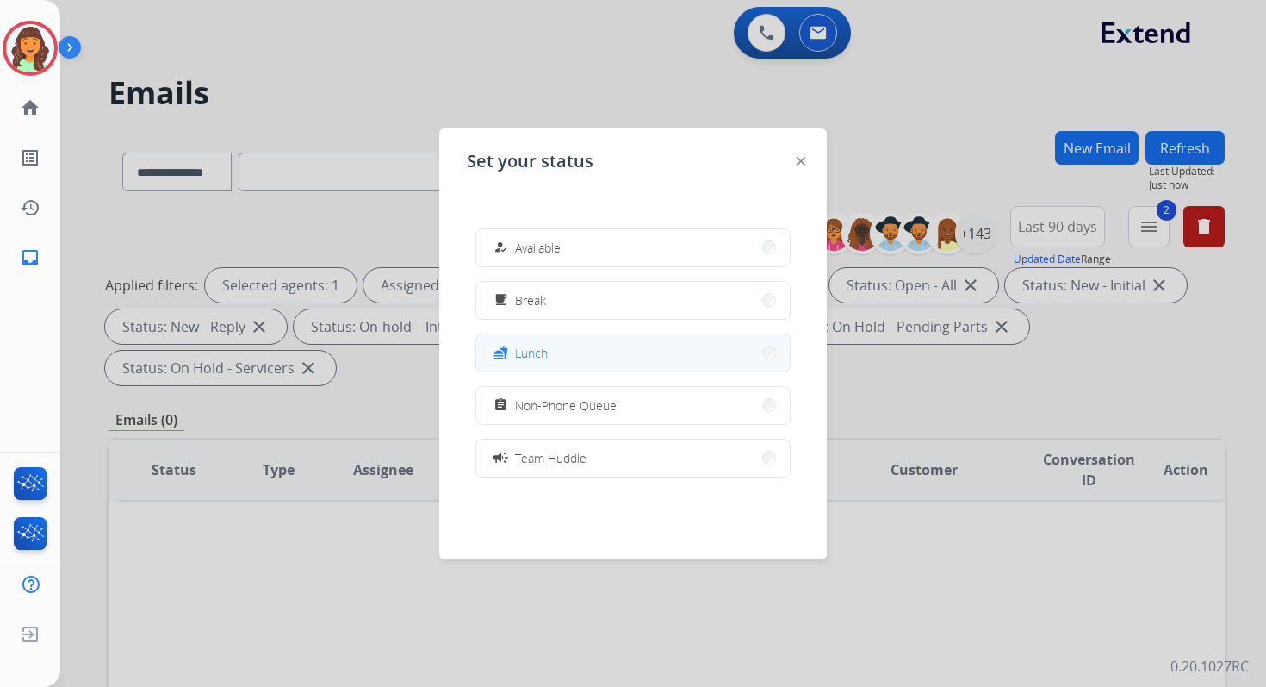
click at [540, 348] on span "Lunch" at bounding box center [531, 353] width 33 height 18
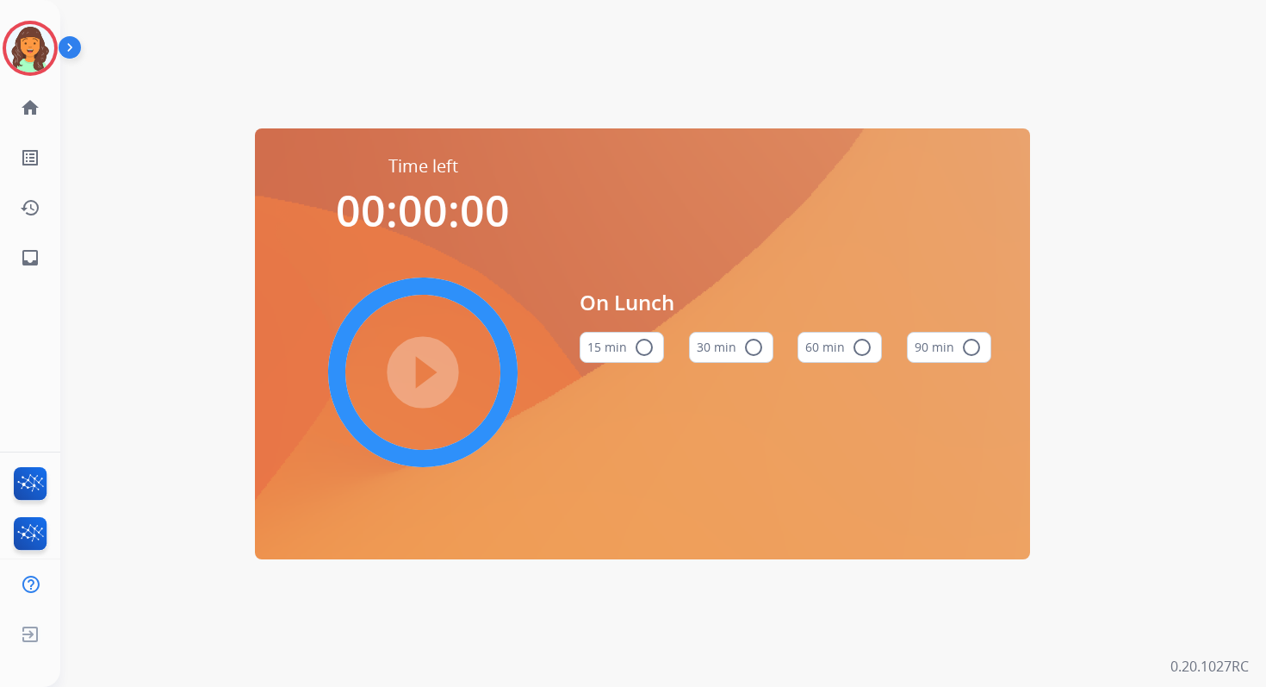
click at [863, 348] on mat-icon "radio_button_unchecked" at bounding box center [862, 347] width 21 height 21
click at [433, 364] on mat-icon "play_circle_filled" at bounding box center [423, 372] width 21 height 21
